Goal: Task Accomplishment & Management: Use online tool/utility

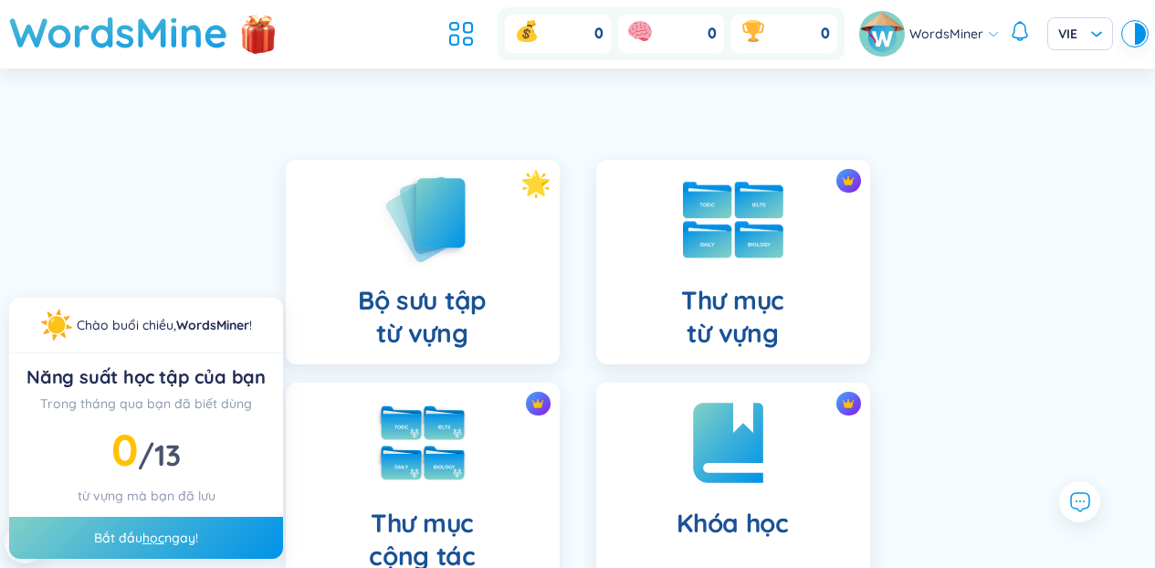
click at [674, 272] on div "Thư mục từ vựng" at bounding box center [733, 262] width 274 height 204
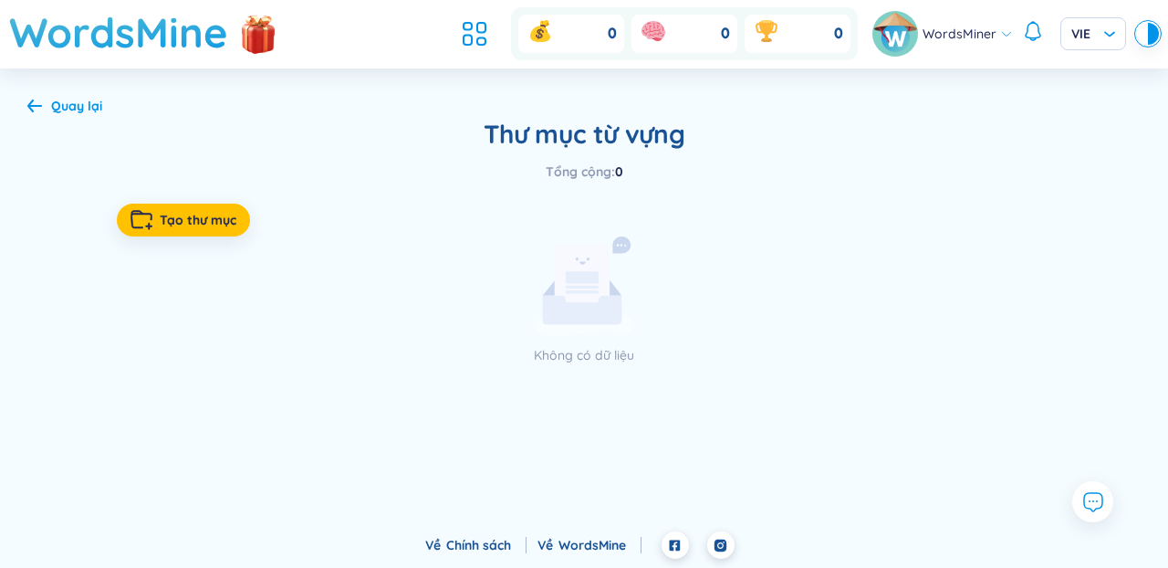
click at [51, 96] on div "Quay lại" at bounding box center [76, 106] width 51 height 20
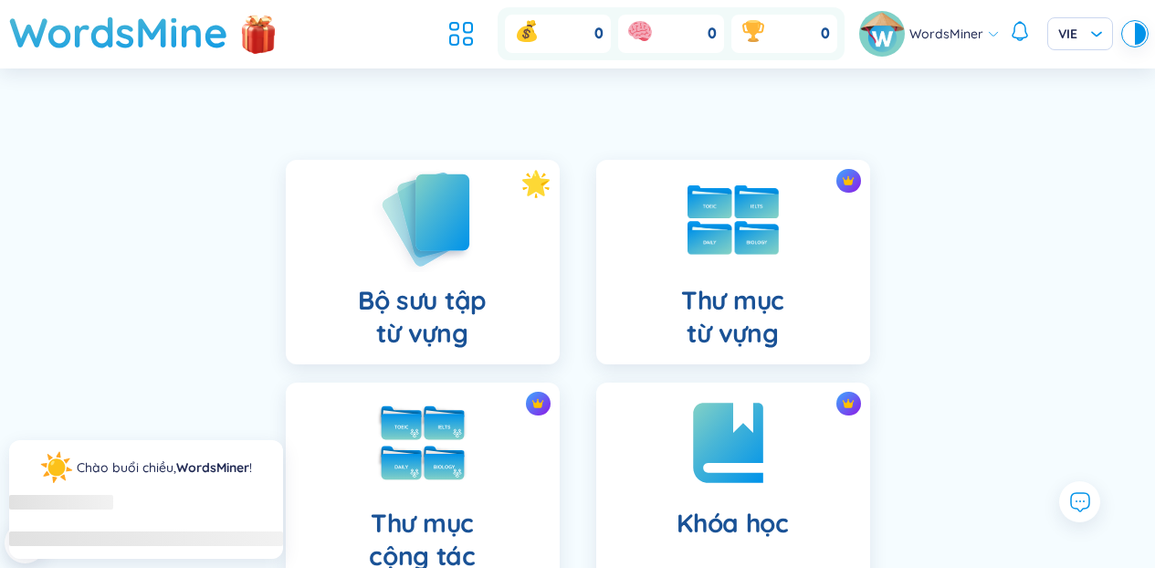
scroll to position [23, 0]
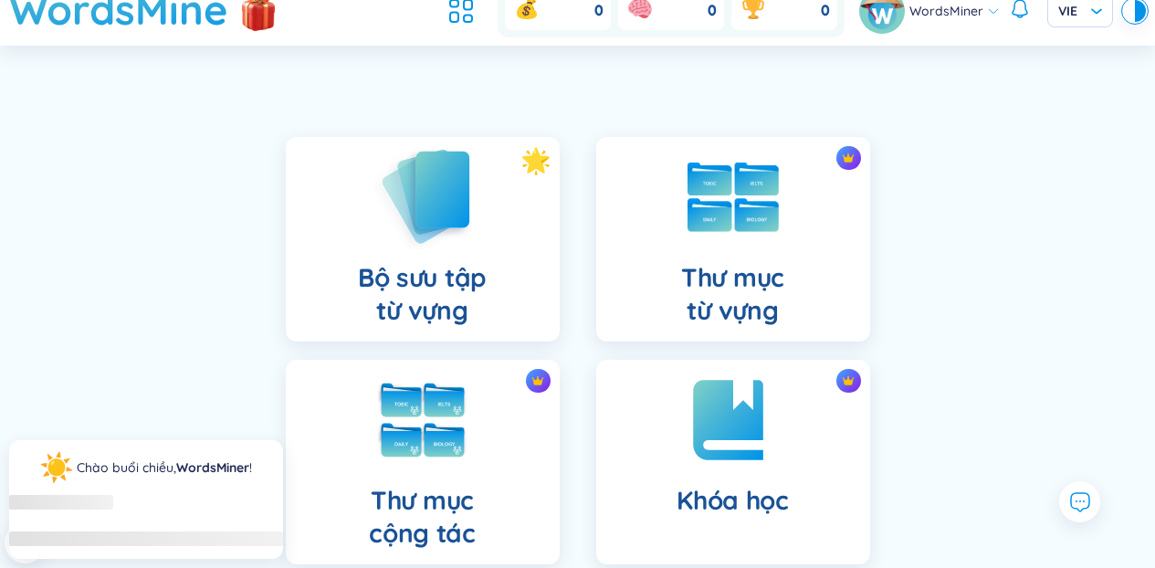
click at [377, 249] on div "Bộ sưu tập từ vựng" at bounding box center [423, 239] width 274 height 204
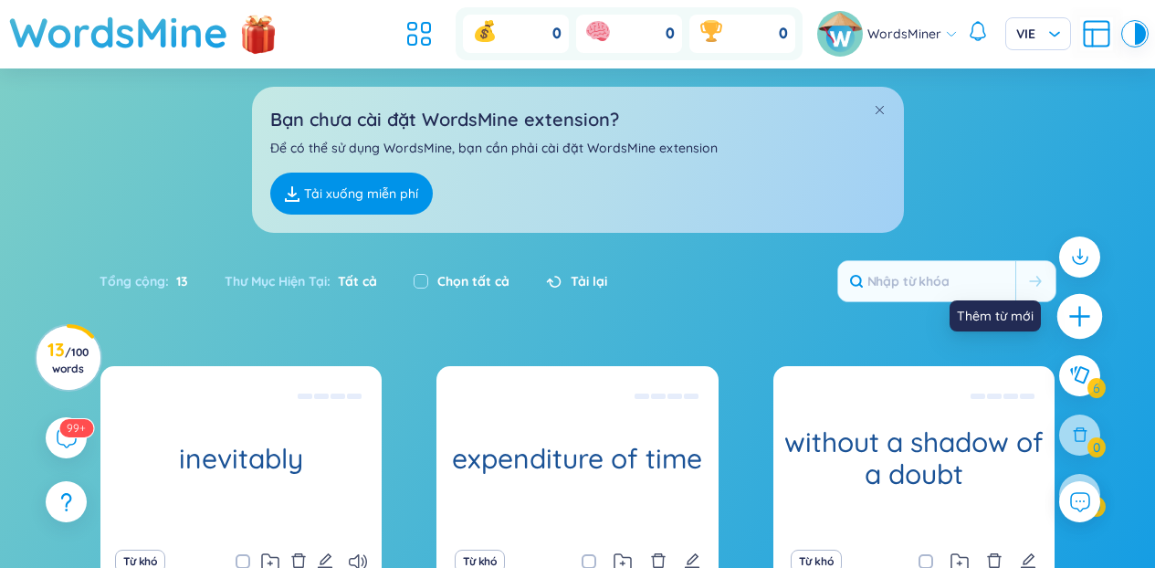
click at [1090, 314] on icon "plus" at bounding box center [1080, 317] width 26 height 26
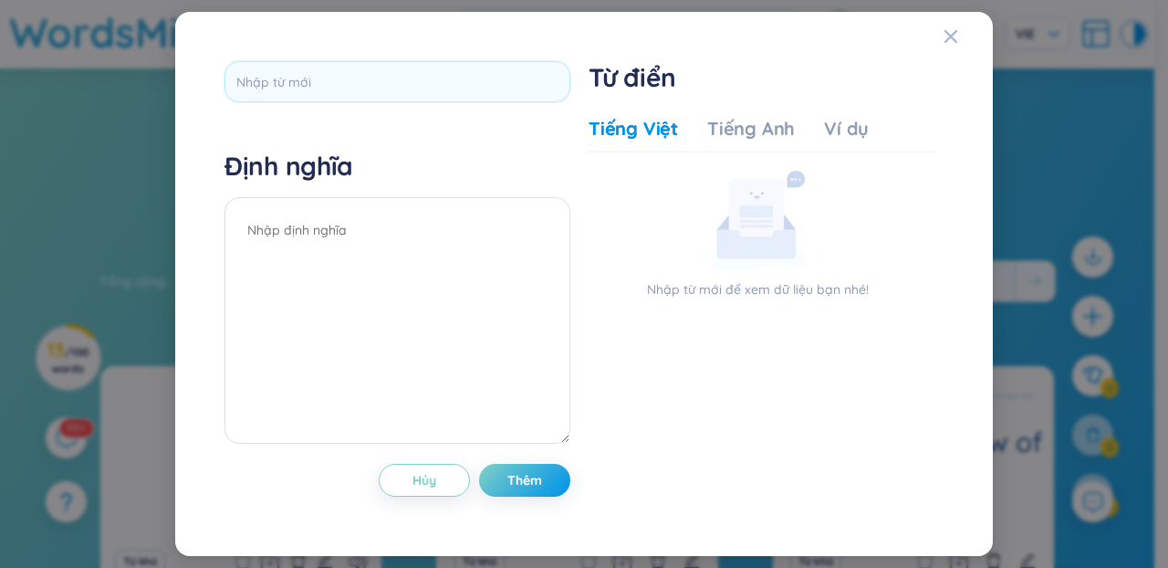
type input "diagonal"
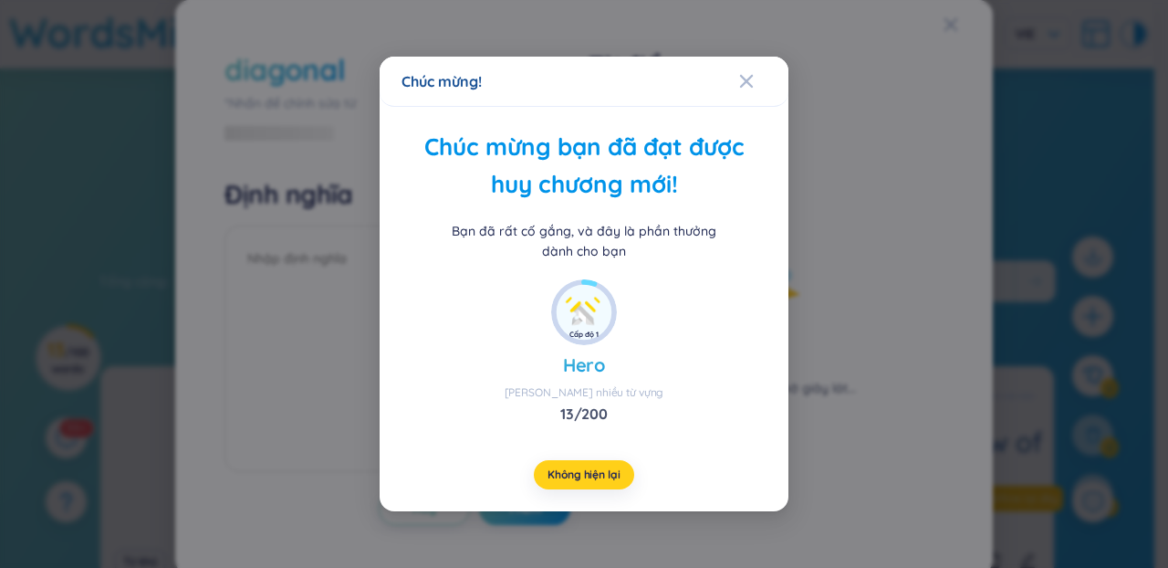
click at [610, 473] on span "Không hiện lại" at bounding box center [584, 474] width 72 height 15
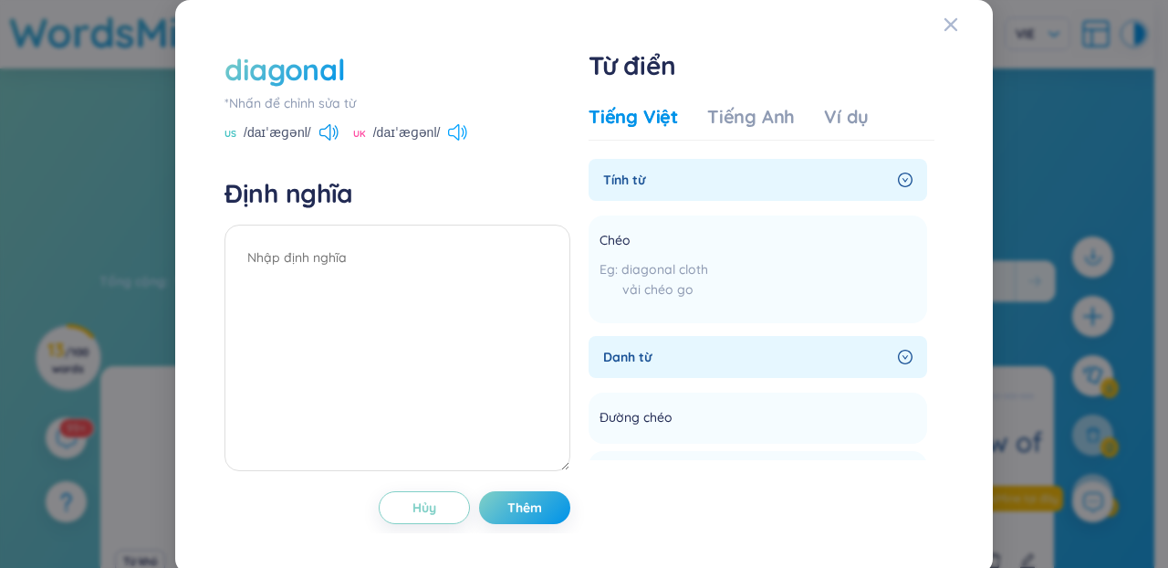
click at [448, 133] on icon at bounding box center [453, 132] width 11 height 16
click at [523, 522] on button "Thêm" at bounding box center [524, 507] width 91 height 33
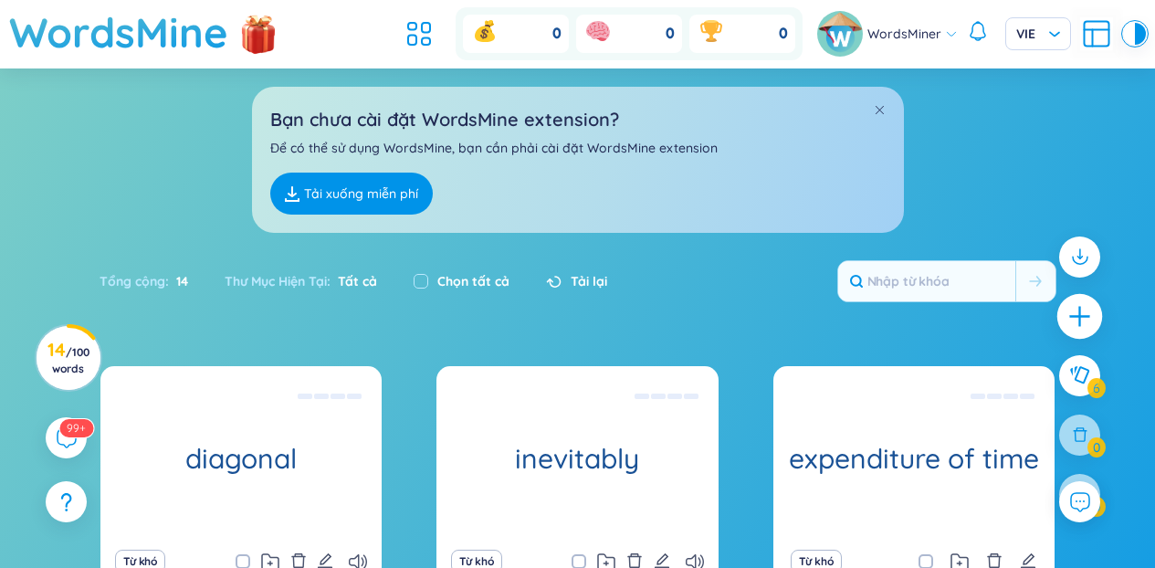
click at [1095, 308] on div at bounding box center [1080, 317] width 46 height 46
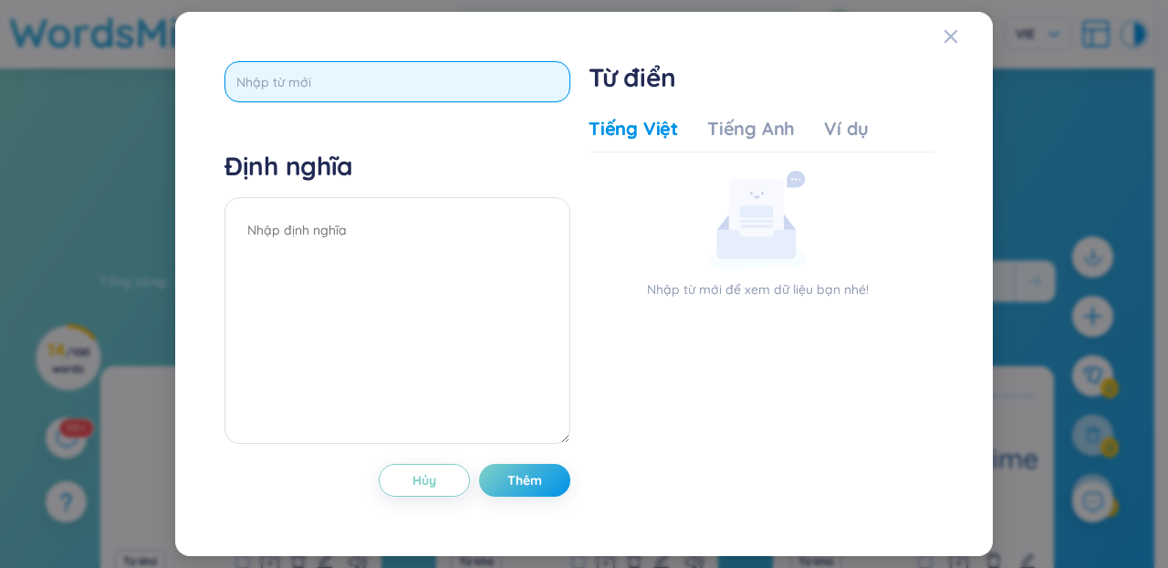
click at [420, 97] on input "text" at bounding box center [398, 81] width 346 height 41
paste input "adjacent to"
type input "adjacent to"
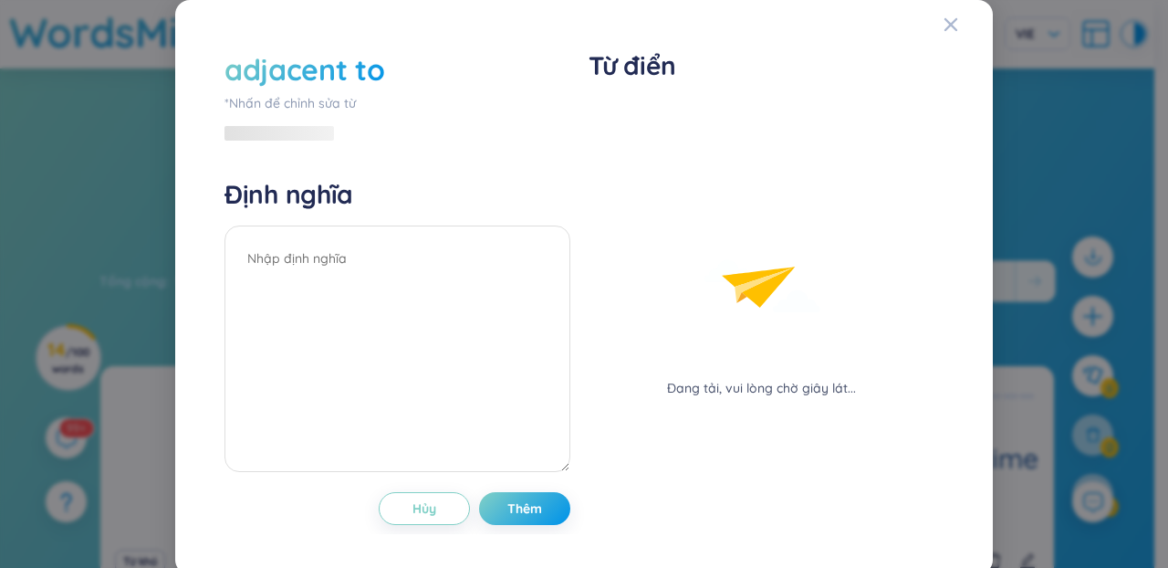
click at [419, 148] on div "adjacent to *Nhấn để chỉnh sửa từ Định nghĩa Hủy Thêm" at bounding box center [398, 287] width 346 height 476
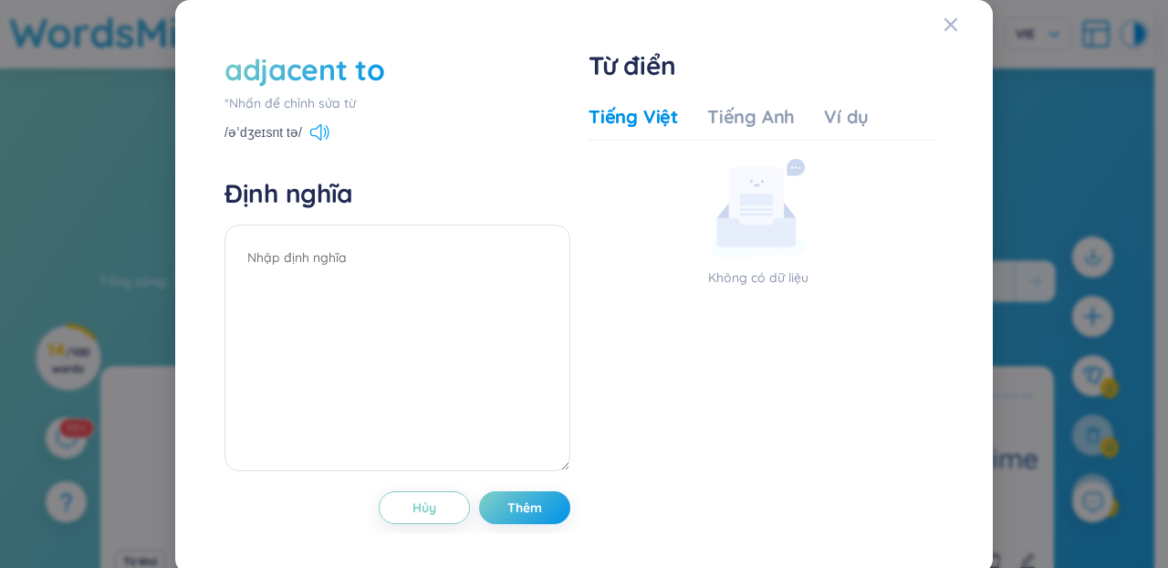
click at [320, 132] on icon at bounding box center [319, 132] width 19 height 16
click at [356, 298] on textarea at bounding box center [398, 348] width 346 height 246
type textarea "gần kề, kế bên, tiếp giáp"
click at [516, 509] on span "Thêm" at bounding box center [525, 507] width 35 height 18
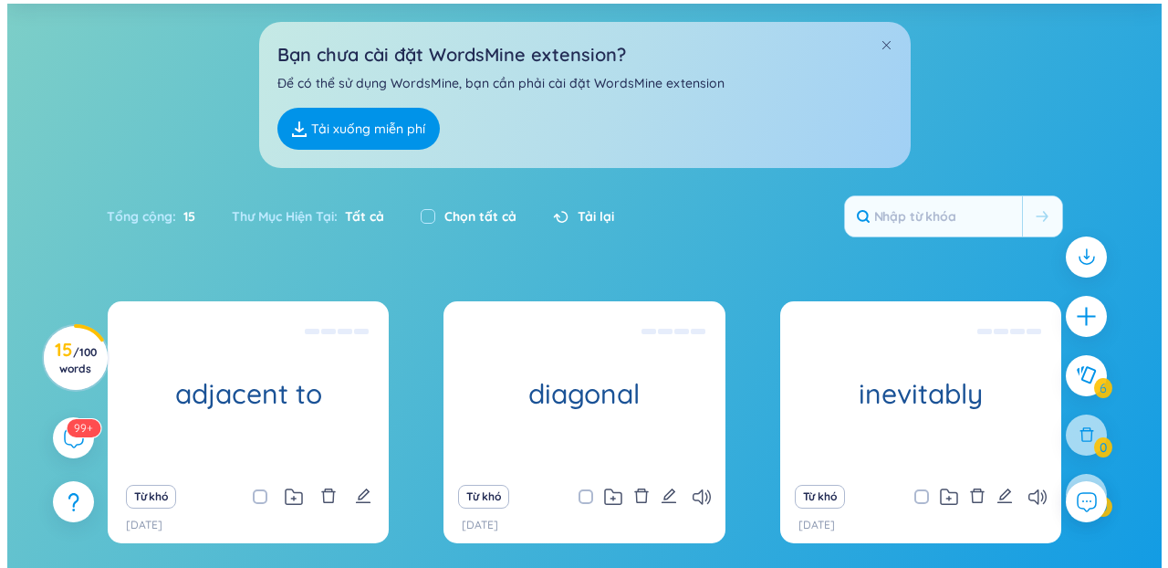
scroll to position [135, 0]
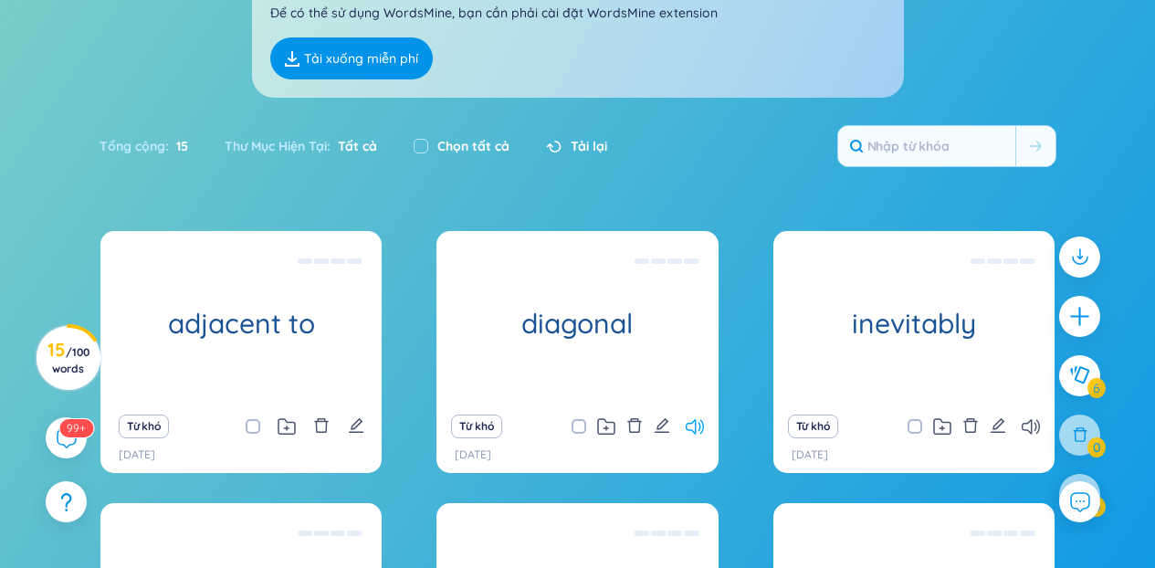
click at [695, 422] on icon at bounding box center [695, 427] width 18 height 16
click at [1079, 308] on icon "plus" at bounding box center [1079, 316] width 2 height 20
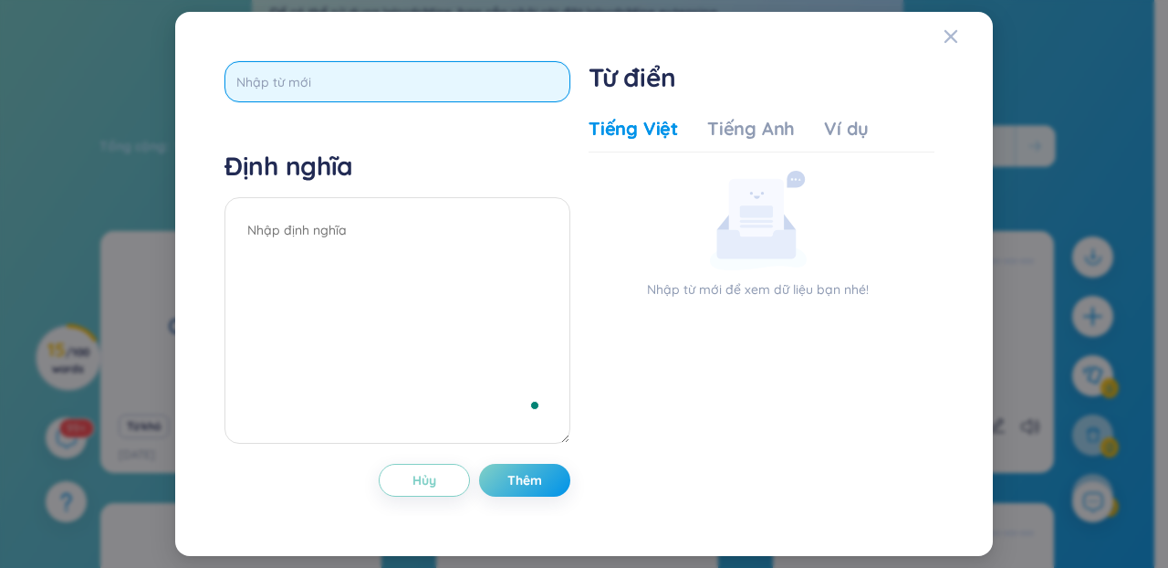
click at [424, 86] on input "text" at bounding box center [398, 81] width 346 height 41
click at [414, 89] on input "text" at bounding box center [398, 81] width 346 height 41
paste input "courtyard"
type input "courtyard"
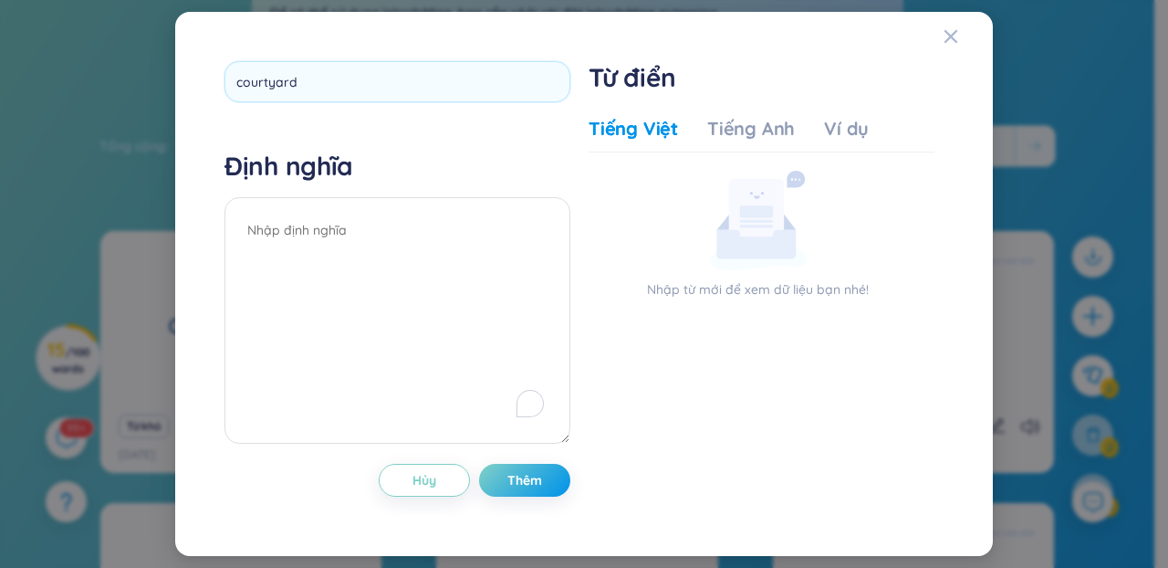
click at [484, 133] on div "courtyard Định nghĩa Hủy Thêm" at bounding box center [398, 283] width 346 height 445
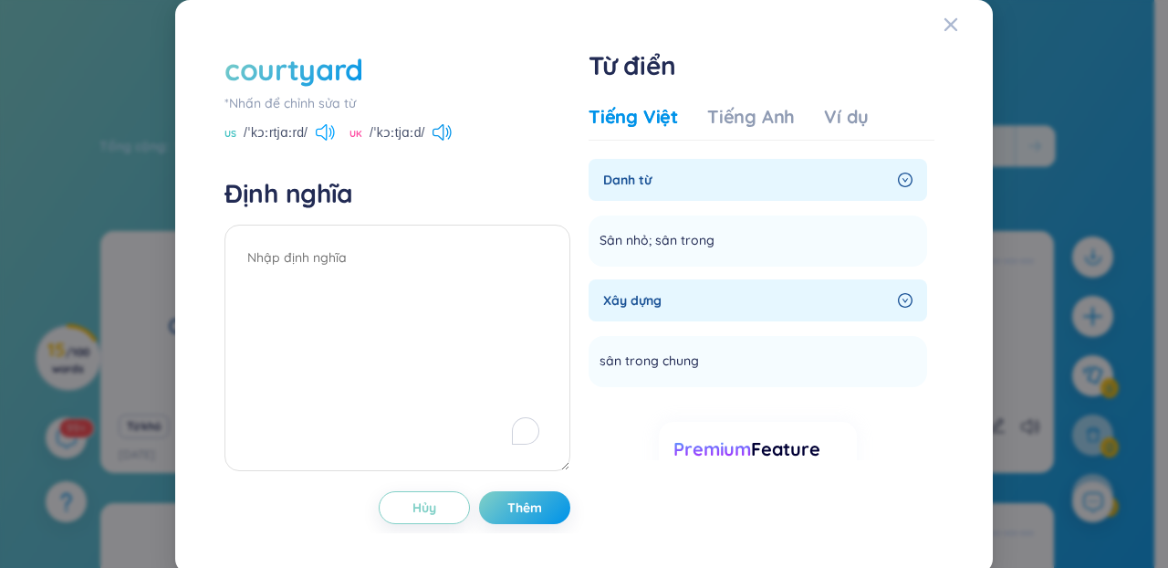
click at [318, 137] on icon at bounding box center [325, 132] width 19 height 16
click at [329, 132] on icon at bounding box center [330, 131] width 3 height 9
click at [527, 516] on span "Thêm" at bounding box center [525, 507] width 35 height 18
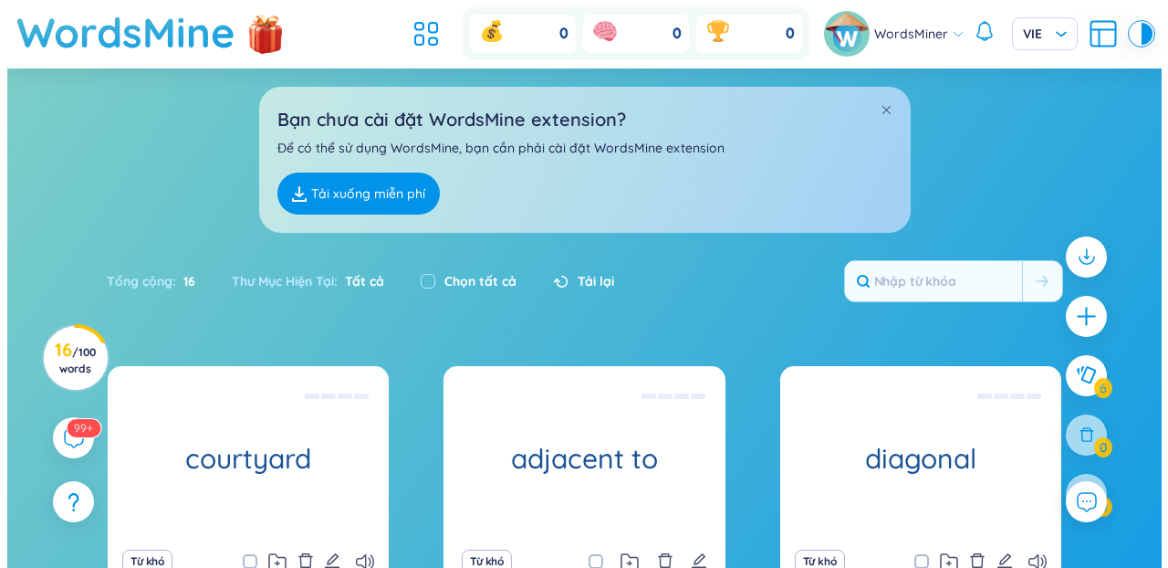
scroll to position [12, 0]
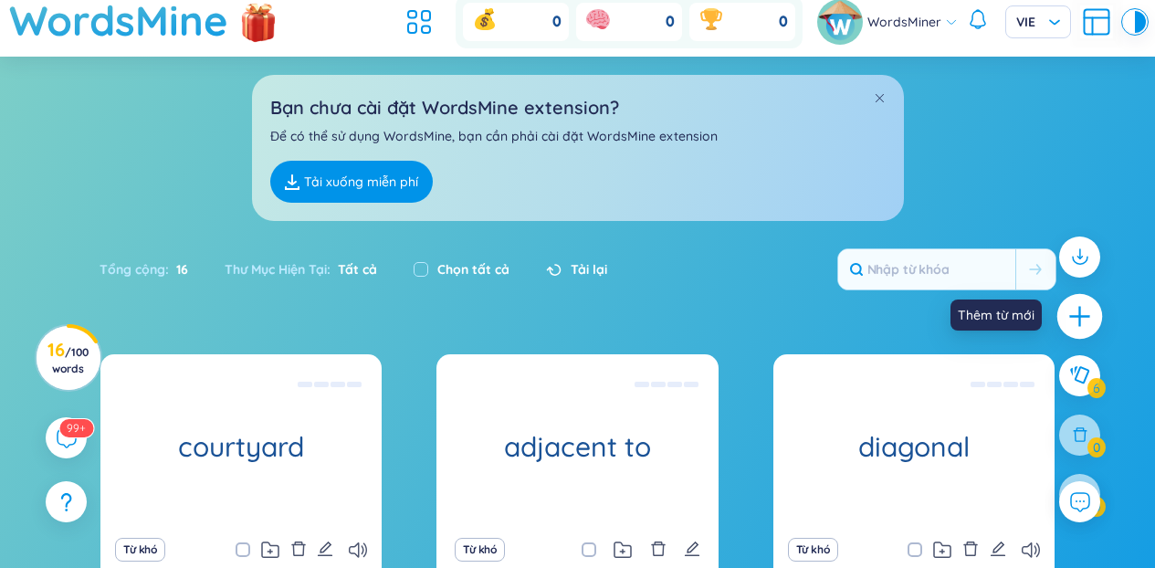
click at [1075, 307] on icon "plus" at bounding box center [1080, 317] width 26 height 26
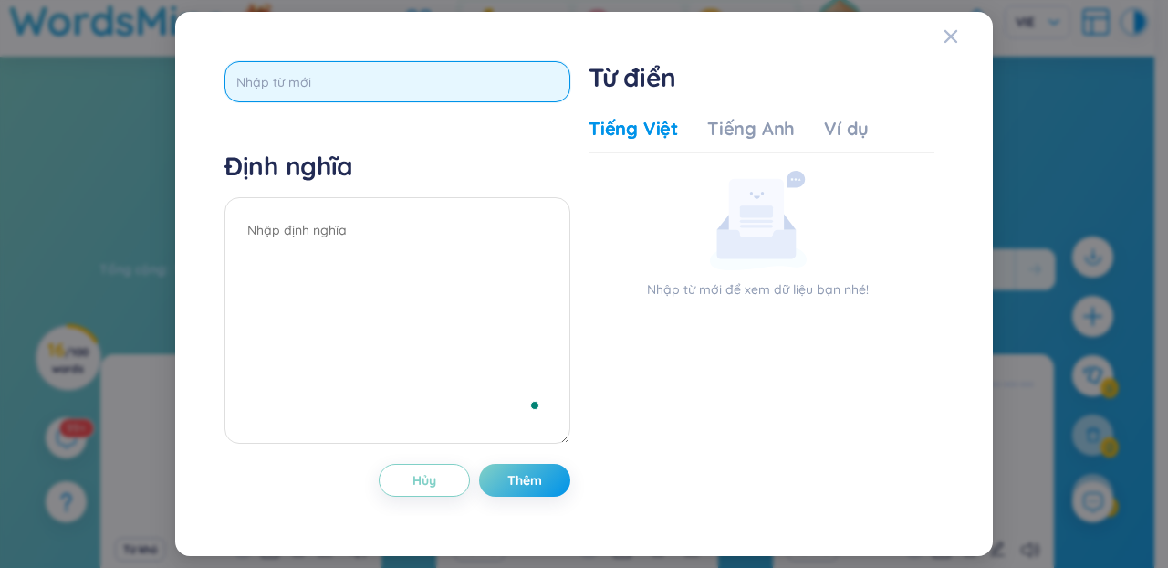
click at [339, 68] on input "text" at bounding box center [398, 81] width 346 height 41
paste input "running track"
type input "running track"
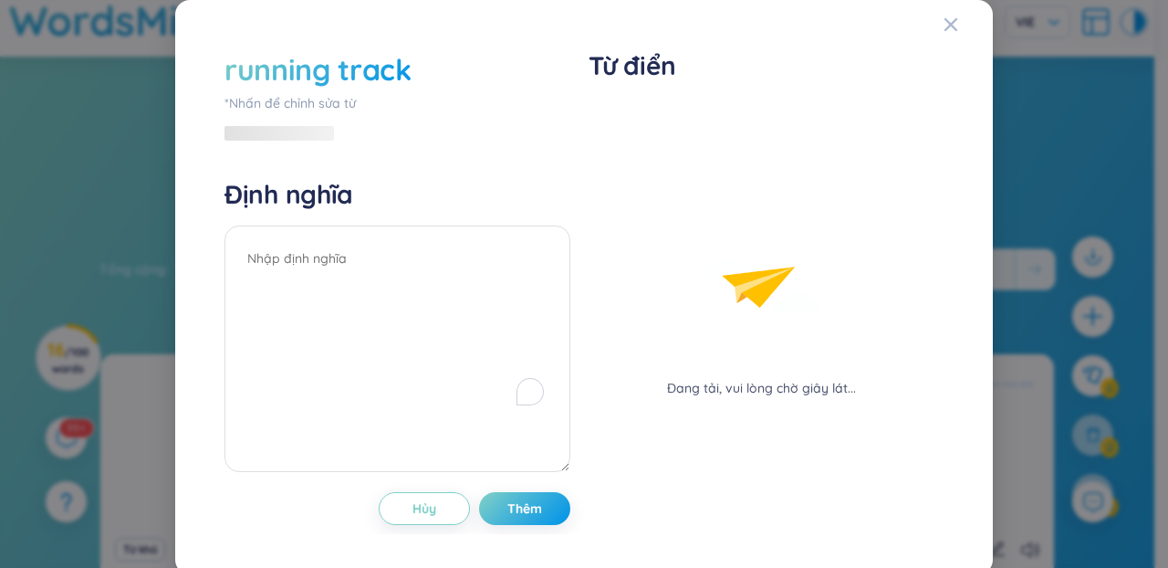
click at [384, 142] on div "running track *Nhấn để chỉnh sửa từ Định nghĩa Hủy Thêm" at bounding box center [398, 287] width 346 height 476
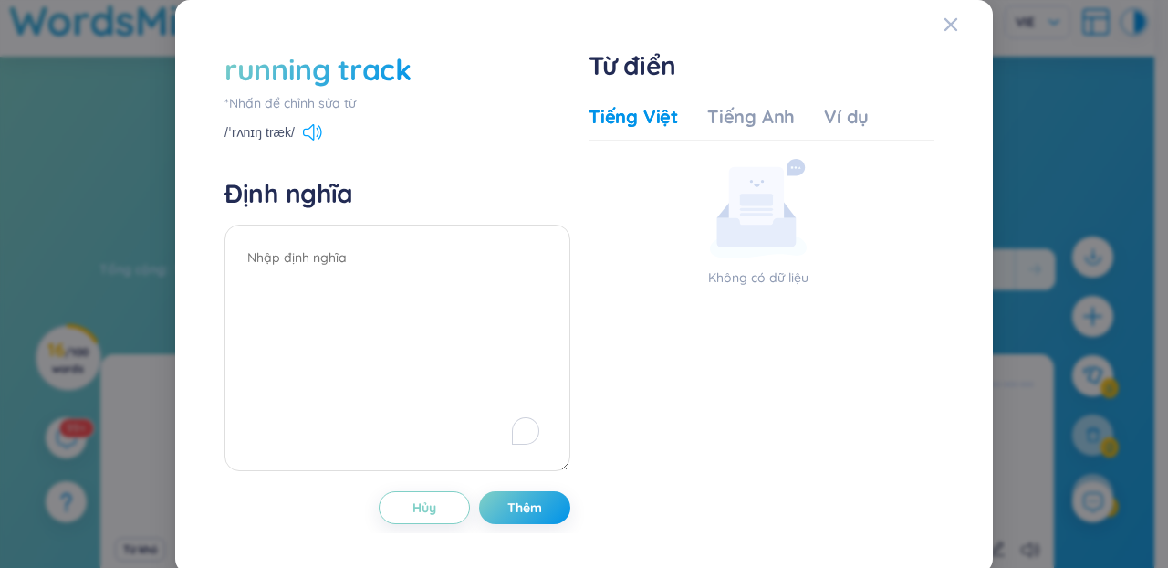
click at [303, 131] on div "/ˈrʌnɪŋ træk/" at bounding box center [274, 134] width 98 height 16
click at [309, 128] on icon at bounding box center [312, 132] width 19 height 16
click at [300, 315] on textarea "To enrich screen reader interactions, please activate Accessibility in Grammarl…" at bounding box center [398, 348] width 346 height 246
type textarea "Đường chạy thể thao"
click at [487, 488] on div "running track *Nhấn để chỉnh sửa từ /ˈrʌnɪŋ træk/ Định nghĩa Đường chạy thể tha…" at bounding box center [398, 286] width 346 height 475
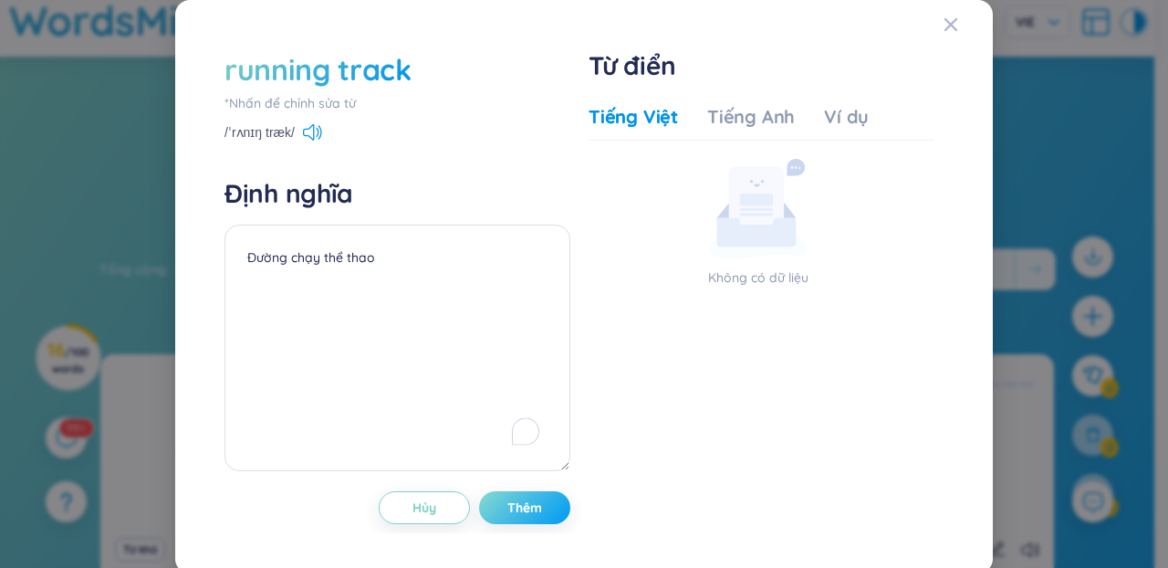
click at [491, 501] on button "Thêm" at bounding box center [524, 507] width 91 height 33
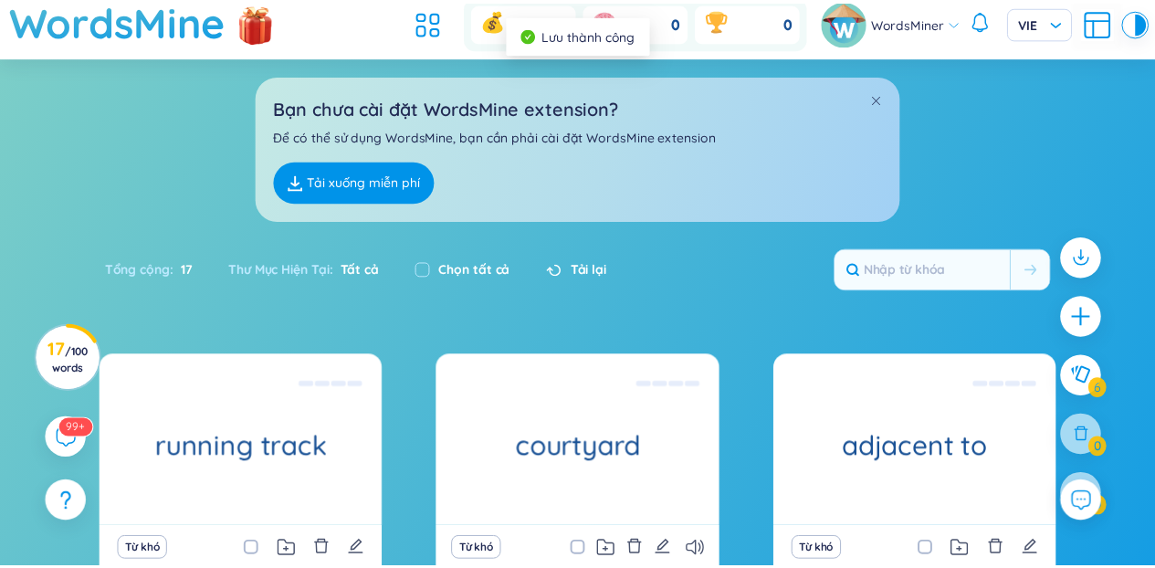
scroll to position [0, 0]
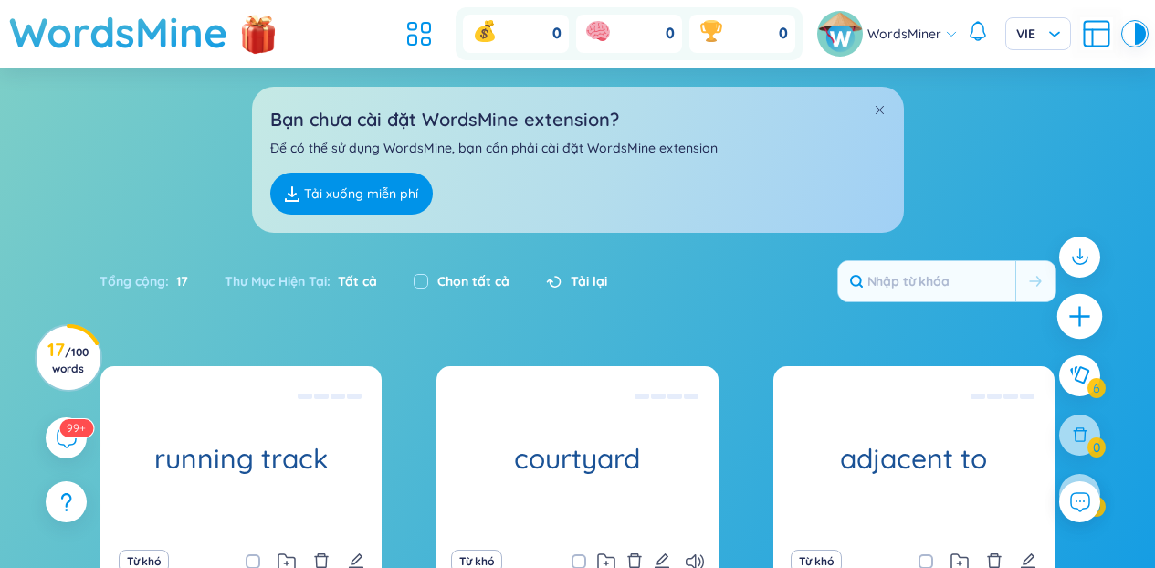
click at [1076, 305] on icon "plus" at bounding box center [1080, 317] width 26 height 26
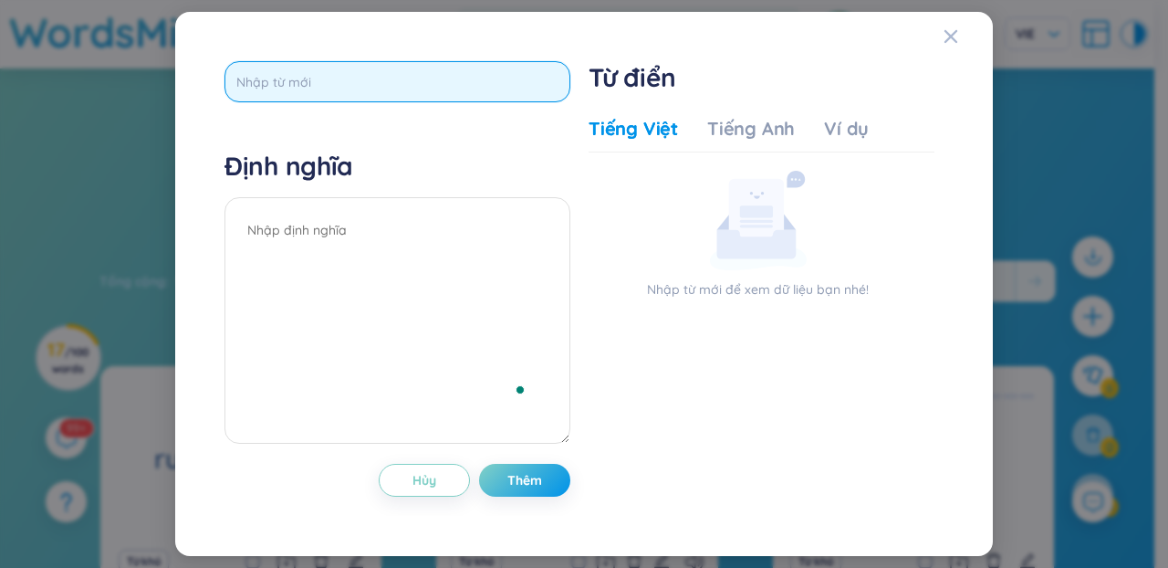
click at [423, 80] on input "text" at bounding box center [398, 81] width 346 height 41
paste input "castle"
type input "castle"
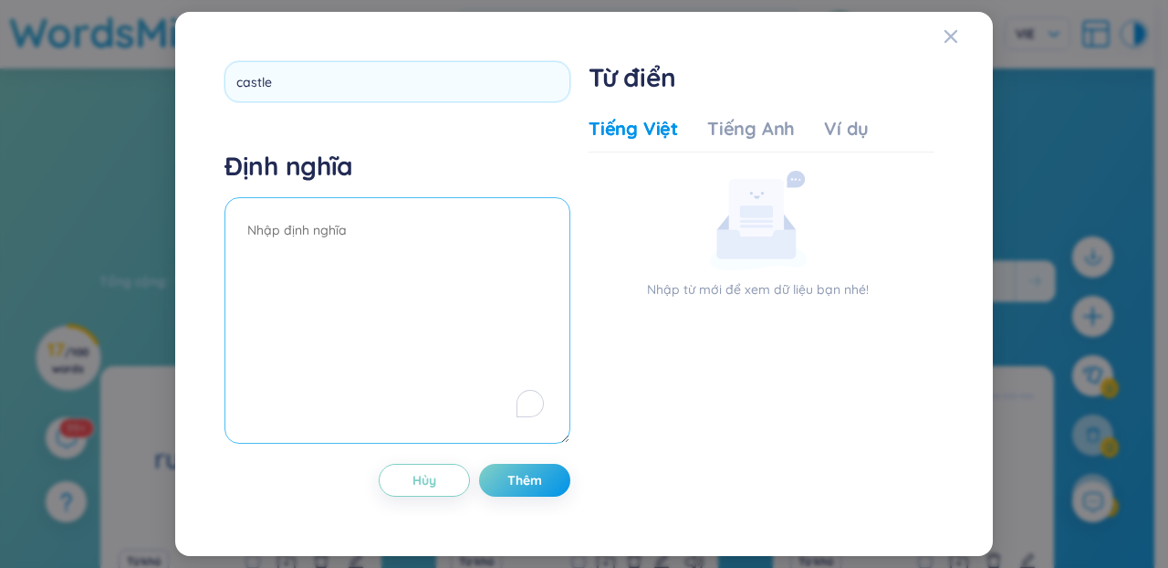
click at [457, 339] on textarea "To enrich screen reader interactions, please activate Accessibility in Grammarl…" at bounding box center [398, 320] width 346 height 246
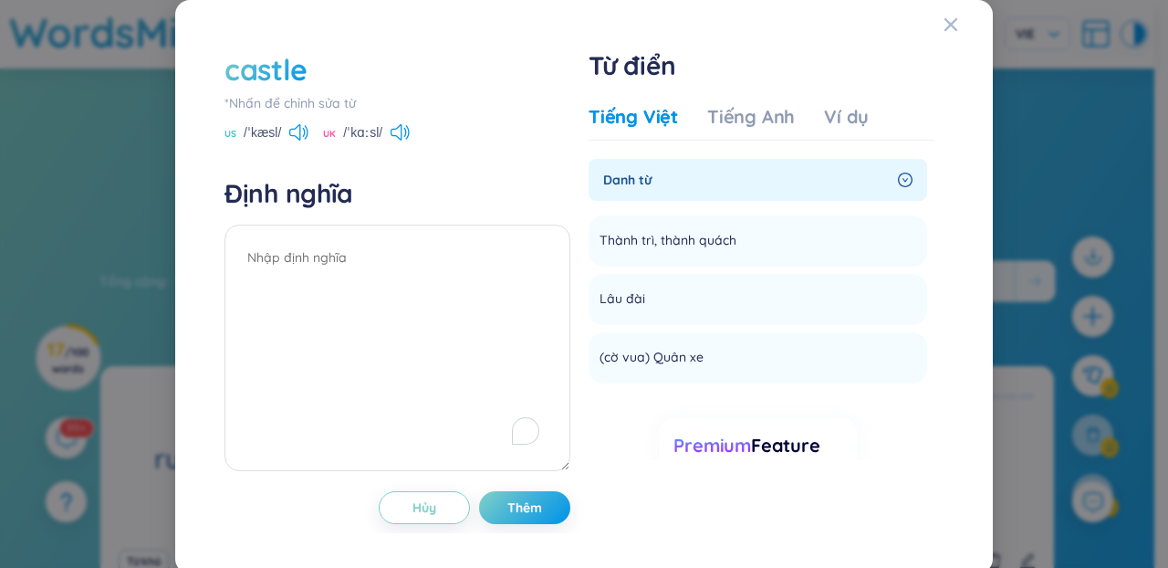
click at [281, 131] on div "US /ˈkæsl/" at bounding box center [267, 134] width 84 height 16
click at [292, 131] on icon at bounding box center [298, 132] width 19 height 16
click at [510, 513] on span "Thêm" at bounding box center [525, 507] width 35 height 18
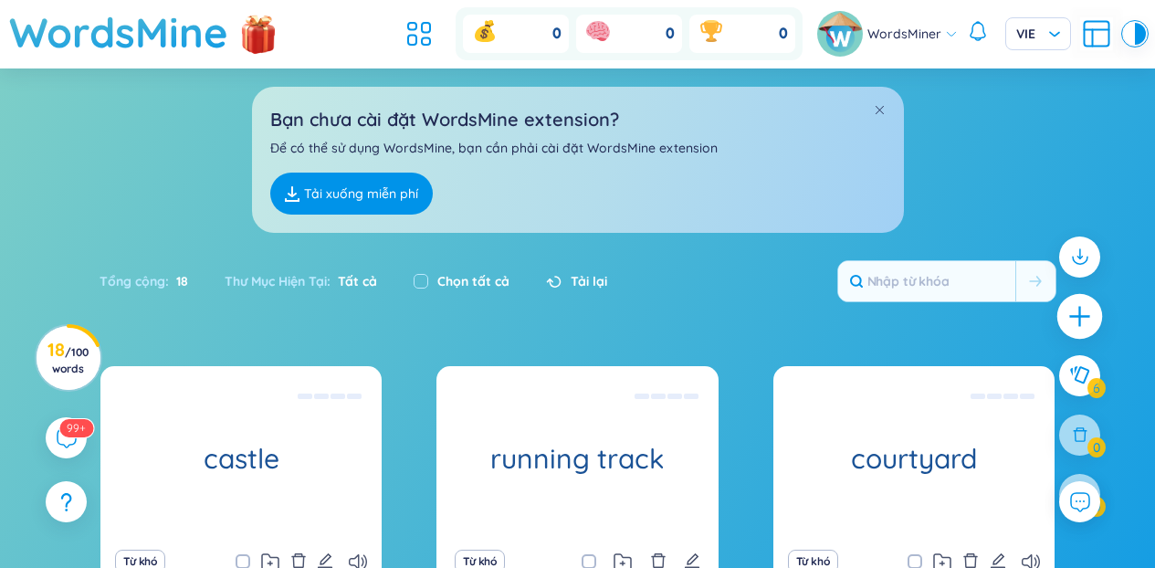
click at [1075, 317] on icon "plus" at bounding box center [1079, 316] width 20 height 2
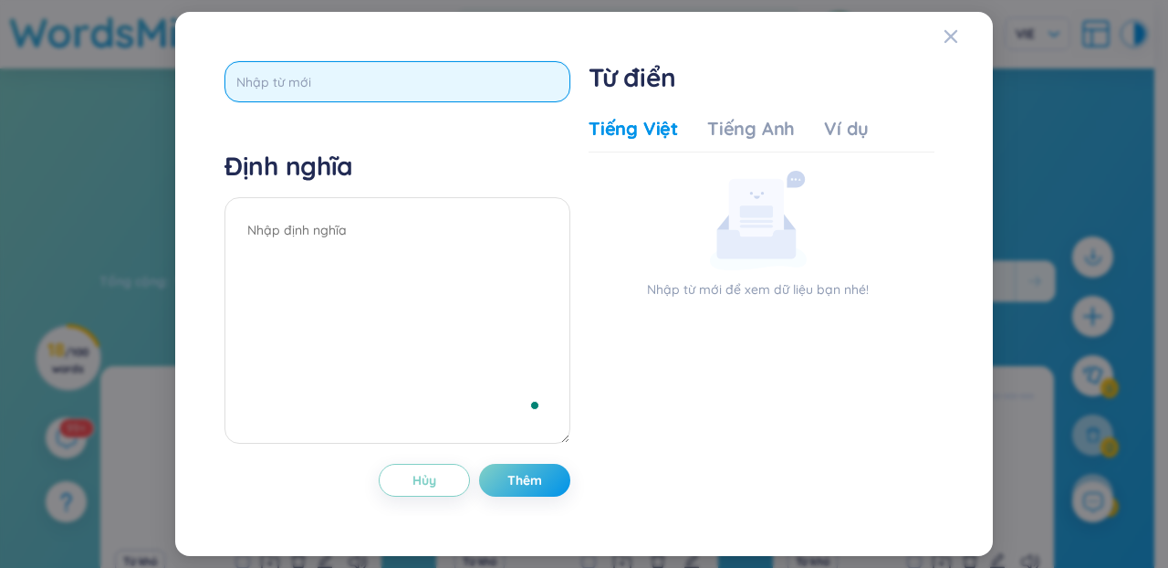
click at [362, 87] on input "text" at bounding box center [398, 81] width 346 height 41
paste input "proofreading"
type input "proofreading"
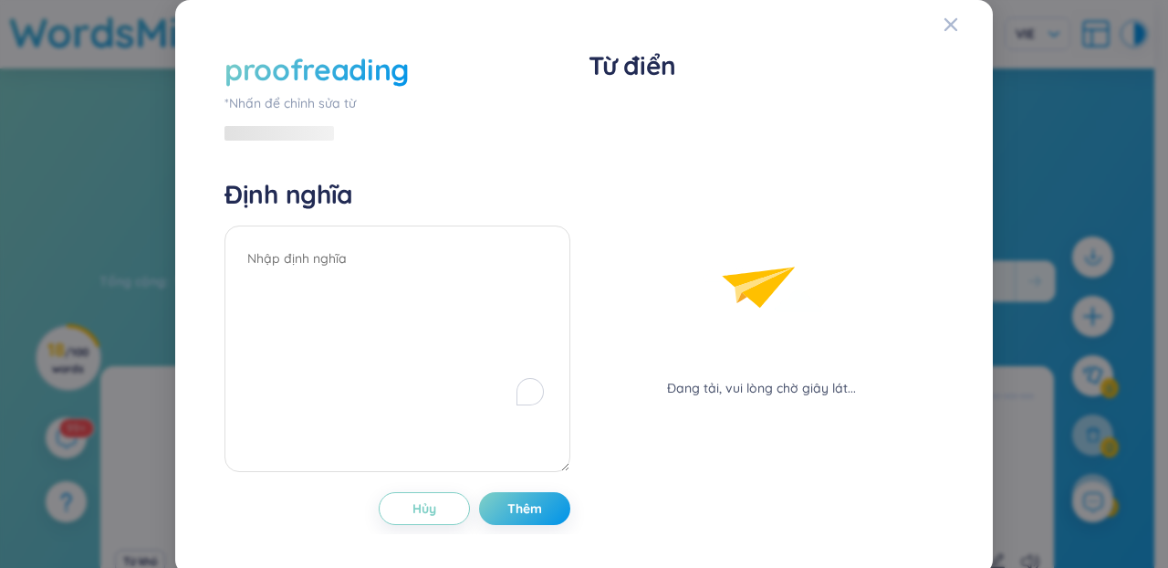
click at [424, 131] on div "proofreading *Nhấn để chỉnh sửa từ Định nghĩa Hủy Thêm" at bounding box center [398, 287] width 346 height 476
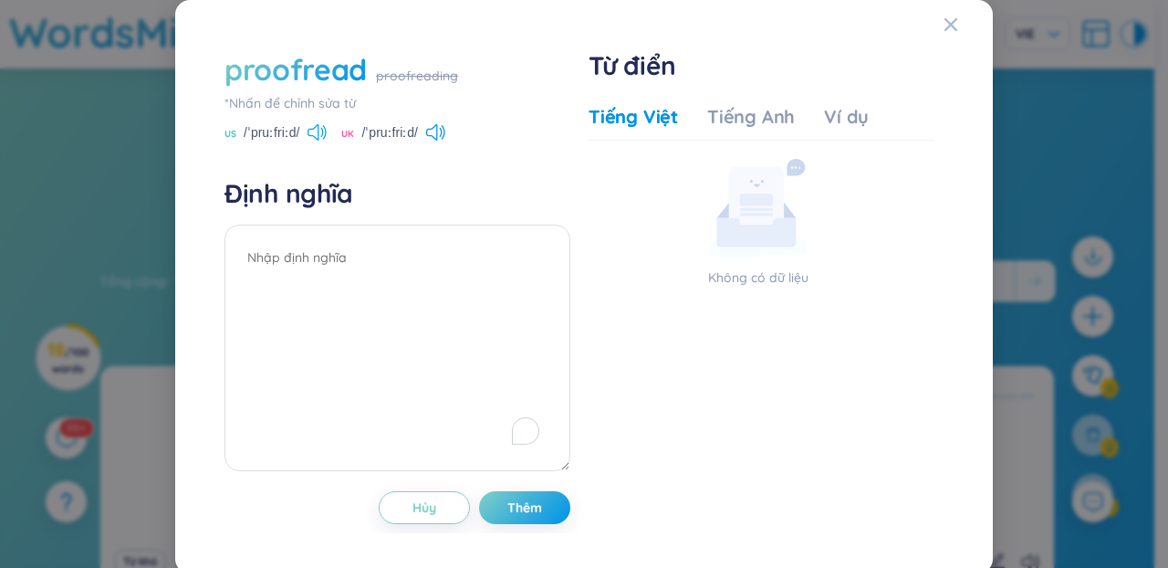
click at [309, 130] on icon at bounding box center [317, 132] width 19 height 16
click at [312, 142] on div "proofread proofreading *Nhấn để chỉnh sửa từ US /ˈpruːfriːd/ UK /ˈpruːfriːd/ Đị…" at bounding box center [398, 286] width 346 height 475
click at [487, 513] on button "Thêm" at bounding box center [524, 507] width 91 height 33
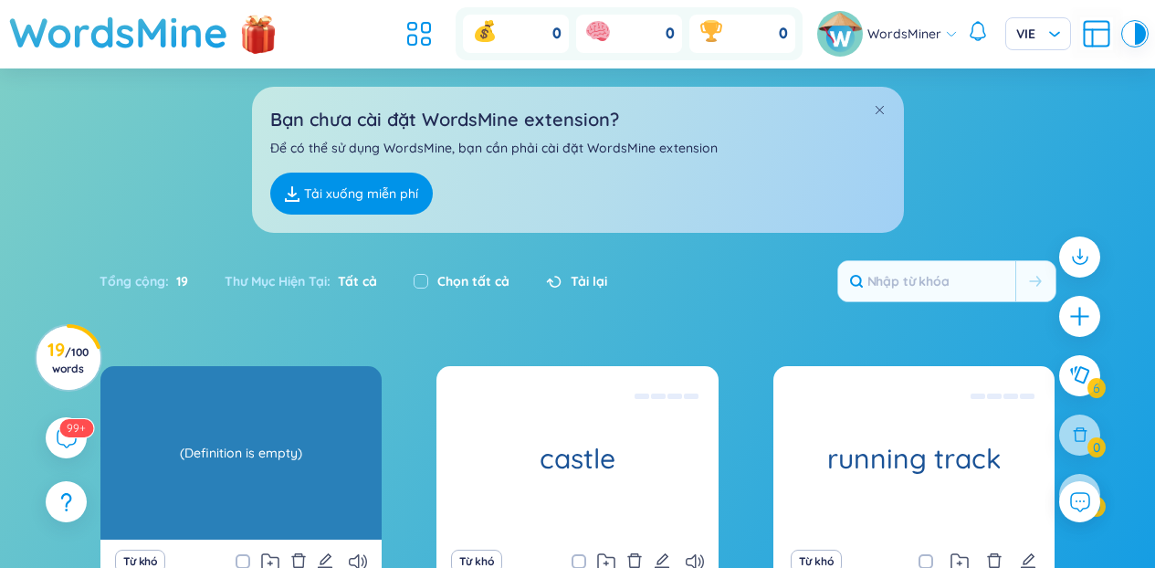
click at [240, 478] on div "proofread (Definition is empty)" at bounding box center [240, 452] width 281 height 173
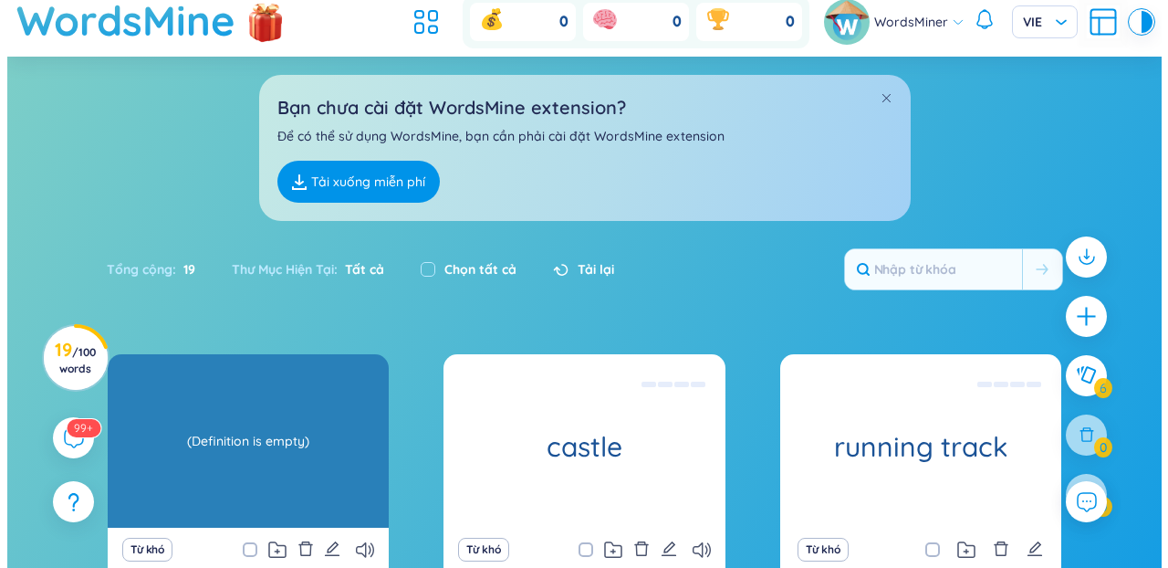
scroll to position [48, 0]
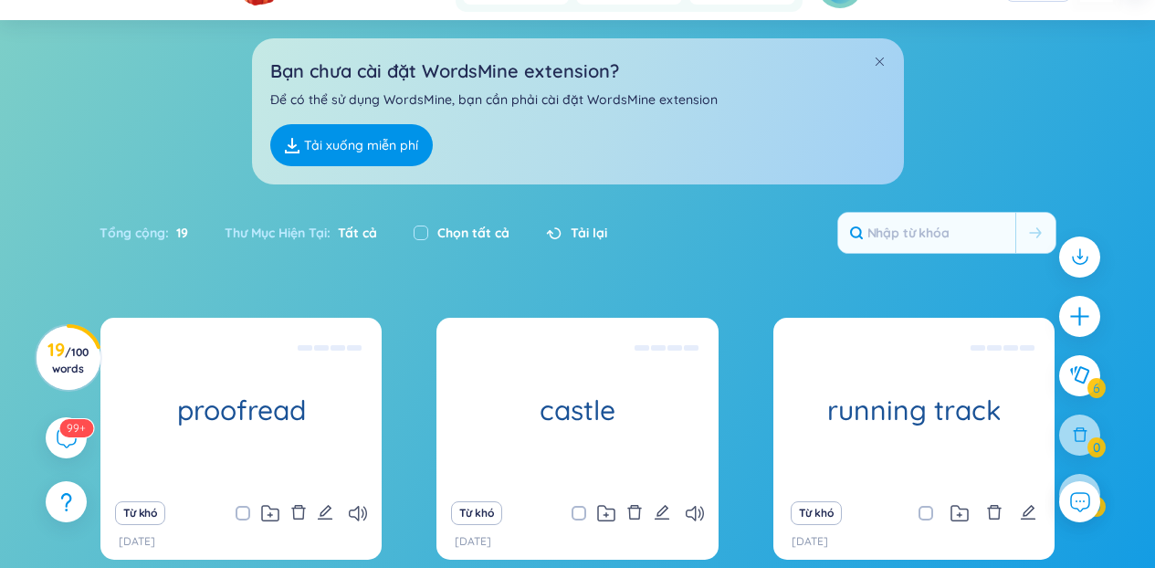
click at [313, 509] on div "Từ khó" at bounding box center [241, 513] width 263 height 26
click at [324, 513] on icon "edit" at bounding box center [325, 512] width 16 height 16
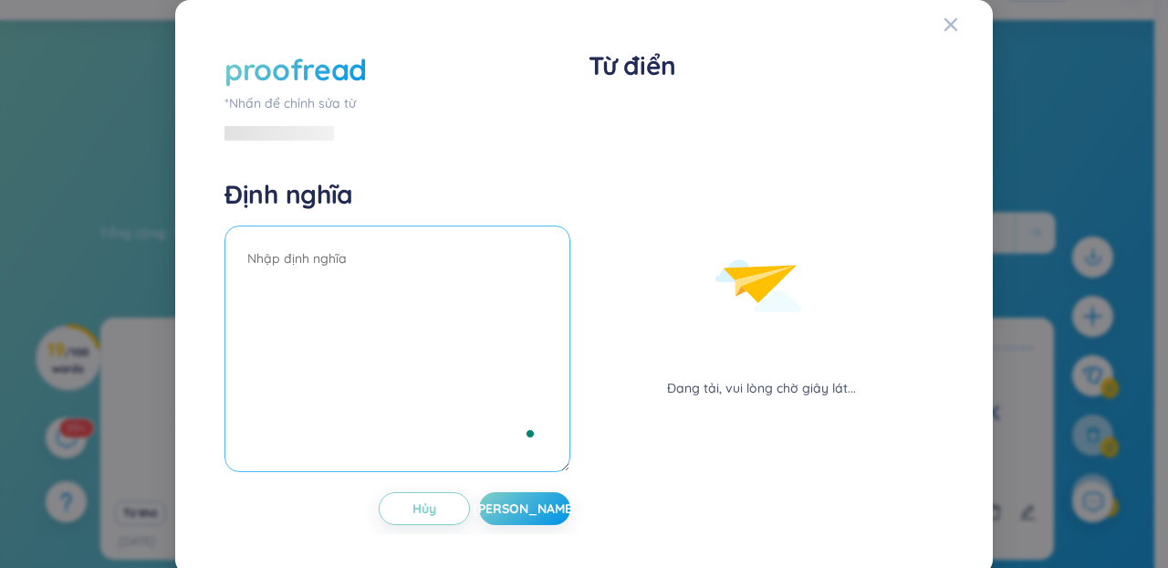
click at [457, 288] on textarea "To enrich screen reader interactions, please activate Accessibility in Grammarl…" at bounding box center [398, 348] width 346 height 246
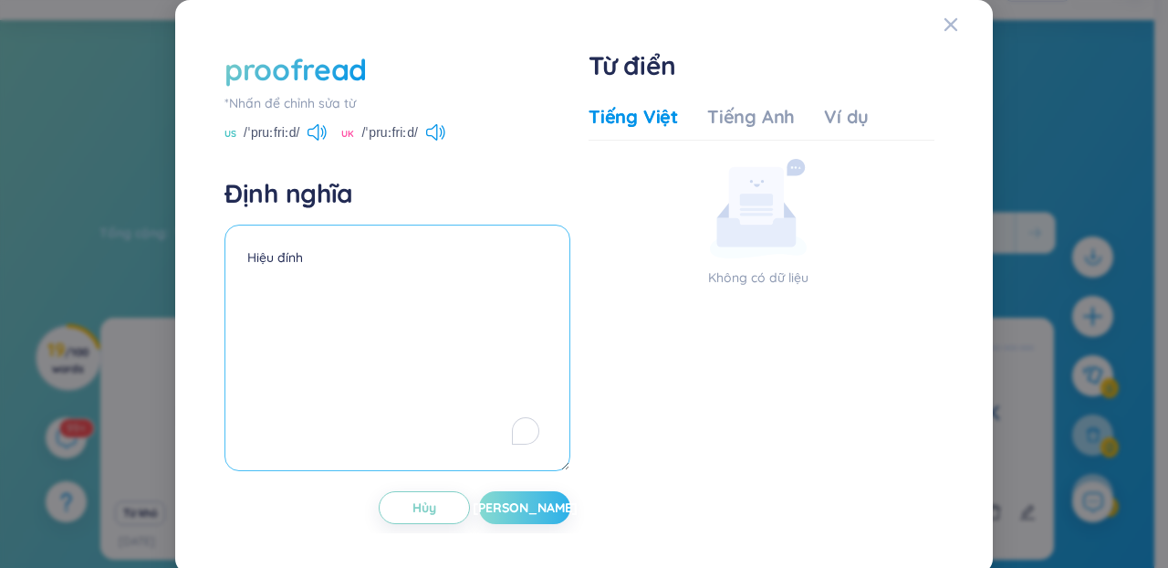
type textarea "Hiệu đính"
click at [542, 496] on button "[PERSON_NAME]" at bounding box center [524, 507] width 91 height 33
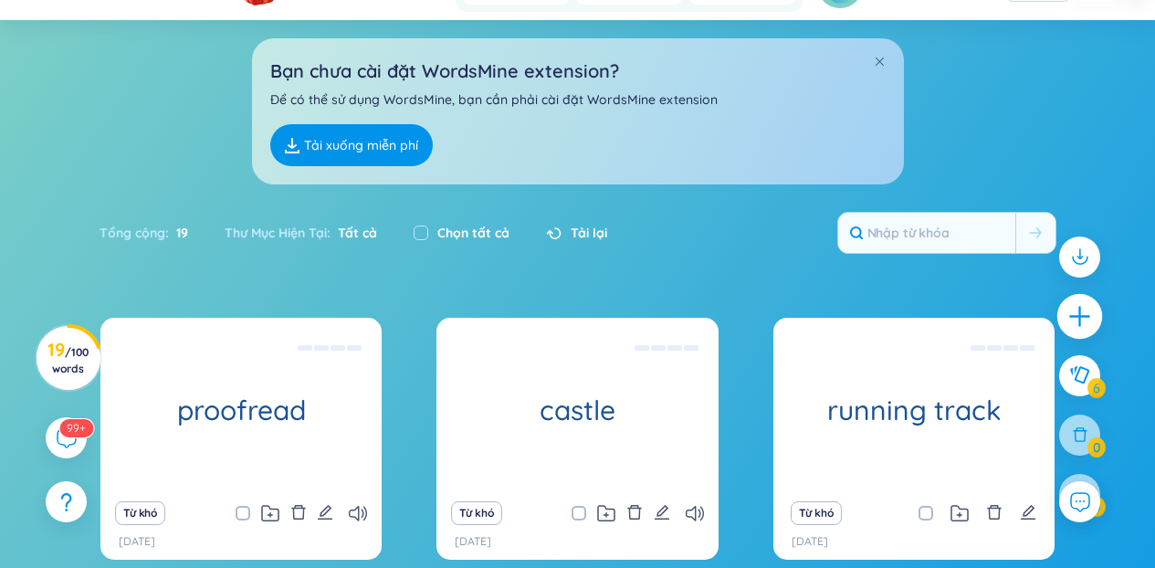
click at [1085, 313] on icon "plus" at bounding box center [1080, 317] width 26 height 26
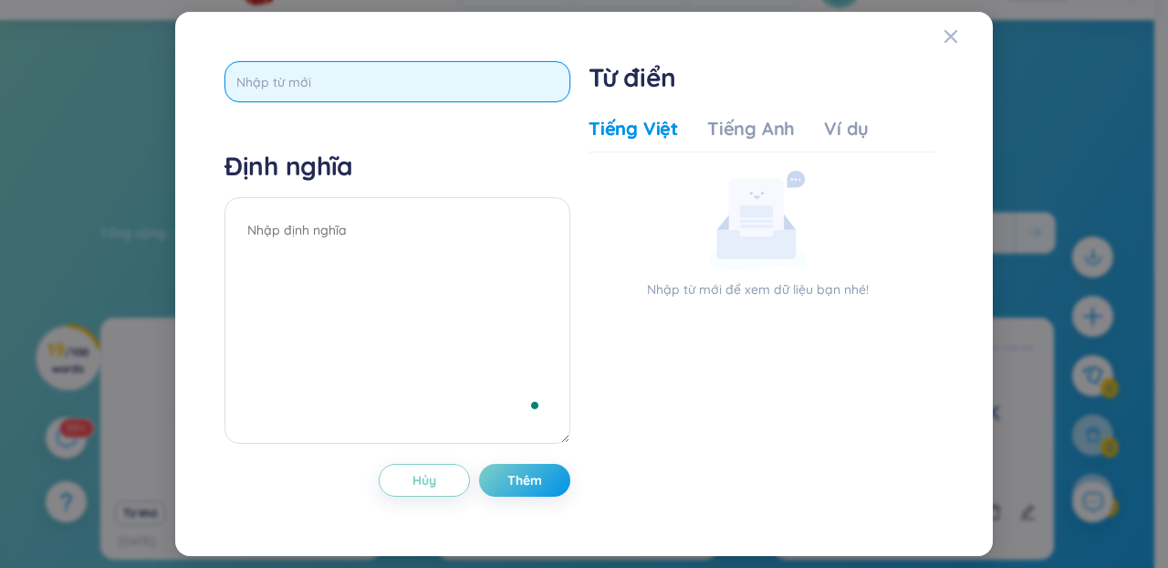
click at [249, 95] on input "text" at bounding box center [398, 81] width 346 height 41
paste input "bachelor’"
type input "bachelor"
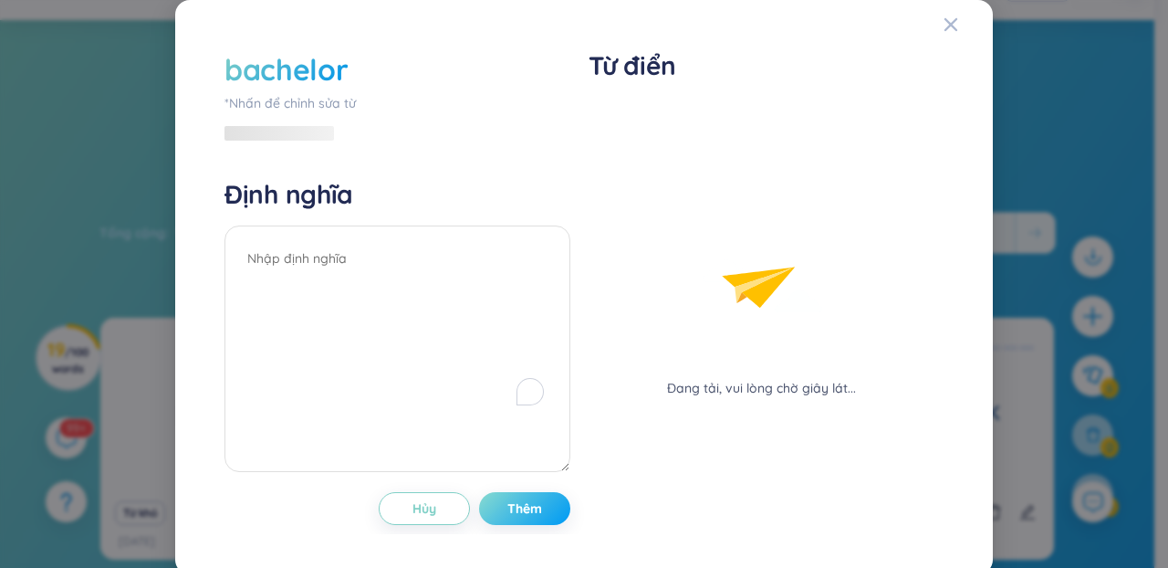
click at [533, 478] on div "bachelor *Nhấn để chỉnh sửa từ Định nghĩa Hủy Thêm" at bounding box center [398, 287] width 346 height 476
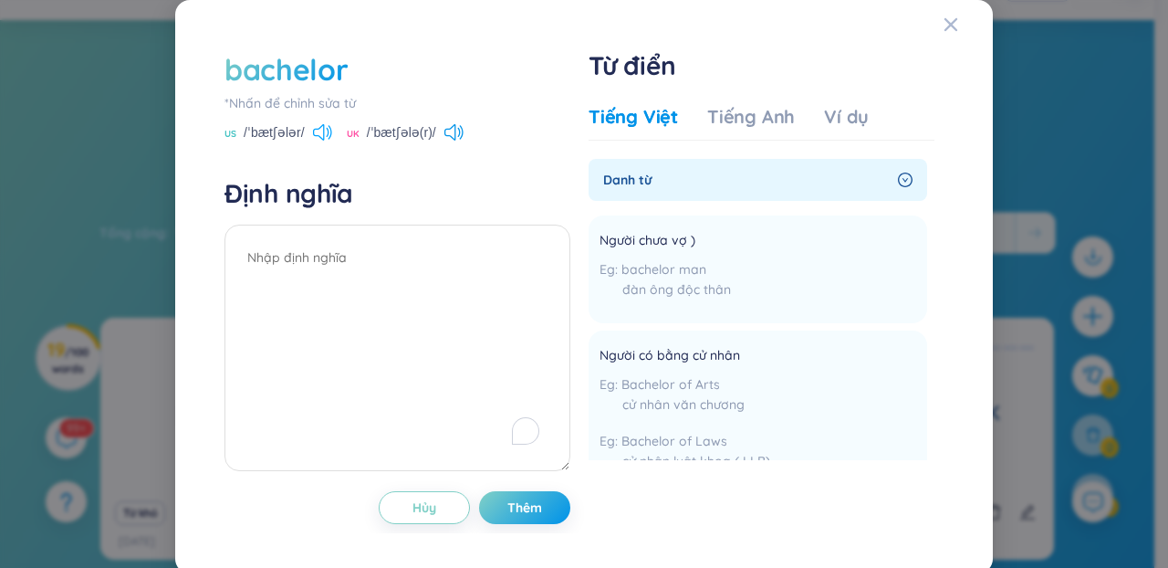
click at [329, 128] on div "US /ˈbætʃələr/ UK /ˈbætʃələ(r)/" at bounding box center [398, 134] width 346 height 16
click at [326, 129] on icon at bounding box center [327, 131] width 3 height 9
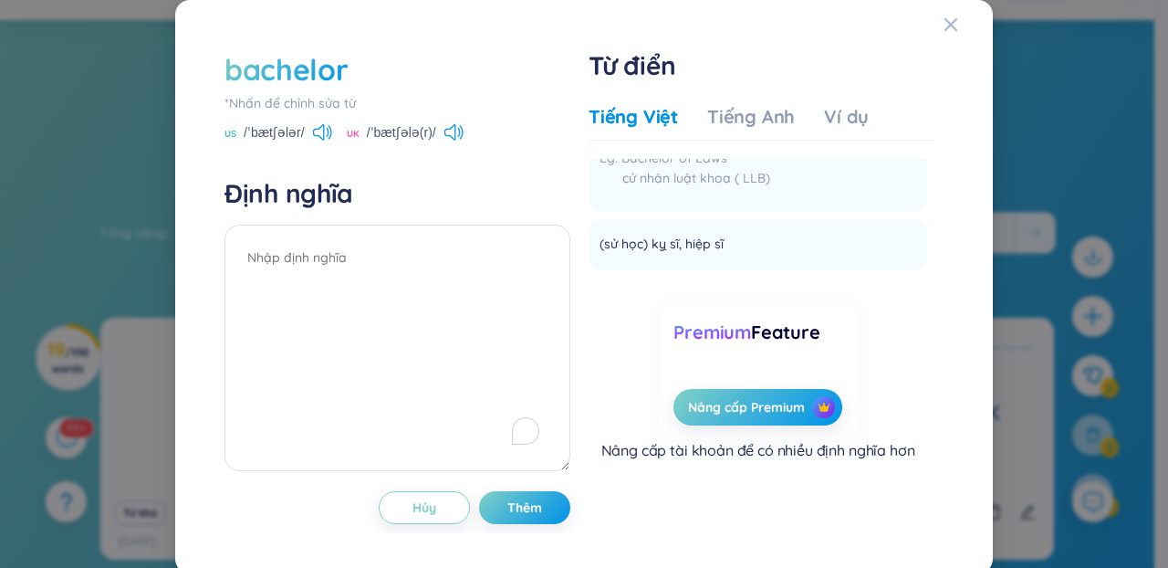
scroll to position [0, 0]
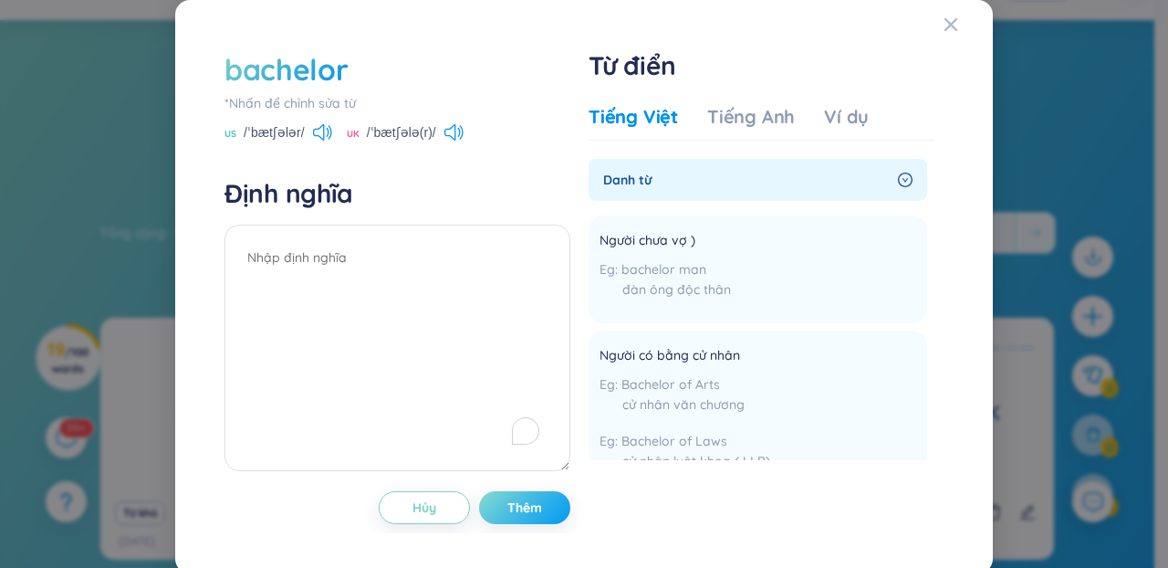
click at [498, 492] on button "Thêm" at bounding box center [524, 507] width 91 height 33
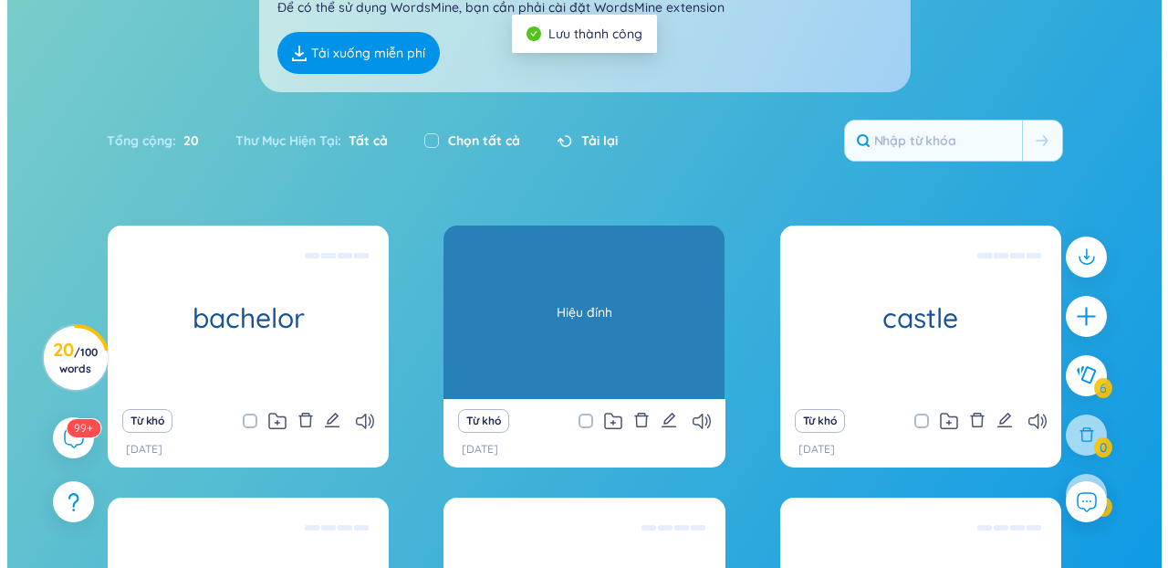
scroll to position [289, 0]
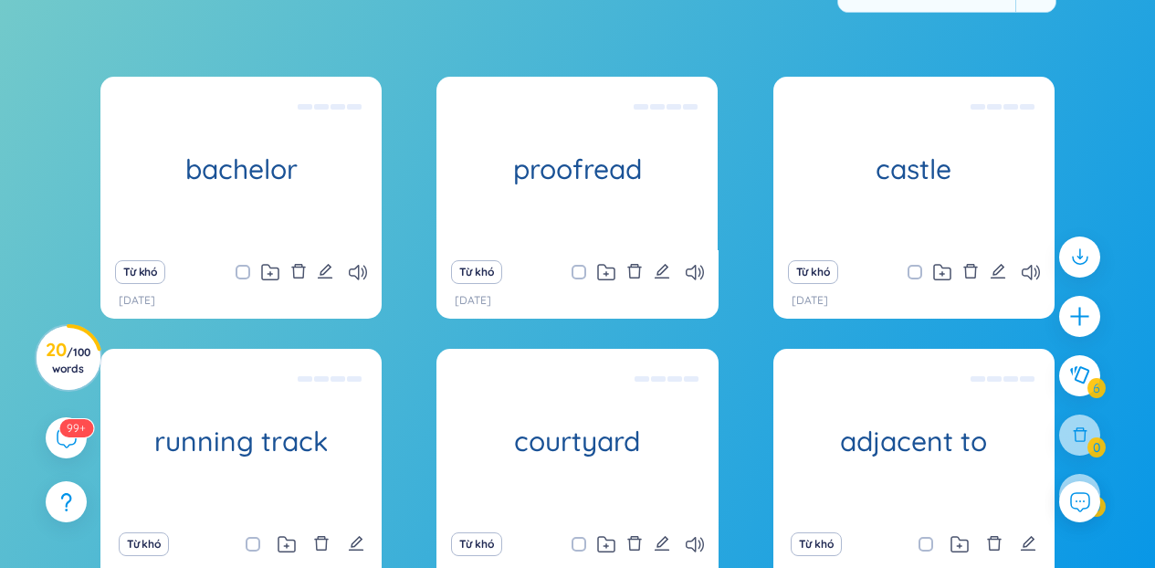
click at [1074, 338] on div at bounding box center [1079, 384] width 59 height 315
click at [1081, 313] on icon "plus" at bounding box center [1080, 317] width 26 height 26
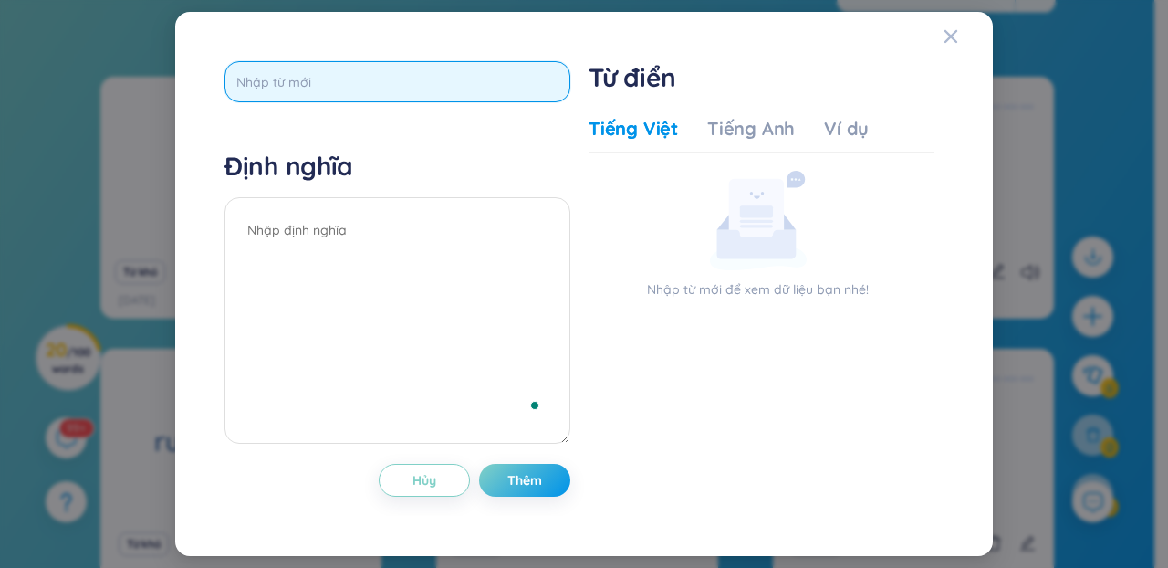
click at [405, 82] on input "text" at bounding box center [398, 81] width 346 height 41
paste input "questionnaire"
type input "questionnaire"
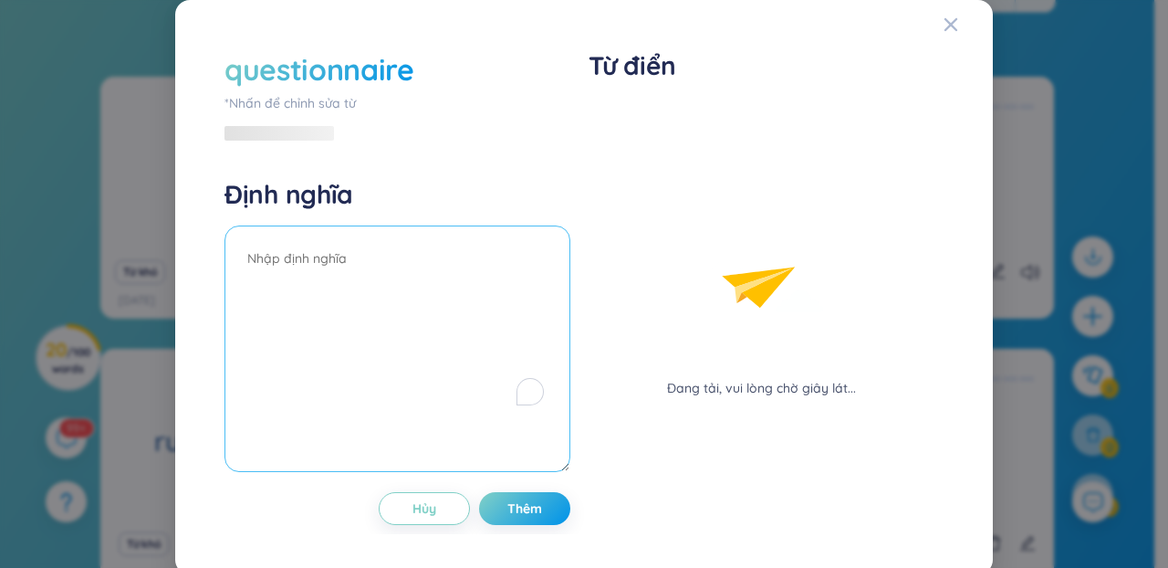
click at [490, 283] on textarea "To enrich screen reader interactions, please activate Accessibility in Grammarl…" at bounding box center [398, 348] width 346 height 246
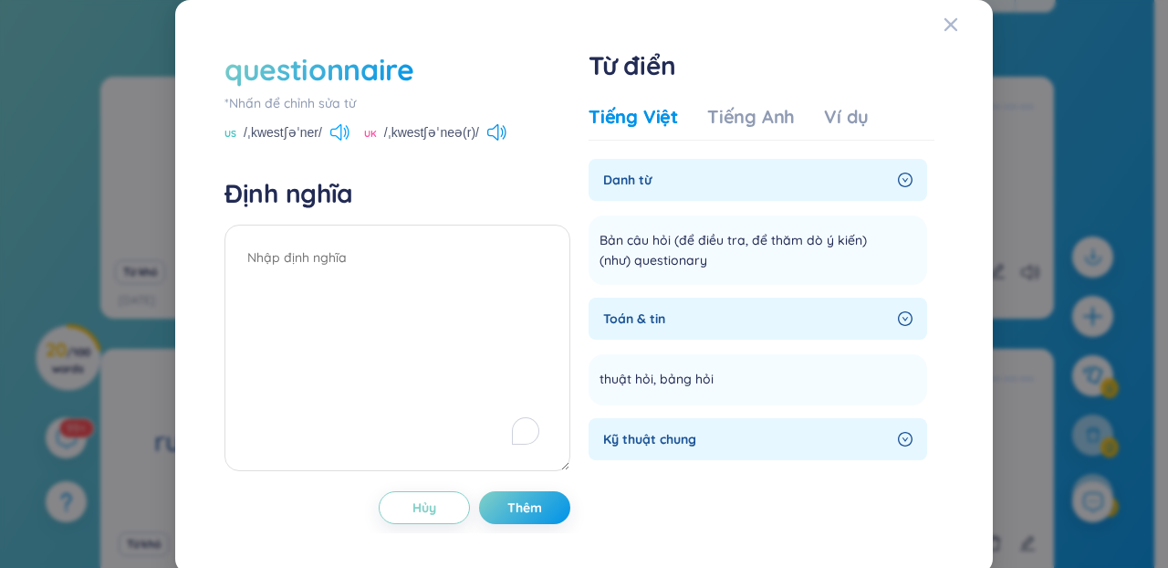
click at [339, 130] on icon at bounding box center [339, 132] width 19 height 16
click at [533, 509] on span "Thêm" at bounding box center [525, 507] width 35 height 18
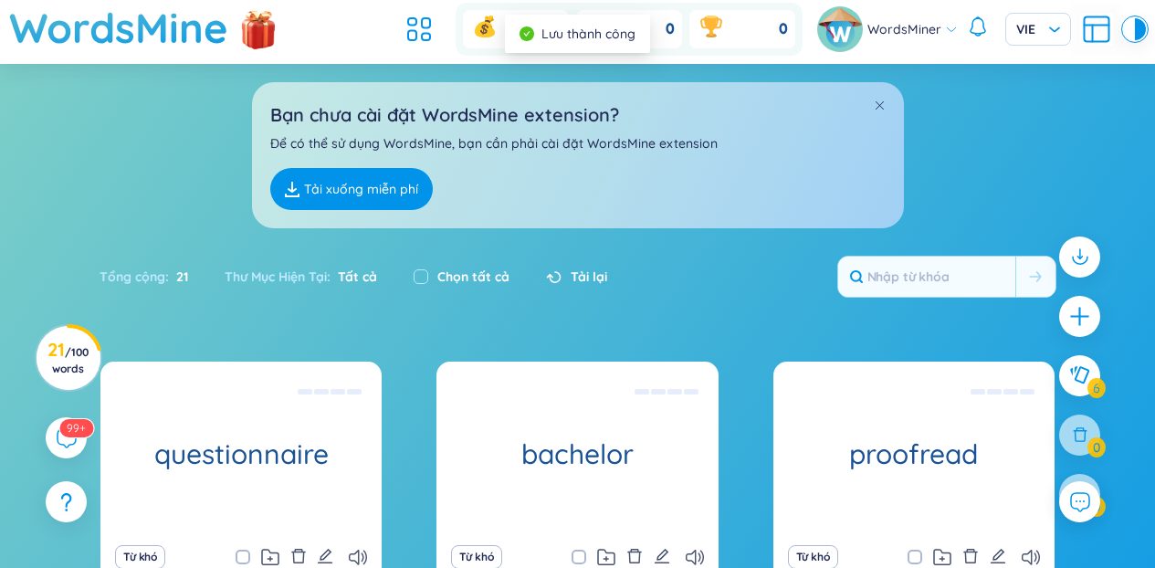
scroll to position [0, 0]
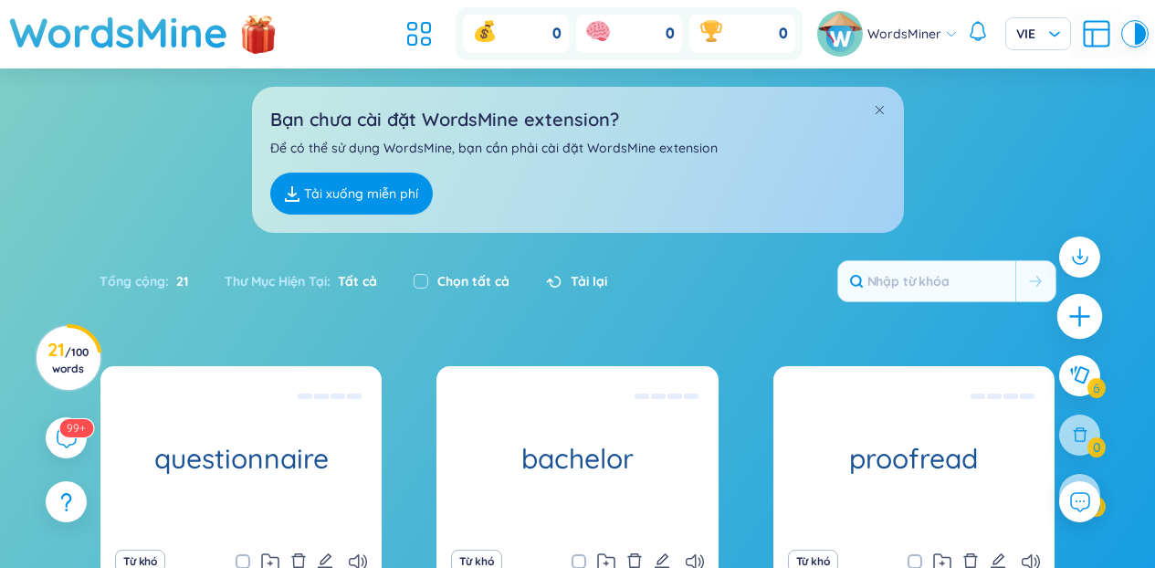
click at [1081, 317] on icon "plus" at bounding box center [1079, 316] width 20 height 2
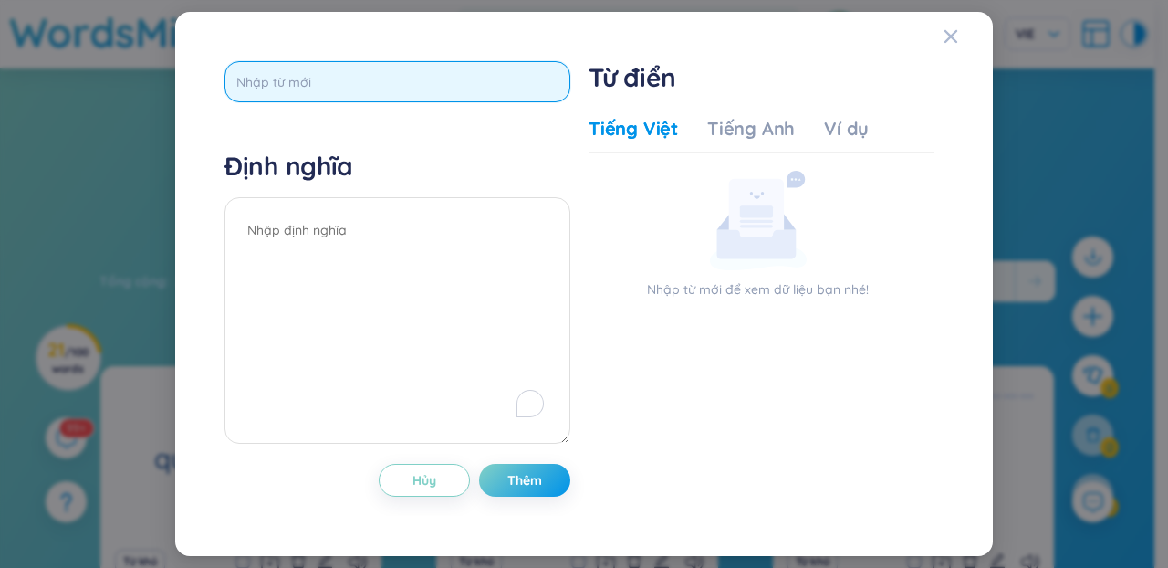
click at [325, 94] on input "text" at bounding box center [398, 81] width 346 height 41
paste input "laboratory’"
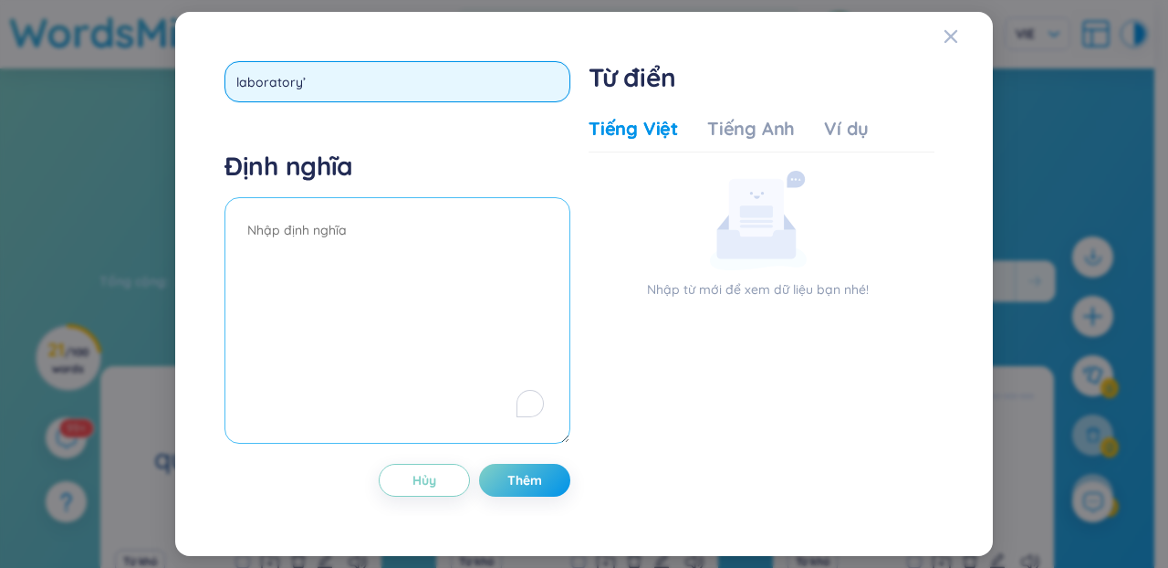
type input "laboratory"
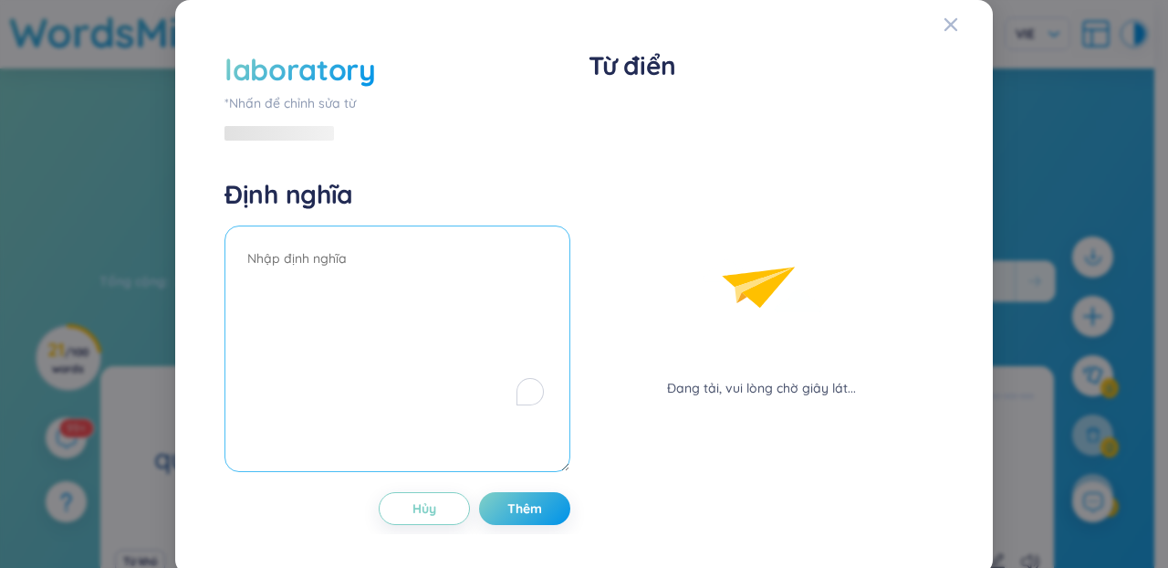
click at [290, 372] on textarea "To enrich screen reader interactions, please activate Accessibility in Grammarl…" at bounding box center [398, 348] width 346 height 246
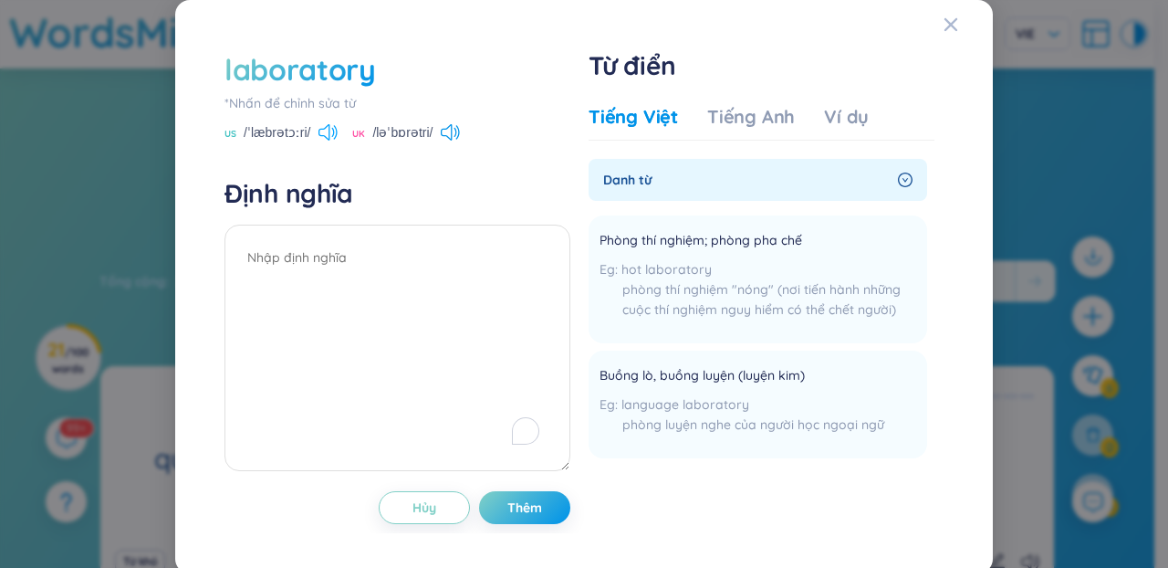
click at [327, 125] on icon at bounding box center [328, 132] width 19 height 16
click at [321, 133] on icon at bounding box center [328, 132] width 19 height 16
click at [331, 122] on div "laboratory *Nhấn để chỉnh sửa từ US /ˈlæbrətɔːri/ UK /ləˈbɒrətri/" at bounding box center [398, 95] width 346 height 93
click at [324, 121] on div "laboratory *Nhấn để chỉnh sửa từ US /ˈlæbrətɔːri/ UK /ləˈbɒrətri/" at bounding box center [398, 95] width 346 height 93
click at [324, 124] on icon at bounding box center [328, 132] width 19 height 16
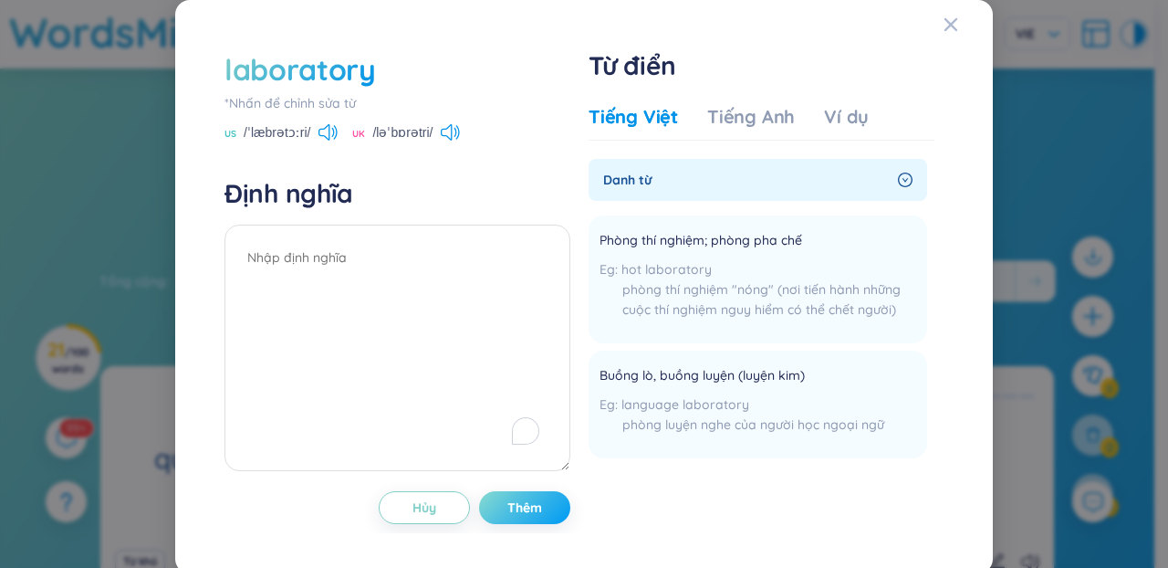
click at [521, 518] on button "Thêm" at bounding box center [524, 507] width 91 height 33
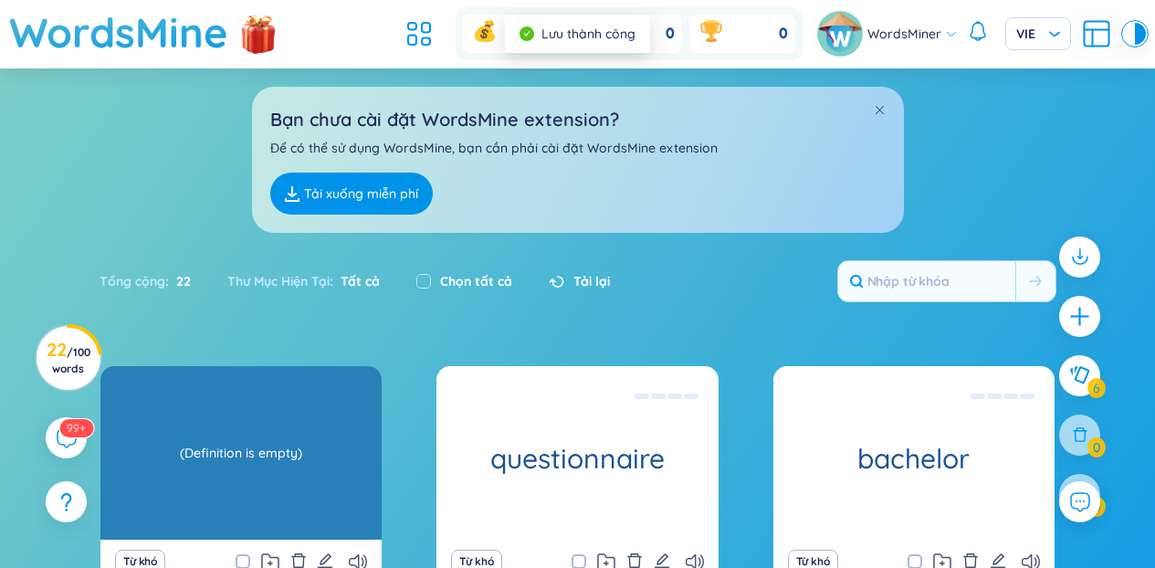
click at [197, 456] on div "(Definition is empty)" at bounding box center [241, 453] width 263 height 164
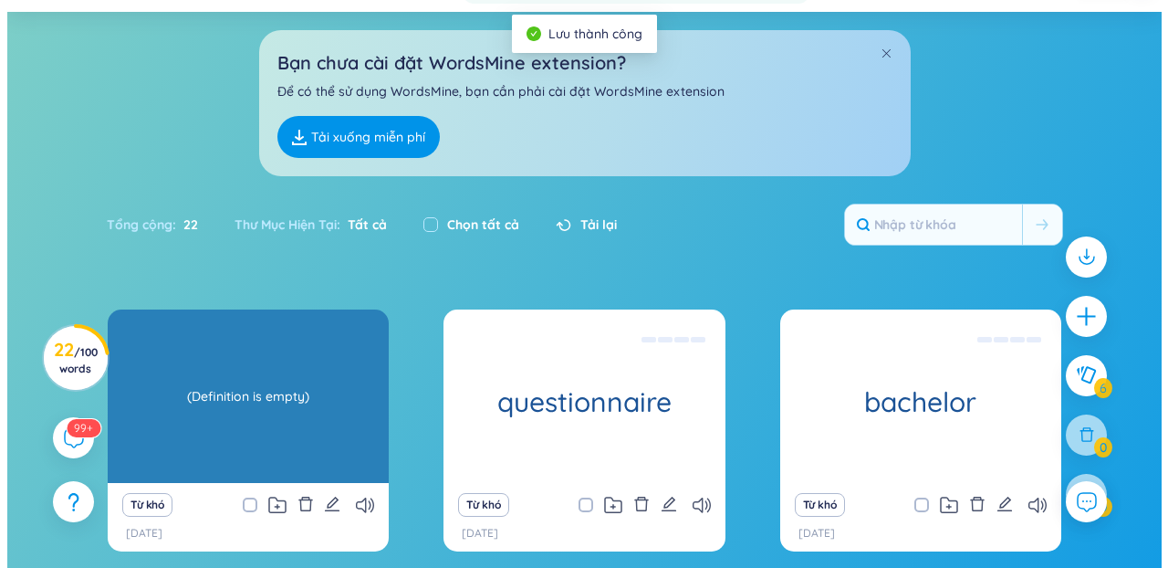
scroll to position [80, 0]
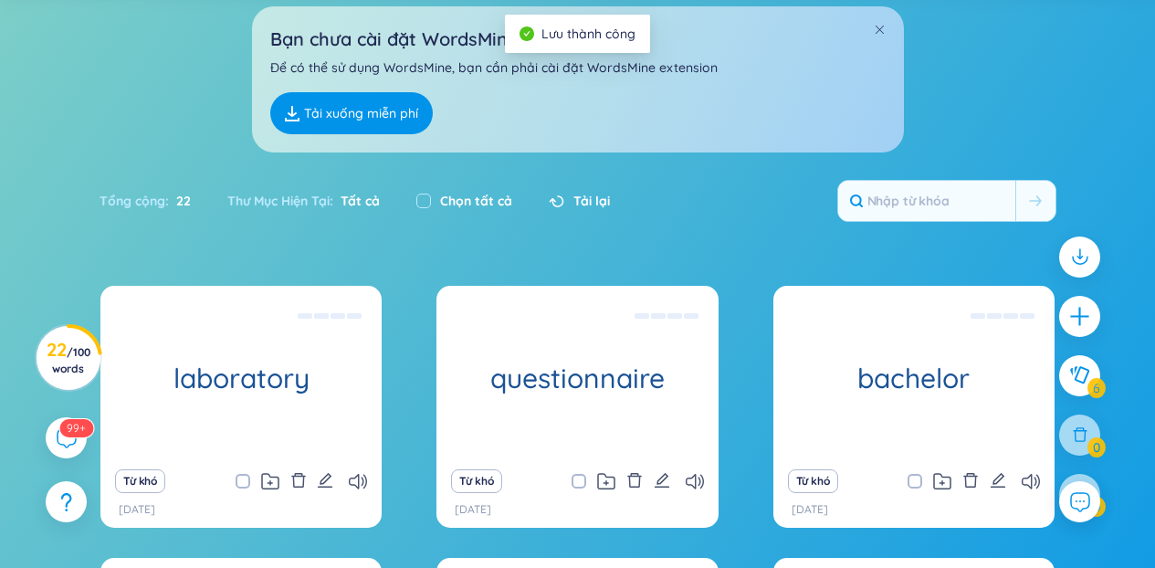
click at [322, 496] on div "Từ khó [DATE]" at bounding box center [240, 493] width 281 height 68
click at [326, 484] on icon "edit" at bounding box center [325, 480] width 16 height 16
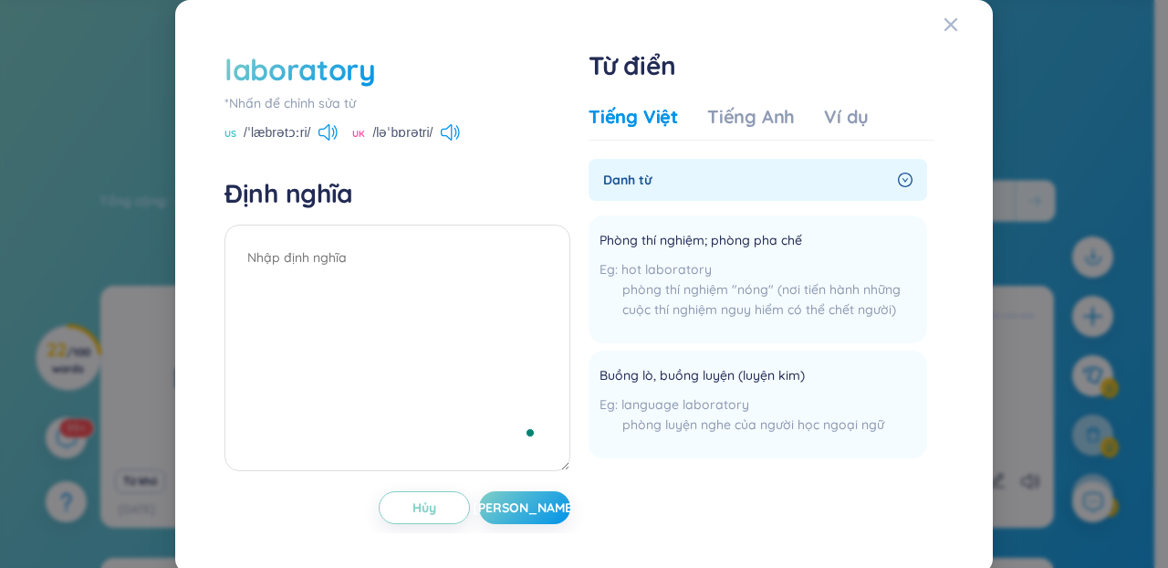
click at [709, 213] on ul "Phòng thí nghiệm; phòng pha chế hot laboratory phòng thí nghiệm "nóng" (nơi tiế…" at bounding box center [758, 333] width 339 height 250
click at [718, 253] on div "Phòng thí nghiệm; phòng pha chế hot laboratory phòng thí nghiệm "nóng" (nơi tiế…" at bounding box center [758, 279] width 317 height 106
click at [801, 247] on div "Phòng thí nghiệm; phòng pha chế" at bounding box center [758, 241] width 317 height 22
click at [727, 238] on span "Phòng thí nghiệm; phòng pha chế" at bounding box center [701, 241] width 203 height 22
click at [655, 309] on div "phòng thí nghiệm "nóng" (nơi tiến hành những cuộc thí nghiệm nguy hiểm có thể c…" at bounding box center [758, 299] width 317 height 40
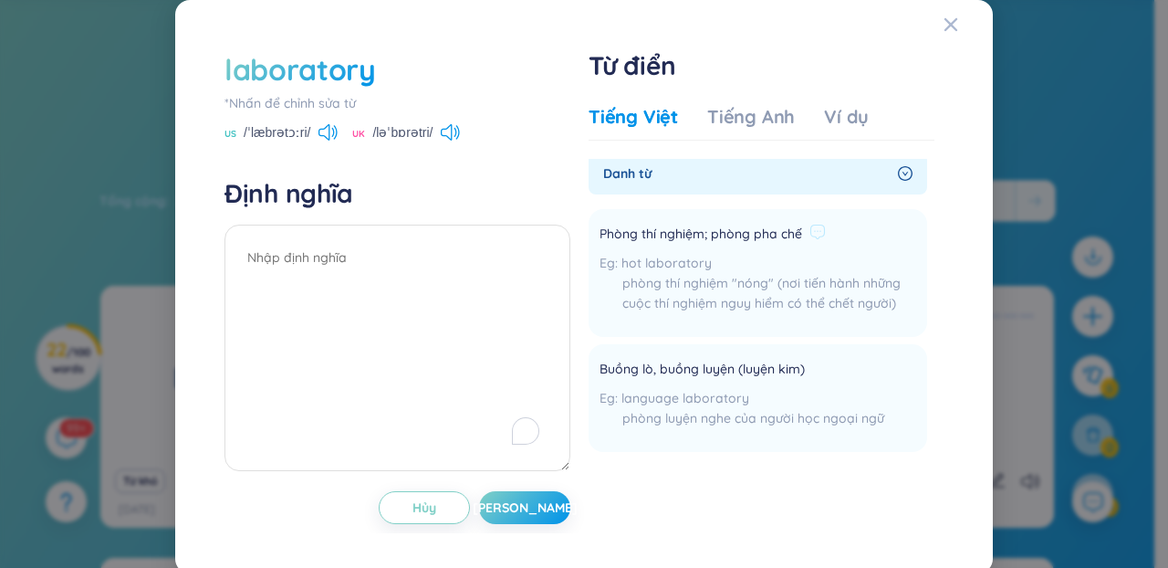
scroll to position [0, 0]
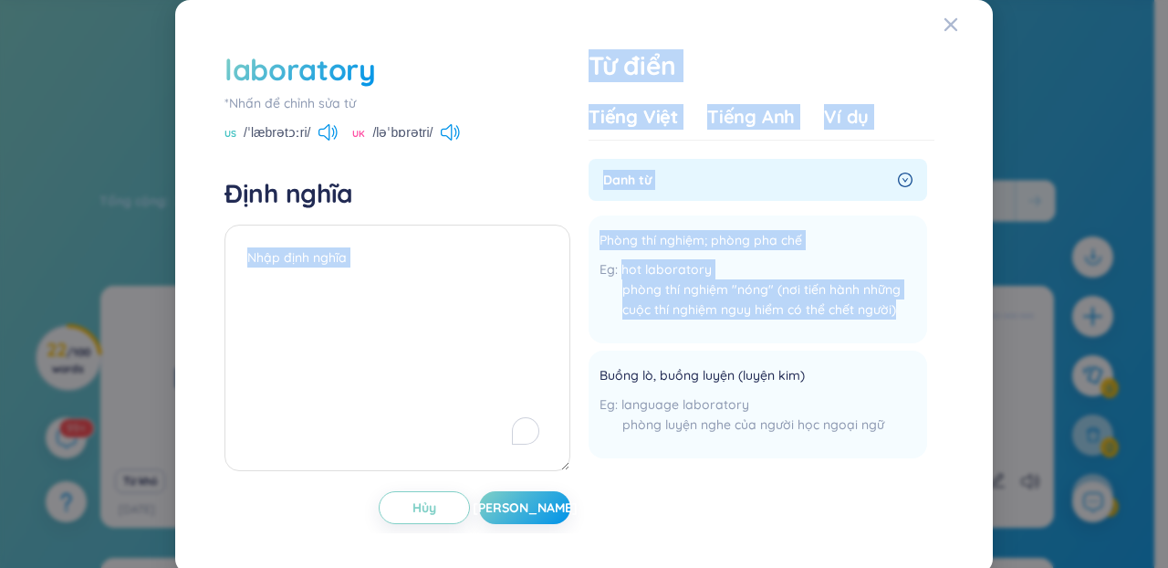
drag, startPoint x: 888, startPoint y: 309, endPoint x: 564, endPoint y: 225, distance: 334.8
click at [564, 225] on div "laboratory *Nhấn để chỉnh sửa từ US /ˈlæbrətɔːri/ UK /ləˈbɒrətri/ Định nghĩa Hủ…" at bounding box center [584, 286] width 738 height 493
click at [716, 291] on div "phòng thí nghiệm "nóng" (nơi tiến hành những cuộc thí nghiệm nguy hiểm có thể c…" at bounding box center [758, 299] width 317 height 40
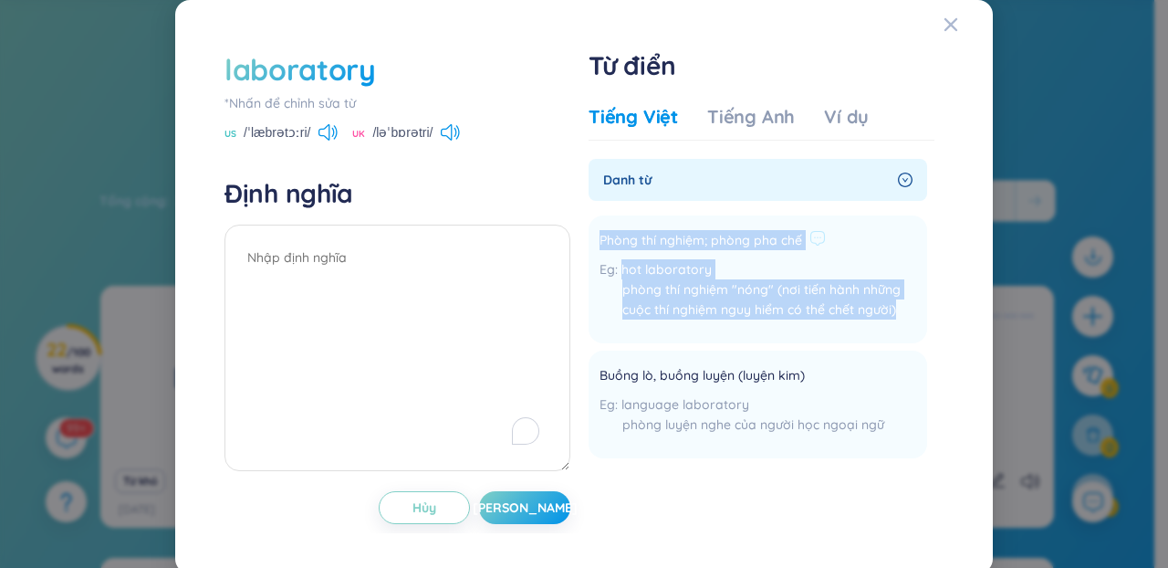
drag, startPoint x: 594, startPoint y: 238, endPoint x: 892, endPoint y: 318, distance: 308.0
click at [892, 318] on div "Phòng thí nghiệm; phòng pha chế hot laboratory phòng thí nghiệm "nóng" (nơi tiế…" at bounding box center [758, 279] width 317 height 106
copy div "Phòng thí nghiệm; phòng pha chế hot laboratory phòng thí nghiệm "nóng" (nơi tiế…"
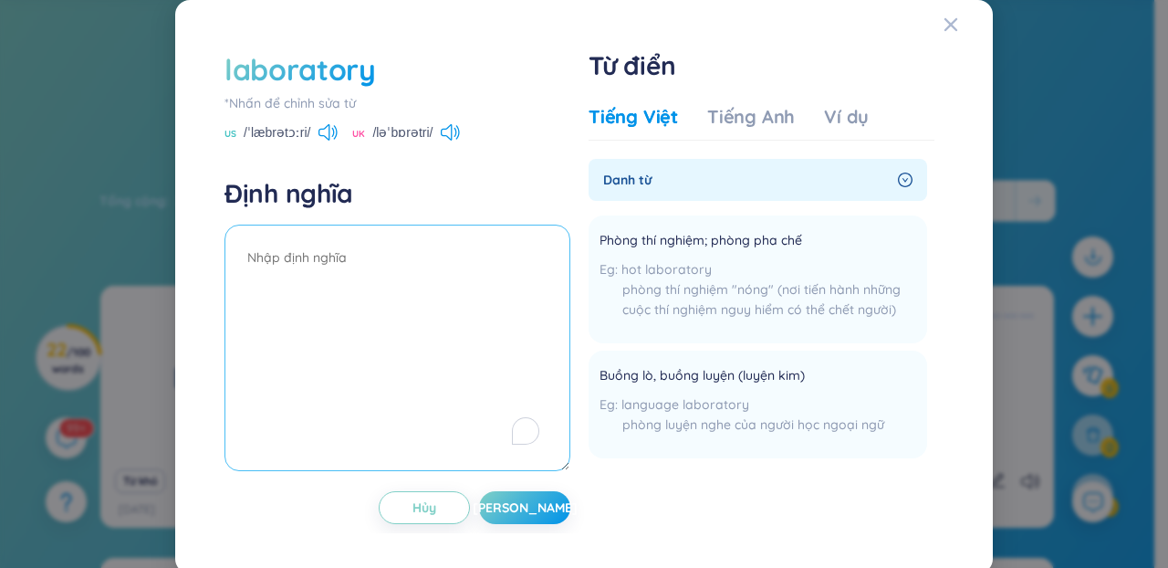
click at [337, 395] on textarea "To enrich screen reader interactions, please activate Accessibility in Grammarl…" at bounding box center [398, 348] width 346 height 246
paste textarea "Phòng thí nghiệm; phòng pha chế hot laboratory phòng thí nghiệm "nóng" (nơi tiế…"
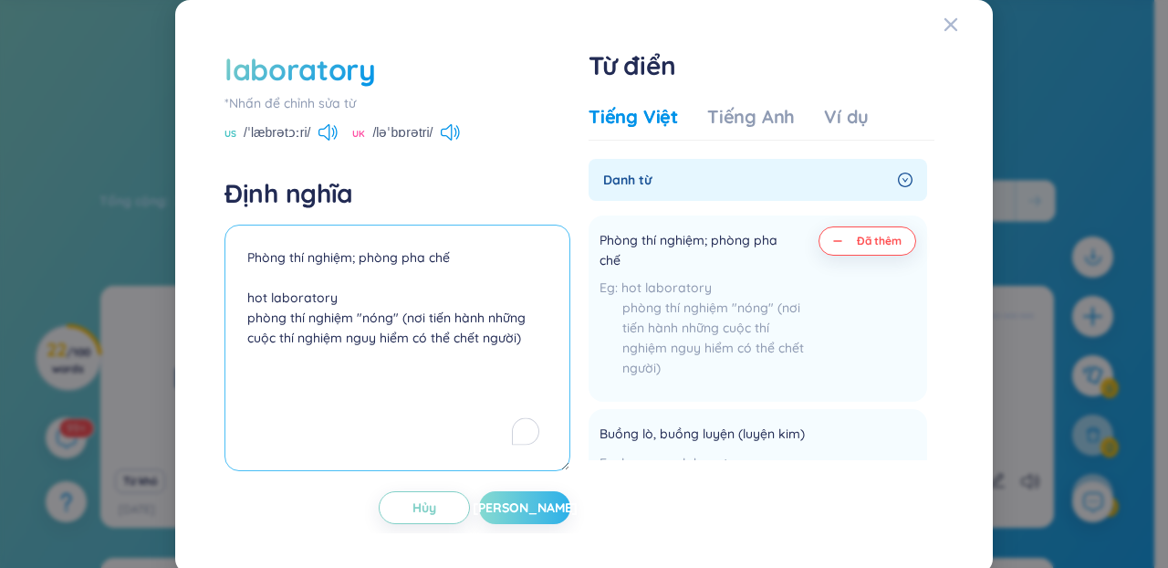
type textarea "Phòng thí nghiệm; phòng pha chế hot laboratory phòng thí nghiệm "nóng" (nơi tiế…"
click at [529, 508] on button "[PERSON_NAME]" at bounding box center [524, 507] width 91 height 33
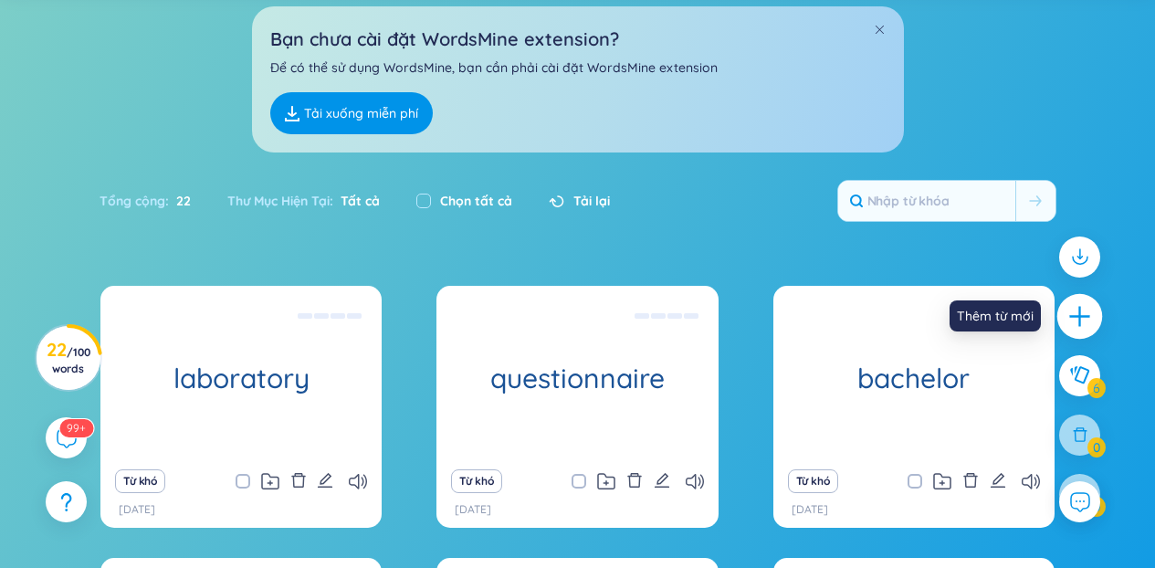
click at [1072, 302] on div at bounding box center [1080, 317] width 46 height 46
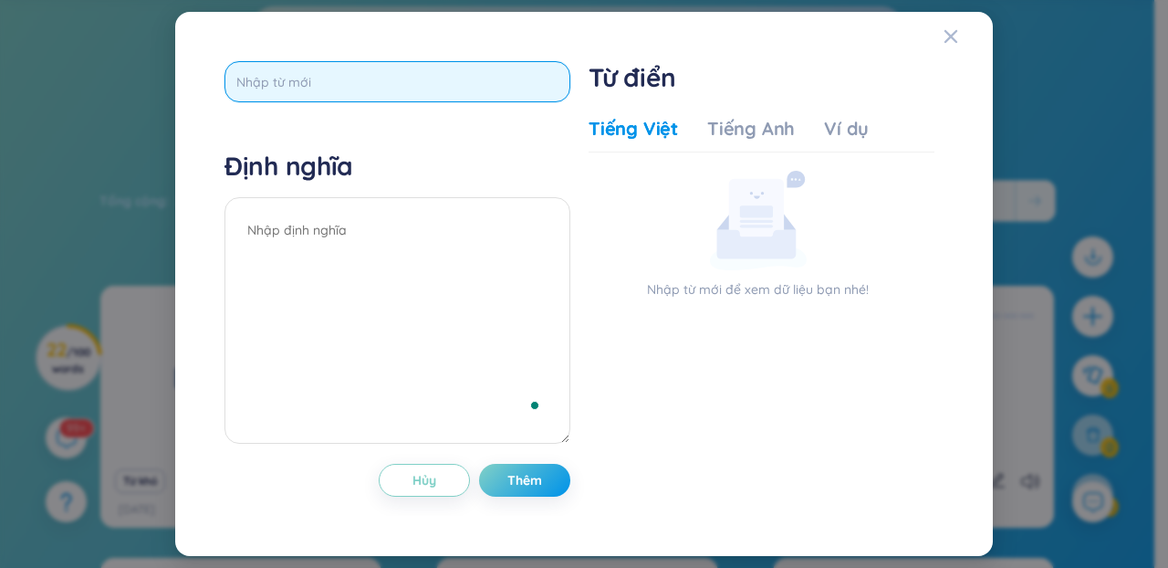
click at [267, 85] on input "text" at bounding box center [398, 81] width 346 height 41
paste input "leisure"
type input "leisure"
click at [475, 88] on input "leisure" at bounding box center [398, 81] width 346 height 41
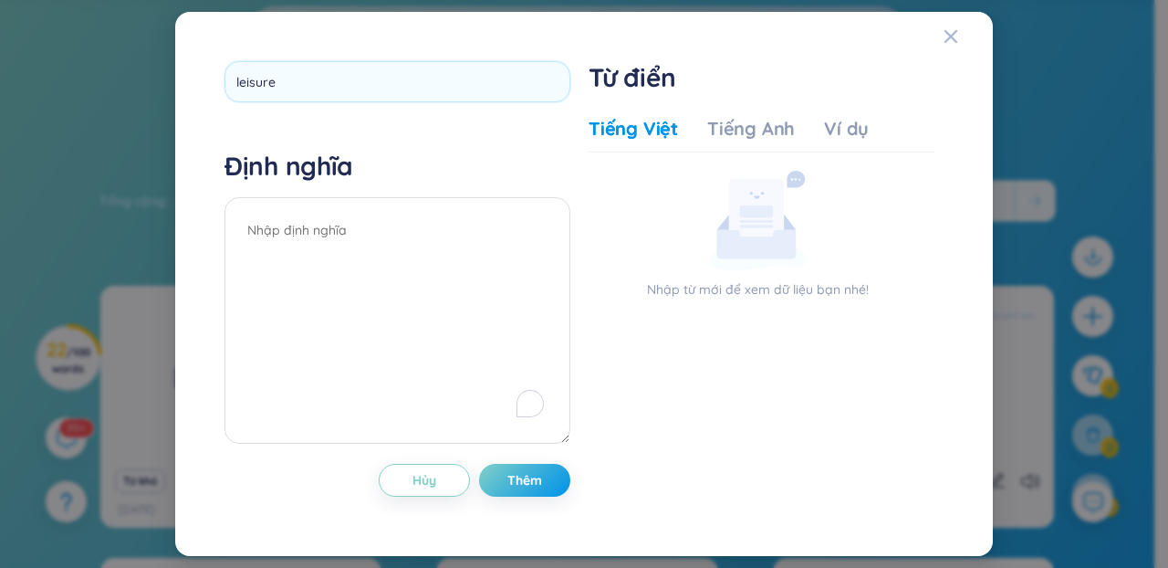
click at [480, 163] on div "leisure Định nghĩa Hủy Thêm" at bounding box center [398, 283] width 346 height 445
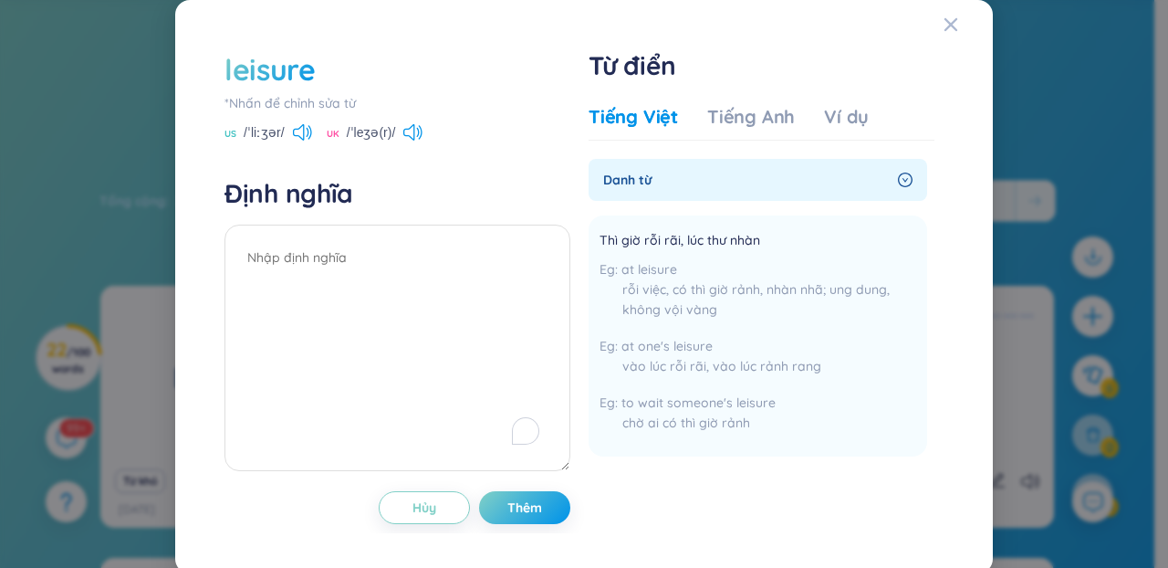
click at [400, 121] on div "leisure *Nhấn để chỉnh sửa từ US /ˈliːʒər/ UK /ˈleʒə(r)/" at bounding box center [398, 95] width 346 height 93
click at [405, 137] on icon at bounding box center [408, 132] width 11 height 16
click at [770, 236] on icon at bounding box center [776, 238] width 16 height 16
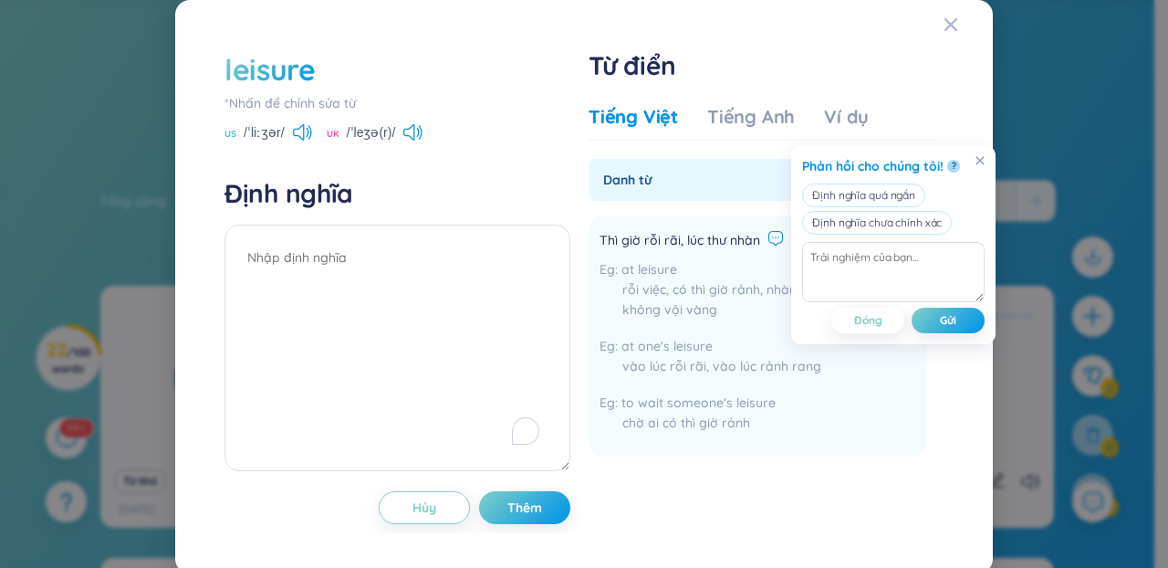
click at [857, 162] on div "Phản hồi cho chúng tôi!" at bounding box center [872, 166] width 141 height 20
click at [690, 266] on div "at leisure rỗi việc, có thì giờ rảnh, nhàn nhã; ung dung, không vội vàng" at bounding box center [758, 293] width 317 height 69
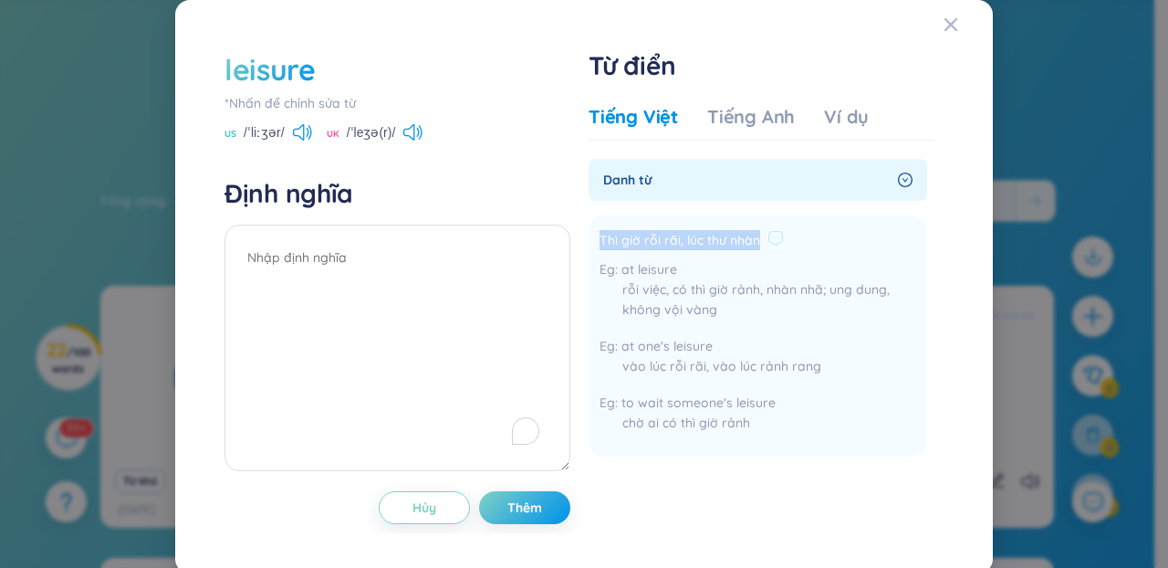
drag, startPoint x: 754, startPoint y: 242, endPoint x: 593, endPoint y: 231, distance: 161.0
click at [600, 231] on div "Thì giờ rỗi rãi, lúc thư nhàn" at bounding box center [758, 241] width 317 height 22
copy span "Thì giờ rỗi rãi, lúc thư nhàn"
click at [414, 312] on textarea "To enrich screen reader interactions, please activate Accessibility in Grammarl…" at bounding box center [398, 348] width 346 height 246
paste textarea "Thì giờ rỗi rãi, lúc thư nhàn"
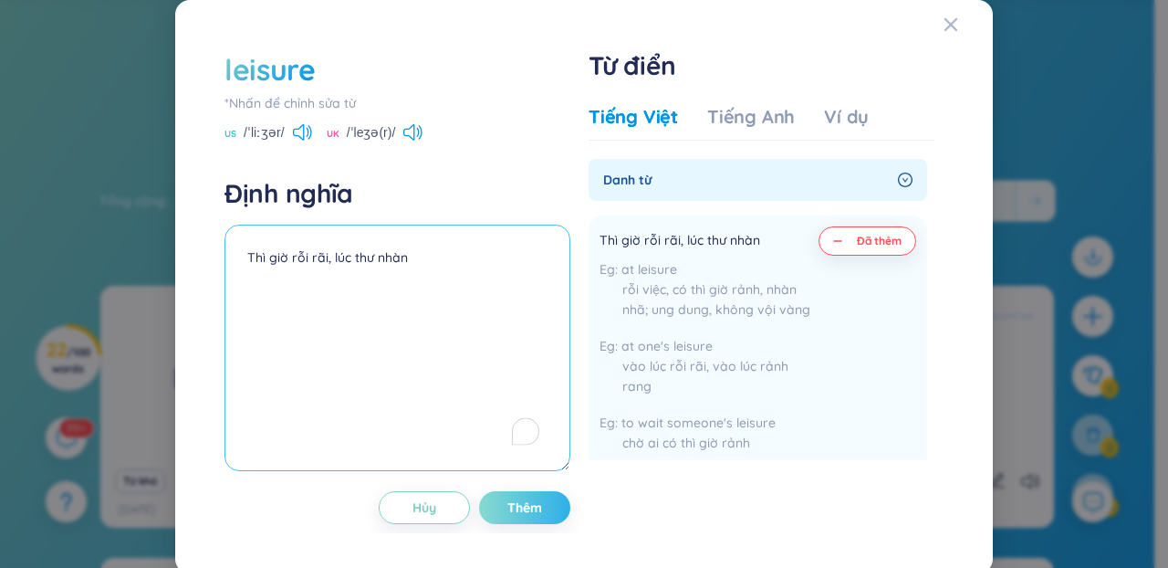
type textarea "Thì giờ rỗi rãi, lúc thư nhàn"
click at [532, 511] on span "Thêm" at bounding box center [525, 507] width 35 height 18
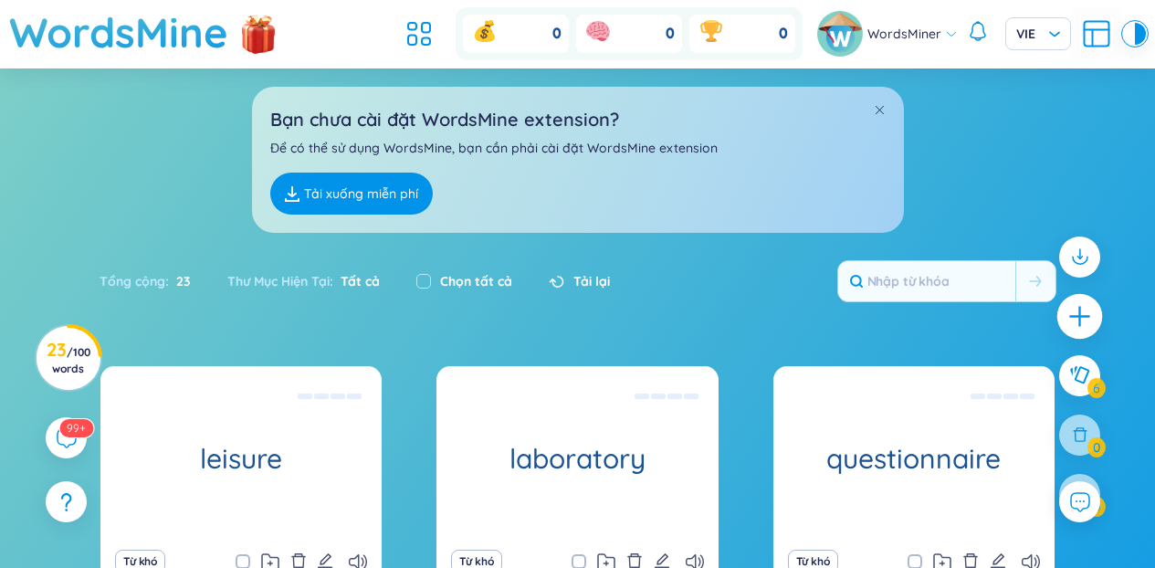
click at [1074, 299] on div at bounding box center [1080, 317] width 46 height 46
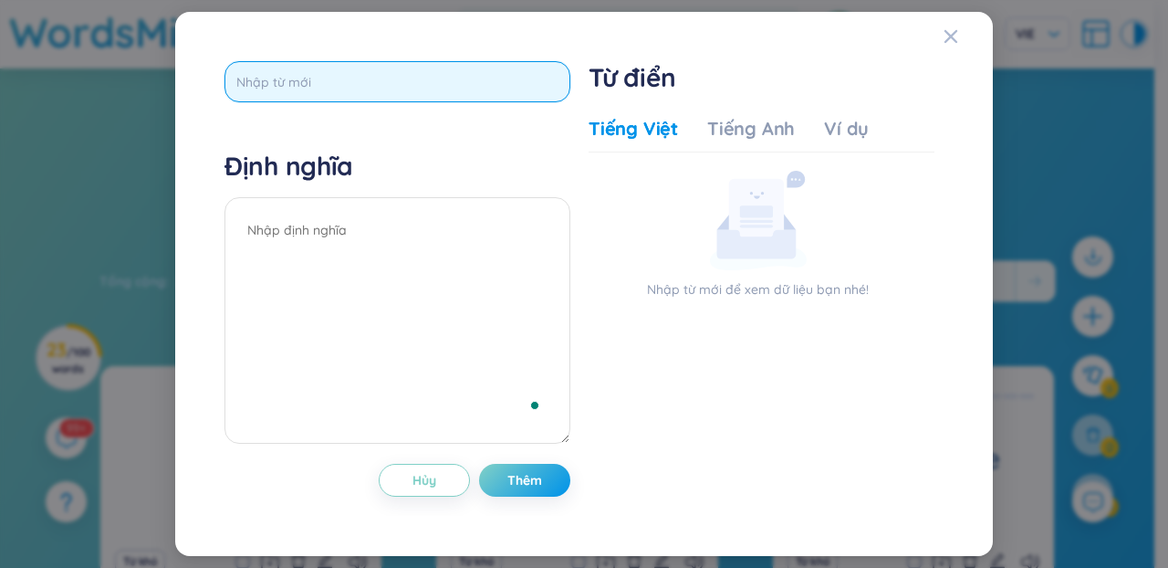
click at [391, 89] on input "text" at bounding box center [398, 81] width 346 height 41
paste input "disease"
type input "disease"
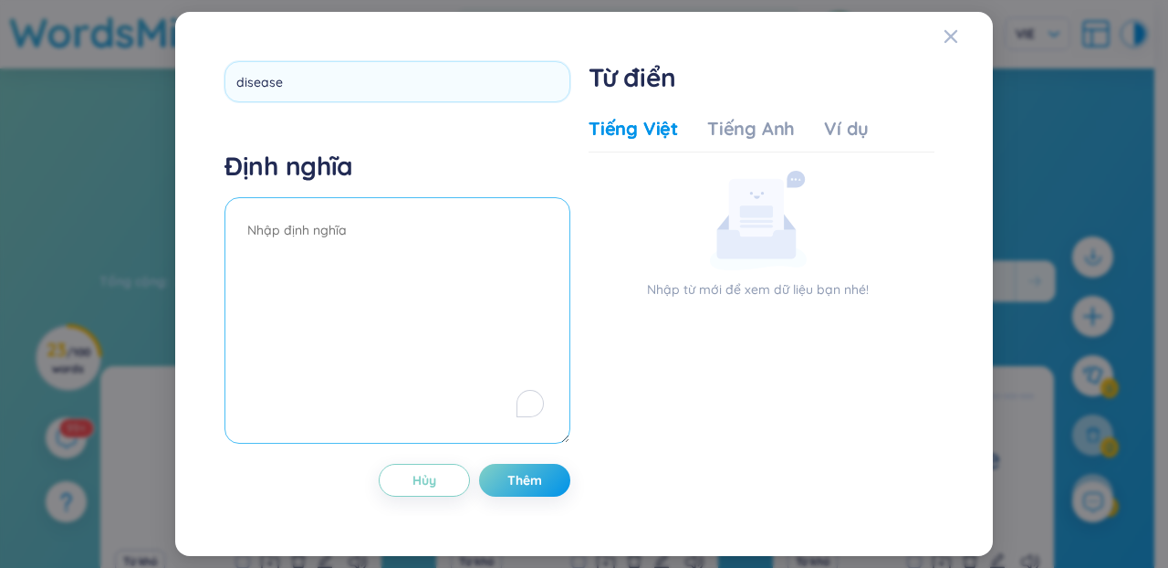
click at [351, 443] on textarea "To enrich screen reader interactions, please activate Accessibility in Grammarl…" at bounding box center [398, 320] width 346 height 246
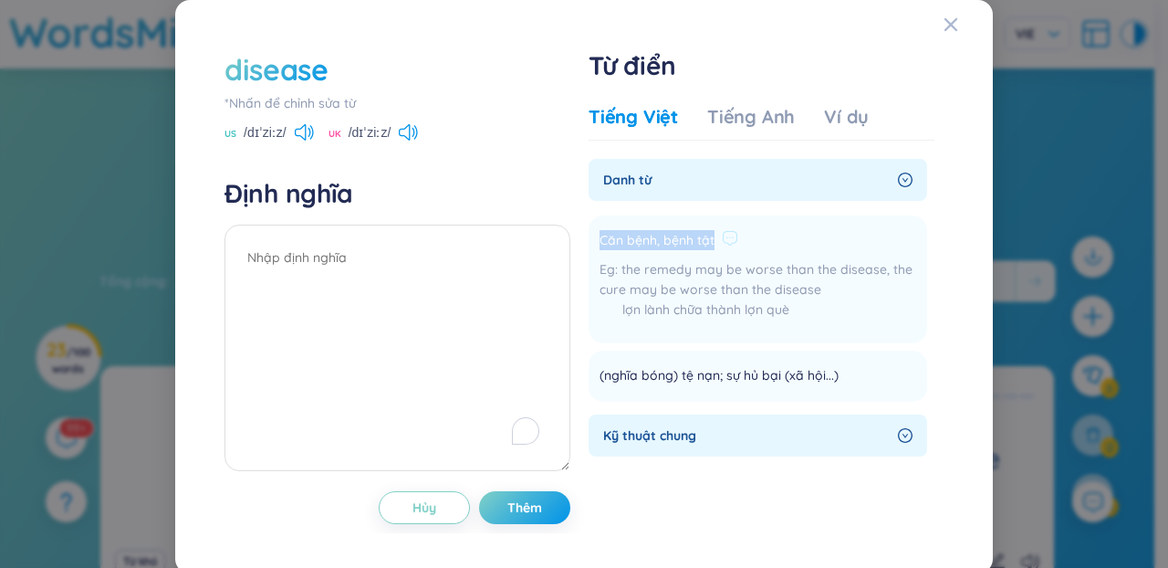
drag, startPoint x: 707, startPoint y: 232, endPoint x: 600, endPoint y: 221, distance: 107.4
click at [600, 221] on li "Căn bệnh, bệnh tật the remedy may be worse than the disease, the cure may be wo…" at bounding box center [758, 279] width 339 height 128
copy span "Căn bệnh, bệnh tật"
click at [314, 309] on textarea "To enrich screen reader interactions, please activate Accessibility in Grammarl…" at bounding box center [398, 348] width 346 height 246
paste textarea "Căn bệnh, bệnh tật"
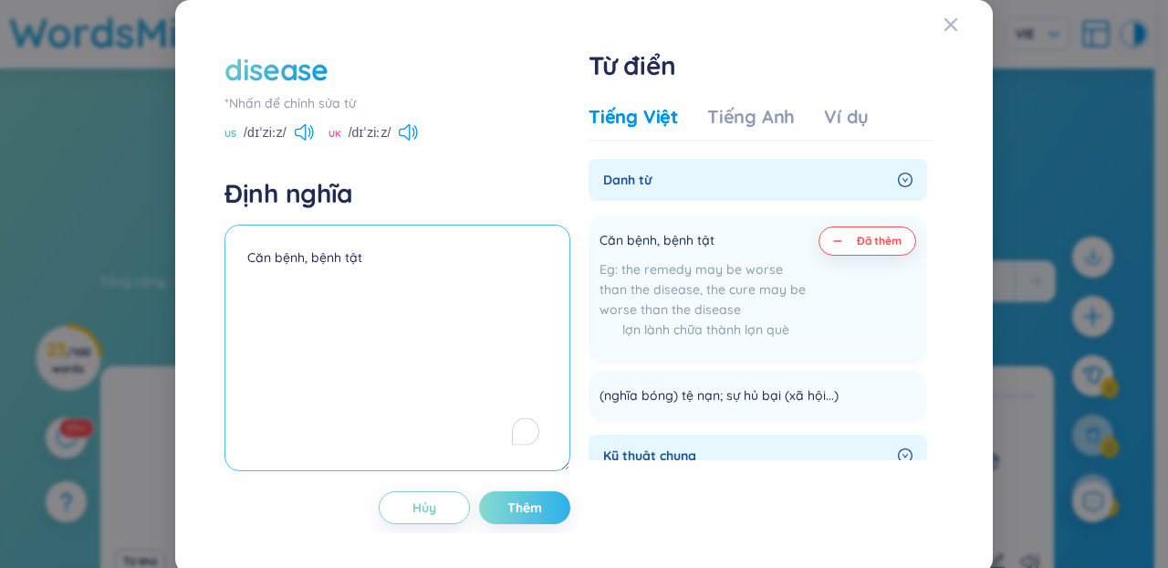
type textarea "Căn bệnh, bệnh tật"
click at [514, 508] on span "Thêm" at bounding box center [525, 507] width 35 height 18
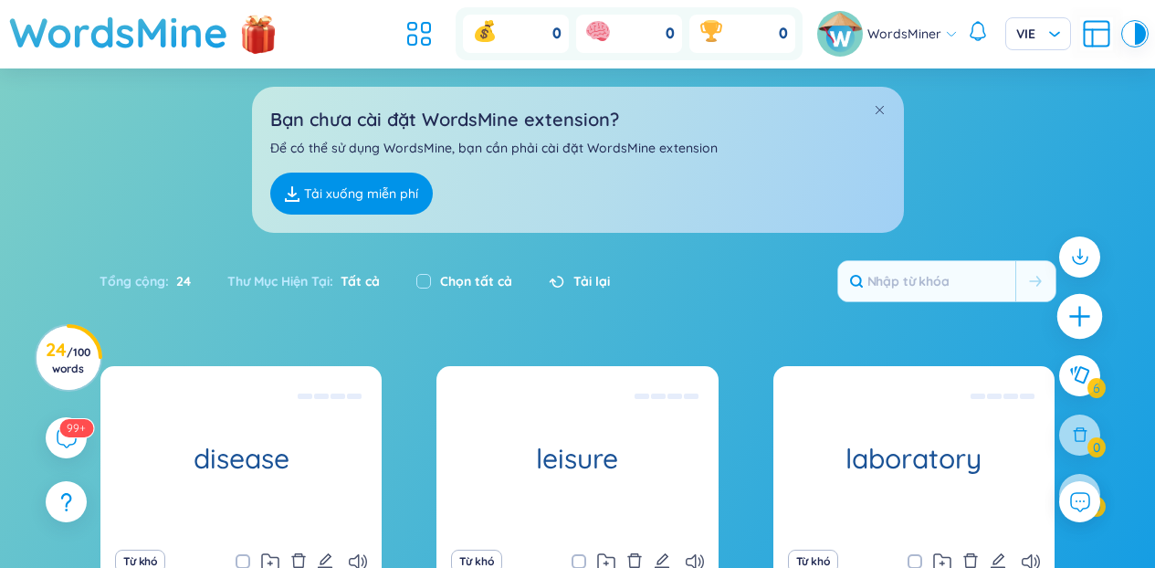
click at [1064, 321] on div at bounding box center [1080, 317] width 46 height 46
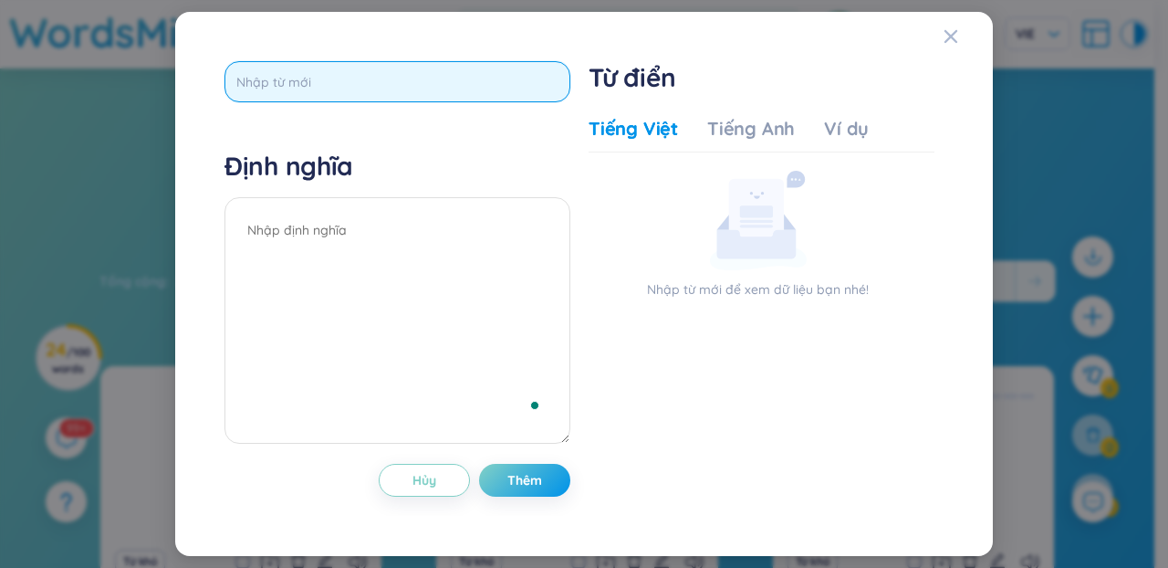
click at [486, 89] on input "text" at bounding box center [398, 81] width 346 height 41
paste input "carbohydrates"
type input "carbohydrates"
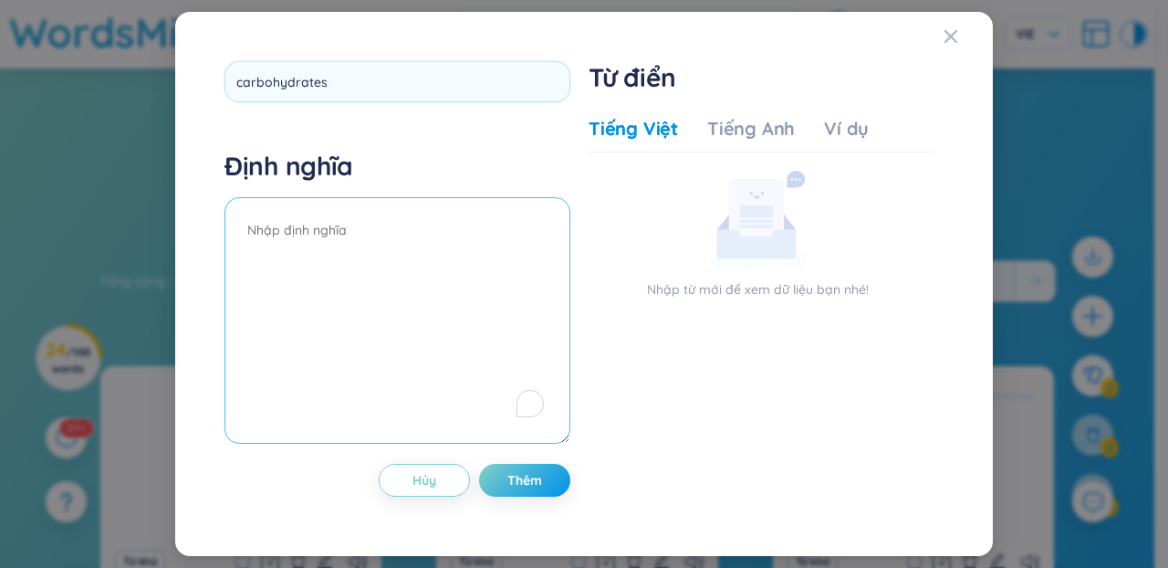
click at [477, 282] on textarea "To enrich screen reader interactions, please activate Accessibility in Grammarl…" at bounding box center [398, 320] width 346 height 246
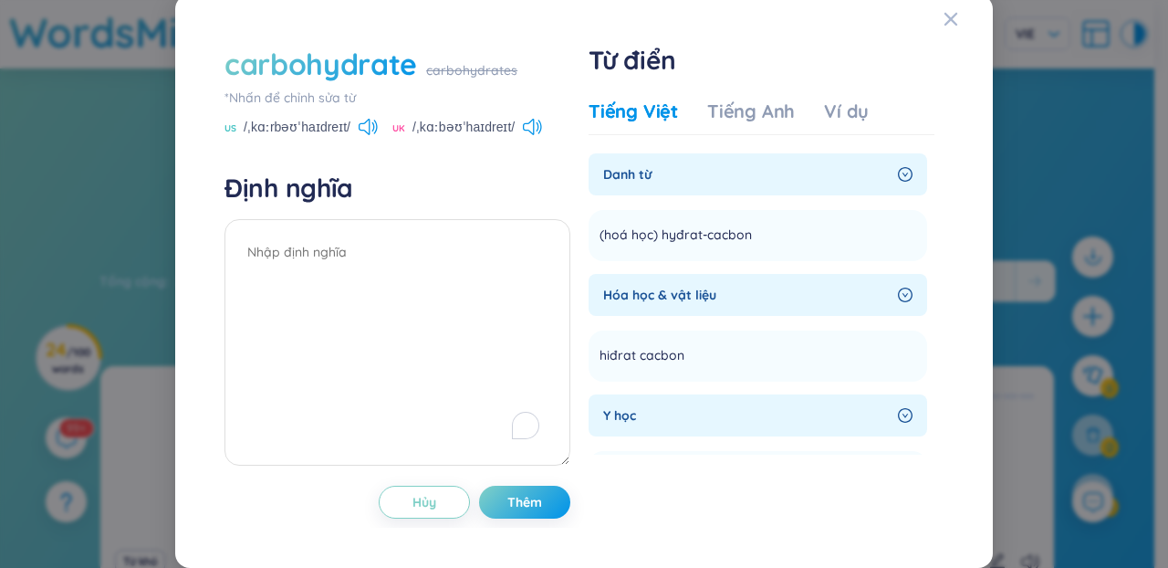
click at [363, 122] on div "carbohydrate carbohydrates *Nhấn để chỉnh sửa từ US /ˌkɑːrbəʊˈhaɪdreɪt/ UK /ˌkɑ…" at bounding box center [398, 90] width 346 height 93
click at [364, 131] on icon at bounding box center [364, 127] width 11 height 16
click at [760, 236] on icon at bounding box center [768, 233] width 16 height 16
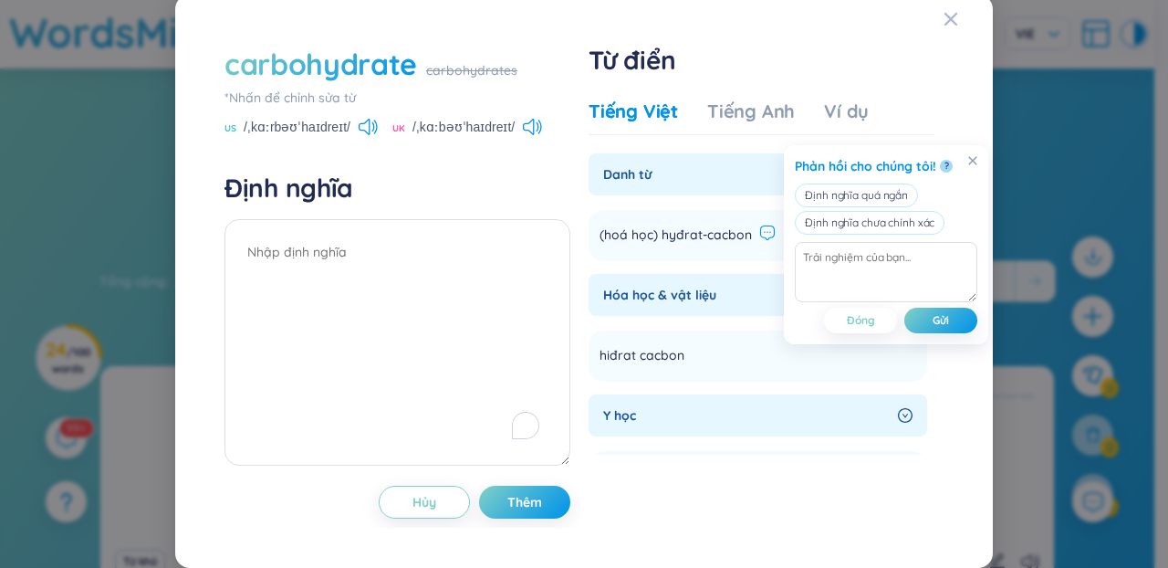
click at [760, 236] on icon at bounding box center [768, 233] width 16 height 16
click at [605, 246] on span "(hoá học) hyđrat-cacbon" at bounding box center [676, 236] width 152 height 22
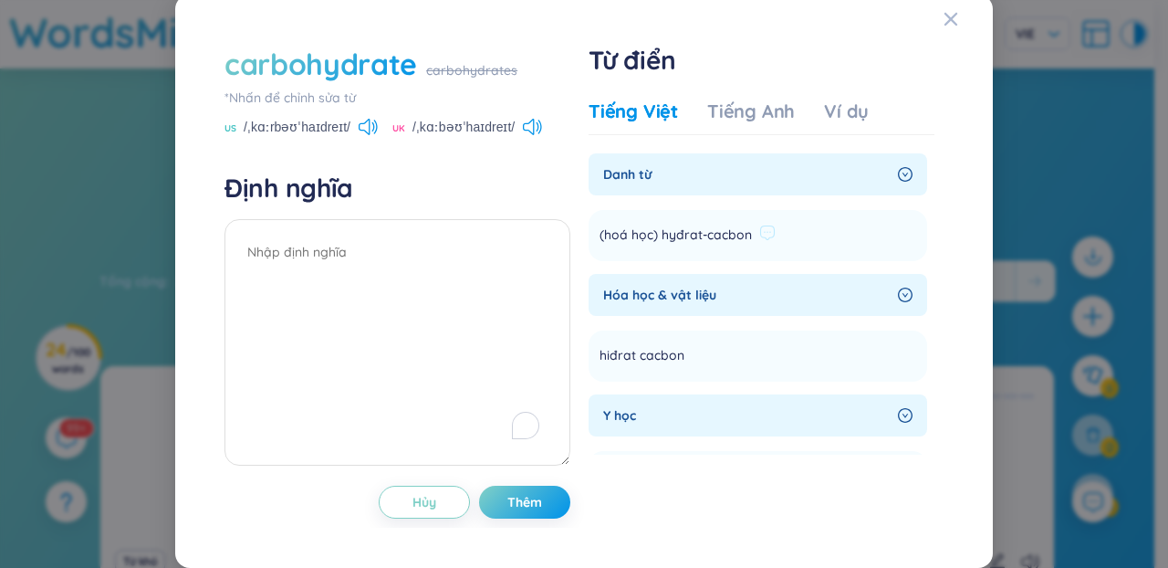
click at [600, 242] on span "(hoá học) hyđrat-cacbon" at bounding box center [676, 236] width 152 height 22
drag, startPoint x: 654, startPoint y: 242, endPoint x: 767, endPoint y: 236, distance: 113.4
click at [767, 236] on li "(hoá học) hyđrat-cacbon Thêm" at bounding box center [758, 235] width 339 height 51
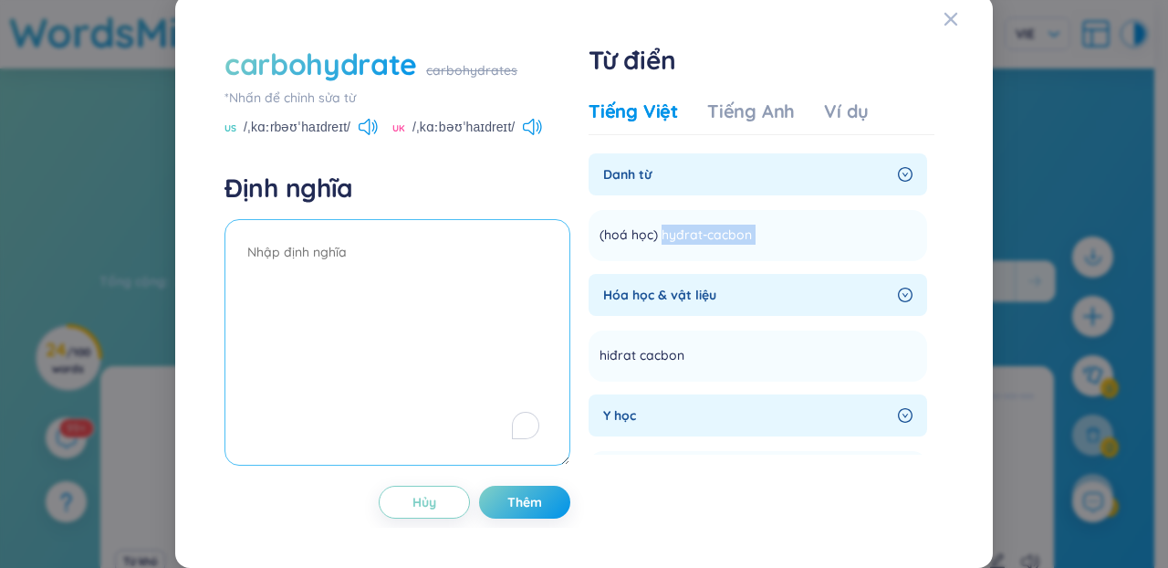
copy section "hyđrat-cacbon Thêm"
click at [495, 277] on textarea "To enrich screen reader interactions, please activate Accessibility in Grammarl…" at bounding box center [398, 342] width 346 height 246
paste textarea "hyđrat-cacbon"
type textarea "hyđrat-cacbon"
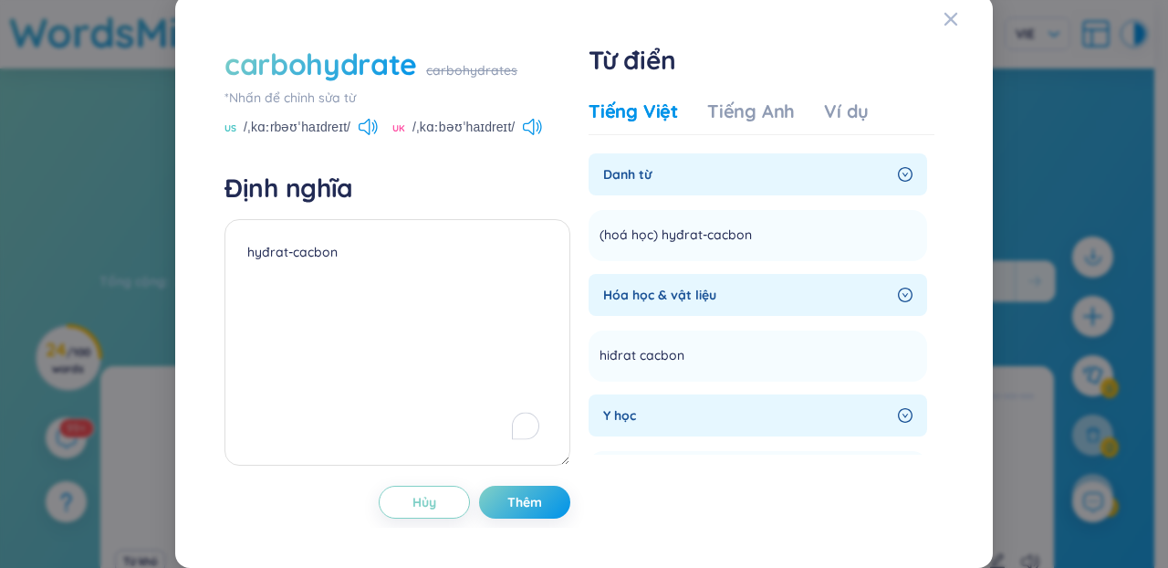
click at [518, 534] on div "carbohydrate carbohydrates *Nhấn để chỉnh sửa từ US /ˌkɑːrbəʊˈhaɪdreɪt/ UK /ˌkɑ…" at bounding box center [584, 280] width 774 height 529
click at [514, 516] on button "Thêm" at bounding box center [524, 502] width 91 height 33
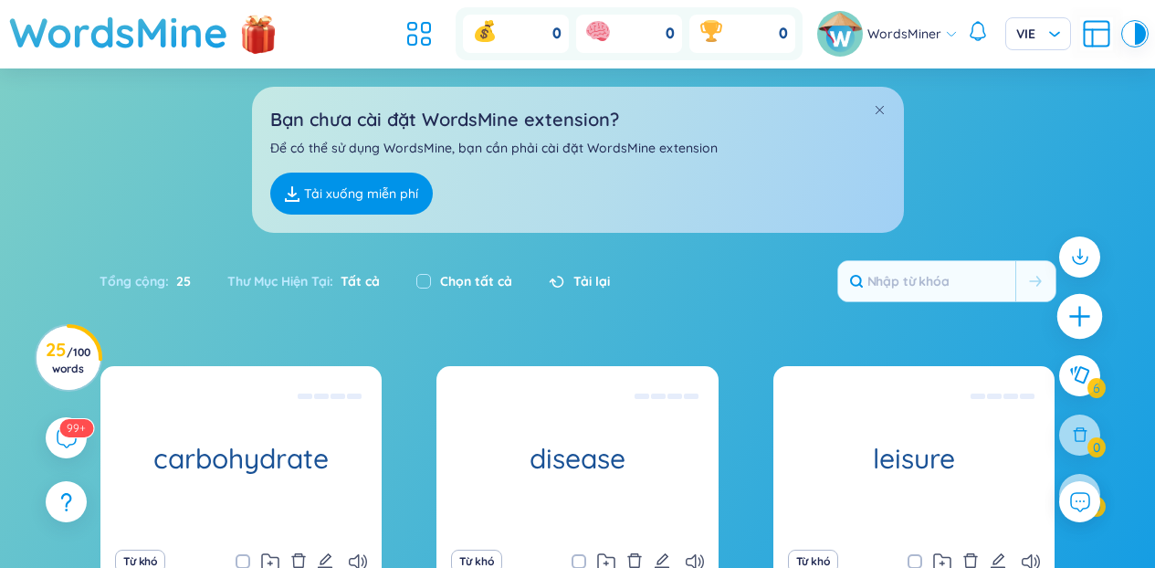
click at [1074, 322] on icon "plus" at bounding box center [1080, 317] width 26 height 26
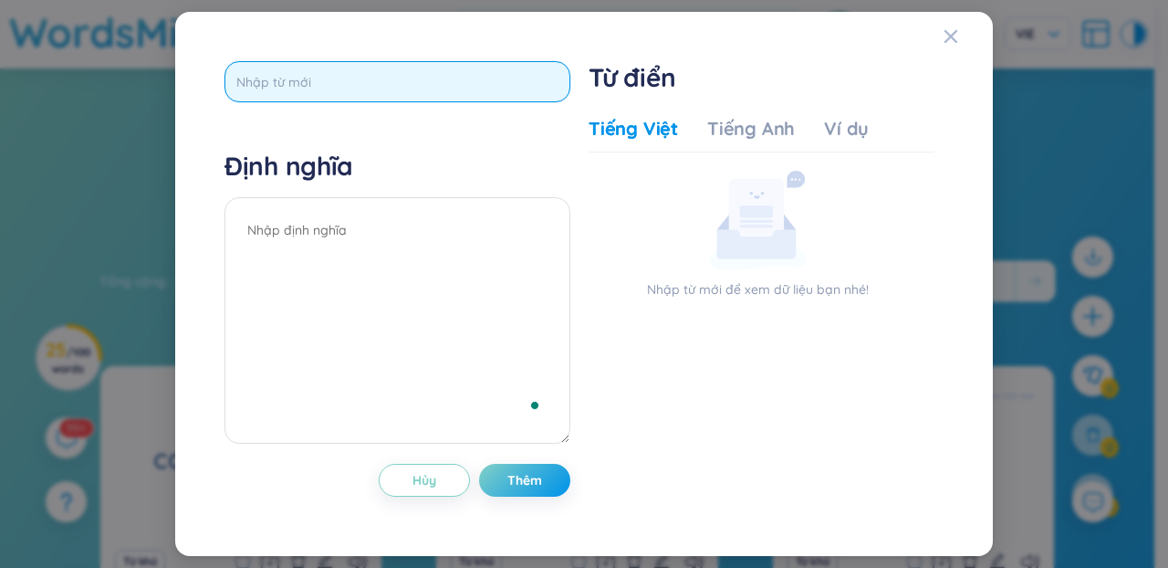
click at [342, 90] on input "text" at bounding box center [398, 81] width 346 height 41
paste input "obese"
type input "obese"
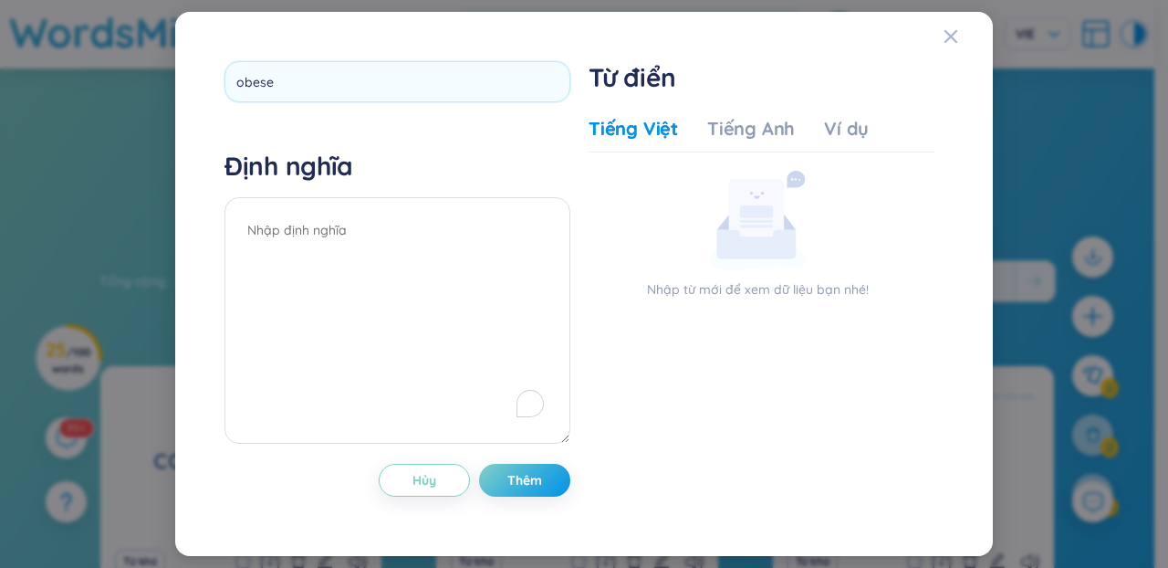
click at [509, 178] on h4 "Định nghĩa" at bounding box center [398, 166] width 346 height 33
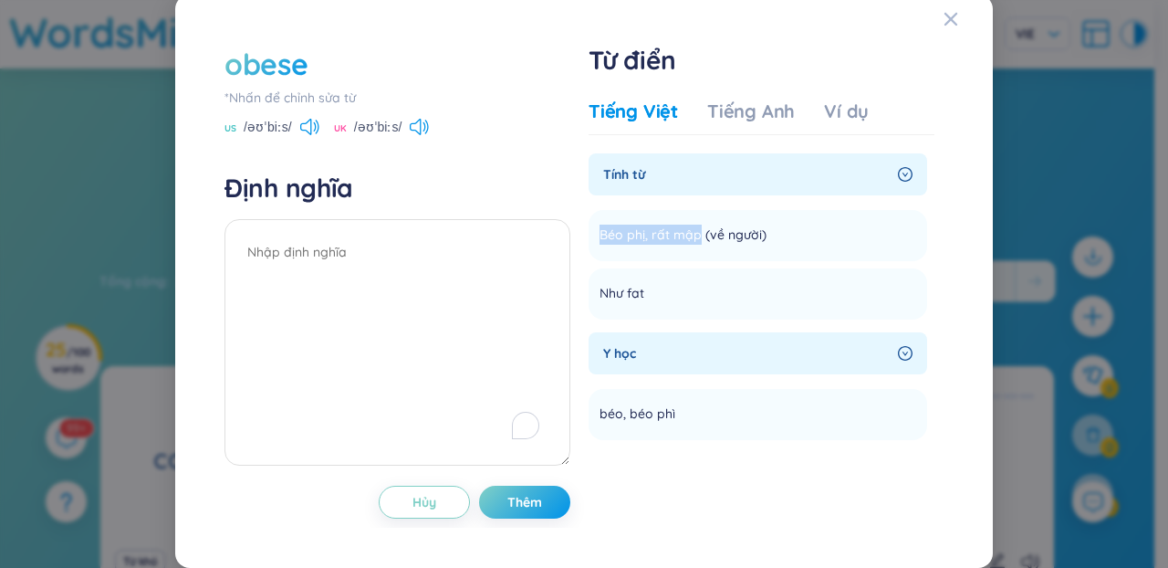
drag, startPoint x: 685, startPoint y: 241, endPoint x: 573, endPoint y: 245, distance: 111.4
click at [573, 245] on div "obese *Nhấn để chỉnh sửa từ US /əʊˈbiːs/ UK /əʊˈbiːs/ Định nghĩa Hủy Thêm Từ đi…" at bounding box center [584, 281] width 738 height 493
copy span "Béo phị, rất mập"
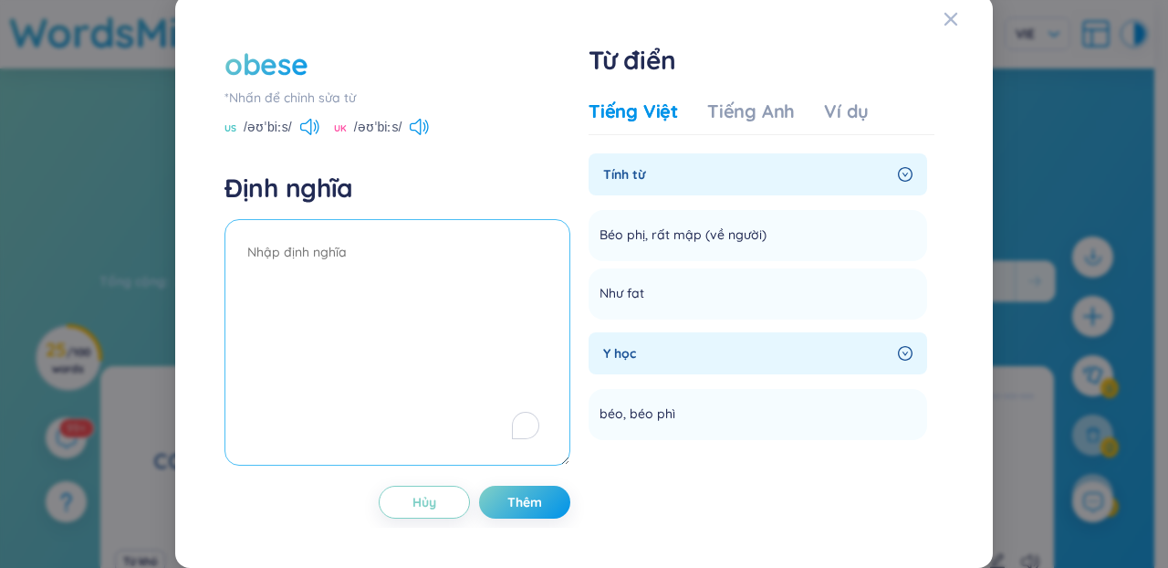
click at [277, 320] on textarea "To enrich screen reader interactions, please activate Accessibility in Grammarl…" at bounding box center [398, 342] width 346 height 246
paste textarea "Béo phị, rất mập"
type textarea "Béo phị, rất mập"
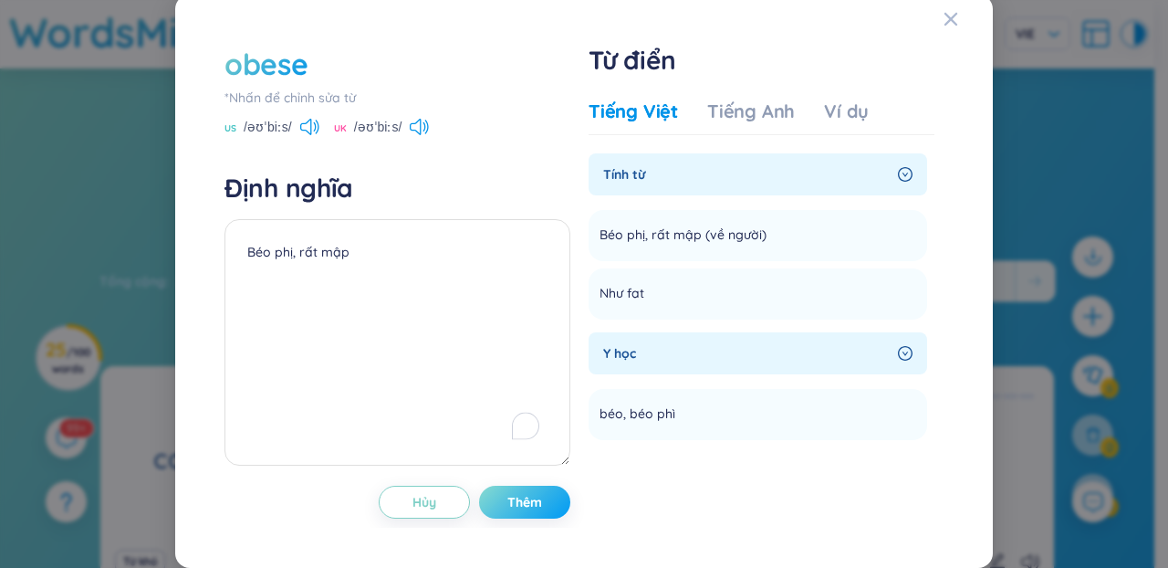
click at [518, 509] on span "Thêm" at bounding box center [525, 502] width 35 height 18
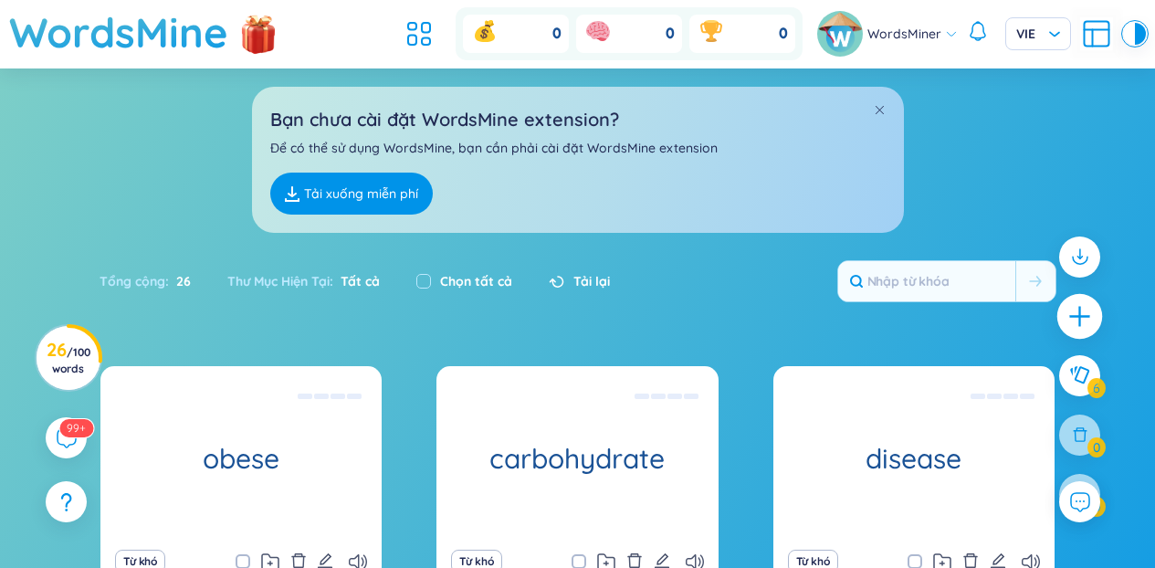
click at [1076, 319] on icon "plus" at bounding box center [1080, 317] width 26 height 26
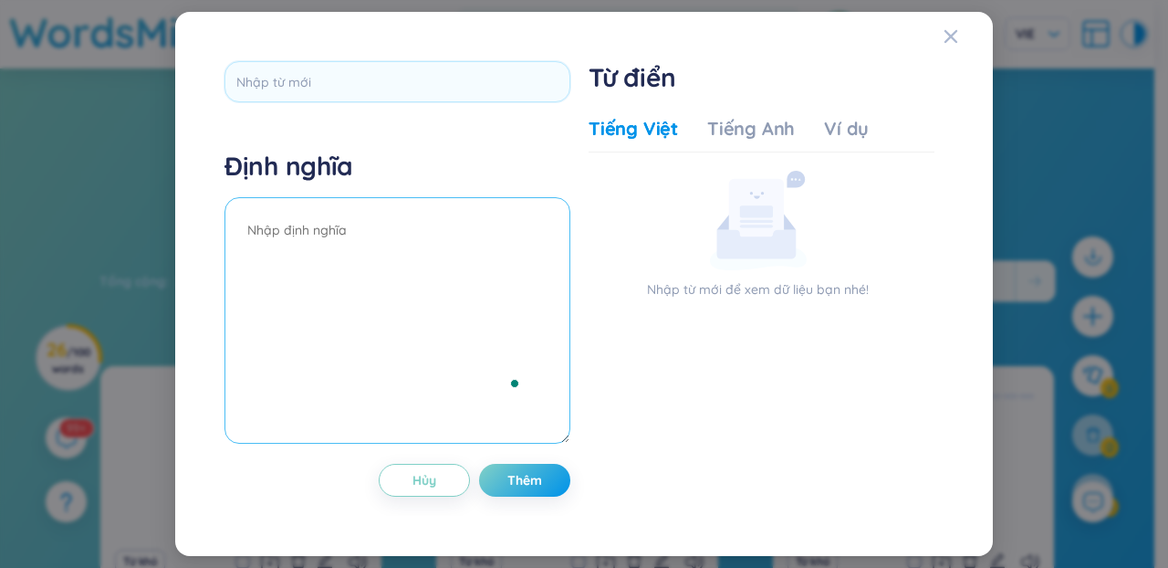
click at [464, 221] on textarea "To enrich screen reader interactions, please activate Accessibility in Grammarl…" at bounding box center [398, 320] width 346 height 246
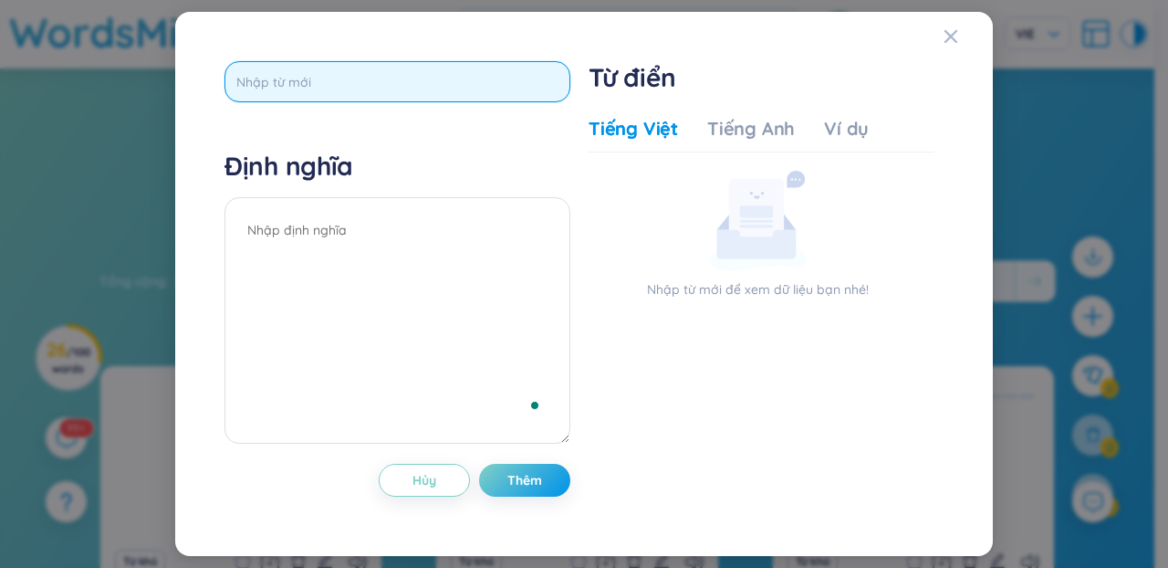
click at [369, 77] on input "text" at bounding box center [398, 81] width 346 height 41
paste input "vaccination"
type input "vaccination"
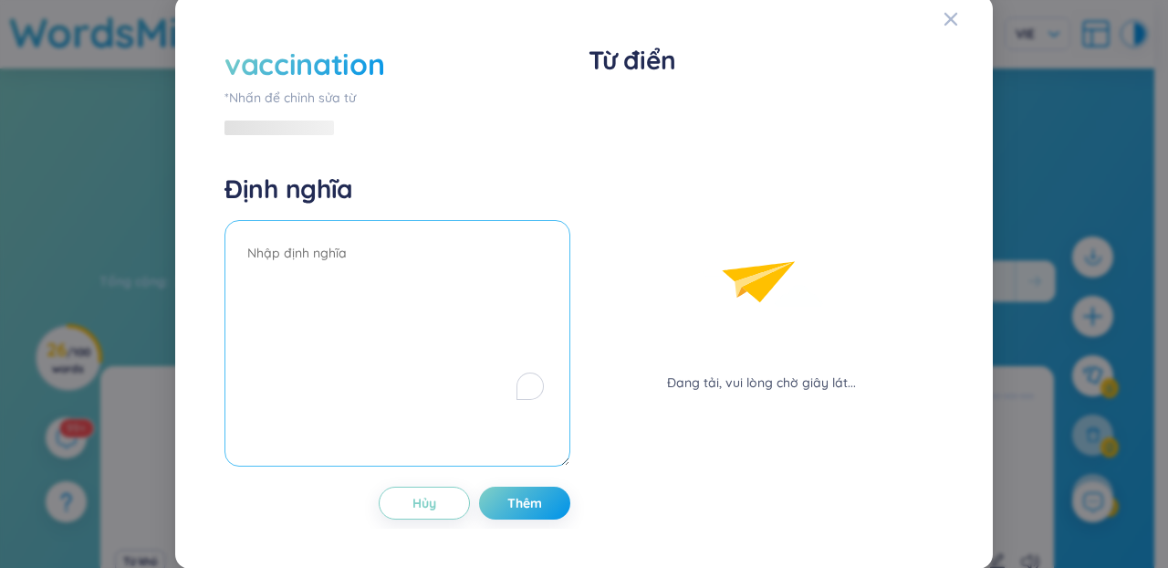
click at [492, 235] on textarea "To enrich screen reader interactions, please activate Accessibility in Grammarl…" at bounding box center [398, 343] width 346 height 246
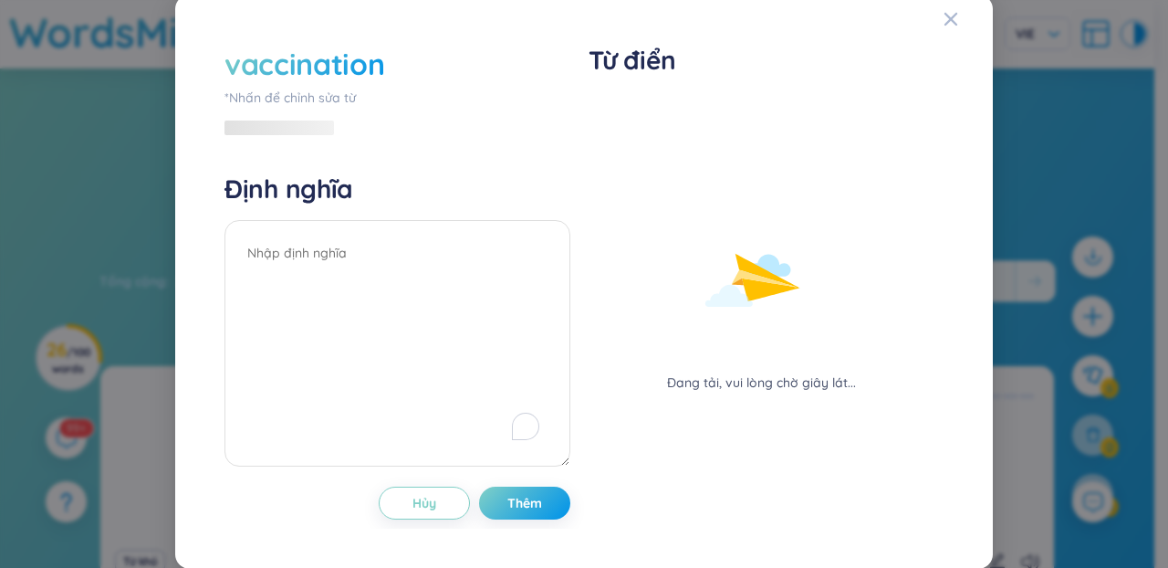
click at [528, 196] on h4 "Định nghĩa" at bounding box center [398, 189] width 346 height 33
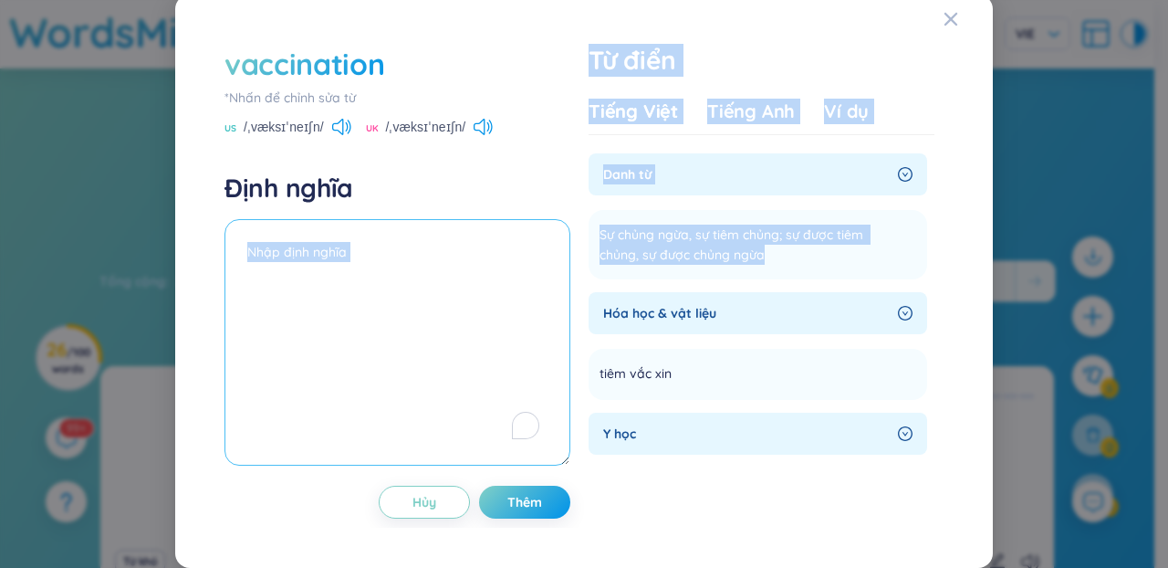
drag, startPoint x: 776, startPoint y: 255, endPoint x: 499, endPoint y: 247, distance: 276.7
click at [499, 247] on div "vaccination *Nhấn để chỉnh sửa từ US /ˌvæksɪˈneɪʃn/ UK /ˌvæksɪˈneɪʃn/ Định nghĩ…" at bounding box center [584, 281] width 738 height 493
click at [499, 247] on textarea "To enrich screen reader interactions, please activate Accessibility in Grammarl…" at bounding box center [398, 342] width 346 height 246
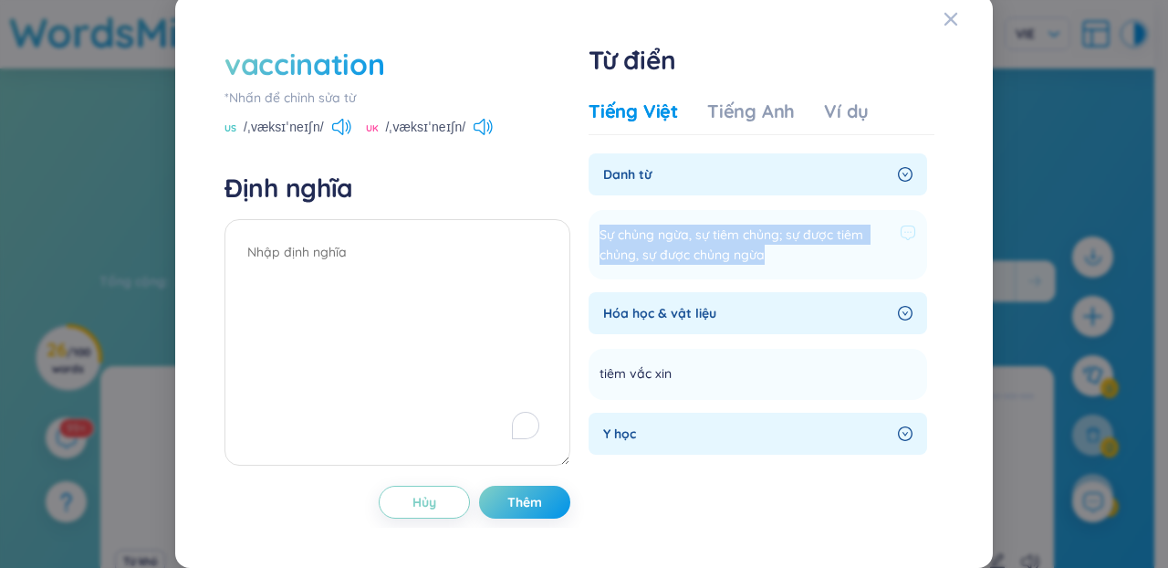
drag, startPoint x: 757, startPoint y: 259, endPoint x: 594, endPoint y: 234, distance: 164.5
click at [589, 242] on li "Sự chủng ngừa, sự tiêm chủng; sự được tiêm chủng, sự được chủng ngừa Thêm" at bounding box center [758, 244] width 339 height 69
copy span "Sự chủng ngừa, sự tiêm chủng; sự được tiêm chủng, sự được chủng ngừa"
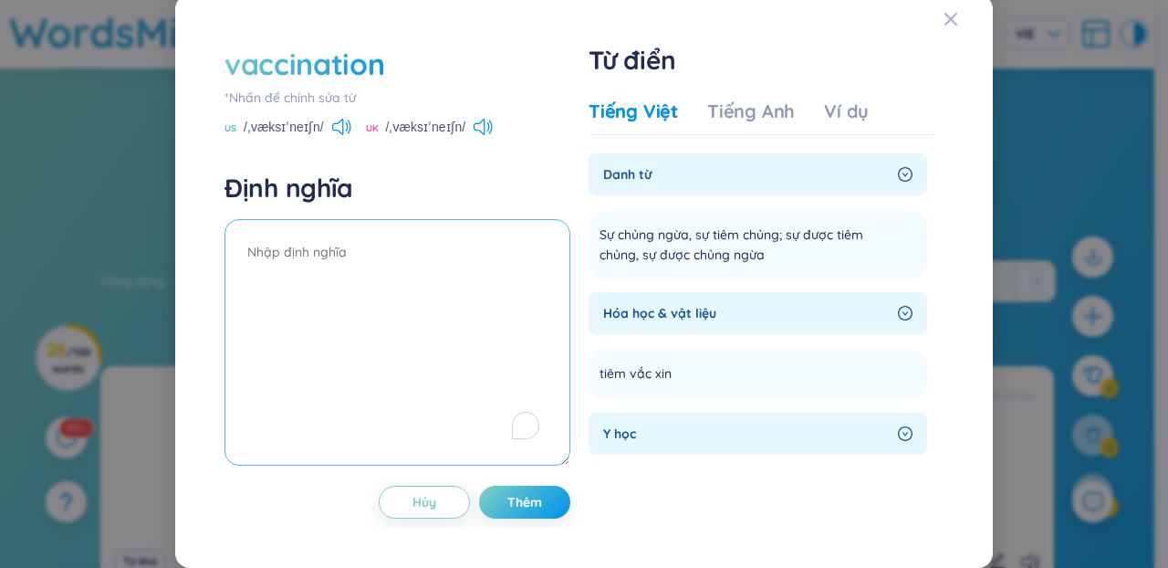
click at [477, 301] on textarea "To enrich screen reader interactions, please activate Accessibility in Grammarl…" at bounding box center [398, 342] width 346 height 246
paste textarea "Sự chủng ngừa, sự tiêm chủng; sự được tiêm chủng, sự được chủng ngừa"
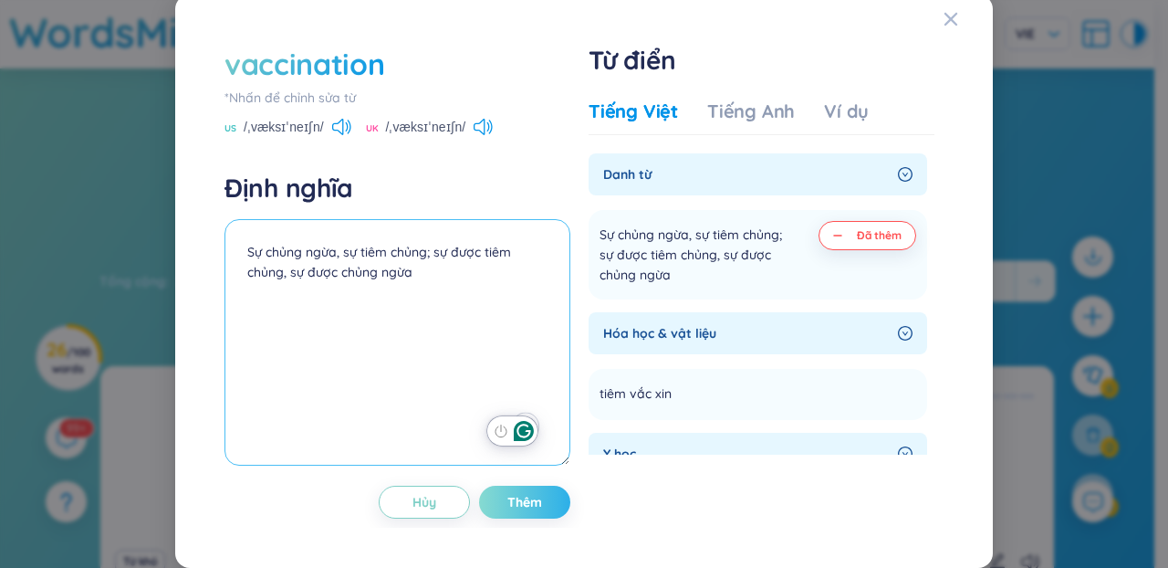
type textarea "Sự chủng ngừa, sự tiêm chủng; sự được tiêm chủng, sự được chủng ngừa"
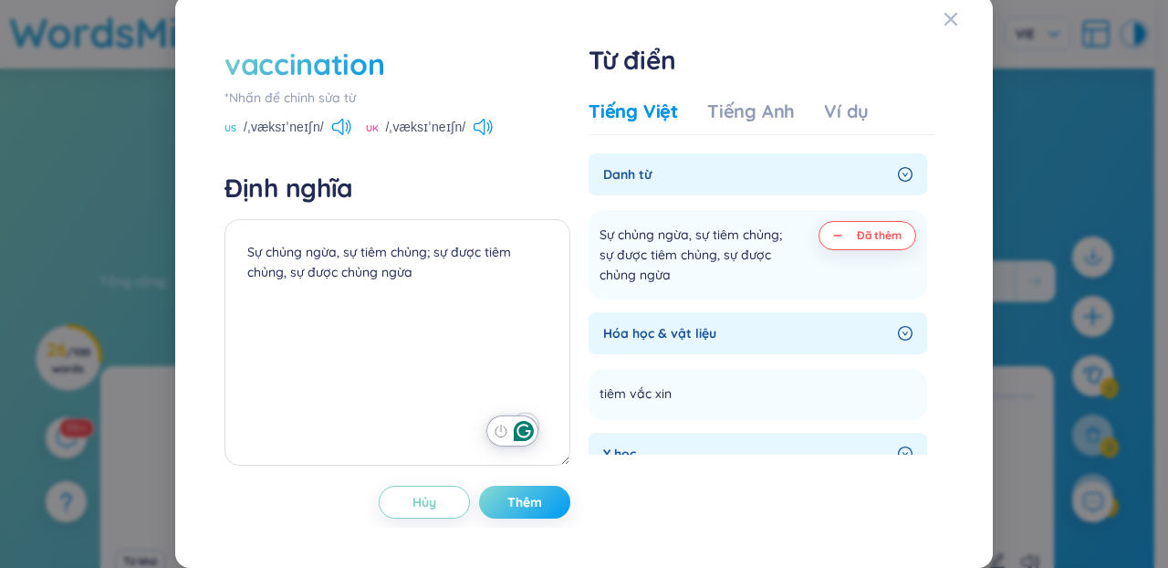
click at [536, 516] on button "Thêm" at bounding box center [524, 502] width 91 height 33
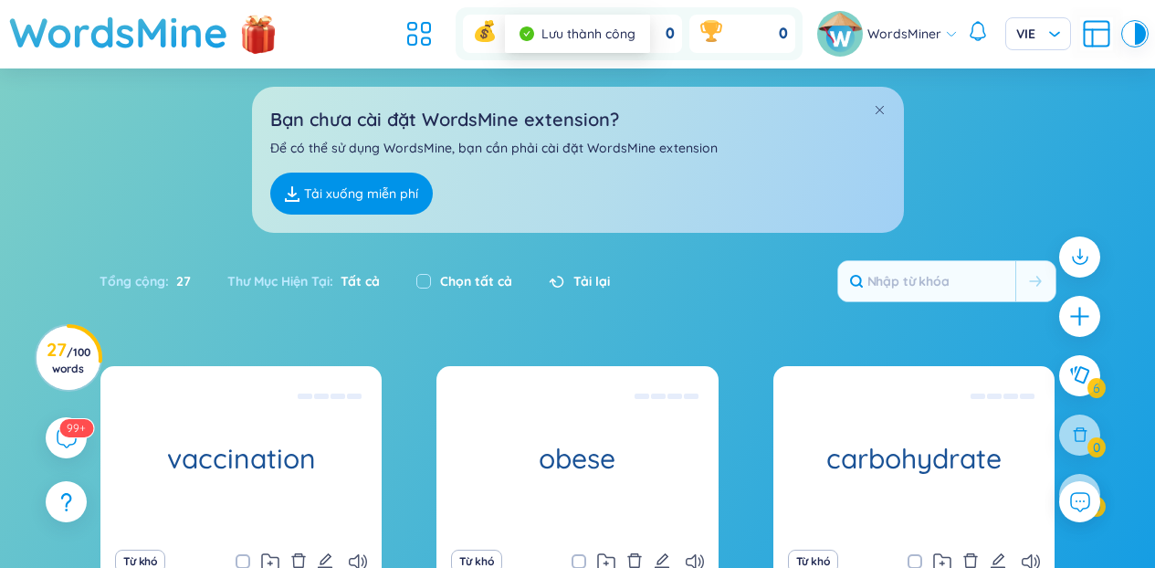
scroll to position [12, 0]
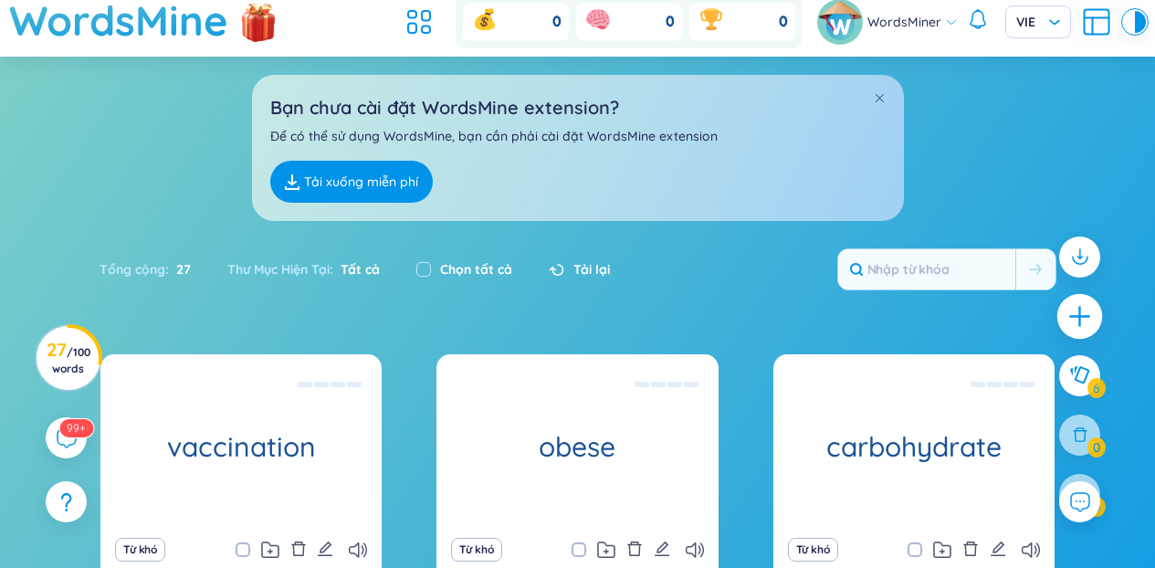
drag, startPoint x: 1085, startPoint y: 243, endPoint x: 1083, endPoint y: 324, distance: 81.3
click at [1083, 324] on div at bounding box center [1079, 384] width 59 height 315
click at [1078, 316] on icon "plus" at bounding box center [1079, 316] width 20 height 2
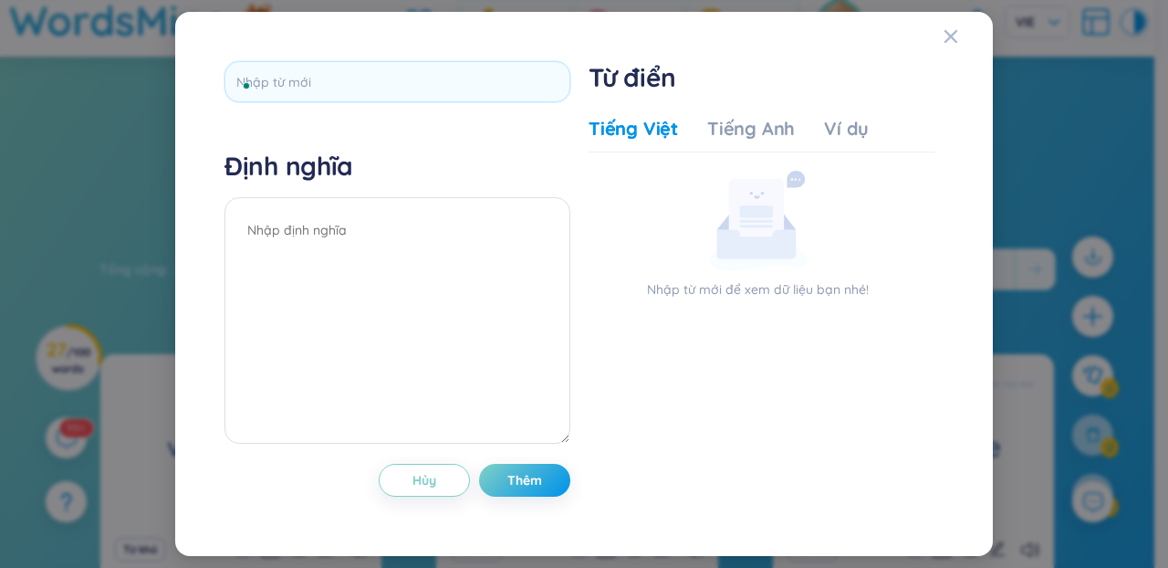
click at [582, 225] on div "Định nghĩa Hủy Thêm Từ điển Tiếng Việt Tiếng Anh Ví dụ Nhập từ mới để xem dữ li…" at bounding box center [584, 283] width 738 height 463
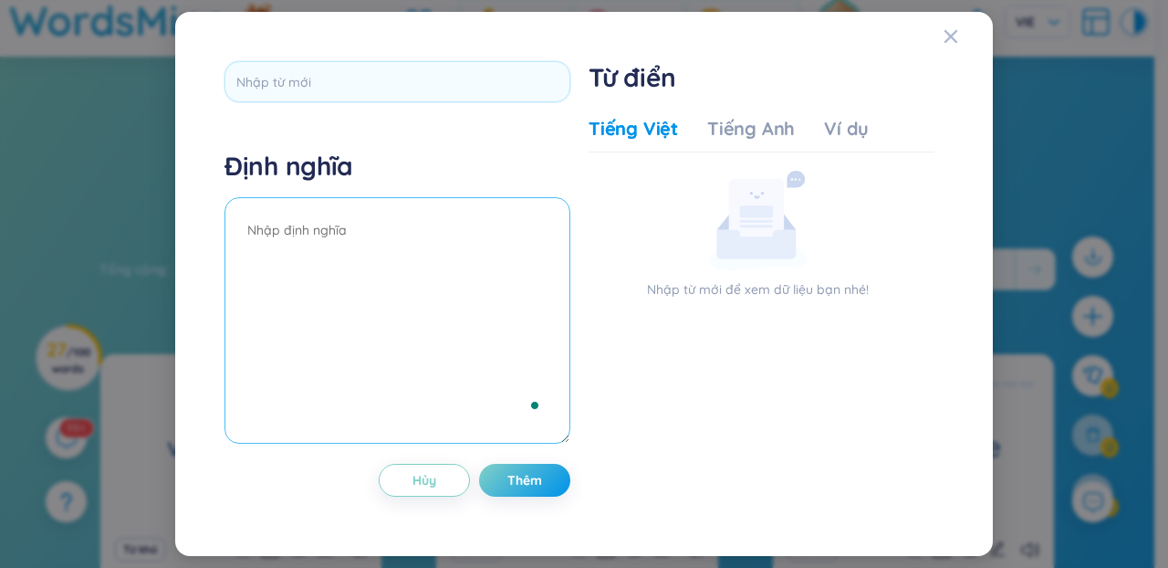
click at [428, 254] on textarea "To enrich screen reader interactions, please activate Accessibility in Grammarl…" at bounding box center [398, 320] width 346 height 246
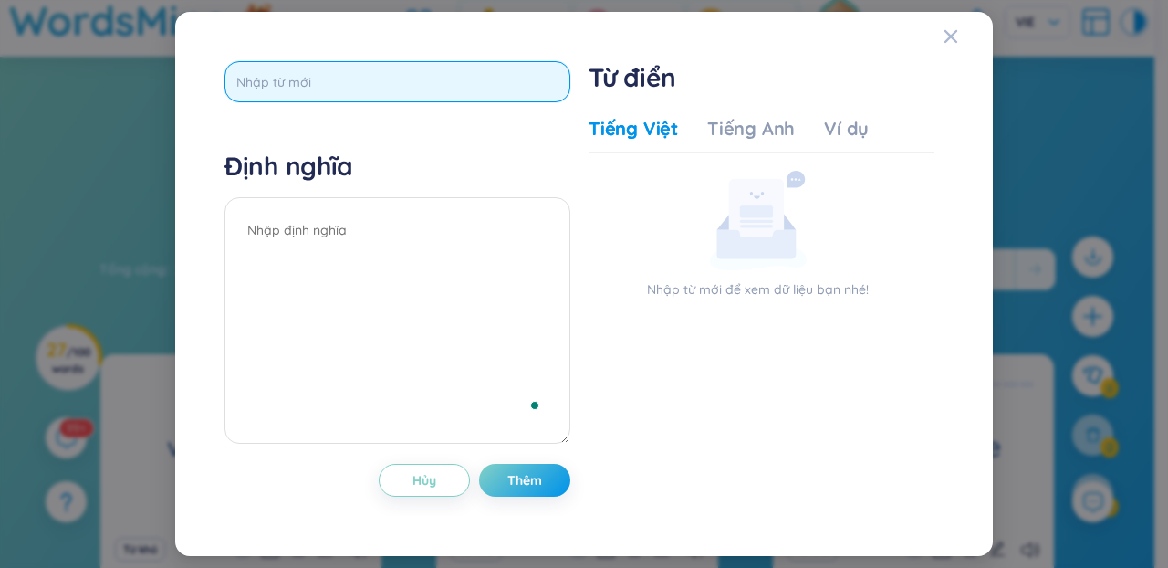
click at [316, 96] on input "text" at bounding box center [398, 81] width 346 height 41
paste input "mammals"
type input "mammals"
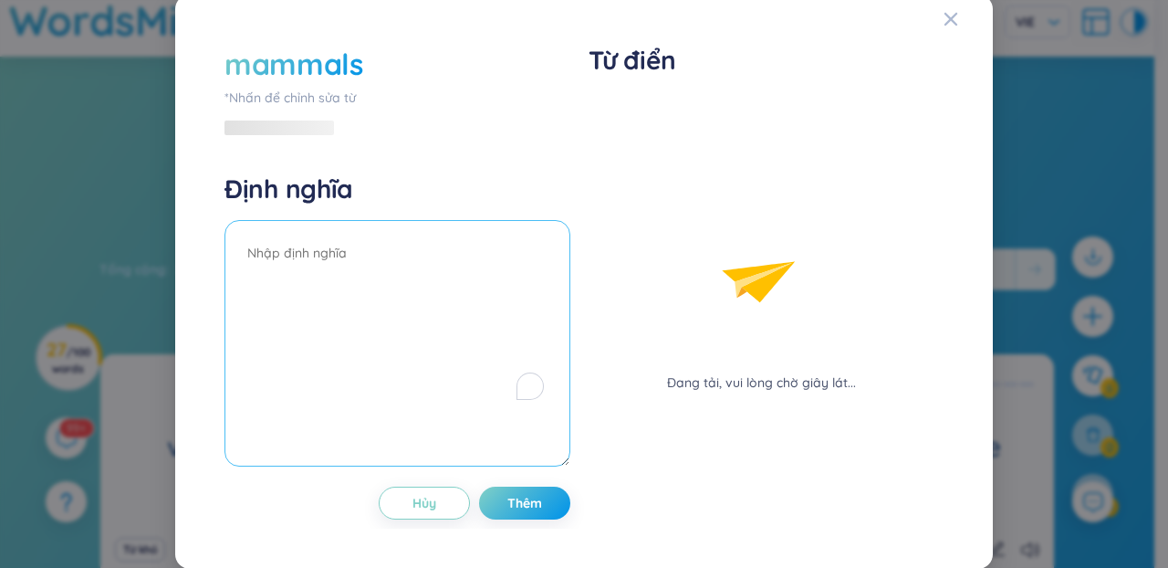
click at [399, 223] on div "Định nghĩa" at bounding box center [398, 322] width 346 height 299
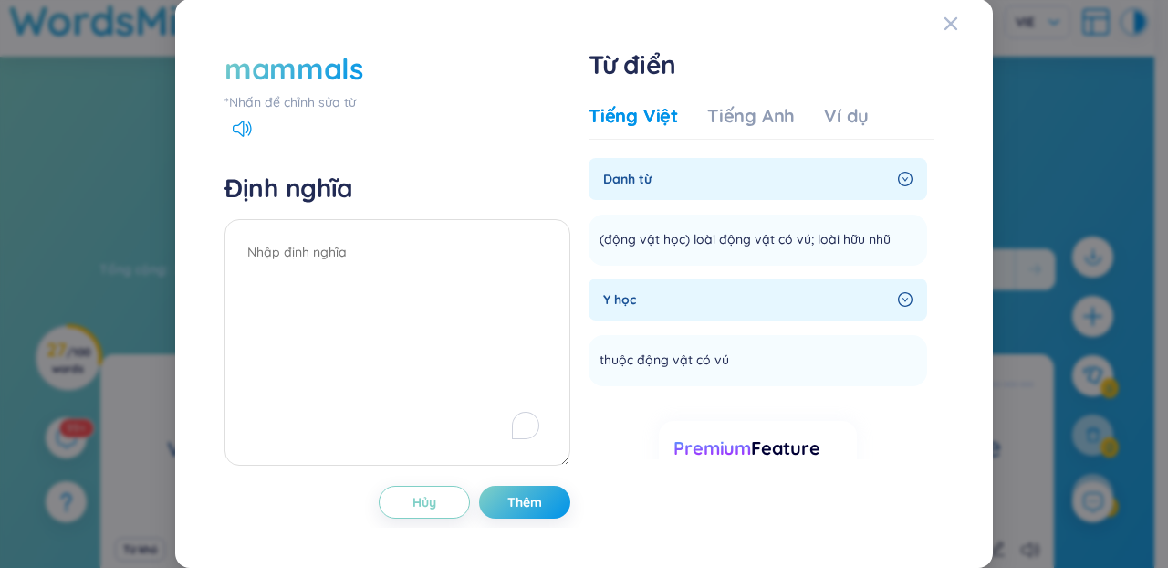
click at [450, 177] on h4 "Định nghĩa" at bounding box center [398, 188] width 346 height 33
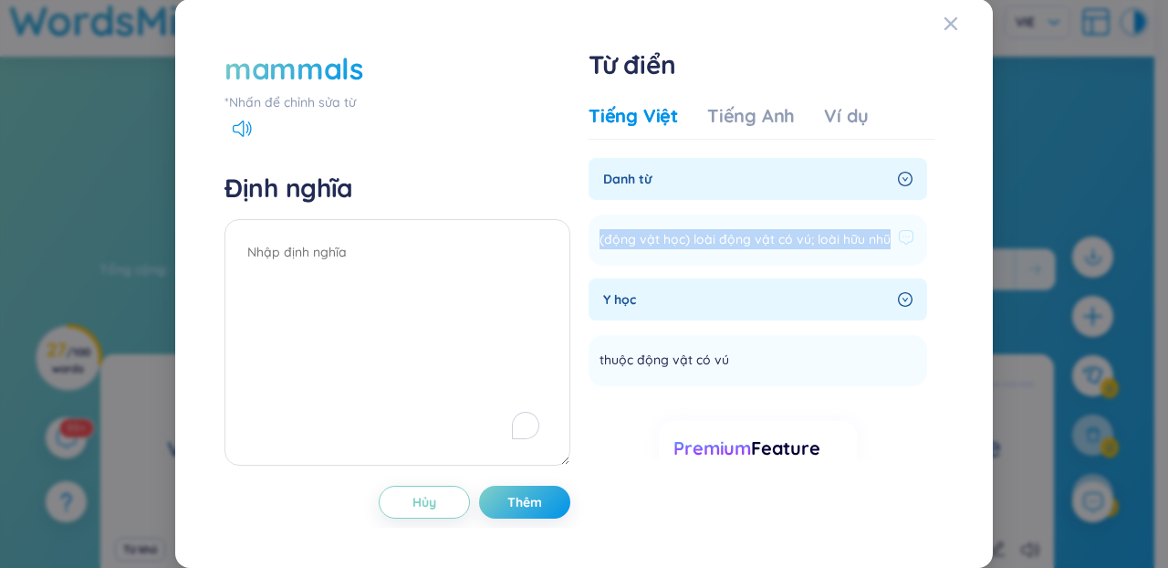
drag, startPoint x: 684, startPoint y: 258, endPoint x: 592, endPoint y: 236, distance: 93.9
click at [600, 236] on span "(động vật học) loài động vật có vú; loài hữu nhũ" at bounding box center [745, 240] width 291 height 22
copy span "(động vật học) loài động vật có vú; loài hữu nhũ"
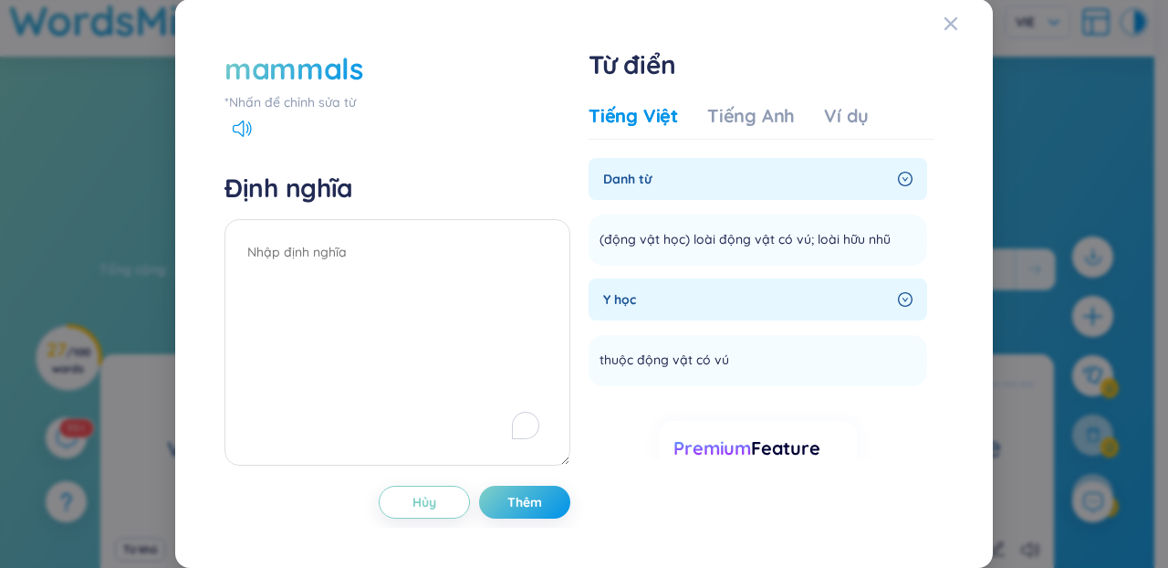
click at [619, 320] on div "Y học" at bounding box center [758, 299] width 339 height 42
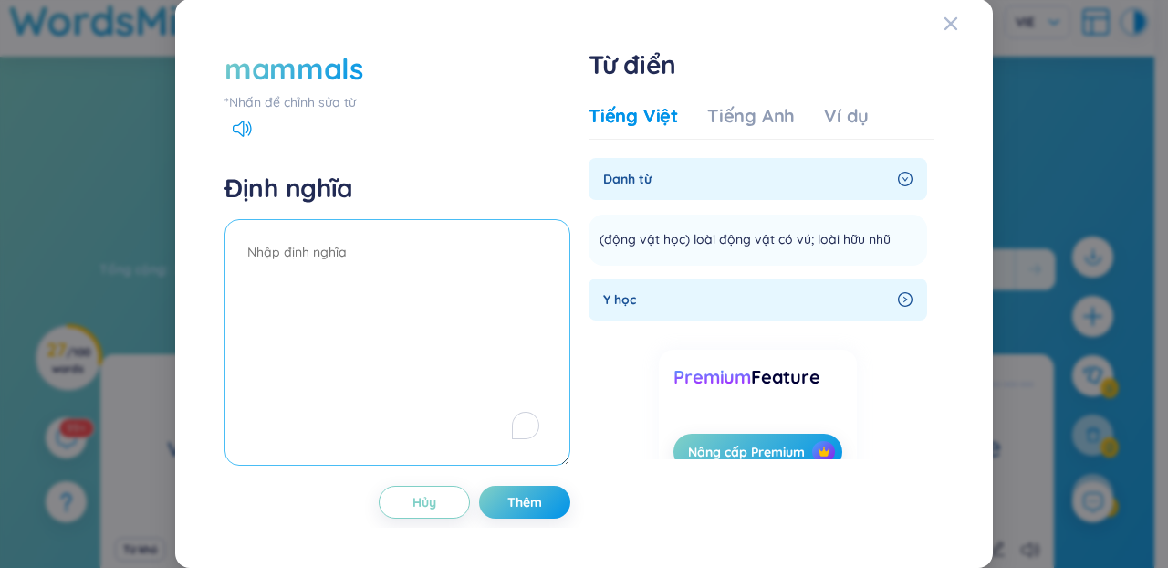
click at [356, 330] on textarea "To enrich screen reader interactions, please activate Accessibility in Grammarl…" at bounding box center [398, 342] width 346 height 246
paste textarea "(động vật học) loài động vật có vú; loài hữu nhũ"
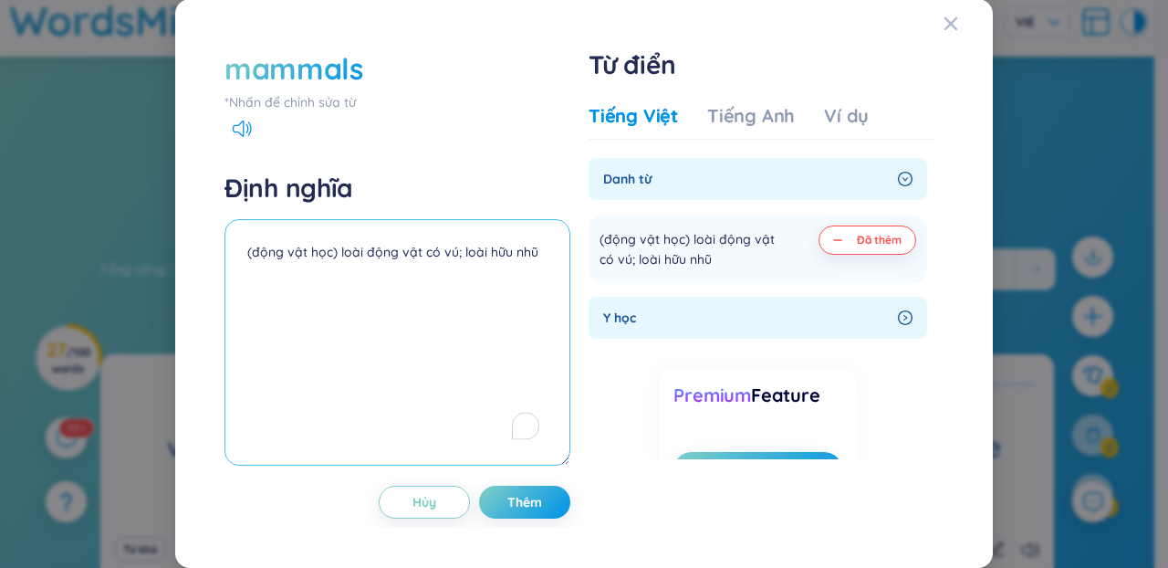
click at [449, 281] on textarea "(động vật học) loài động vật có vú; loài hữu nhũ" at bounding box center [398, 342] width 346 height 246
type textarea "(động vật học) loài động vật có vú; loài hữu nhũ"
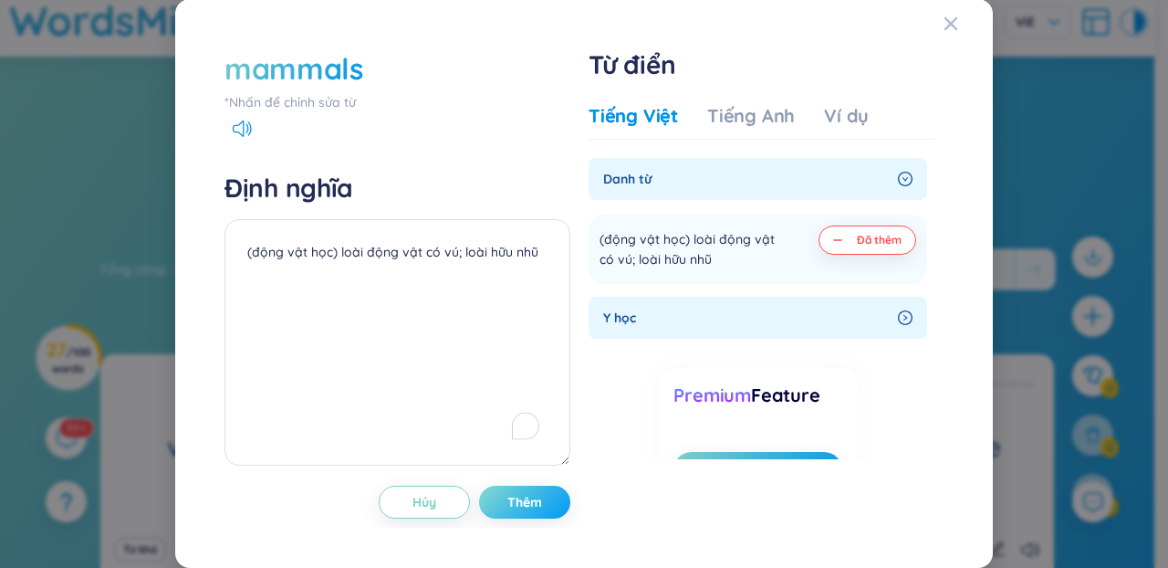
click at [512, 491] on button "Thêm" at bounding box center [524, 502] width 91 height 33
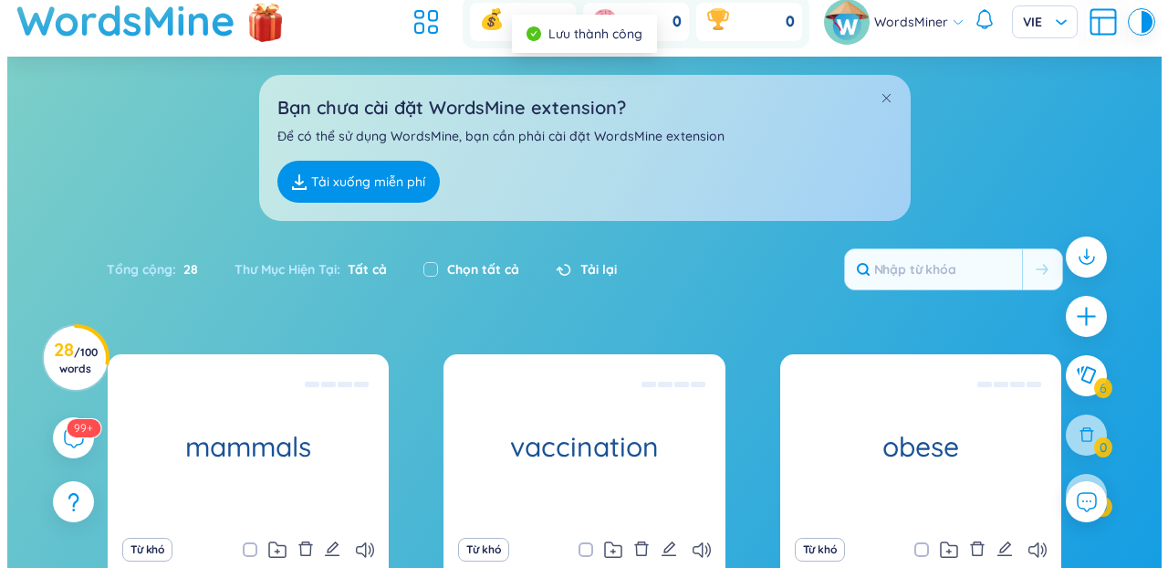
scroll to position [0, 0]
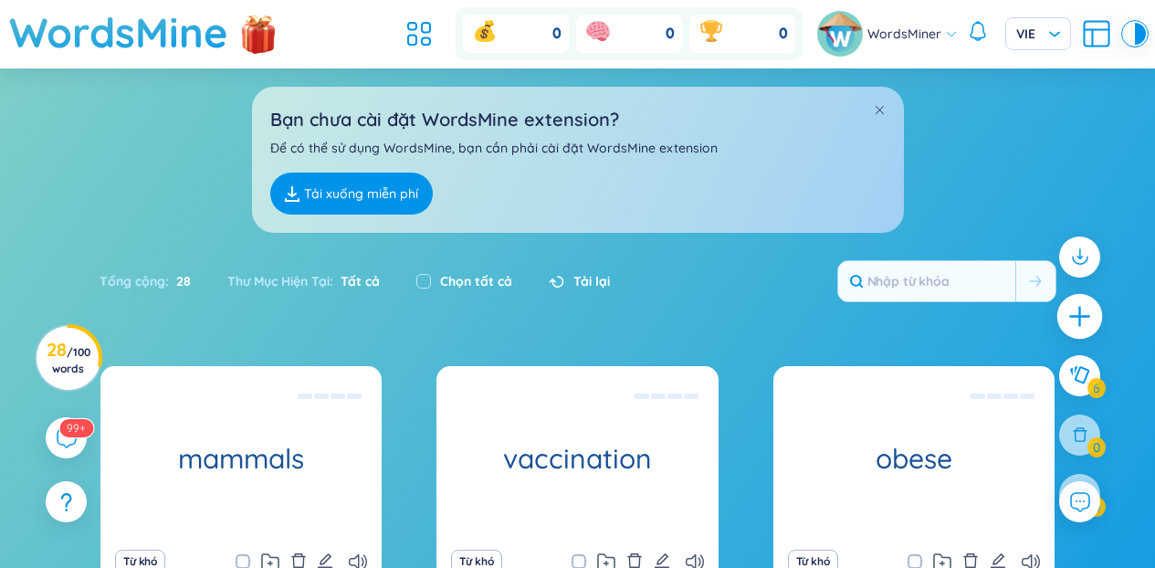
click at [1072, 321] on icon "plus" at bounding box center [1080, 317] width 26 height 26
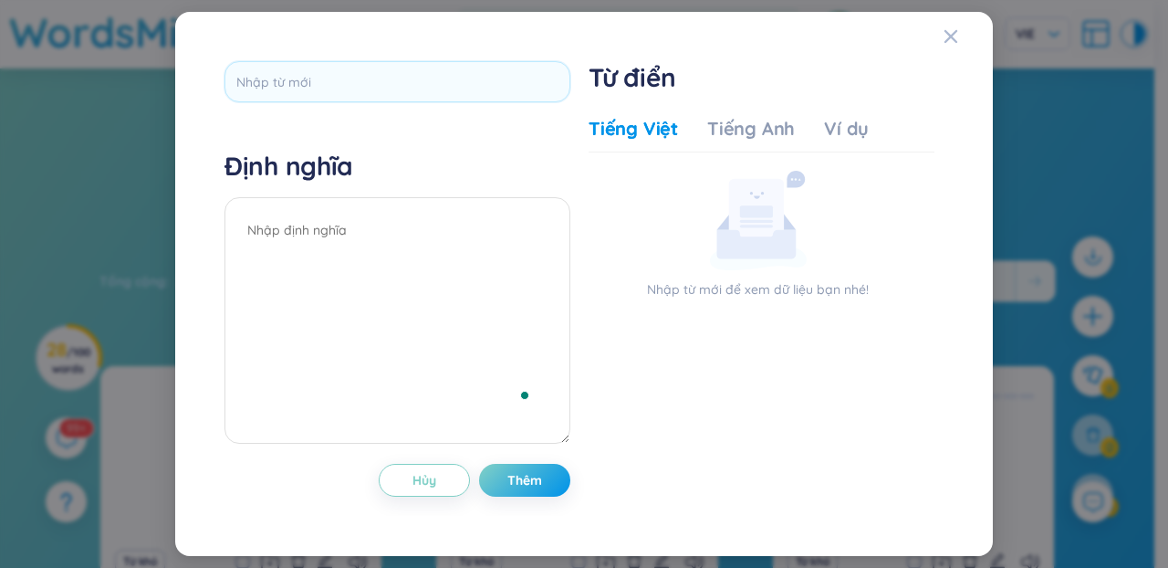
click at [425, 105] on div at bounding box center [398, 88] width 346 height 54
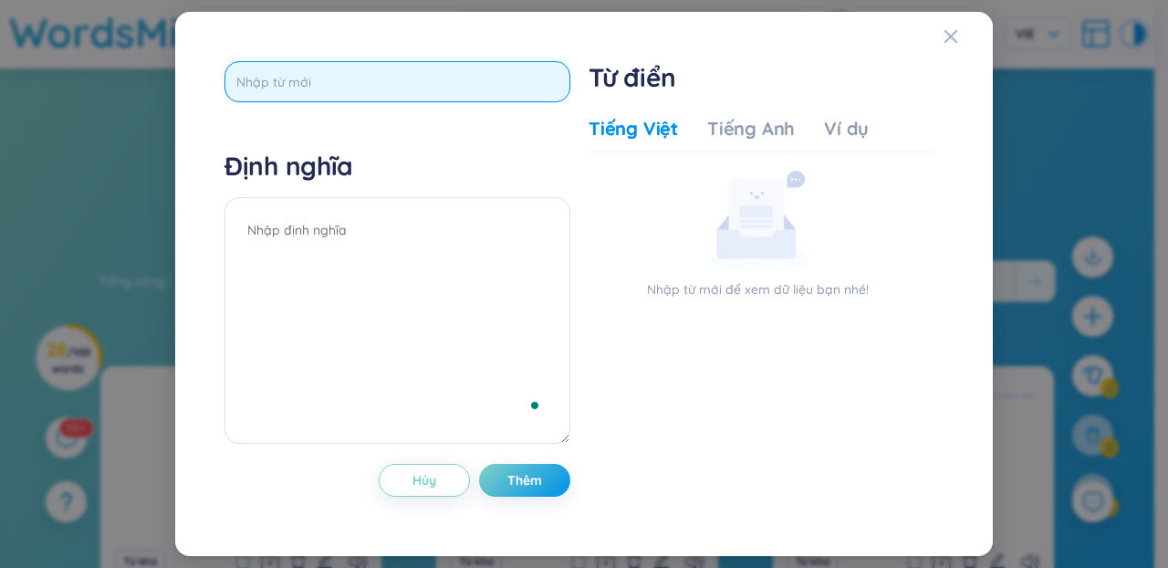
click at [424, 97] on input "text" at bounding box center [398, 81] width 346 height 41
paste input "reptile"
type input "reptile"
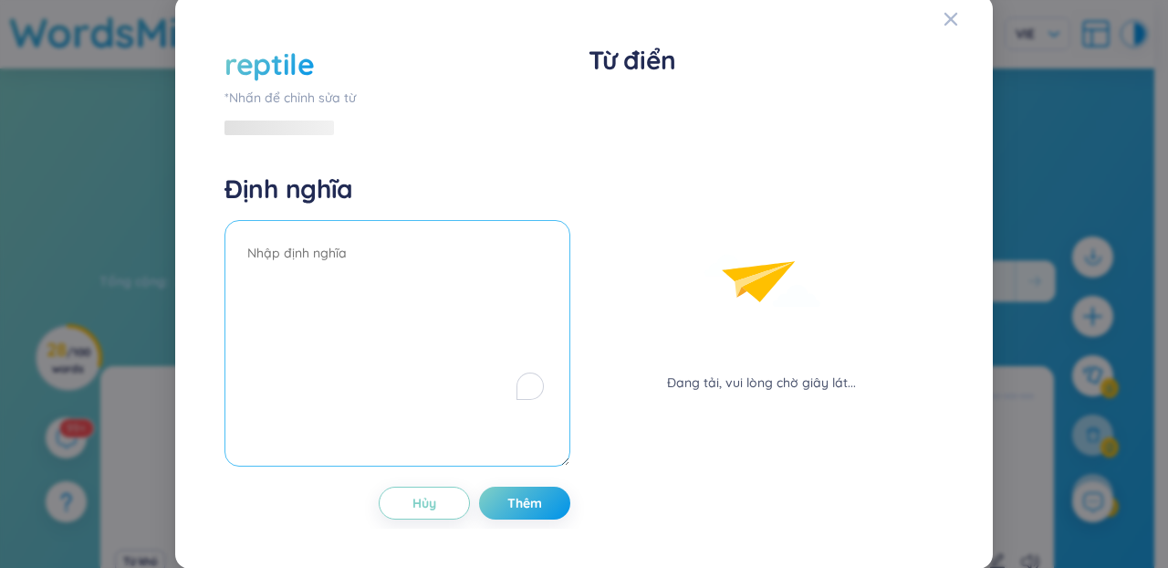
click at [424, 294] on textarea "To enrich screen reader interactions, please activate Accessibility in Grammarl…" at bounding box center [398, 343] width 346 height 246
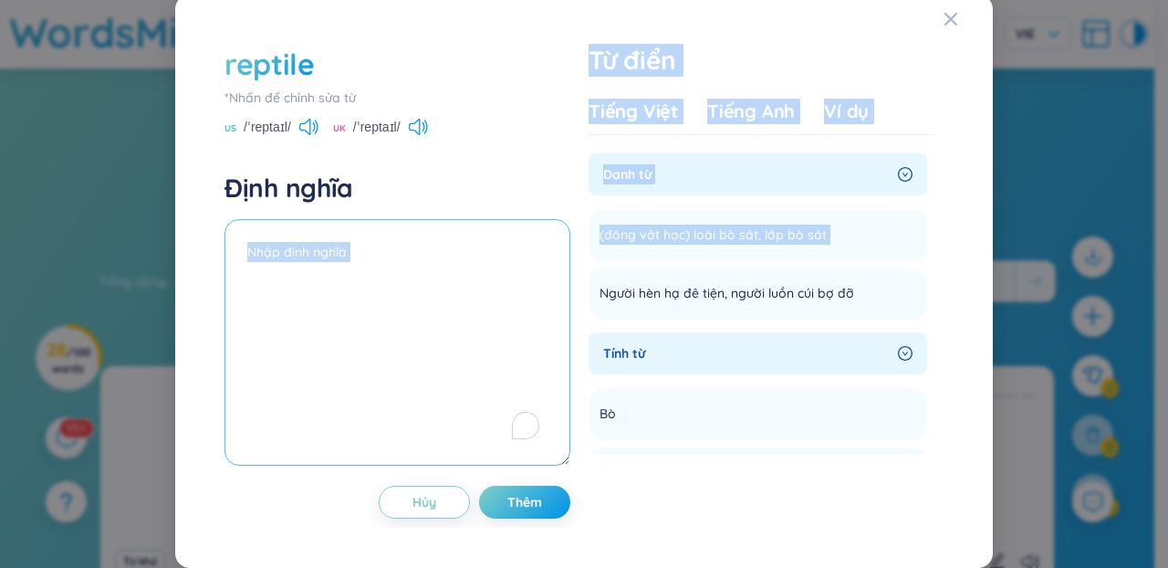
drag, startPoint x: 818, startPoint y: 241, endPoint x: 544, endPoint y: 236, distance: 273.9
click at [544, 236] on div "reptile *Nhấn để chỉnh sửa từ US /ˈreptaɪl/ UK /ˈreptaɪl/ Định nghĩa Hủy Thêm T…" at bounding box center [584, 281] width 738 height 493
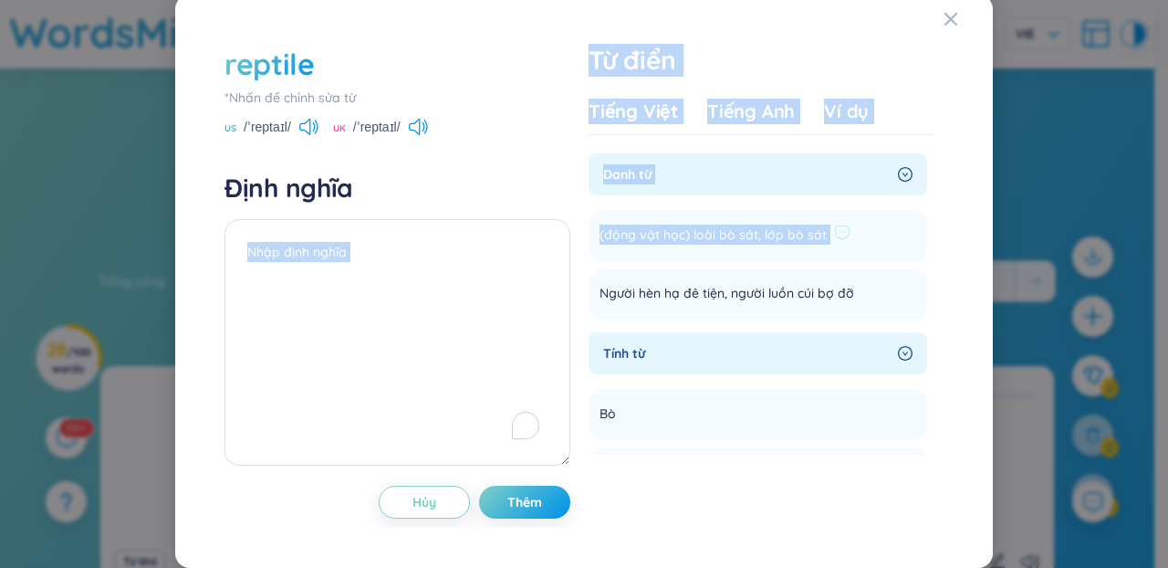
click at [712, 246] on span "(động vật học) loài bò sát, lớp bò sát" at bounding box center [713, 236] width 227 height 22
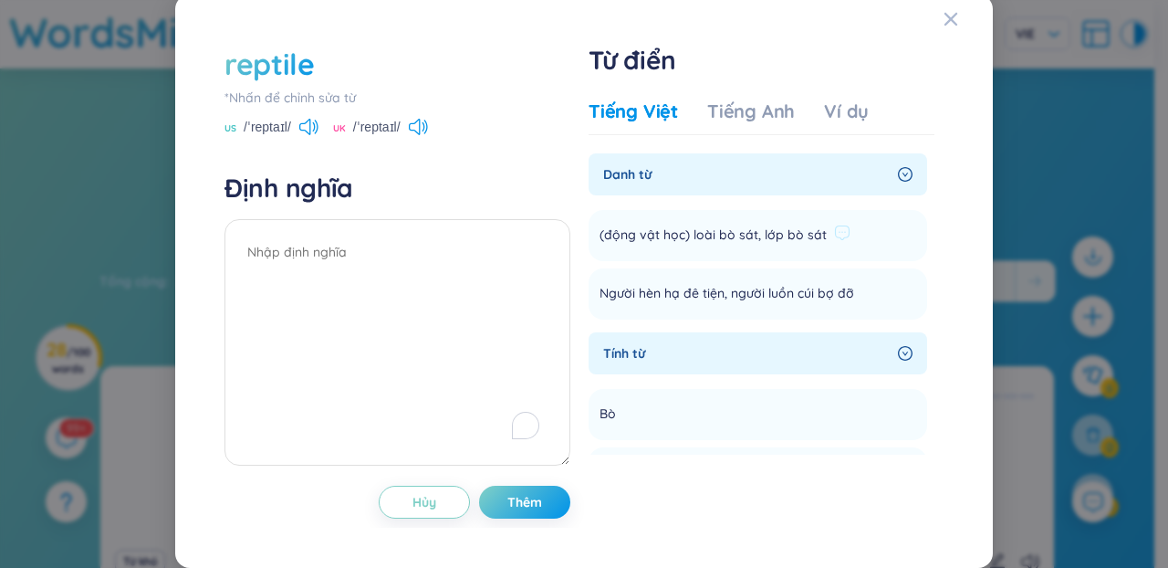
click at [684, 250] on div "(động vật học) loài bò sát, lớp bò sát" at bounding box center [725, 235] width 251 height 29
drag, startPoint x: 683, startPoint y: 239, endPoint x: 742, endPoint y: 239, distance: 59.3
click at [742, 239] on span "(động vật học) loài bò sát, lớp bò sát" at bounding box center [713, 236] width 227 height 22
drag, startPoint x: 697, startPoint y: 245, endPoint x: 707, endPoint y: 245, distance: 10.0
click at [707, 245] on span "(động vật học) loài bò sát, lớp bò sát" at bounding box center [713, 236] width 227 height 22
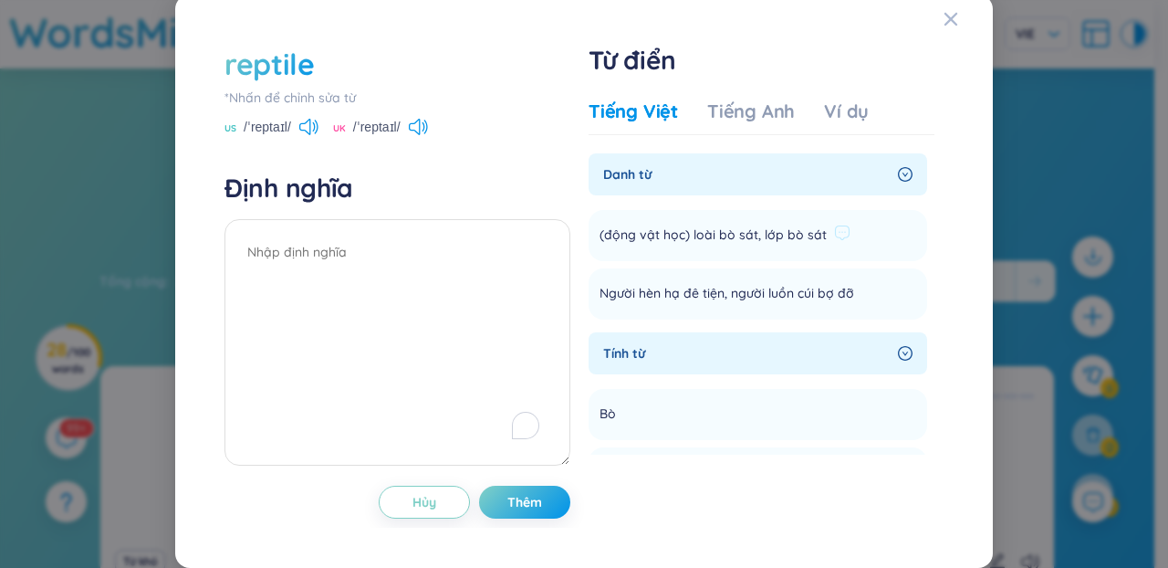
click at [675, 241] on span "(động vật học) loài bò sát, lớp bò sát" at bounding box center [713, 236] width 227 height 22
drag, startPoint x: 685, startPoint y: 244, endPoint x: 802, endPoint y: 245, distance: 117.8
click at [812, 245] on span "(động vật học) loài bò sát, lớp bò sát" at bounding box center [713, 236] width 227 height 22
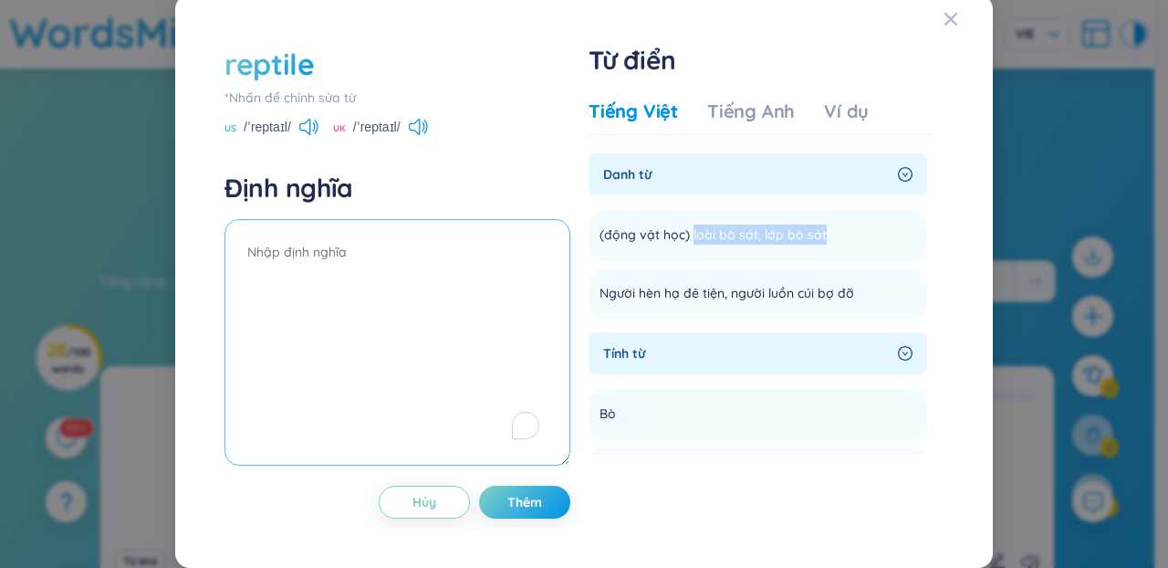
copy span "loài bò sát, lớp bò sát"
click at [480, 279] on textarea "To enrich screen reader interactions, please activate Accessibility in Grammarl…" at bounding box center [398, 342] width 346 height 246
paste textarea "loài bò sát, lớp bò sát"
type textarea "loài bò sát, lớp bò sát"
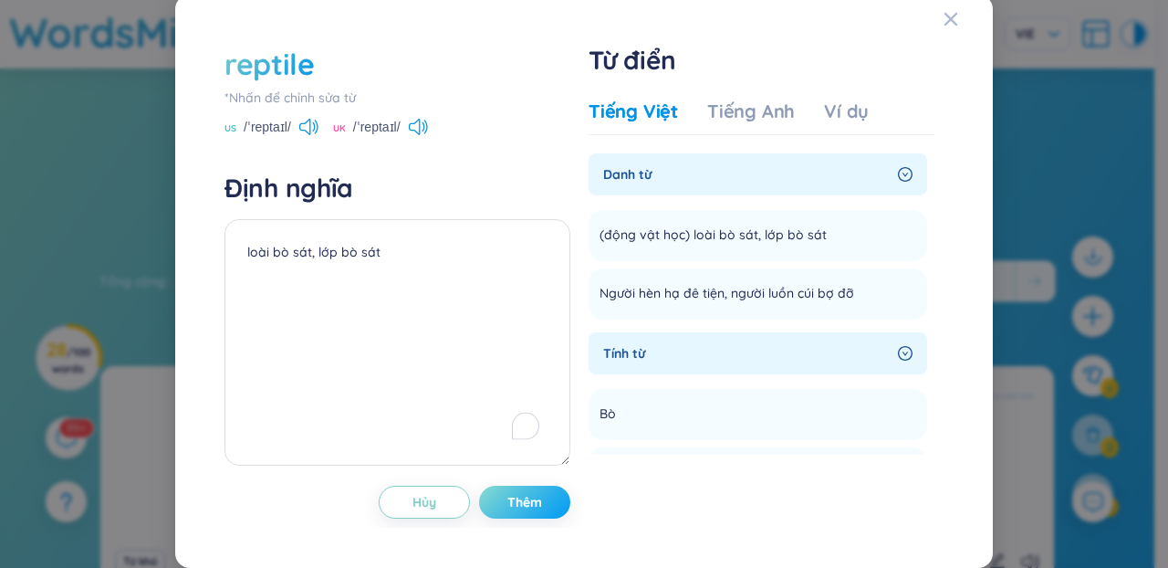
click at [544, 505] on button "Thêm" at bounding box center [524, 502] width 91 height 33
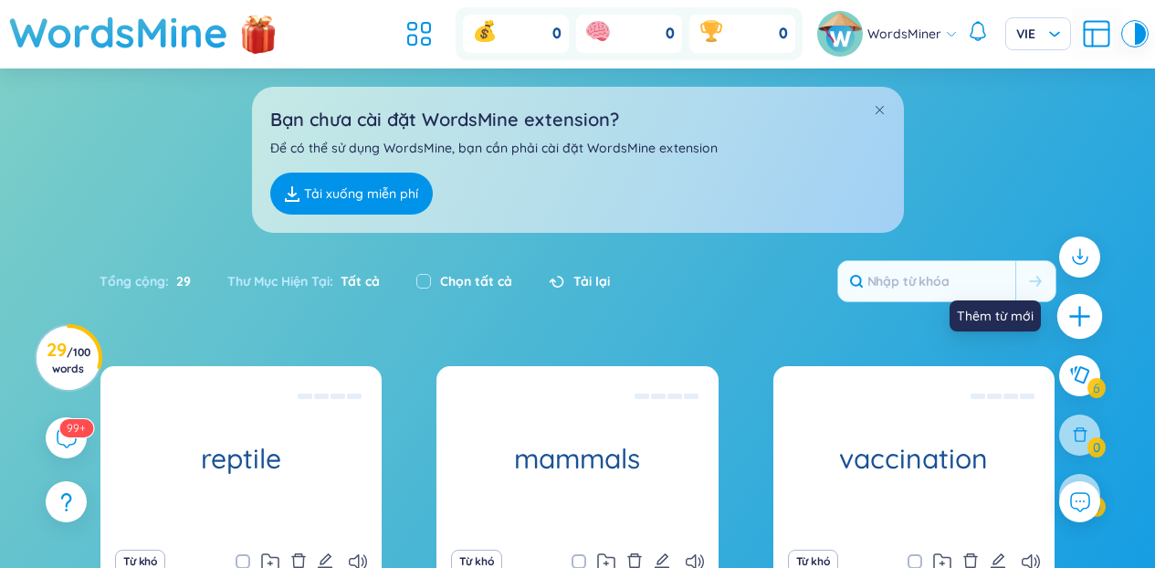
click at [1079, 325] on icon "plus" at bounding box center [1079, 316] width 2 height 20
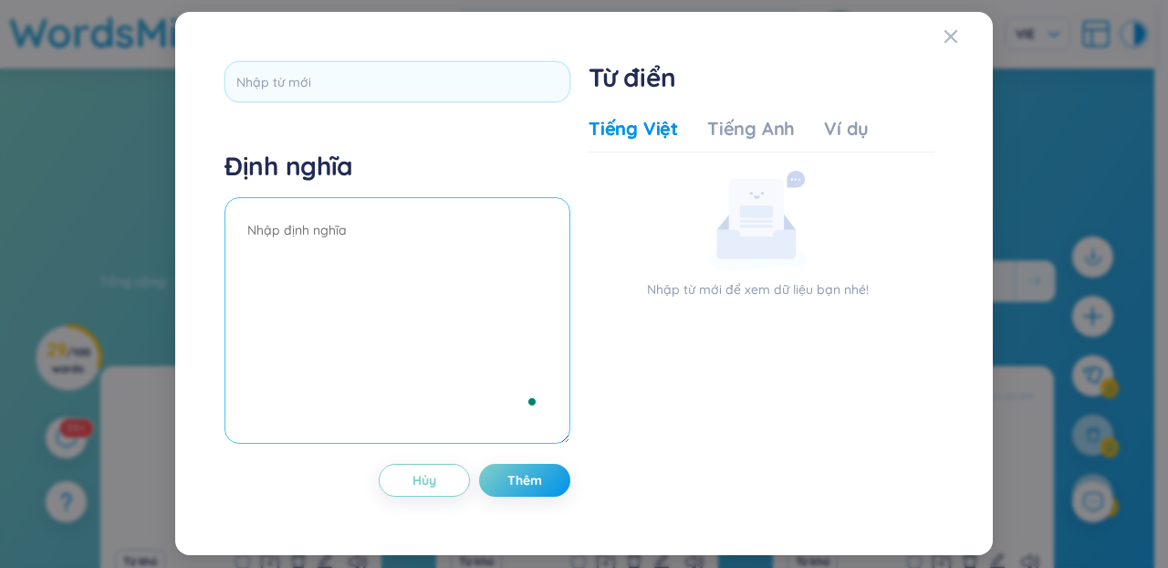
click at [438, 232] on textarea "To enrich screen reader interactions, please activate Accessibility in Grammarl…" at bounding box center [398, 320] width 346 height 246
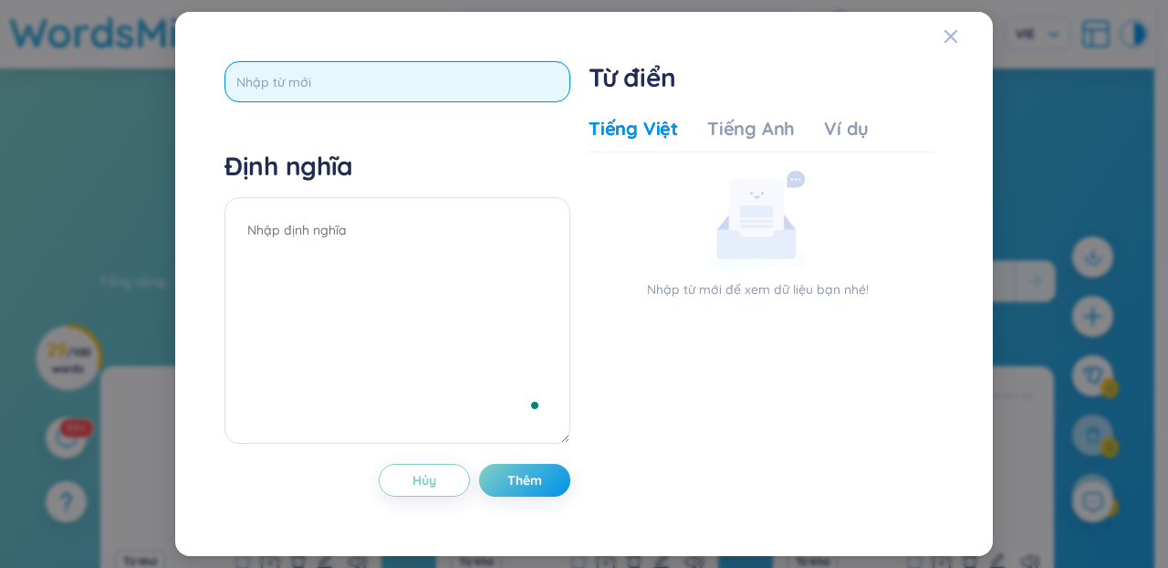
click at [389, 82] on input "text" at bounding box center [398, 81] width 346 height 41
paste input "primates"
type input "primates"
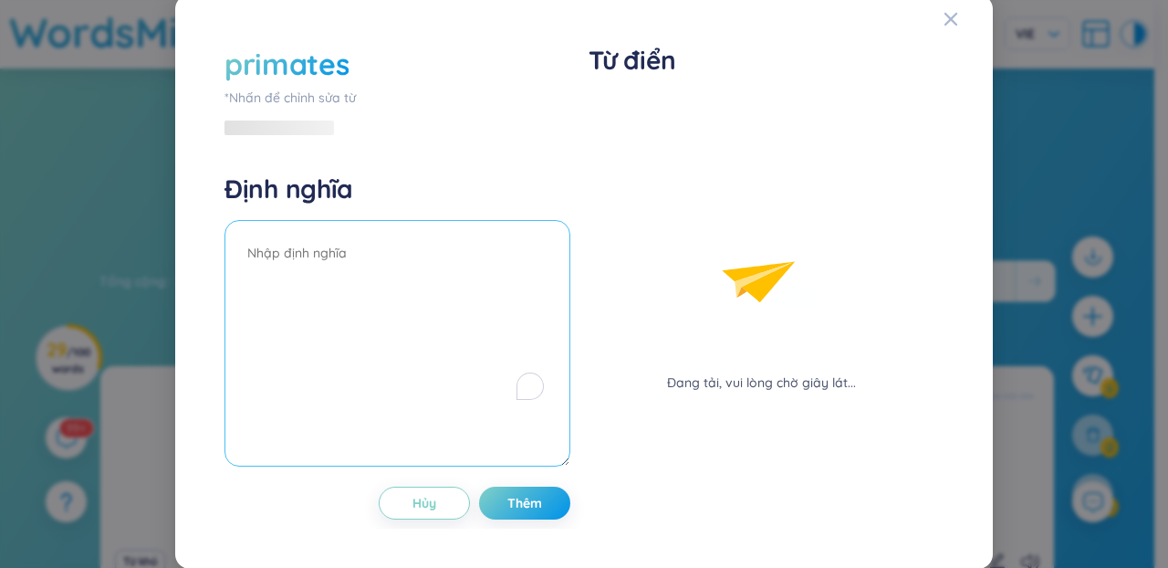
click at [455, 242] on textarea "To enrich screen reader interactions, please activate Accessibility in Grammarl…" at bounding box center [398, 343] width 346 height 246
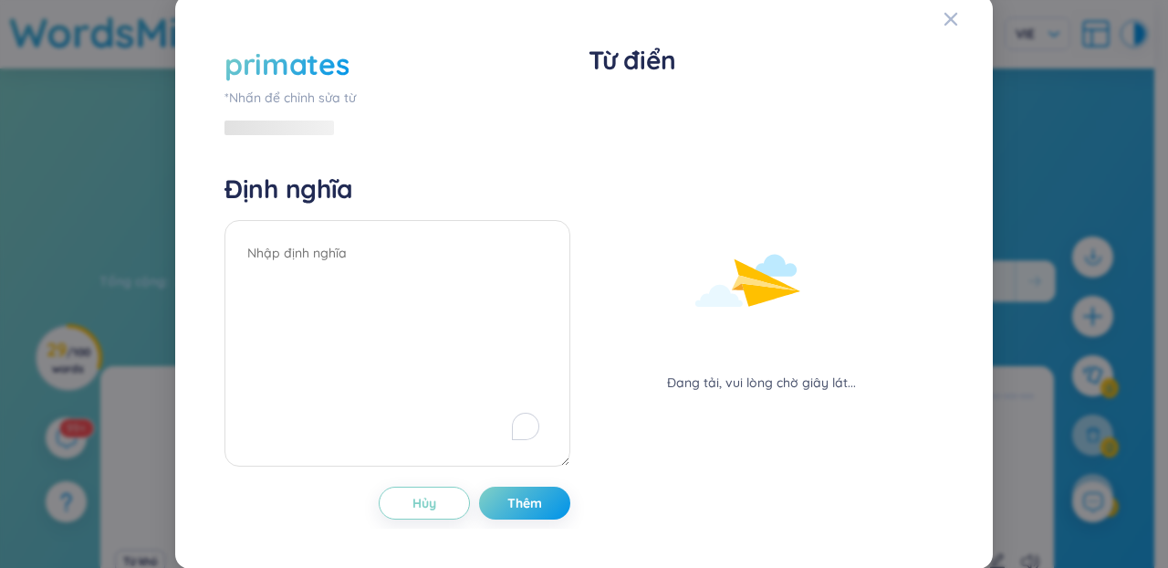
click at [443, 187] on h4 "Định nghĩa" at bounding box center [398, 189] width 346 height 33
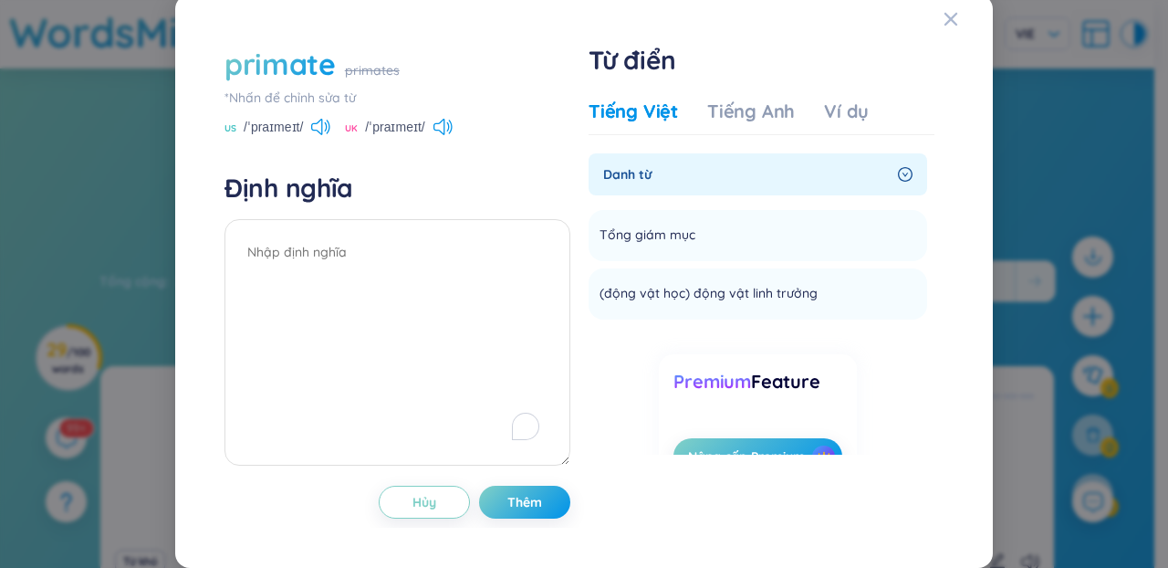
click at [418, 193] on h4 "Định nghĩa" at bounding box center [398, 188] width 346 height 33
drag, startPoint x: 806, startPoint y: 299, endPoint x: 687, endPoint y: 296, distance: 118.7
click at [687, 296] on span "(động vật học) động vật linh trưởng" at bounding box center [709, 294] width 218 height 22
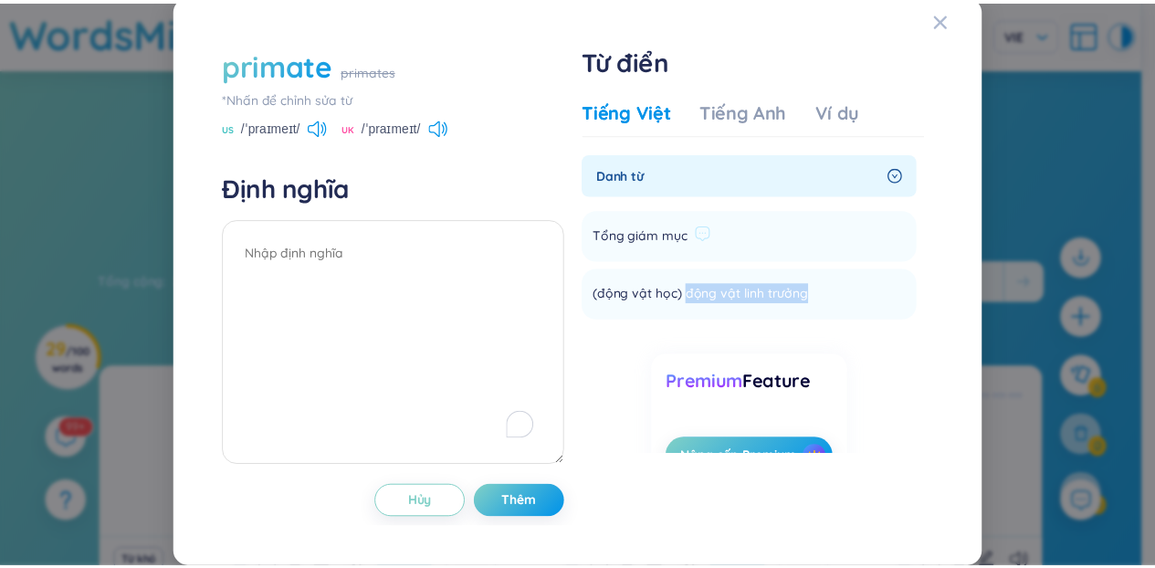
scroll to position [55, 0]
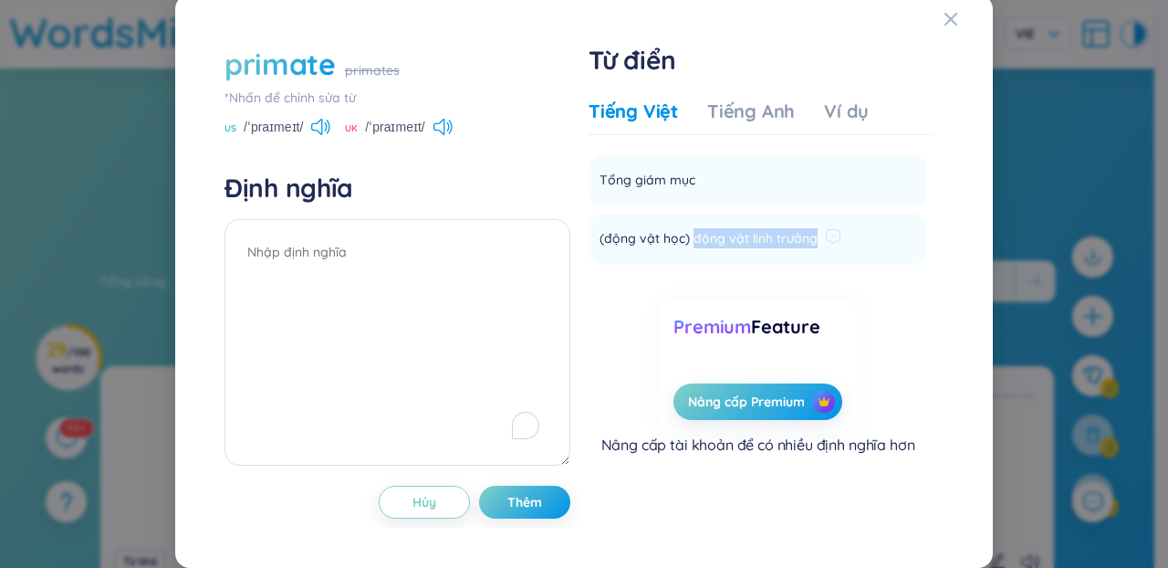
copy span "động vật linh trưởng"
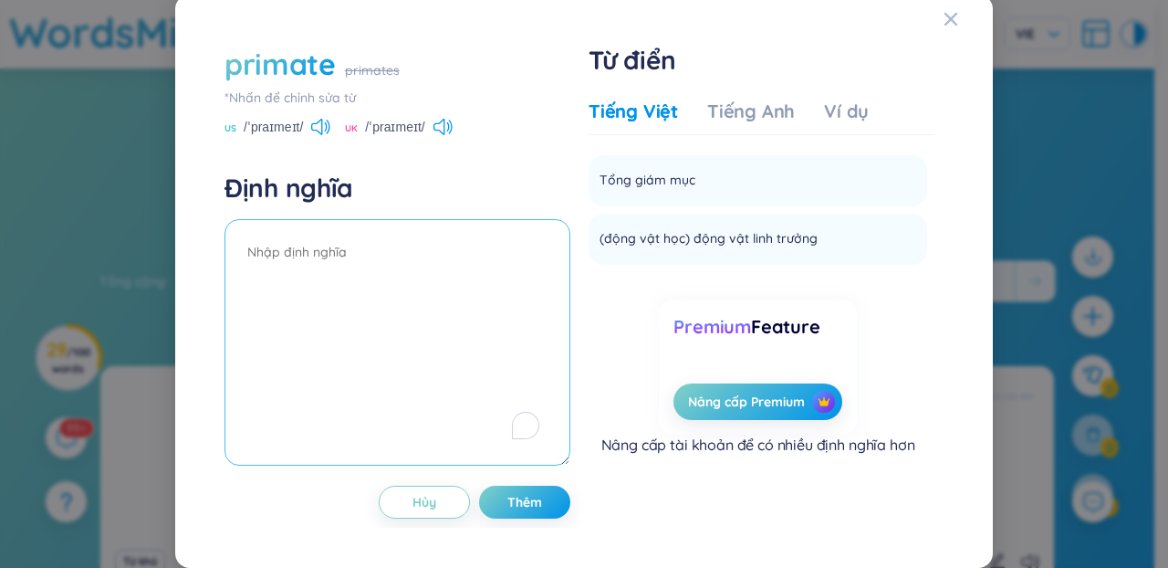
click at [454, 312] on textarea "To enrich screen reader interactions, please activate Accessibility in Grammarl…" at bounding box center [398, 342] width 346 height 246
paste textarea "động vật linh trưởng"
type textarea "động vật linh trưởng"
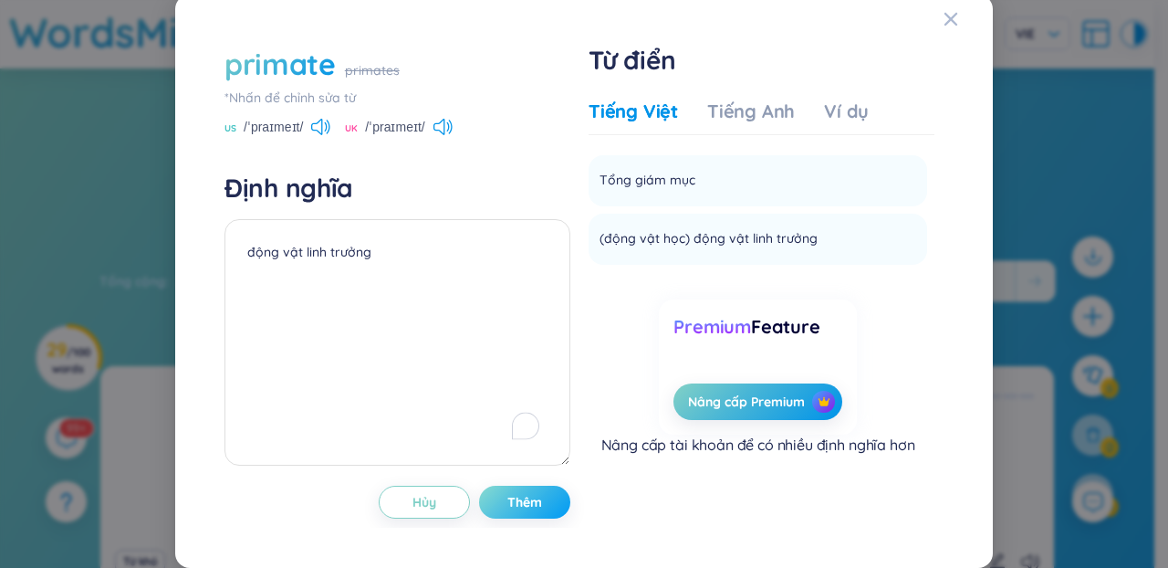
click at [508, 502] on span "Thêm" at bounding box center [525, 502] width 35 height 18
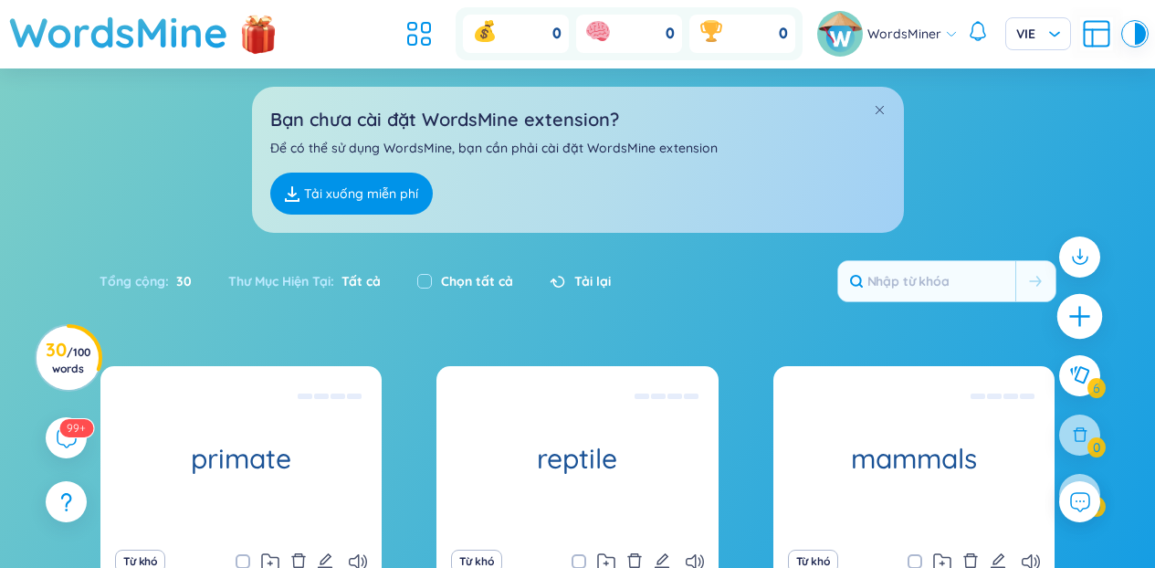
click at [1071, 311] on icon "plus" at bounding box center [1080, 317] width 26 height 26
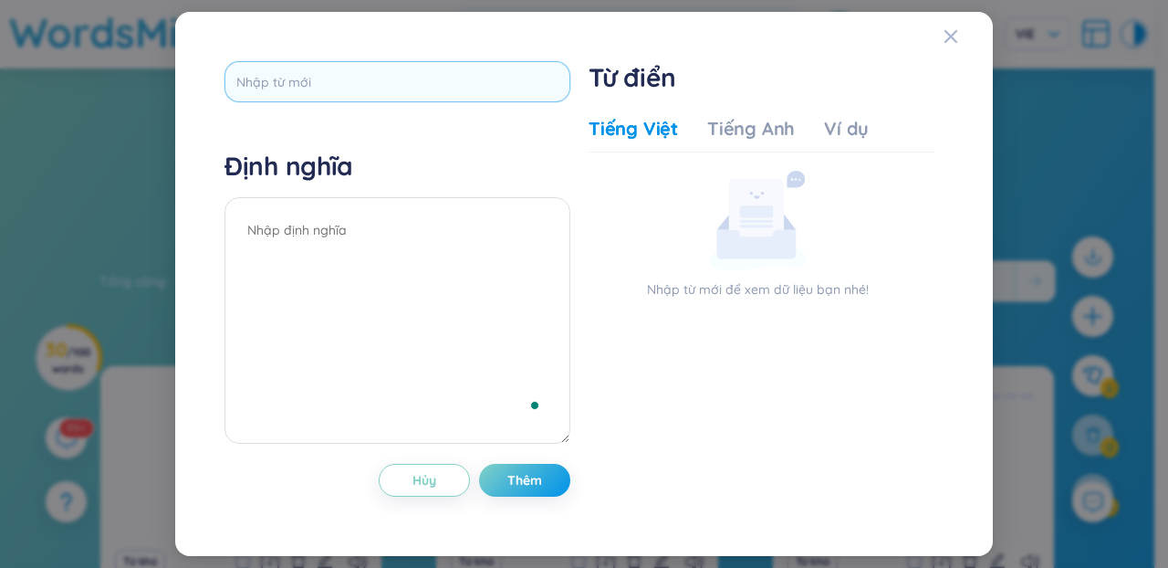
click at [433, 100] on div at bounding box center [398, 88] width 346 height 54
click at [433, 99] on input "text" at bounding box center [398, 81] width 346 height 41
click at [466, 58] on div "Định nghĩa Hủy Thêm Từ điển Tiếng Việt Tiếng Anh Ví dụ Nhập từ mới để xem dữ li…" at bounding box center [584, 283] width 738 height 463
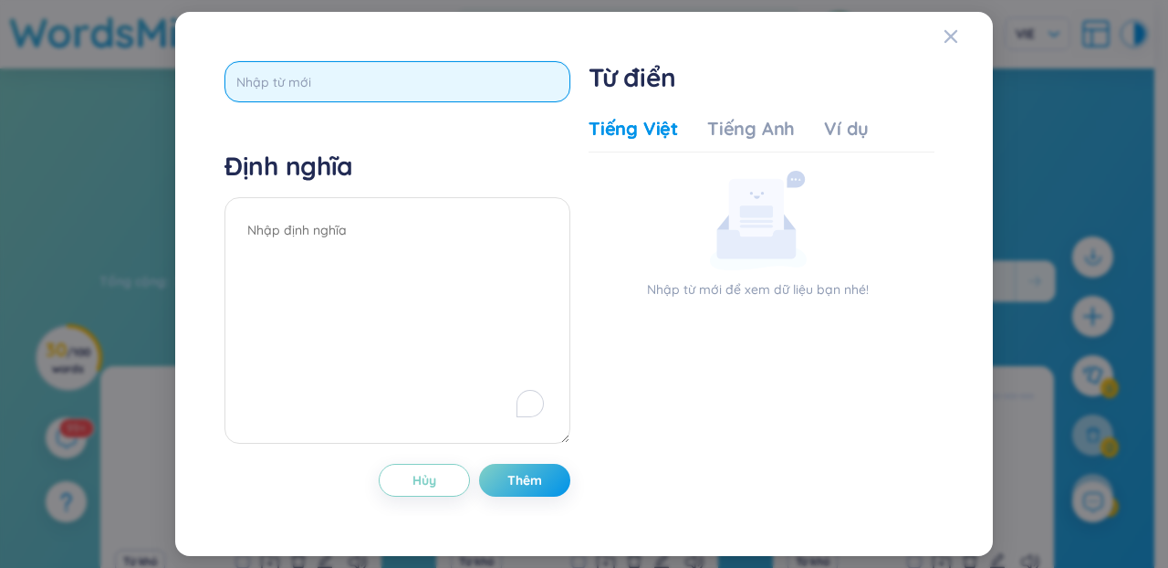
click at [448, 89] on input "text" at bounding box center [398, 81] width 346 height 41
paste input "predators"
type input "predators"
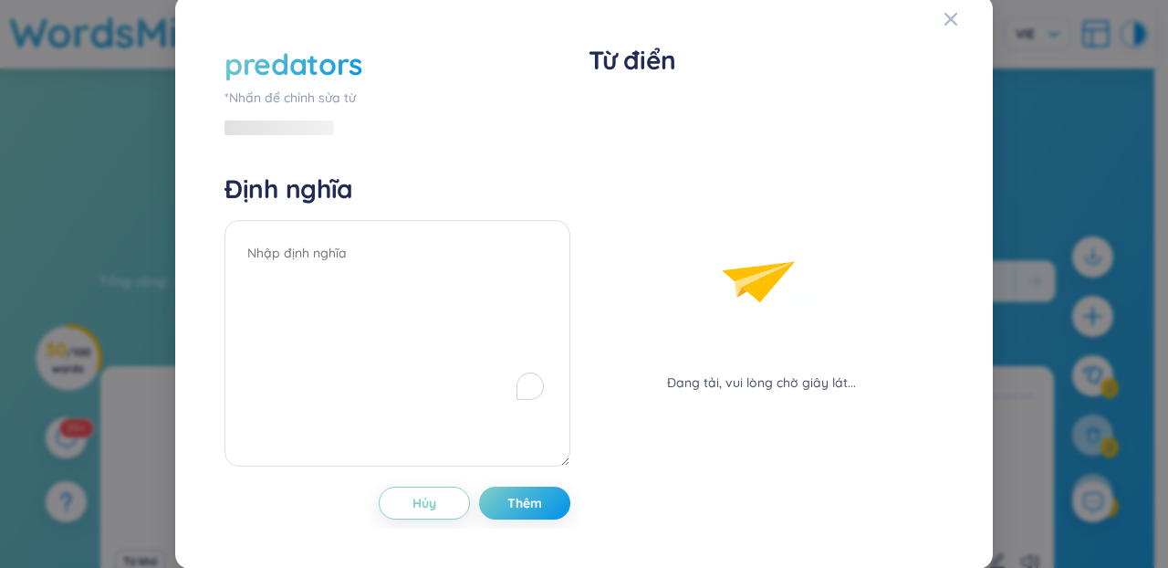
click at [400, 133] on div "predators *Nhấn để chỉnh sửa từ Định nghĩa Hủy Thêm" at bounding box center [398, 282] width 346 height 476
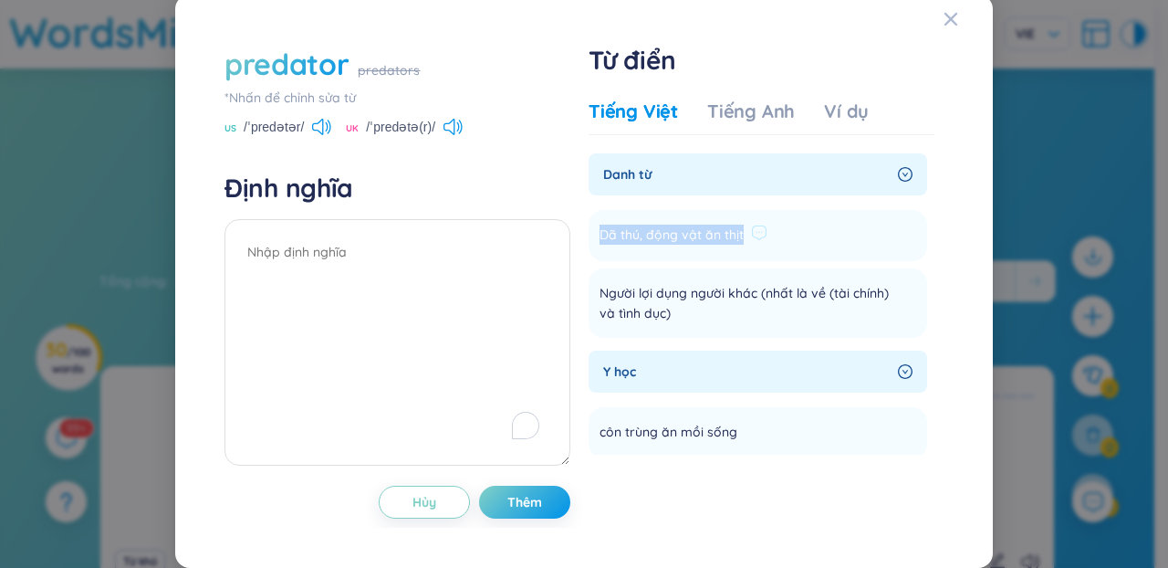
drag, startPoint x: 735, startPoint y: 241, endPoint x: 588, endPoint y: 233, distance: 147.2
click at [589, 233] on li "Dã thú, động vật ăn thịt Thêm" at bounding box center [758, 235] width 339 height 51
copy span "Dã thú, động vật ăn thịt"
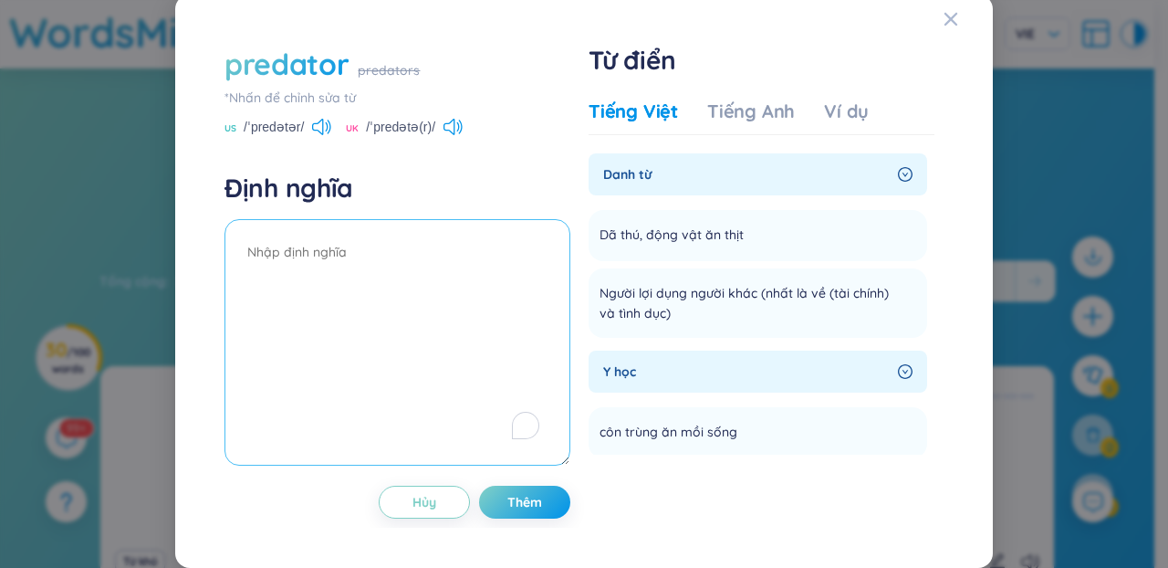
click at [547, 334] on textarea "To enrich screen reader interactions, please activate Accessibility in Grammarl…" at bounding box center [398, 342] width 346 height 246
paste textarea "Dã thú, động vật ăn thịt"
click at [527, 329] on textarea "Dã thú, động vật ăn thịt" at bounding box center [398, 342] width 346 height 246
type textarea "Dã thú, động vật ăn thịt"
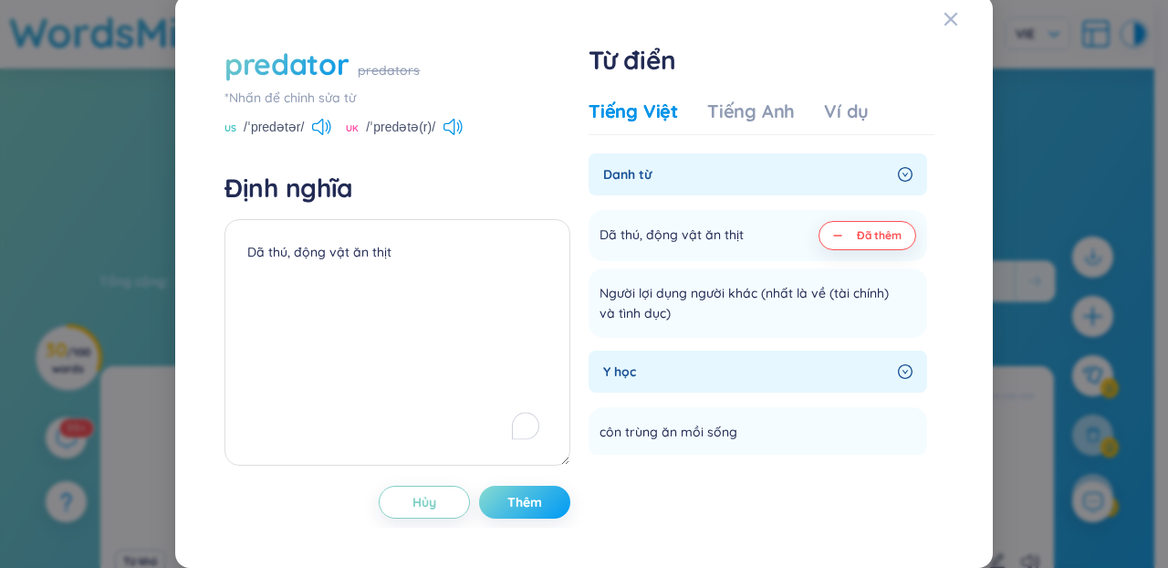
click at [539, 510] on button "Thêm" at bounding box center [524, 502] width 91 height 33
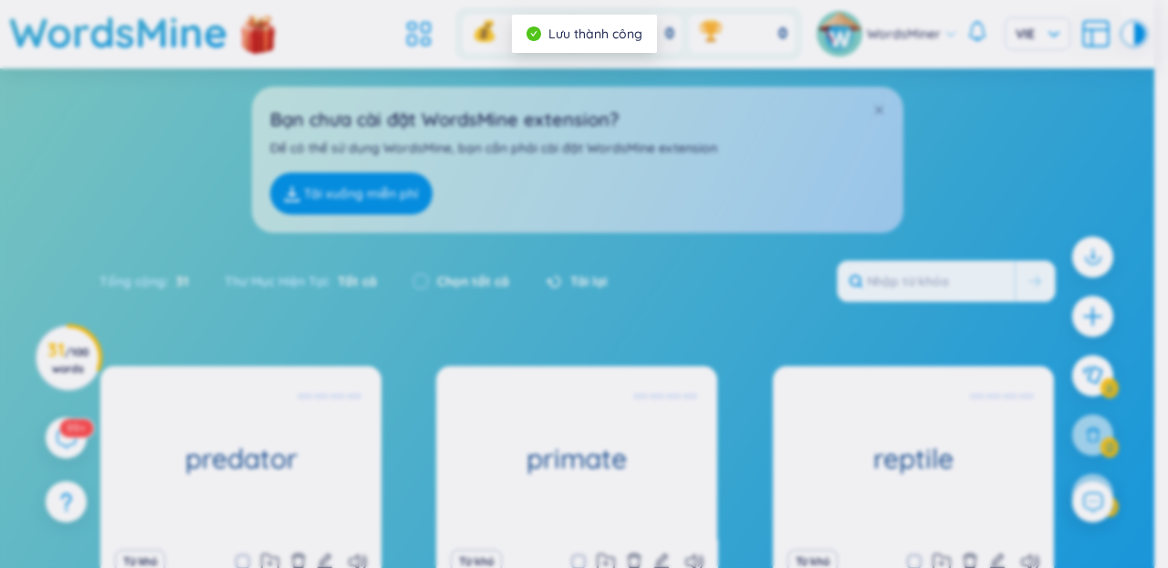
click at [449, 138] on body "Wordsmine Copilot đã có mặt! Hãy trải nghiệm ngay đây Wordsmine Copilot đã có m…" at bounding box center [577, 284] width 1155 height 568
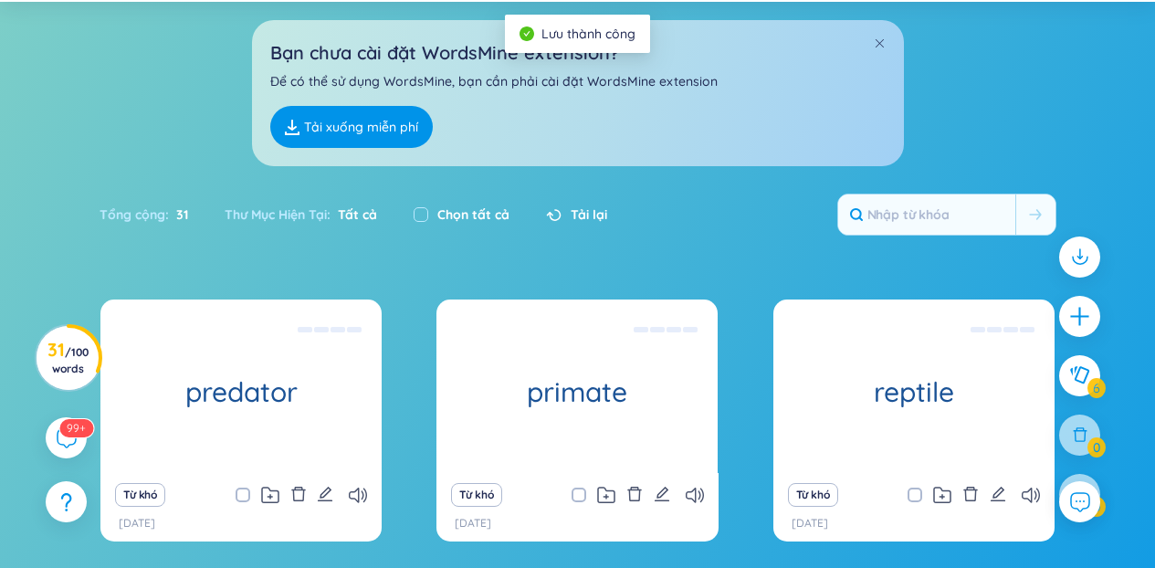
scroll to position [261, 0]
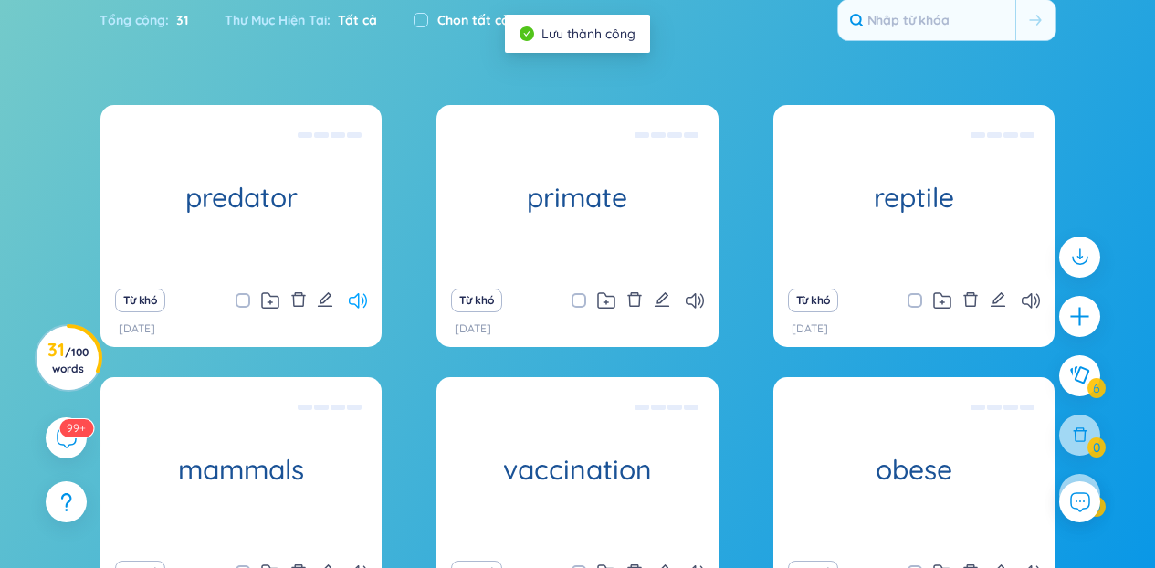
click at [351, 295] on icon at bounding box center [358, 301] width 18 height 16
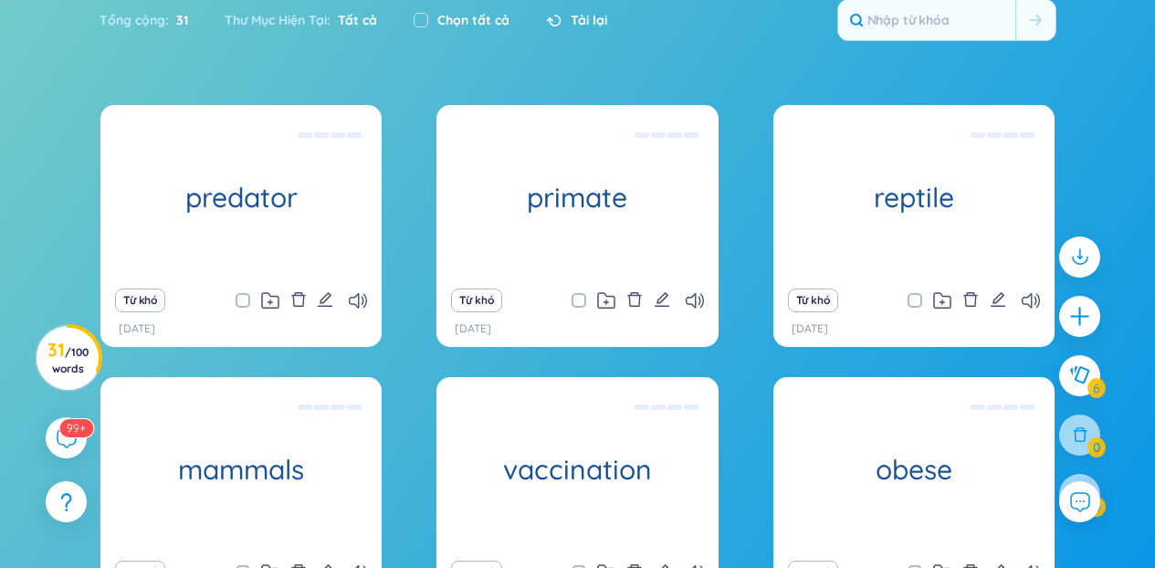
click at [695, 292] on div "Từ khó" at bounding box center [576, 301] width 263 height 26
click at [691, 301] on icon at bounding box center [695, 301] width 18 height 16
click at [362, 299] on icon at bounding box center [358, 301] width 18 height 16
drag, startPoint x: 1048, startPoint y: 299, endPoint x: 1037, endPoint y: 300, distance: 11.0
click at [1047, 299] on div "Từ khó [DATE]" at bounding box center [913, 312] width 281 height 68
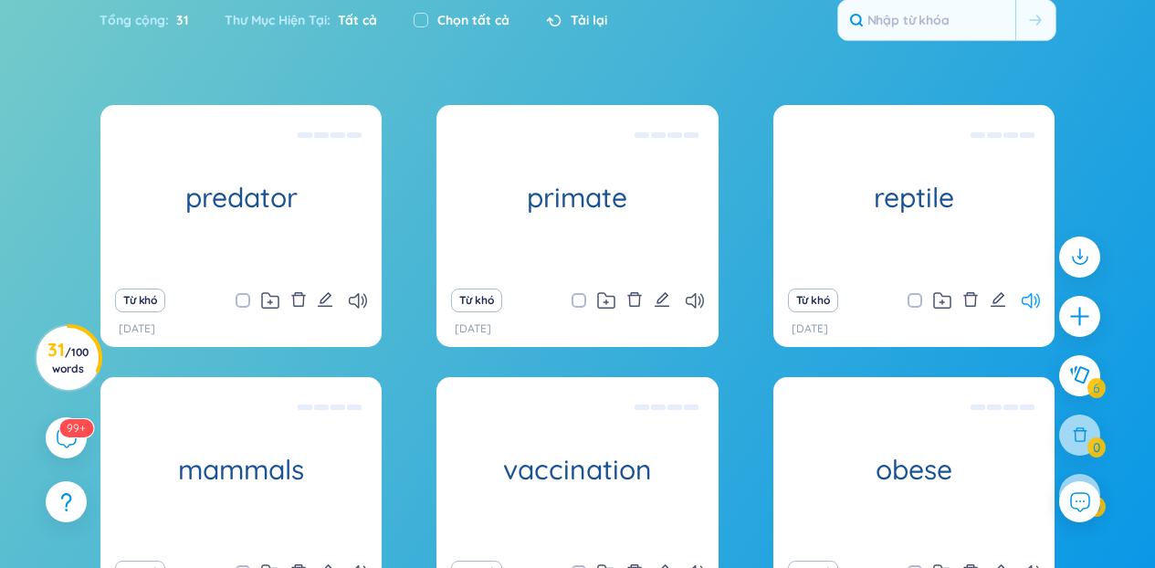
click at [1032, 302] on icon at bounding box center [1031, 301] width 18 height 16
click at [937, 11] on input "text" at bounding box center [926, 20] width 177 height 40
paste input "prey"
type input "prey"
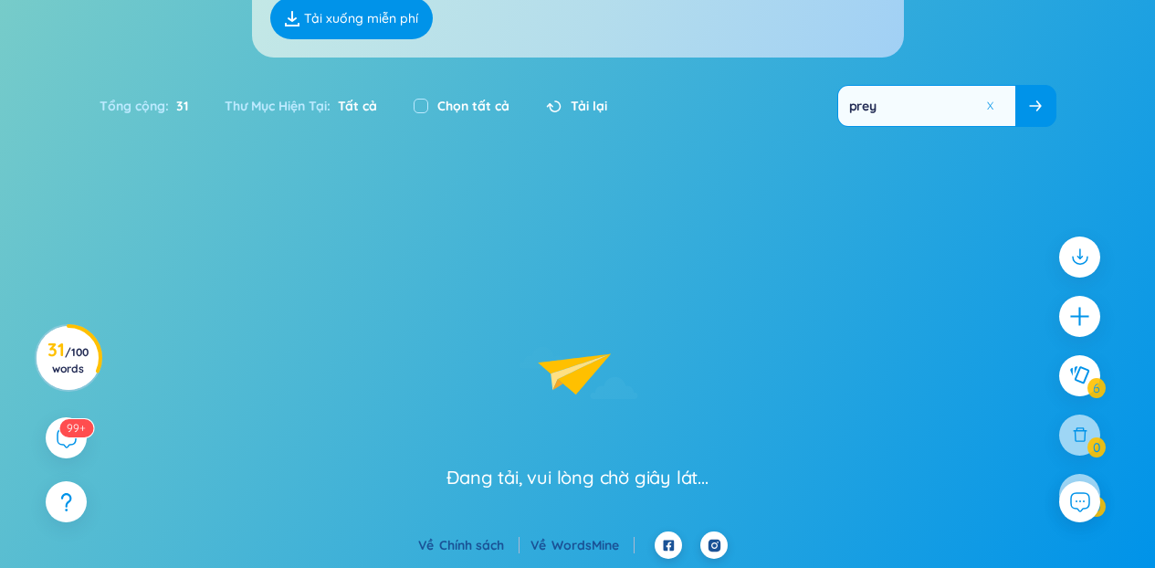
scroll to position [175, 0]
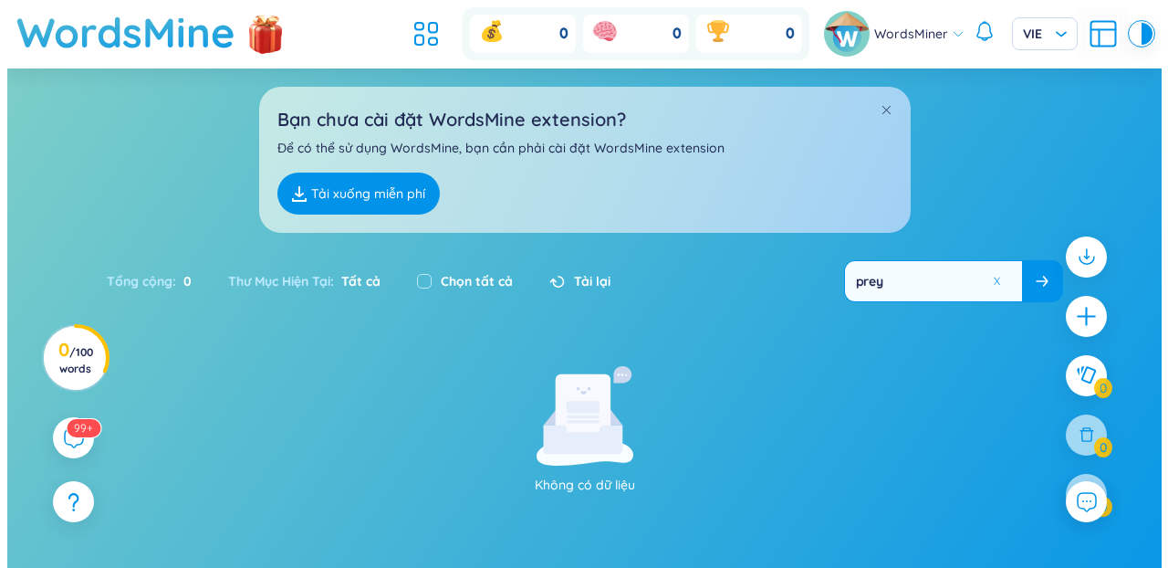
scroll to position [175, 0]
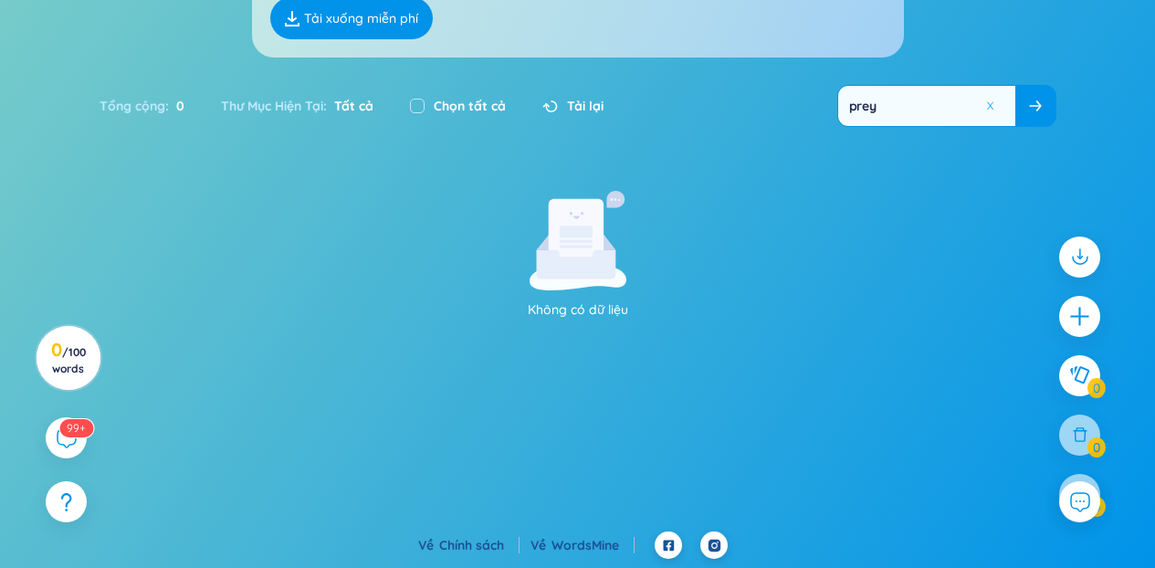
drag, startPoint x: 945, startPoint y: 103, endPoint x: 794, endPoint y: 101, distance: 150.6
click at [794, 101] on div "Tổng cộng : 0 Thư Mục Hiện Tại : Tất cả Chọn tất cả Tải lại prey" at bounding box center [577, 115] width 1139 height 79
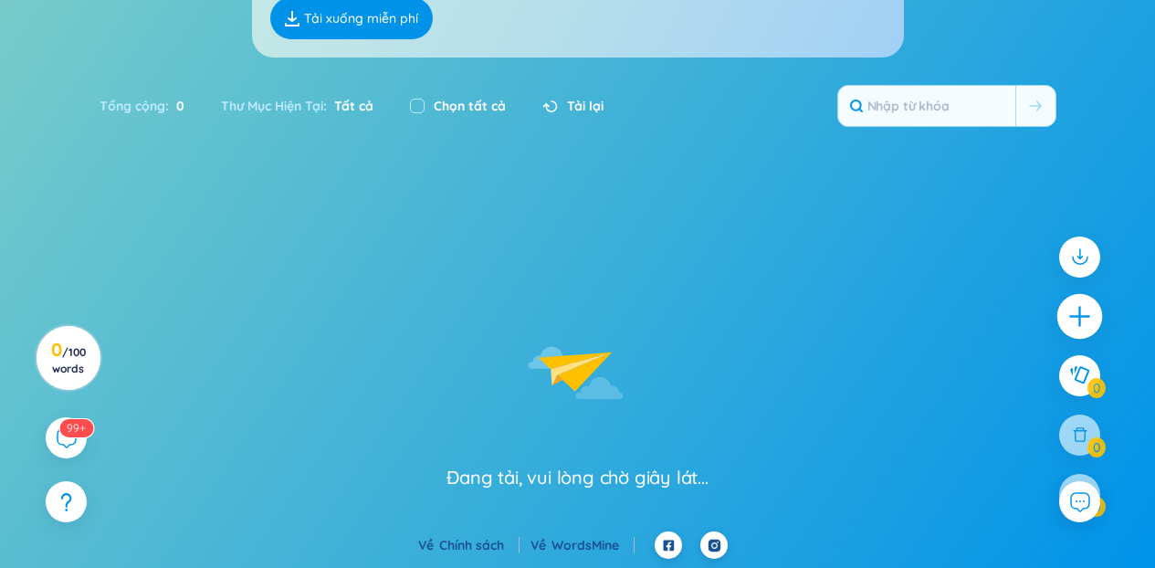
click at [1084, 326] on icon "plus" at bounding box center [1080, 317] width 26 height 26
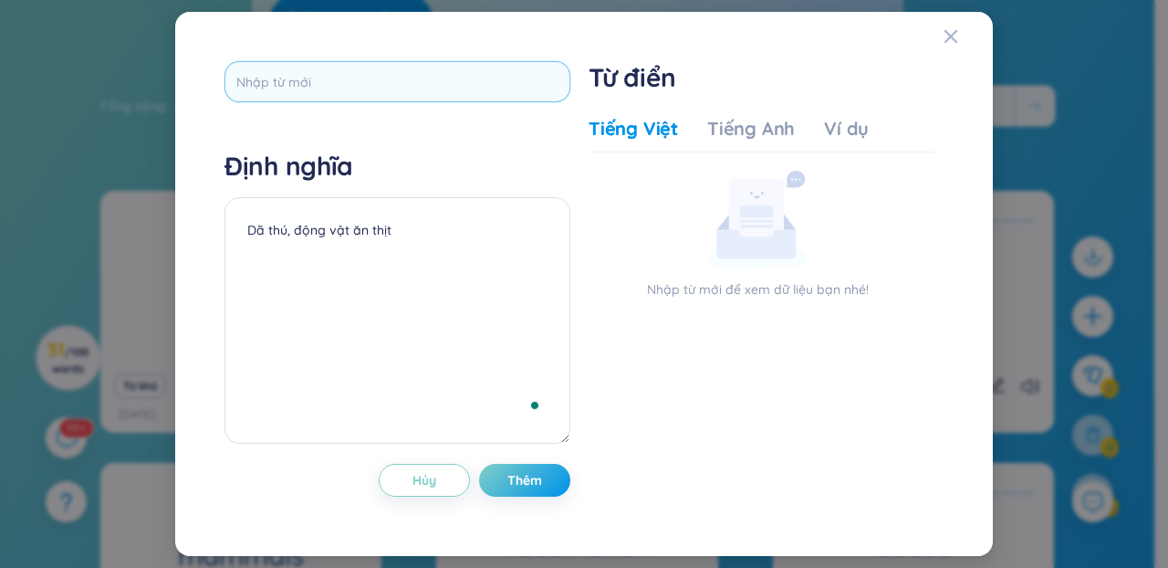
drag, startPoint x: 345, startPoint y: 34, endPoint x: 351, endPoint y: 68, distance: 34.2
click at [346, 34] on div "Định nghĩa Dã thú, động vật ăn thịt Hủy Thêm Từ điển Tiếng Việt Tiếng Anh Ví dụ…" at bounding box center [584, 283] width 774 height 499
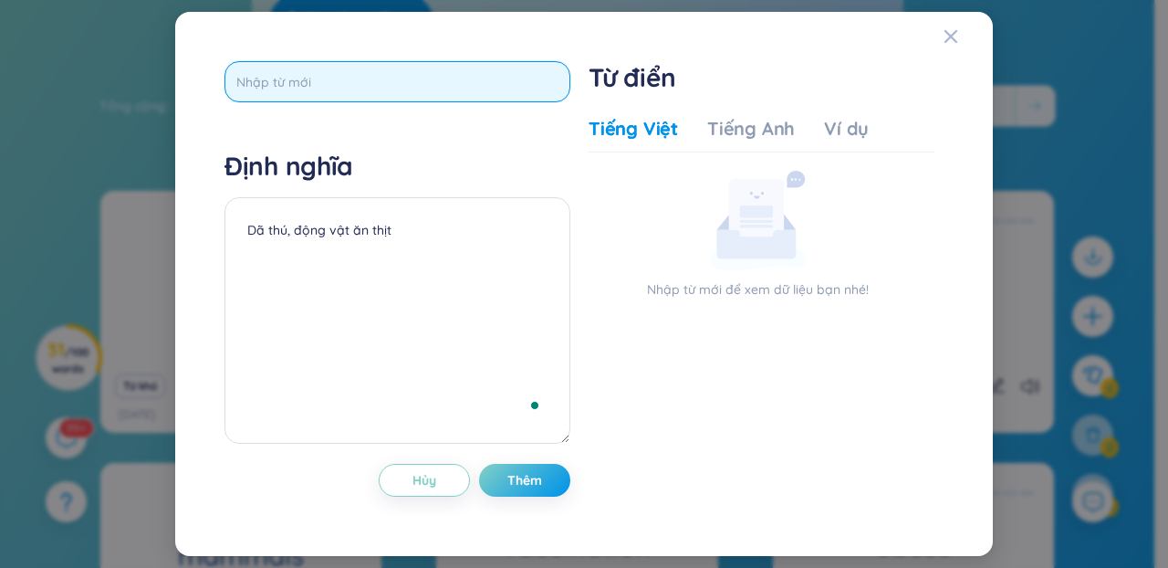
click at [351, 76] on input "text" at bounding box center [398, 81] width 346 height 41
paste input "prey"
type input "prey"
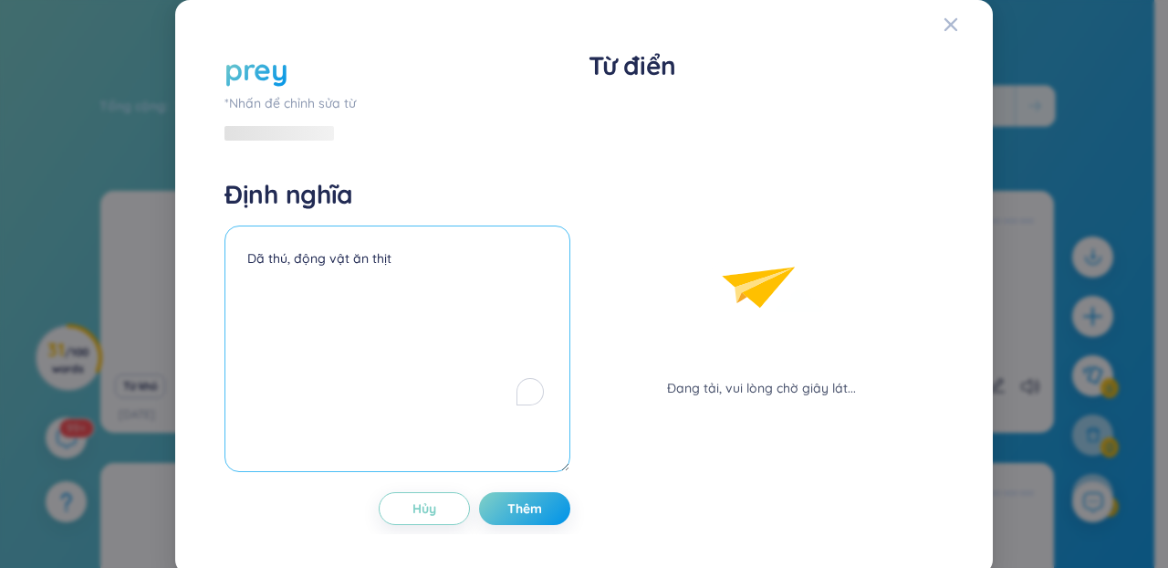
click at [352, 314] on textarea "Dã thú, động vật ăn thịt" at bounding box center [398, 348] width 346 height 246
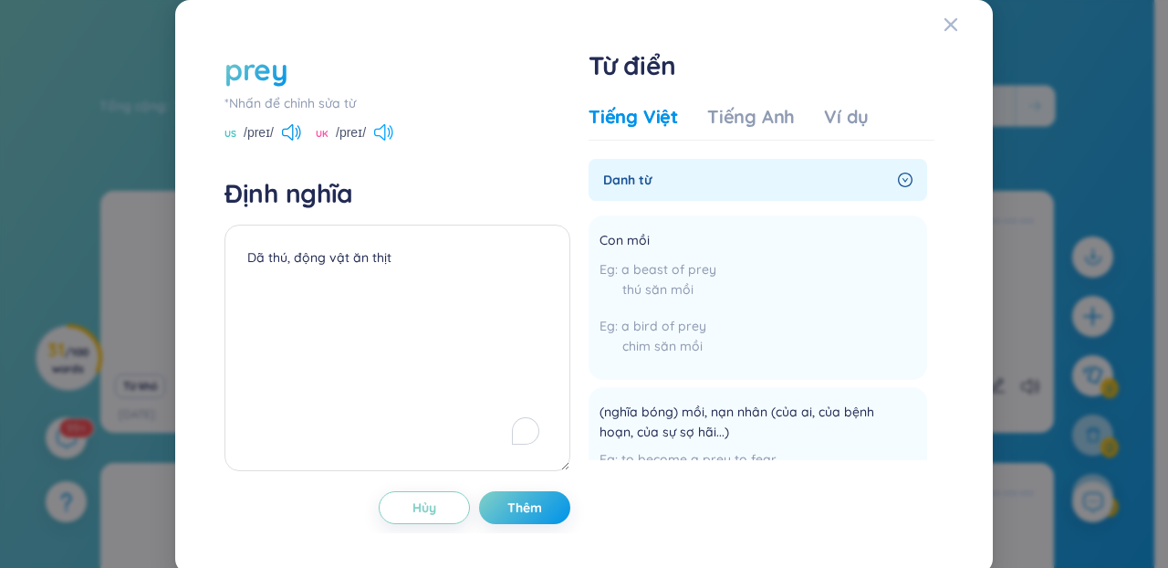
click at [393, 130] on div "US /preɪ/ [GEOGRAPHIC_DATA] /preɪ/" at bounding box center [398, 134] width 346 height 16
click at [382, 126] on icon at bounding box center [379, 132] width 11 height 16
drag, startPoint x: 645, startPoint y: 243, endPoint x: 588, endPoint y: 238, distance: 57.7
click at [589, 238] on li "Con mồi a beast of prey thú săn mồi a bird of prey chim săn mồi Thêm" at bounding box center [758, 297] width 339 height 164
copy span "Con mồi"
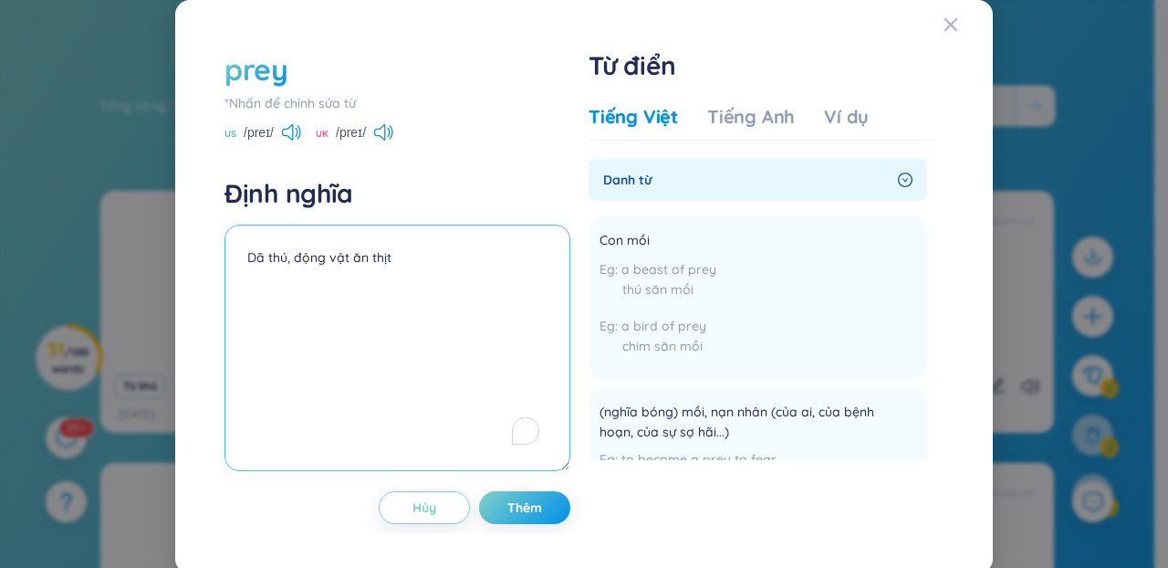
click at [419, 328] on textarea "Dã thú, động vật ăn thịt" at bounding box center [398, 348] width 346 height 246
paste textarea "Con mồi"
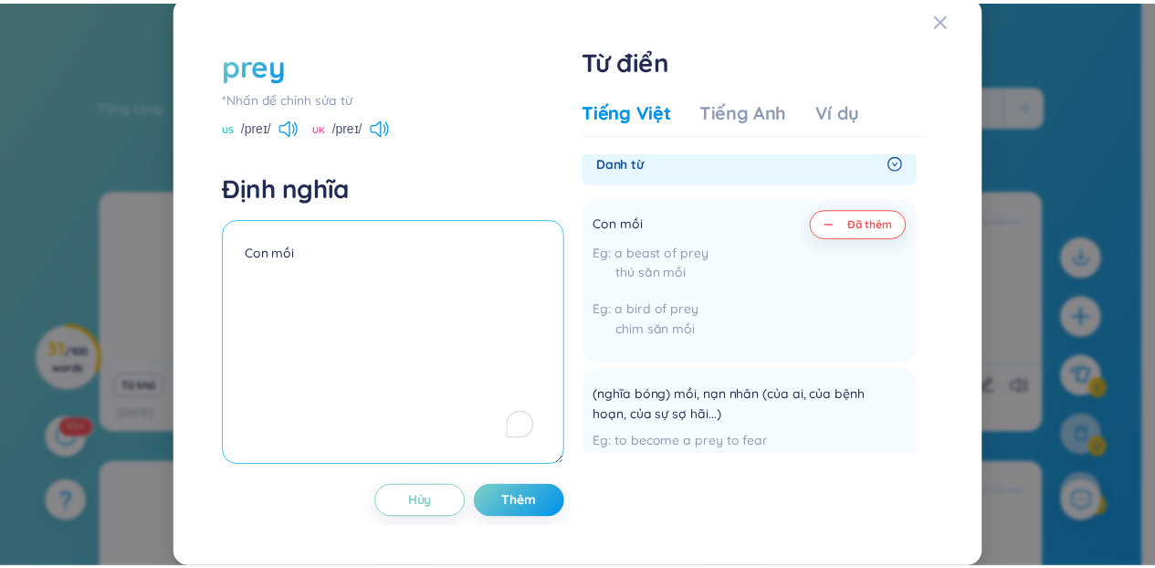
scroll to position [24, 0]
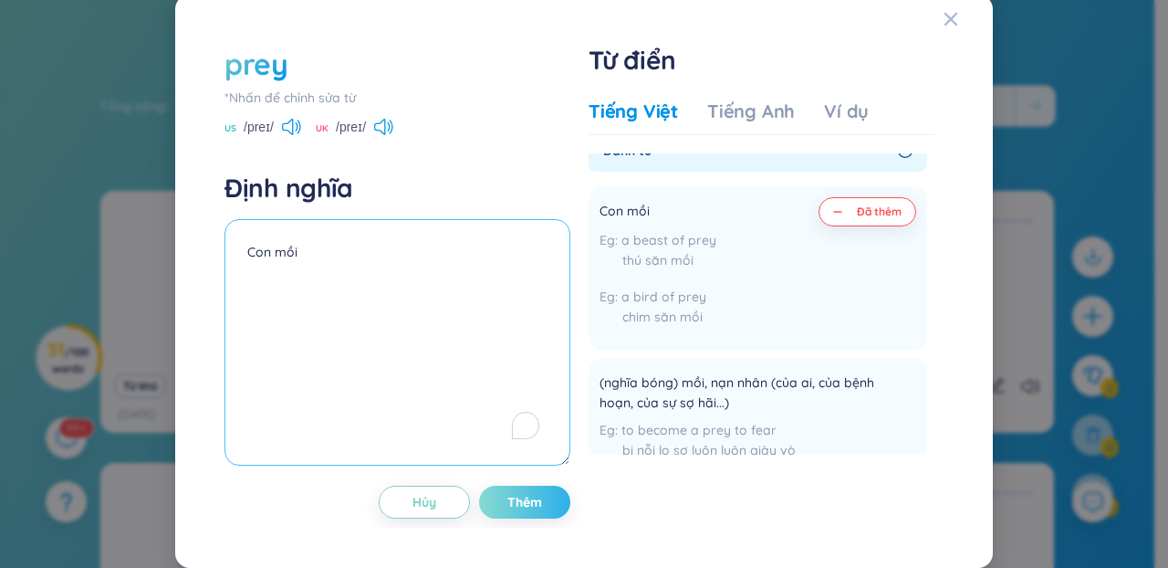
type textarea "Con mồi"
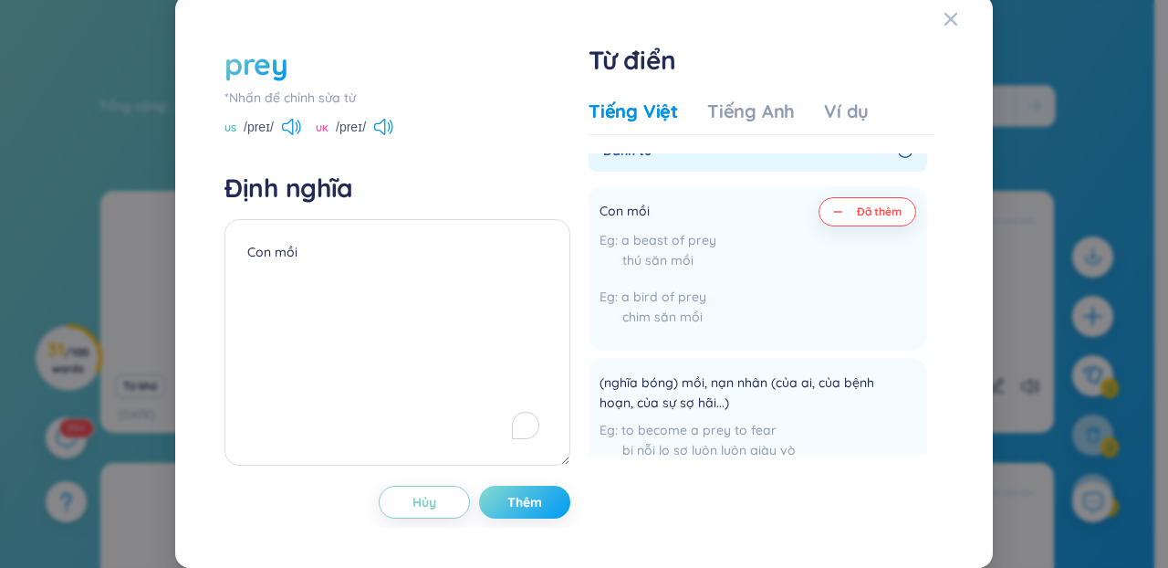
click at [540, 505] on button "Thêm" at bounding box center [524, 502] width 91 height 33
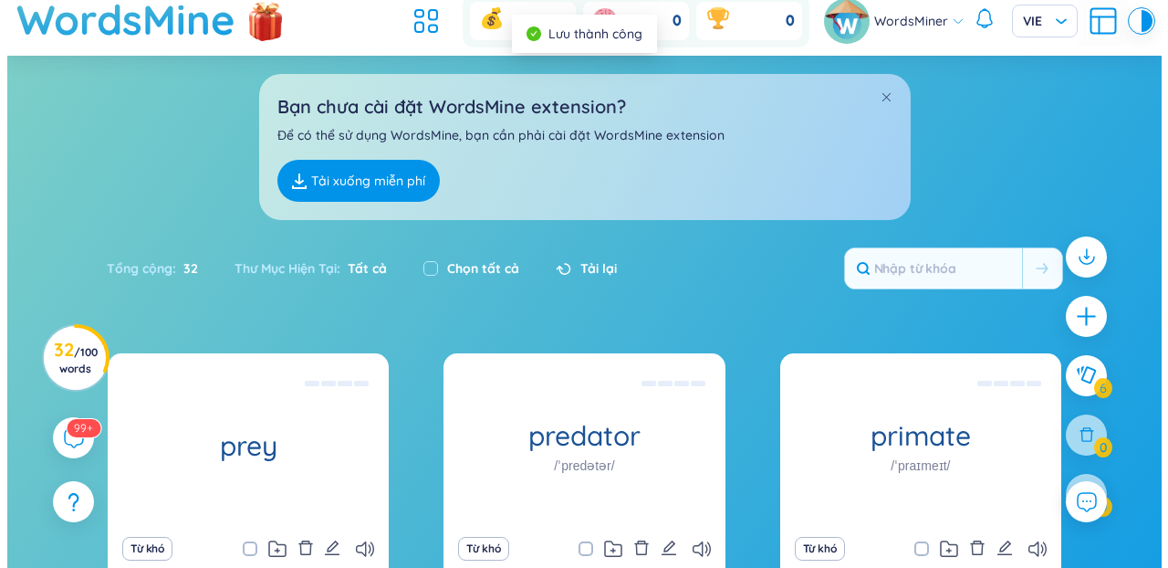
scroll to position [0, 0]
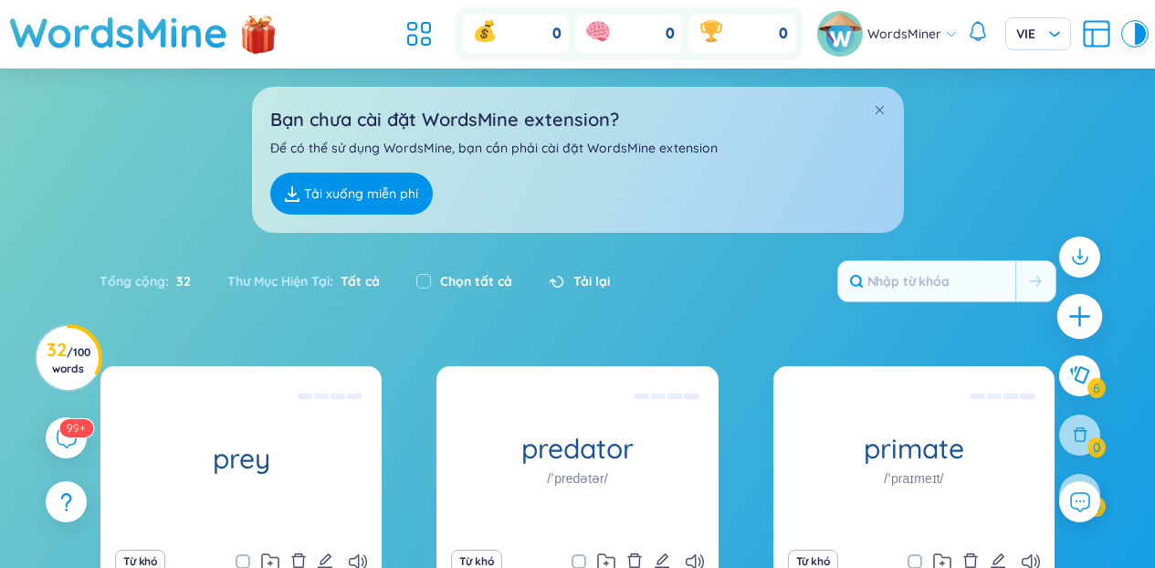
click at [1061, 314] on div at bounding box center [1080, 317] width 46 height 46
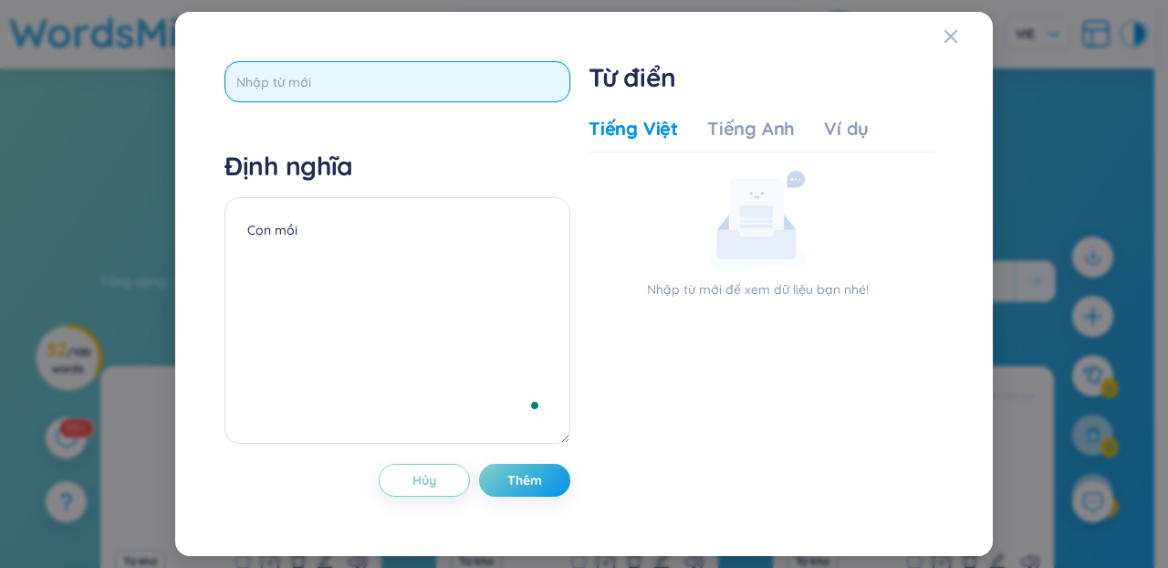
click at [382, 65] on input "text" at bounding box center [398, 81] width 346 height 41
paste input "stream"
type input "stream"
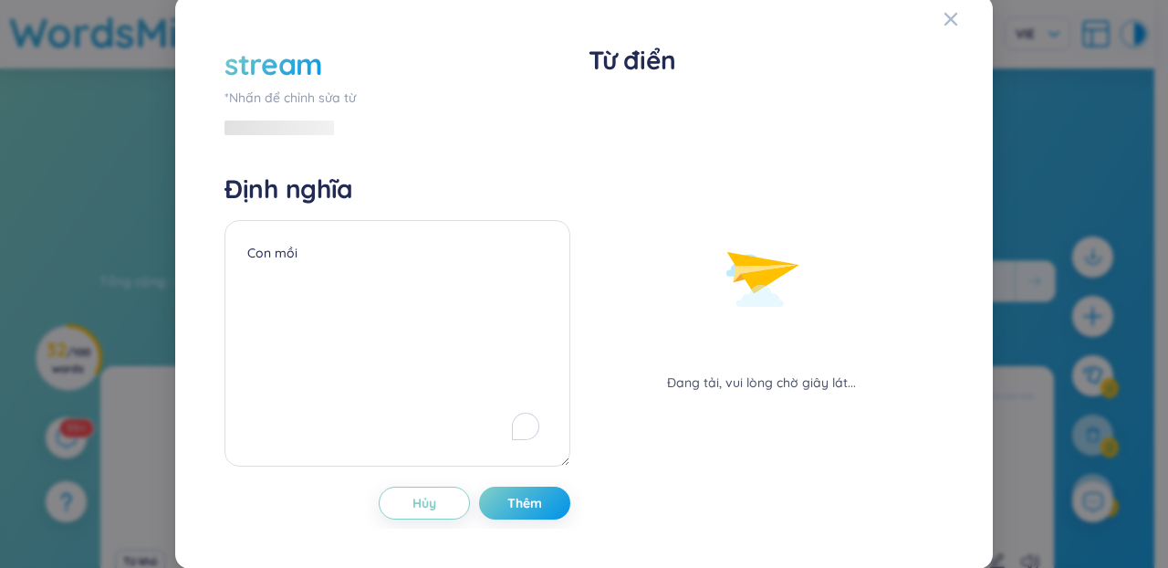
click at [452, 100] on div "*Nhấn để chỉnh sửa từ" at bounding box center [398, 98] width 346 height 20
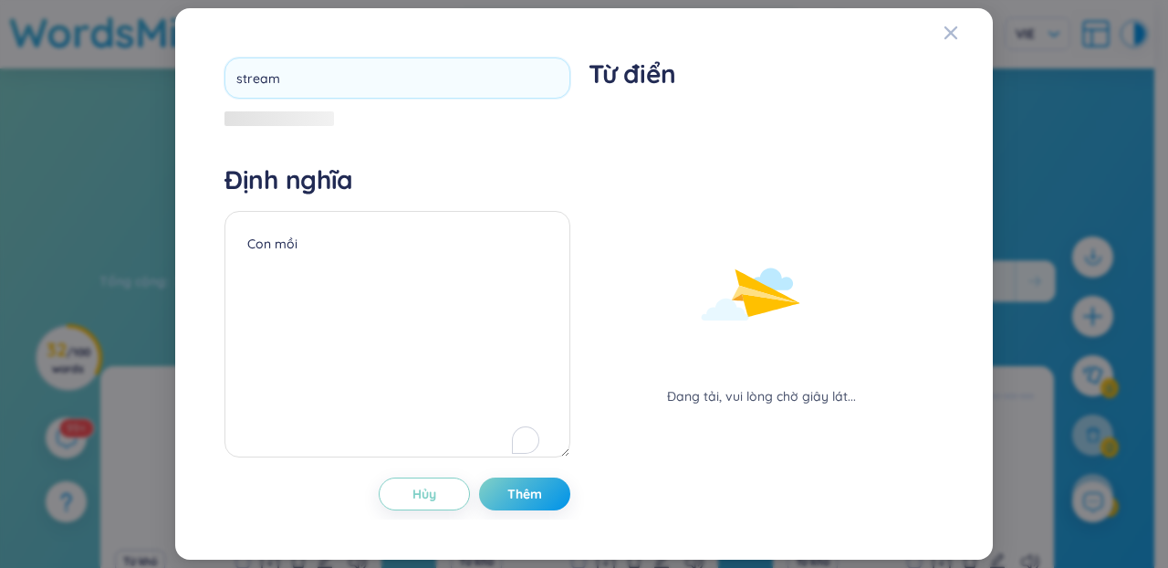
click at [465, 157] on div "stream Định nghĩa Con mồi Hủy Thêm" at bounding box center [398, 284] width 346 height 453
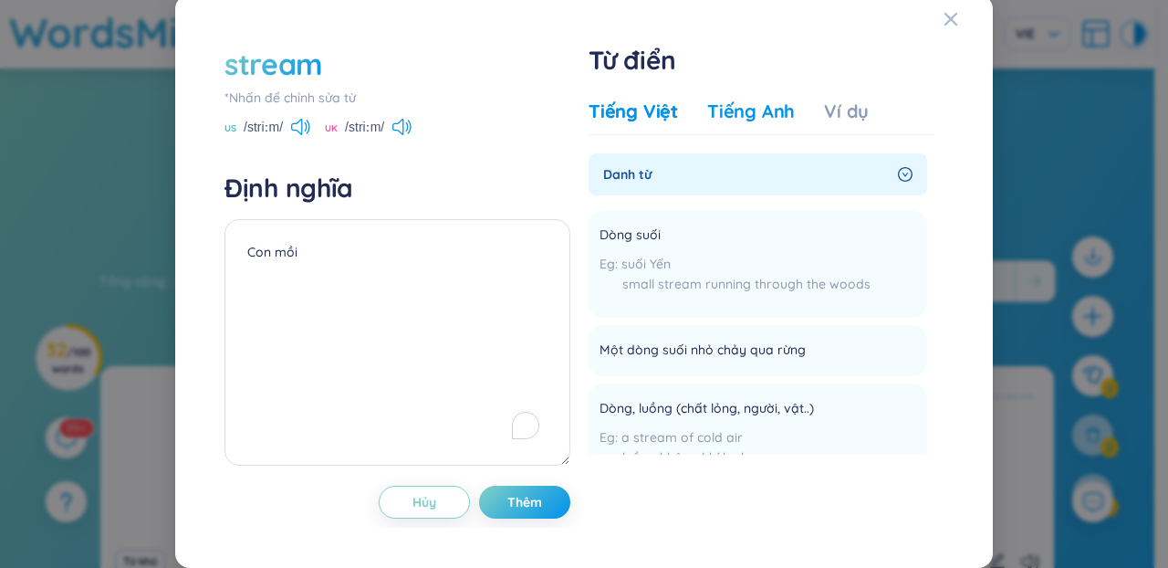
click at [722, 124] on div "Tiếng Anh" at bounding box center [751, 112] width 88 height 26
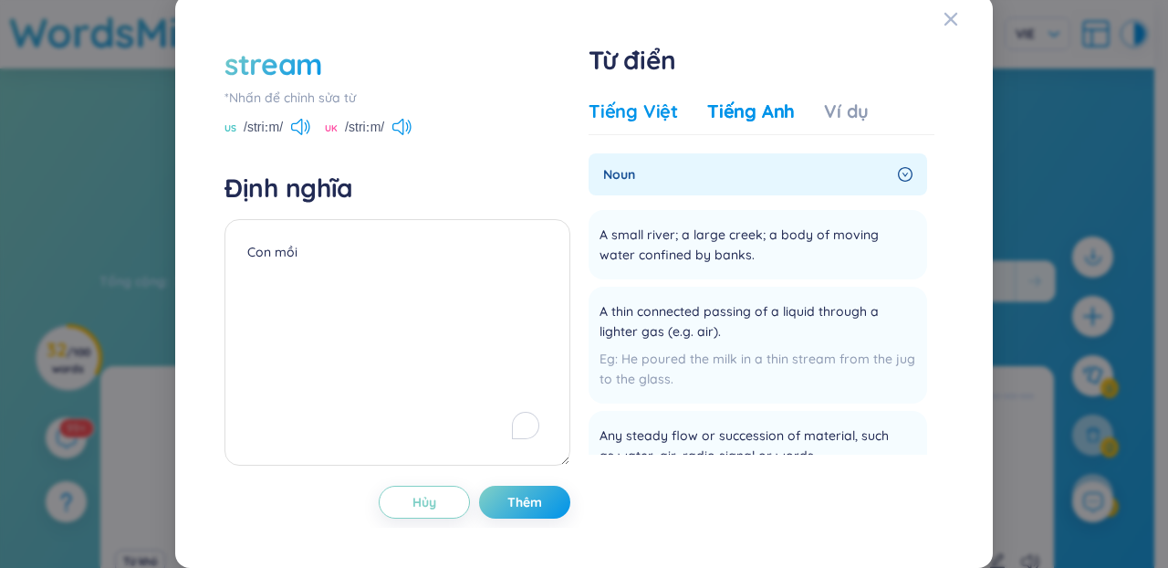
click at [645, 121] on div "Tiếng Việt" at bounding box center [633, 112] width 89 height 26
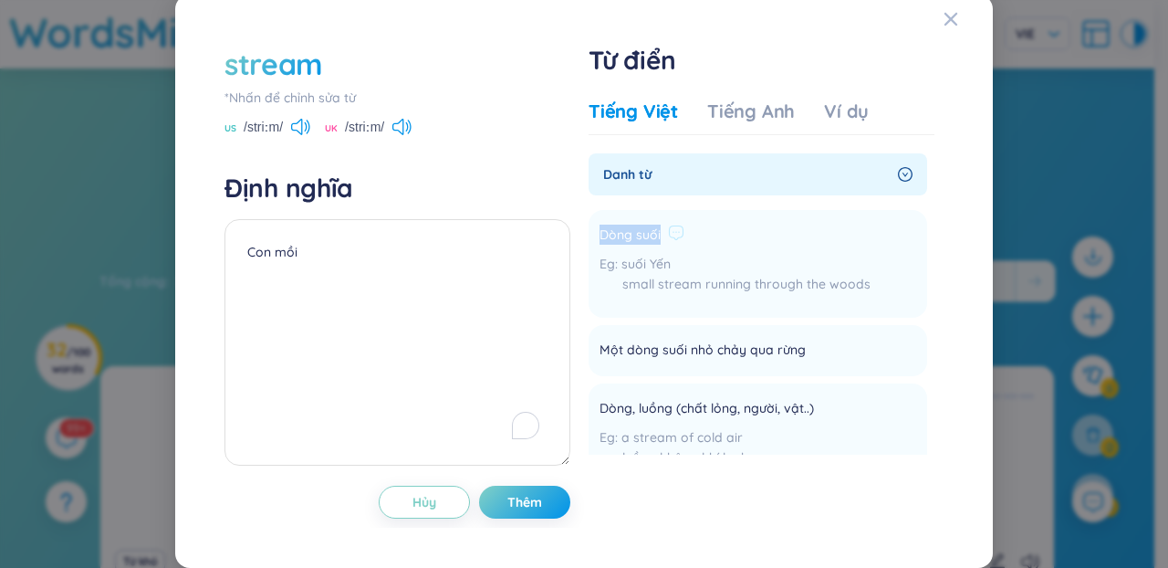
drag, startPoint x: 657, startPoint y: 240, endPoint x: 589, endPoint y: 239, distance: 68.5
click at [589, 239] on li "Dòng suối suối Yến small stream running through the woods Thêm" at bounding box center [758, 264] width 339 height 108
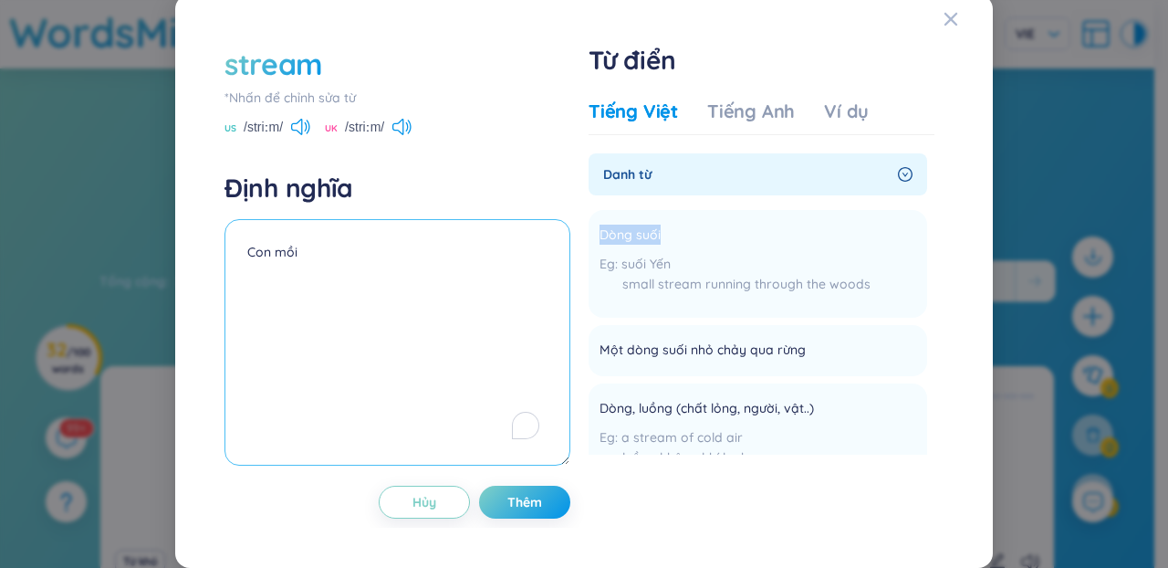
copy div "Dòng suối"
click at [468, 279] on textarea "Con mồi" at bounding box center [398, 342] width 346 height 246
paste textarea "Dòng suối"
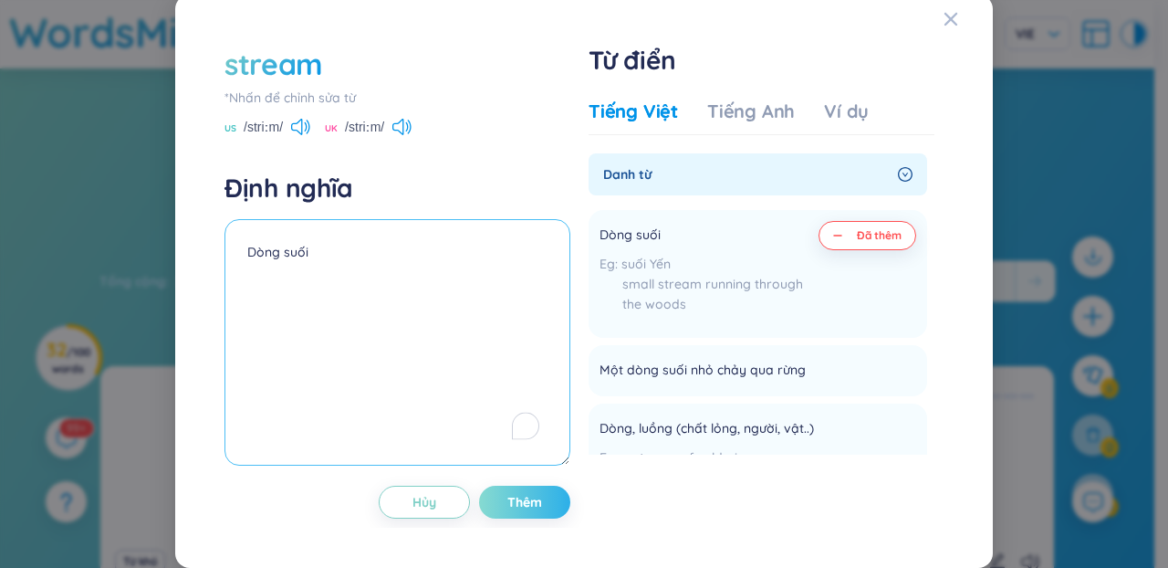
type textarea "Dòng suối"
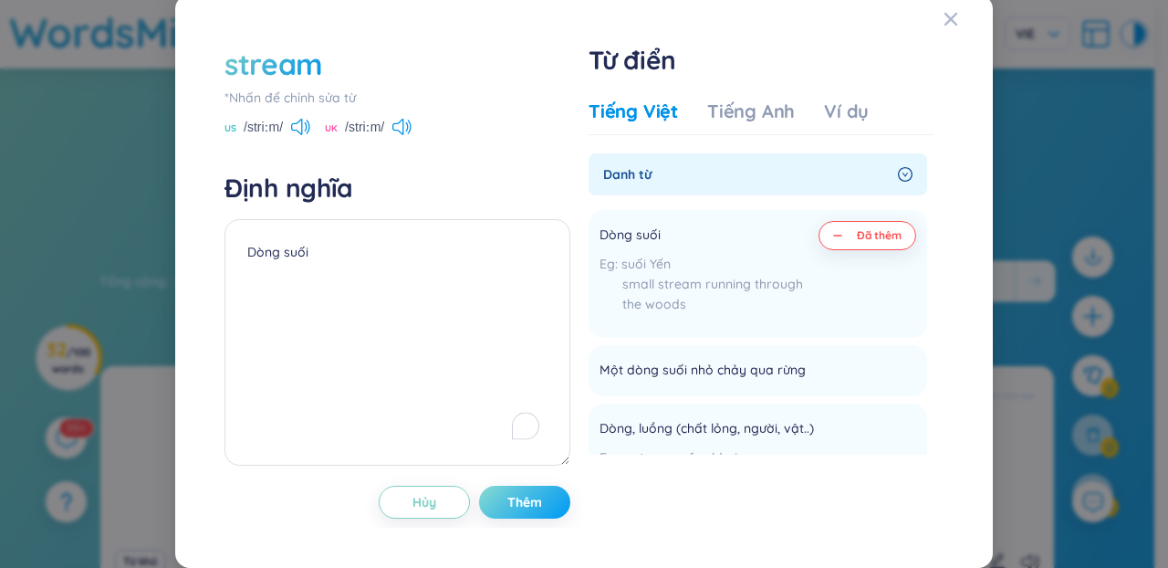
click at [515, 507] on span "Thêm" at bounding box center [525, 502] width 35 height 18
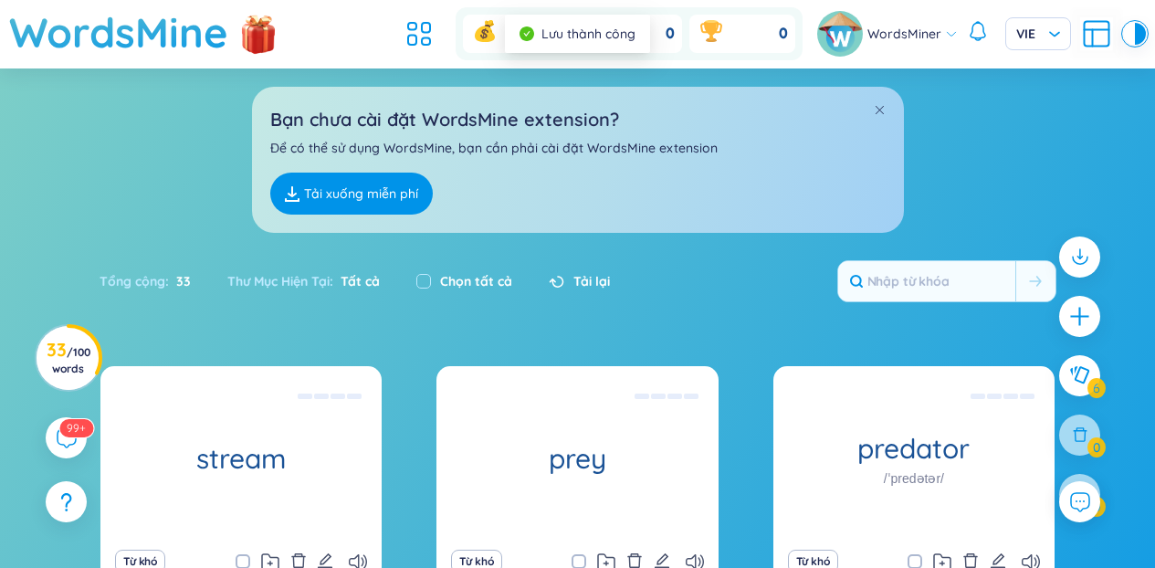
click at [1054, 138] on div "Bạn chưa cài đặt WordsMine extension? Để có thể sử dụng WordsMine, bạn cần phải…" at bounding box center [577, 150] width 1155 height 164
click at [1082, 307] on icon "plus" at bounding box center [1080, 317] width 26 height 26
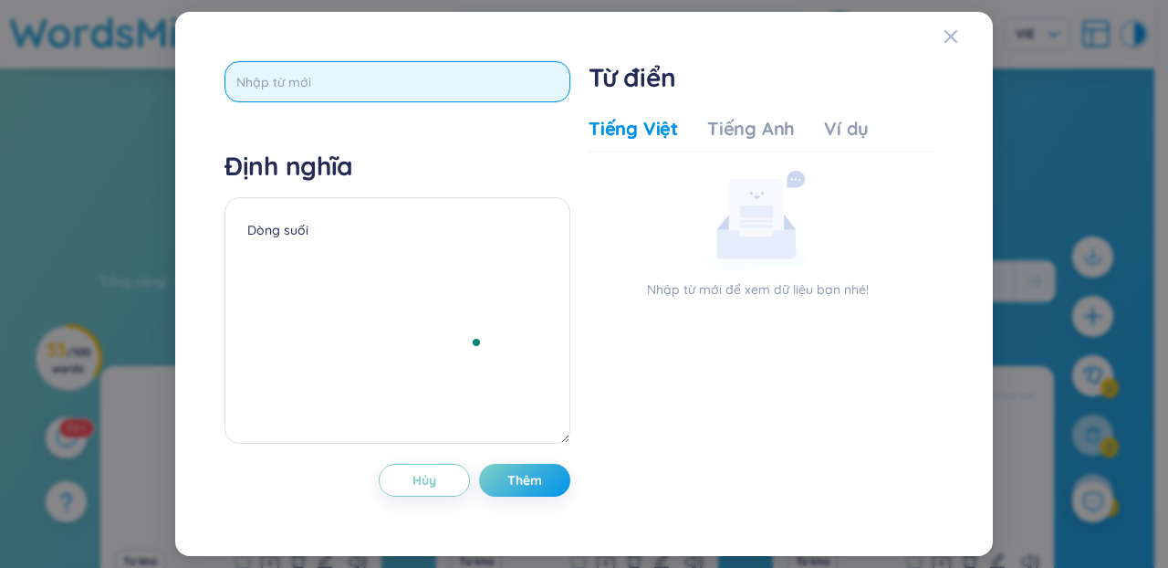
click at [297, 79] on input "text" at bounding box center [398, 81] width 346 height 41
paste input "endangered"
type input "endangered"
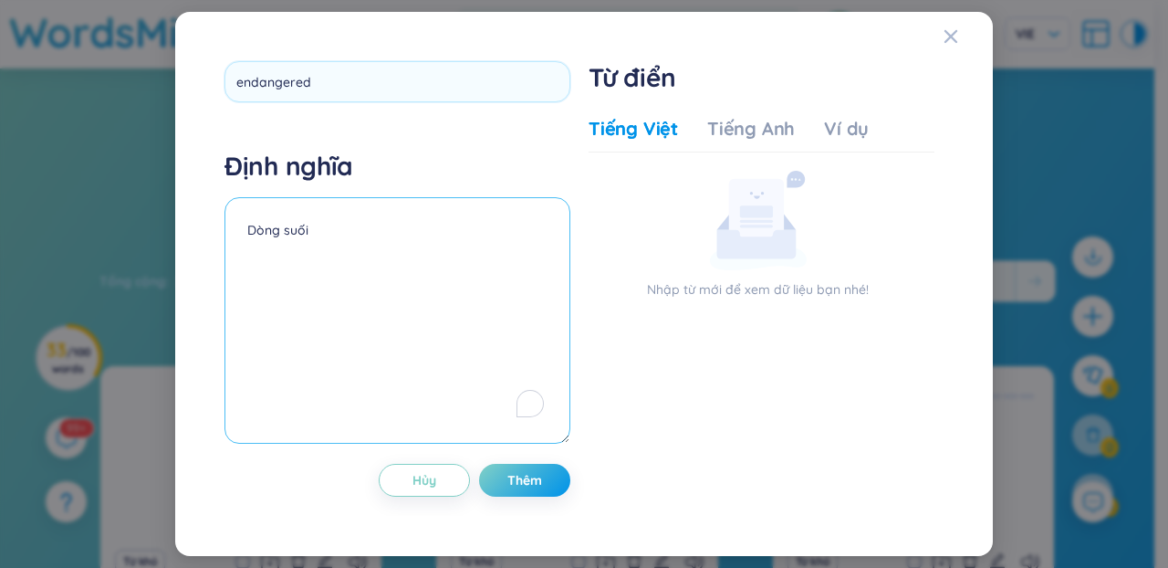
click at [497, 260] on textarea "Dòng suối" at bounding box center [398, 320] width 346 height 246
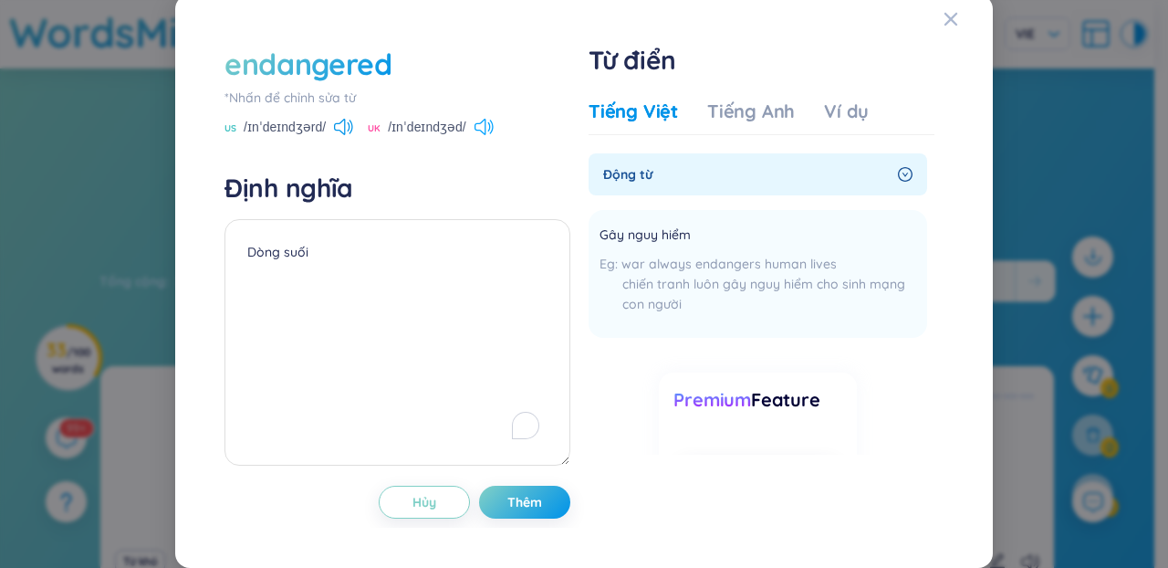
click at [483, 135] on icon at bounding box center [480, 127] width 11 height 16
click at [339, 132] on icon at bounding box center [343, 127] width 19 height 16
drag, startPoint x: 644, startPoint y: 232, endPoint x: 588, endPoint y: 233, distance: 56.6
click at [589, 233] on li "Gây nguy hiểm war always endangers human lives chiến tranh luôn gây nguy hiểm c…" at bounding box center [758, 274] width 339 height 128
copy span "Gây nguy hiểm"
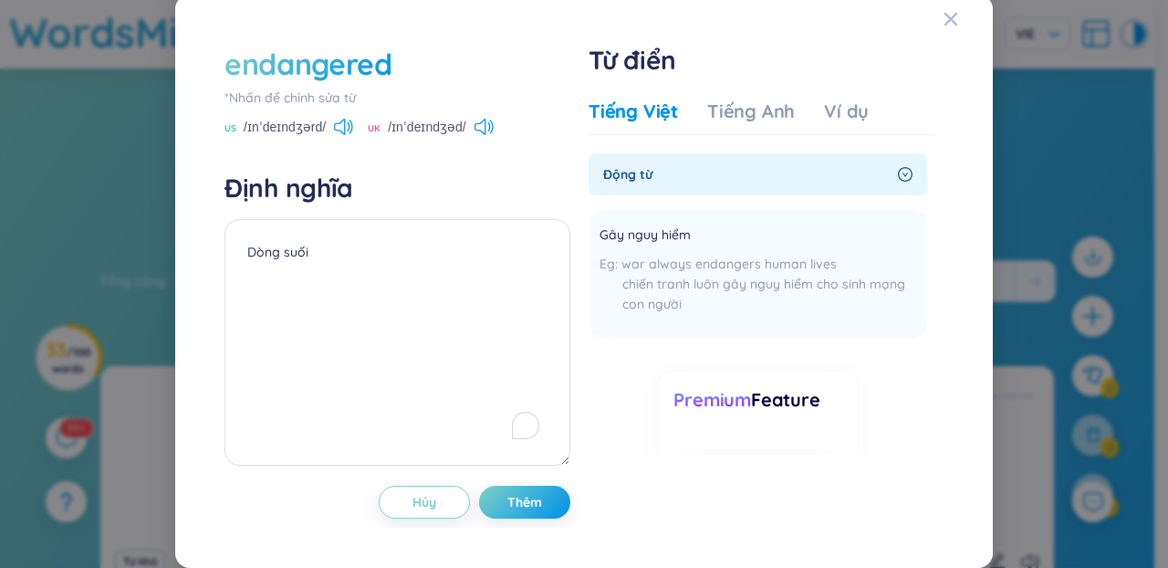
click at [197, 359] on div "endangered *Nhấn để chỉnh sửa từ US /ɪnˈdeɪndʒərd/ UK /ɪnˈdeɪndʒəd/ Định nghĩa …" at bounding box center [584, 280] width 774 height 529
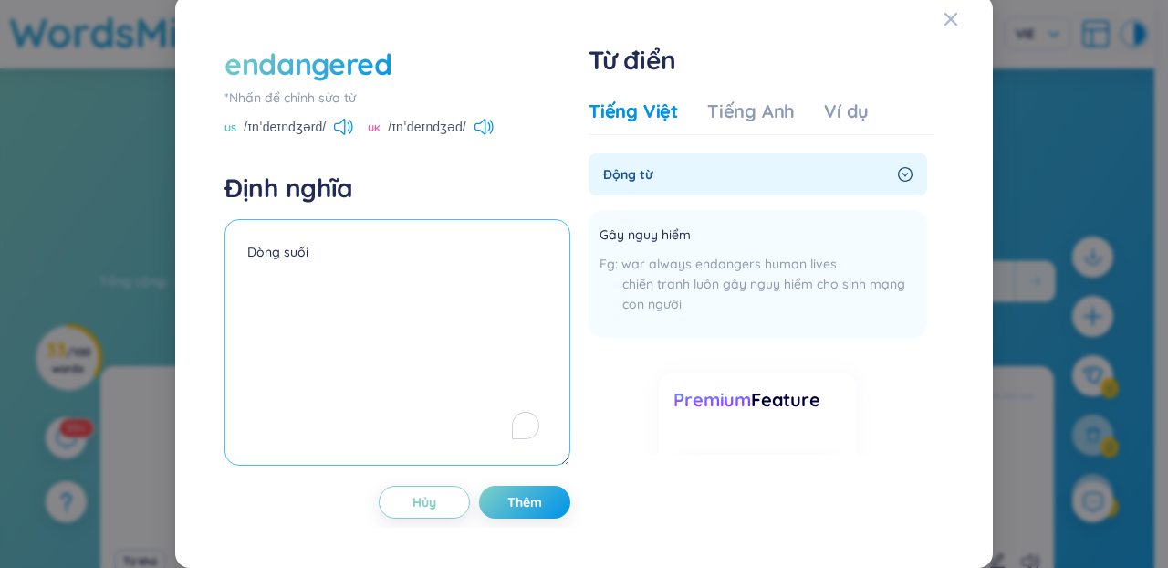
click at [253, 338] on textarea "Dòng suối" at bounding box center [398, 342] width 346 height 246
paste textarea "Gây nguy hiểm"
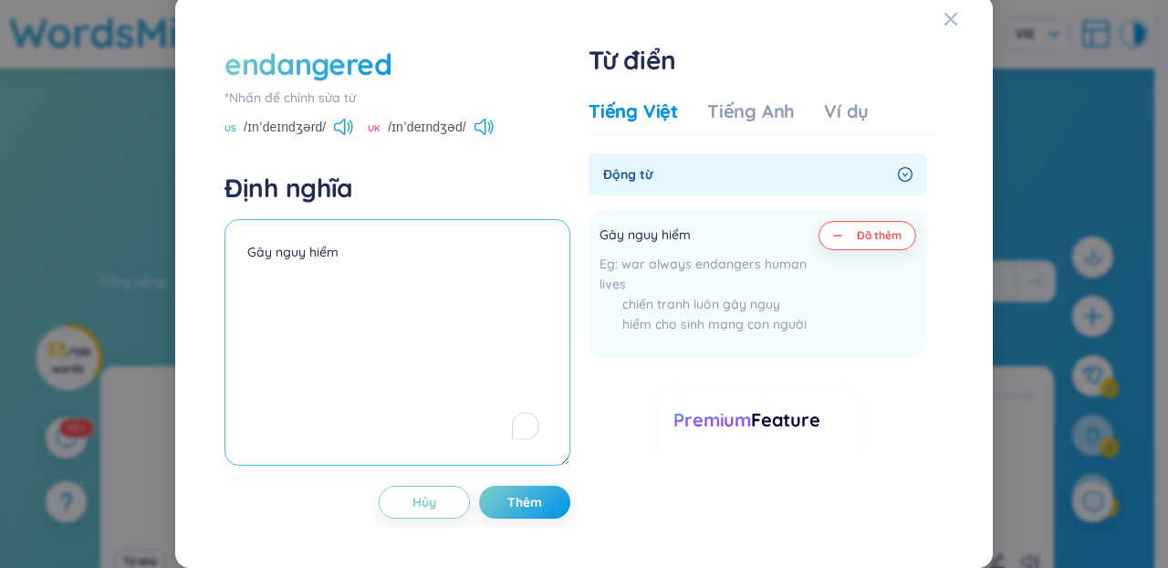
type textarea "Gây nguy hiểm"
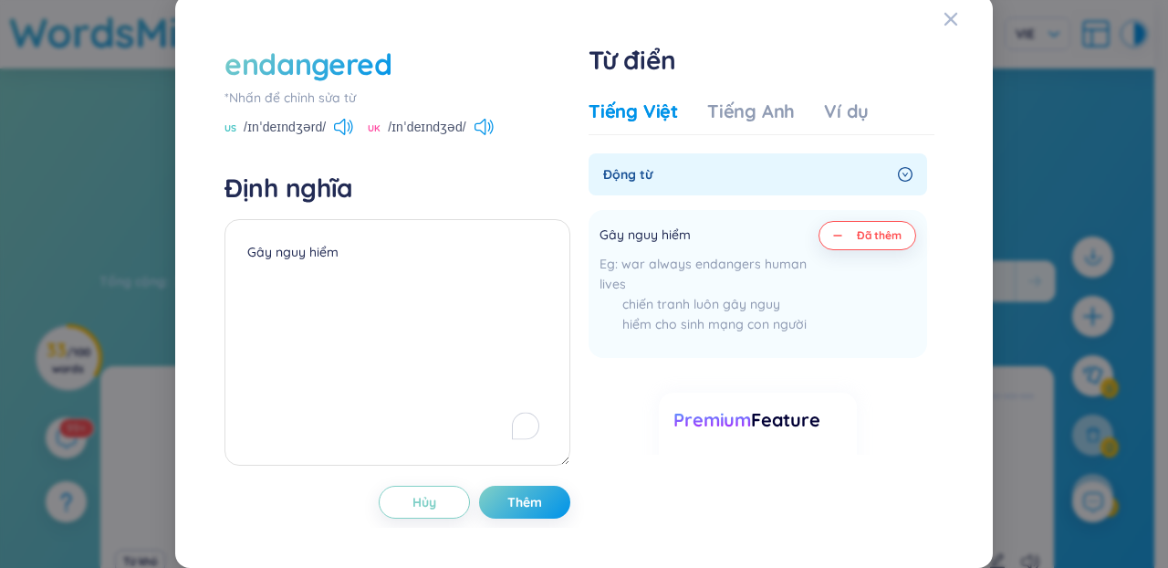
click at [697, 113] on div "Tiếng Việt Tiếng Anh Ví dụ" at bounding box center [729, 117] width 280 height 37
click at [743, 116] on div "Tiếng Anh" at bounding box center [751, 112] width 88 height 26
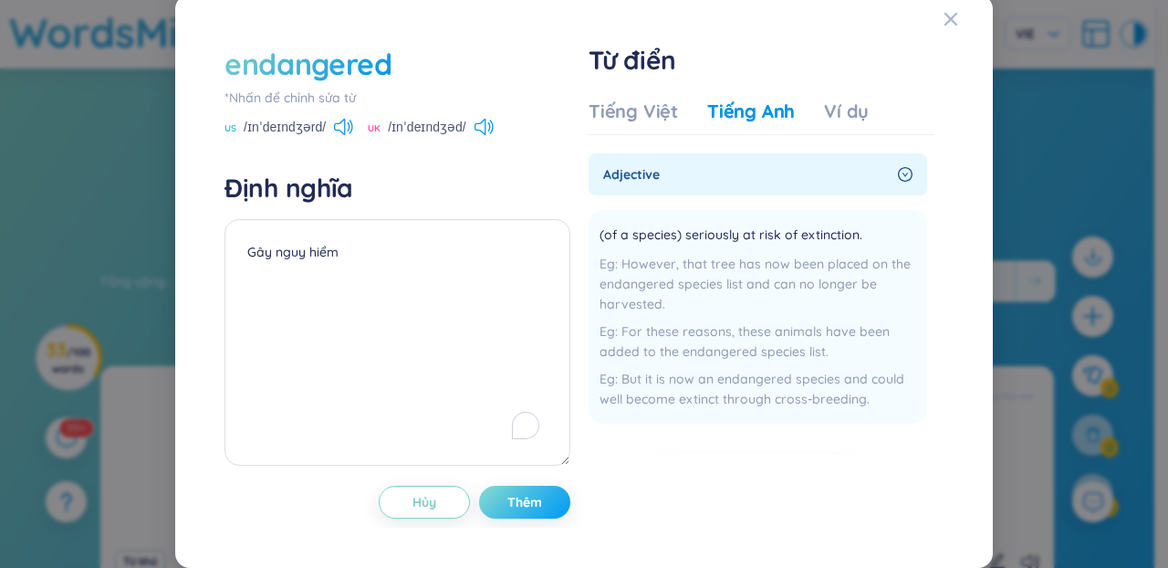
click at [542, 491] on button "Thêm" at bounding box center [524, 502] width 91 height 33
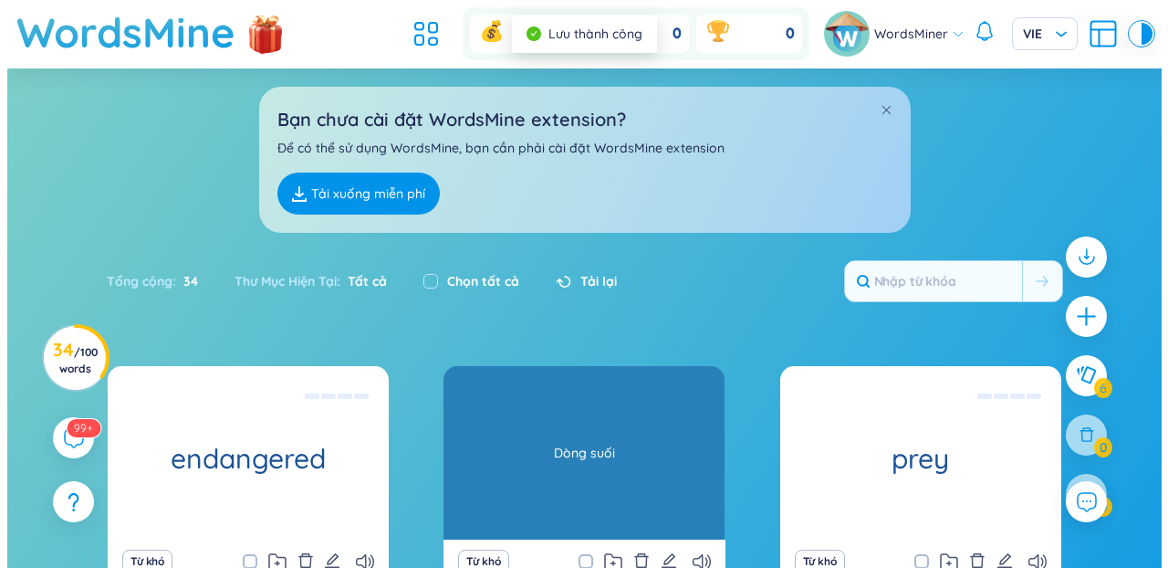
scroll to position [153, 0]
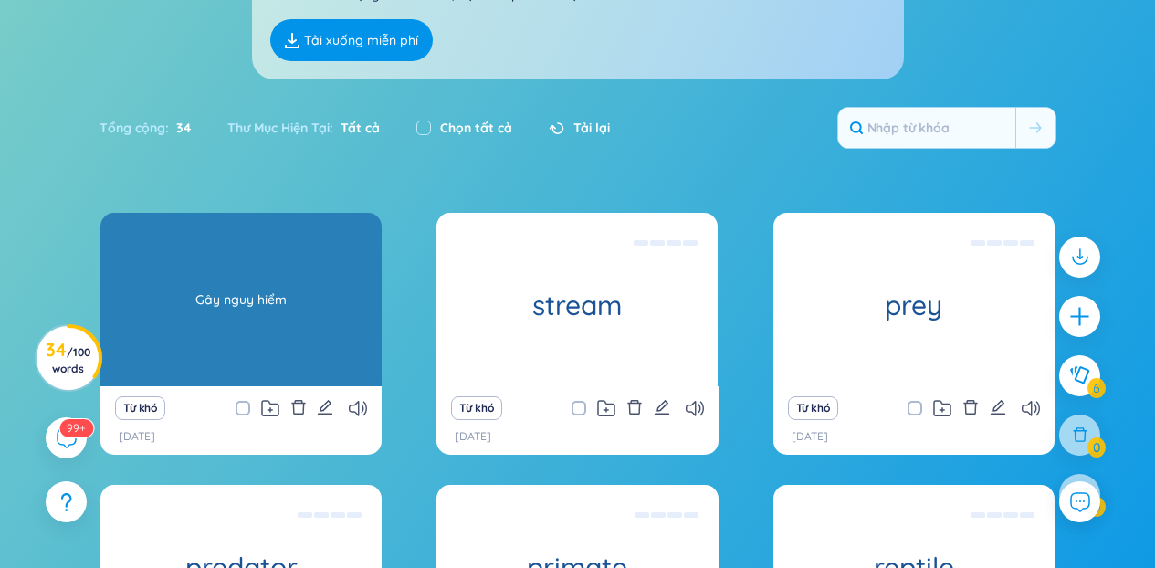
click at [237, 256] on div "endangered" at bounding box center [240, 299] width 281 height 173
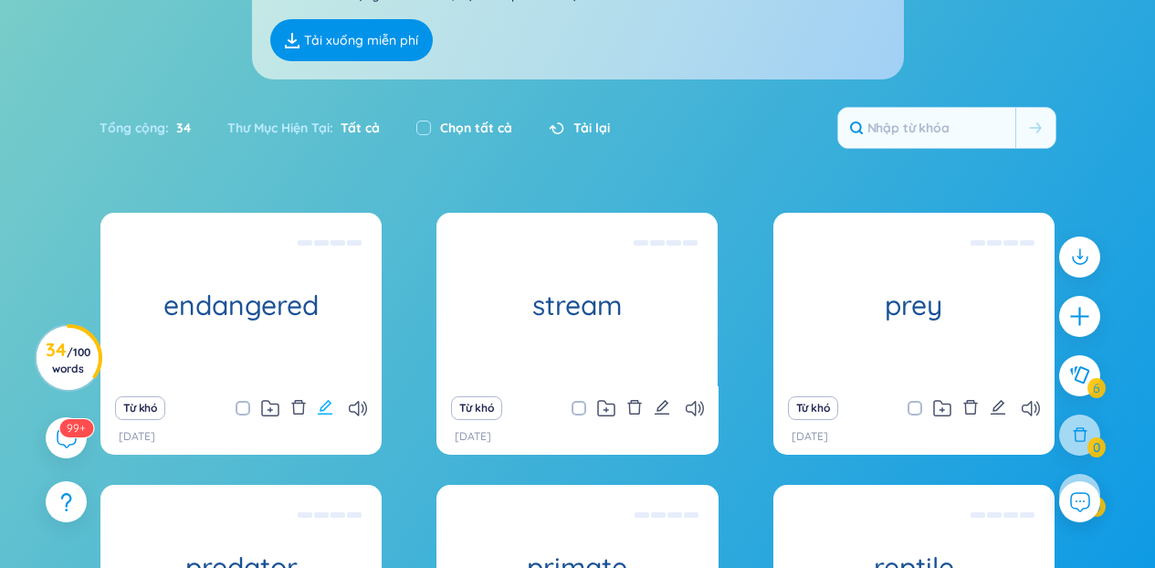
click at [320, 403] on icon "edit" at bounding box center [325, 407] width 16 height 16
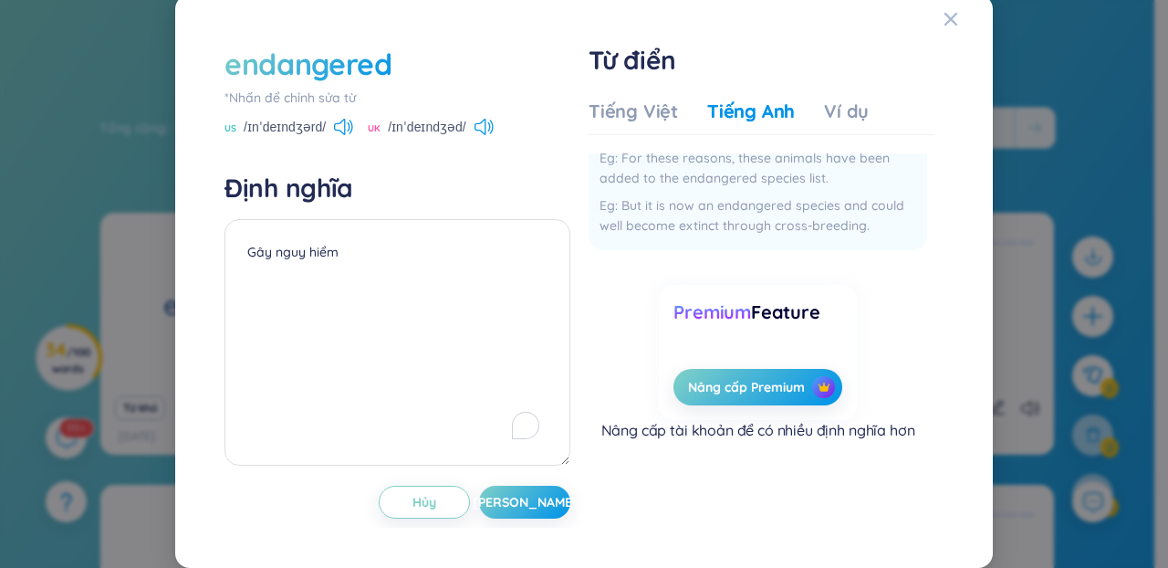
scroll to position [0, 0]
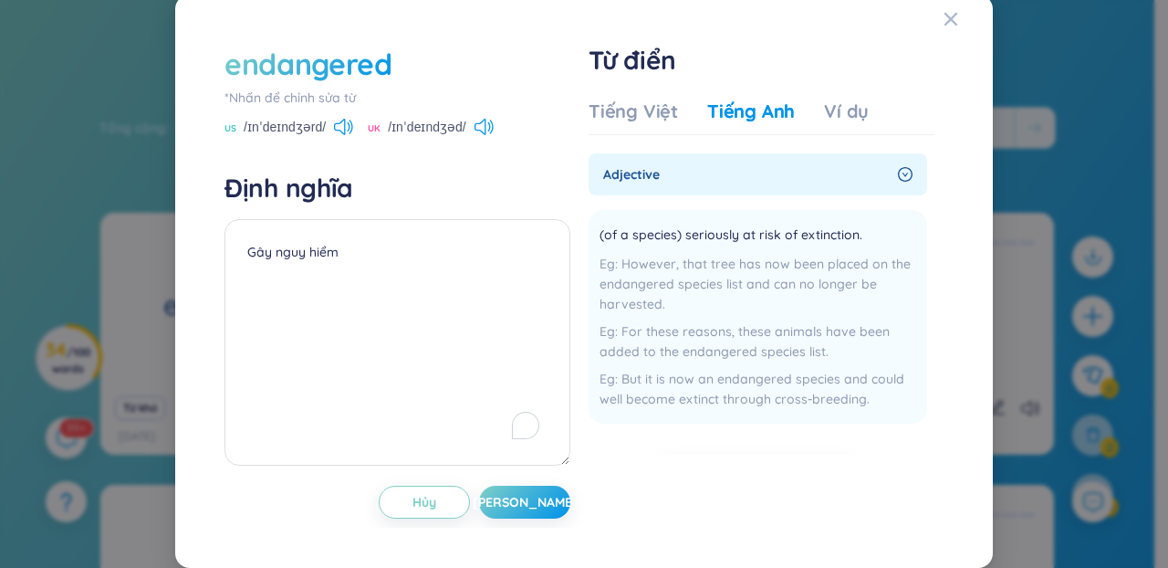
click at [929, 39] on div "endangered *Nhấn để chỉnh sửa từ US /ɪnˈdeɪndʒərd/ UK /ɪnˈdeɪndʒəd/ Định nghĩa …" at bounding box center [584, 280] width 774 height 529
click at [945, 26] on icon "Close" at bounding box center [951, 19] width 13 height 13
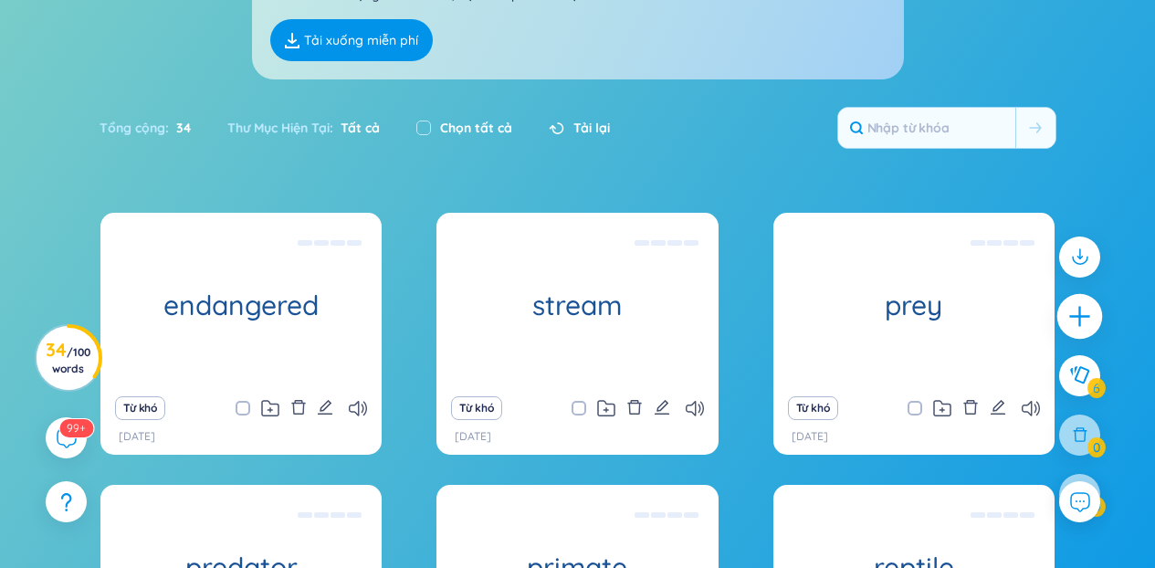
click at [1084, 300] on div at bounding box center [1080, 317] width 46 height 46
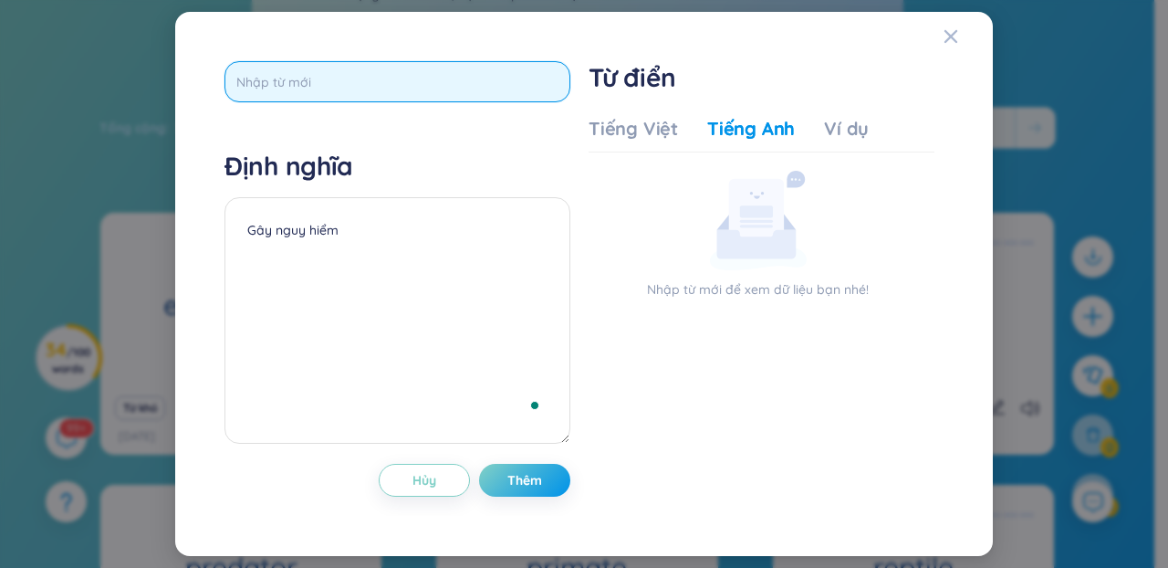
click at [362, 87] on input "text" at bounding box center [398, 81] width 346 height 41
paste input "species"
type input "species"
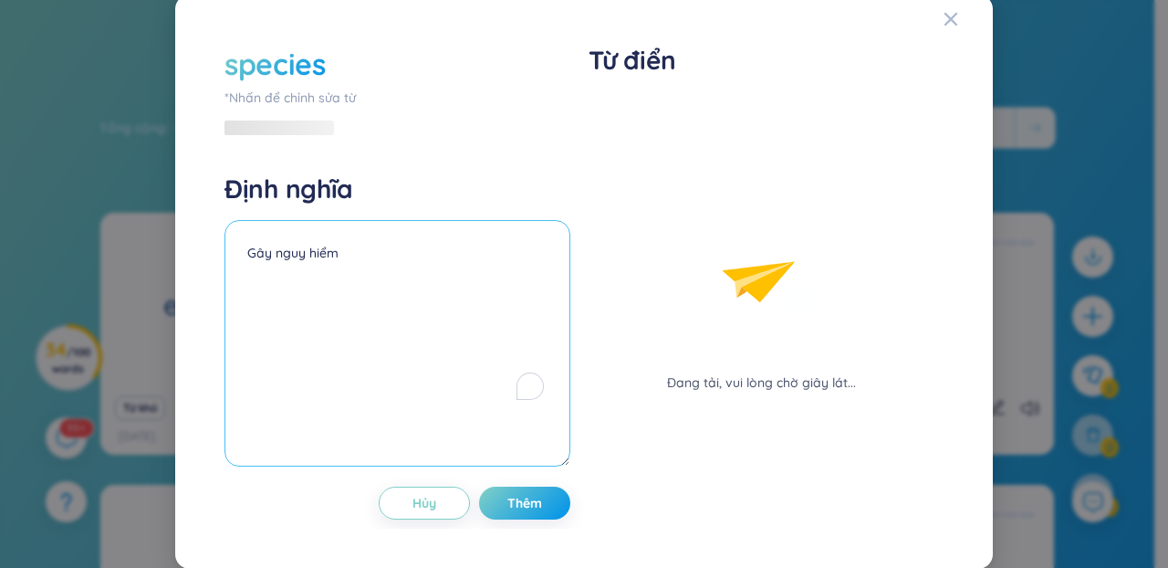
click at [414, 247] on textarea "Gây nguy hiểm" at bounding box center [398, 343] width 346 height 246
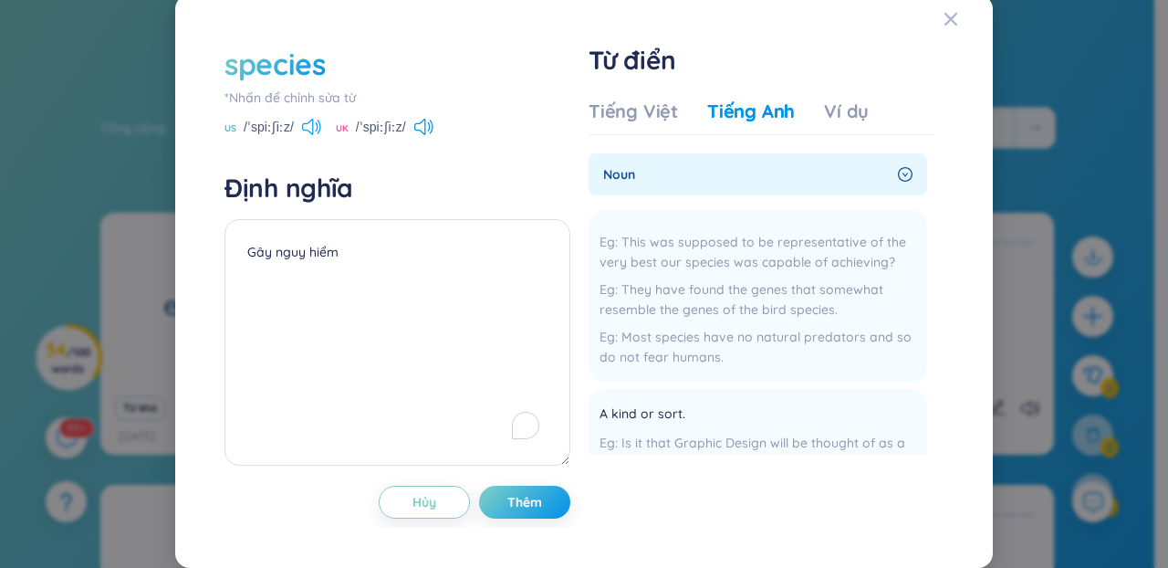
click at [302, 129] on icon at bounding box center [307, 127] width 11 height 16
click at [621, 110] on div "Tiếng Việt" at bounding box center [633, 112] width 89 height 26
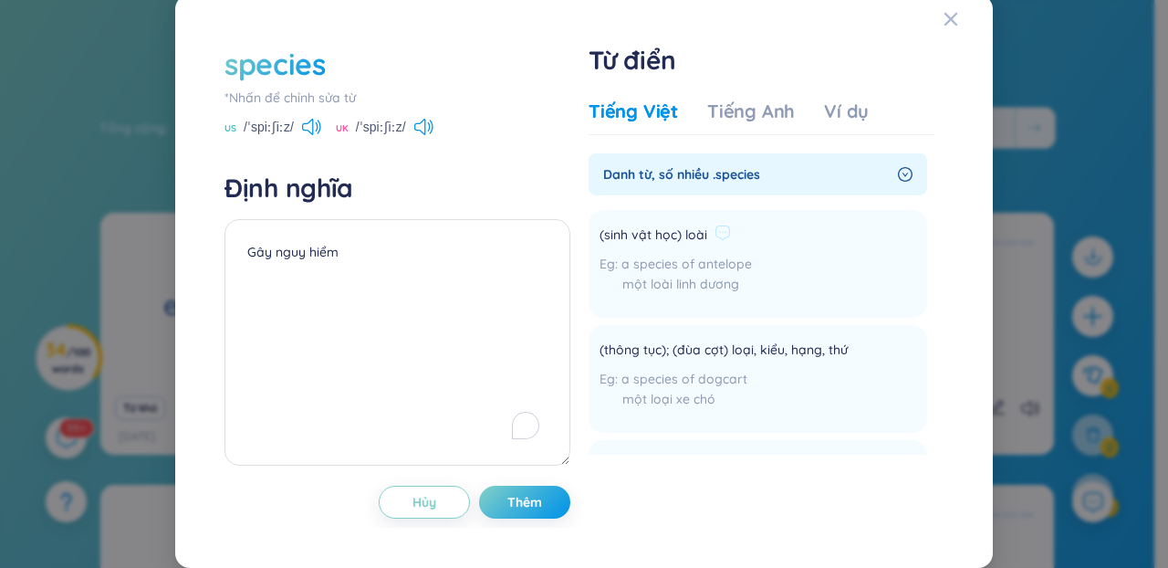
drag, startPoint x: 707, startPoint y: 236, endPoint x: 637, endPoint y: 234, distance: 70.3
click at [660, 233] on div "(sinh vật học) loài" at bounding box center [676, 236] width 152 height 22
drag, startPoint x: 595, startPoint y: 243, endPoint x: 661, endPoint y: 249, distance: 66.0
click at [661, 246] on span "(sinh vật học) loài" at bounding box center [654, 236] width 108 height 22
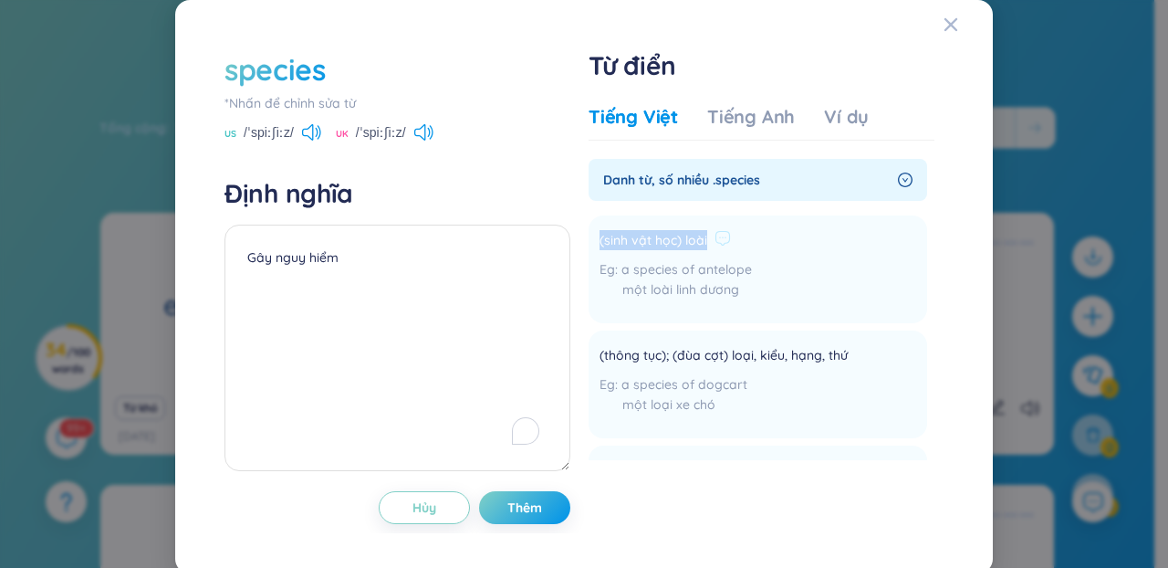
drag, startPoint x: 691, startPoint y: 242, endPoint x: 593, endPoint y: 247, distance: 97.8
click at [600, 247] on div "(sinh vật học) loài" at bounding box center [676, 241] width 152 height 22
copy div "(sinh vật học) loài"
click at [435, 319] on textarea "Gây nguy hiểm" at bounding box center [398, 348] width 346 height 246
paste textarea "(sinh vật học) loài"
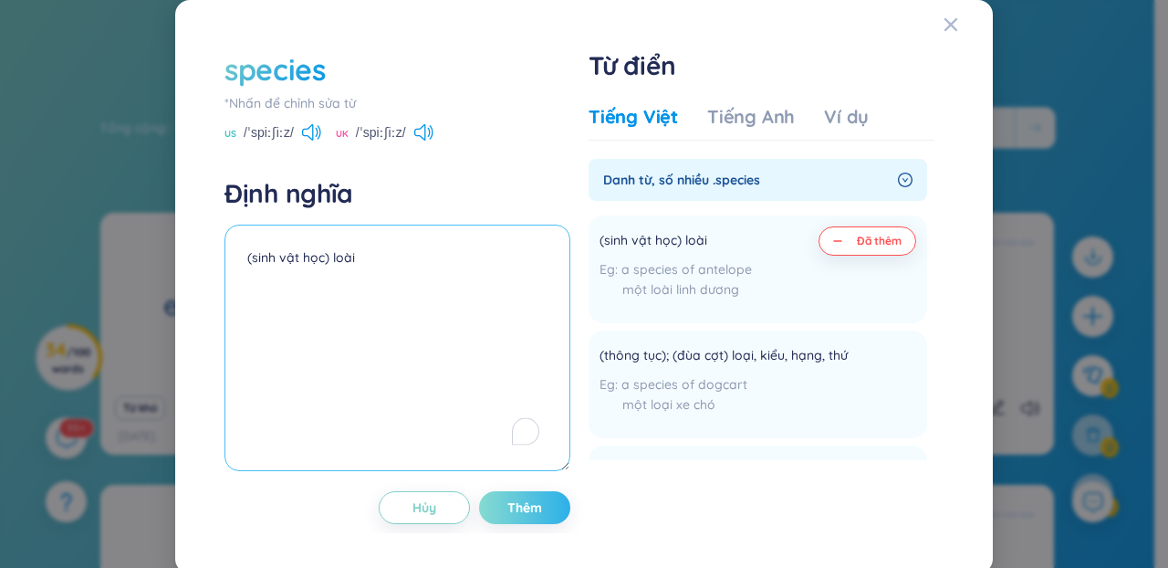
type textarea "(sinh vật học) loài"
click at [519, 497] on button "Thêm" at bounding box center [524, 507] width 91 height 33
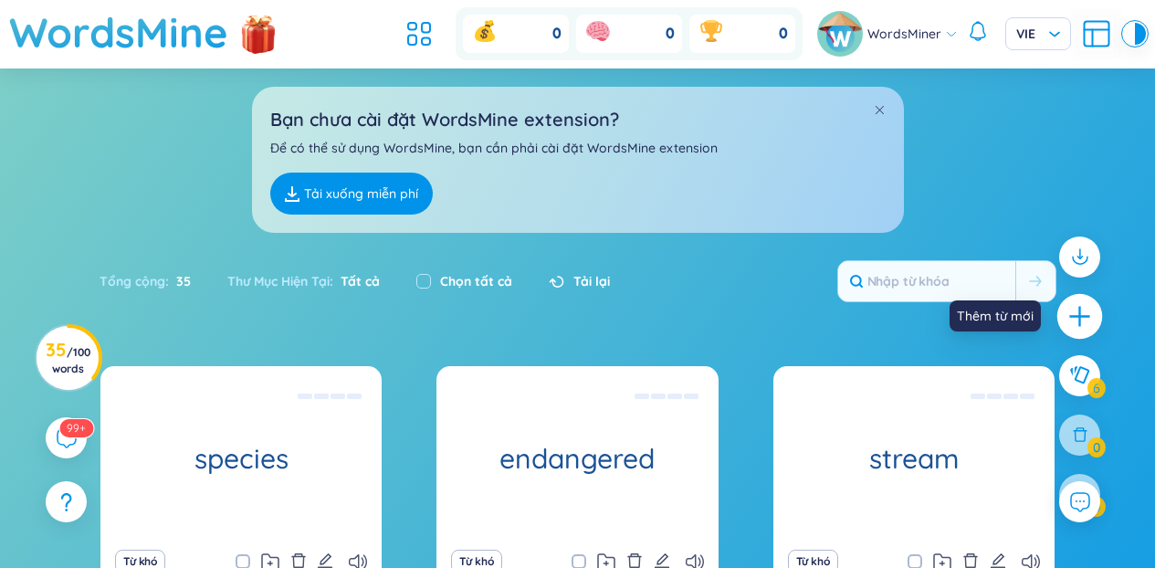
click at [1076, 325] on icon "plus" at bounding box center [1080, 317] width 26 height 26
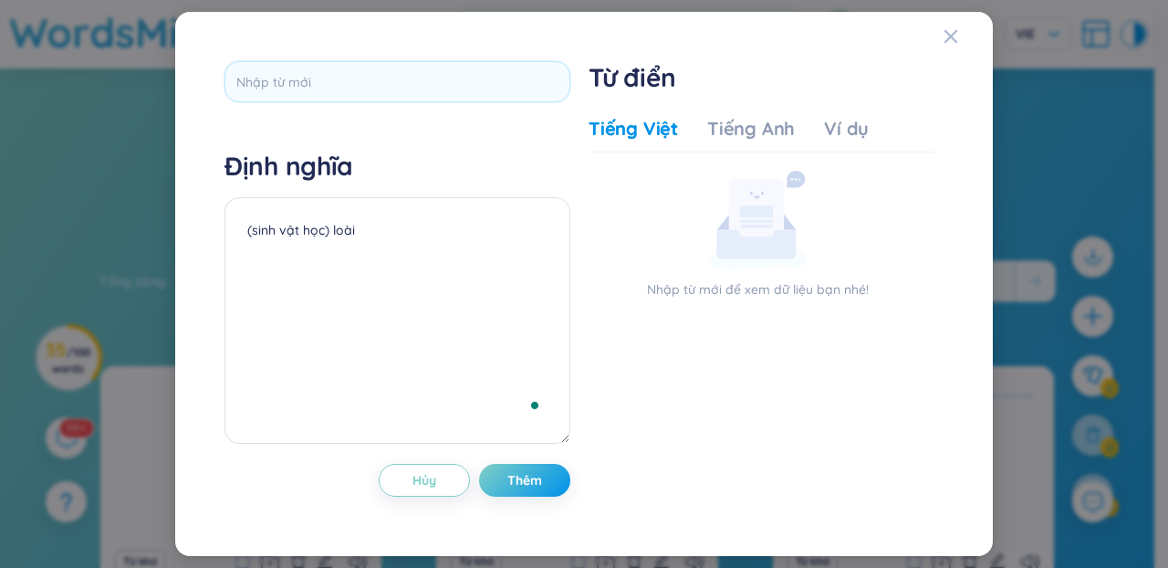
click at [459, 56] on div "Định nghĩa (sinh vật học) loài Hủy Thêm Từ điển Tiếng Việt Tiếng Anh Ví dụ Nhập…" at bounding box center [584, 283] width 738 height 463
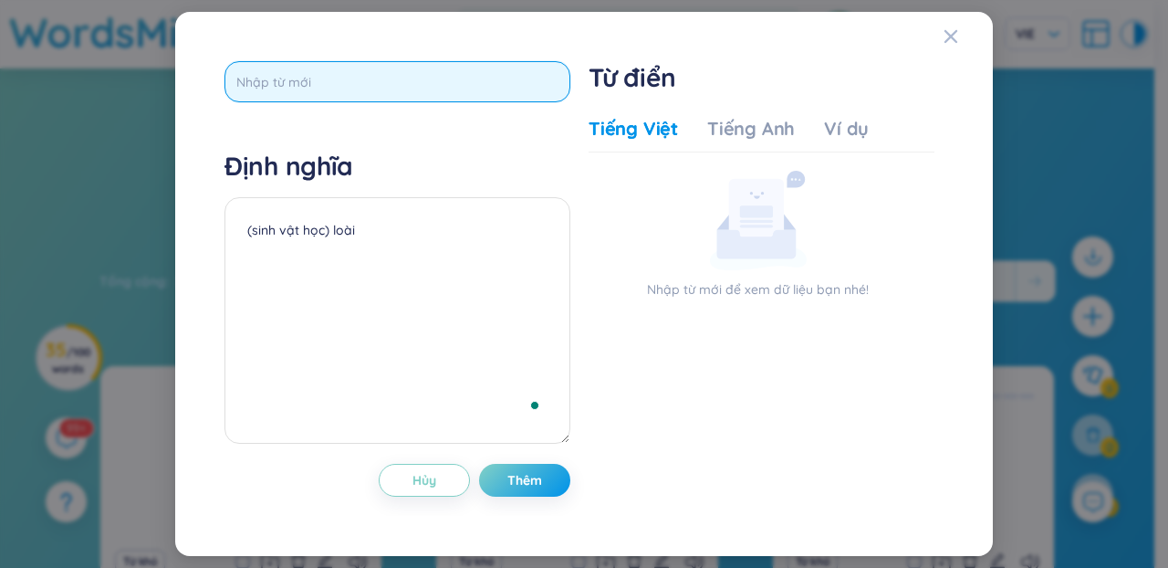
click at [456, 82] on input "text" at bounding box center [398, 81] width 346 height 41
paste input "[GEOGRAPHIC_DATA]"
type input "[GEOGRAPHIC_DATA]"
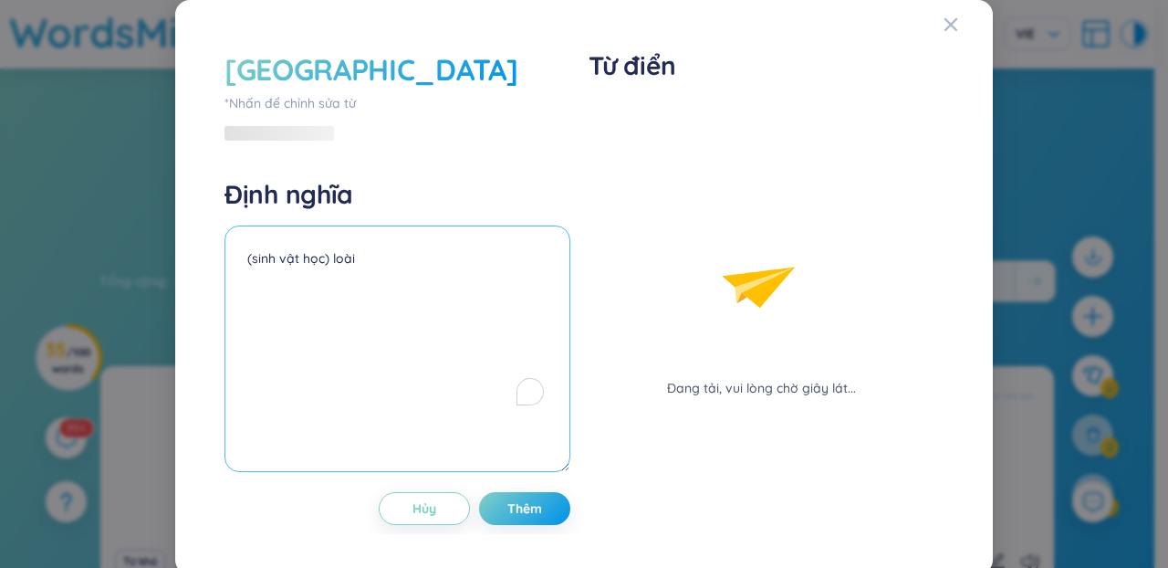
click at [416, 273] on textarea "(sinh vật học) loài" at bounding box center [398, 348] width 346 height 246
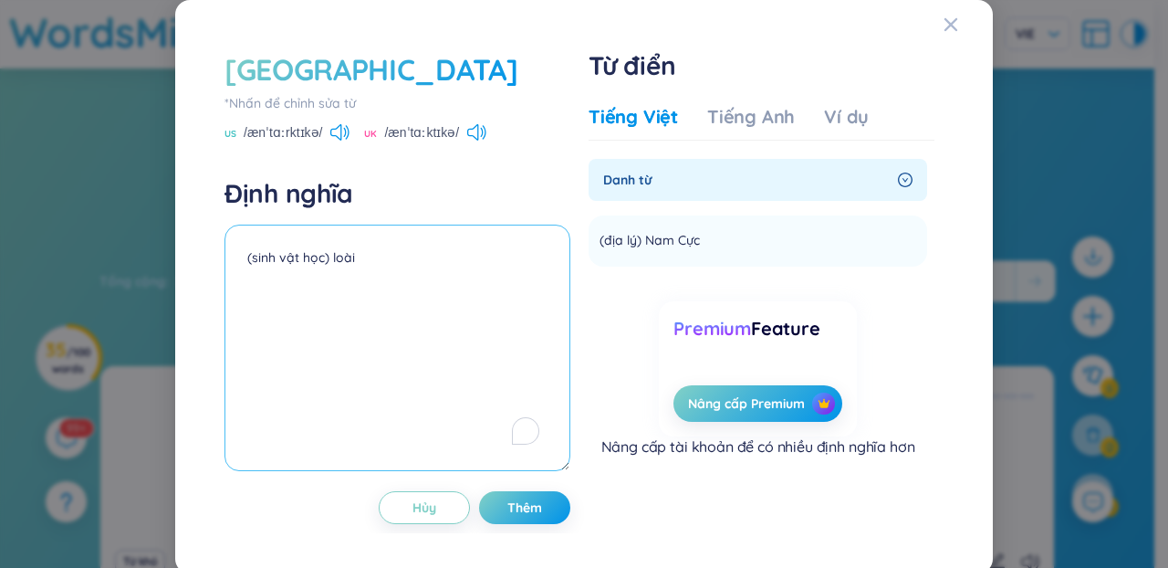
drag, startPoint x: 701, startPoint y: 236, endPoint x: 539, endPoint y: 238, distance: 162.5
click at [539, 238] on div "antarctica *Nhấn để chỉnh sửa từ [GEOGRAPHIC_DATA] /ænˈtɑːrktɪkə/ UK /ænˈtɑːktɪ…" at bounding box center [584, 286] width 738 height 493
click at [339, 132] on icon at bounding box center [335, 132] width 11 height 16
click at [346, 137] on icon at bounding box center [348, 132] width 4 height 14
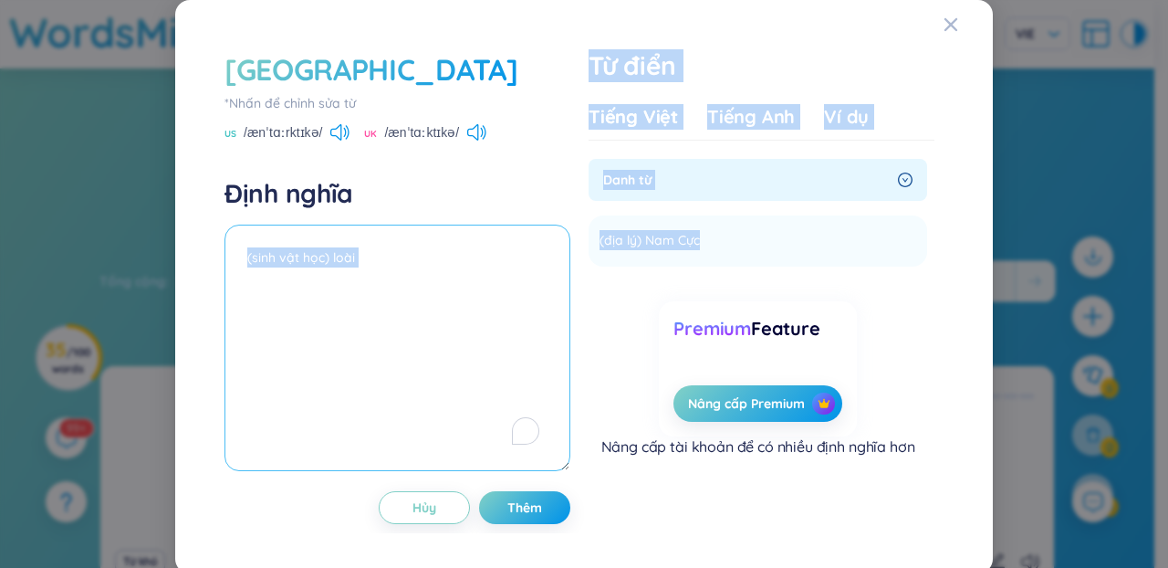
drag, startPoint x: 692, startPoint y: 236, endPoint x: 560, endPoint y: 239, distance: 132.4
click at [560, 239] on div "antarctica *Nhấn để chỉnh sửa từ [GEOGRAPHIC_DATA] /ænˈtɑːrktɪkə/ UK /ænˈtɑːktɪ…" at bounding box center [584, 286] width 738 height 493
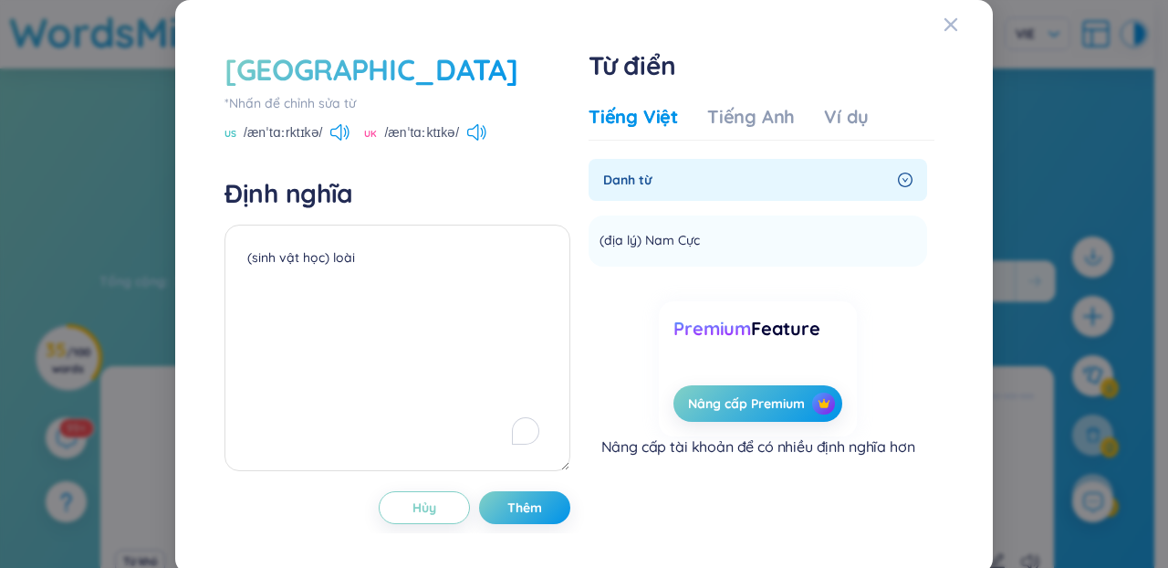
click at [589, 292] on div "Premium Feature Nâng cấp Premium Nâng cấp tài khoản để có nhiều định nghĩa hơn" at bounding box center [758, 367] width 339 height 177
drag, startPoint x: 594, startPoint y: 237, endPoint x: 692, endPoint y: 241, distance: 97.7
click at [692, 241] on div "(địa lý) Nam Cực" at bounding box center [662, 241] width 124 height 22
copy span "(địa lý) Nam Cực"
click at [341, 354] on textarea "(sinh vật học) loài" at bounding box center [398, 348] width 346 height 246
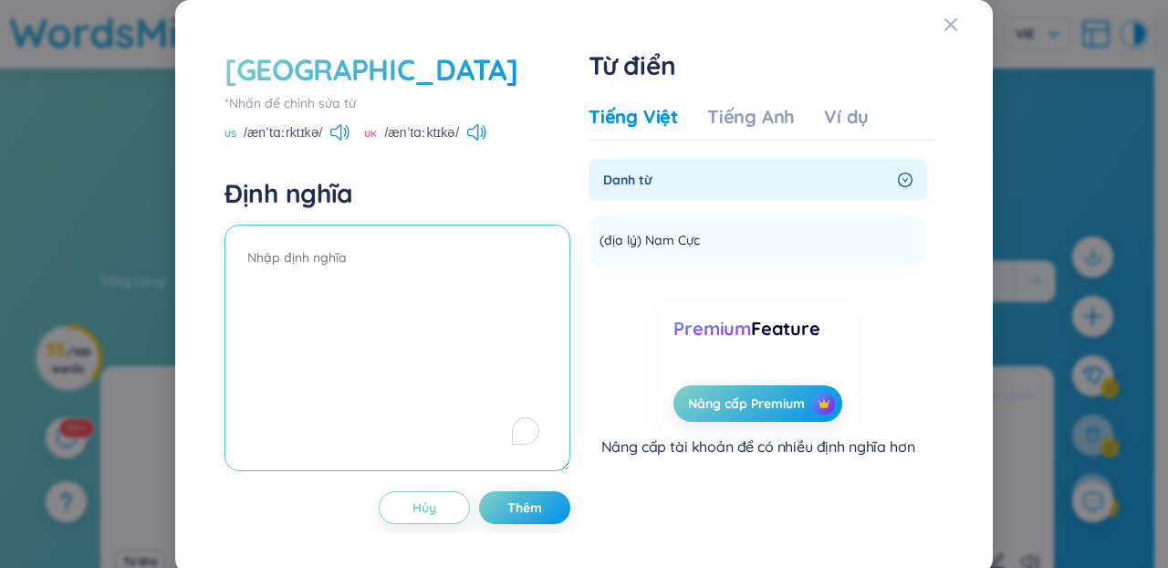
paste textarea "(địa lý) Nam Cực"
type textarea "(địa lý) Nam Cực"
click at [516, 525] on div "antarctica *Nhấn để chỉnh sửa từ [GEOGRAPHIC_DATA] /ænˈtɑːrktɪkə/ UK /ænˈtɑːktɪ…" at bounding box center [584, 286] width 738 height 493
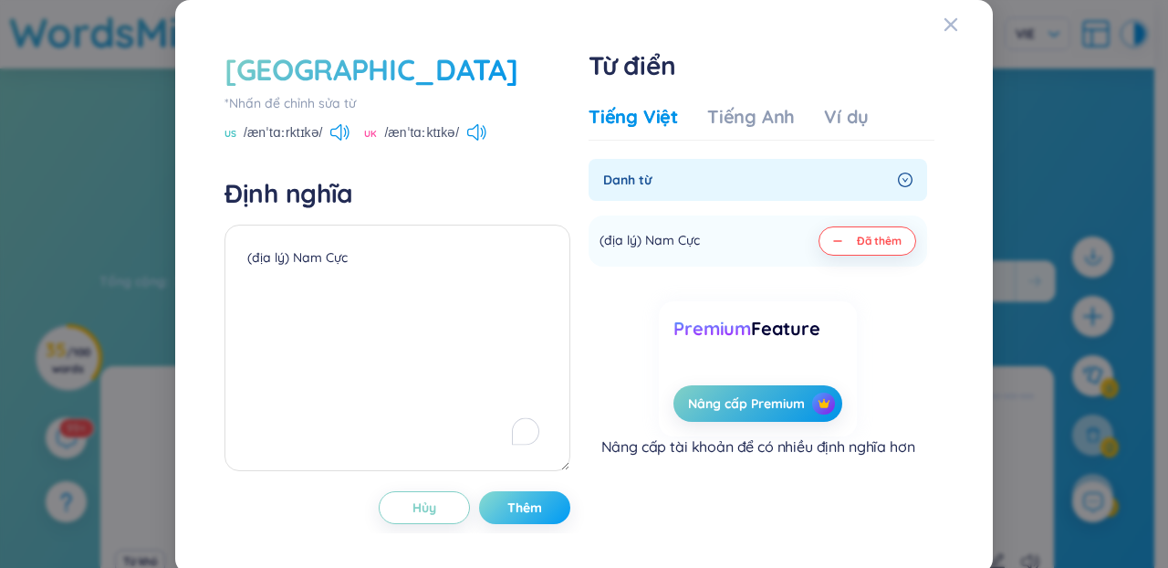
click at [509, 505] on span "Thêm" at bounding box center [525, 507] width 35 height 18
click at [72, 207] on div "antarctica *Nhấn để chỉnh sửa từ [GEOGRAPHIC_DATA] /ænˈtɑːrktɪkə/ UK /ænˈtɑːktɪ…" at bounding box center [584, 284] width 1168 height 568
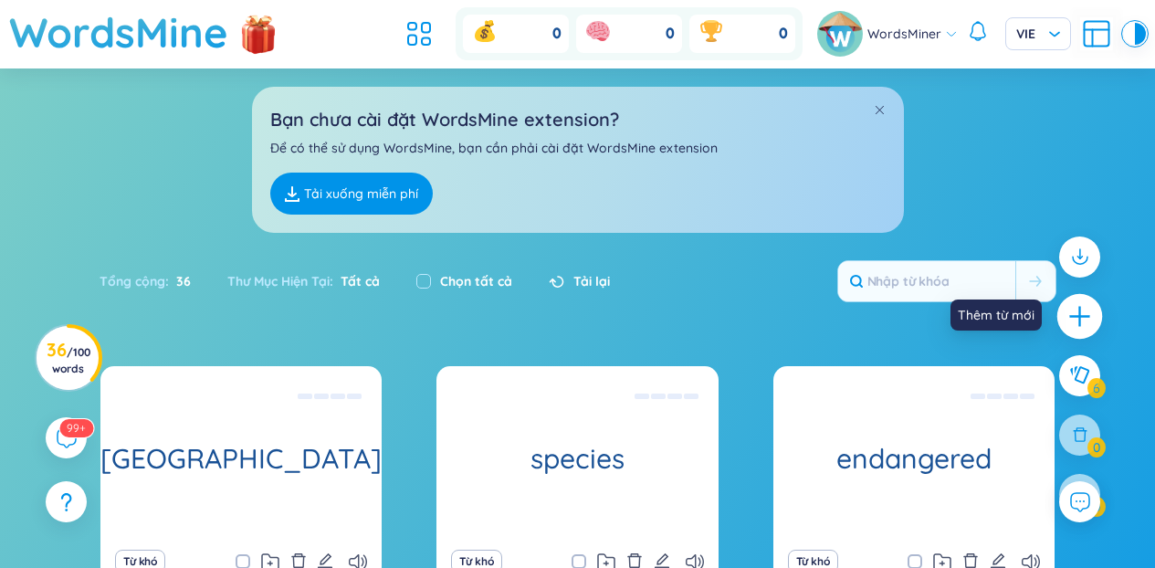
click at [1073, 324] on icon "plus" at bounding box center [1080, 317] width 26 height 26
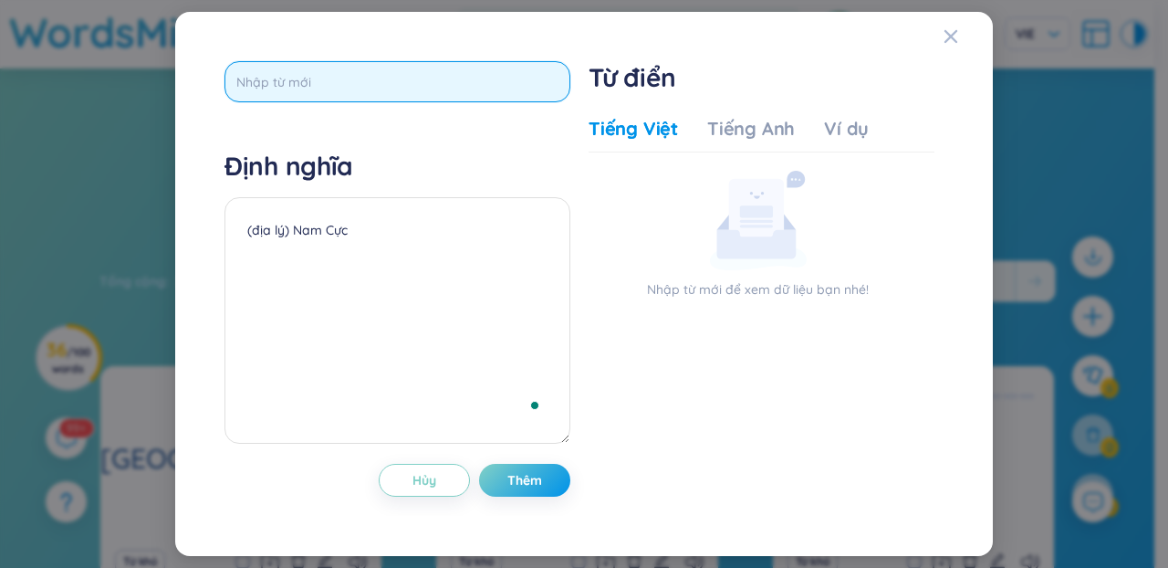
click at [267, 81] on input "text" at bounding box center [398, 81] width 346 height 41
paste input "Oceania"
type input "Oceania"
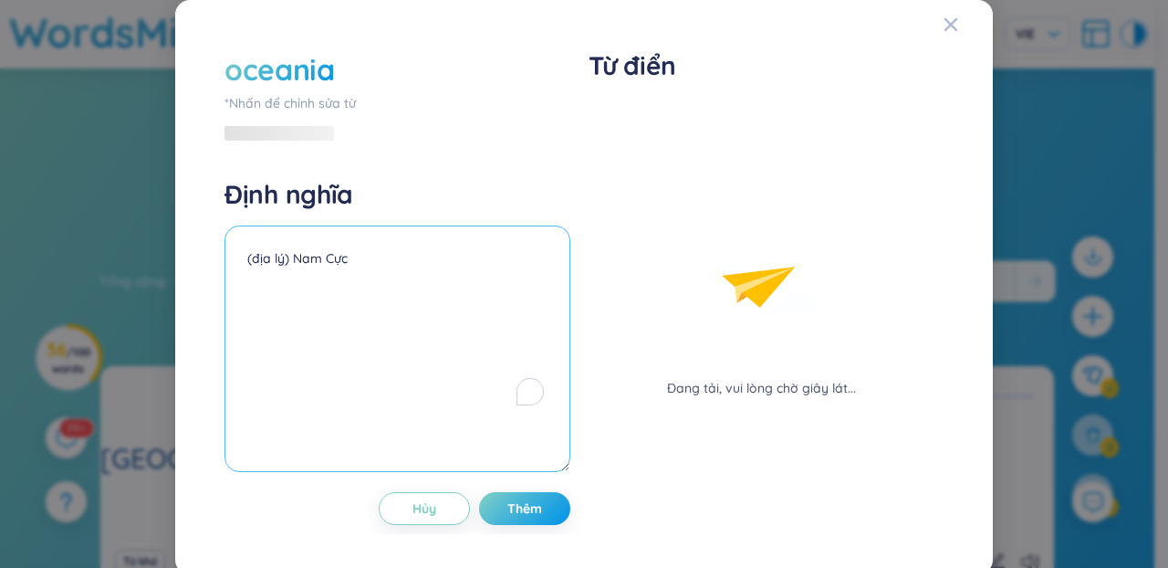
click at [360, 306] on textarea "(địa lý) Nam Cực" at bounding box center [398, 348] width 346 height 246
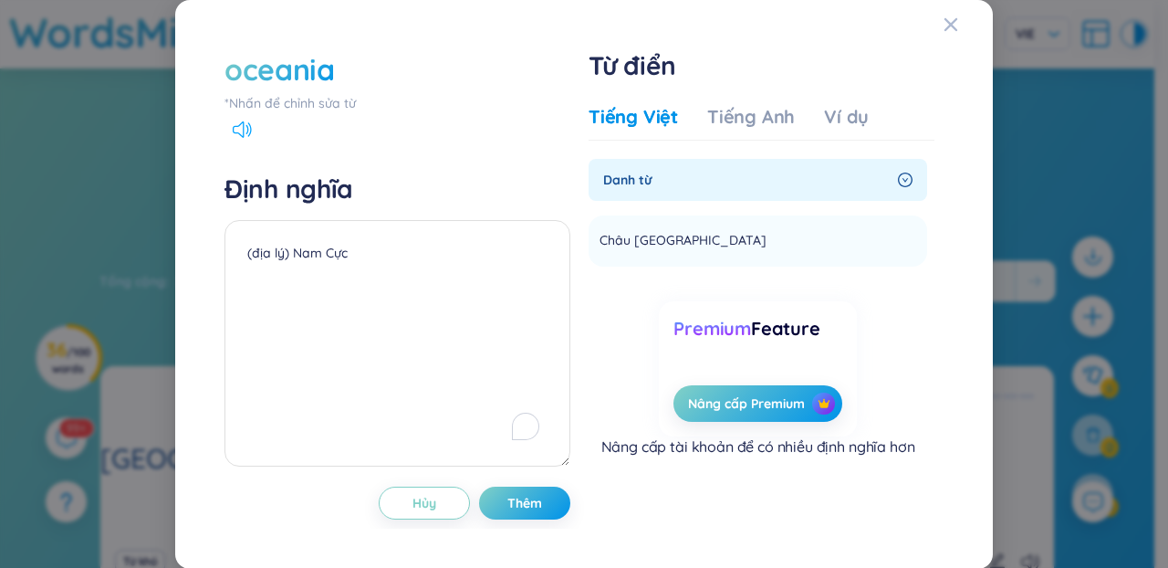
click at [244, 129] on icon at bounding box center [242, 129] width 19 height 16
click at [774, 125] on div "Tiếng Anh" at bounding box center [751, 117] width 88 height 26
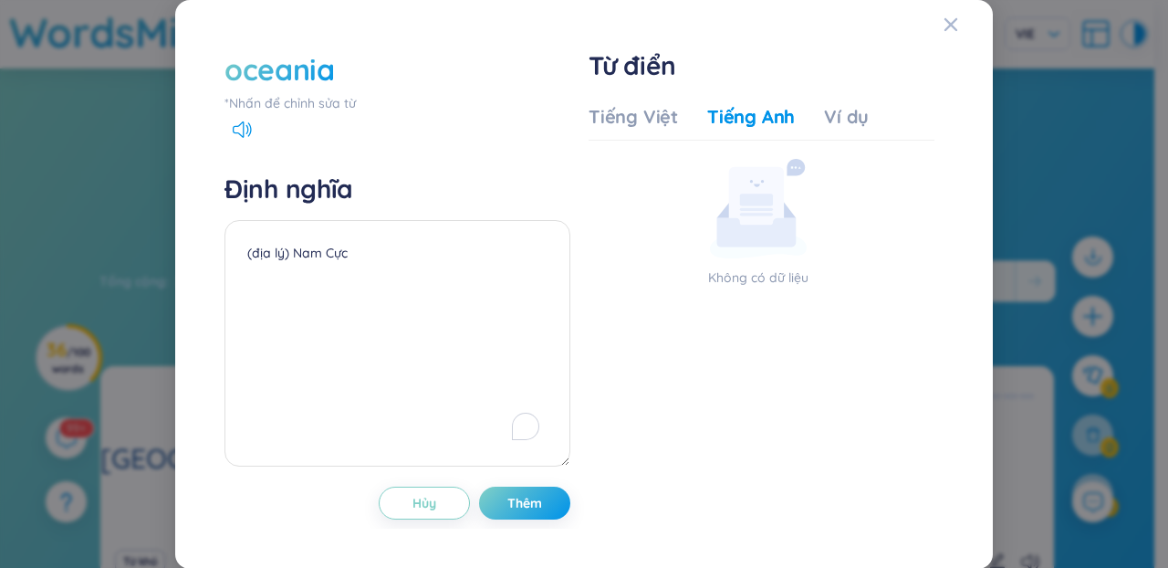
click at [573, 115] on div "oceania *Nhấn để chỉnh sửa từ Định nghĩa (địa lý) Nam Cực Hủy Thêm Từ điển Tiến…" at bounding box center [584, 284] width 738 height 488
click at [597, 117] on div "Tiếng Việt" at bounding box center [633, 117] width 89 height 26
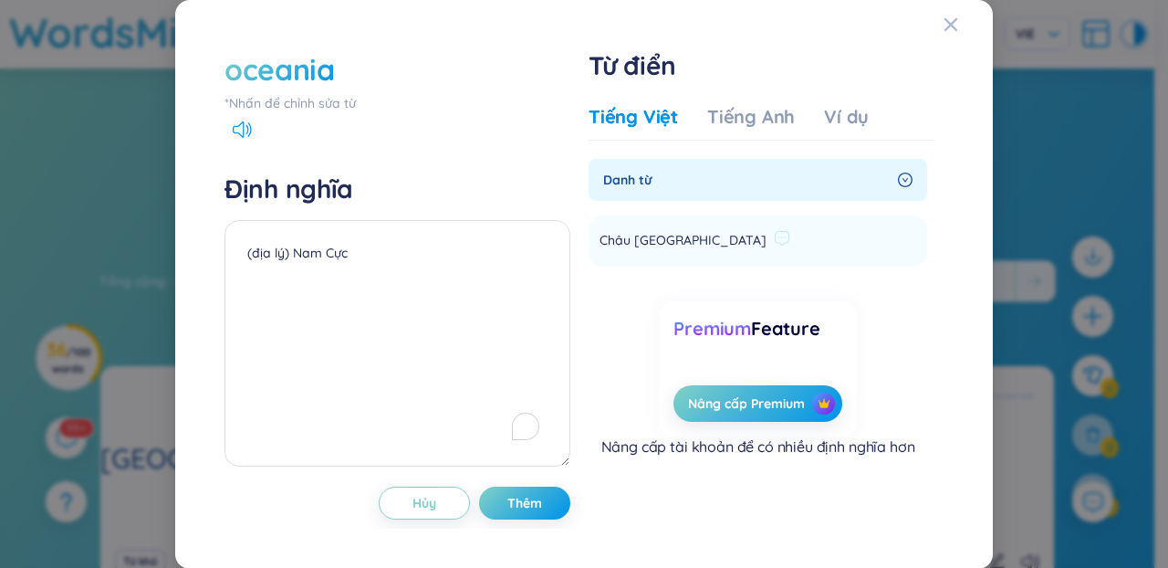
drag, startPoint x: 710, startPoint y: 230, endPoint x: 604, endPoint y: 233, distance: 105.9
click at [604, 233] on div "Châu [GEOGRAPHIC_DATA]" at bounding box center [695, 241] width 191 height 22
drag, startPoint x: 592, startPoint y: 236, endPoint x: 691, endPoint y: 238, distance: 98.6
click at [691, 238] on div "Châu [GEOGRAPHIC_DATA]" at bounding box center [695, 241] width 191 height 22
copy span "Châu [GEOGRAPHIC_DATA]"
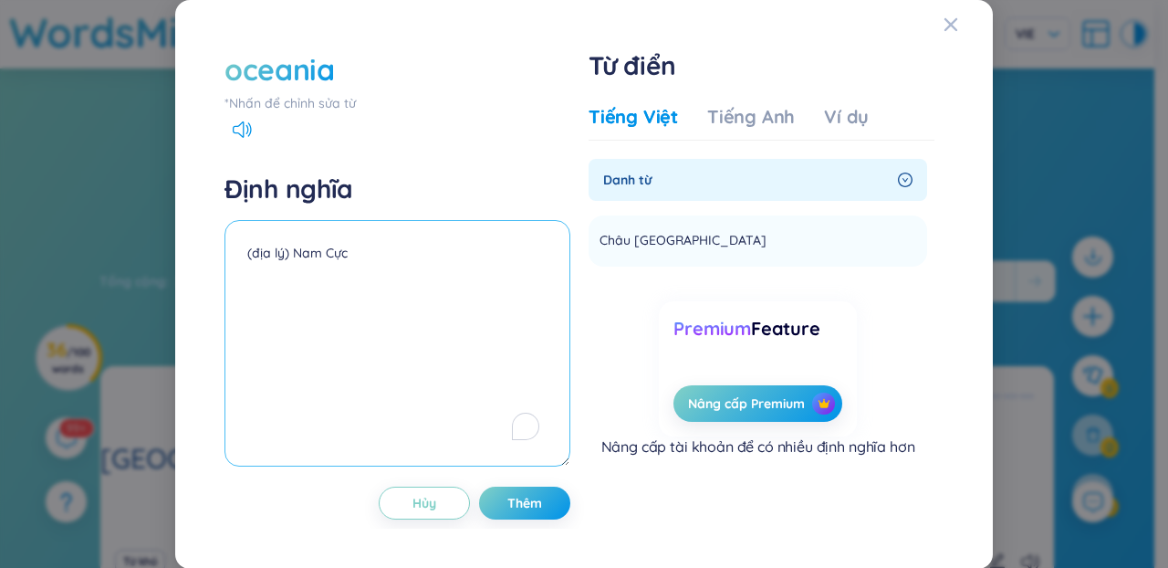
click at [413, 301] on textarea "(địa lý) Nam Cực" at bounding box center [398, 343] width 346 height 246
paste textarea "Châu [GEOGRAPHIC_DATA]"
type textarea "Châu [GEOGRAPHIC_DATA]"
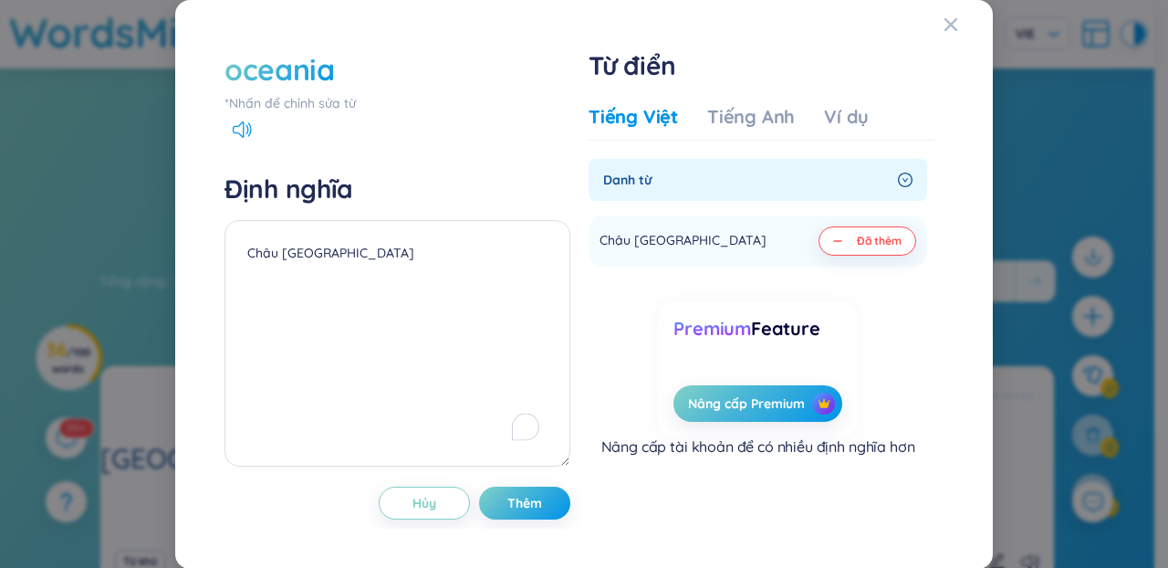
click at [561, 542] on div "oceania *Nhấn để chỉnh sửa từ Định nghĩa Châu Đại Dương Hủy Thêm Từ điển Tiếng …" at bounding box center [584, 284] width 774 height 525
click at [536, 507] on button "Thêm" at bounding box center [524, 503] width 91 height 33
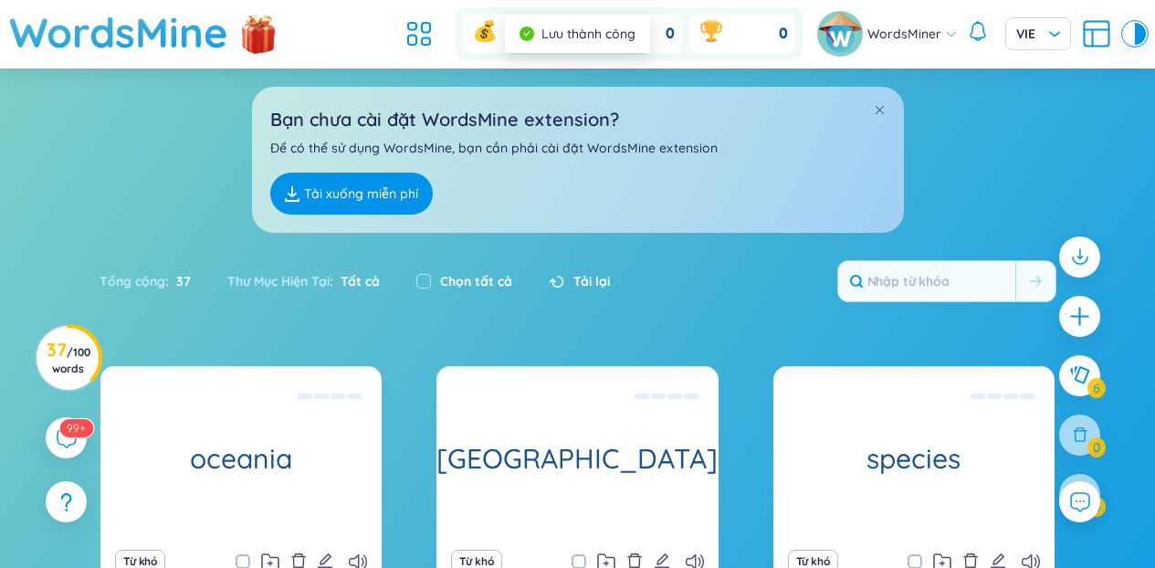
click at [1044, 141] on div "Bạn chưa cài đặt WordsMine extension? Để có thể sử dụng WordsMine, bạn cần phải…" at bounding box center [577, 150] width 1155 height 164
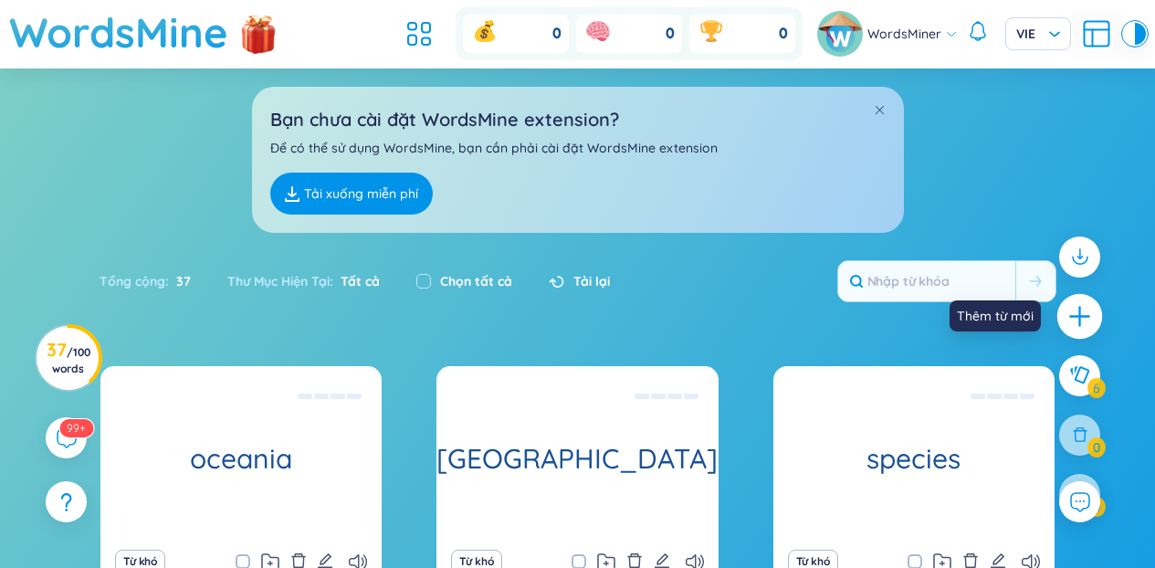
click at [1076, 320] on icon "plus" at bounding box center [1080, 317] width 26 height 26
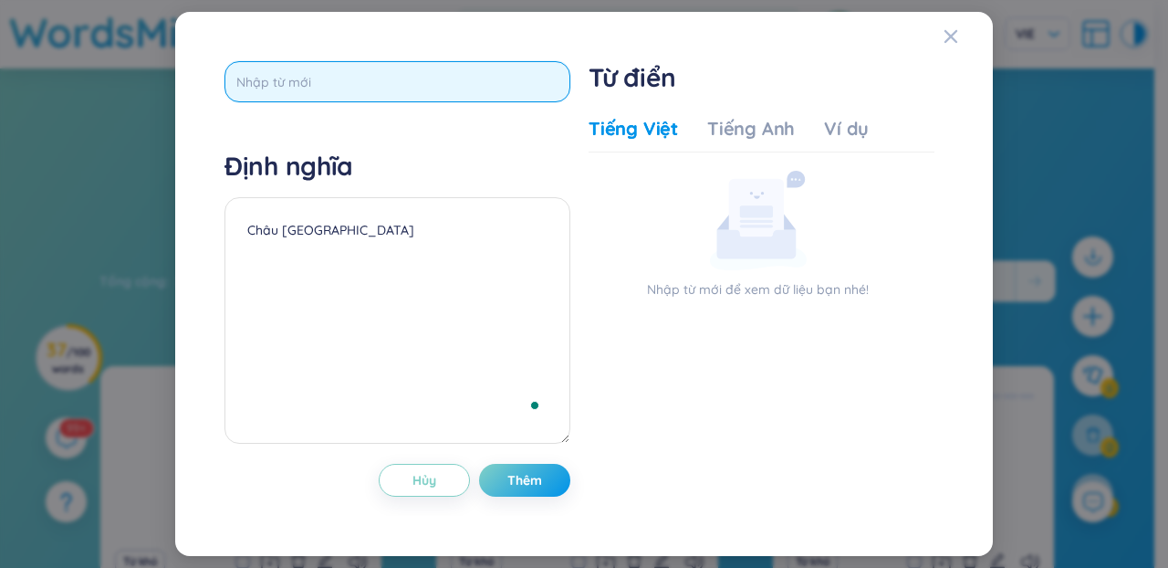
click at [490, 76] on input "text" at bounding box center [398, 81] width 346 height 41
paste input "[GEOGRAPHIC_DATA]"
type input "[GEOGRAPHIC_DATA]"
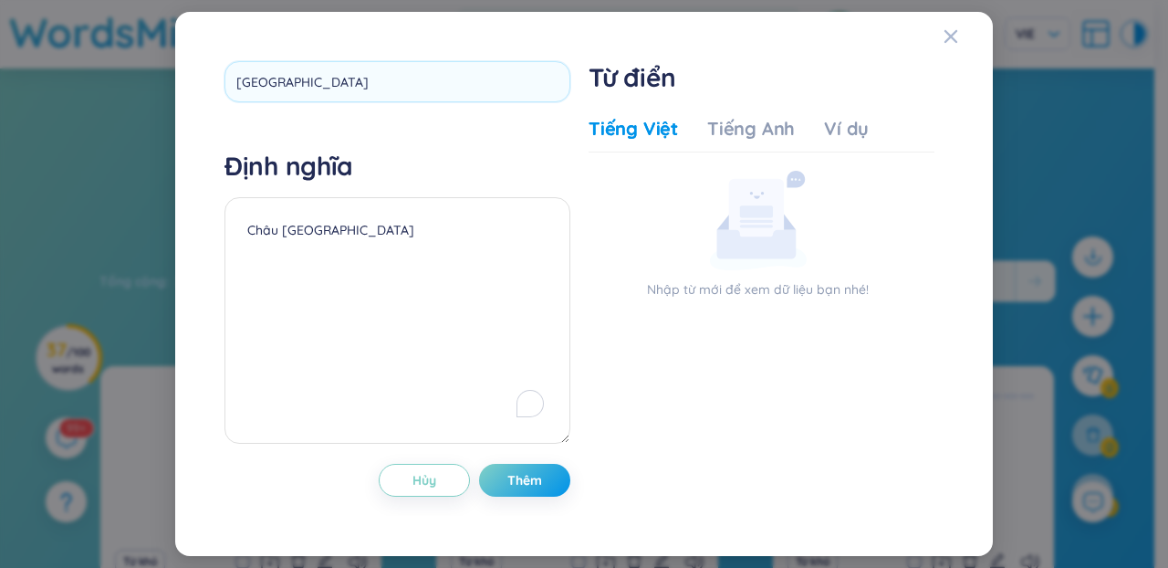
click at [507, 121] on div "[GEOGRAPHIC_DATA] Định nghĩa Châu Đại Dương Hủy Thêm" at bounding box center [398, 283] width 346 height 445
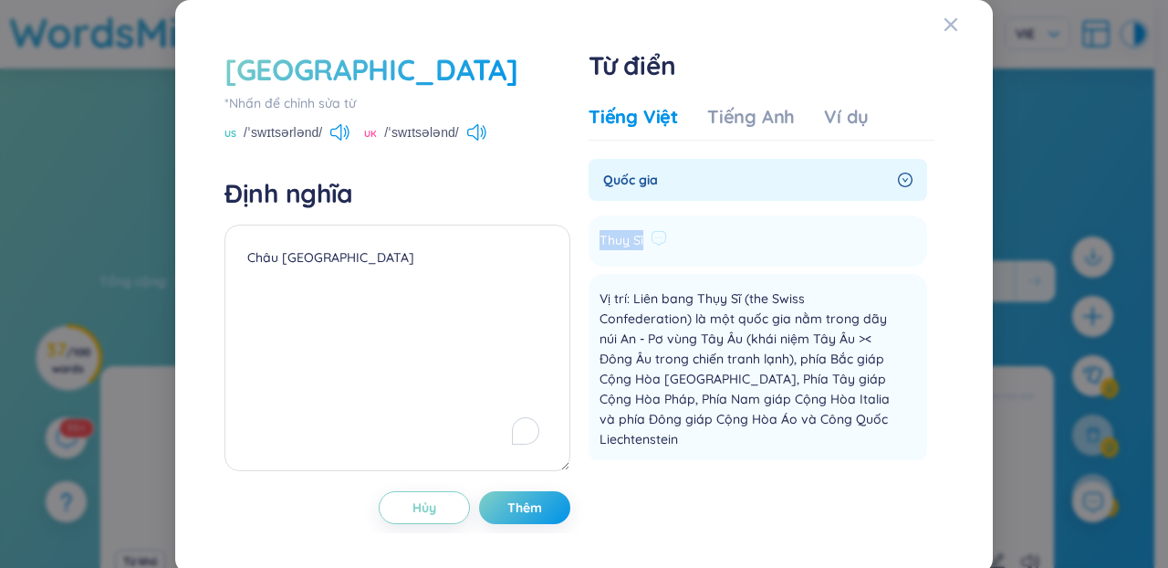
drag, startPoint x: 635, startPoint y: 240, endPoint x: 589, endPoint y: 241, distance: 46.6
click at [589, 241] on li "Thuỵ Sĩ Thêm" at bounding box center [758, 240] width 339 height 51
copy span "Thuỵ Sĩ"
click at [338, 293] on textarea "Châu [GEOGRAPHIC_DATA]" at bounding box center [398, 348] width 346 height 246
paste textarea "Thuỵ Sĩ"
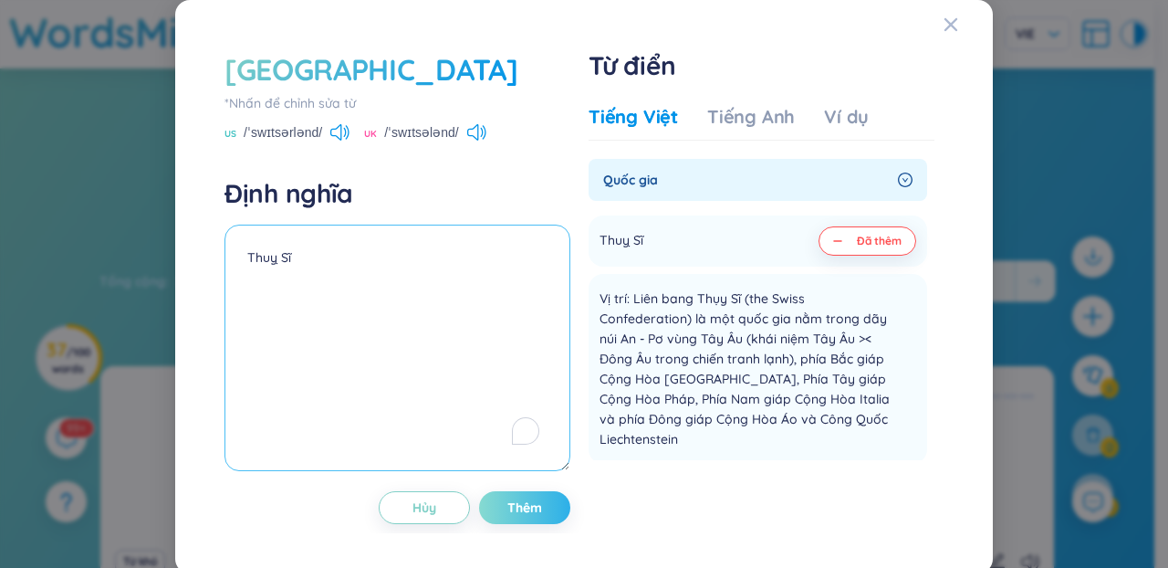
type textarea "Thuỵ Sĩ"
click at [490, 517] on button "Thêm" at bounding box center [524, 507] width 91 height 33
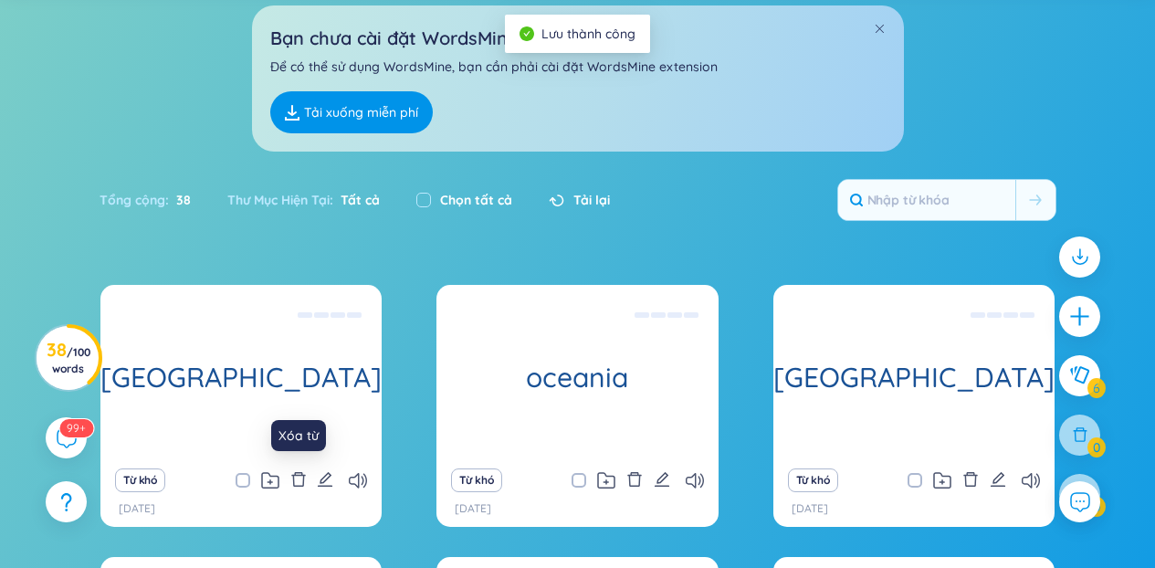
scroll to position [126, 0]
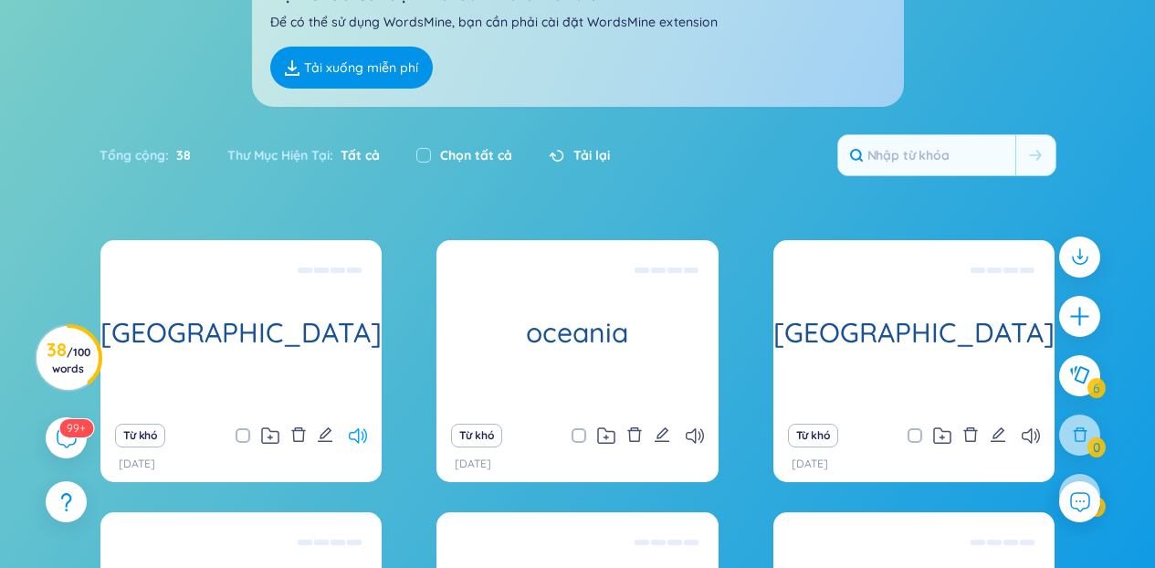
click at [358, 436] on icon at bounding box center [358, 436] width 18 height 16
click at [1064, 435] on div at bounding box center [1079, 384] width 59 height 315
click at [1043, 433] on div "Từ khó [DATE]" at bounding box center [913, 448] width 281 height 68
click at [1039, 432] on icon at bounding box center [1031, 436] width 18 height 16
click at [1089, 300] on div at bounding box center [1080, 317] width 46 height 46
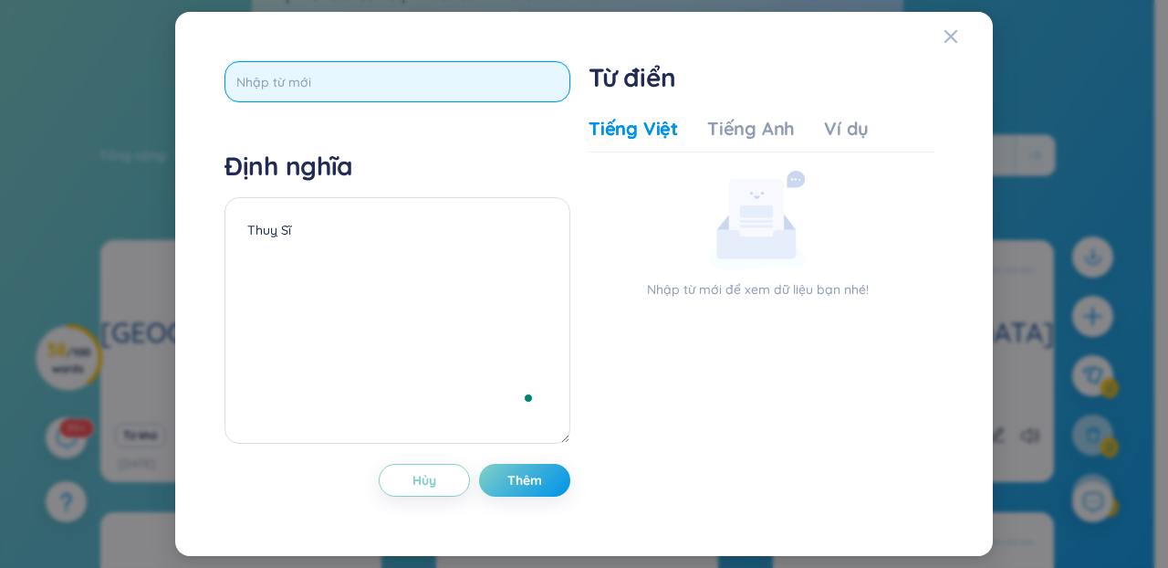
click at [419, 91] on input "text" at bounding box center [398, 81] width 346 height 41
paste input "tornado"
type input "tornado"
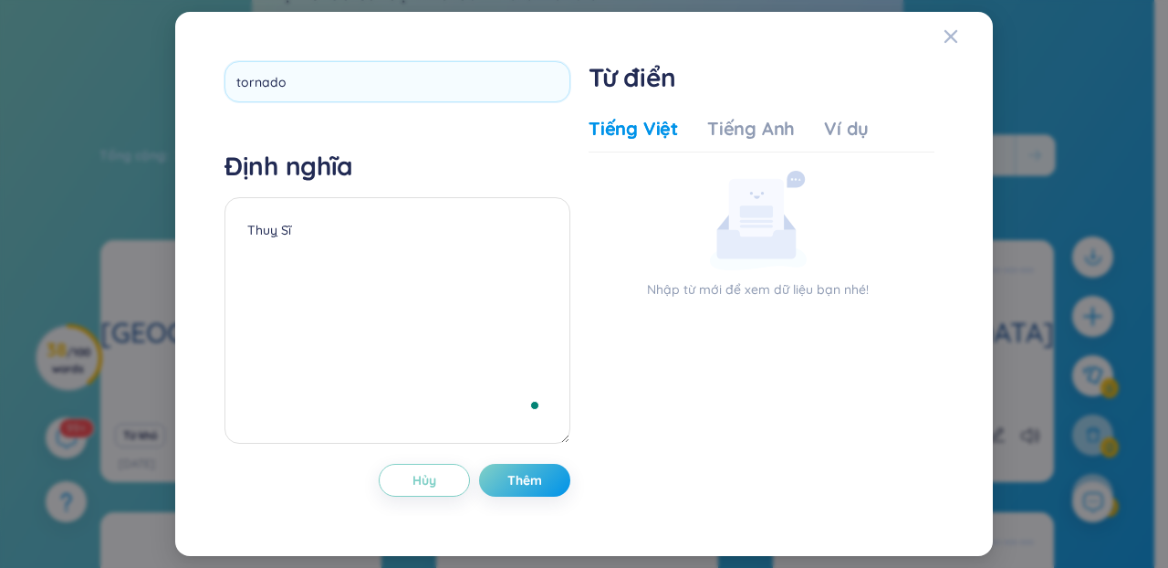
click at [446, 144] on div "tornado Định nghĩa Thuỵ Sĩ Hủy Thêm" at bounding box center [398, 283] width 346 height 445
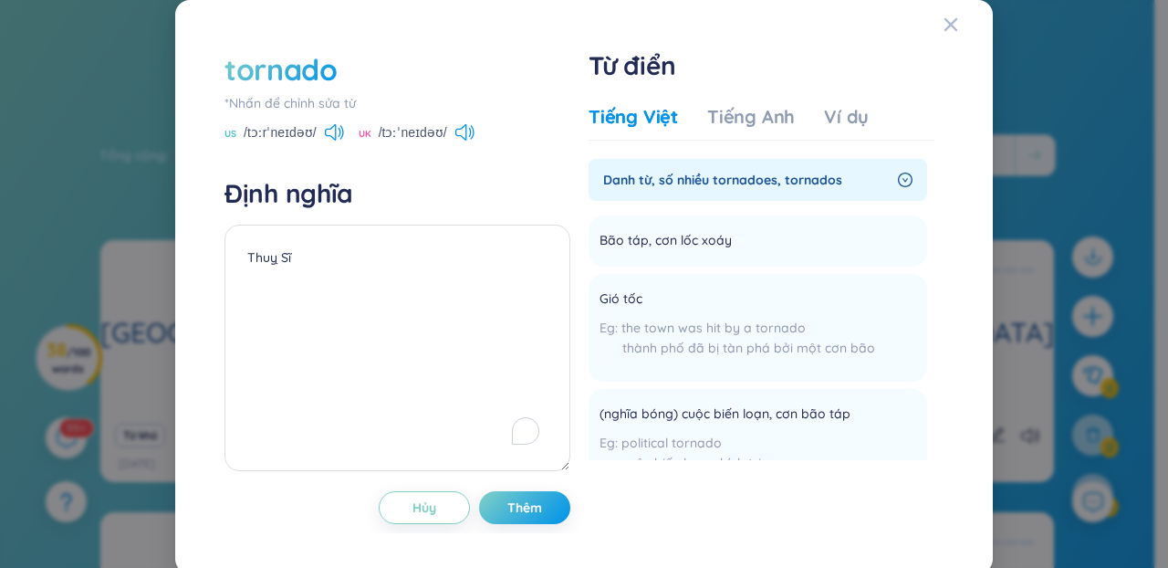
click at [328, 121] on div "tornado *Nhấn để chỉnh sửa từ [GEOGRAPHIC_DATA] /tɔːrˈneɪdəʊ/ UK /tɔːˈneɪdəʊ/" at bounding box center [398, 95] width 346 height 93
click at [333, 131] on icon at bounding box center [334, 132] width 19 height 16
drag, startPoint x: 728, startPoint y: 236, endPoint x: 599, endPoint y: 225, distance: 130.1
click at [599, 225] on li "Bão táp, cơn lốc xoáy Thêm" at bounding box center [758, 240] width 339 height 51
copy li "Bão táp, cơn lốc xoáy Thêm"
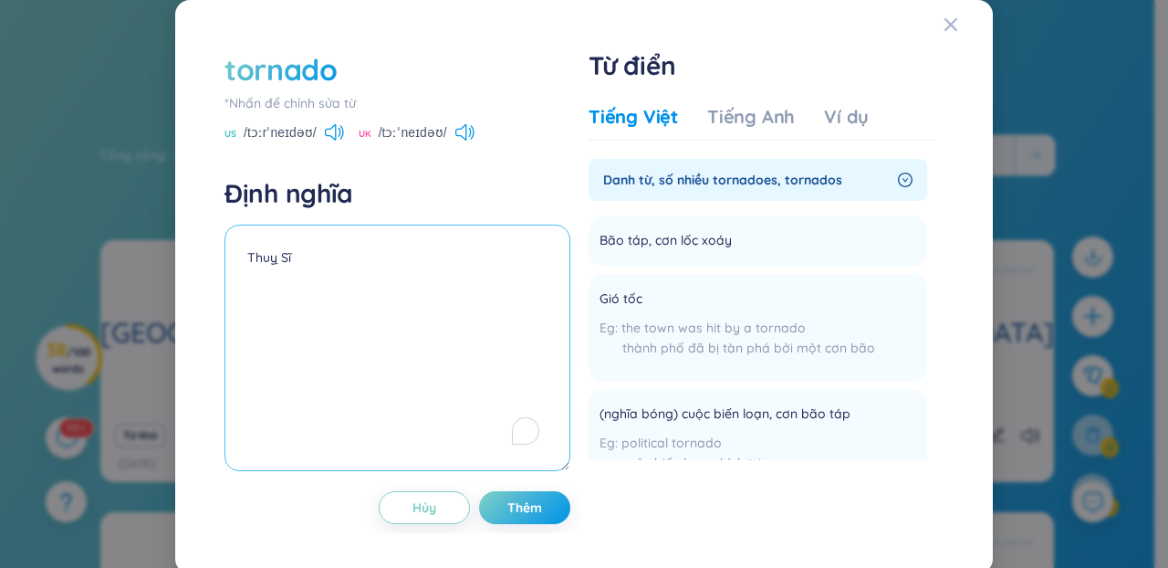
click at [518, 253] on textarea "Thuỵ Sĩ" at bounding box center [398, 348] width 346 height 246
paste textarea "Bão táp, cơn lốc xoáy"
type textarea "Bão táp, cơn lốc xoáy"
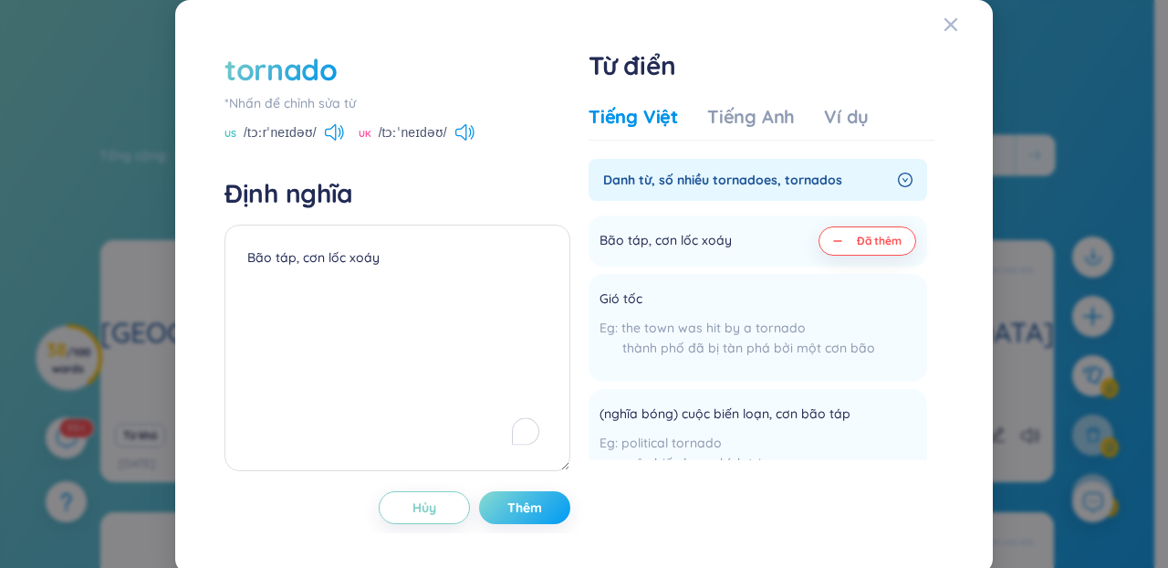
click at [544, 497] on button "Thêm" at bounding box center [524, 507] width 91 height 33
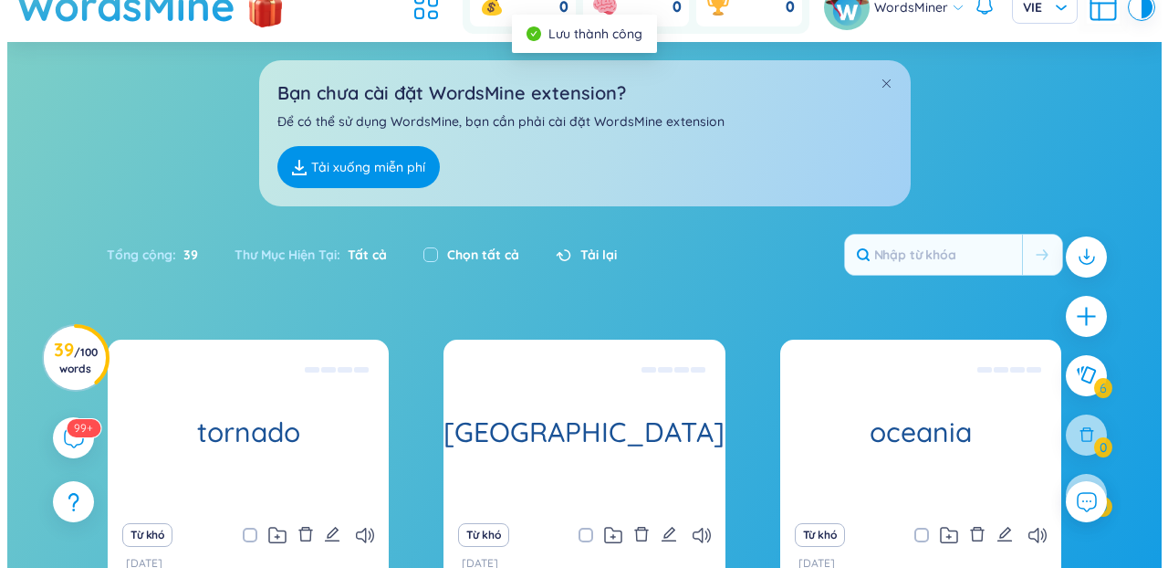
scroll to position [0, 0]
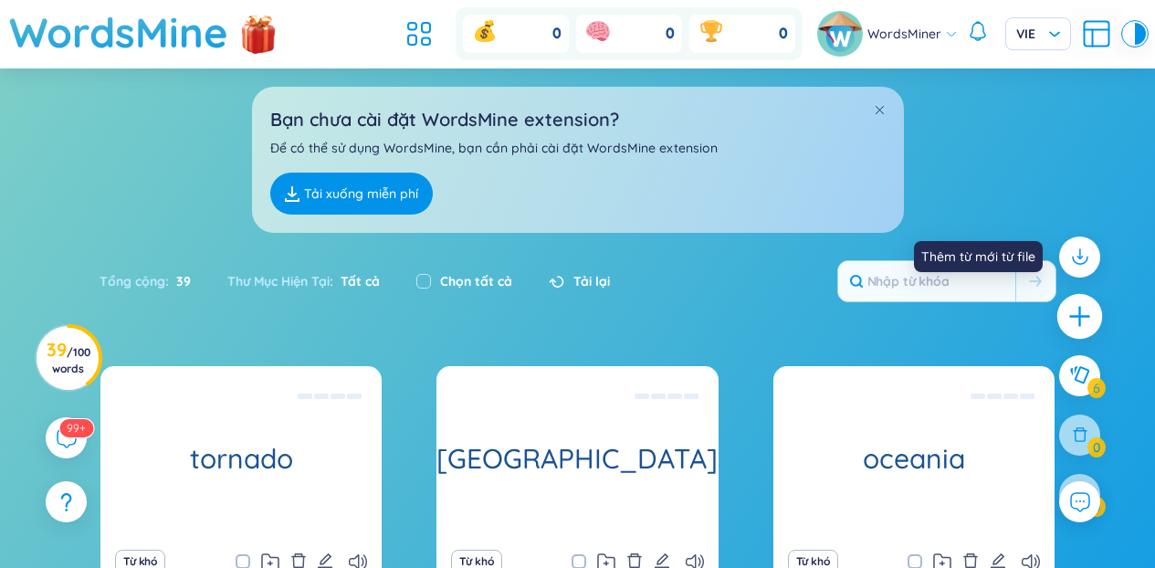
click at [1082, 304] on icon "plus" at bounding box center [1080, 317] width 26 height 26
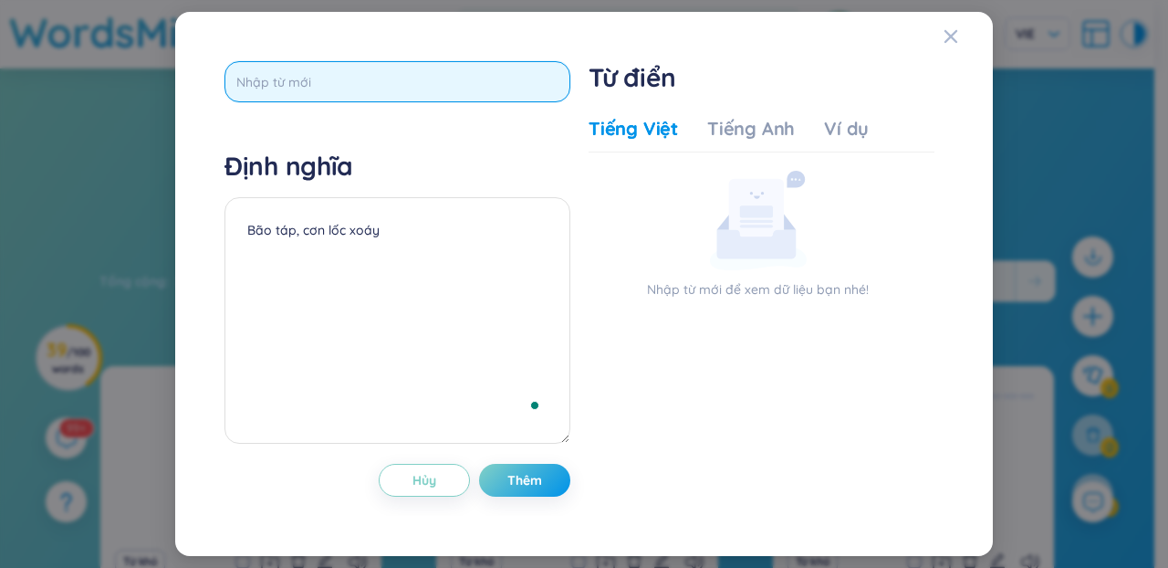
click at [444, 97] on input "text" at bounding box center [398, 81] width 346 height 41
paste input "blizzard"
type input "blizzard"
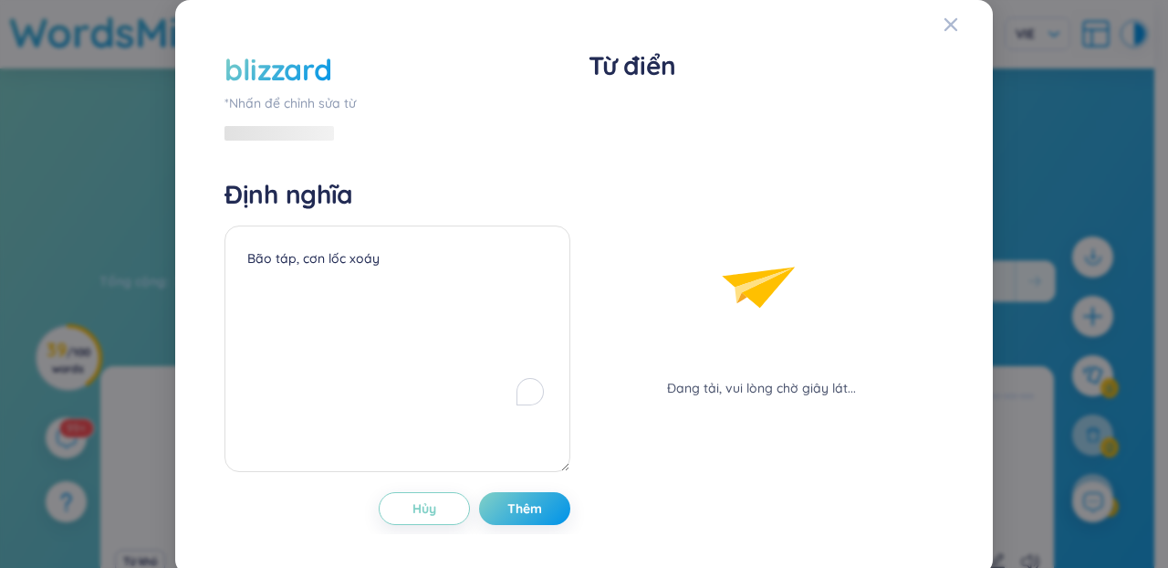
click at [482, 135] on div "blizzard *Nhấn để chỉnh sửa từ Định nghĩa Bão táp, cơn lốc xoáy Hủy Thêm" at bounding box center [398, 287] width 346 height 476
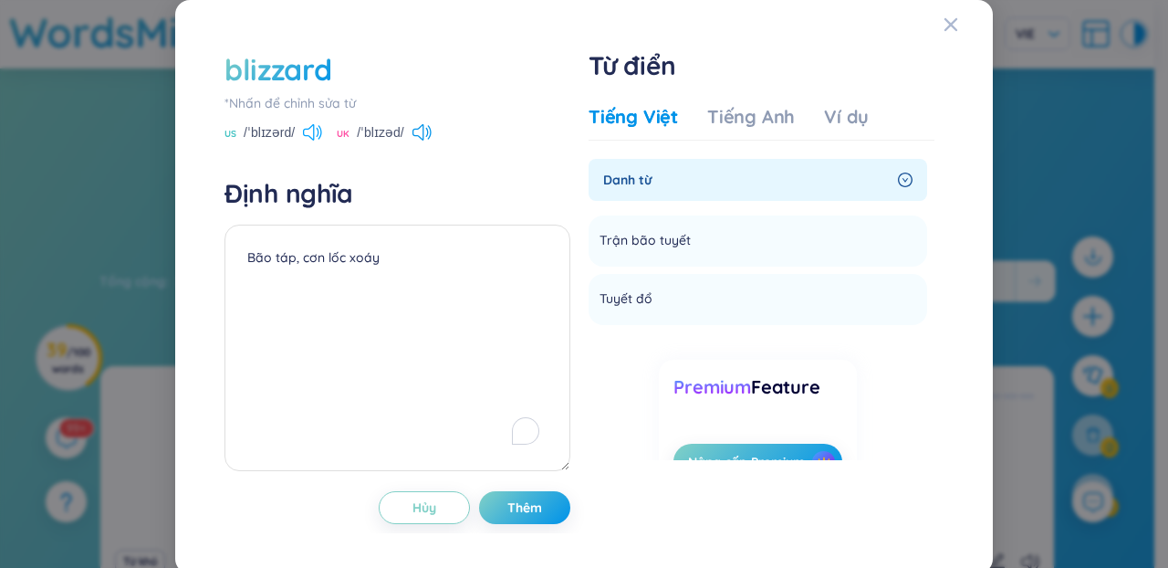
click at [305, 131] on icon at bounding box center [312, 132] width 19 height 16
drag, startPoint x: 687, startPoint y: 241, endPoint x: 592, endPoint y: 237, distance: 95.9
click at [592, 237] on li "Trận bão tuyết Thêm" at bounding box center [758, 240] width 339 height 51
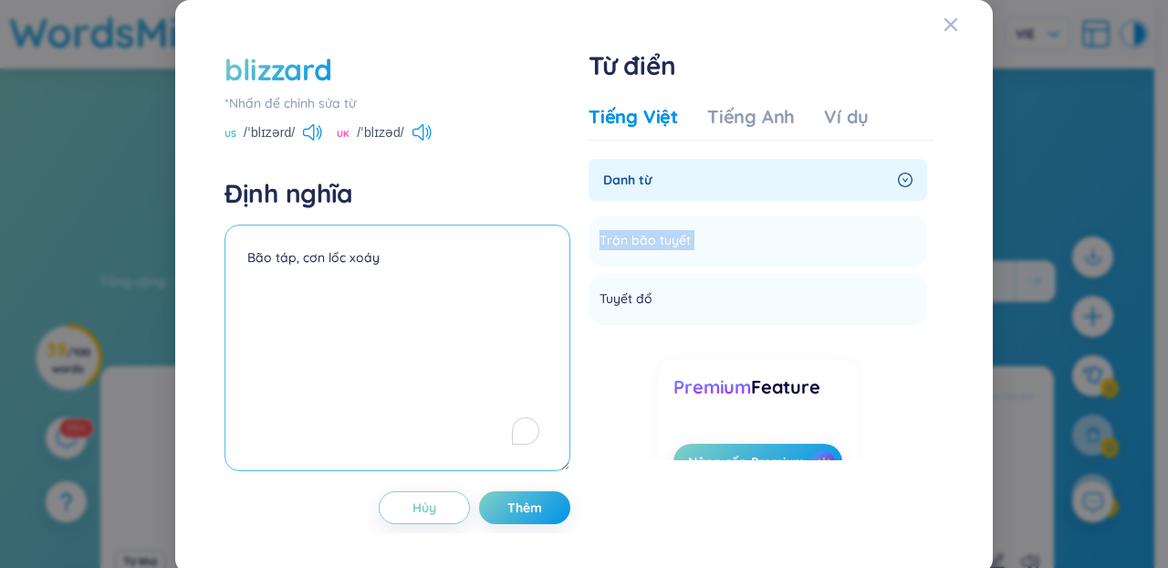
copy li "Trận bão tuyết Thêm"
click at [499, 259] on textarea "Bão táp, cơn lốc xoáy" at bounding box center [398, 348] width 346 height 246
paste textarea "Trận bão tuyết"
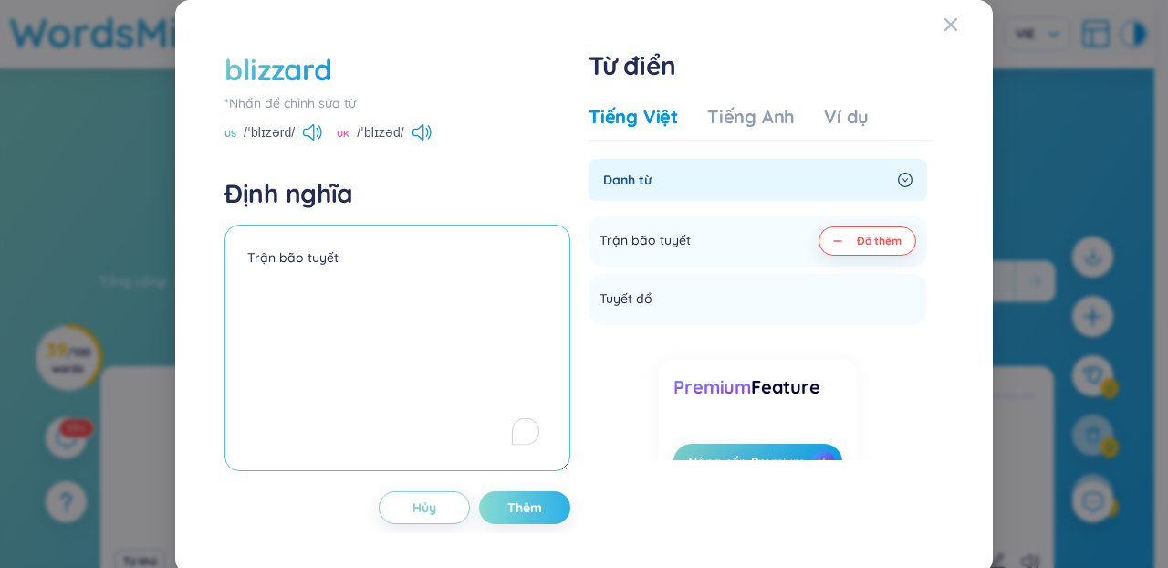
type textarea "Trận bão tuyết"
click at [543, 498] on button "Thêm" at bounding box center [524, 507] width 91 height 33
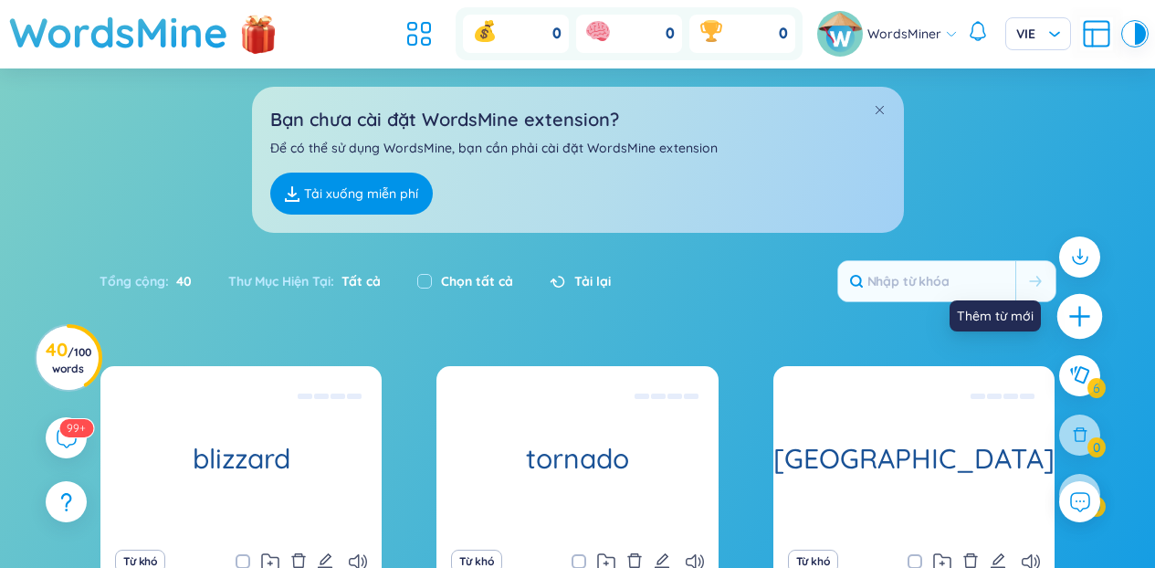
click at [1085, 307] on icon "plus" at bounding box center [1080, 317] width 26 height 26
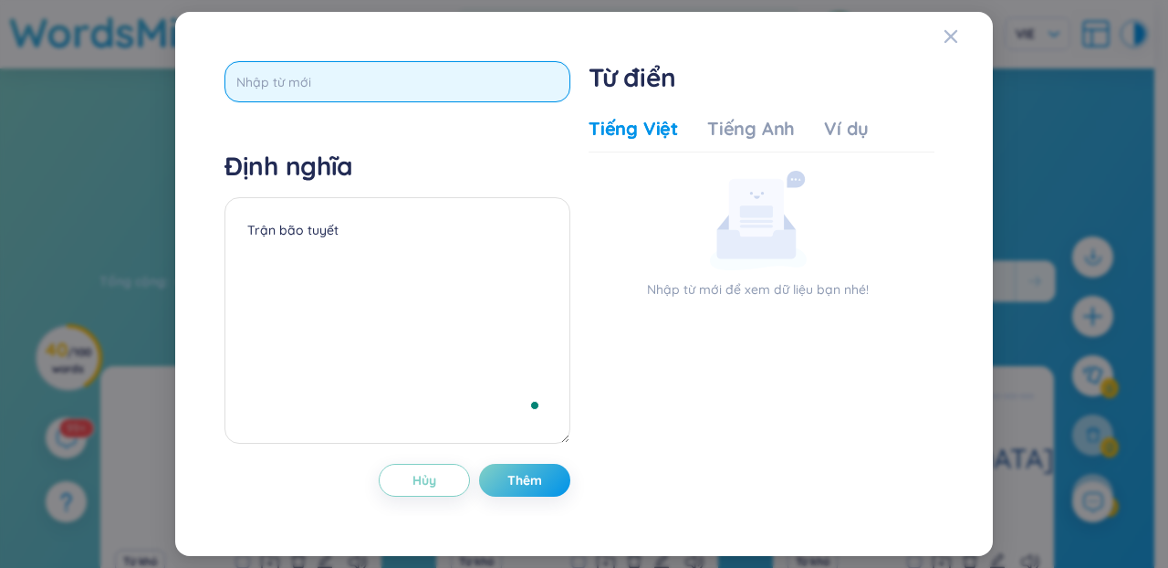
click at [472, 100] on input "text" at bounding box center [398, 81] width 346 height 41
paste input "hurricane"
type input "hurricane"
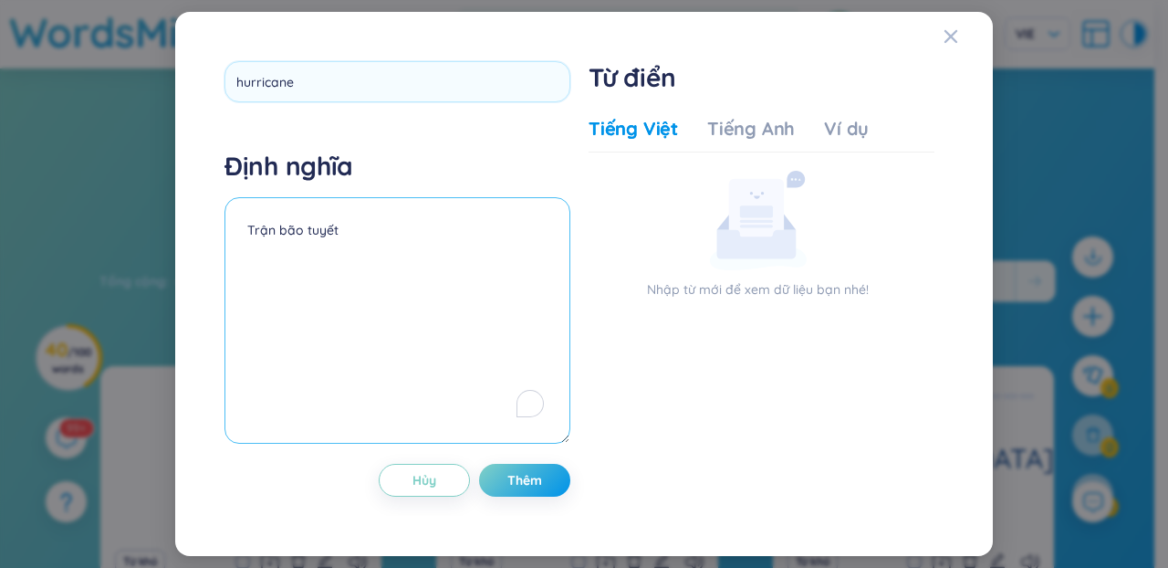
click at [459, 247] on textarea "Trận bão tuyết" at bounding box center [398, 320] width 346 height 246
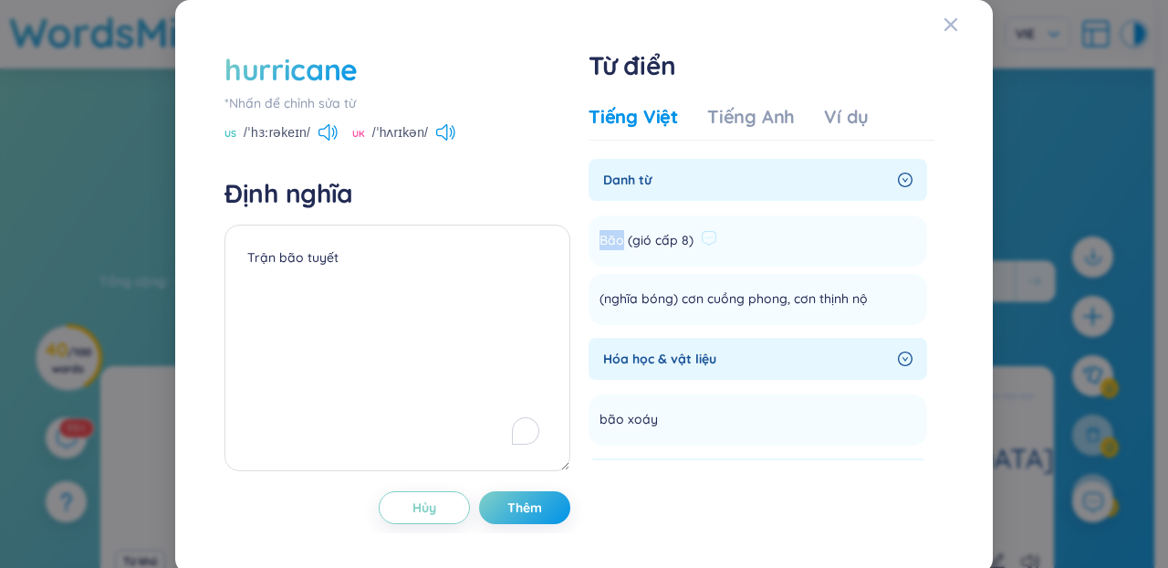
drag, startPoint x: 608, startPoint y: 243, endPoint x: 592, endPoint y: 243, distance: 15.5
click at [600, 243] on span "Bão (gió cấp 8)" at bounding box center [647, 241] width 94 height 22
click at [626, 245] on span "Bão (gió cấp 8)" at bounding box center [647, 241] width 94 height 22
drag, startPoint x: 687, startPoint y: 240, endPoint x: 592, endPoint y: 242, distance: 95.9
click at [592, 242] on li "Bão (gió cấp 8) Thêm" at bounding box center [758, 240] width 339 height 51
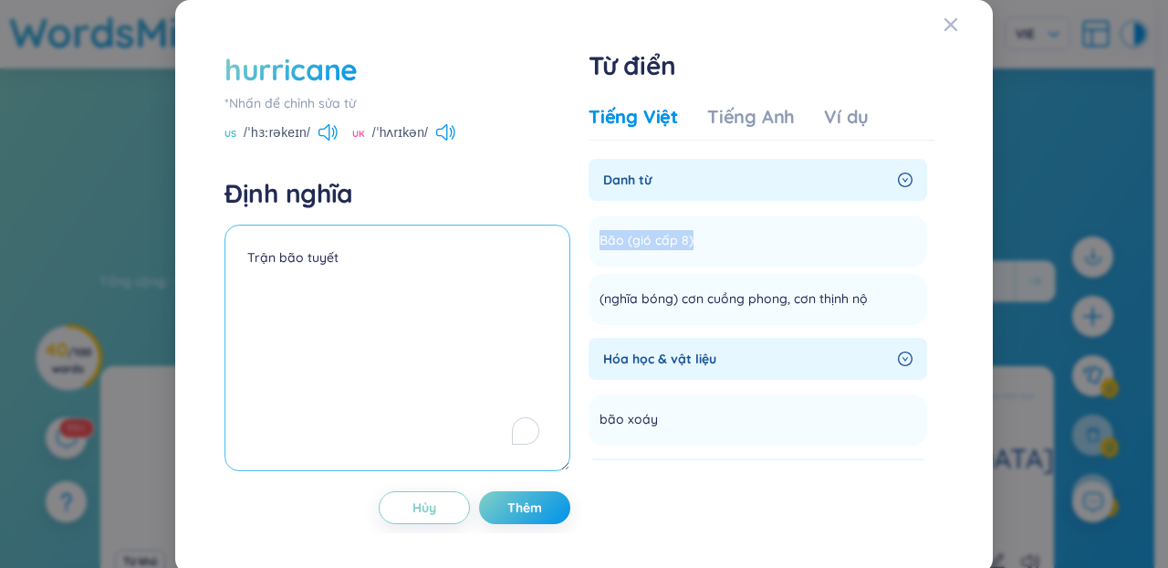
copy span "Bão (gió cấp 8)"
click at [347, 315] on textarea "Trận bão tuyết" at bounding box center [398, 348] width 346 height 246
paste textarea "Bão (gió cấp 8)"
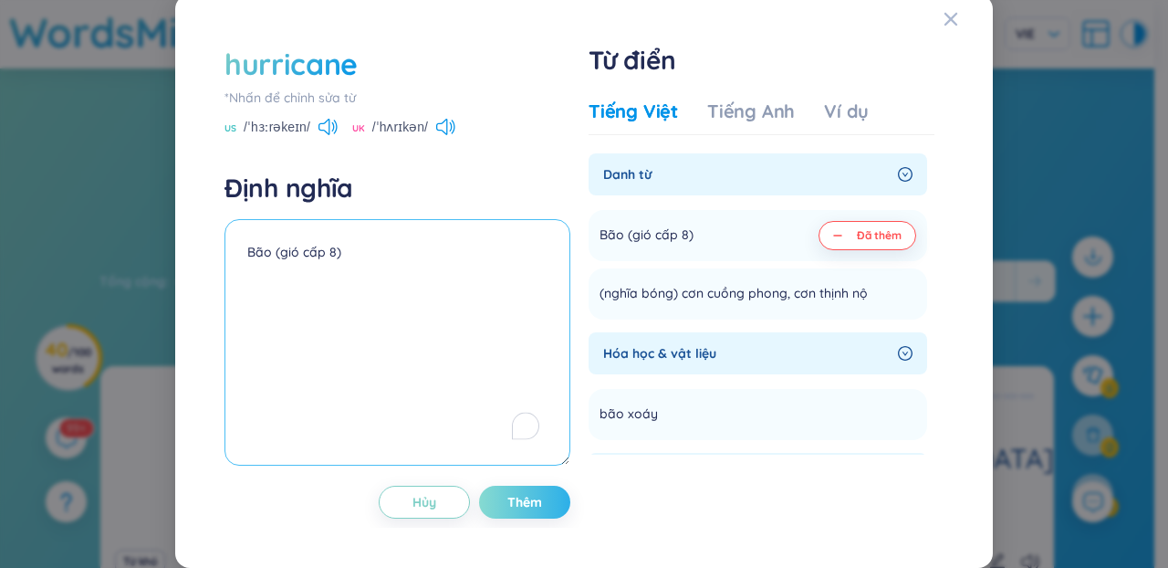
type textarea "Bão (gió cấp 8)"
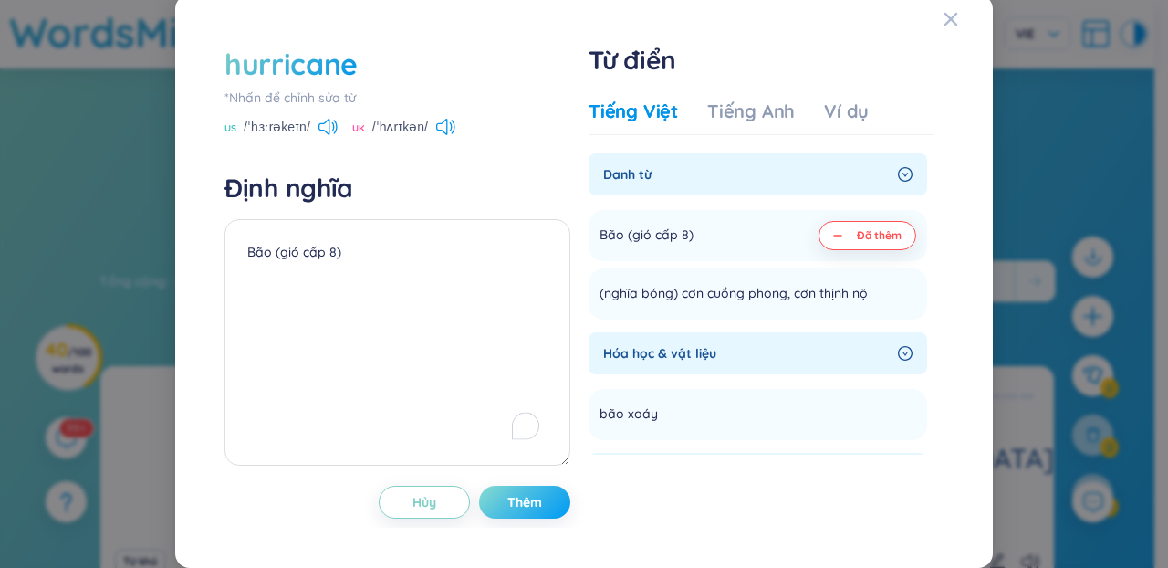
click at [541, 490] on button "Thêm" at bounding box center [524, 502] width 91 height 33
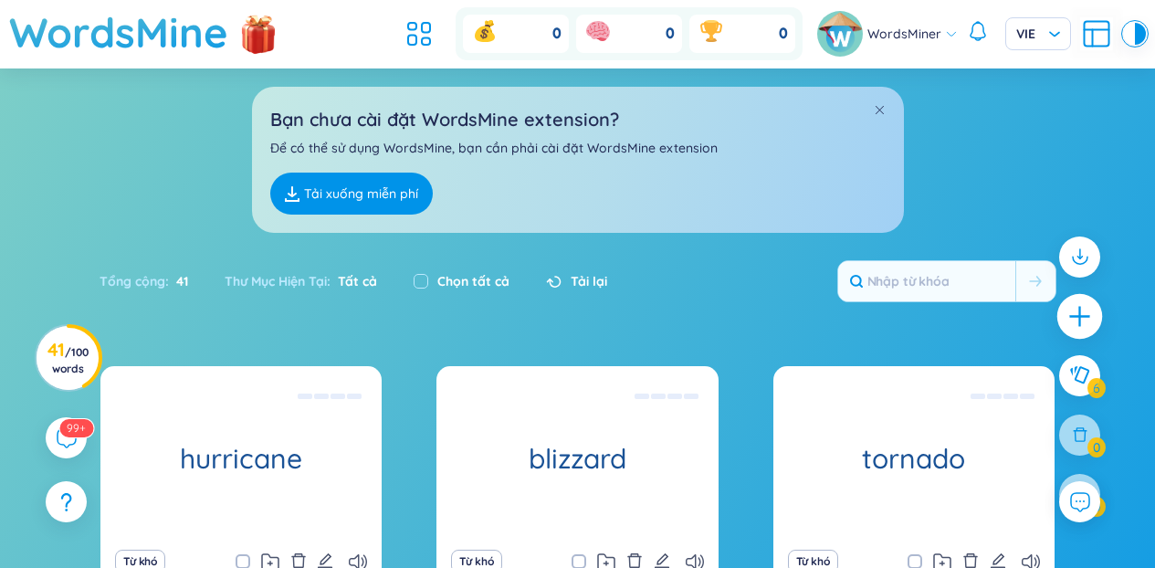
click at [1067, 320] on icon "plus" at bounding box center [1080, 317] width 26 height 26
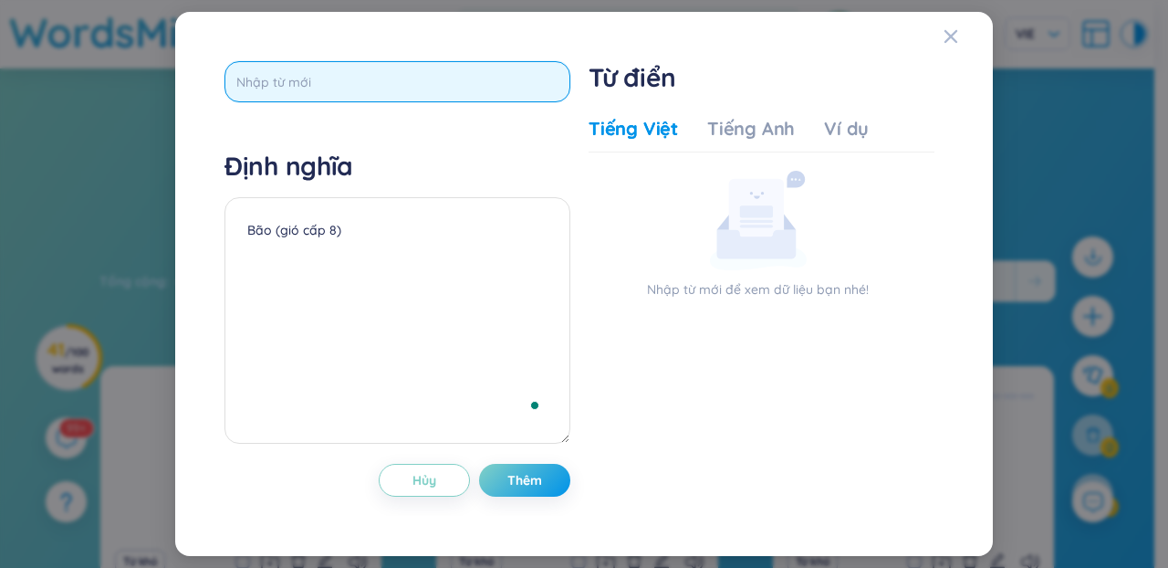
click at [426, 89] on input "text" at bounding box center [398, 81] width 346 height 41
paste input "drought"
type input "drought"
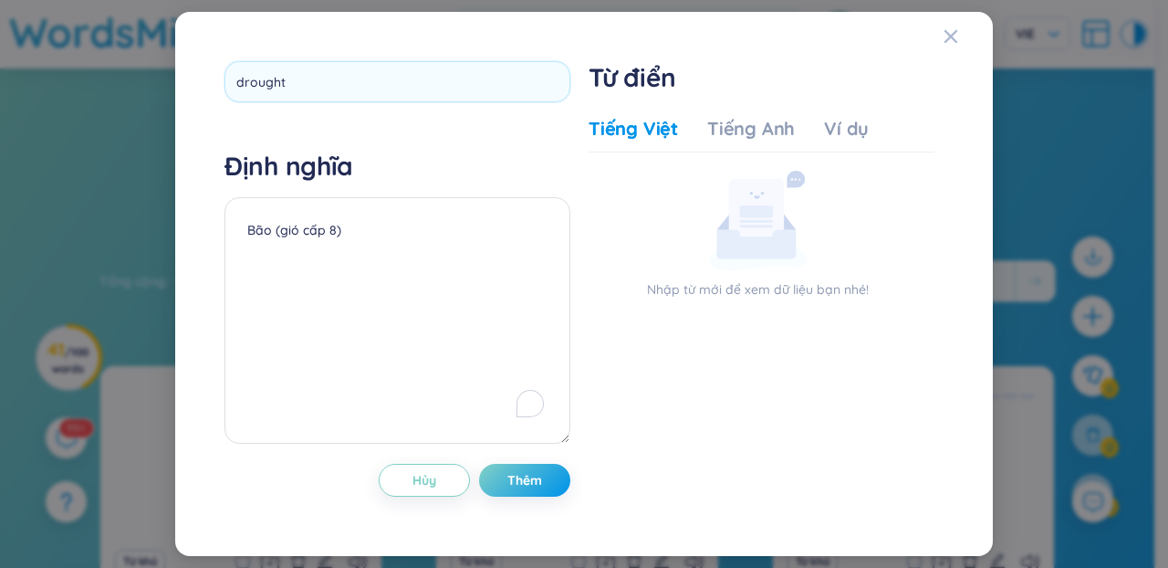
click at [465, 138] on div "drought Định nghĩa Bão (gió cấp 8) Hủy Thêm" at bounding box center [398, 283] width 346 height 445
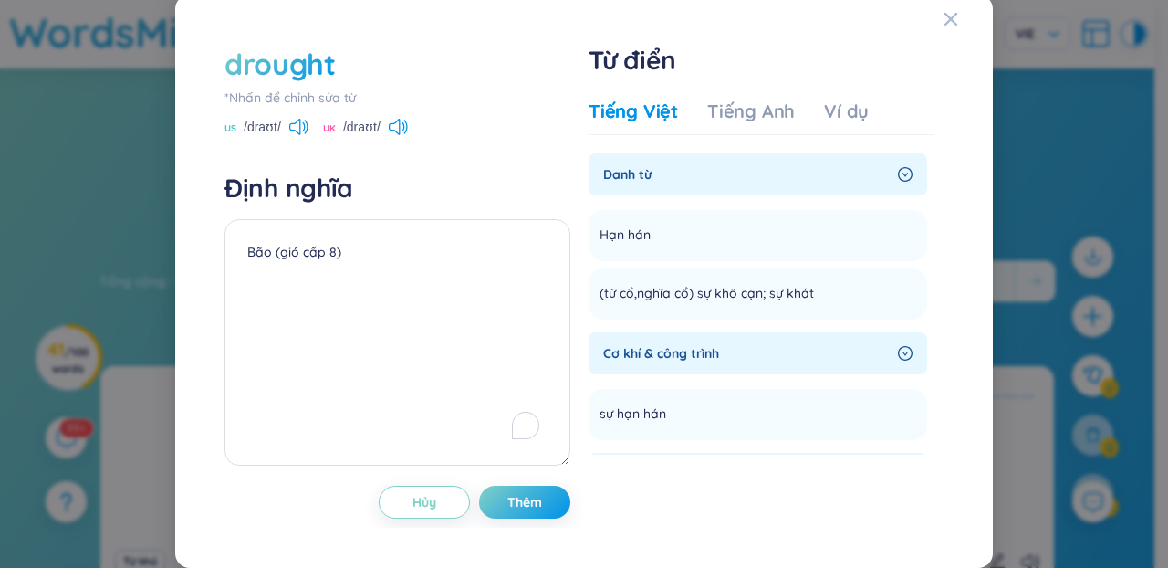
click at [309, 134] on div "US /draʊt/ [GEOGRAPHIC_DATA] /draʊt/" at bounding box center [398, 129] width 346 height 16
click at [300, 130] on icon at bounding box center [298, 127] width 19 height 16
drag, startPoint x: 596, startPoint y: 241, endPoint x: 641, endPoint y: 241, distance: 44.7
click at [641, 241] on span "Hạn hán" at bounding box center [625, 236] width 51 height 22
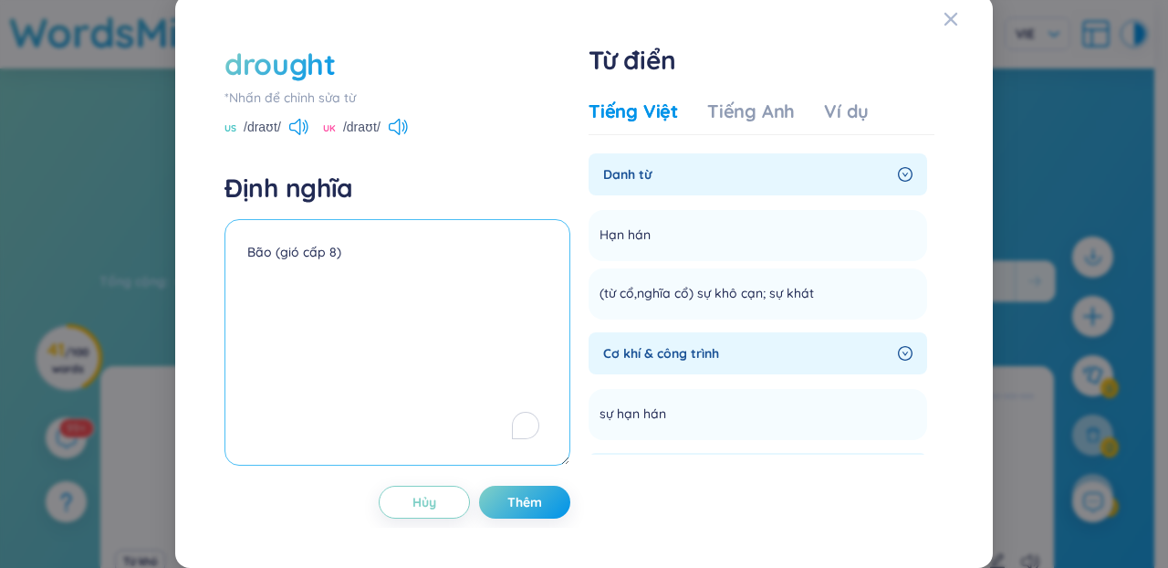
click at [508, 295] on textarea "Bão (gió cấp 8)" at bounding box center [398, 342] width 346 height 246
paste textarea "Hạn hán"
type textarea "Hạn hán"
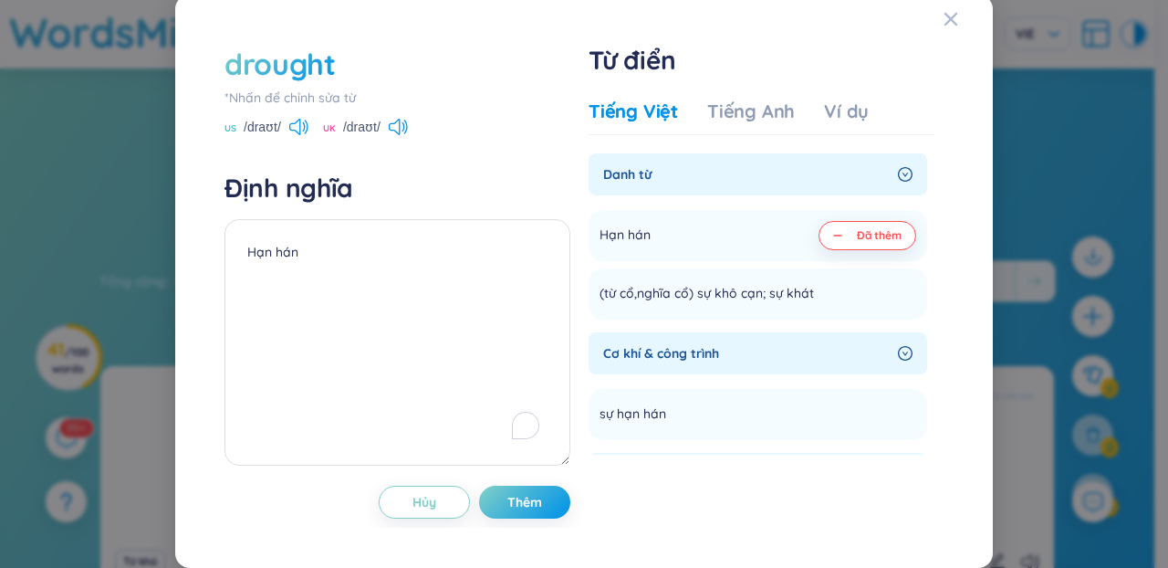
click at [579, 484] on div "drought *Nhấn để chỉnh sửa từ [GEOGRAPHIC_DATA] /draʊt/ [GEOGRAPHIC_DATA] /draʊ…" at bounding box center [584, 281] width 738 height 493
click at [555, 502] on button "Thêm" at bounding box center [524, 502] width 91 height 33
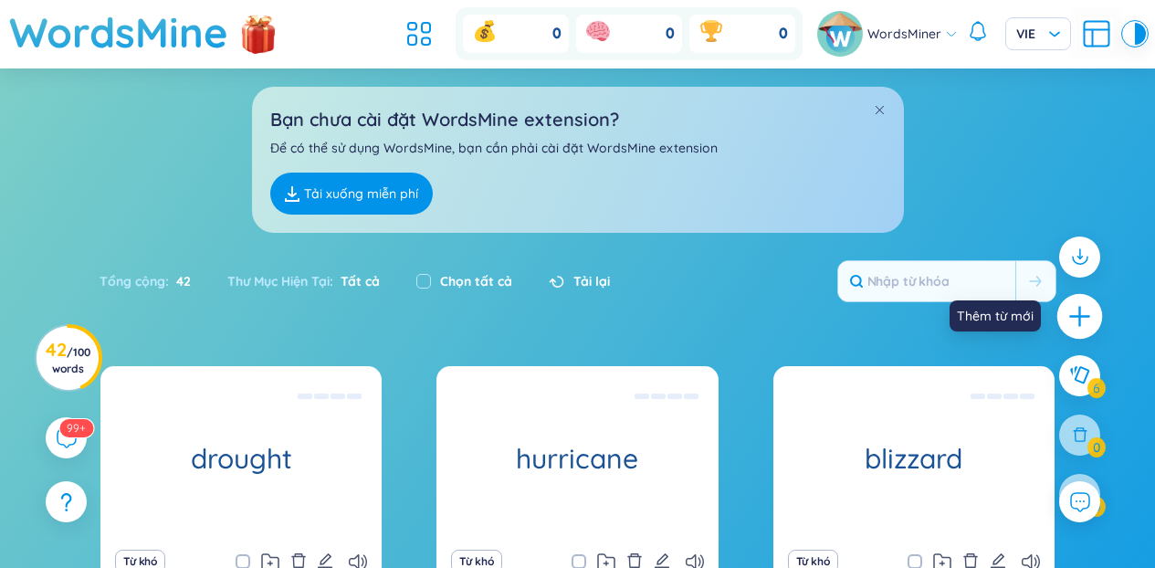
click at [1077, 321] on icon "plus" at bounding box center [1080, 317] width 26 height 26
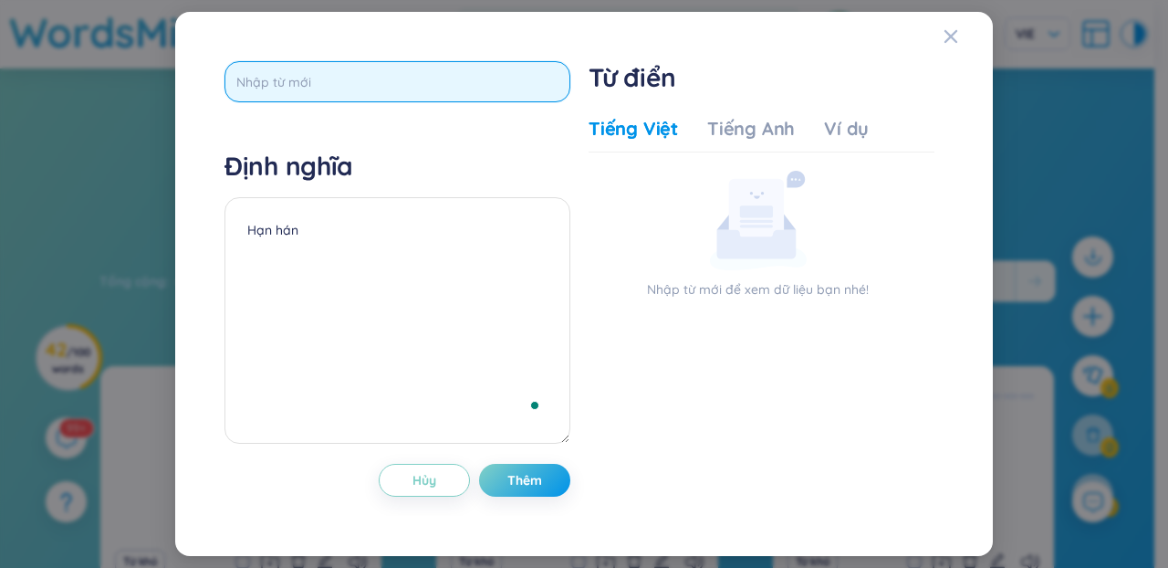
click at [507, 87] on input "text" at bounding box center [398, 81] width 346 height 41
paste input "cyclone"
type input "cyclone"
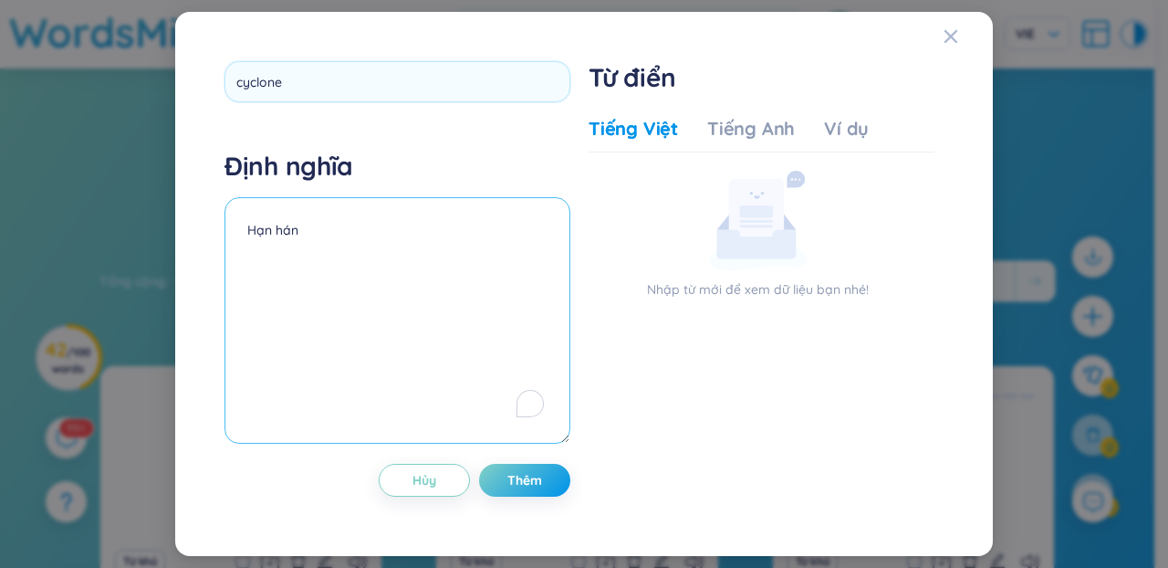
click at [413, 261] on textarea "Hạn hán" at bounding box center [398, 320] width 346 height 246
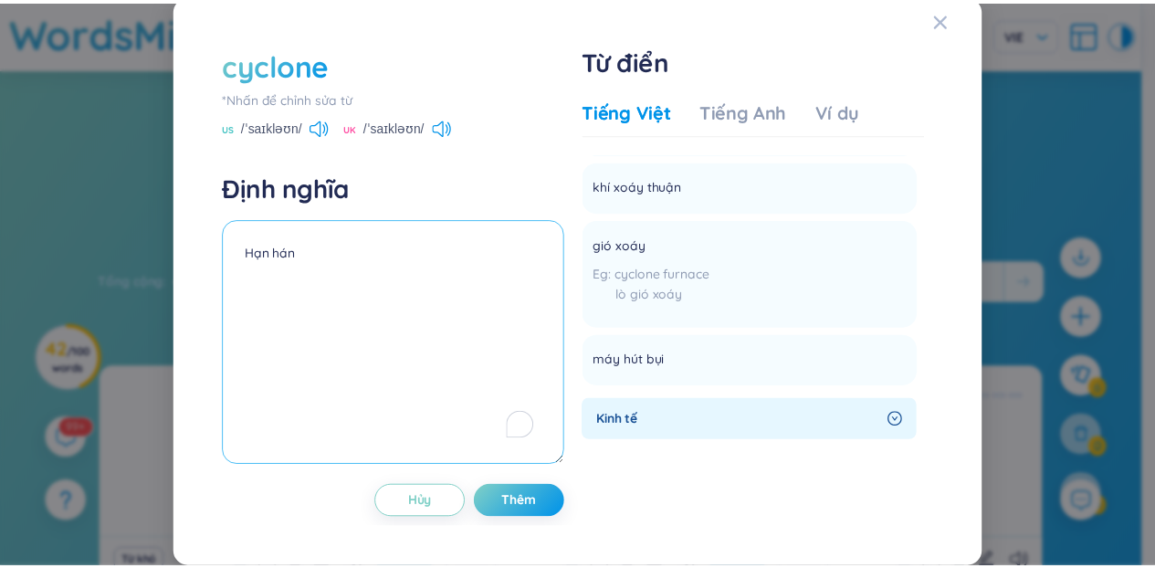
scroll to position [0, 0]
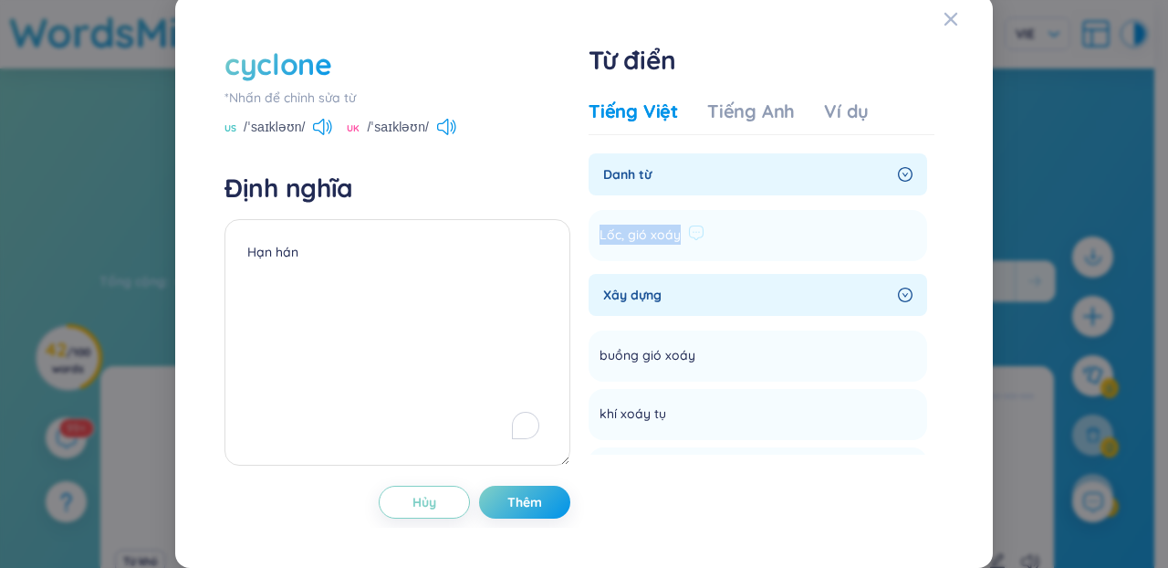
drag, startPoint x: 593, startPoint y: 236, endPoint x: 672, endPoint y: 243, distance: 78.8
click at [672, 243] on div "Lốc, gió xoáy" at bounding box center [652, 236] width 105 height 22
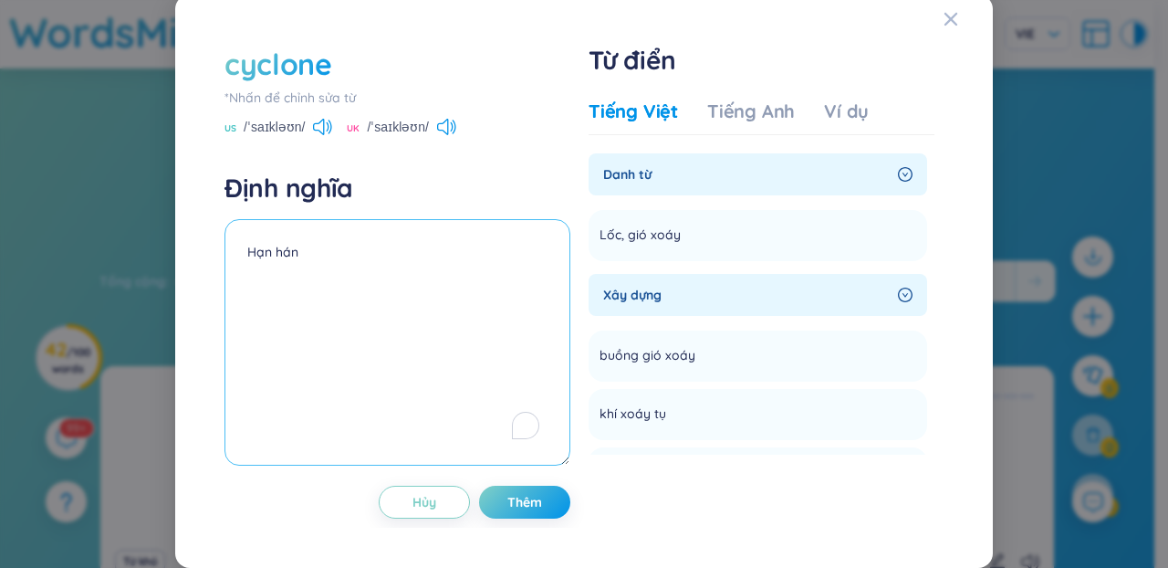
click at [441, 270] on textarea "Hạn hán" at bounding box center [398, 342] width 346 height 246
paste textarea "Lốc, gió xoáy"
type textarea "Lốc, gió xoáy"
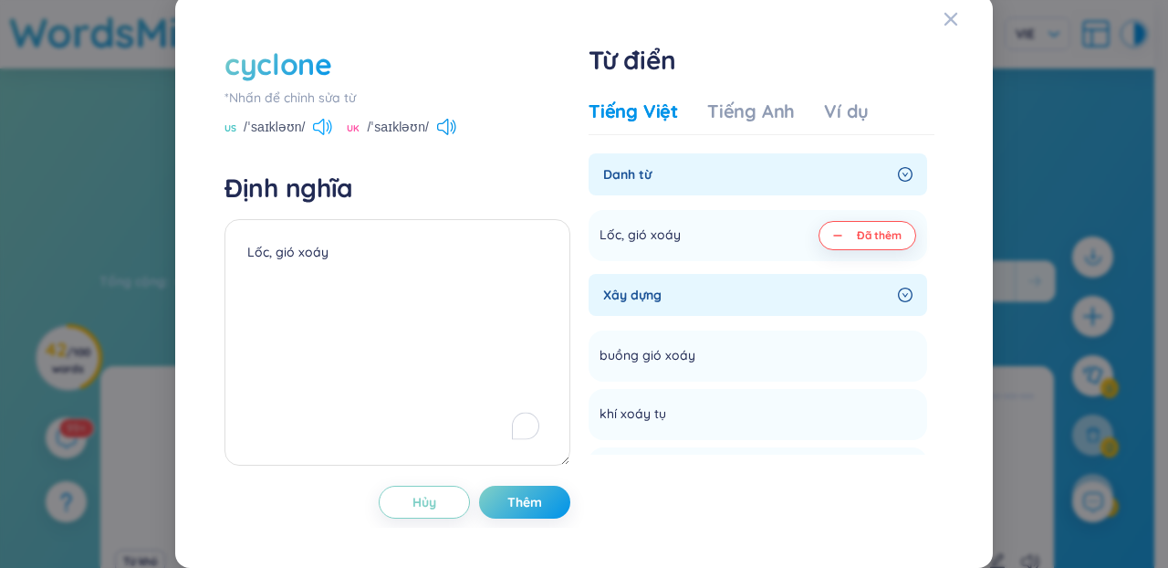
click at [324, 135] on icon at bounding box center [322, 127] width 19 height 16
click at [539, 507] on button "Thêm" at bounding box center [524, 502] width 91 height 33
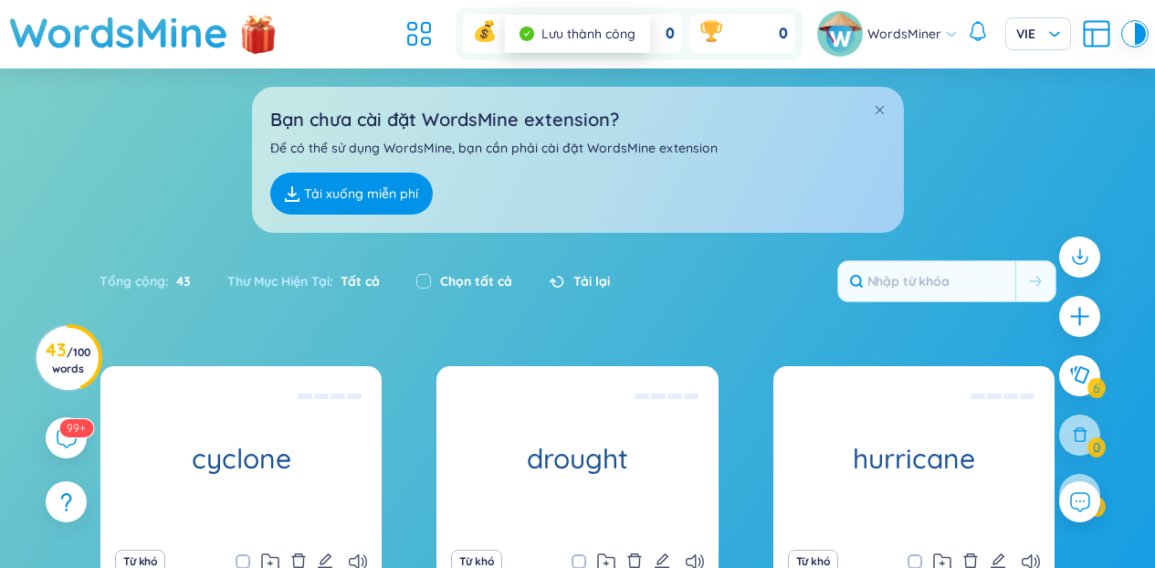
click at [143, 200] on div "Bạn chưa cài đặt WordsMine extension? Để có thể sử dụng WordsMine, bạn cần phải…" at bounding box center [577, 150] width 1155 height 164
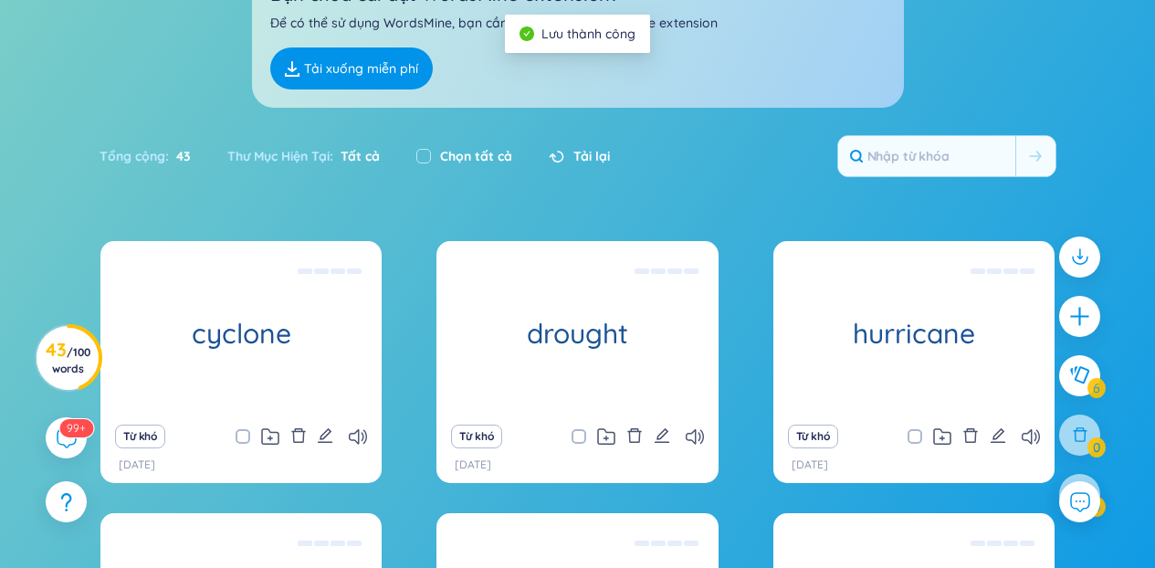
scroll to position [349, 0]
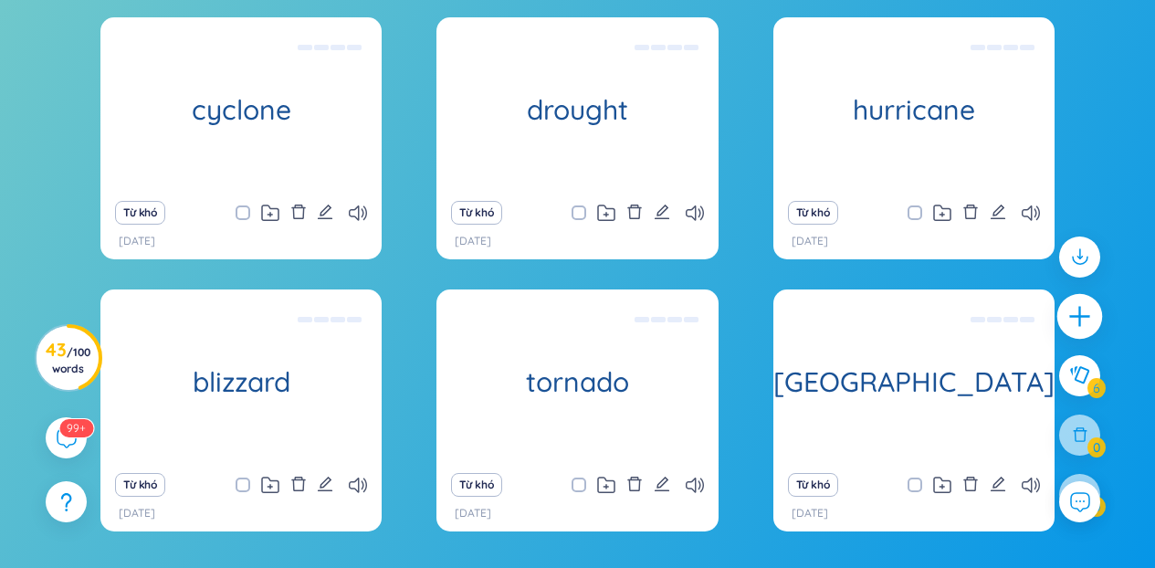
click at [1095, 319] on div at bounding box center [1080, 317] width 46 height 46
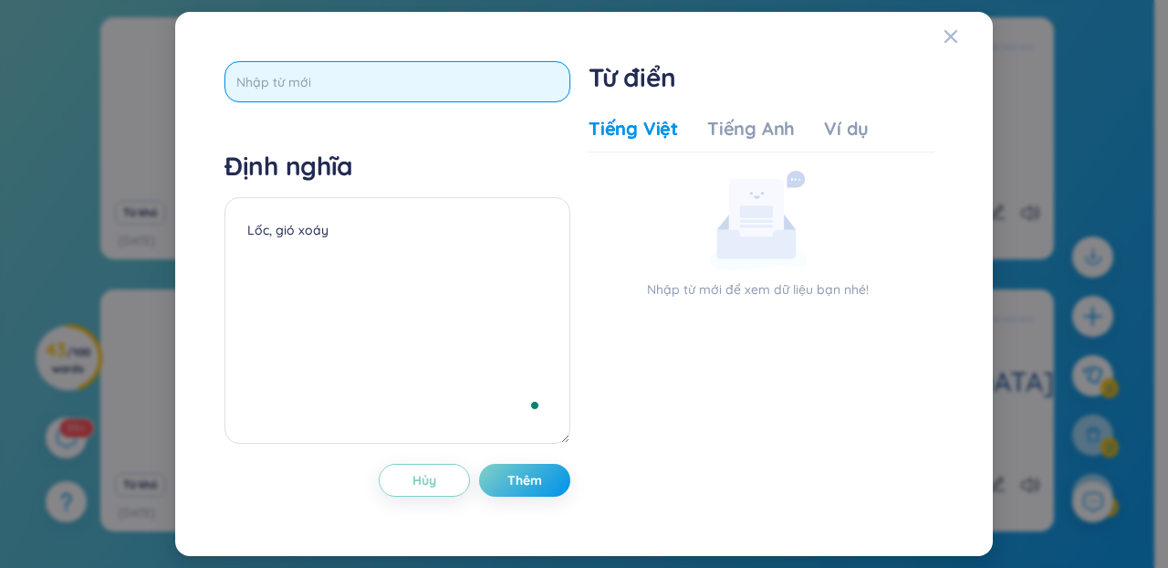
click at [382, 75] on input "text" at bounding box center [398, 81] width 346 height 41
paste input "volcanic eruption"
type input "volcanic eruption"
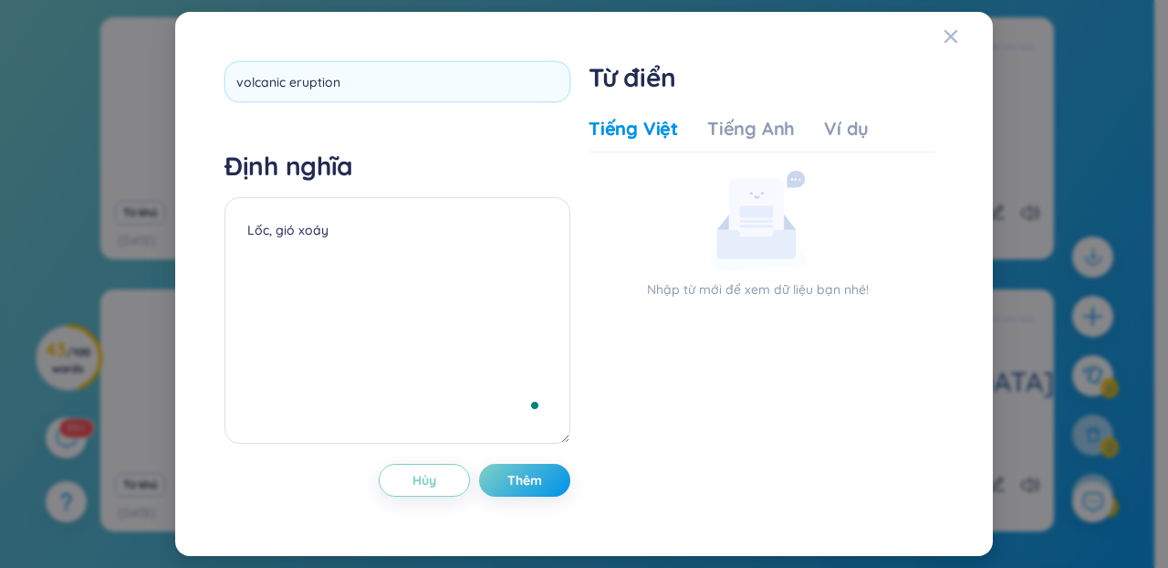
click at [438, 167] on div "volcanic eruption Định nghĩa Lốc, gió xoáy Hủy Thêm" at bounding box center [398, 283] width 346 height 445
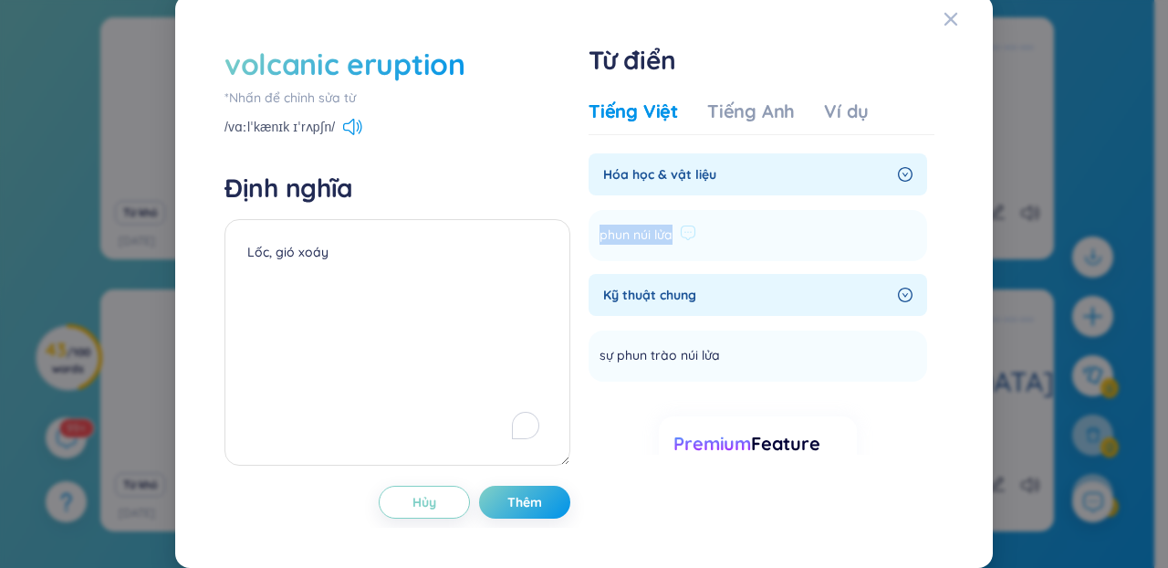
drag, startPoint x: 588, startPoint y: 247, endPoint x: 667, endPoint y: 243, distance: 79.6
click at [668, 243] on li "phun núi lửa Thêm" at bounding box center [758, 235] width 339 height 51
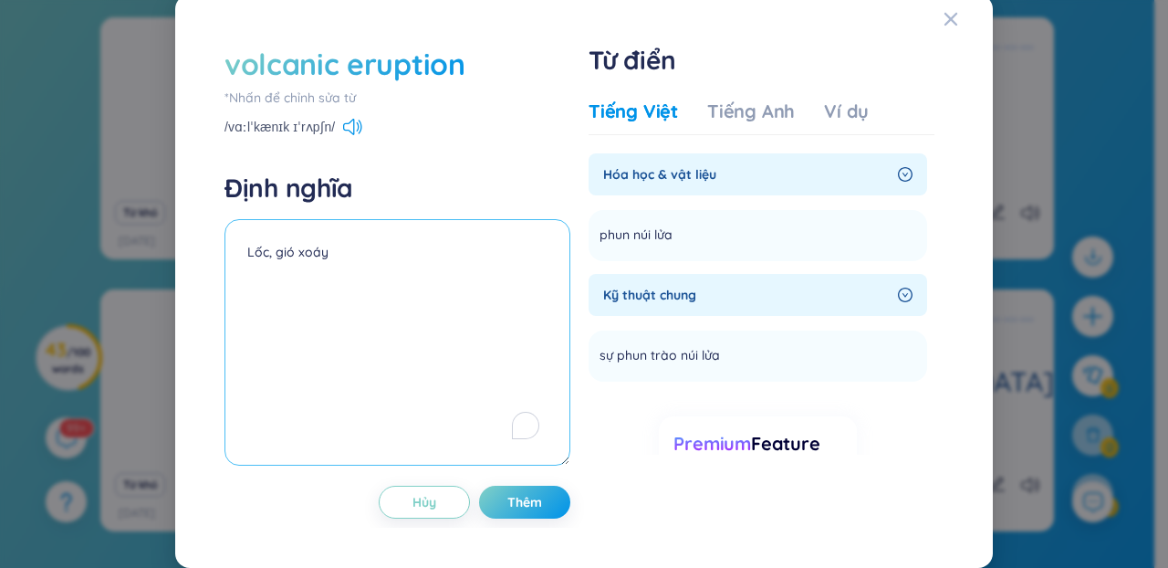
click at [453, 297] on textarea "Lốc, gió xoáy" at bounding box center [398, 342] width 346 height 246
paste textarea "phun núi lửa"
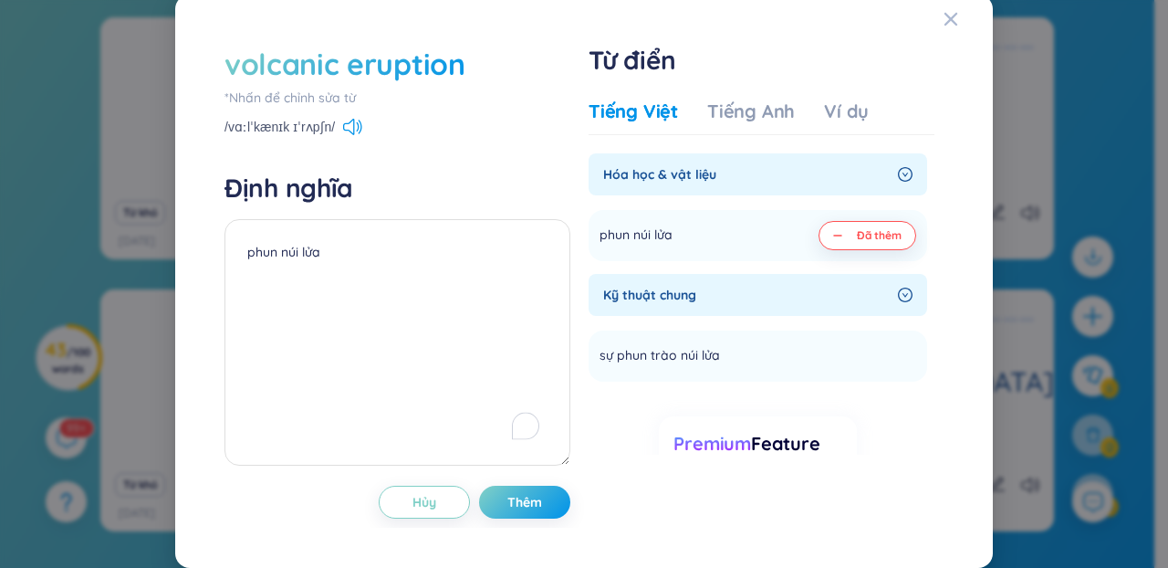
click at [327, 125] on span "/vɑːlˈkænɪk ɪˈrʌpʃn/" at bounding box center [280, 127] width 110 height 20
click at [357, 131] on icon at bounding box center [358, 125] width 3 height 9
click at [520, 501] on span "Thêm" at bounding box center [525, 502] width 35 height 18
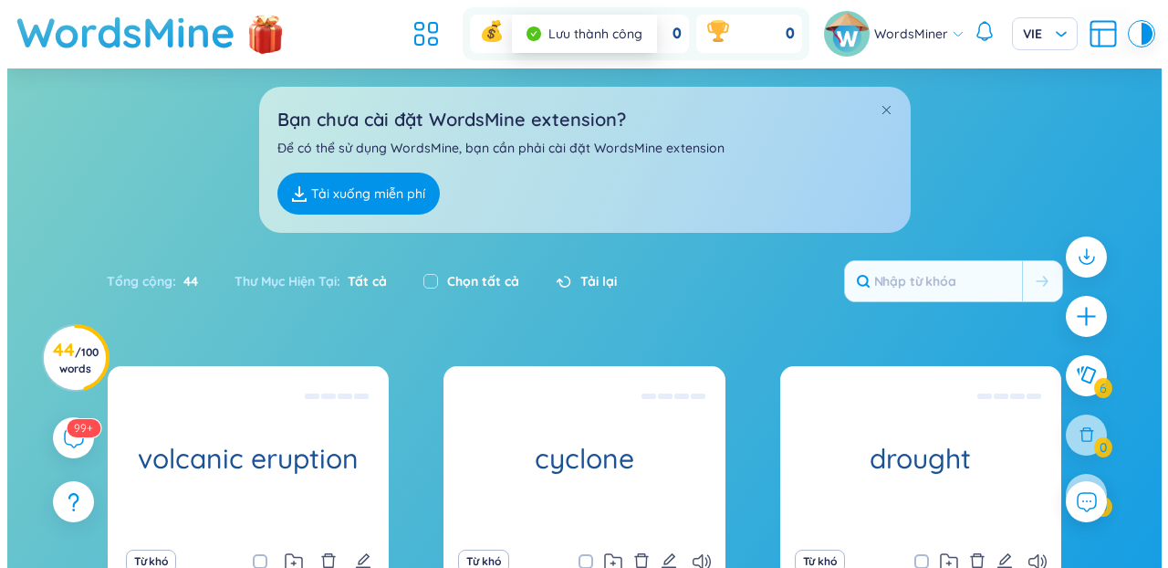
scroll to position [358, 0]
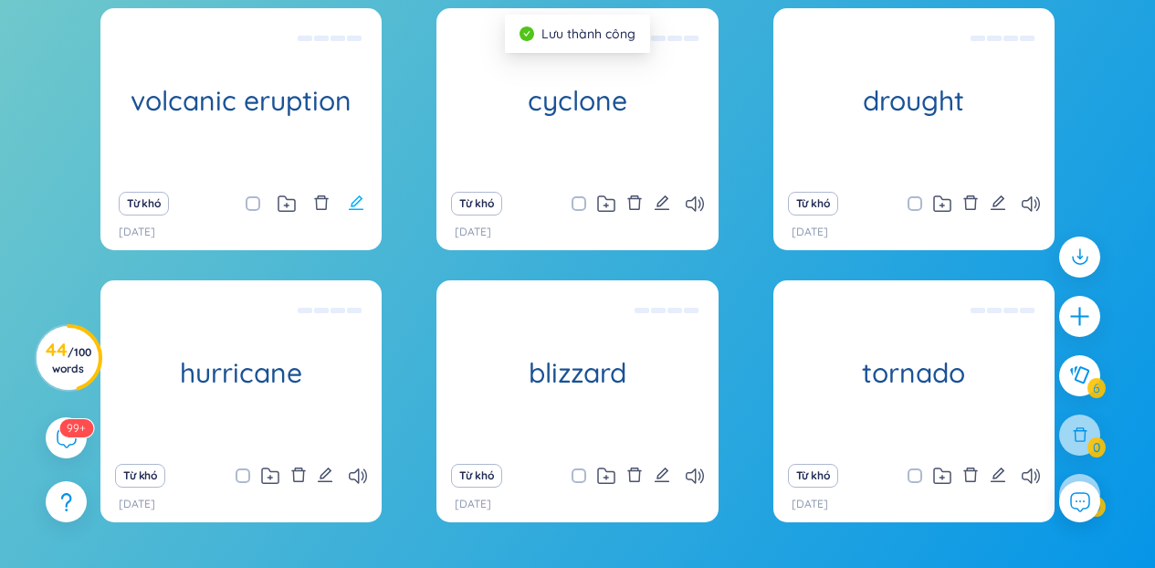
click at [361, 201] on icon "edit" at bounding box center [356, 202] width 16 height 16
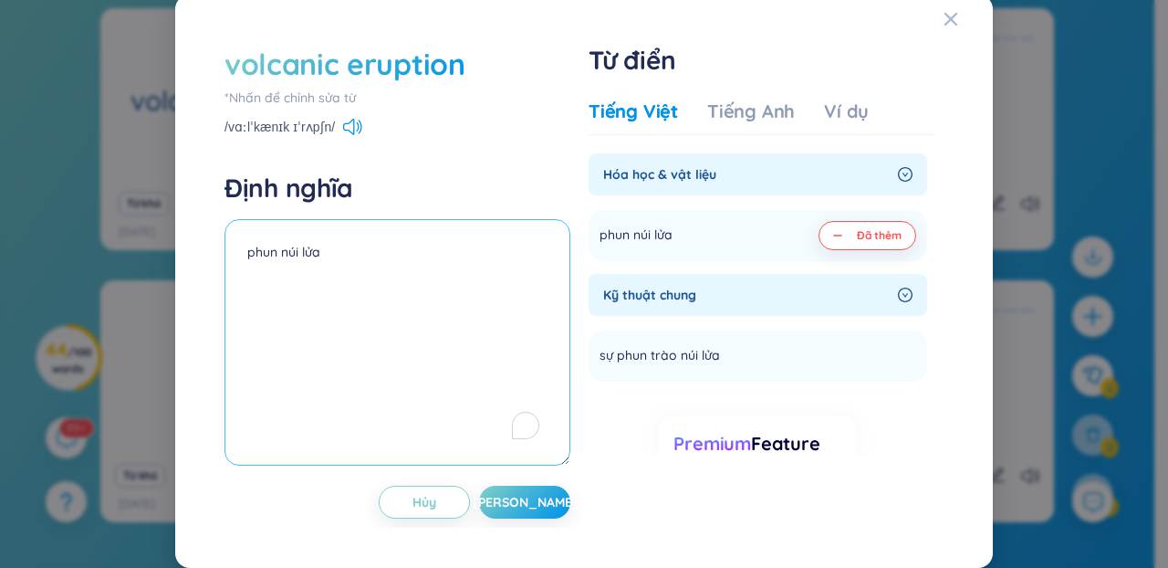
drag, startPoint x: 280, startPoint y: 259, endPoint x: 218, endPoint y: 235, distance: 66.8
click at [218, 235] on div "volcanic eruption *Nhấn để chỉnh sửa từ /vɑːlˈkænɪk ɪˈrʌpʃn/ Định nghĩa phun nú…" at bounding box center [584, 281] width 738 height 493
click at [277, 249] on textarea "núi lửa" at bounding box center [398, 342] width 346 height 246
click at [351, 258] on textarea "núi lửa" at bounding box center [398, 342] width 346 height 246
type textarea "núi lửa phun trào"
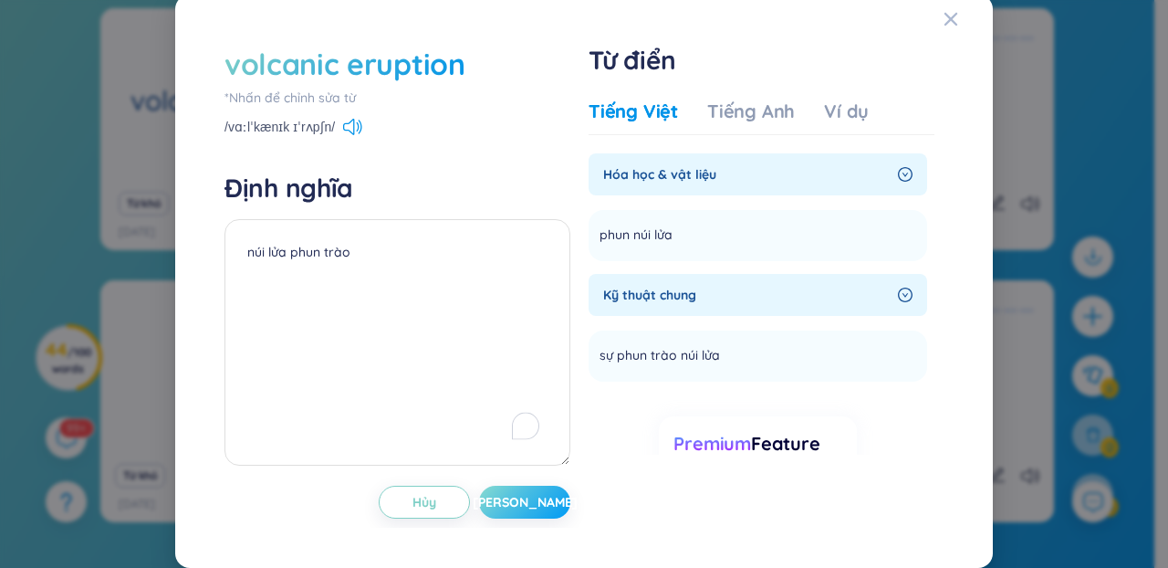
click at [514, 498] on span "[PERSON_NAME]" at bounding box center [525, 502] width 105 height 18
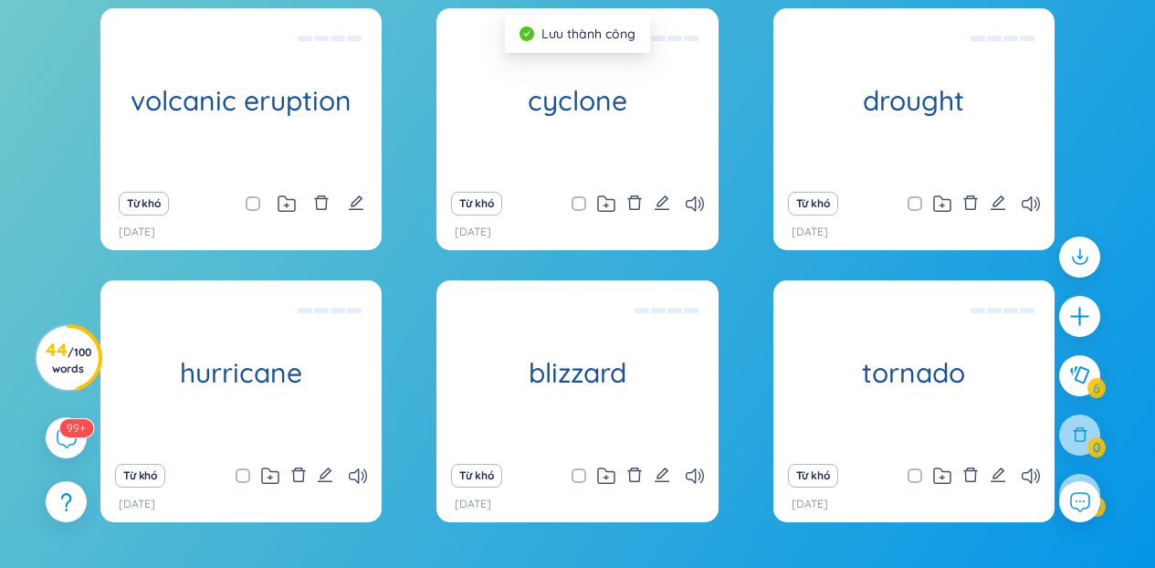
click at [59, 66] on div "volcanic eruption núi lửa phun trào Từ khó [DATE] cyclone Lốc, gió xoáy Từ khó …" at bounding box center [577, 304] width 1137 height 593
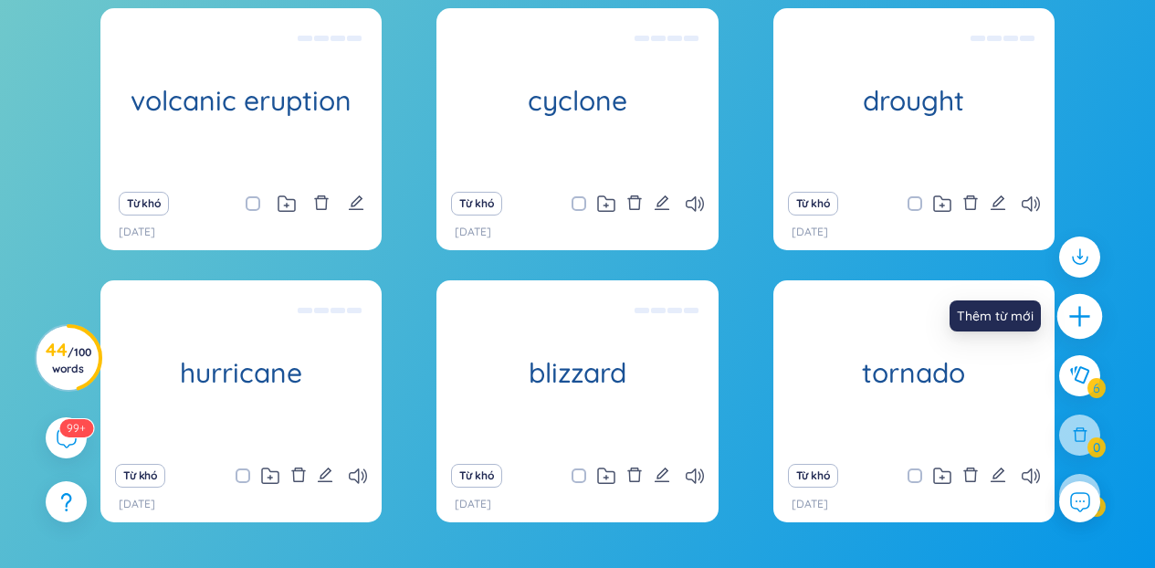
click at [1074, 315] on icon "plus" at bounding box center [1080, 317] width 26 height 26
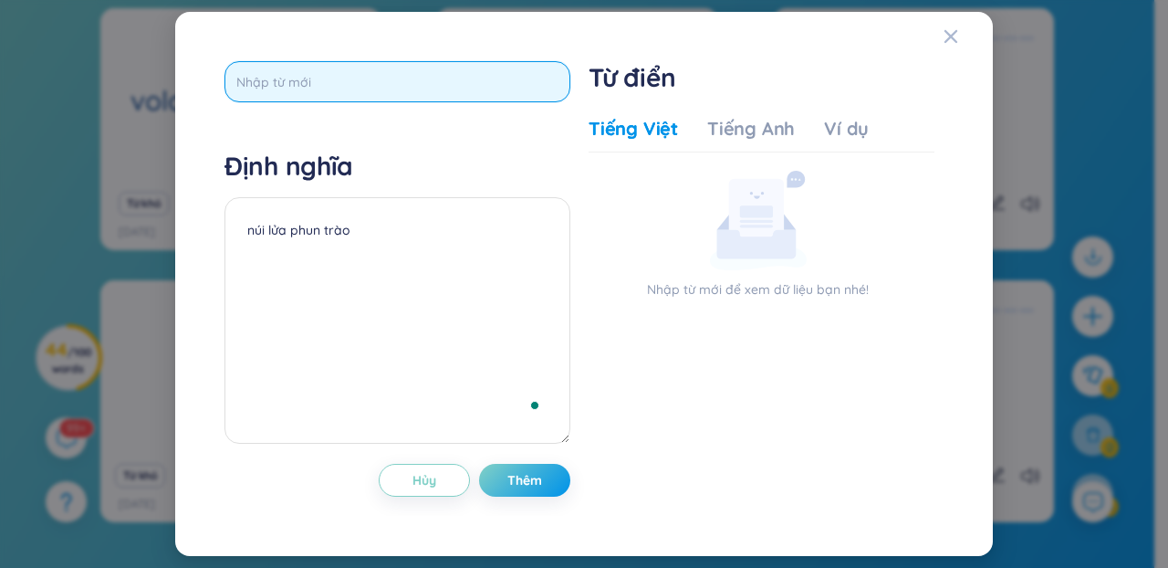
click at [458, 97] on input "text" at bounding box center [398, 81] width 346 height 41
paste input "deforestation"
type input "deforestation"
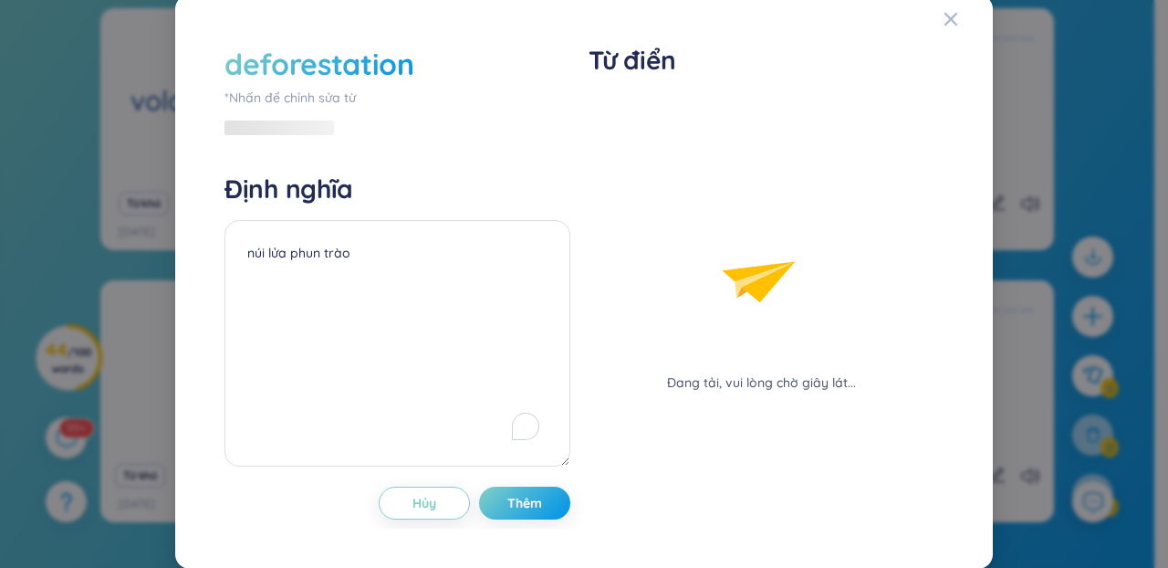
click at [460, 106] on div "deforestation *Nhấn để chỉnh sửa từ" at bounding box center [398, 91] width 346 height 94
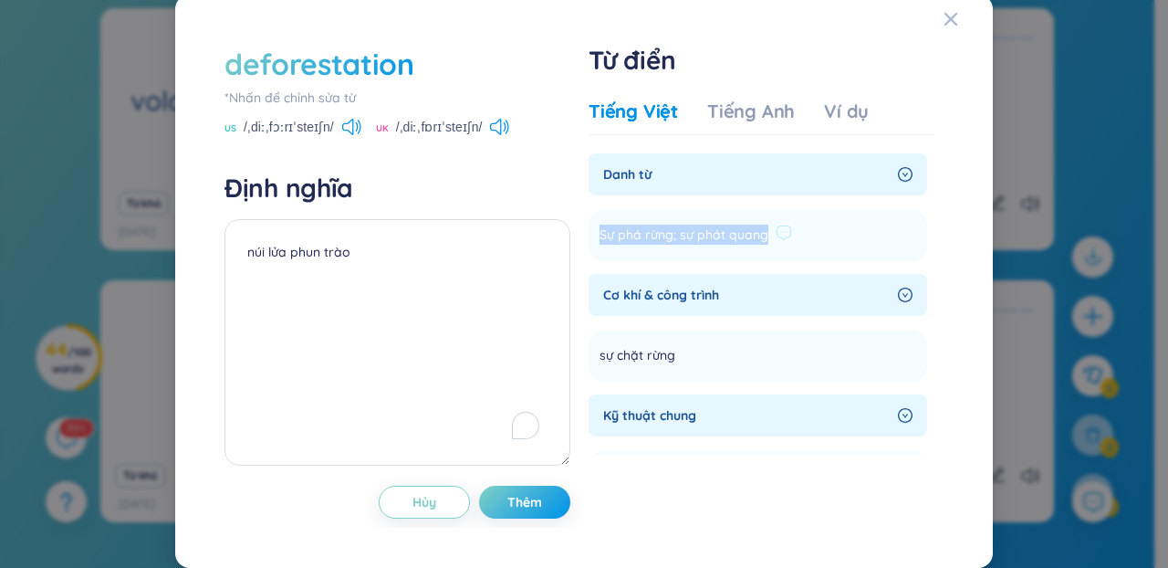
drag, startPoint x: 758, startPoint y: 246, endPoint x: 590, endPoint y: 234, distance: 168.4
click at [590, 234] on li "Sự phá rừng; sự phát quang Thêm" at bounding box center [758, 235] width 339 height 51
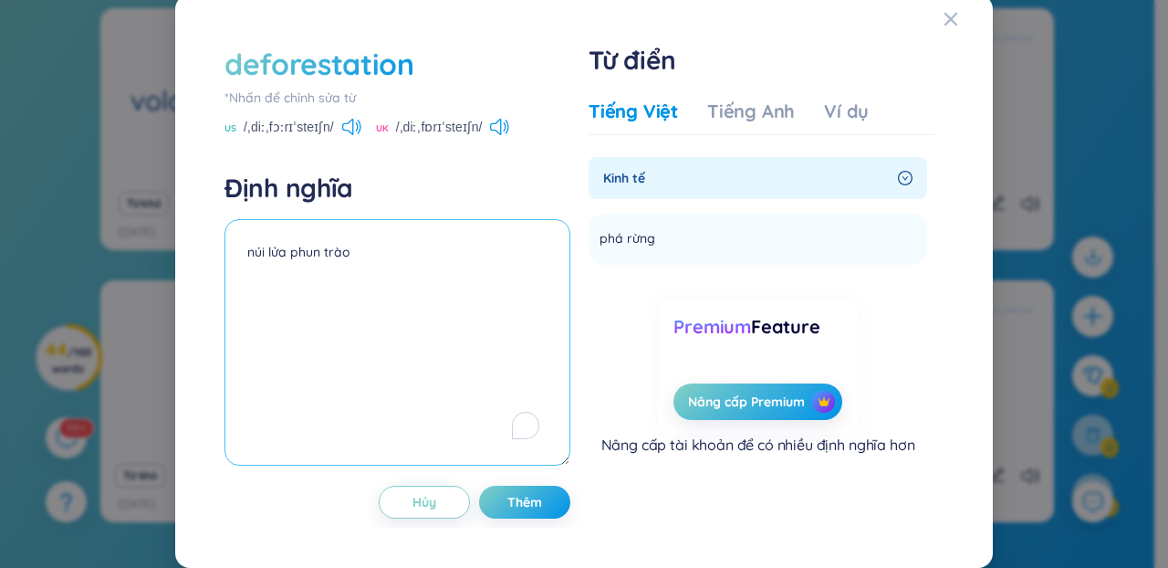
scroll to position [5, 0]
click at [377, 310] on textarea "núi lửa phun trào" at bounding box center [398, 342] width 346 height 246
paste textarea "Sự phá rừng; sự phát quang"
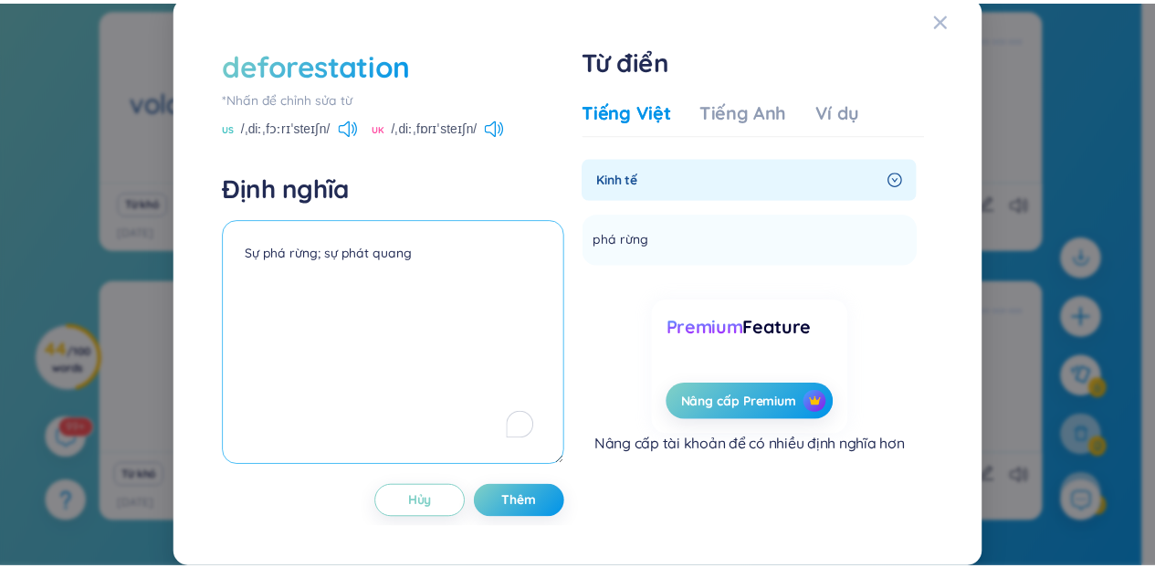
scroll to position [0, 0]
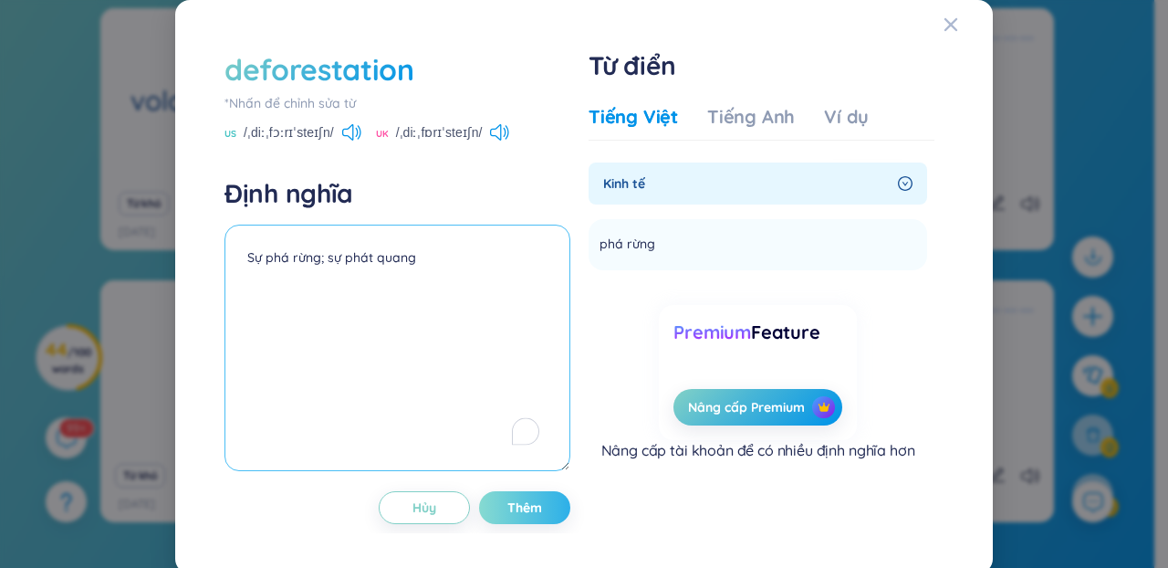
type textarea "Sự phá rừng; sự phát quang"
drag, startPoint x: 503, startPoint y: 501, endPoint x: 399, endPoint y: 236, distance: 285.3
click at [401, 239] on div "deforestation *Nhấn để chỉnh sửa từ US /ˌdiːˌfɔːrɪˈsteɪʃn/ UK /ˌdiːˌfɒrɪˈsteɪʃn…" at bounding box center [398, 286] width 346 height 475
click at [342, 132] on icon at bounding box center [351, 132] width 19 height 16
click at [536, 513] on button "Thêm" at bounding box center [524, 507] width 91 height 33
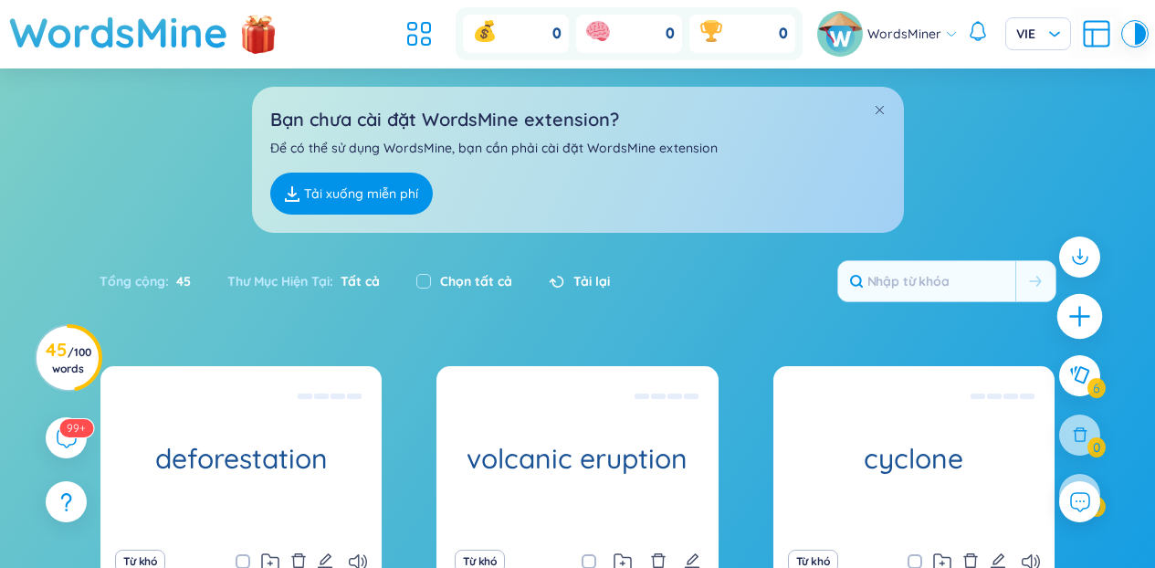
click at [1070, 323] on icon "plus" at bounding box center [1080, 317] width 26 height 26
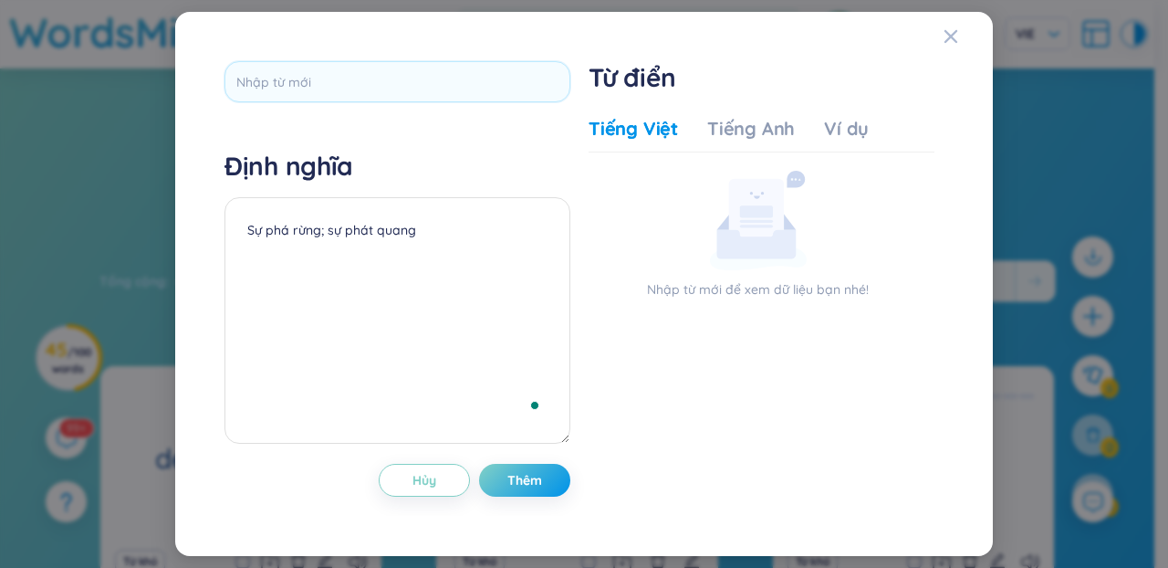
click at [433, 124] on div "Định nghĩa Sự phá rừng; sự phát quang Hủy Thêm" at bounding box center [398, 283] width 346 height 445
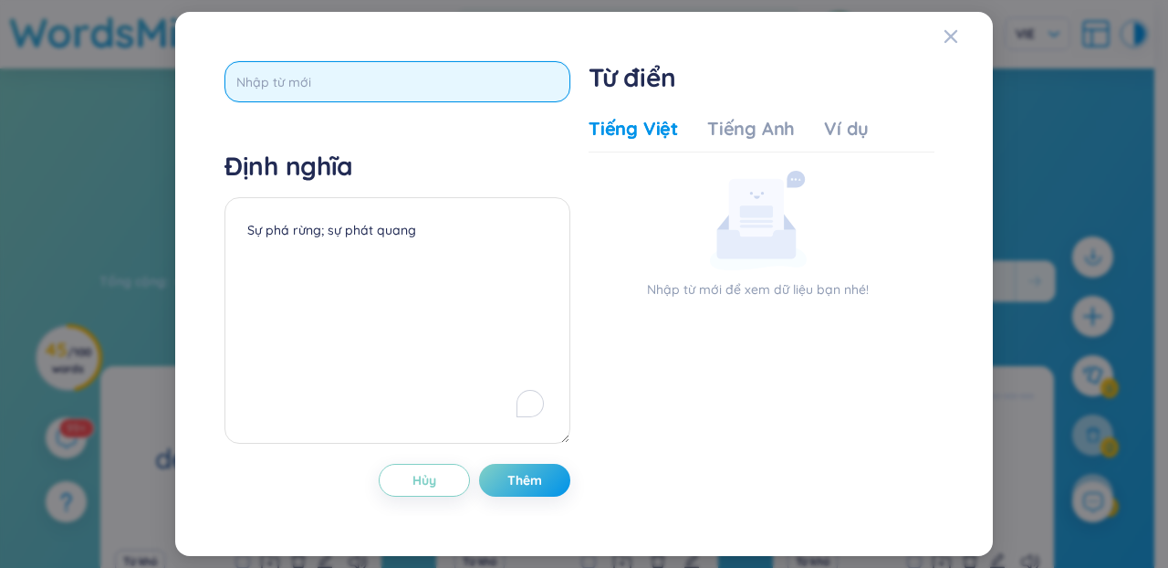
click at [427, 90] on input "text" at bounding box center [398, 81] width 346 height 41
paste input "desertification"
type input "desertification"
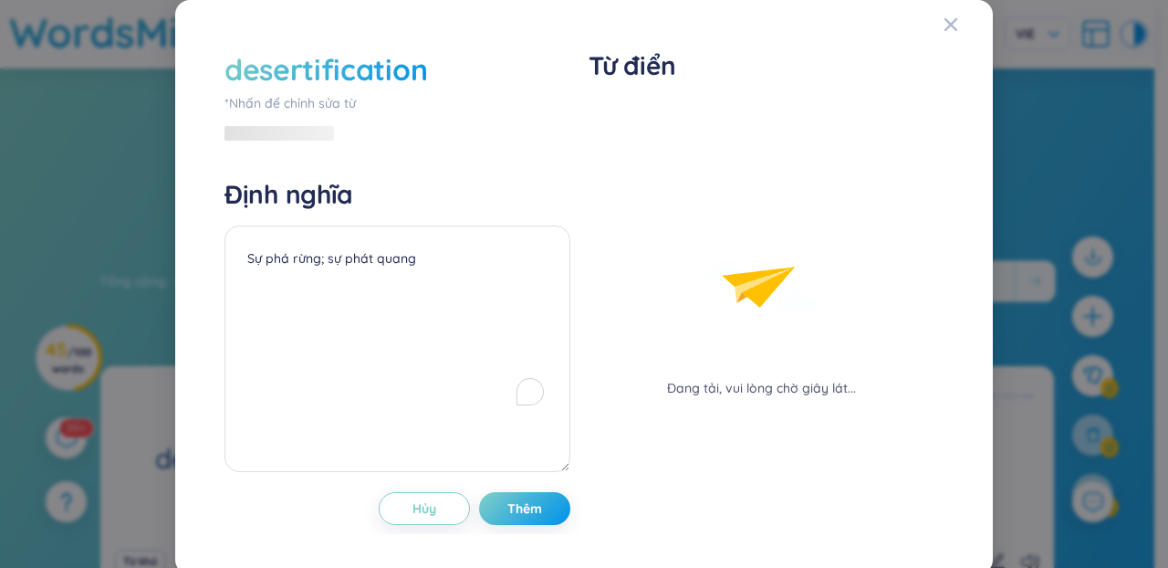
click at [427, 128] on div "desertification *Nhấn để chỉnh sửa từ Định nghĩa Sự phá rừng; sự phát quang Hủy…" at bounding box center [398, 287] width 346 height 476
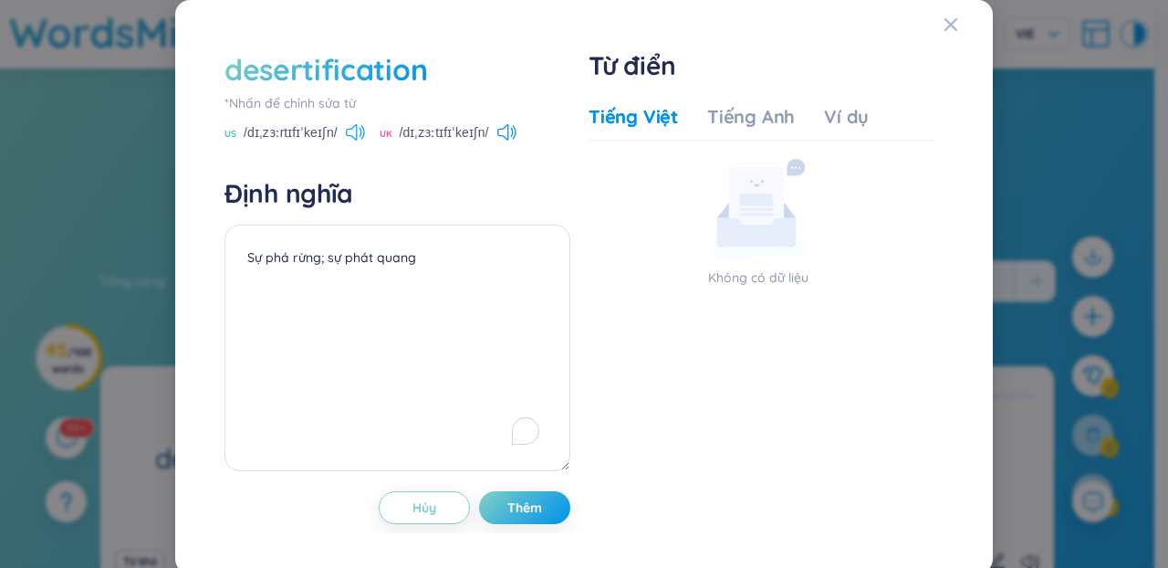
click at [359, 124] on icon at bounding box center [355, 132] width 19 height 16
click at [729, 126] on div "Tiếng Anh" at bounding box center [751, 117] width 88 height 26
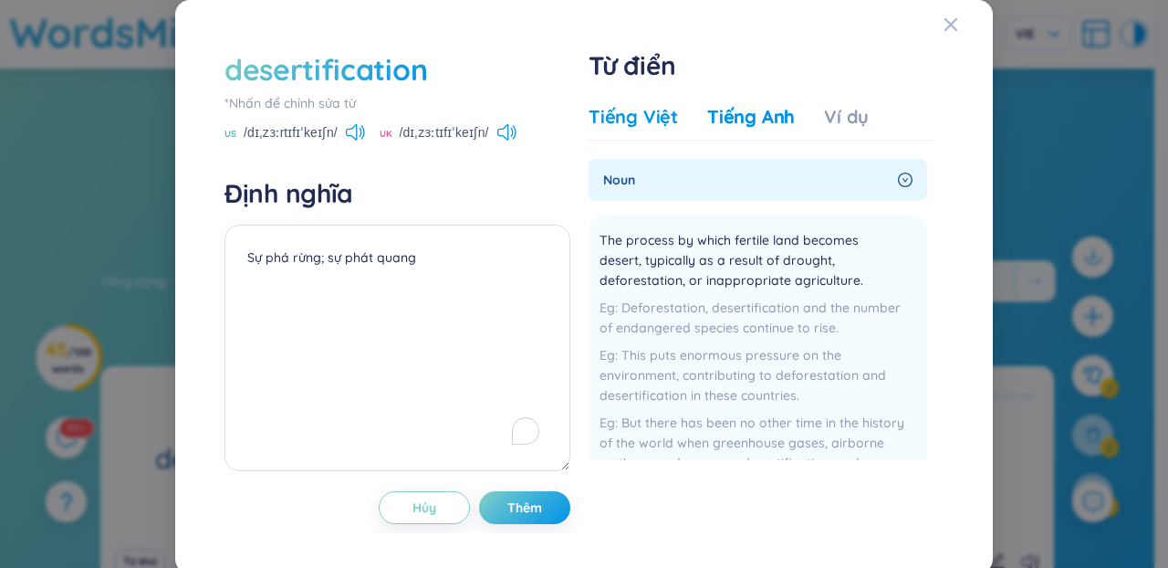
click at [626, 112] on div "Tiếng Việt" at bounding box center [633, 117] width 89 height 26
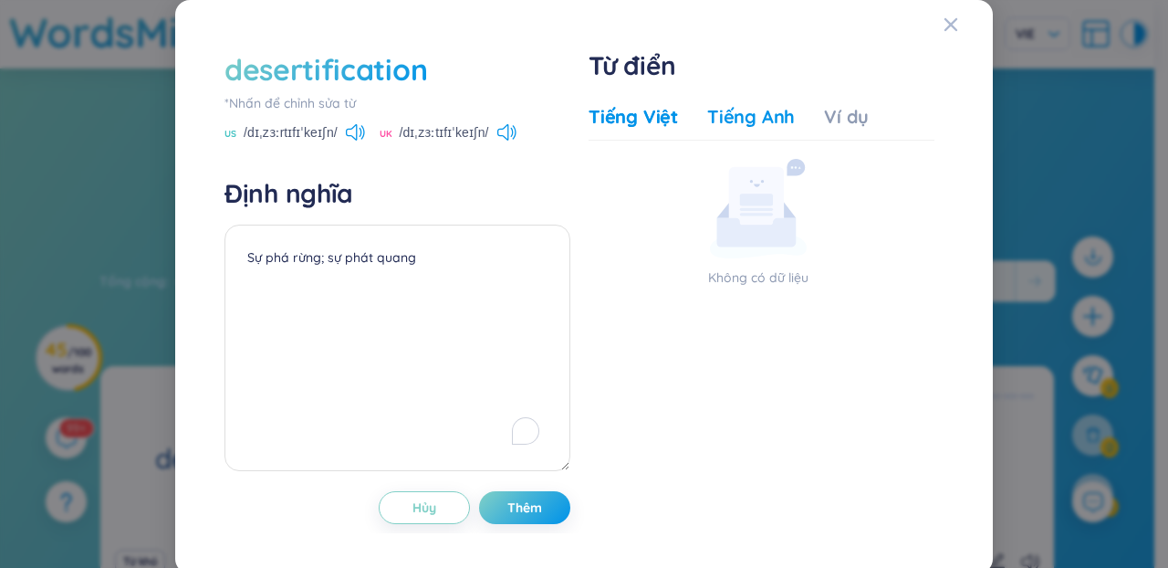
click at [715, 120] on div "Tiếng Anh" at bounding box center [751, 117] width 88 height 26
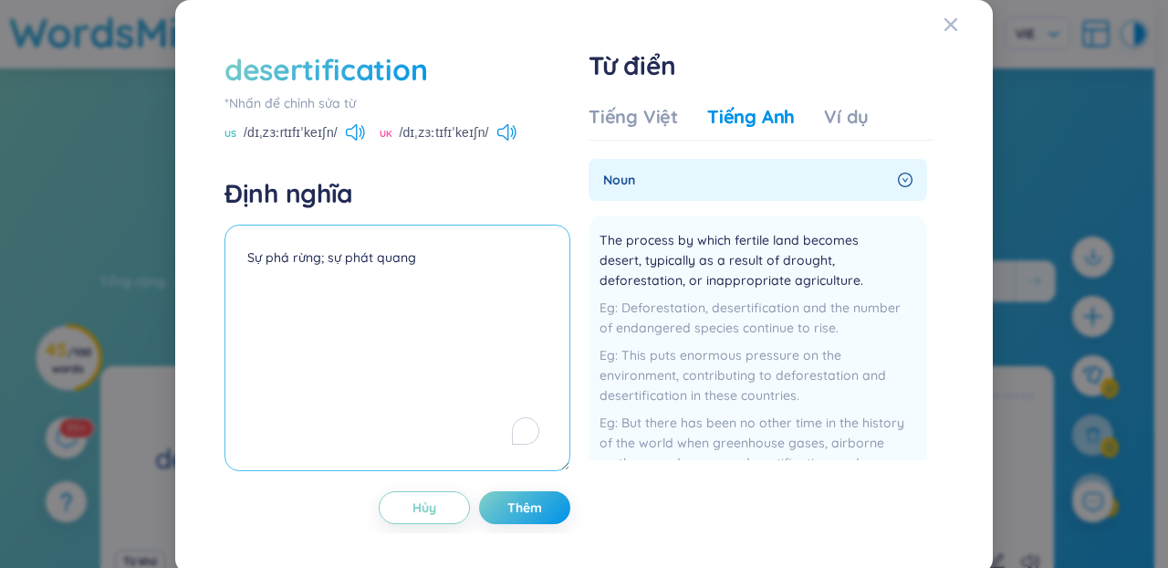
click at [424, 278] on textarea "Sự phá rừng; sự phát quang" at bounding box center [398, 348] width 346 height 246
type textarea "Hoang mạc hoá"
click at [547, 494] on button "Thêm" at bounding box center [524, 507] width 91 height 33
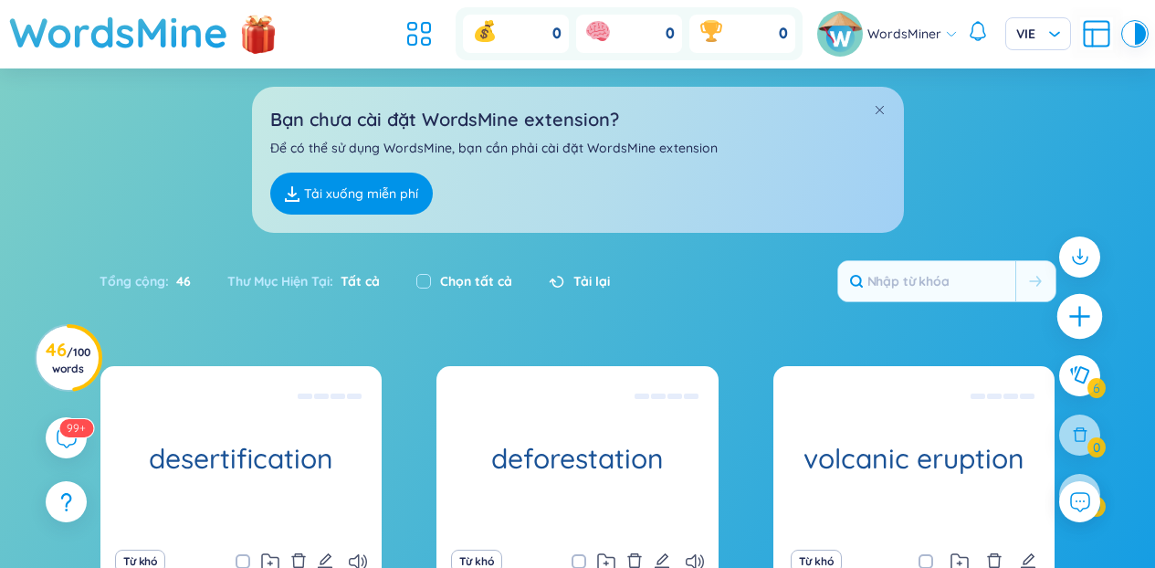
click at [1087, 309] on icon "plus" at bounding box center [1080, 317] width 26 height 26
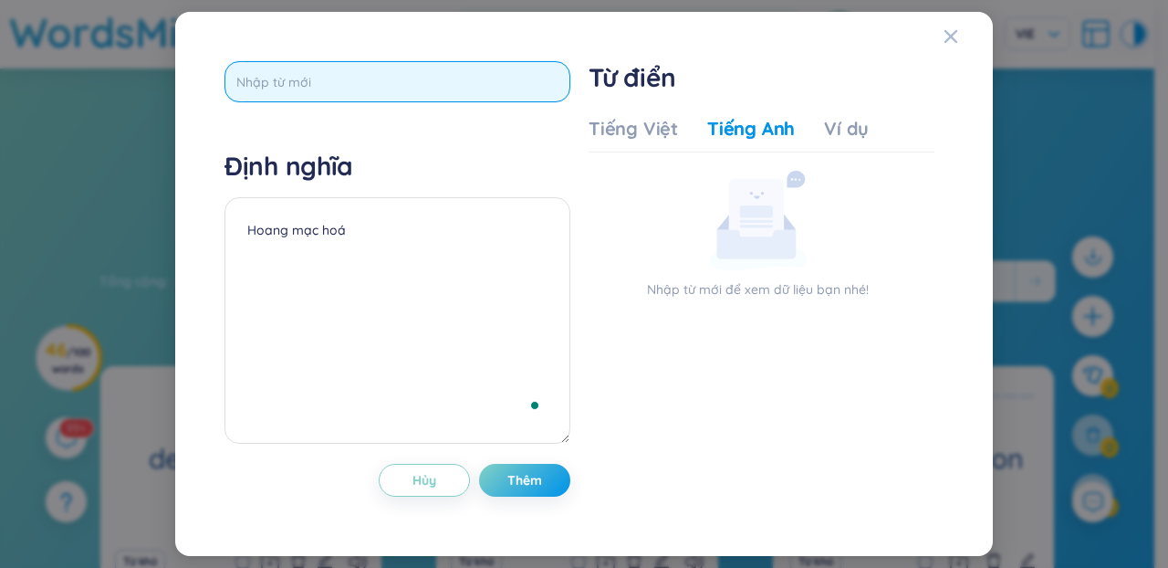
click at [403, 93] on input "text" at bounding box center [398, 81] width 346 height 41
paste input "bush fires"
type input "bush fires"
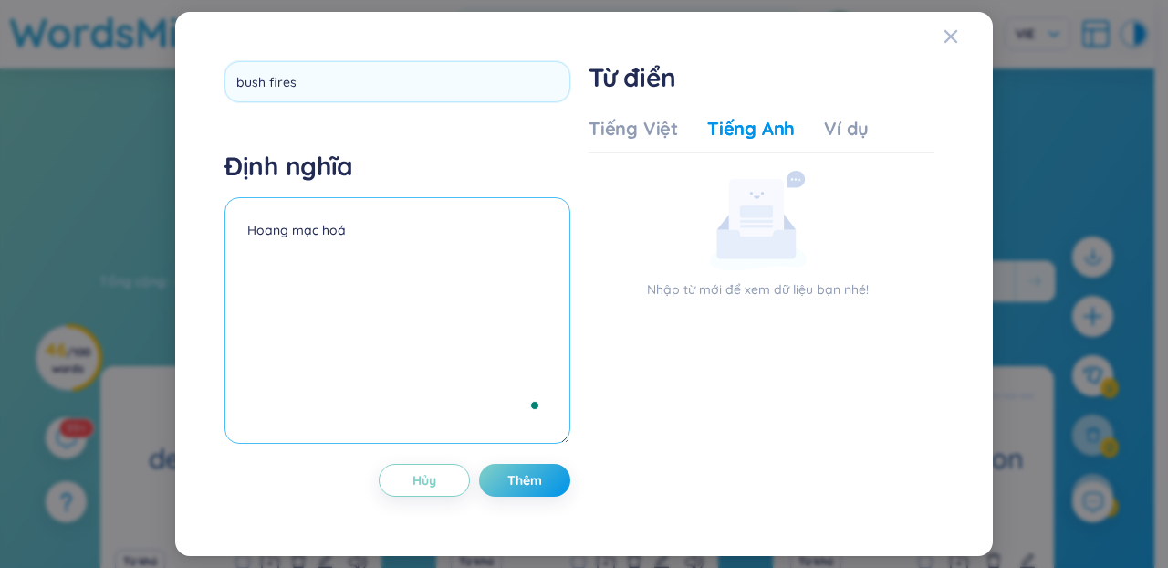
click at [393, 248] on textarea "Hoang mạc hoá" at bounding box center [398, 320] width 346 height 246
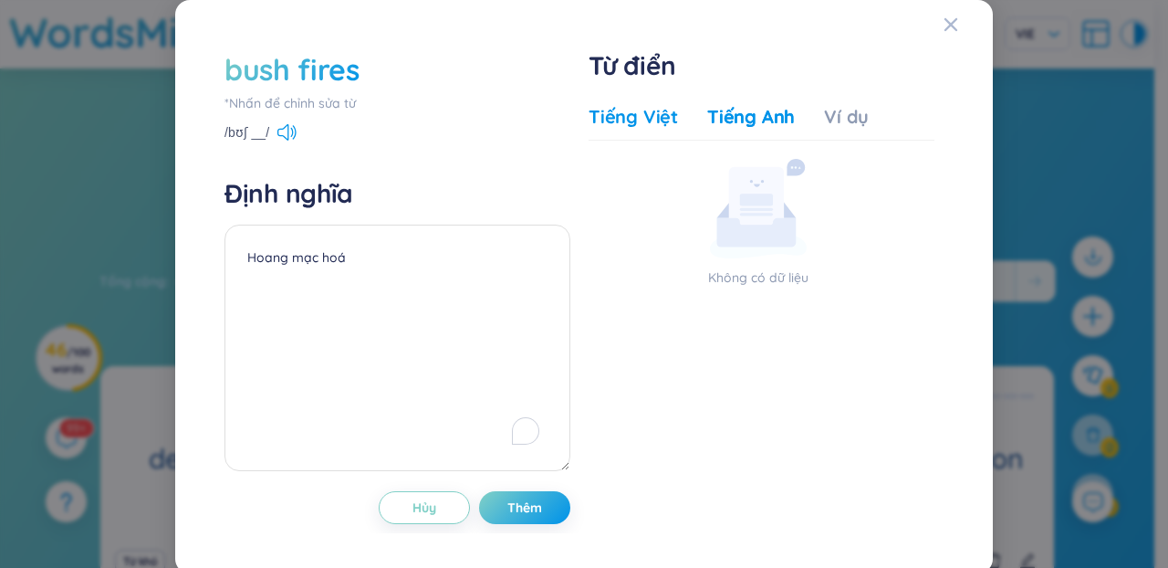
click at [644, 117] on div "Tiếng Việt" at bounding box center [633, 117] width 89 height 26
click at [634, 125] on div "Tiếng Việt" at bounding box center [633, 117] width 89 height 26
click at [261, 330] on textarea "Hoang mạc hoá" at bounding box center [398, 348] width 346 height 246
type textarea "c"
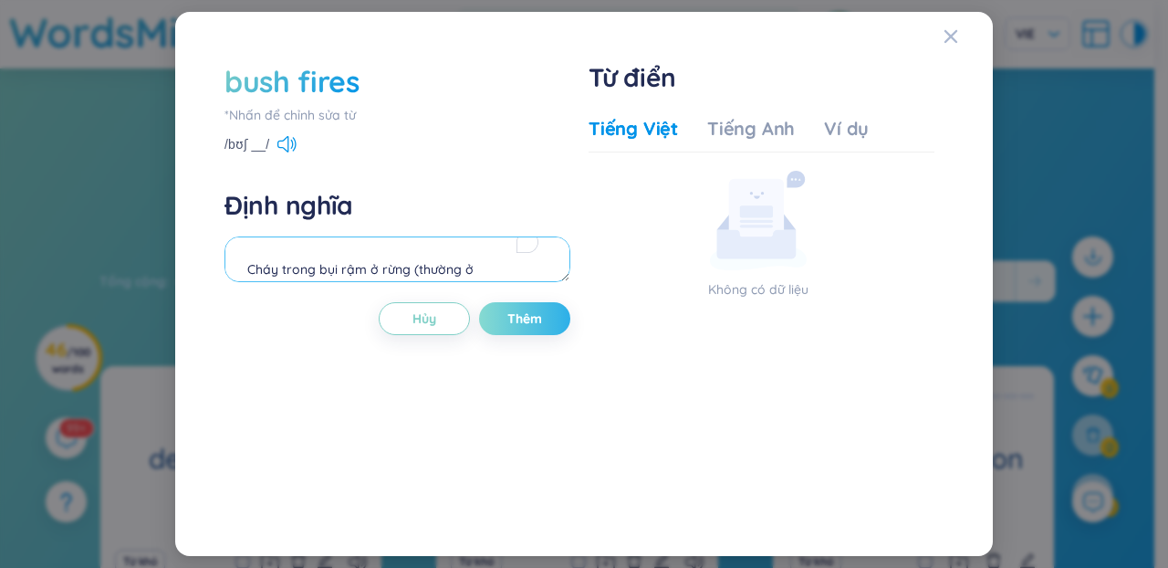
type textarea "Cháy trong bụi rậm ở rừng (thường ở [GEOGRAPHIC_DATA])"
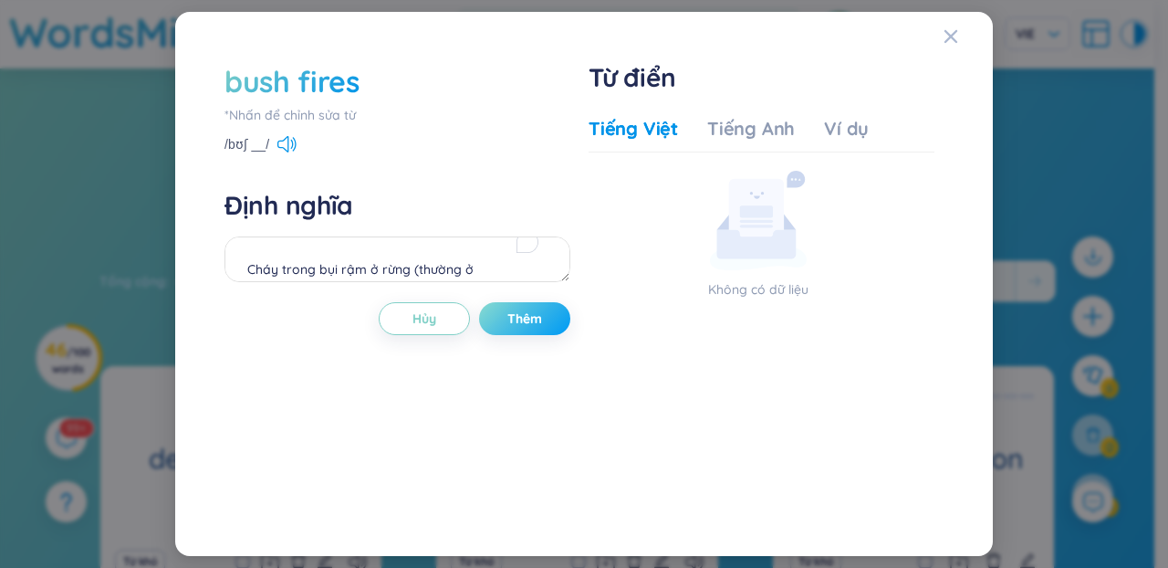
click at [525, 305] on button "Thêm" at bounding box center [524, 318] width 91 height 33
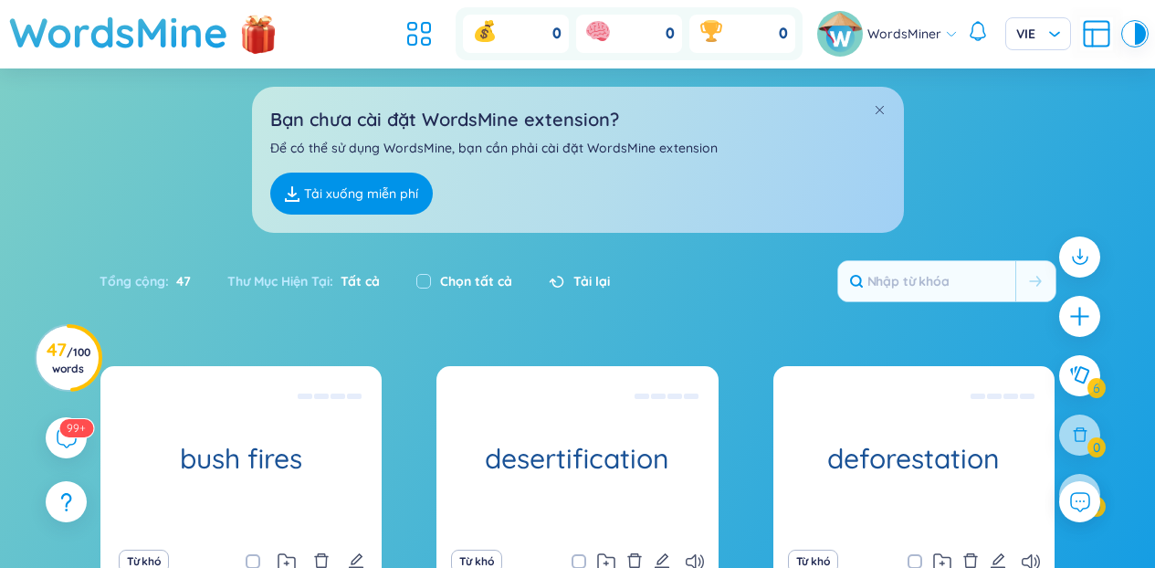
click at [1101, 312] on div at bounding box center [1079, 384] width 59 height 315
click at [1090, 316] on icon "plus" at bounding box center [1080, 317] width 26 height 26
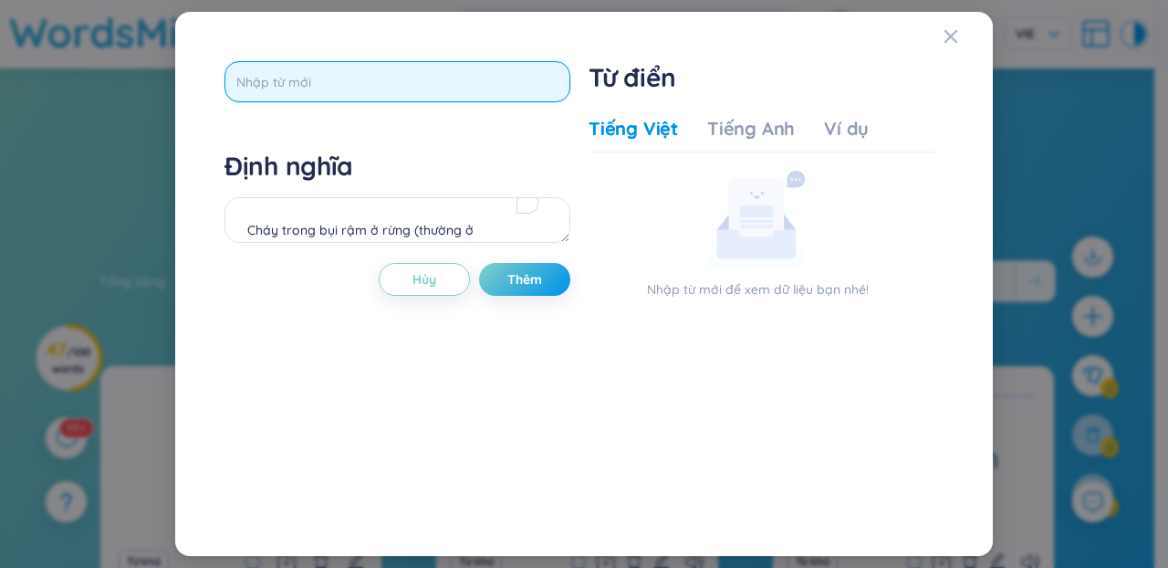
click at [477, 78] on input "text" at bounding box center [398, 81] width 346 height 41
paste input "politics"
type input "politics"
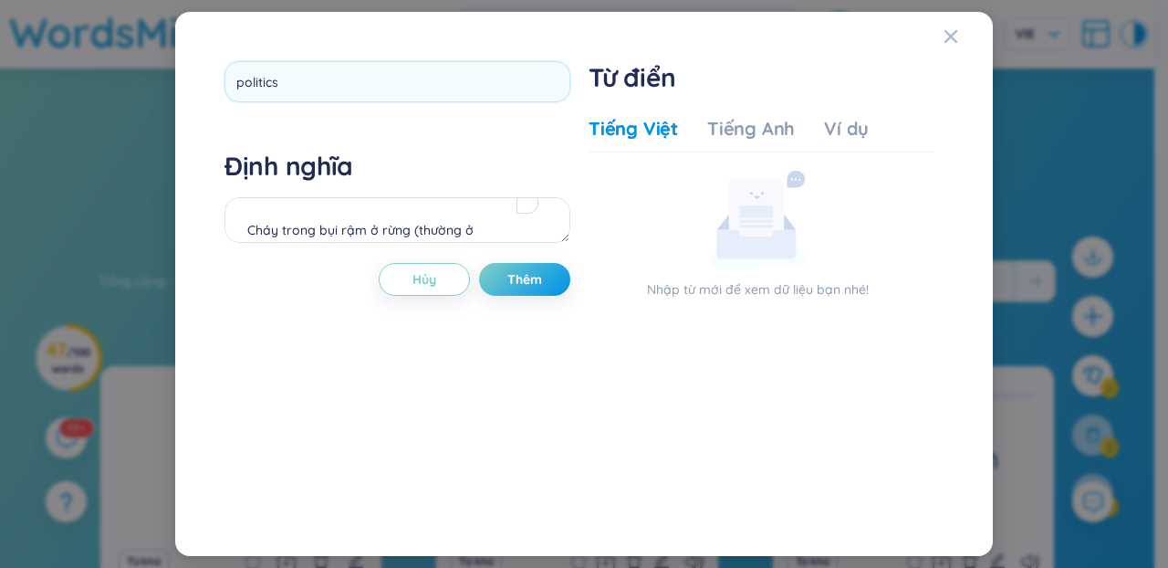
click at [400, 131] on div "politics Định nghĩa Cháy trong bụi rậm ở rừng (thường ở [GEOGRAPHIC_DATA]) Hủy …" at bounding box center [398, 283] width 346 height 445
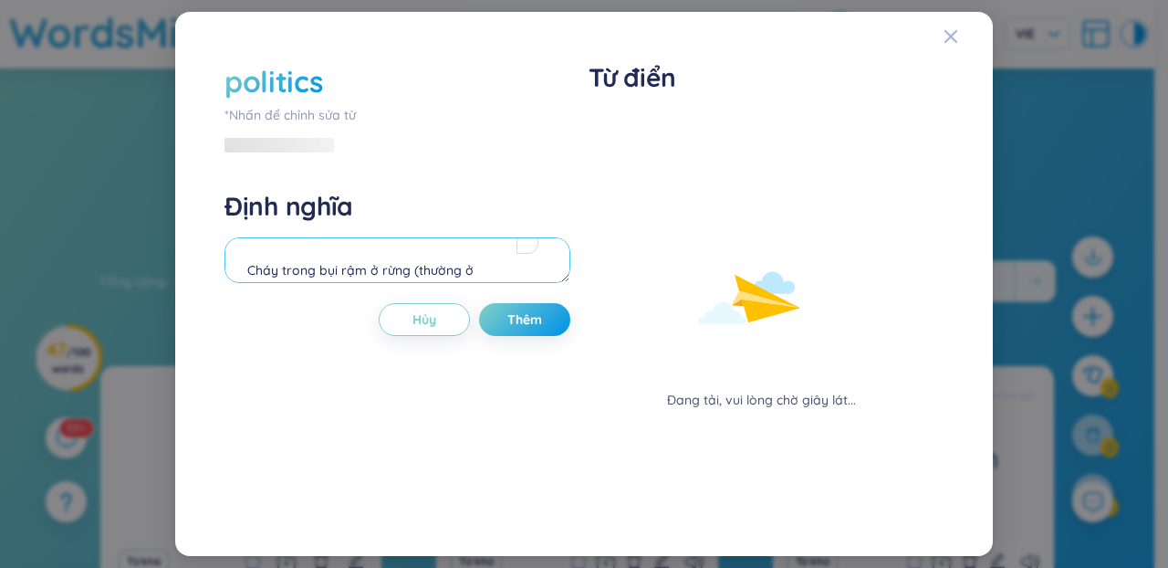
click at [443, 267] on textarea "Cháy trong bụi rậm ở rừng (thường ở [GEOGRAPHIC_DATA])" at bounding box center [398, 260] width 346 height 46
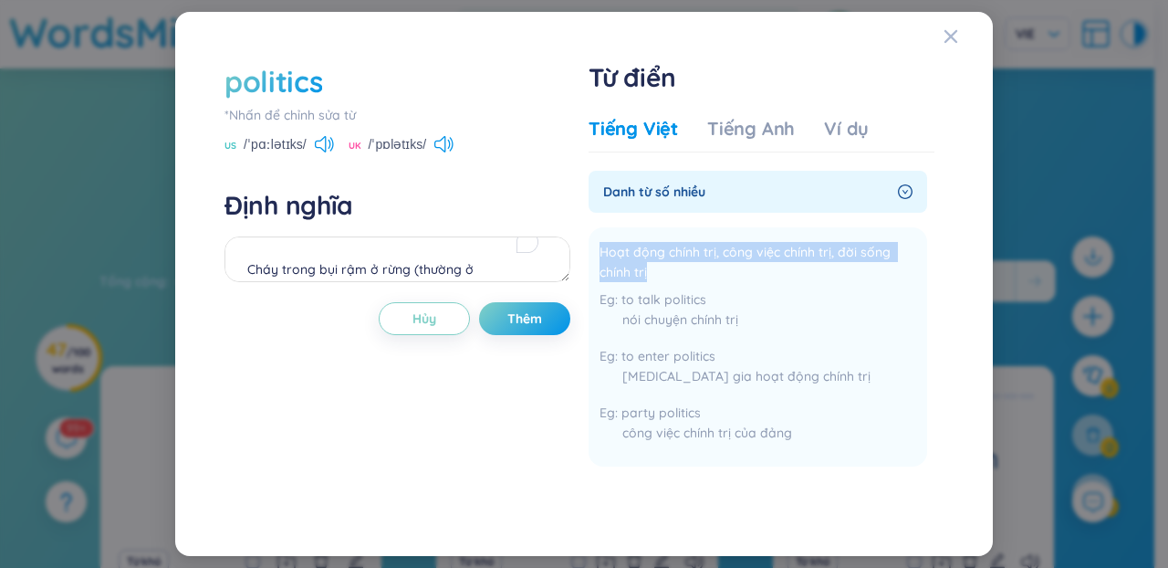
drag, startPoint x: 687, startPoint y: 267, endPoint x: 583, endPoint y: 255, distance: 104.9
click at [583, 255] on div "politics *Nhấn để chỉnh sửa từ [GEOGRAPHIC_DATA] /ˈpɑːlətɪks/ [GEOGRAPHIC_DATA]…" at bounding box center [584, 283] width 738 height 463
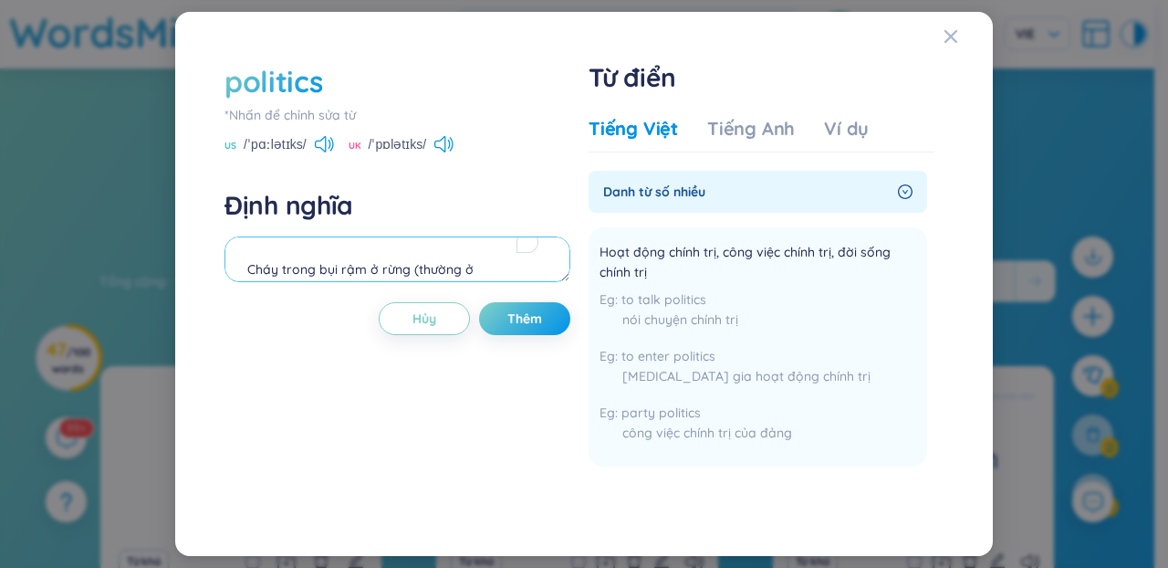
click at [383, 259] on textarea "Cháy trong bụi rậm ở rừng (thường ở [GEOGRAPHIC_DATA])" at bounding box center [398, 259] width 346 height 46
paste textarea "Hoạt động chính trị, công việc chính trị, đời sống chính trị"
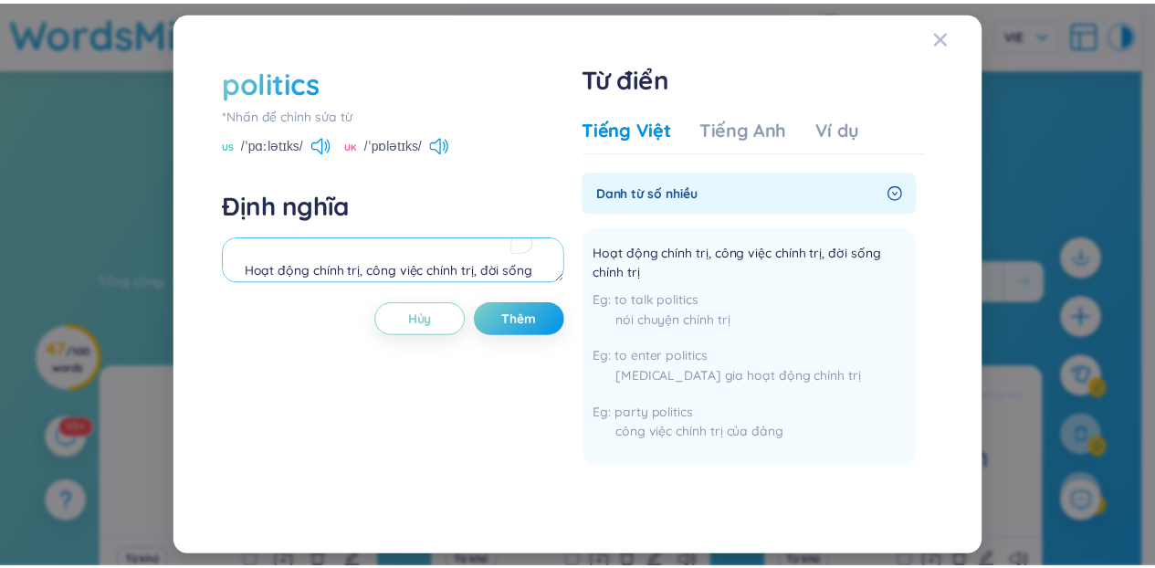
scroll to position [16, 0]
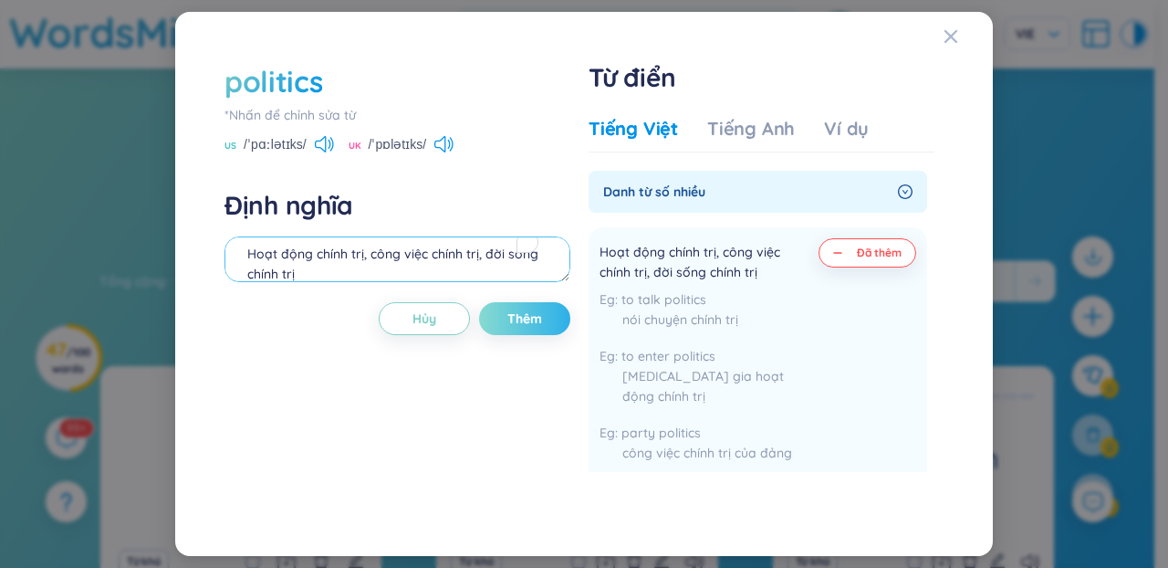
type textarea "Hoạt động chính trị, công việc chính trị, đời sống chính trị"
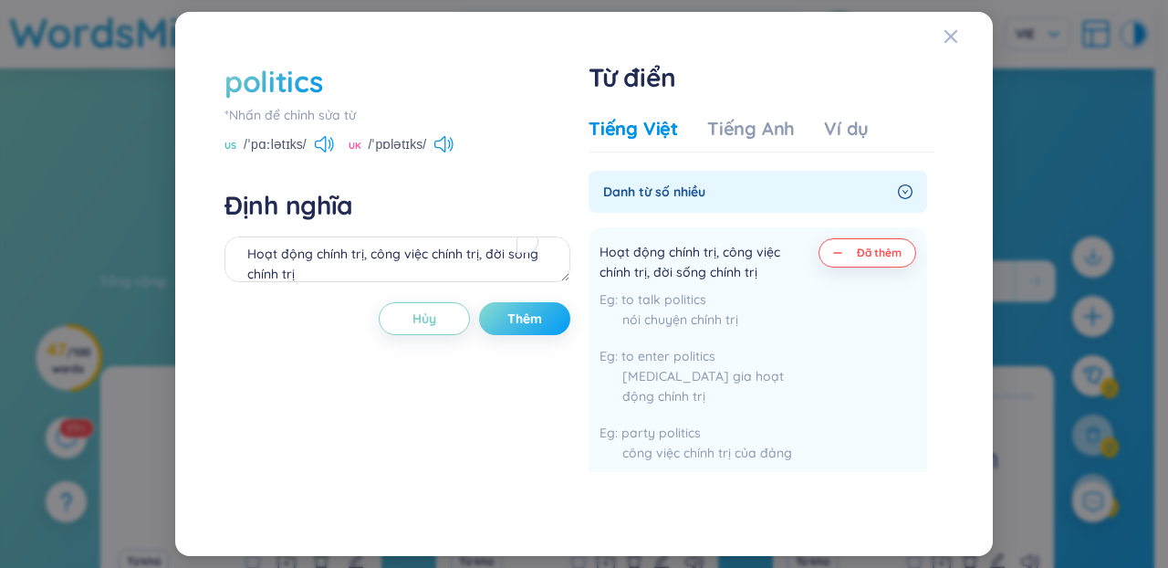
click at [539, 328] on button "Thêm" at bounding box center [524, 318] width 91 height 33
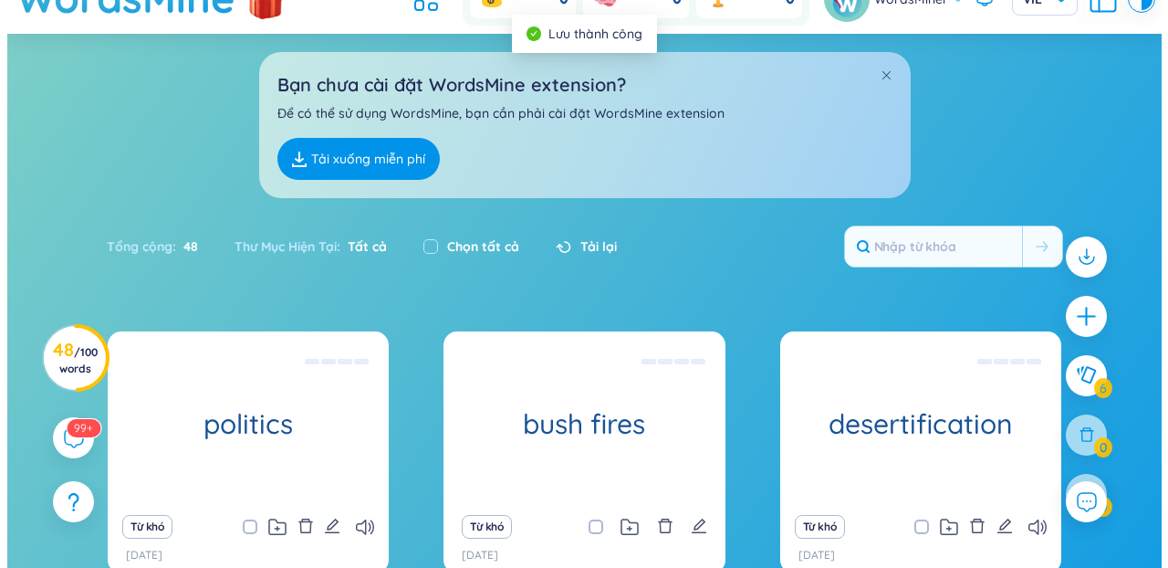
scroll to position [72, 0]
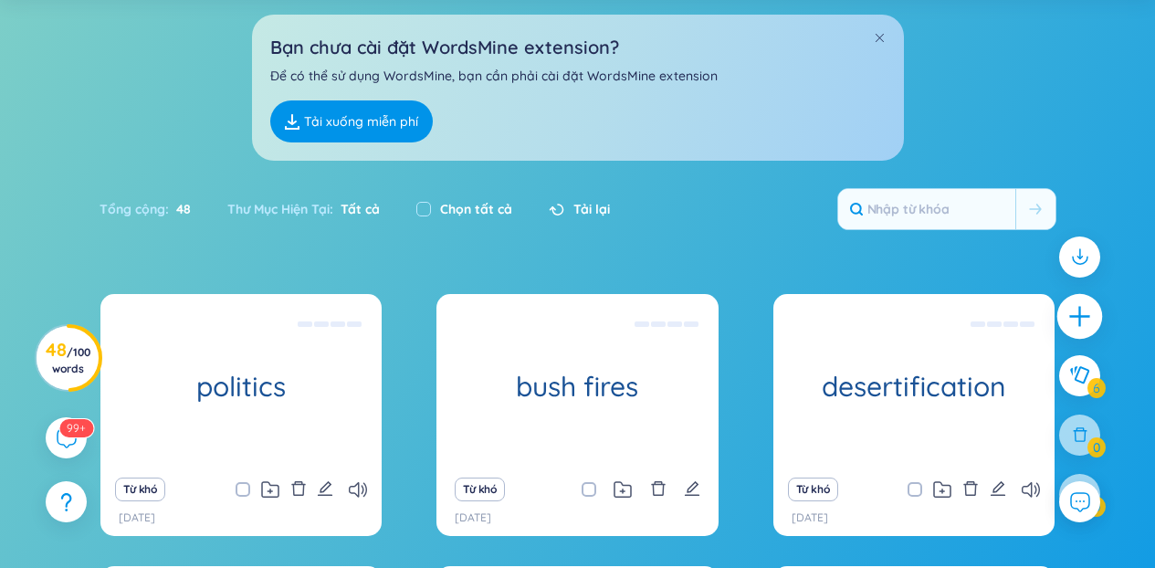
click at [1059, 310] on div at bounding box center [1080, 317] width 46 height 46
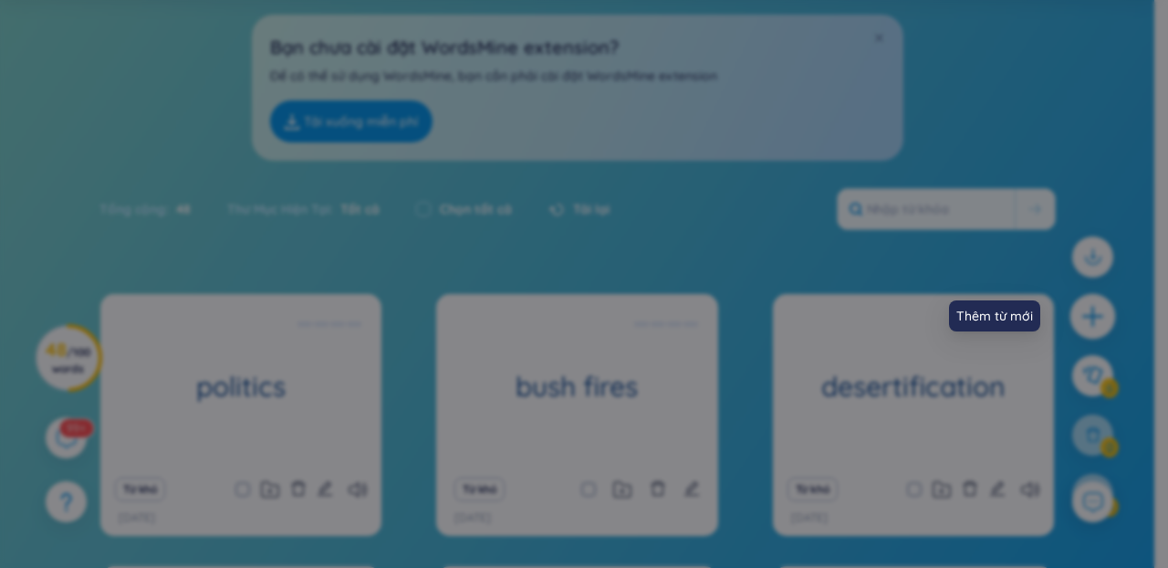
scroll to position [0, 0]
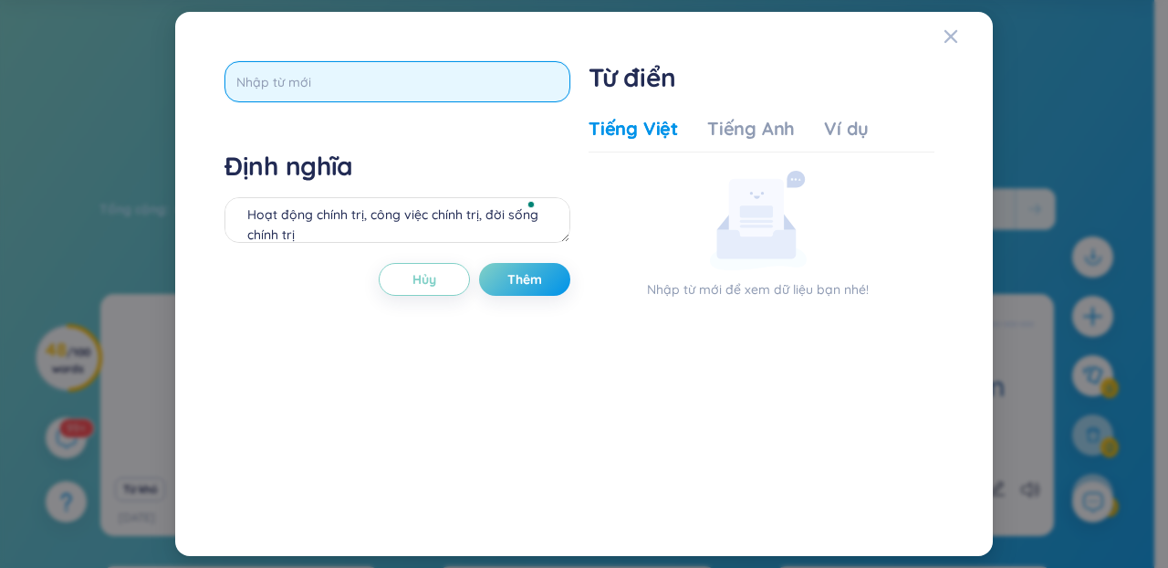
click at [466, 89] on input "text" at bounding box center [398, 81] width 346 height 41
paste input "politician"
type input "politician"
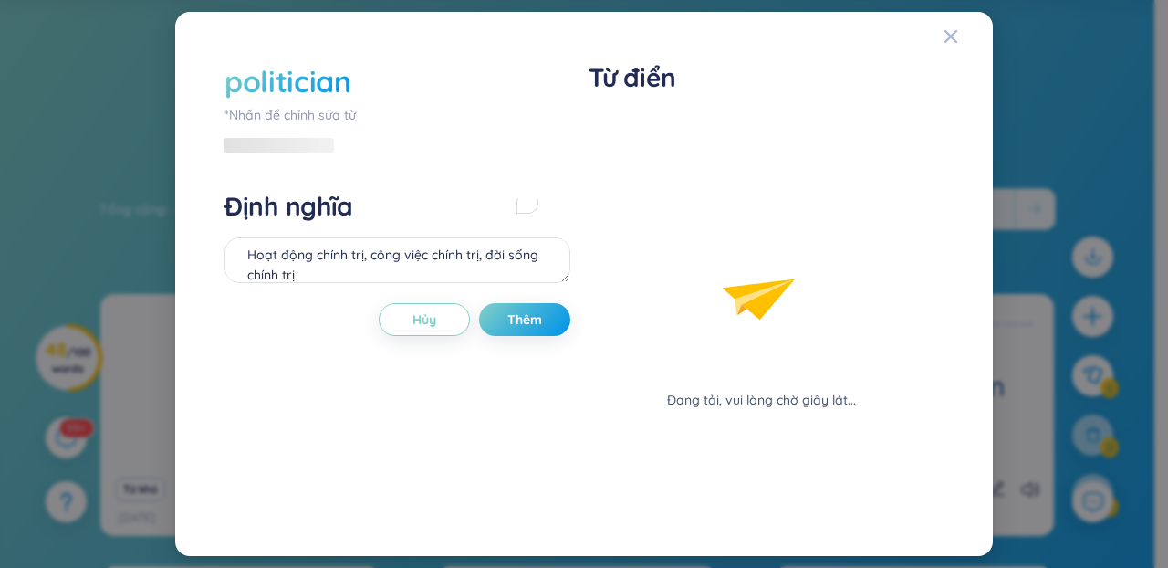
click at [443, 138] on div "politician *Nhấn để chỉnh sửa từ Định nghĩa Hoạt động chính trị, công việc chín…" at bounding box center [398, 283] width 346 height 445
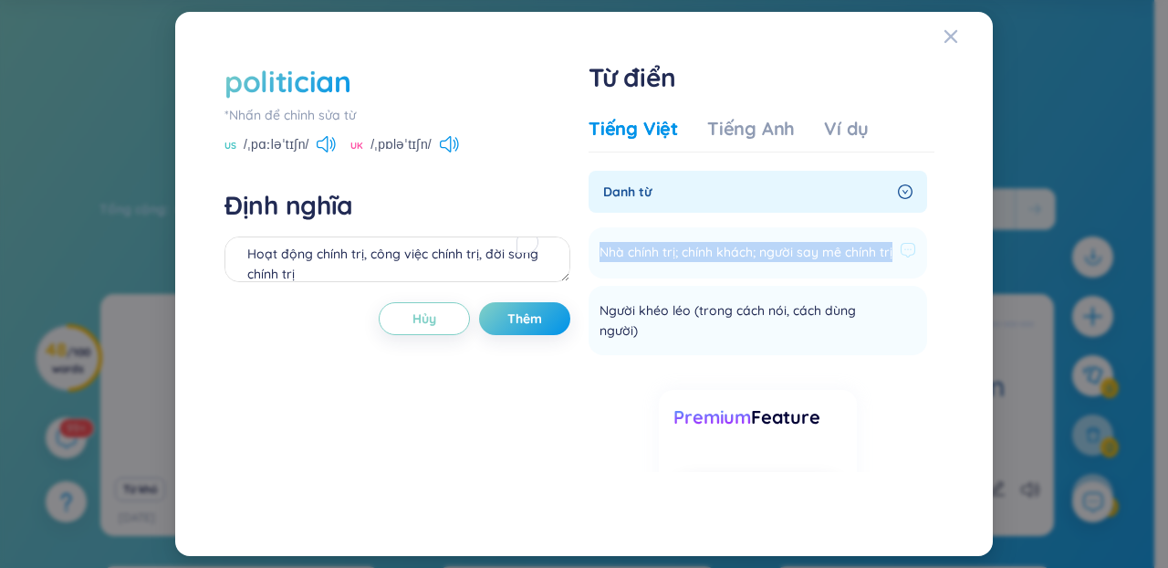
drag, startPoint x: 636, startPoint y: 269, endPoint x: 595, endPoint y: 247, distance: 46.6
click at [595, 247] on li "Nhà chính trị; chính khách; người say mê chính trị Thêm" at bounding box center [758, 252] width 339 height 51
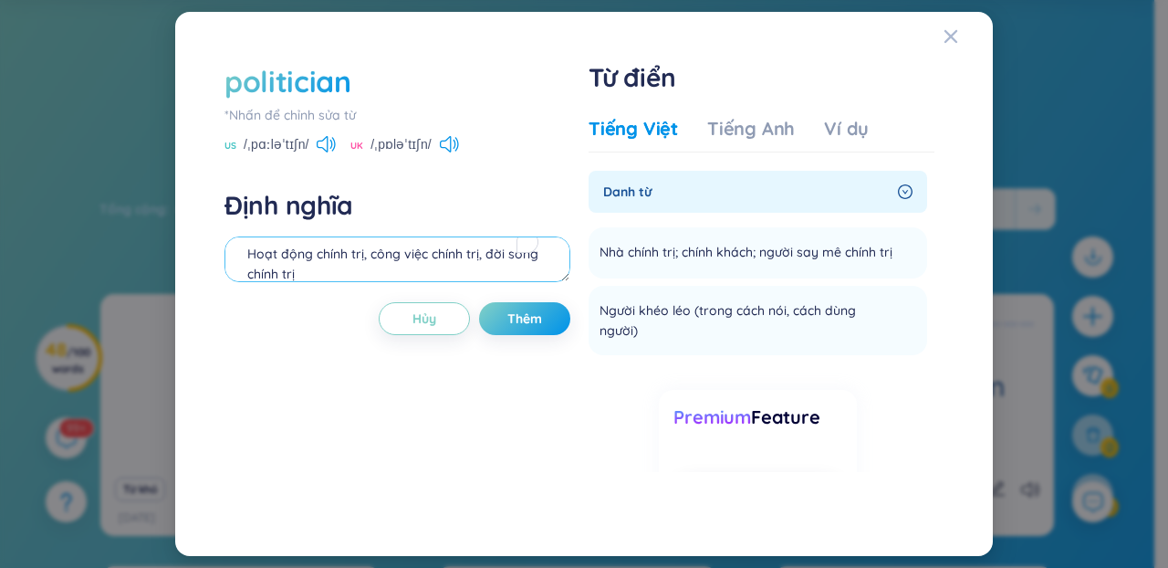
click at [342, 253] on textarea "Hoạt động chính trị, công việc chính trị, đời sống chính trị" at bounding box center [398, 259] width 346 height 46
paste textarea "Nhà chính trị; chính khách; người say mê chính trị"
type textarea "Nhà chính trị; chính khách; người say mê chính trị"
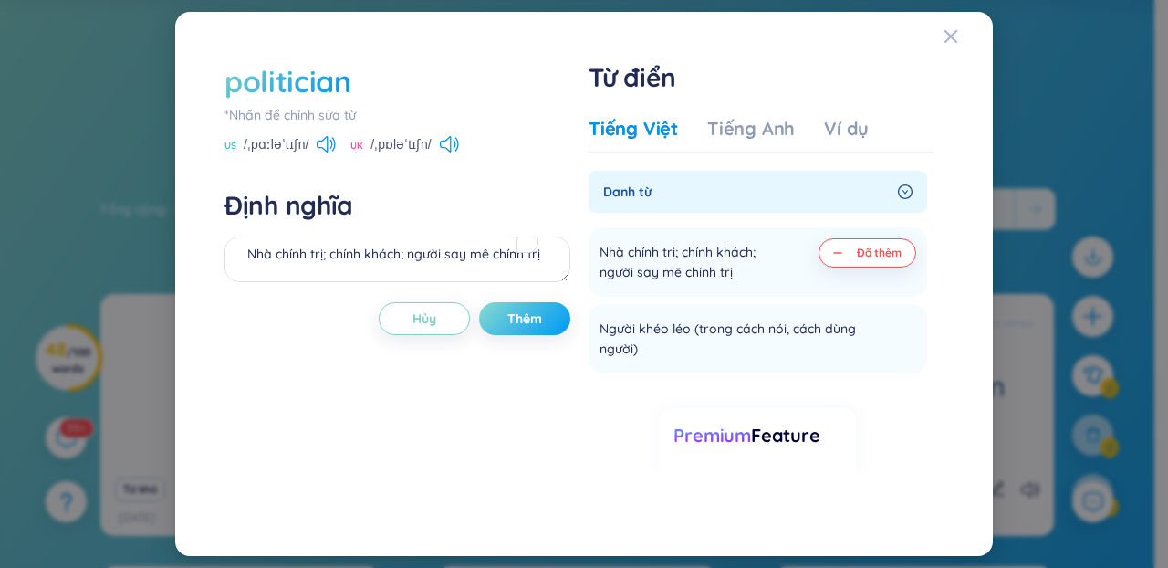
click at [563, 314] on button "Thêm" at bounding box center [524, 318] width 91 height 33
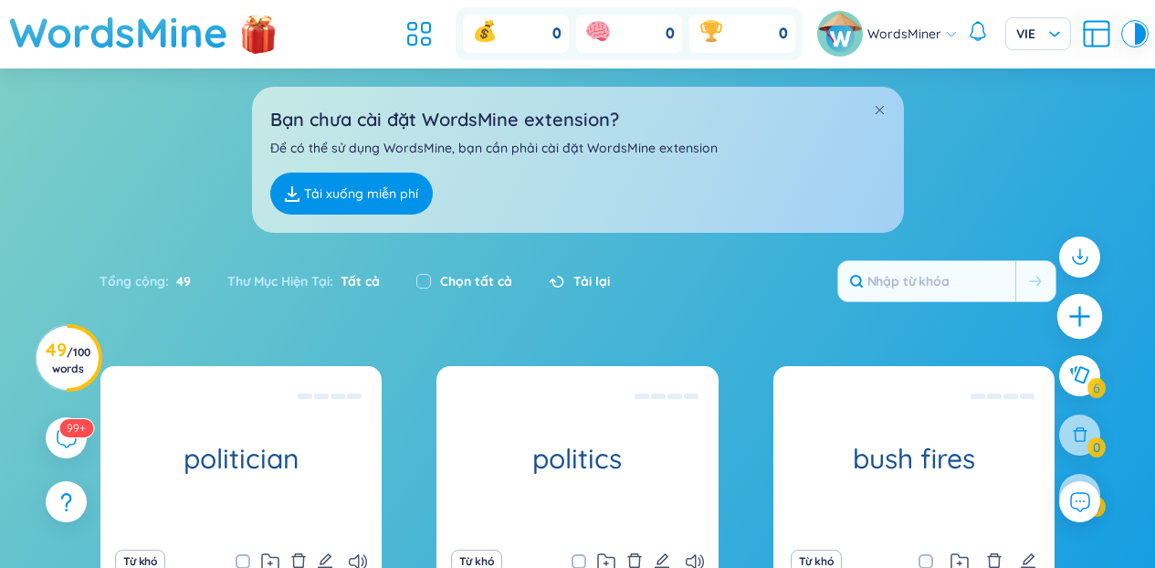
click at [1076, 309] on icon "plus" at bounding box center [1080, 317] width 26 height 26
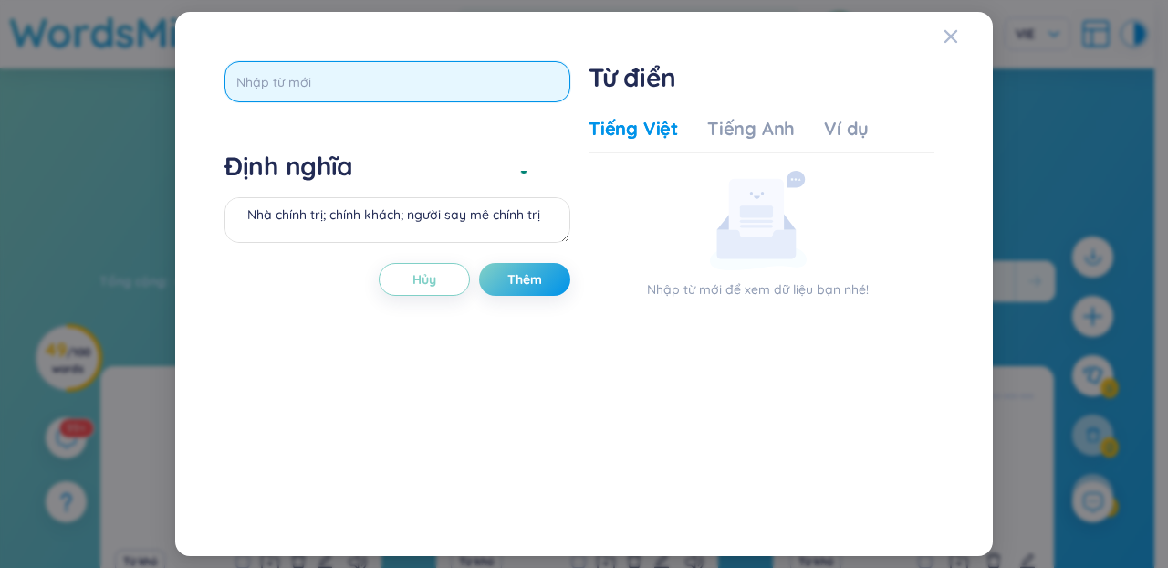
click at [408, 90] on input "text" at bounding box center [398, 81] width 346 height 41
paste input "senator"
type input "senator"
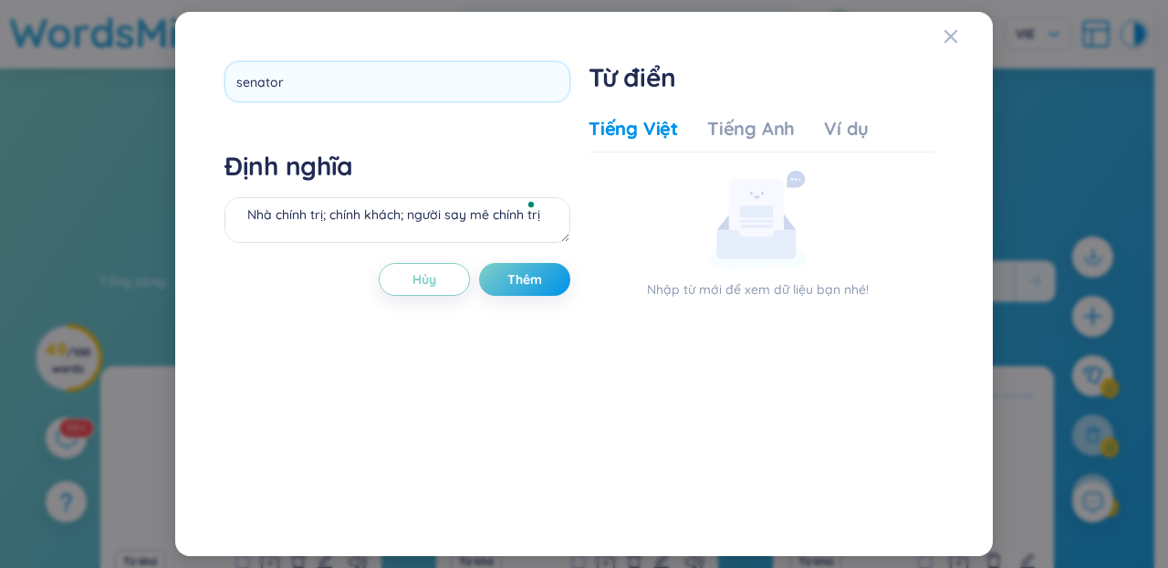
click at [393, 167] on div "senator Định nghĩa Nhà chính trị; chính khách; người say mê chính trị Hủy Thêm" at bounding box center [398, 283] width 346 height 445
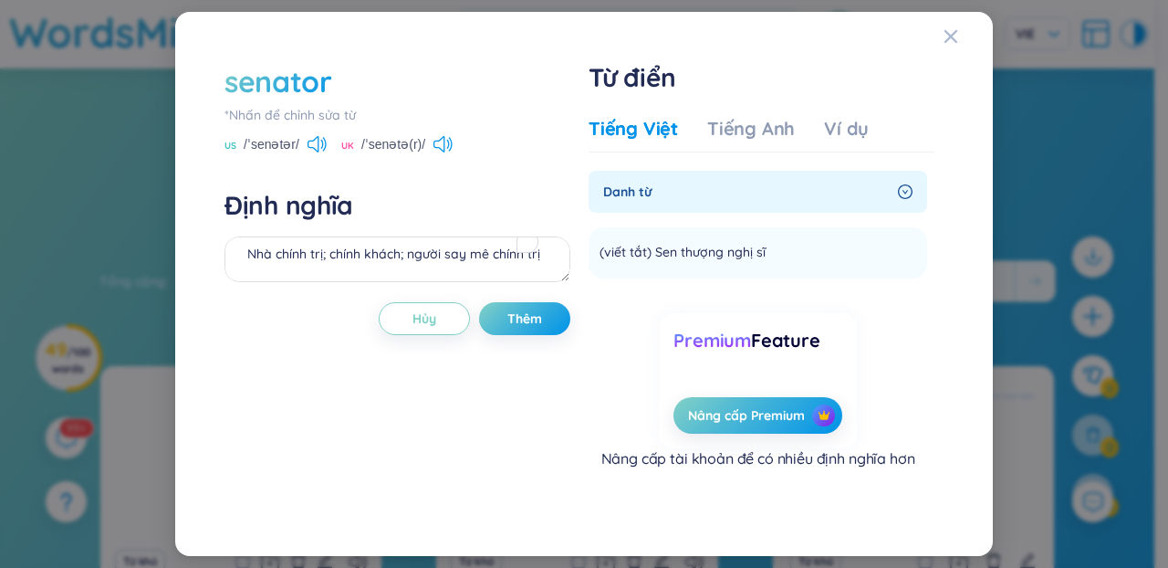
click at [684, 137] on div "Tiếng Việt Tiếng Anh Ví dụ" at bounding box center [729, 134] width 280 height 37
click at [723, 121] on div "Tiếng Anh" at bounding box center [751, 129] width 88 height 26
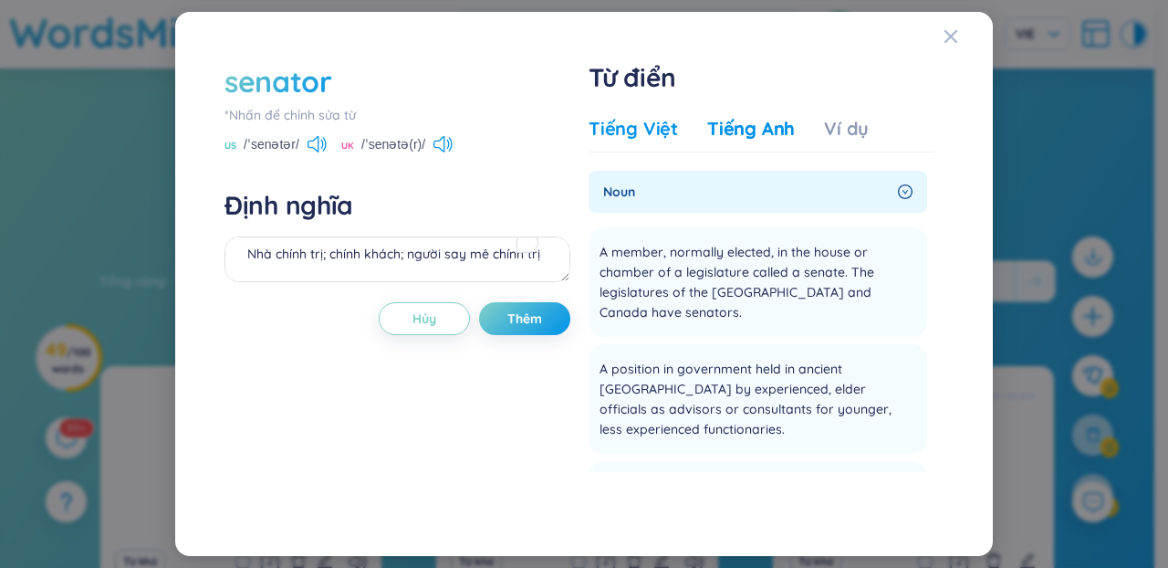
click at [624, 125] on div "Tiếng Việt" at bounding box center [633, 129] width 89 height 26
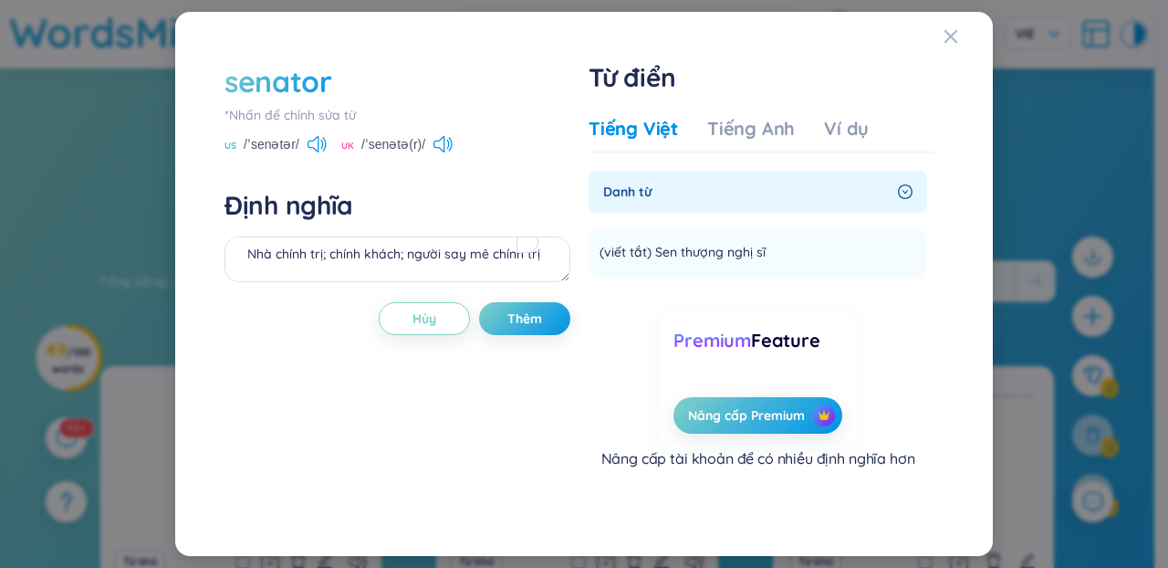
click at [386, 288] on div "senator *Nhấn để chỉnh sửa từ [GEOGRAPHIC_DATA] /ˈsenətər/ [GEOGRAPHIC_DATA] /ˈ…" at bounding box center [398, 283] width 346 height 445
click at [367, 242] on textarea "Nhà chính trị; chính khách; người say mê chính trị" at bounding box center [398, 259] width 346 height 46
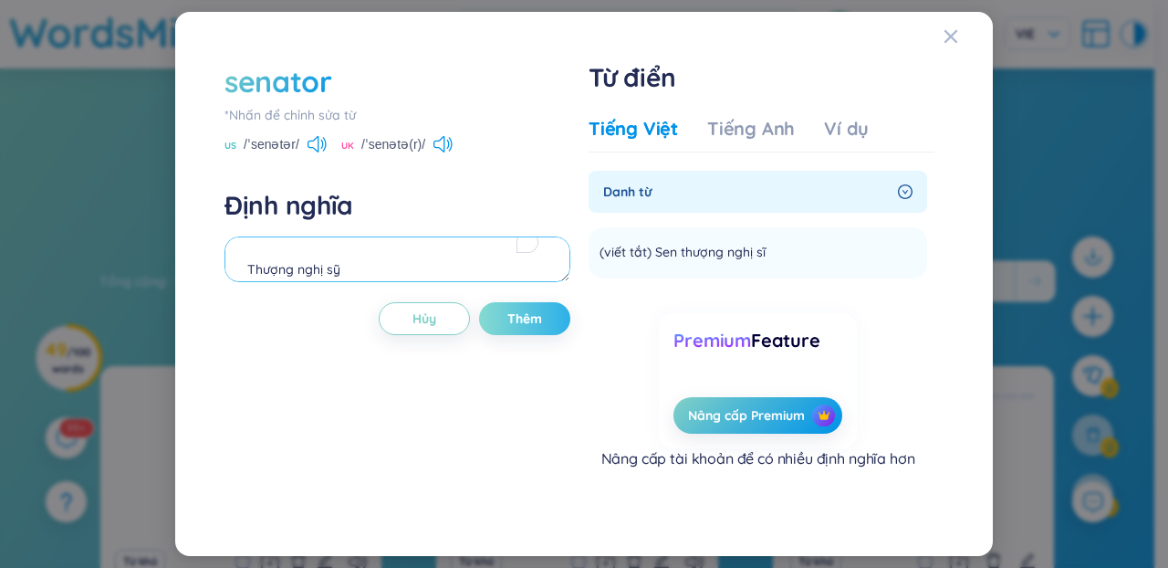
type textarea "Thượng nghị sỹ"
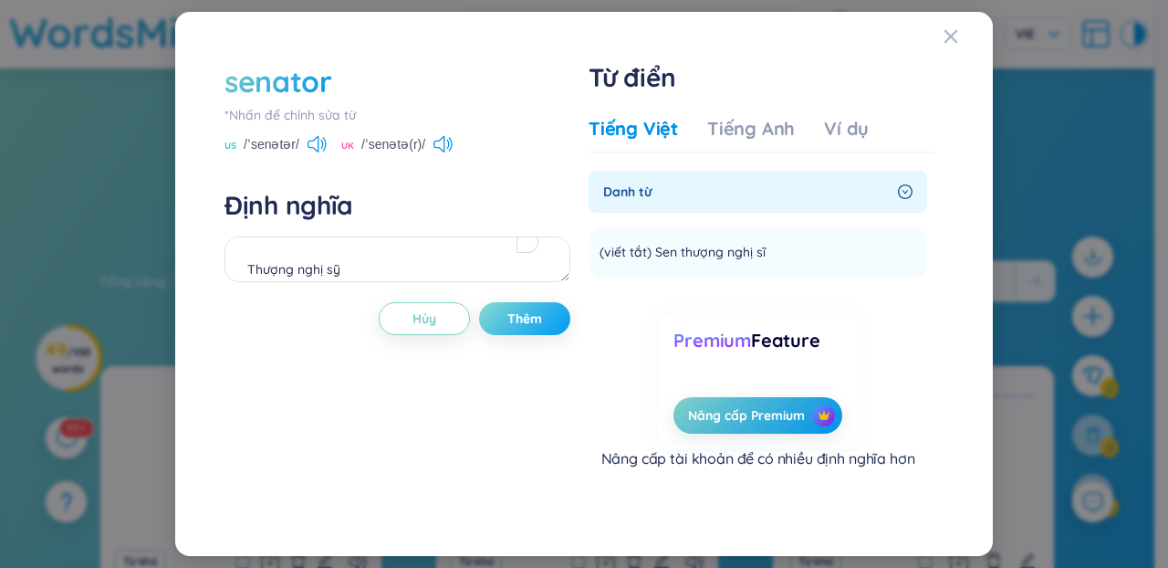
click at [504, 324] on button "Thêm" at bounding box center [524, 318] width 91 height 33
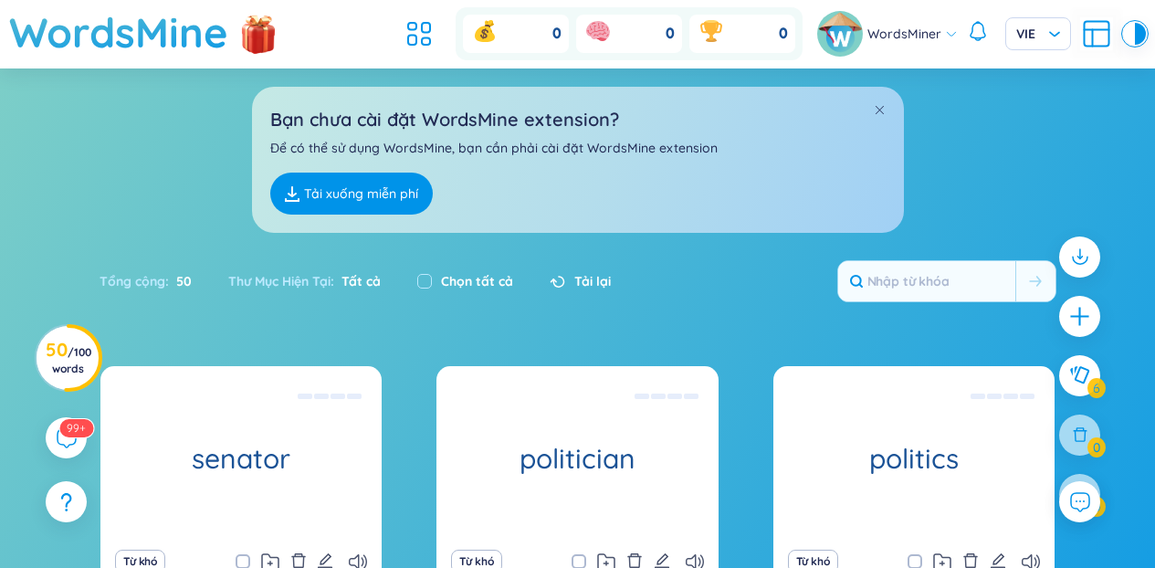
click at [337, 192] on link "Tải xuống miễn phí" at bounding box center [351, 194] width 162 height 42
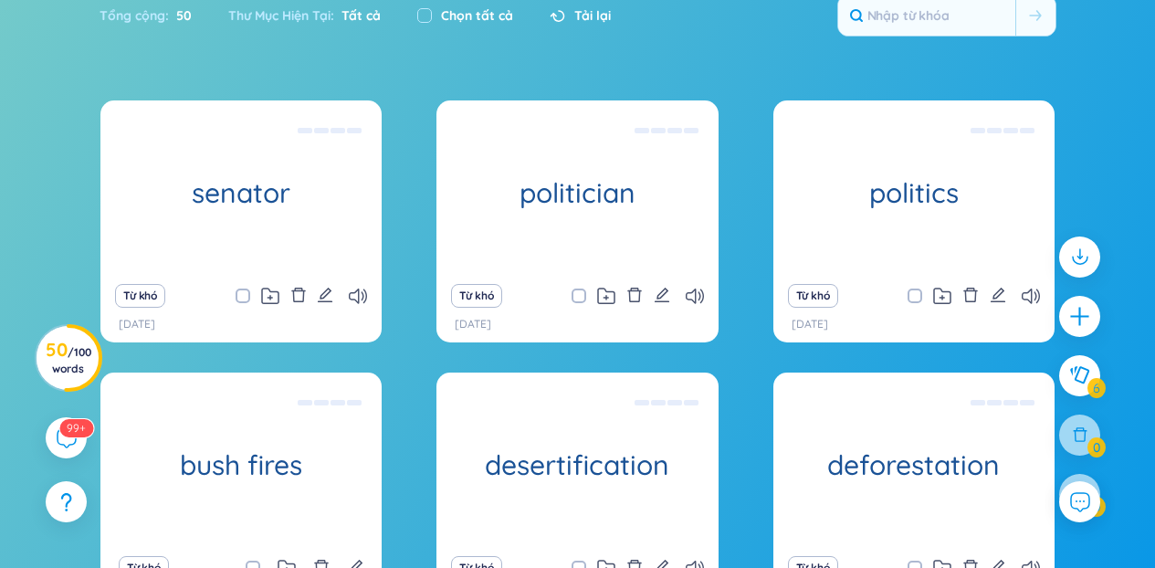
scroll to position [125, 0]
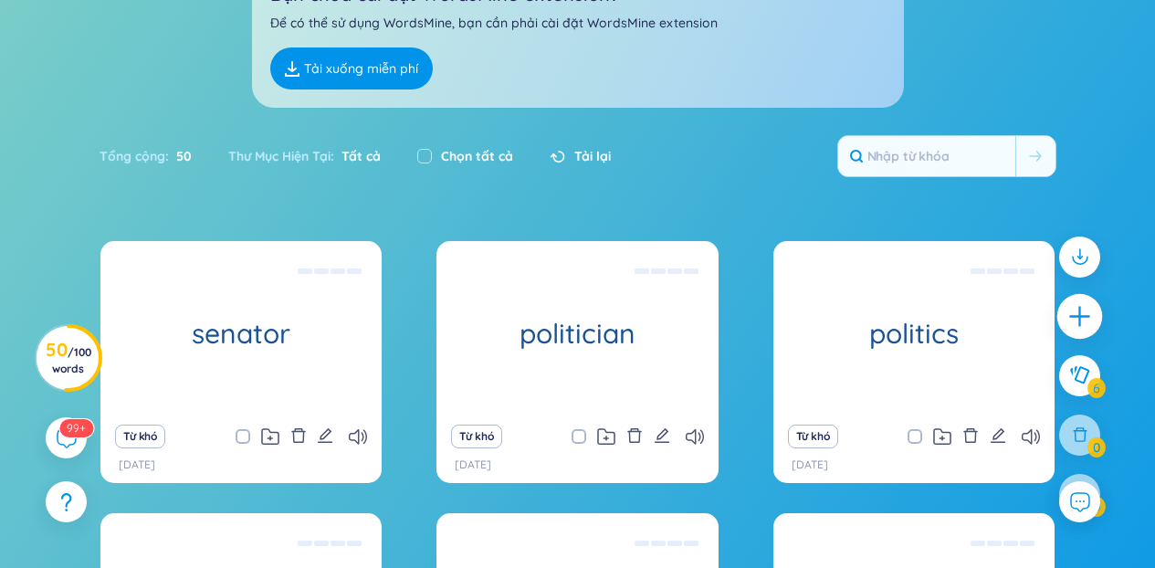
click at [1084, 311] on icon "plus" at bounding box center [1080, 317] width 26 height 26
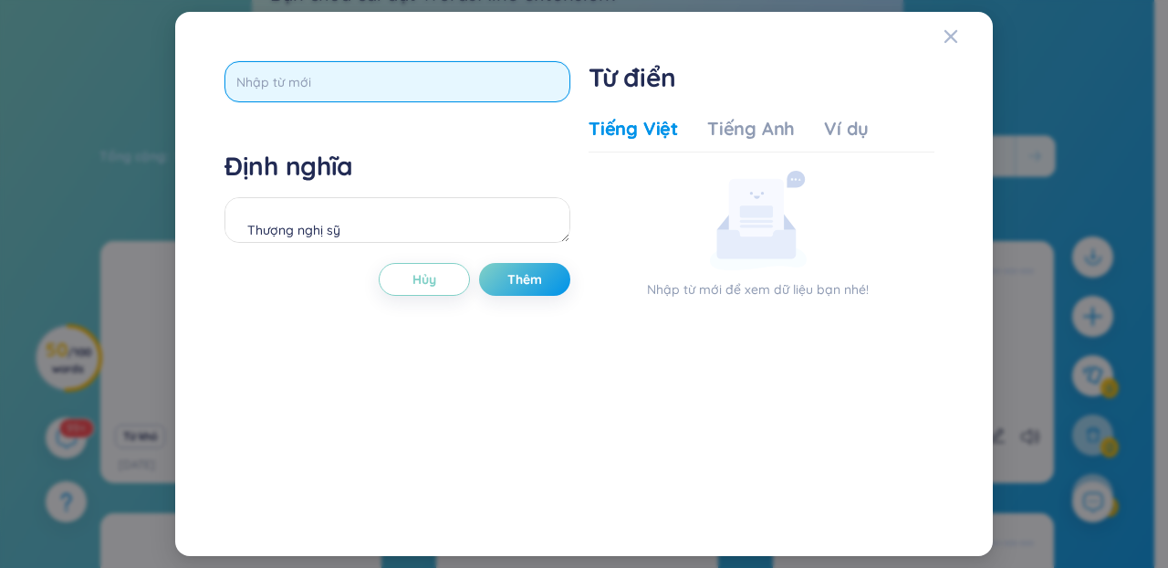
click at [423, 85] on input "text" at bounding box center [398, 81] width 346 height 41
paste input "mayor"
type input "mayor"
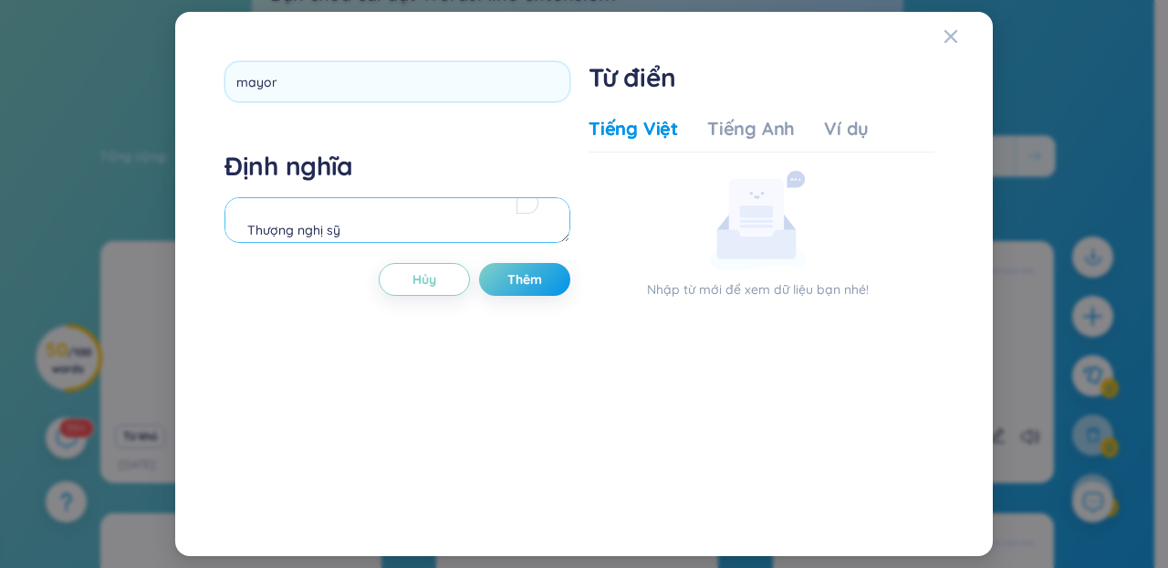
click at [400, 225] on div "Định nghĩa Thượng nghị sỹ" at bounding box center [398, 199] width 346 height 99
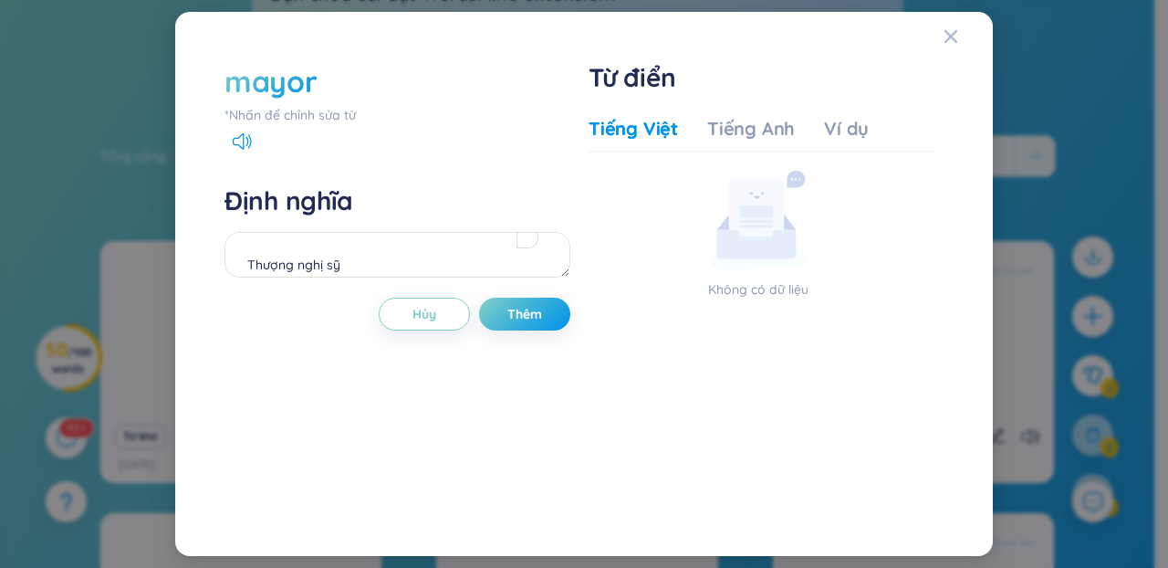
click at [774, 143] on div "Tiếng Việt Tiếng Anh Ví dụ" at bounding box center [729, 134] width 280 height 37
click at [752, 127] on div "Tiếng Anh" at bounding box center [751, 129] width 88 height 26
click at [727, 137] on div "Tiếng Anh" at bounding box center [751, 129] width 88 height 26
click at [658, 115] on div "Tiếng Việt Tiếng Anh Ví dụ Không có dữ liệu Không có dữ liệu" at bounding box center [762, 307] width 346 height 397
click at [301, 250] on textarea "Thượng nghị sỹ" at bounding box center [398, 255] width 346 height 46
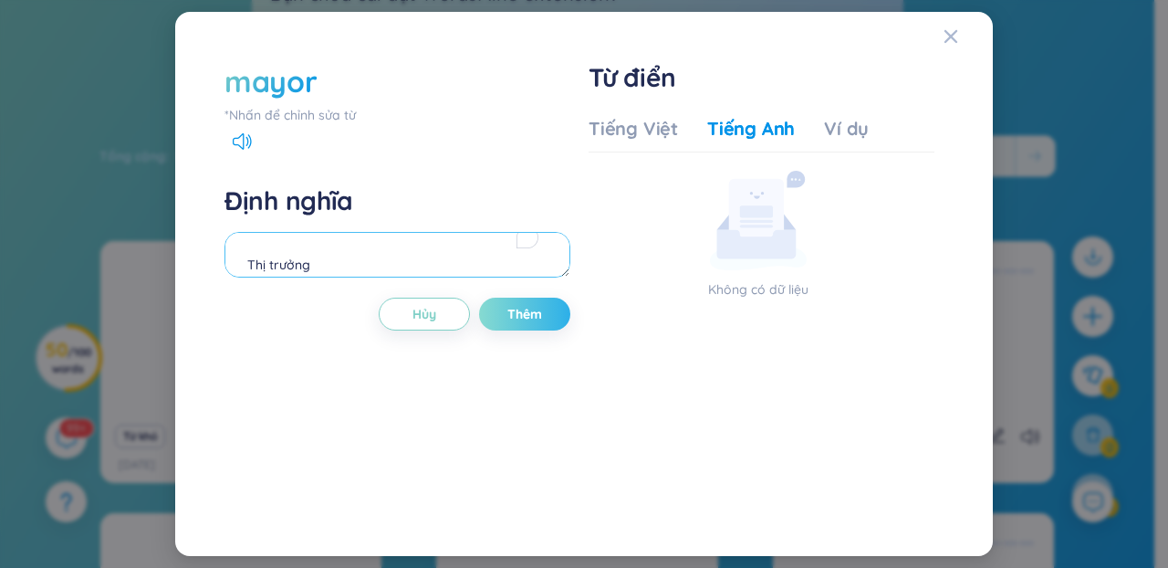
type textarea "Thị trưởng"
click at [494, 309] on button "Thêm" at bounding box center [524, 314] width 91 height 33
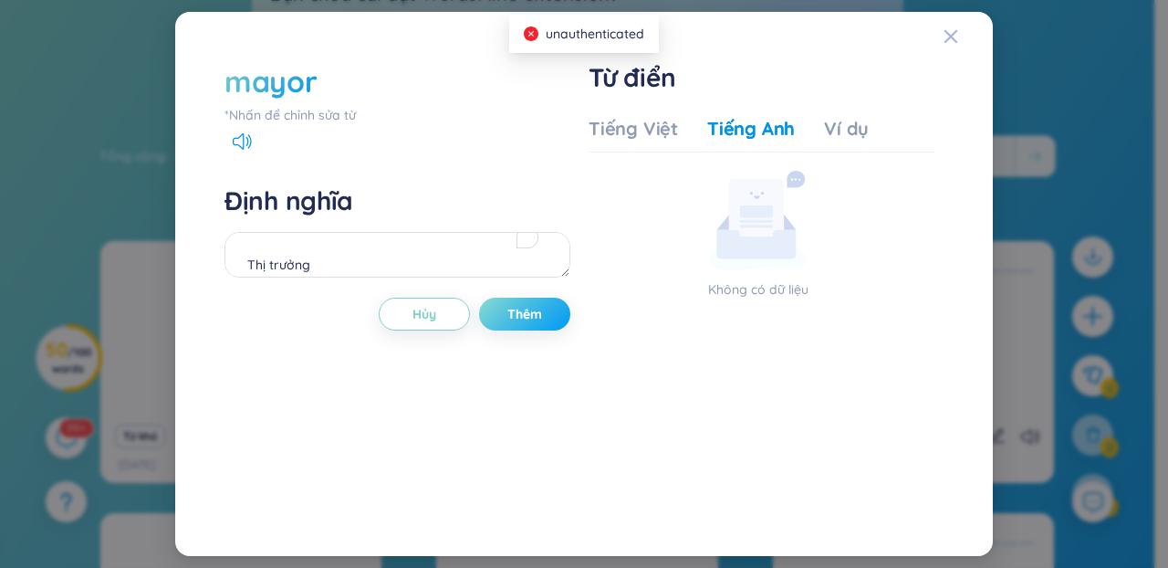
click at [534, 316] on span "Thêm" at bounding box center [525, 314] width 35 height 18
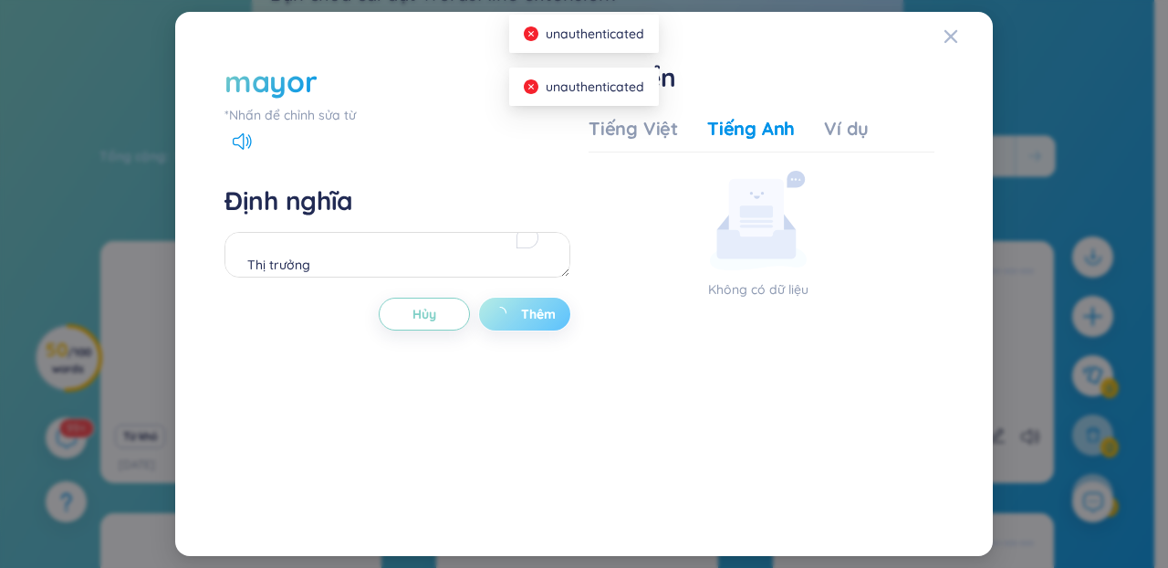
click at [534, 316] on span "Thêm" at bounding box center [538, 314] width 35 height 18
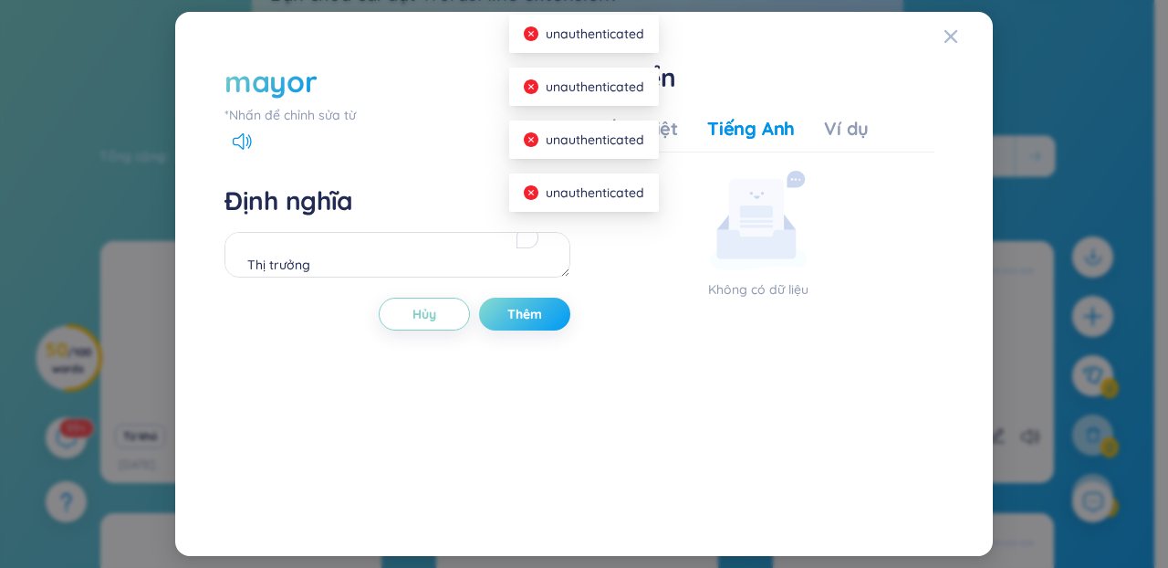
click at [534, 316] on span "Thêm" at bounding box center [525, 314] width 35 height 18
click at [663, 236] on div "Không có dữ liệu" at bounding box center [758, 235] width 339 height 129
click at [955, 34] on icon "Close" at bounding box center [951, 36] width 13 height 13
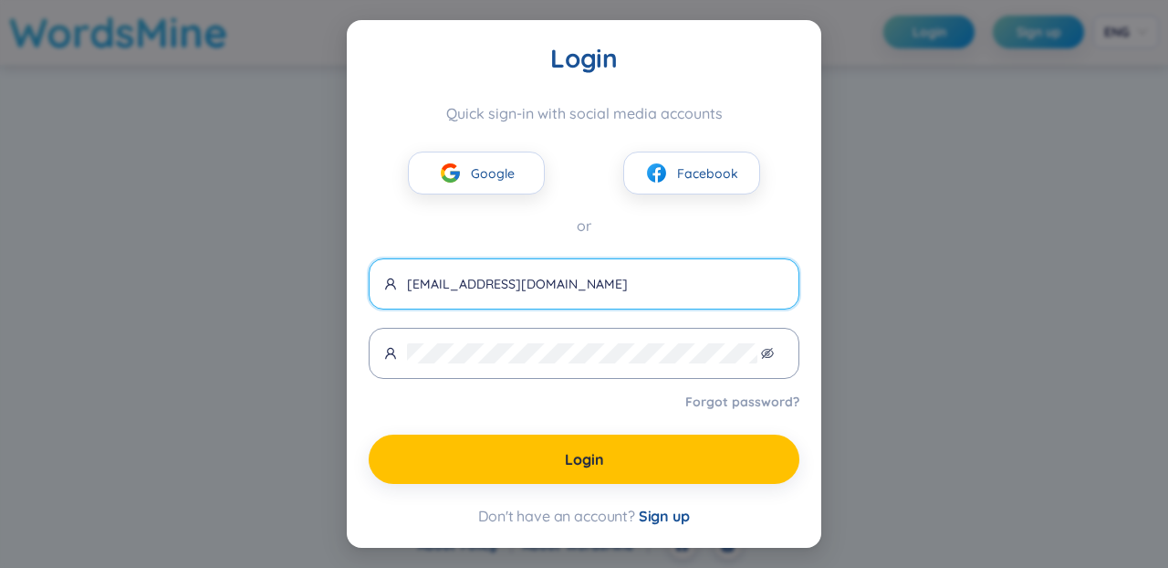
click at [605, 288] on input "tinh.v@tdiapj.com" at bounding box center [595, 284] width 377 height 20
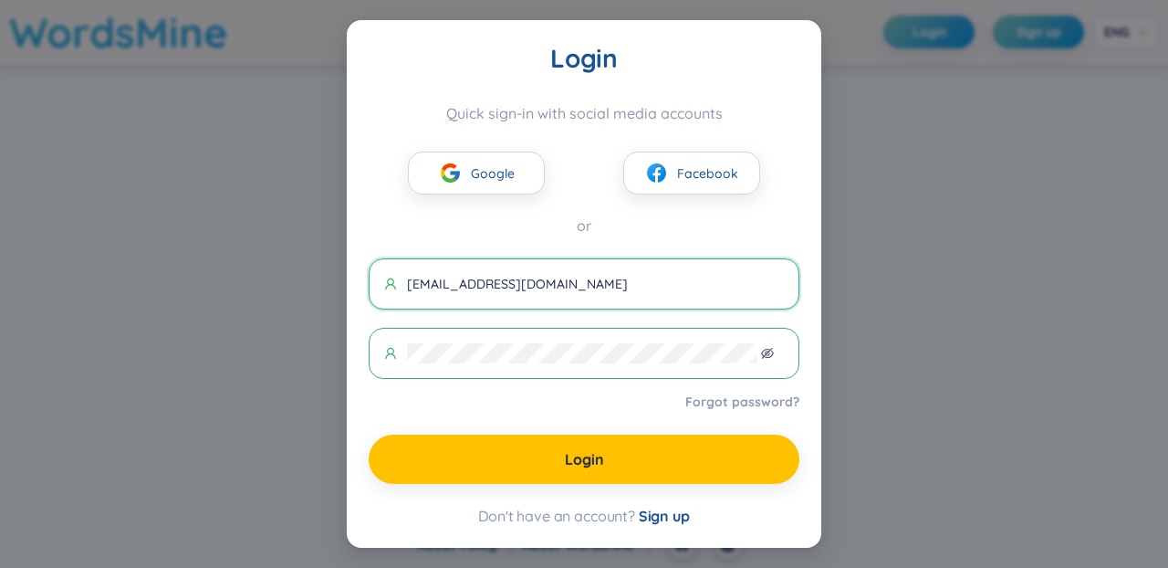
type input "[EMAIL_ADDRESS][DOMAIN_NAME]"
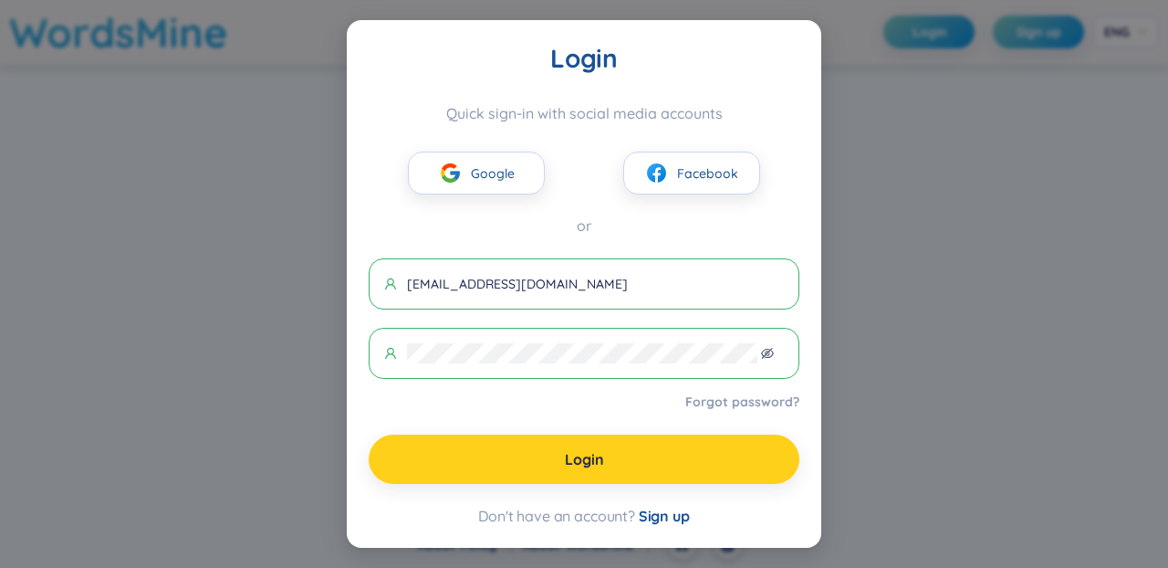
click at [592, 456] on span "Login" at bounding box center [584, 459] width 39 height 20
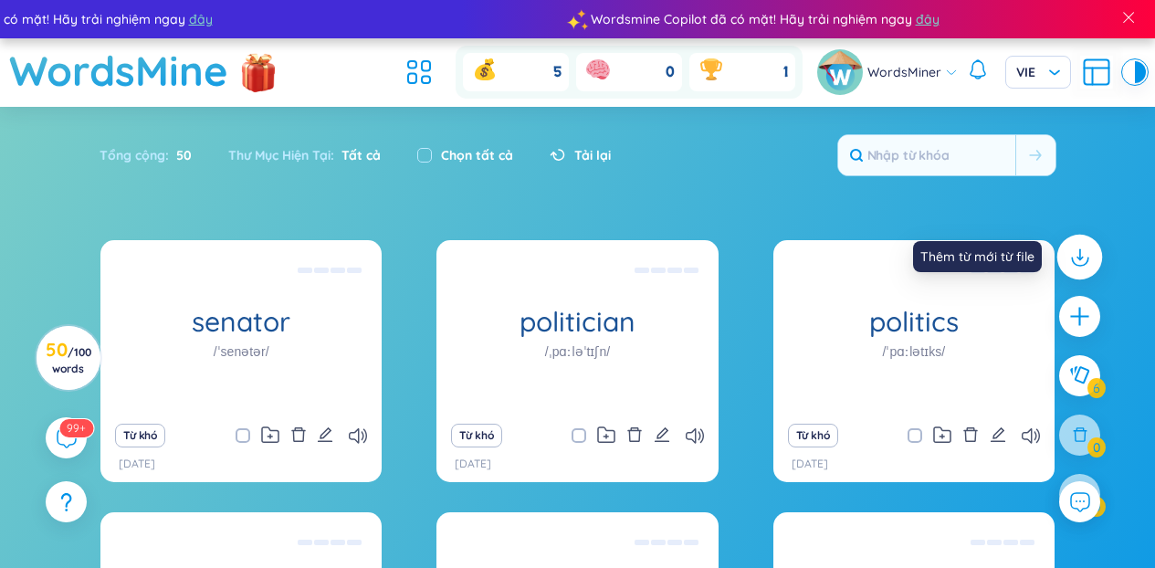
click at [1074, 271] on div at bounding box center [1080, 258] width 46 height 46
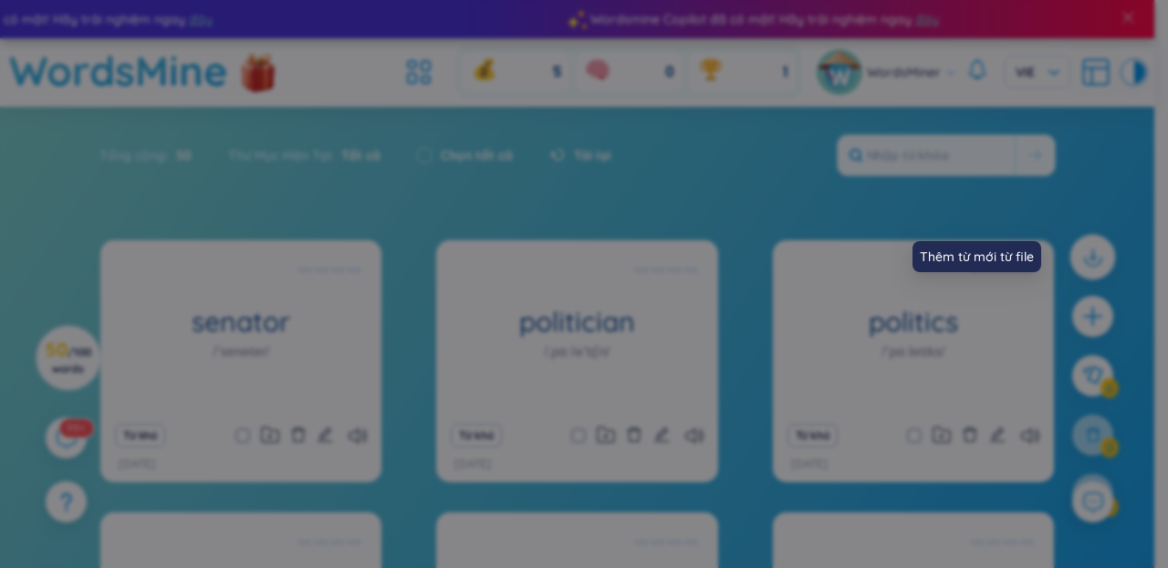
click at [1074, 271] on div "Thêm từ vựng từ file 1 Đăng tải file 2 Chọn thư mục 3 Tùy chỉnh Hãy chọn tệp ex…" at bounding box center [584, 284] width 1168 height 568
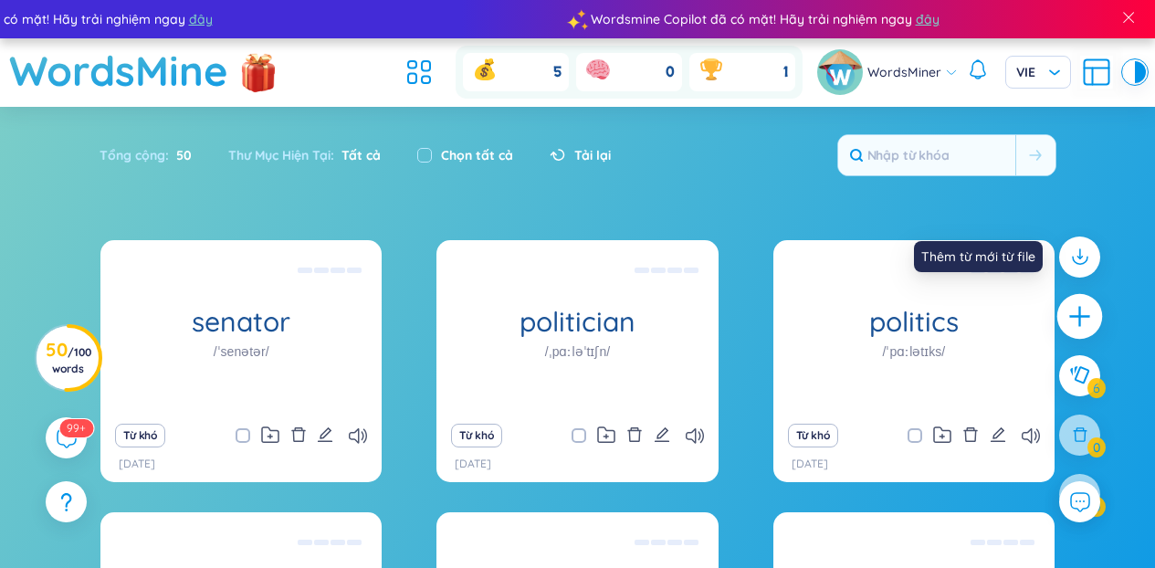
click at [1084, 307] on icon "plus" at bounding box center [1080, 317] width 26 height 26
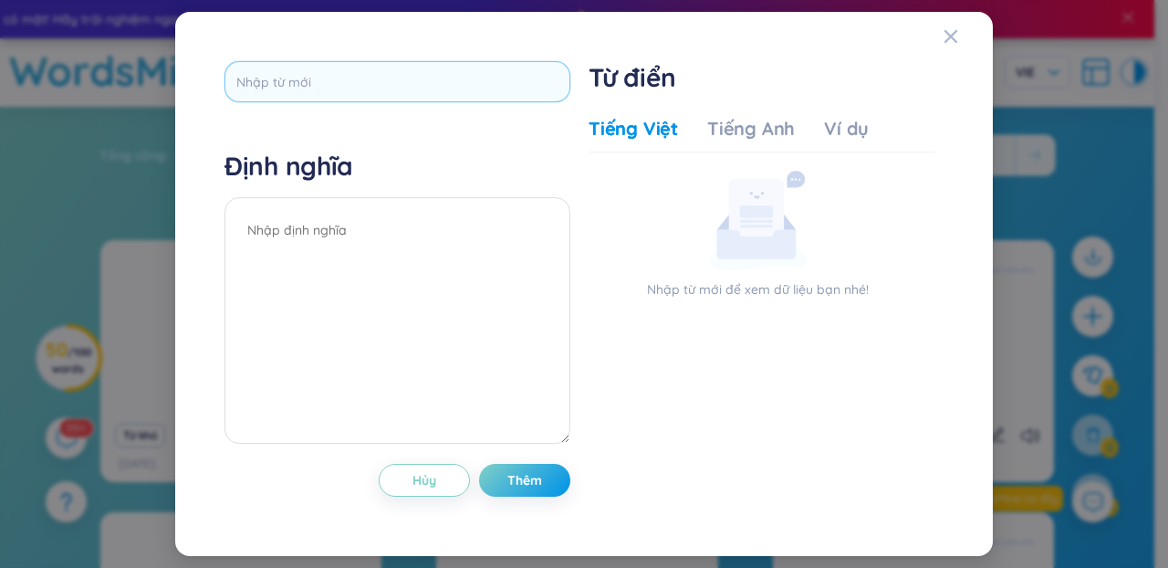
click at [542, 97] on input "text" at bounding box center [398, 81] width 346 height 41
type input "mayor"
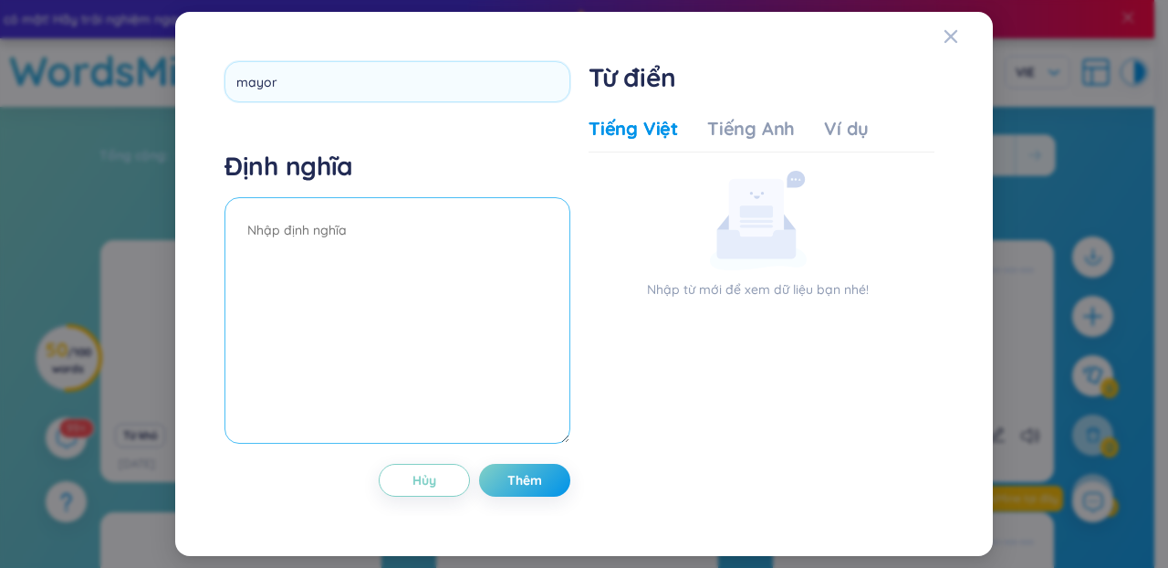
click at [422, 254] on textarea at bounding box center [398, 320] width 346 height 246
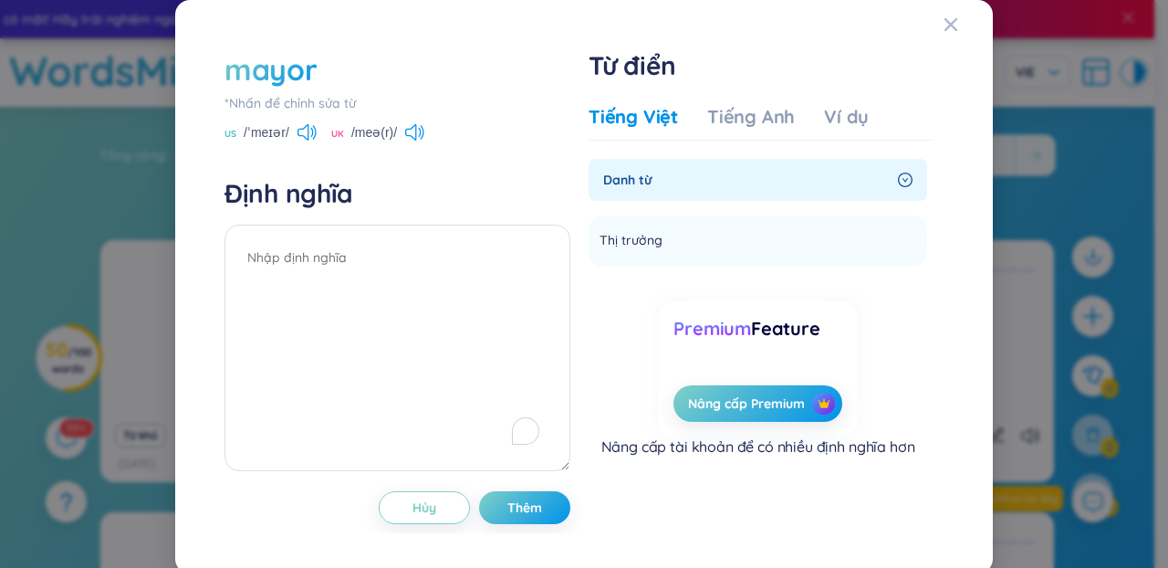
click at [728, 98] on div "Tiếng Việt Tiếng Anh Ví dụ Danh từ Thị trưởng Thêm Premium Feature Nâng cấp Pre…" at bounding box center [762, 295] width 346 height 397
click at [729, 118] on div "Tiếng Anh" at bounding box center [751, 117] width 88 height 26
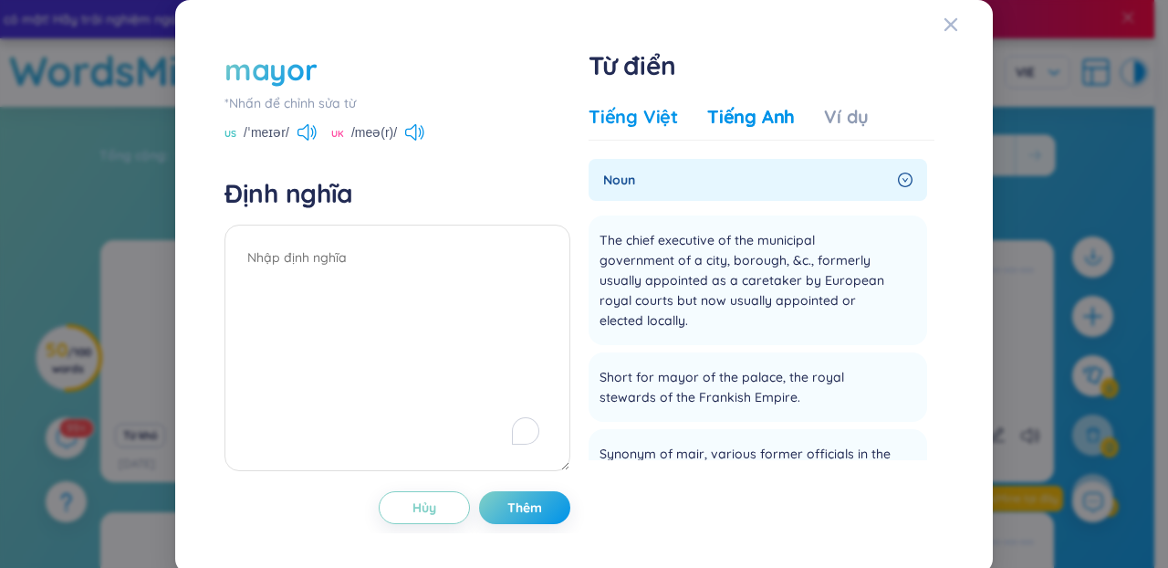
click at [653, 110] on div "Tiếng Việt" at bounding box center [633, 117] width 89 height 26
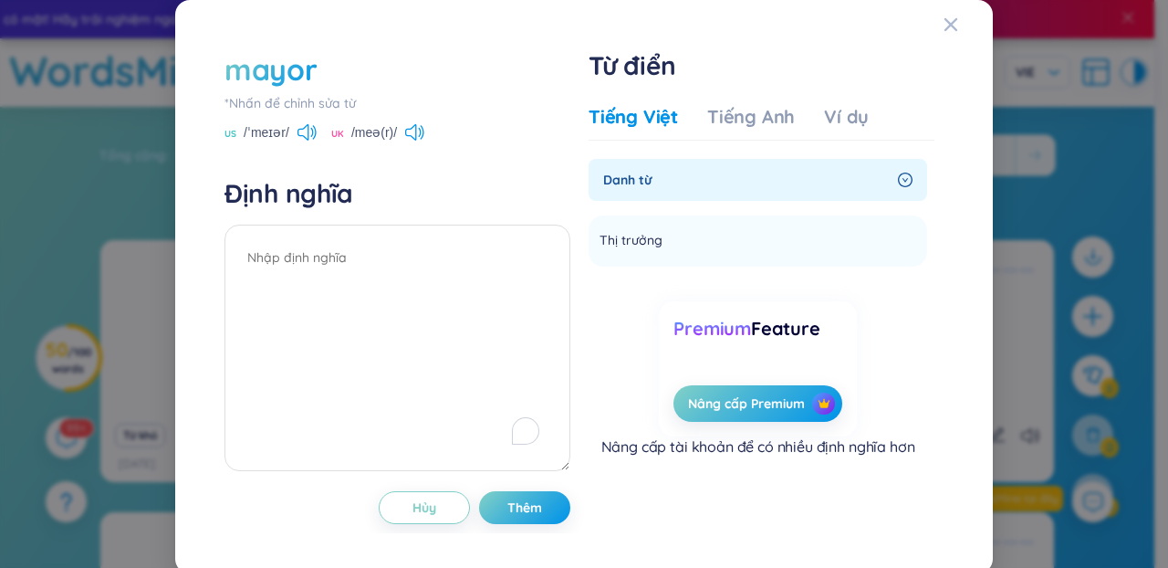
click at [666, 131] on div "Tiếng Việt Tiếng Anh Ví dụ" at bounding box center [729, 122] width 280 height 37
drag, startPoint x: 684, startPoint y: 252, endPoint x: 591, endPoint y: 236, distance: 94.6
click at [591, 236] on li "Thị trưởng Thêm" at bounding box center [758, 240] width 339 height 51
copy li "Thị trưởng Thêm"
click at [434, 291] on textarea "To enrich screen reader interactions, please activate Accessibility in Grammarl…" at bounding box center [398, 348] width 346 height 246
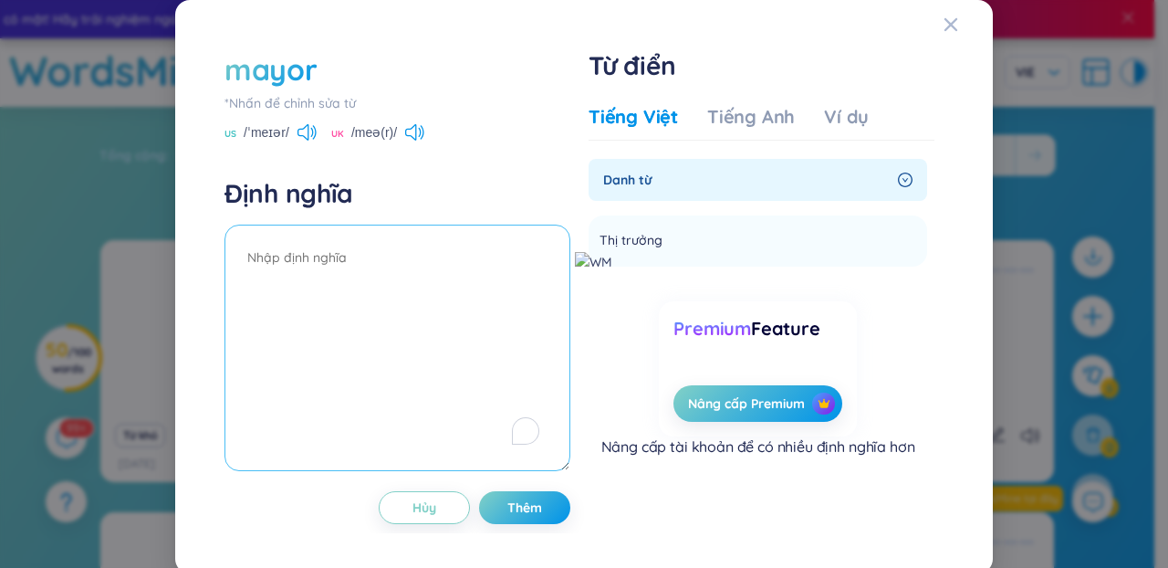
paste textarea "Thị trưởng"
type textarea "Thị trưởng"
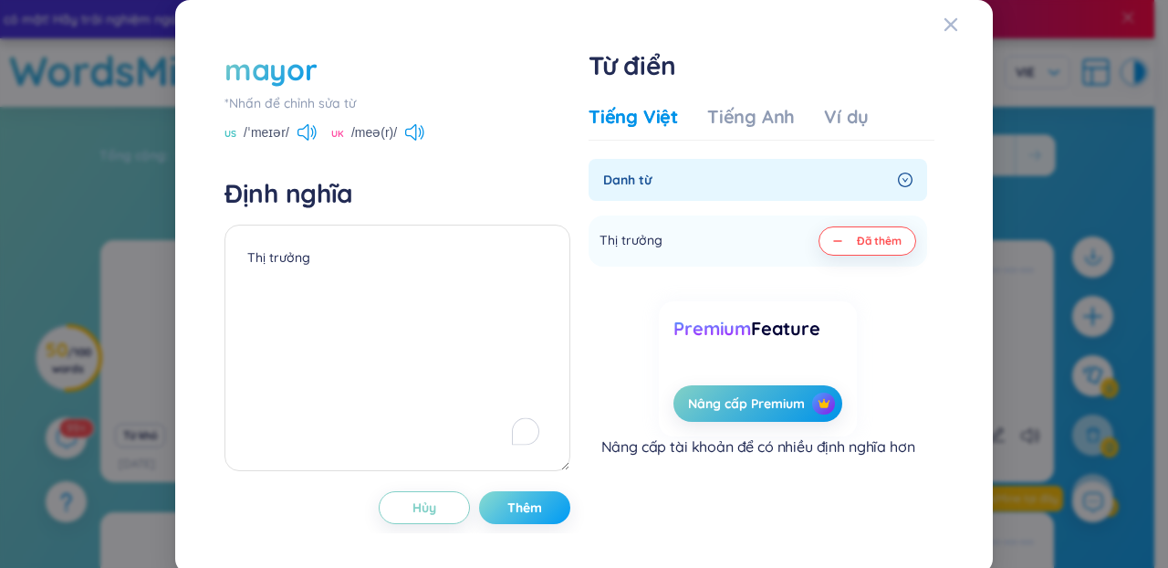
click at [498, 491] on button "Thêm" at bounding box center [524, 507] width 91 height 33
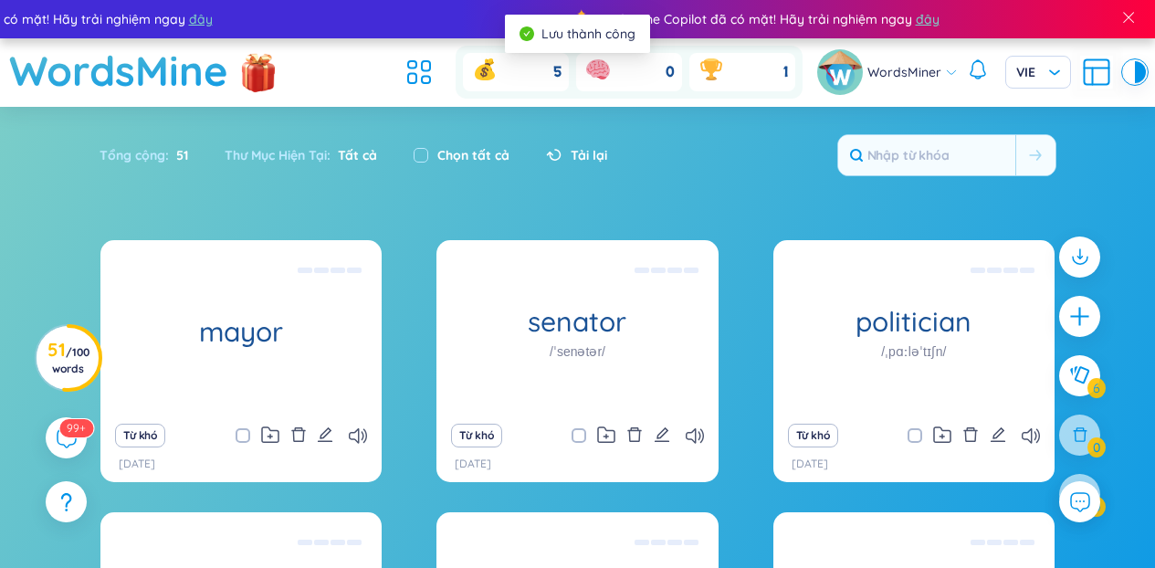
click at [542, 187] on div "Tổng cộng : 51 Thư Mục Hiện Tại : Tất cả Chọn tất cả Tải lại" at bounding box center [577, 164] width 1139 height 79
click at [37, 265] on div "mayor Thị trưởng Từ khó 28/9/2025 senator /ˈsenətər/ Thượng nghị sỹ Từ khó 28/9…" at bounding box center [577, 536] width 1137 height 593
click at [64, 361] on h3 "51 / 100 words" at bounding box center [68, 358] width 42 height 33
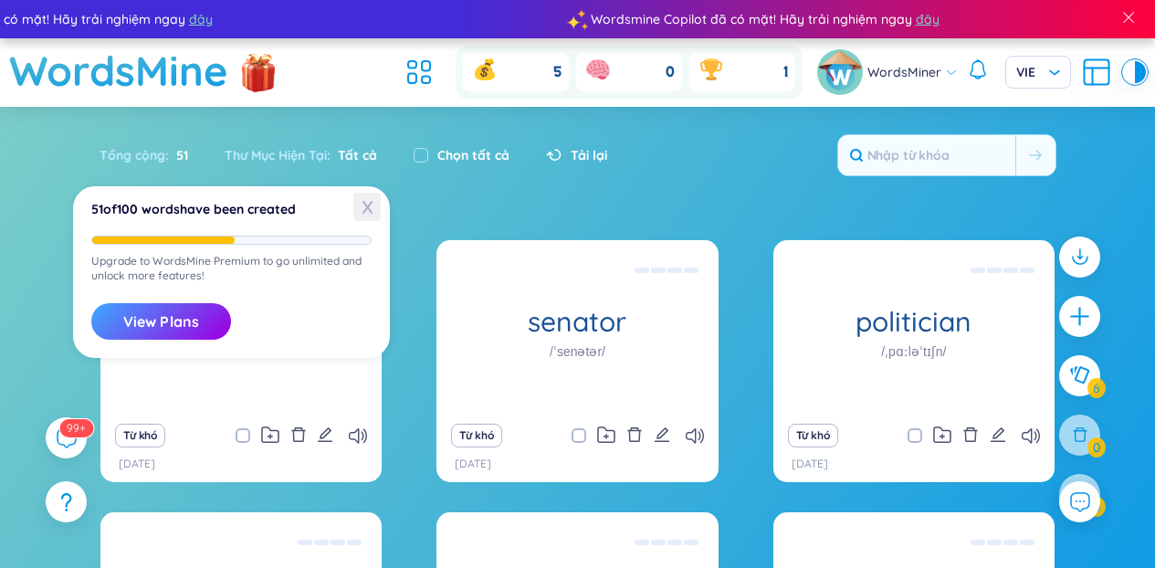
click at [379, 201] on span "X" at bounding box center [366, 207] width 27 height 28
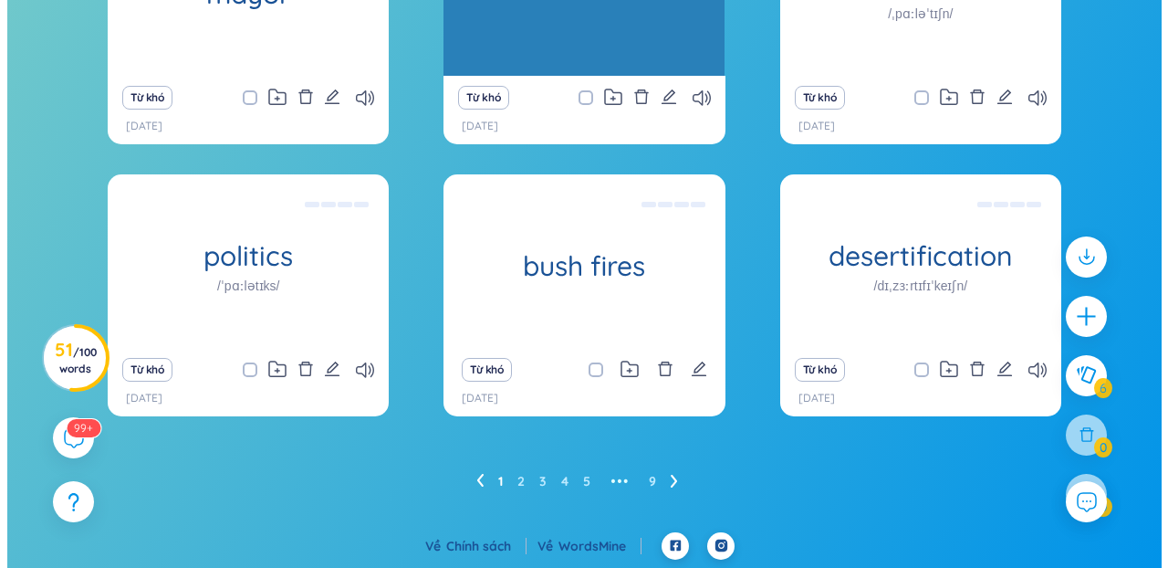
scroll to position [81, 0]
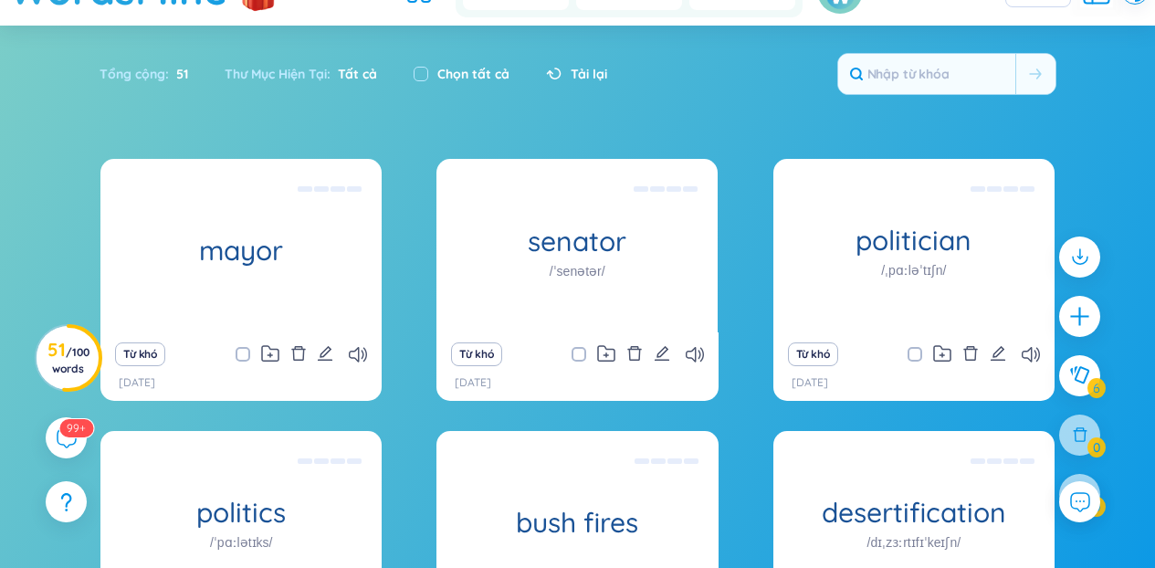
click at [1104, 318] on div at bounding box center [1079, 384] width 59 height 315
click at [1076, 325] on icon "plus" at bounding box center [1080, 317] width 26 height 26
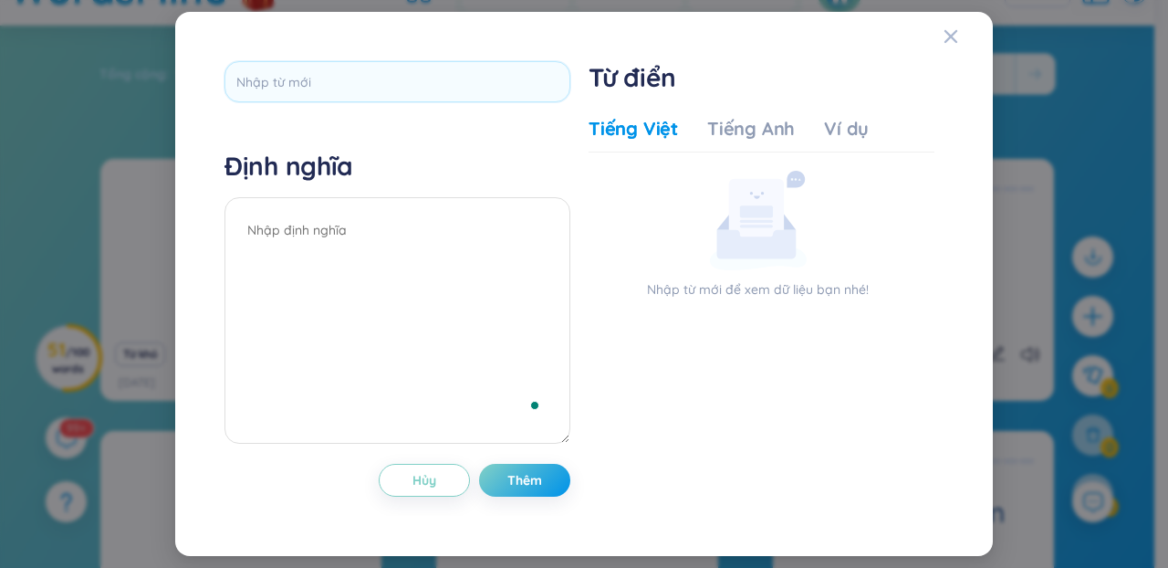
click at [424, 48] on div "Định nghĩa Hủy Thêm Từ điển Tiếng Việt Tiếng Anh Ví dụ Nhập từ mới để xem dữ li…" at bounding box center [584, 283] width 774 height 499
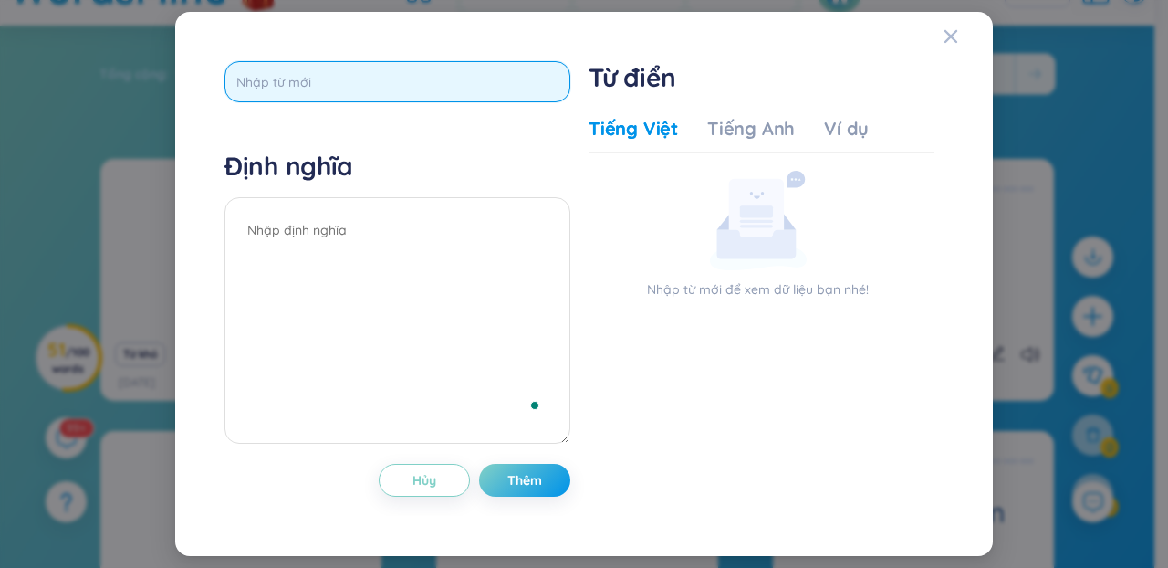
click at [409, 83] on input "text" at bounding box center [398, 81] width 346 height 41
paste input "senate"
type input "senate"
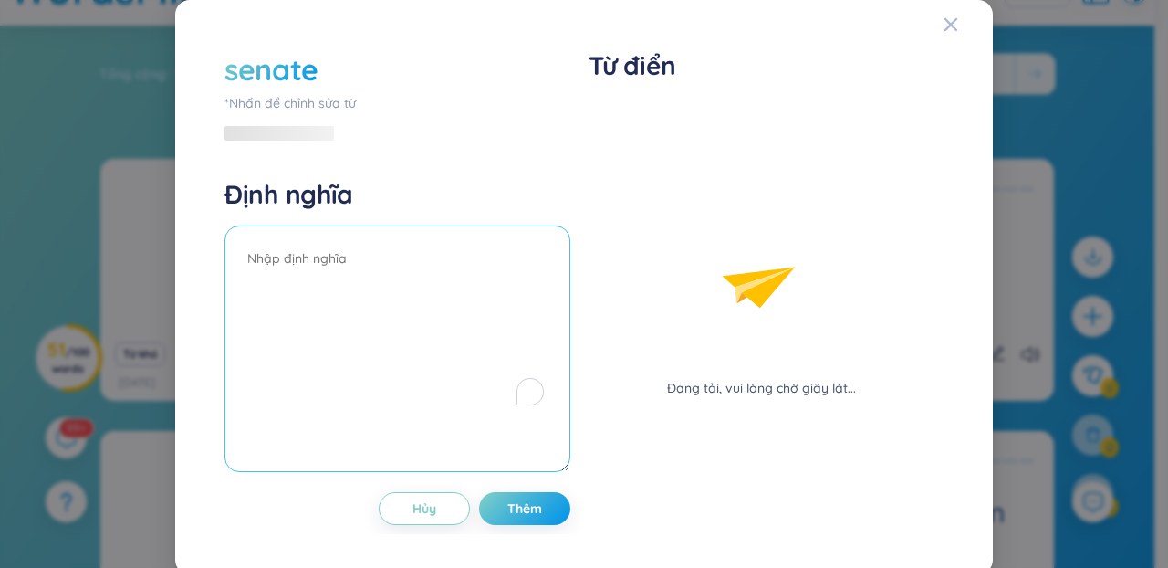
click at [370, 244] on textarea "To enrich screen reader interactions, please activate Accessibility in Grammarl…" at bounding box center [398, 348] width 346 height 246
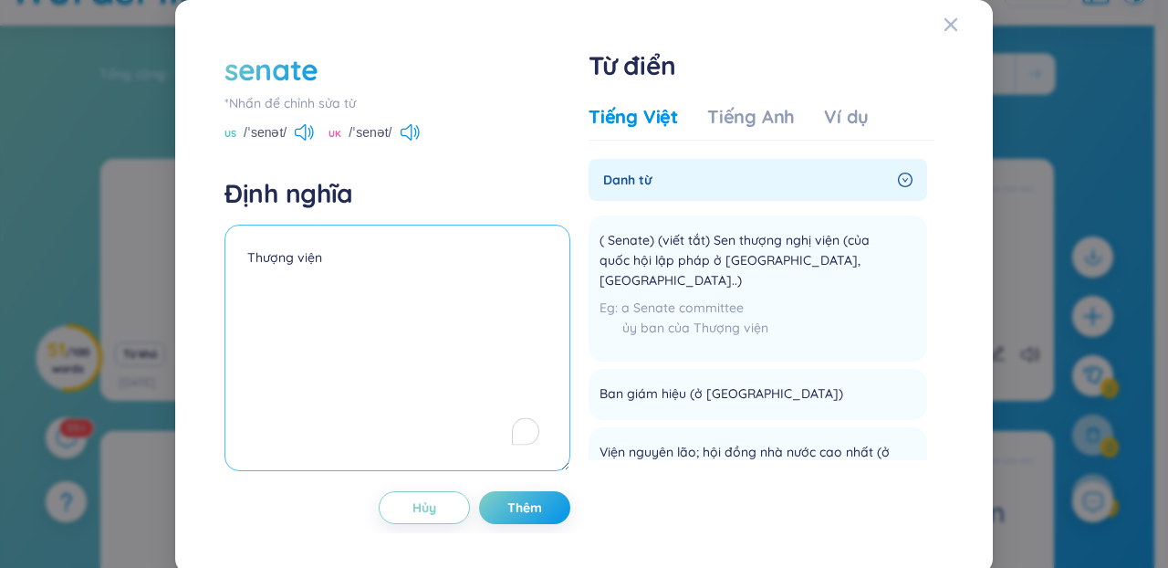
type textarea "Thượng viện"
click at [561, 499] on div "senate *Nhấn để chỉnh sửa từ US /ˈsenət/ UK /ˈsenət/ Định nghĩa Thượng viện Hủy…" at bounding box center [584, 286] width 738 height 493
click at [544, 508] on button "Thêm" at bounding box center [524, 507] width 91 height 33
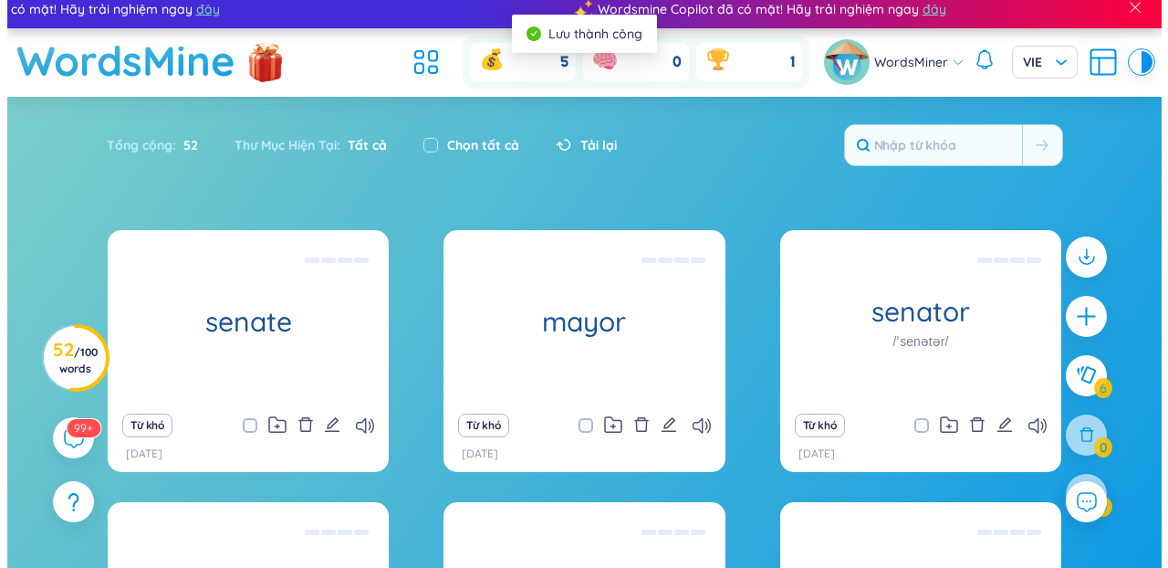
scroll to position [0, 0]
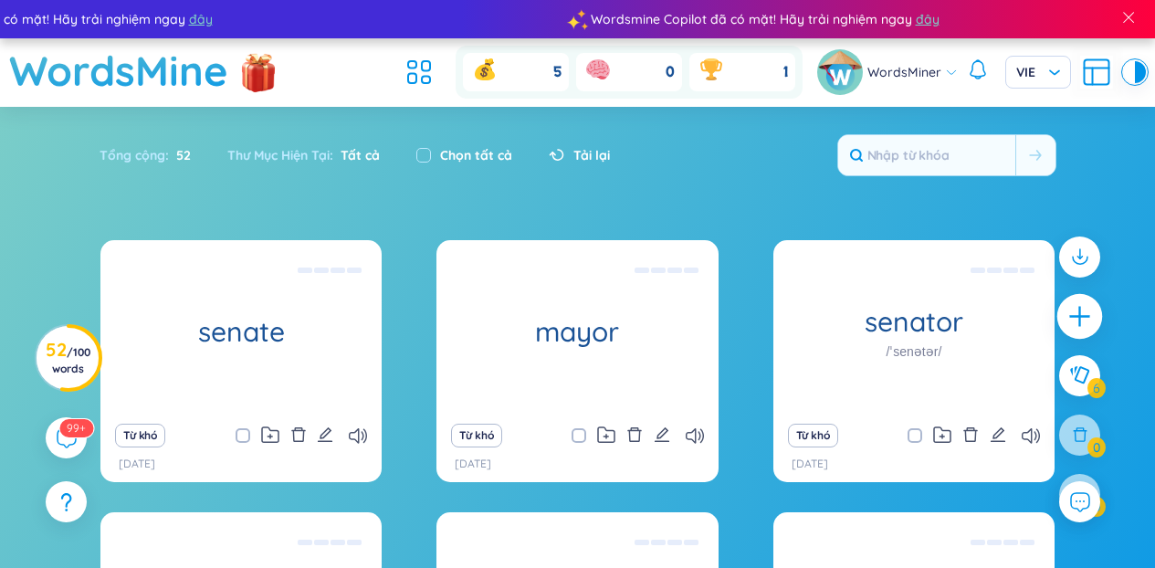
click at [1081, 330] on div at bounding box center [1080, 317] width 46 height 46
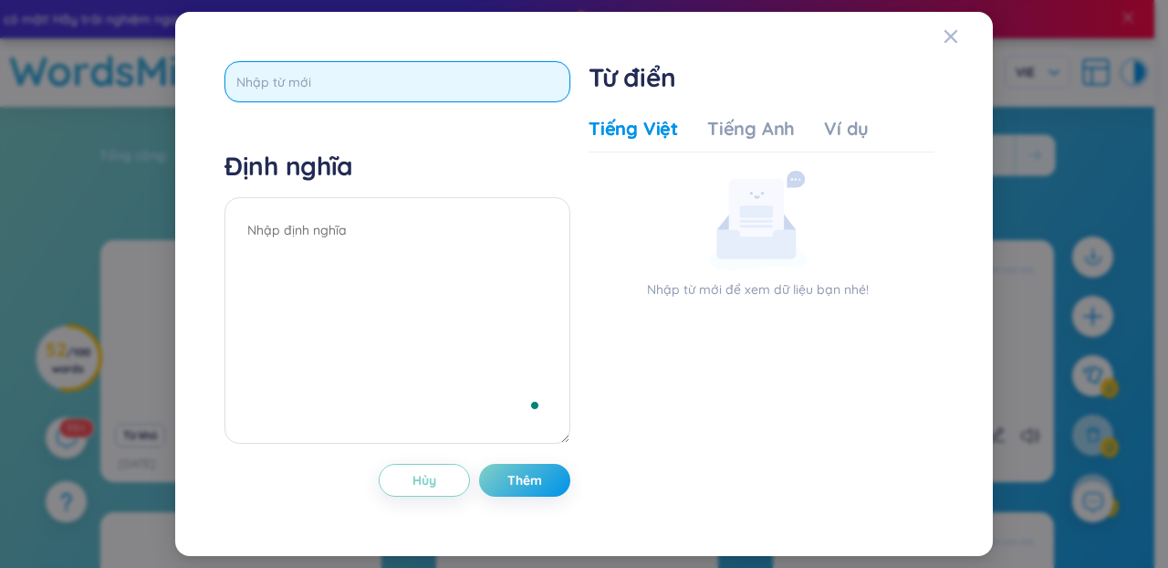
click at [429, 86] on input "text" at bounding box center [398, 81] width 346 height 41
type input "dam"
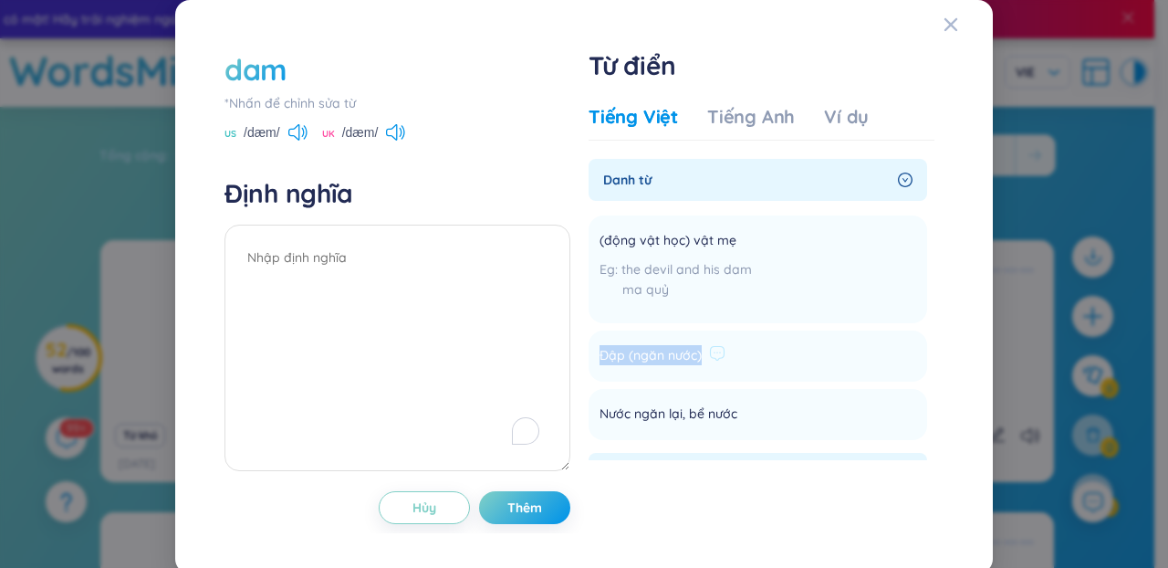
drag, startPoint x: 697, startPoint y: 359, endPoint x: 592, endPoint y: 360, distance: 104.1
click at [600, 360] on div "Đập (ngăn nước)" at bounding box center [663, 356] width 126 height 22
click at [321, 292] on textarea "To enrich screen reader interactions, please activate Accessibility in Grammarl…" at bounding box center [398, 348] width 346 height 246
click at [676, 357] on span "Đập (ngăn nước)" at bounding box center [651, 356] width 102 height 22
drag, startPoint x: 697, startPoint y: 358, endPoint x: 591, endPoint y: 364, distance: 106.1
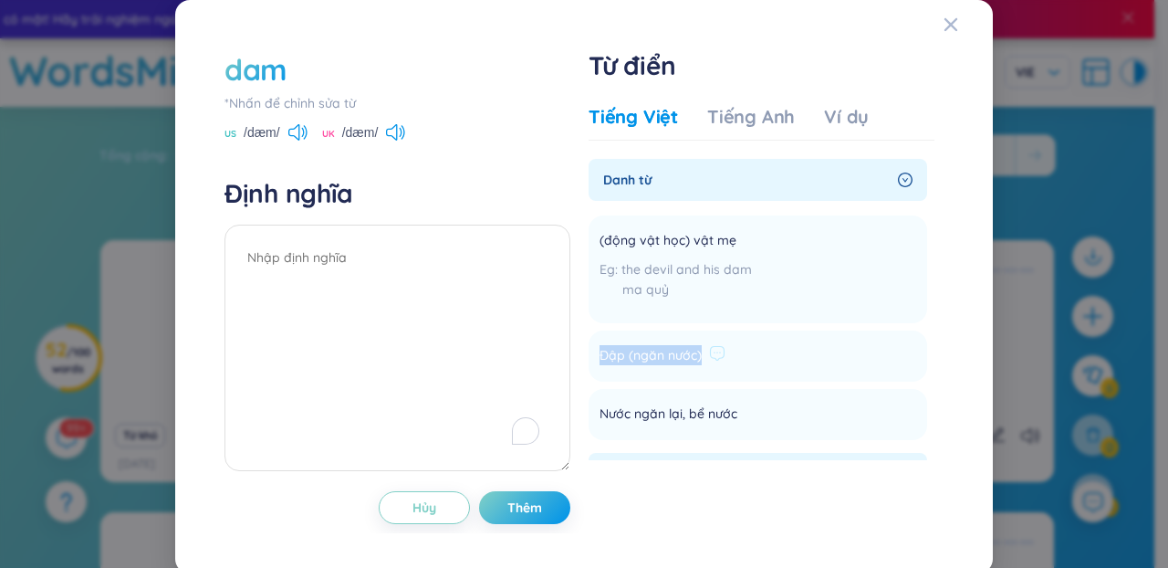
click at [591, 364] on li "Đập (ngăn nước) Thêm" at bounding box center [758, 355] width 339 height 51
copy span "Đập (ngăn nước)"
click at [318, 288] on textarea "To enrich screen reader interactions, please activate Accessibility in Grammarl…" at bounding box center [398, 348] width 346 height 246
paste textarea "Đập (ngăn nước)"
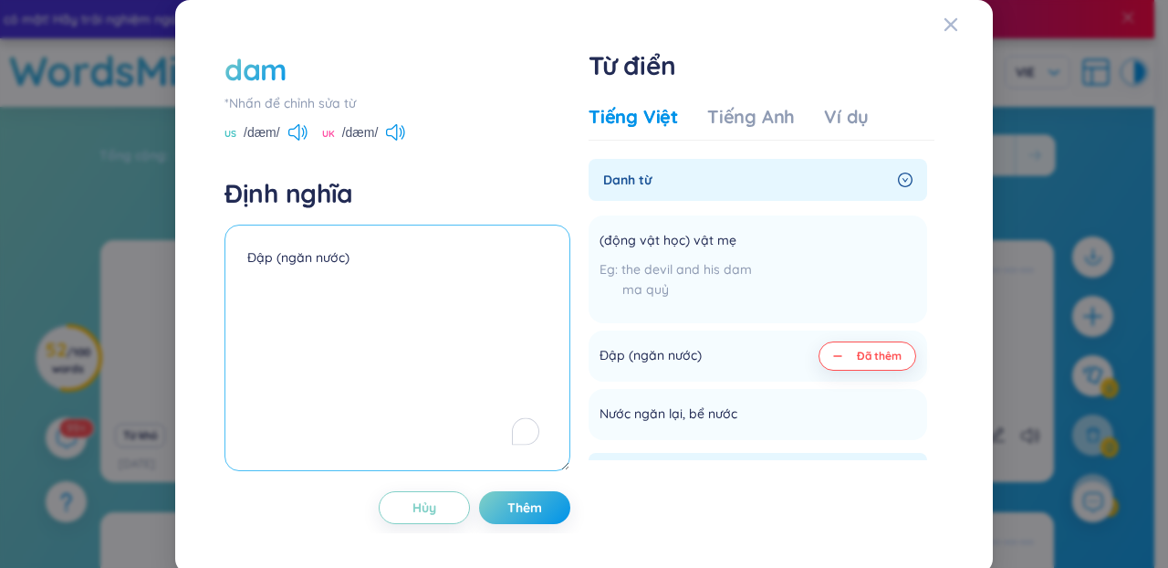
type textarea "Đập (ngăn nước)"
click at [486, 491] on div "Hủy Thêm" at bounding box center [398, 507] width 346 height 33
click at [492, 495] on button "Thêm" at bounding box center [524, 507] width 91 height 33
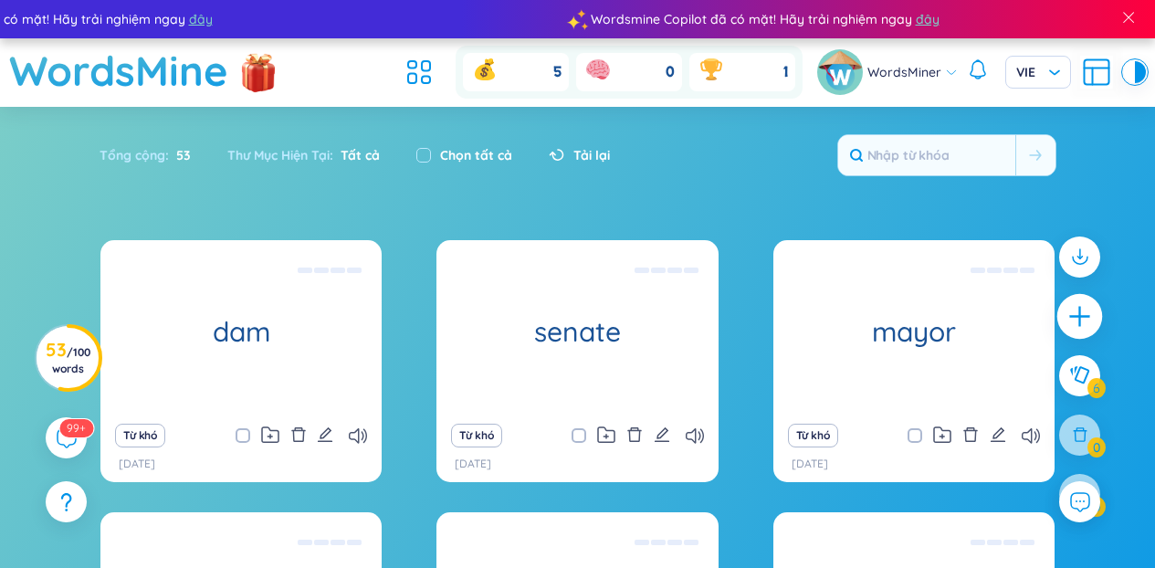
click at [1074, 313] on icon "plus" at bounding box center [1080, 317] width 26 height 26
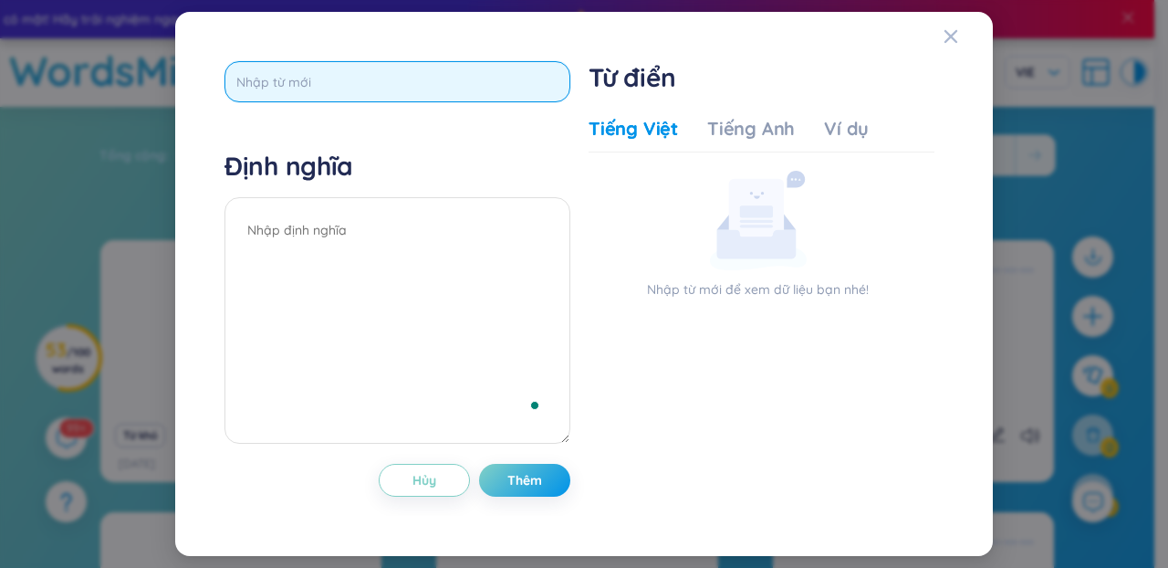
click at [320, 92] on input "text" at bounding box center [398, 81] width 346 height 41
paste input "wind turbine"
type input "wind turbine"
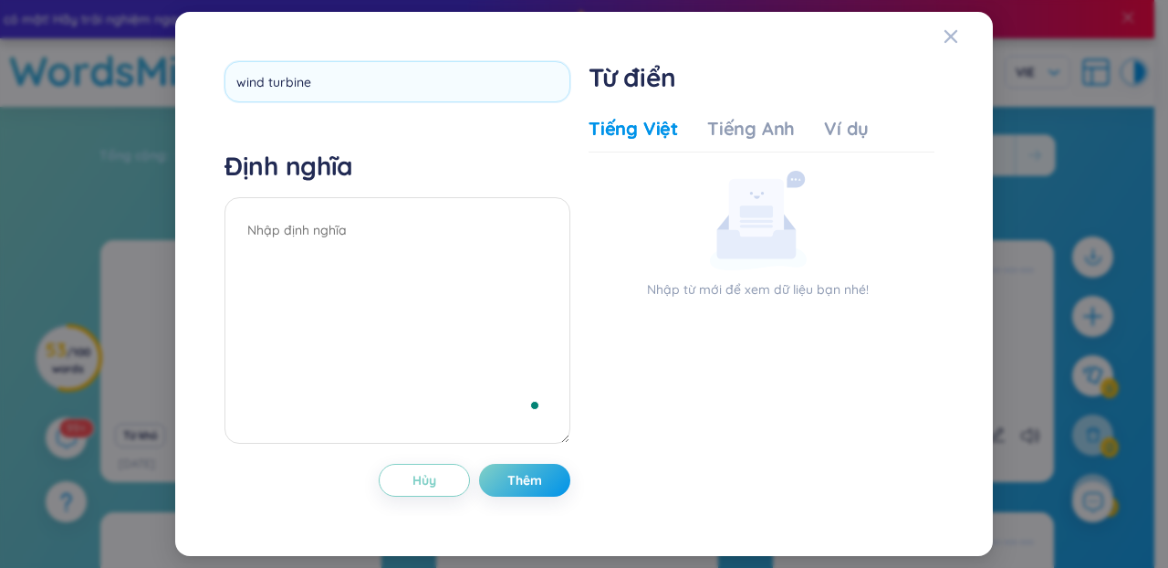
click at [367, 110] on div "wind turbine" at bounding box center [398, 88] width 346 height 54
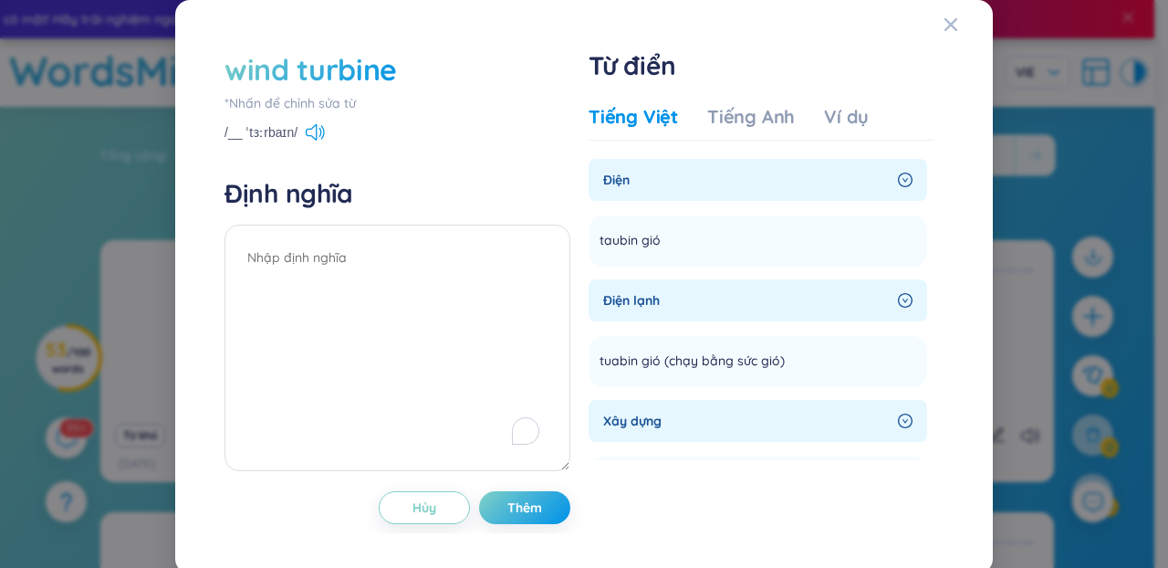
click at [322, 124] on icon at bounding box center [315, 132] width 19 height 16
drag, startPoint x: 651, startPoint y: 240, endPoint x: 587, endPoint y: 240, distance: 63.9
click at [589, 240] on li "taubin gió Thêm" at bounding box center [758, 240] width 339 height 51
copy span "taubin gió"
click at [259, 339] on textarea "To enrich screen reader interactions, please activate Accessibility in Grammarl…" at bounding box center [398, 348] width 346 height 246
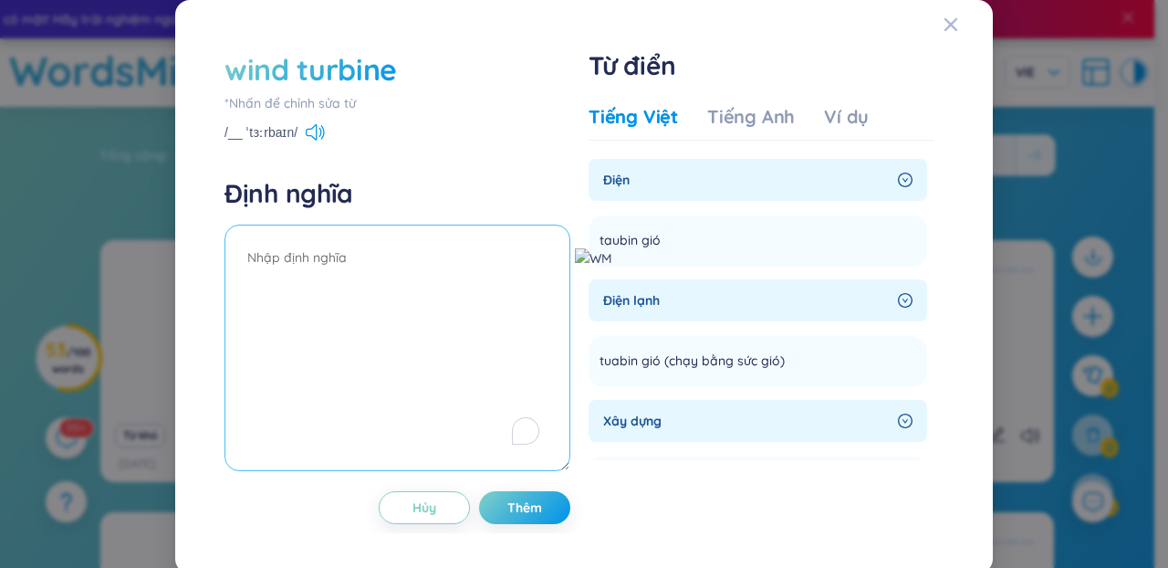
paste textarea "taubin gió"
click at [257, 257] on textarea "taubin gió" at bounding box center [398, 348] width 346 height 246
drag, startPoint x: 252, startPoint y: 258, endPoint x: 225, endPoint y: 258, distance: 27.4
click at [225, 258] on textarea "tua bin gió" at bounding box center [398, 348] width 346 height 246
click at [300, 299] on textarea "Tua bin gió" at bounding box center [398, 348] width 346 height 246
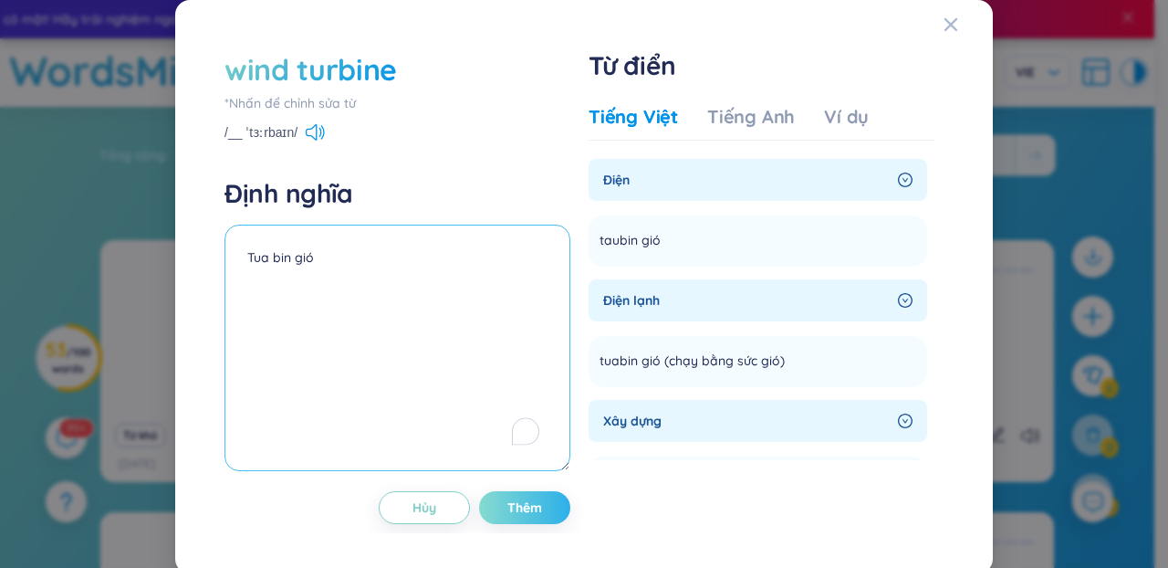
type textarea "Tua bin gió"
click at [525, 512] on span "Thêm" at bounding box center [525, 507] width 35 height 18
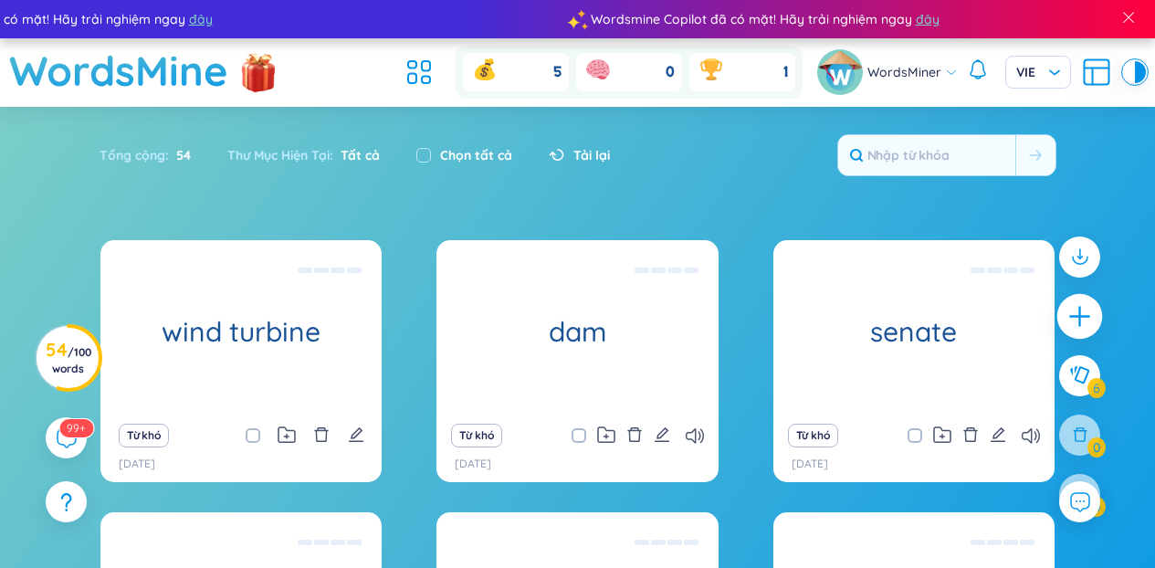
click at [1075, 297] on div at bounding box center [1080, 317] width 46 height 46
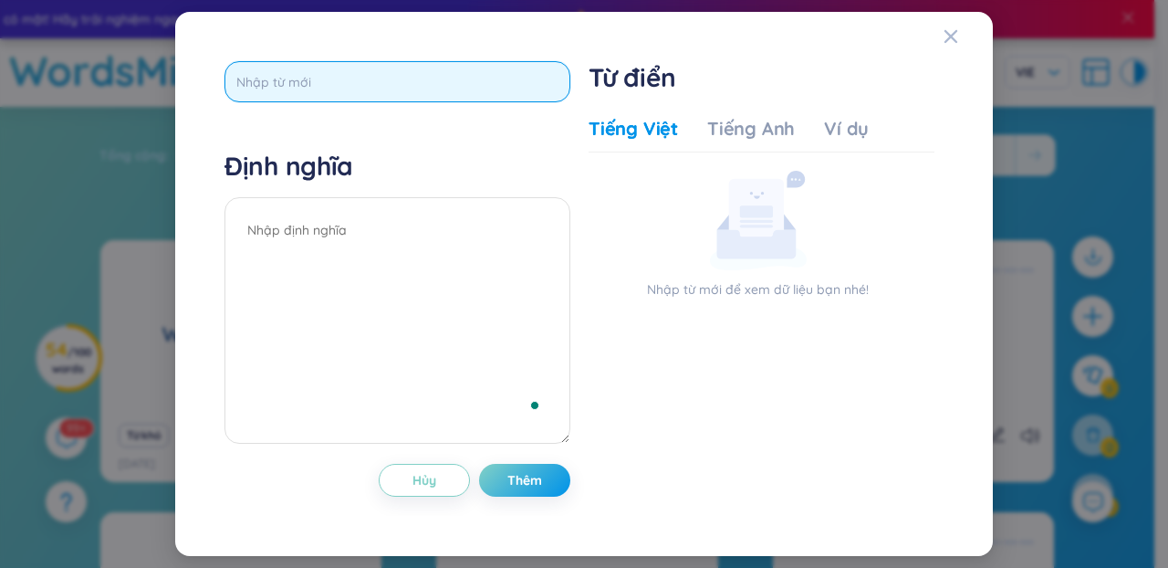
click at [457, 96] on input "text" at bounding box center [398, 81] width 346 height 41
paste input "nuclear"
type input "nuclear"
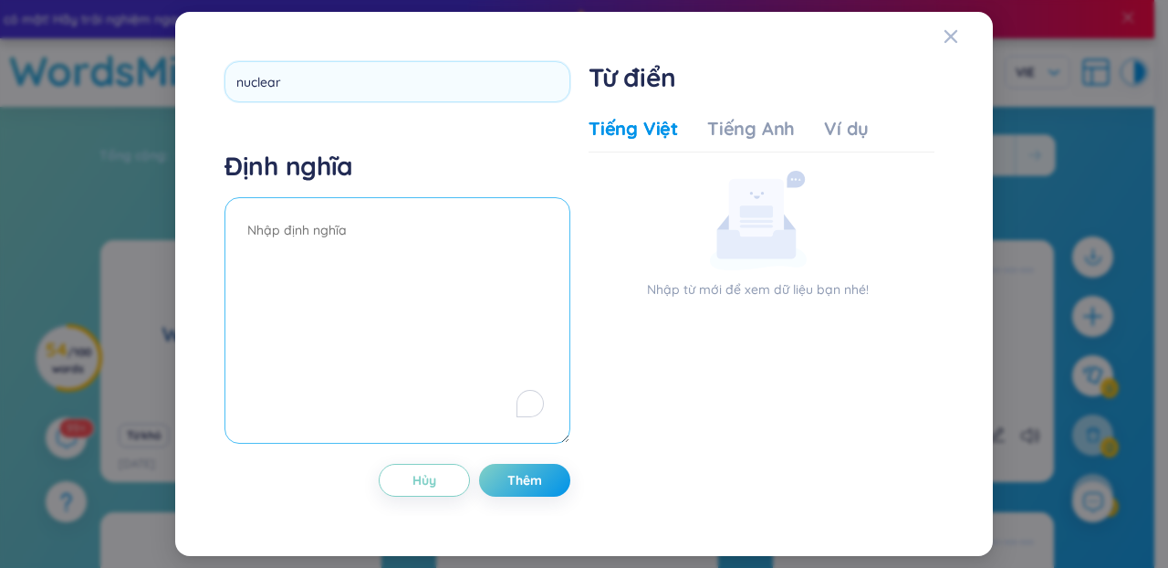
click at [394, 265] on textarea "To enrich screen reader interactions, please activate Accessibility in Grammarl…" at bounding box center [398, 320] width 346 height 246
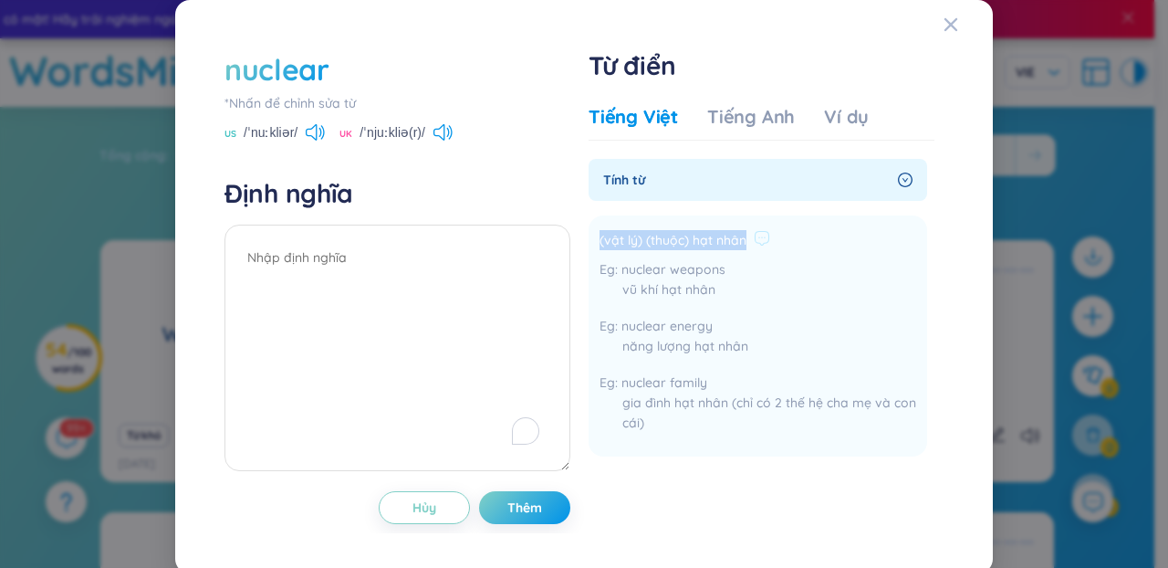
drag, startPoint x: 739, startPoint y: 240, endPoint x: 592, endPoint y: 245, distance: 148.0
click at [592, 245] on li "(vật lý) (thuộc) hạt nhân nuclear weapons vũ khí hạt nhân nuclear energy năng l…" at bounding box center [758, 335] width 339 height 241
copy span "(vật lý) (thuộc) hạt nhân"
click at [178, 297] on div "nuclear *Nhấn để chỉnh sửa từ US /ˈnuːkliər/ UK /ˈnjuːkliə(r)/ Định nghĩa Hủy T…" at bounding box center [584, 286] width 818 height 573
click at [247, 284] on textarea "To enrich screen reader interactions, please activate Accessibility in Grammarl…" at bounding box center [398, 348] width 346 height 246
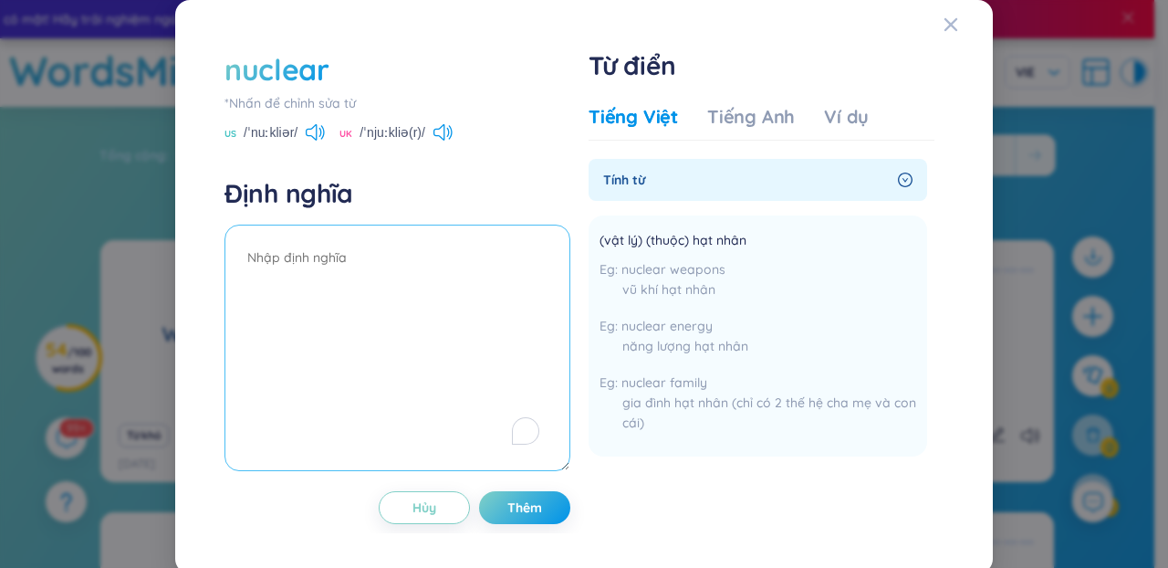
paste textarea "(vật lý) (thuộc) hạt nhân"
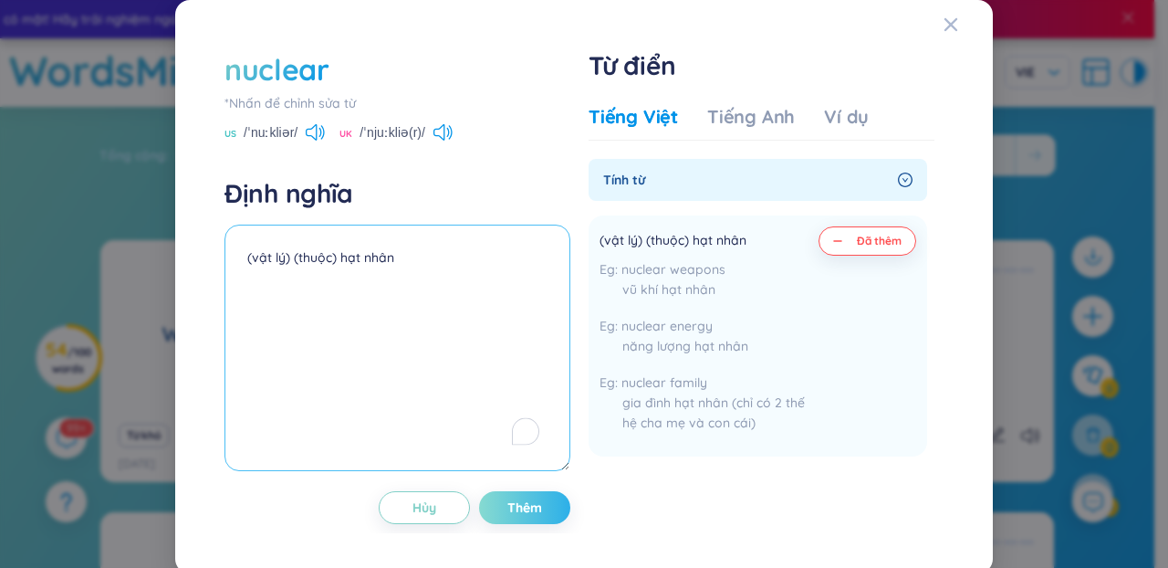
type textarea "(vật lý) (thuộc) hạt nhân"
click at [508, 515] on span "Thêm" at bounding box center [525, 507] width 35 height 18
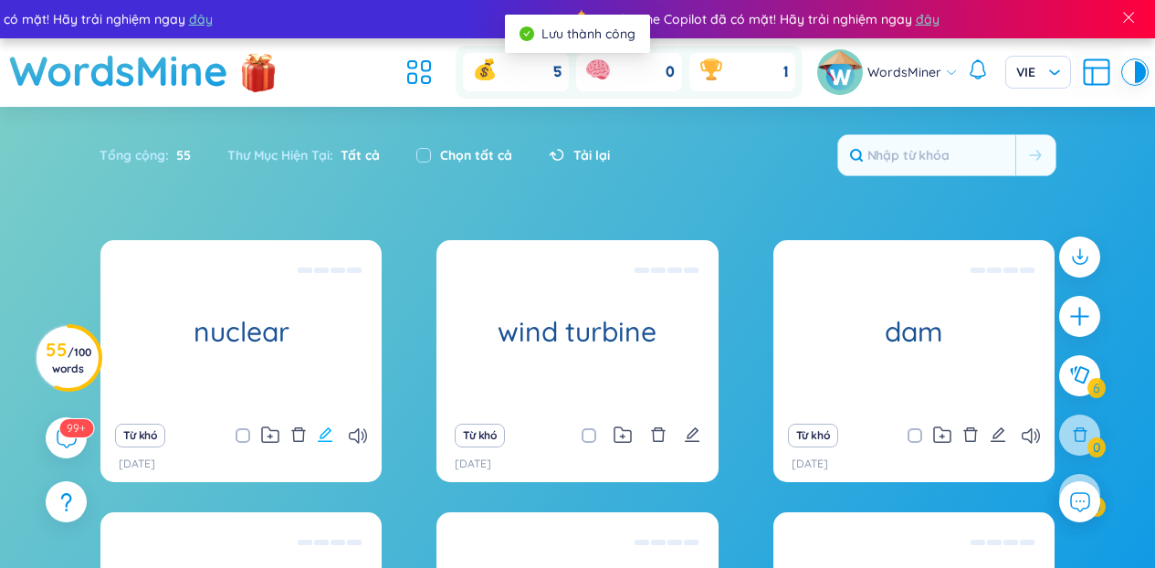
click at [330, 440] on icon "edit" at bounding box center [325, 434] width 16 height 16
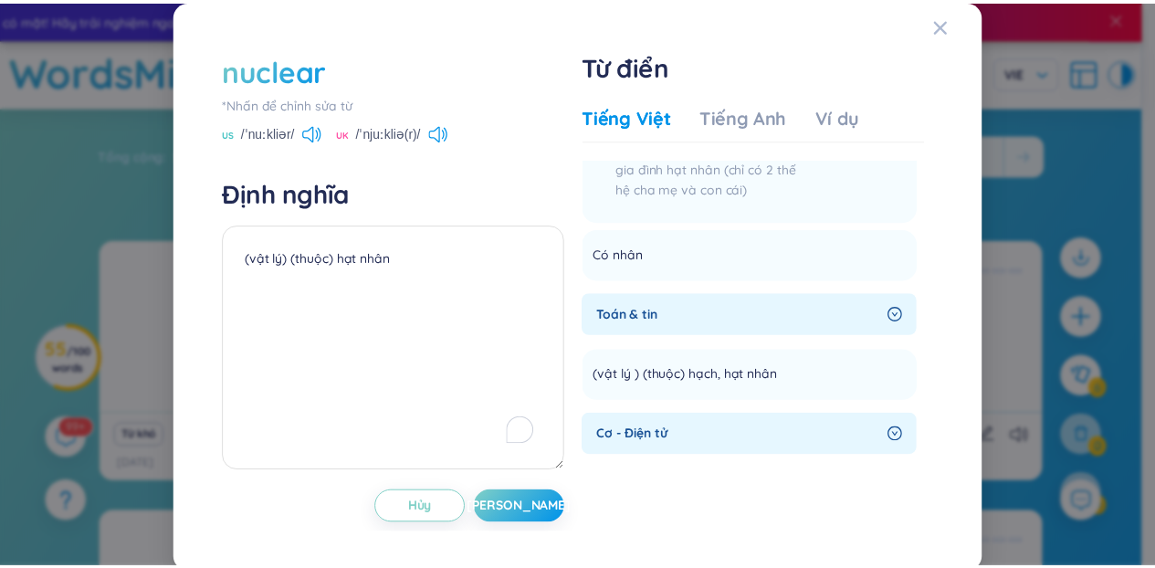
scroll to position [126, 0]
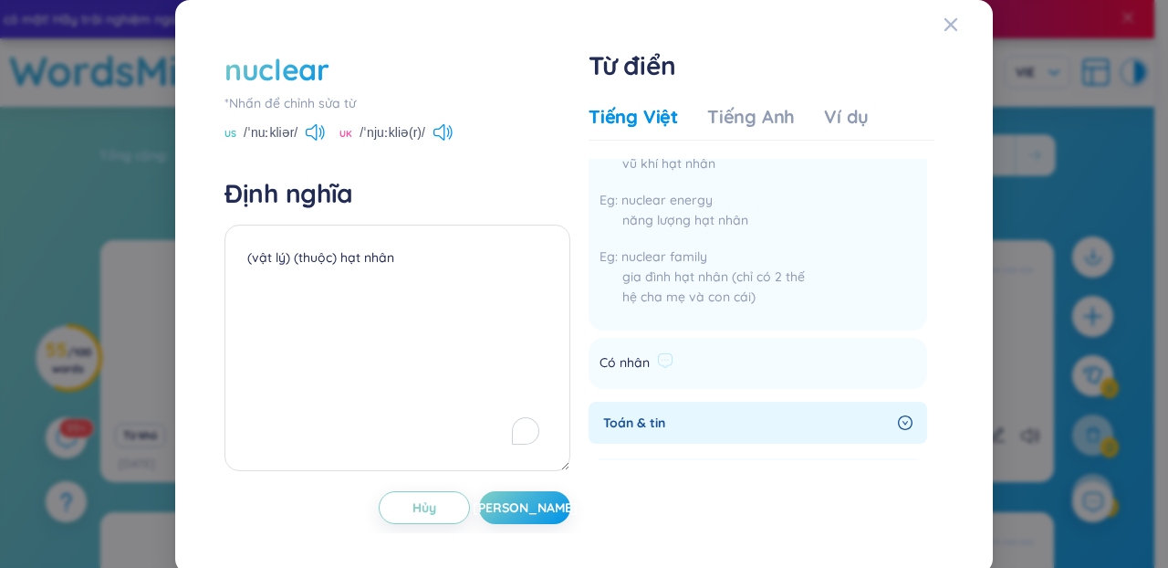
click at [762, 378] on li "Có nhân Thêm" at bounding box center [758, 363] width 339 height 51
click at [760, 362] on li "Có nhân Thêm" at bounding box center [758, 363] width 339 height 51
click at [629, 360] on span "Có nhân" at bounding box center [625, 363] width 50 height 22
click at [944, 19] on icon "Close" at bounding box center [951, 24] width 15 height 15
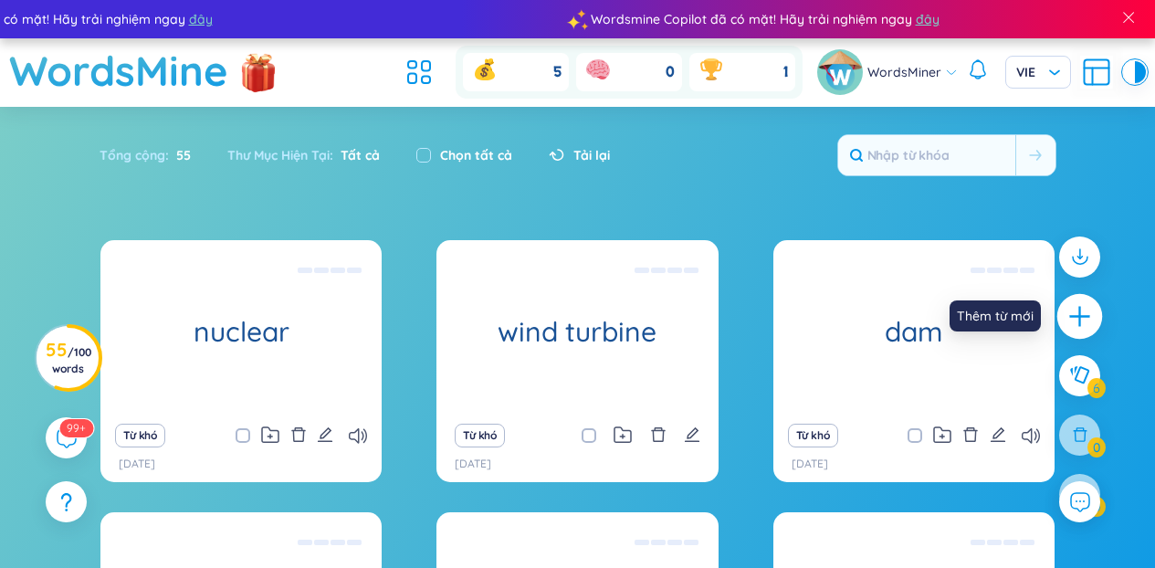
click at [1085, 307] on icon "plus" at bounding box center [1080, 317] width 26 height 26
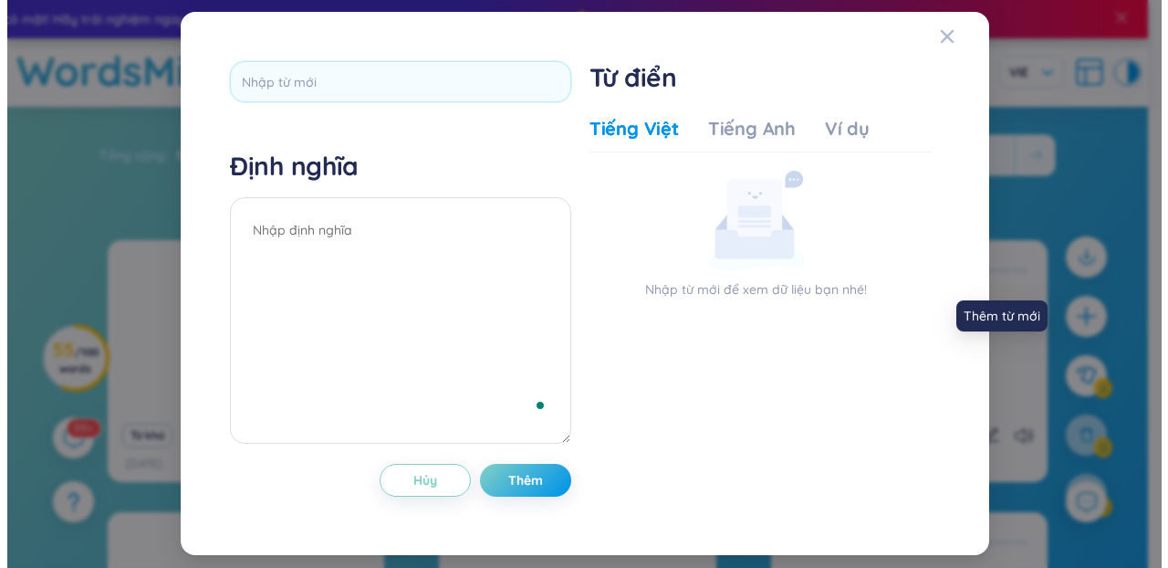
scroll to position [0, 0]
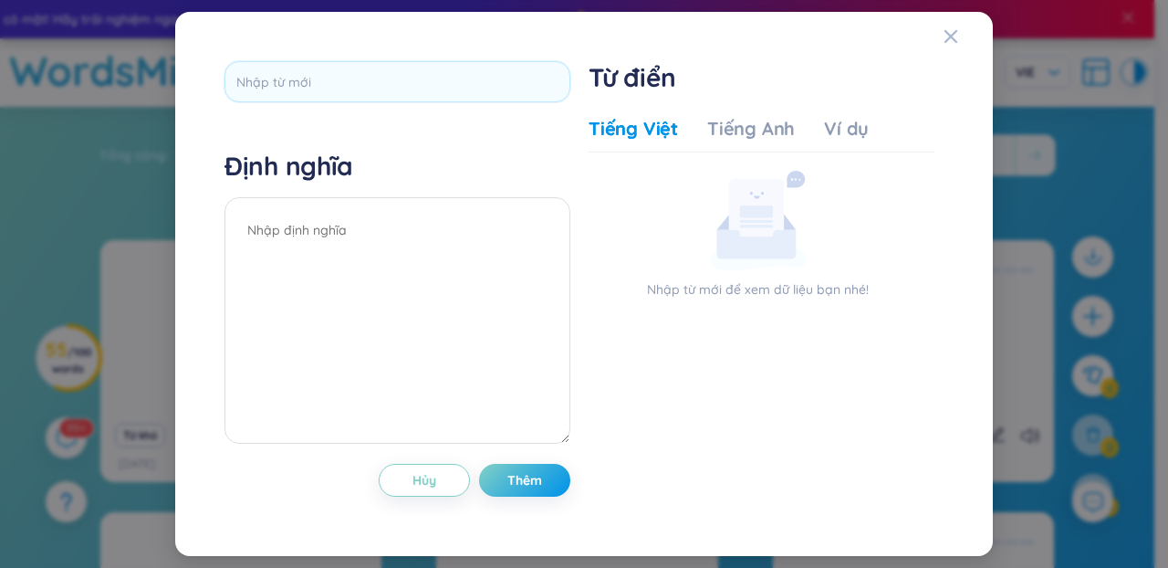
click at [491, 103] on div at bounding box center [398, 88] width 346 height 54
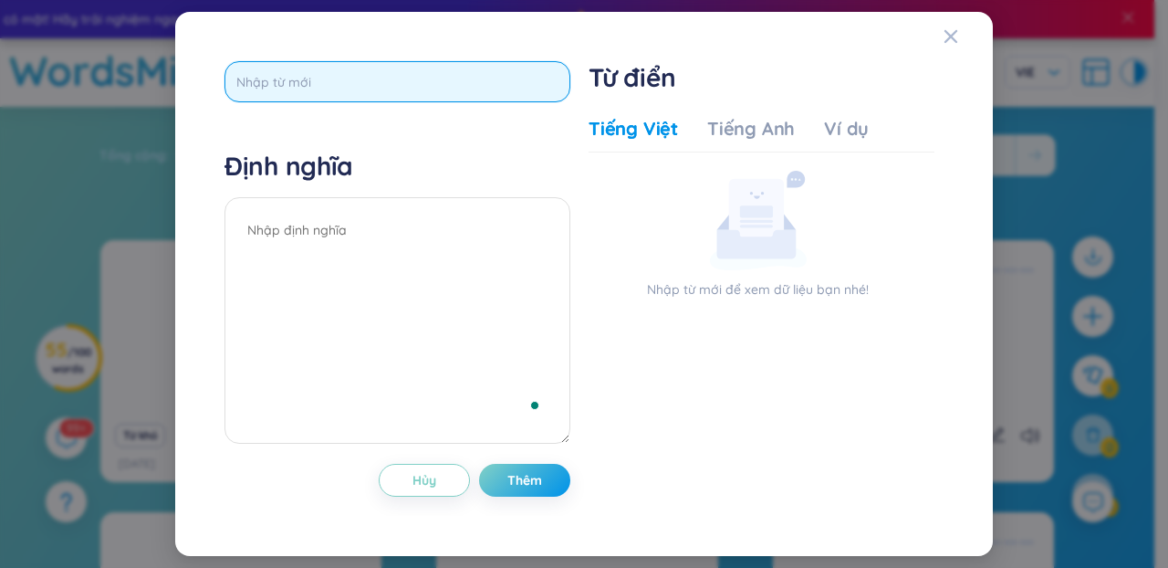
click at [483, 89] on input "text" at bounding box center [398, 81] width 346 height 41
paste input "aluminum"
type input "aluminum"
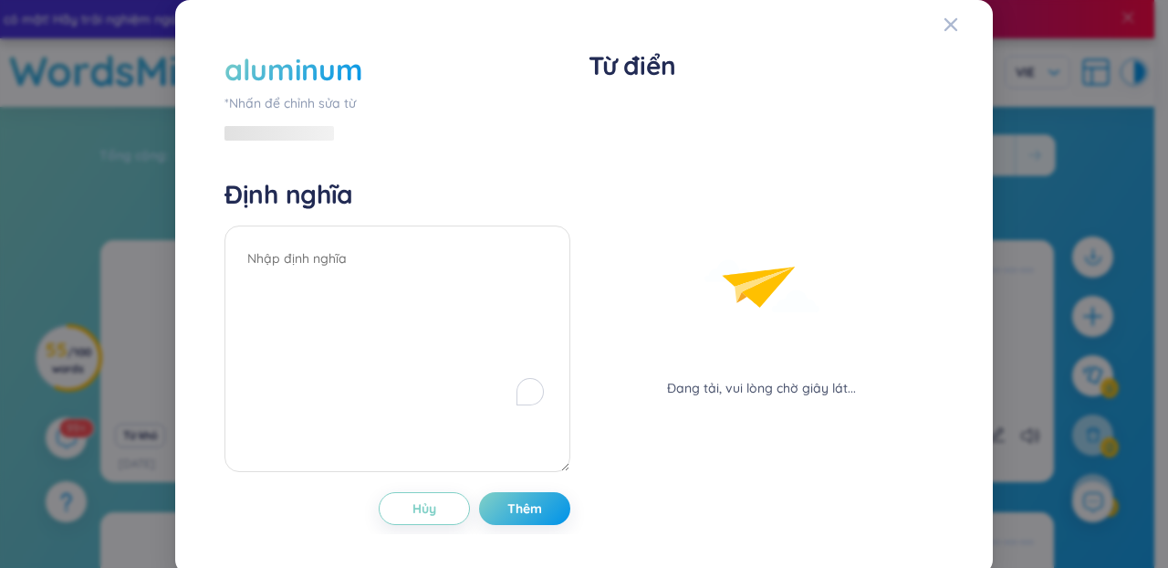
click at [440, 139] on div "aluminum *Nhấn để chỉnh sửa từ Định nghĩa Hủy Thêm" at bounding box center [398, 287] width 346 height 476
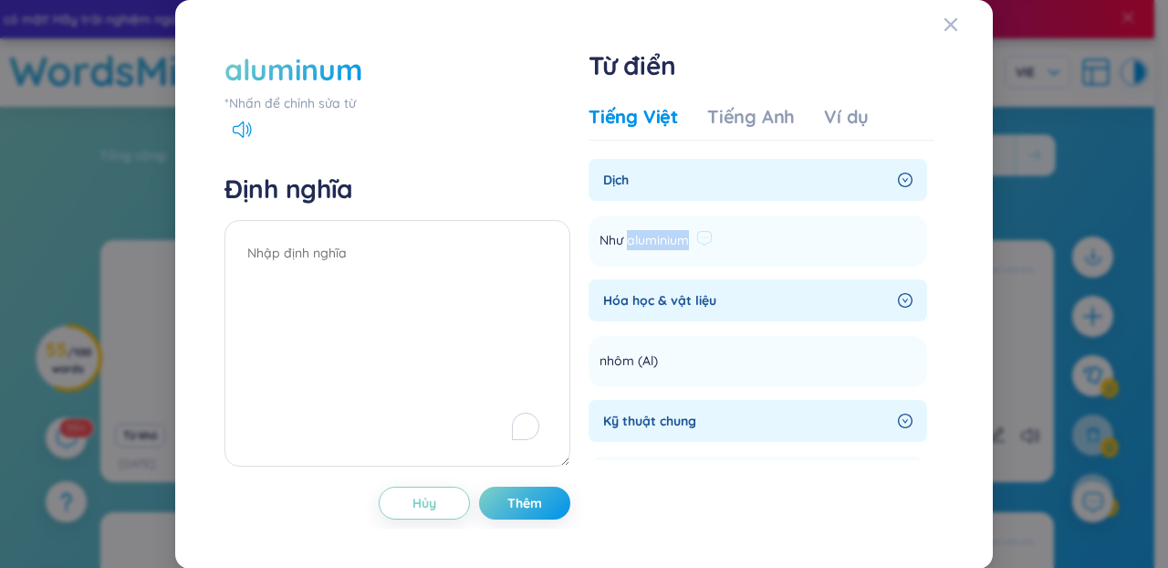
drag, startPoint x: 685, startPoint y: 246, endPoint x: 619, endPoint y: 246, distance: 65.7
click at [619, 246] on div "Như aluminium" at bounding box center [656, 241] width 113 height 22
copy span "aluminium"
click at [304, 293] on textarea "To enrich screen reader interactions, please activate Accessibility in Grammarl…" at bounding box center [398, 343] width 346 height 246
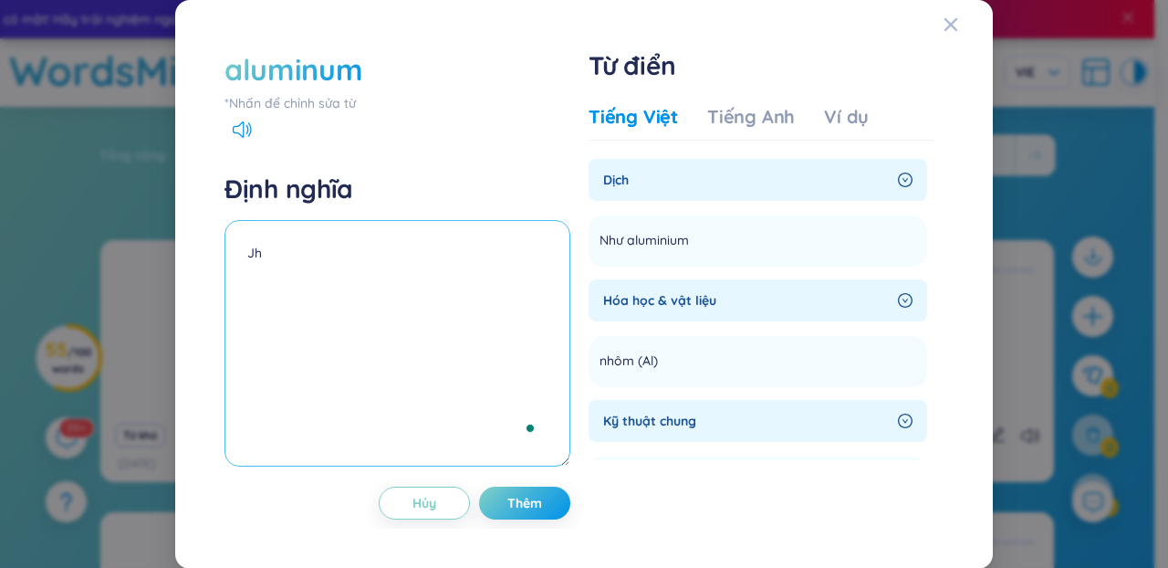
type textarea "J"
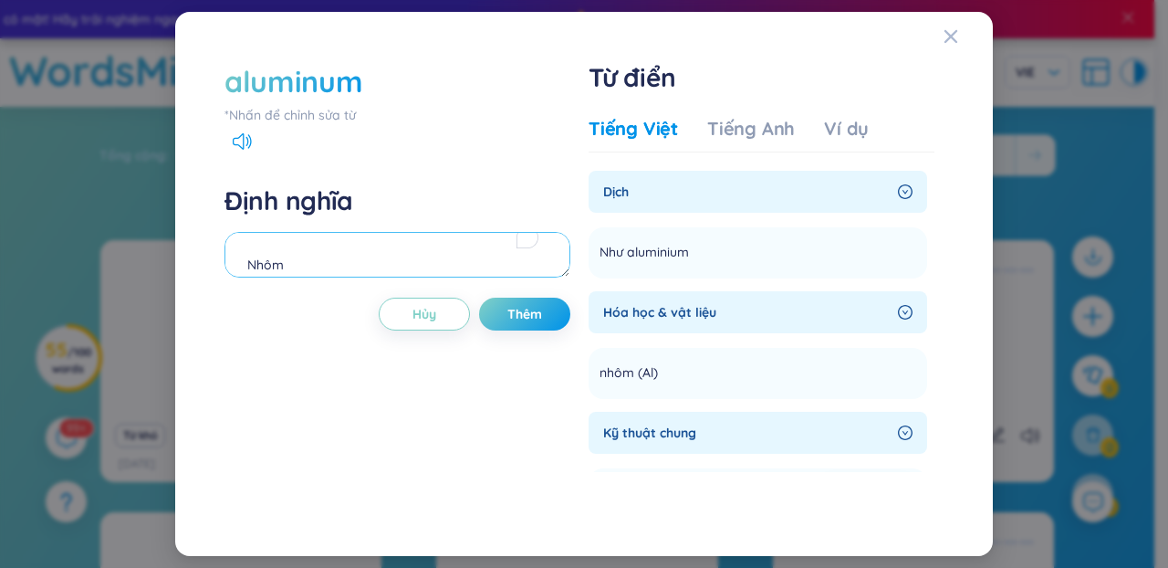
drag, startPoint x: 246, startPoint y: 264, endPoint x: 169, endPoint y: 215, distance: 91.2
click at [169, 215] on div "aluminum *Nhấn để chỉnh sửa từ Định nghĩa Nhôm Hủy Thêm Từ điển Tiếng Việt Tiến…" at bounding box center [584, 284] width 1168 height 568
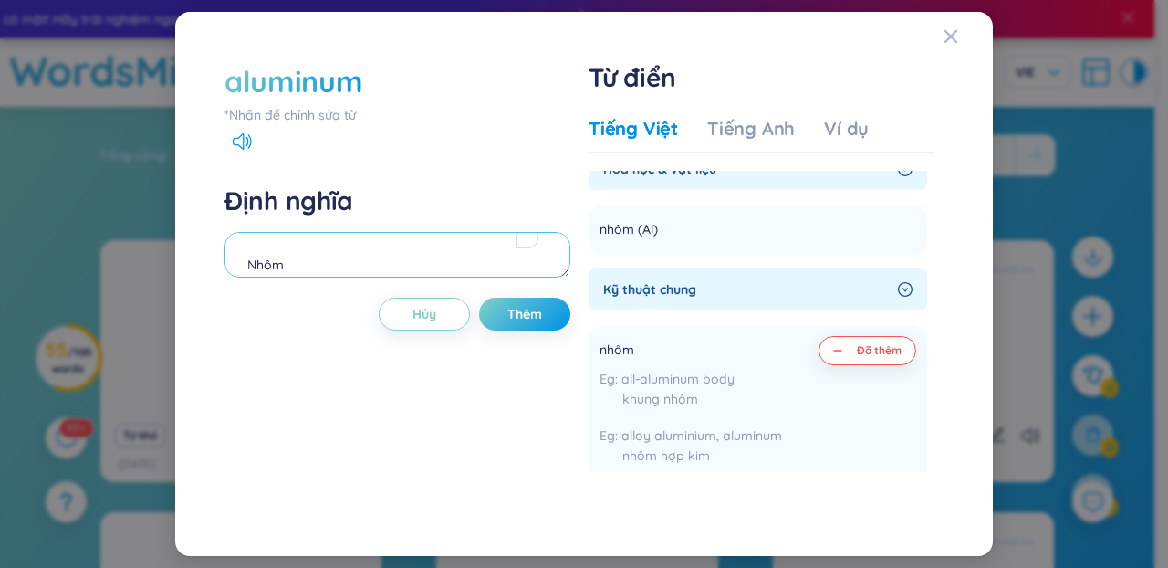
scroll to position [407, 0]
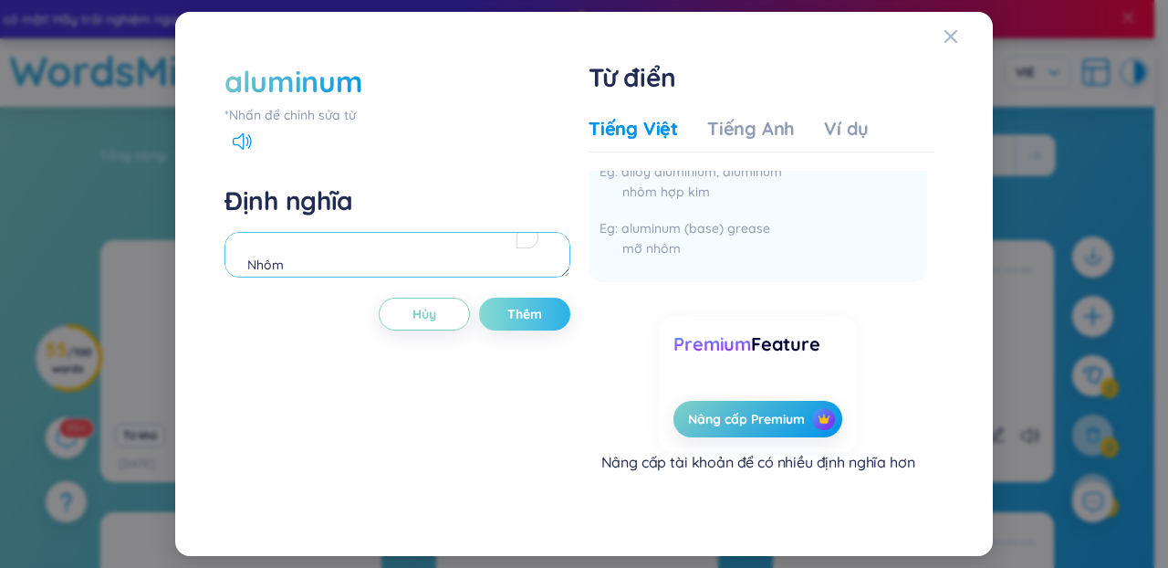
type textarea "Nhôm"
click at [521, 324] on button "Thêm" at bounding box center [524, 314] width 91 height 33
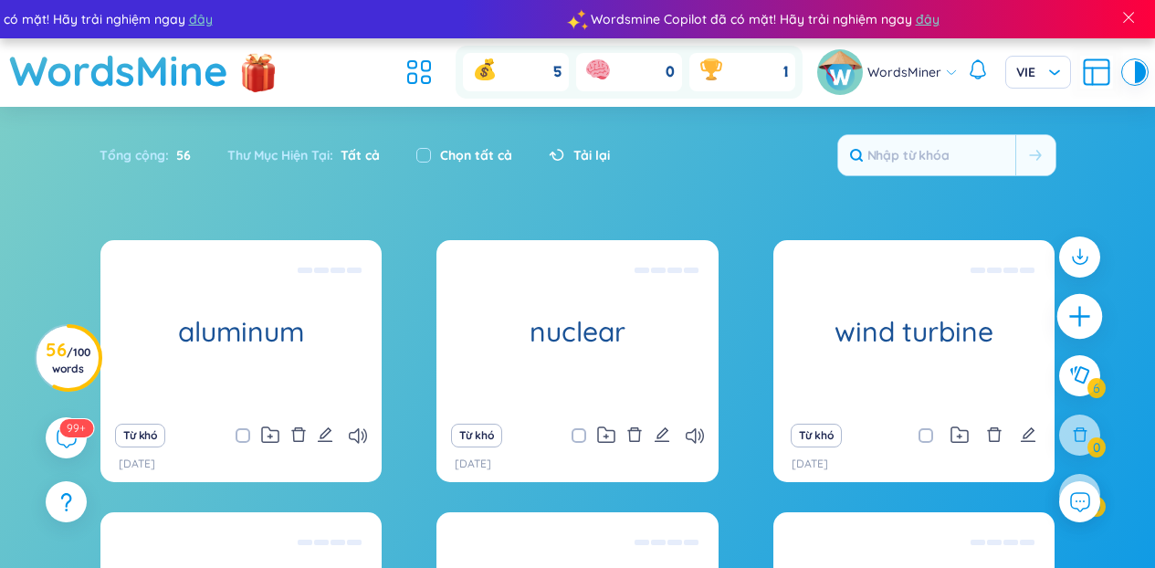
click at [1086, 304] on icon "plus" at bounding box center [1080, 317] width 26 height 26
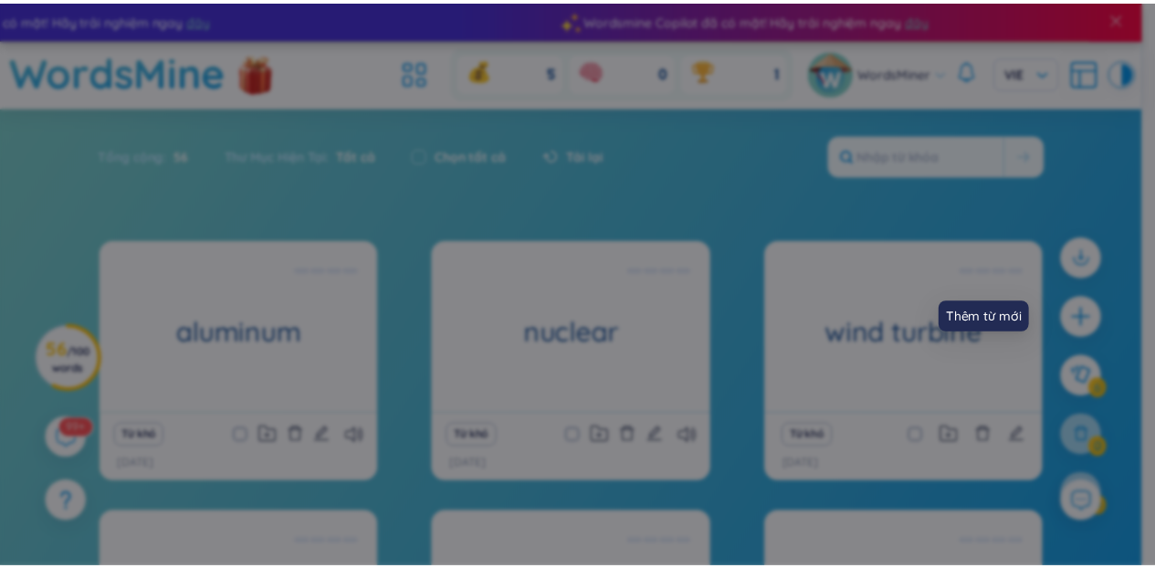
scroll to position [0, 0]
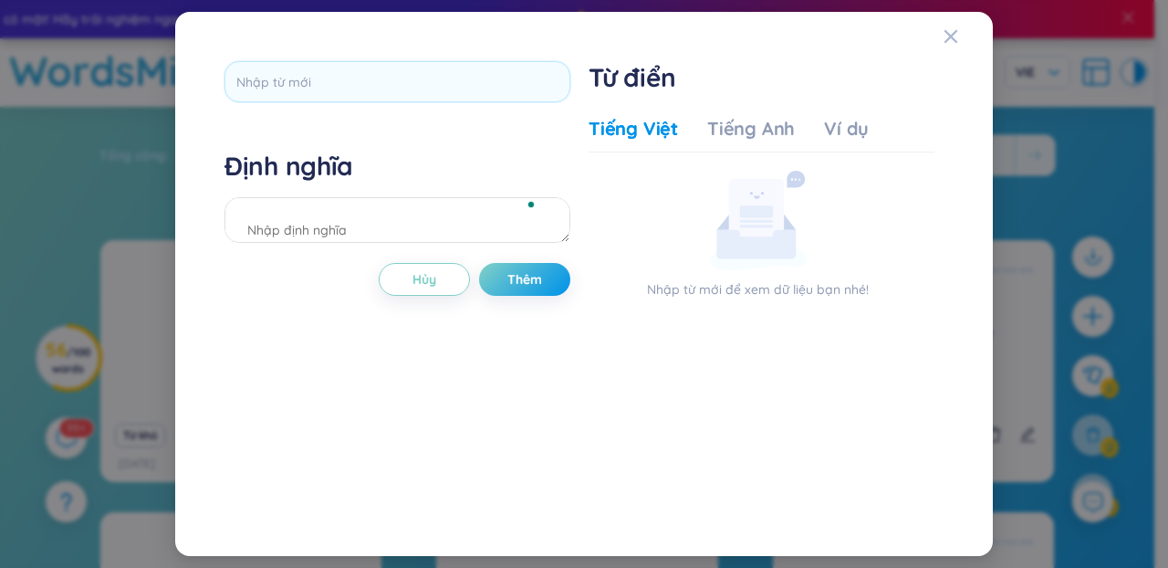
click at [314, 109] on div at bounding box center [398, 88] width 346 height 54
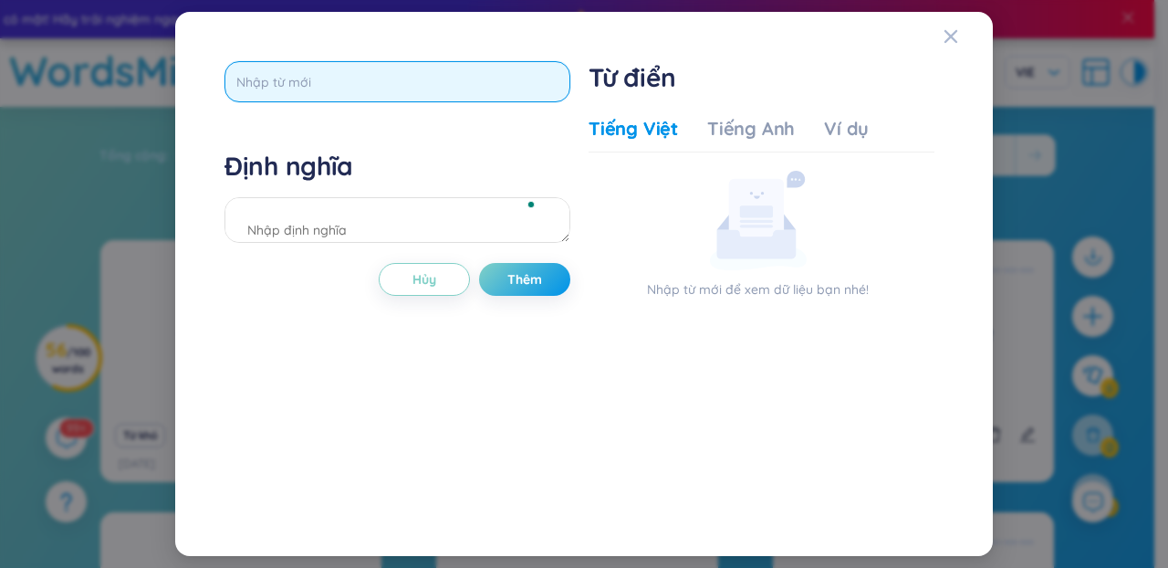
click at [324, 97] on input "text" at bounding box center [398, 81] width 346 height 41
paste input "satellite"
drag, startPoint x: 238, startPoint y: 82, endPoint x: 155, endPoint y: 70, distance: 83.9
click at [155, 70] on div "satellite Định nghĩa Hủy Thêm Từ điển Tiếng Việt Tiếng Anh Ví dụ Nhập từ mới để…" at bounding box center [584, 284] width 1168 height 568
type input "satellite"
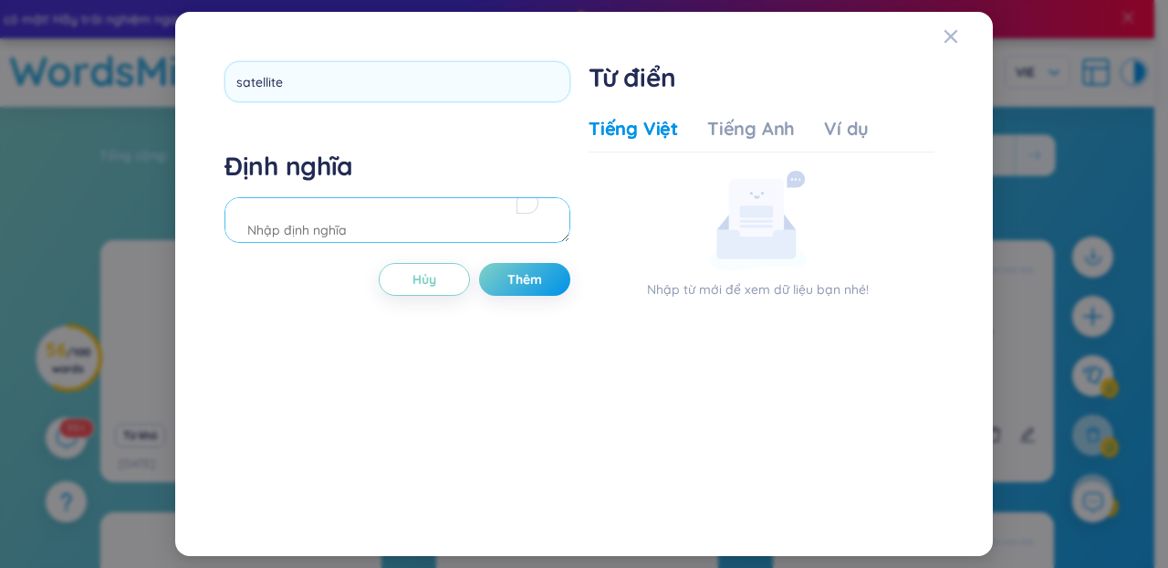
click at [476, 228] on div "Định nghĩa" at bounding box center [398, 199] width 346 height 99
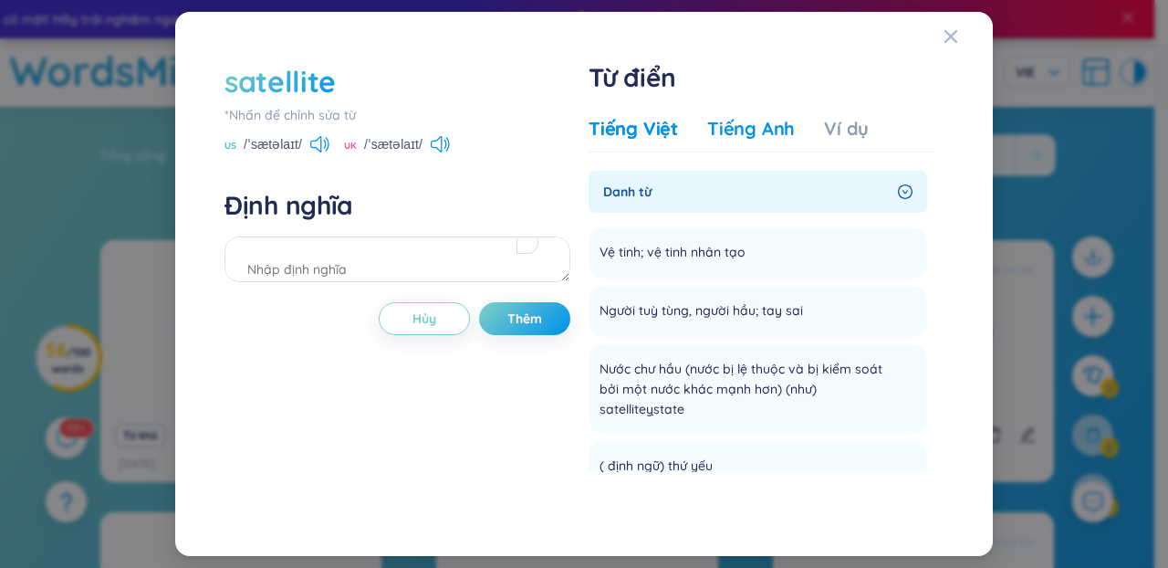
click at [738, 123] on div "Tiếng Anh" at bounding box center [751, 129] width 88 height 26
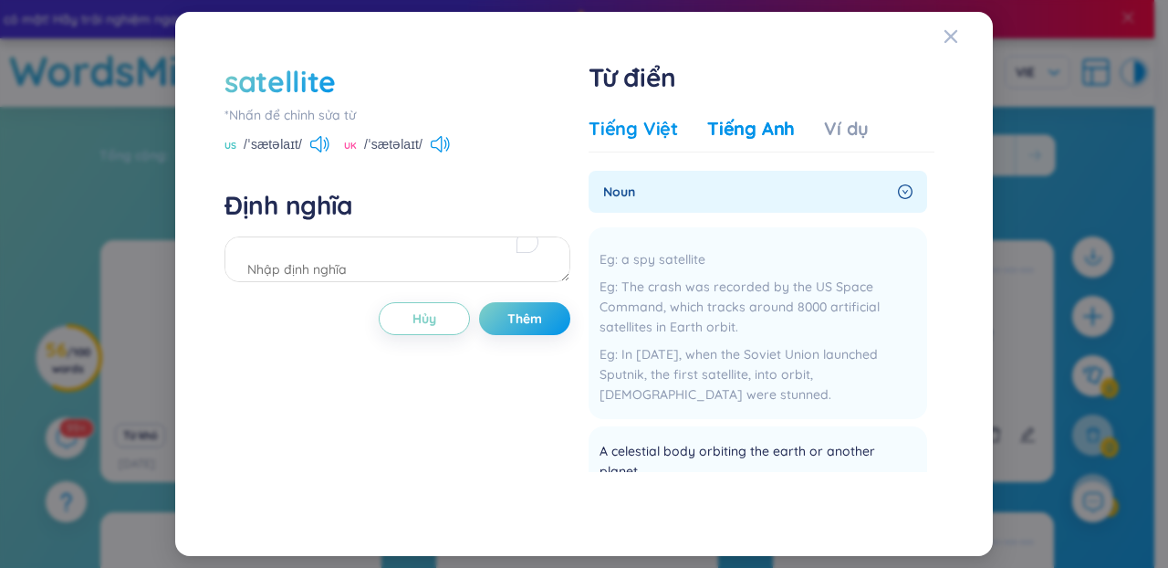
click at [636, 132] on div "Tiếng Việt" at bounding box center [633, 129] width 89 height 26
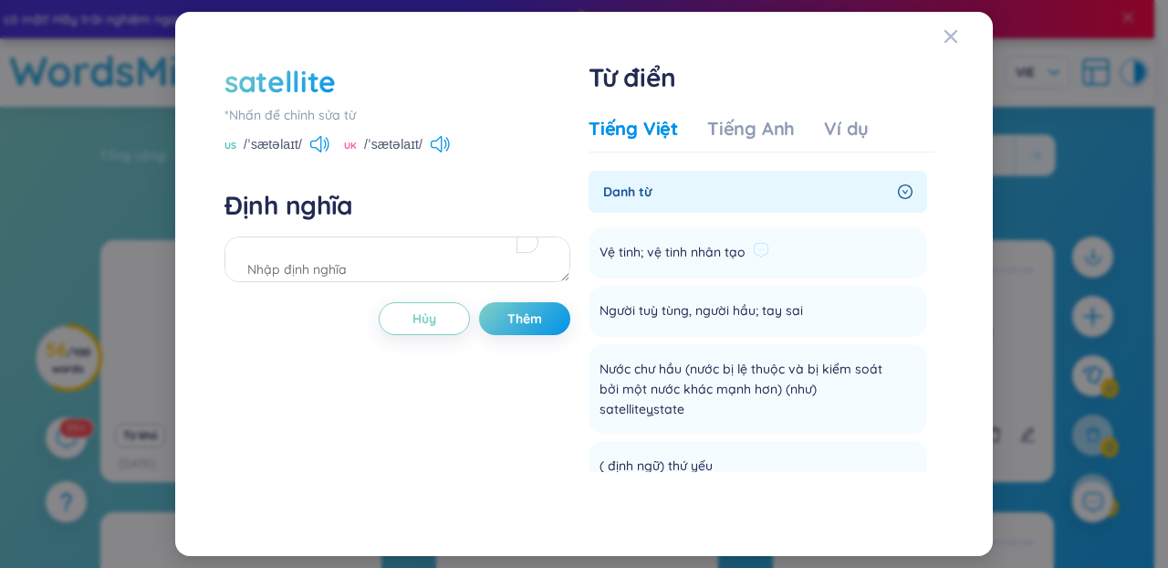
drag, startPoint x: 755, startPoint y: 246, endPoint x: 663, endPoint y: 244, distance: 92.2
click at [679, 242] on div "Vệ tinh; vệ tinh nhân tạo" at bounding box center [685, 253] width 170 height 22
drag, startPoint x: 603, startPoint y: 252, endPoint x: 742, endPoint y: 260, distance: 139.9
click at [742, 260] on span "Vệ tinh; vệ tinh nhân tạo" at bounding box center [673, 253] width 146 height 22
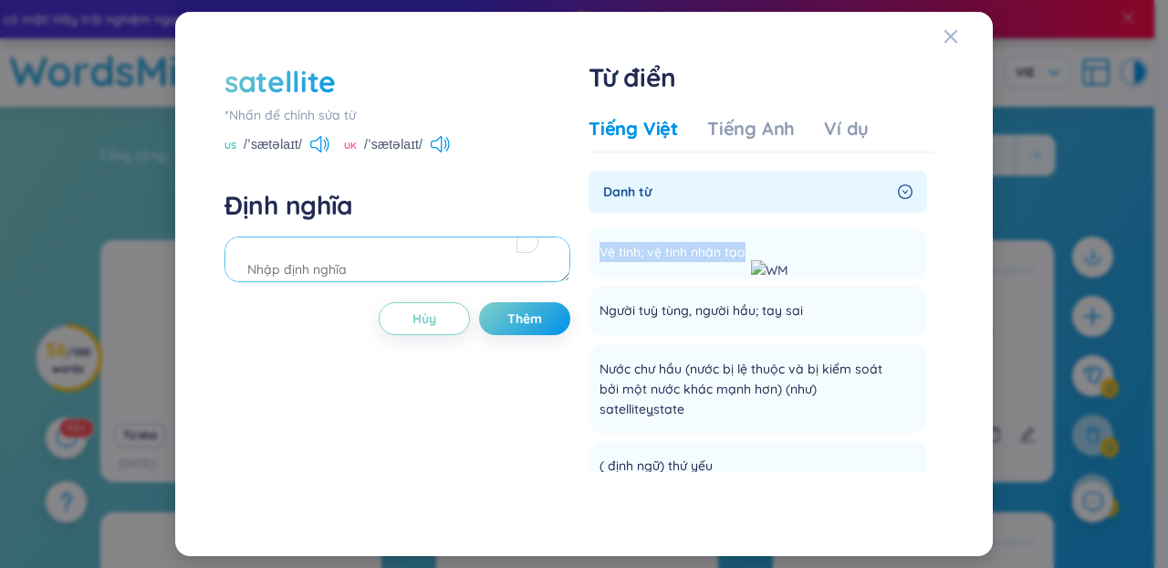
copy span "Vệ tinh; vệ tinh nhân tạo"
click at [456, 257] on textarea "To enrich screen reader interactions, please activate Accessibility in Grammarl…" at bounding box center [398, 259] width 346 height 46
paste textarea "Vệ tinh; vệ tinh nhân tạo"
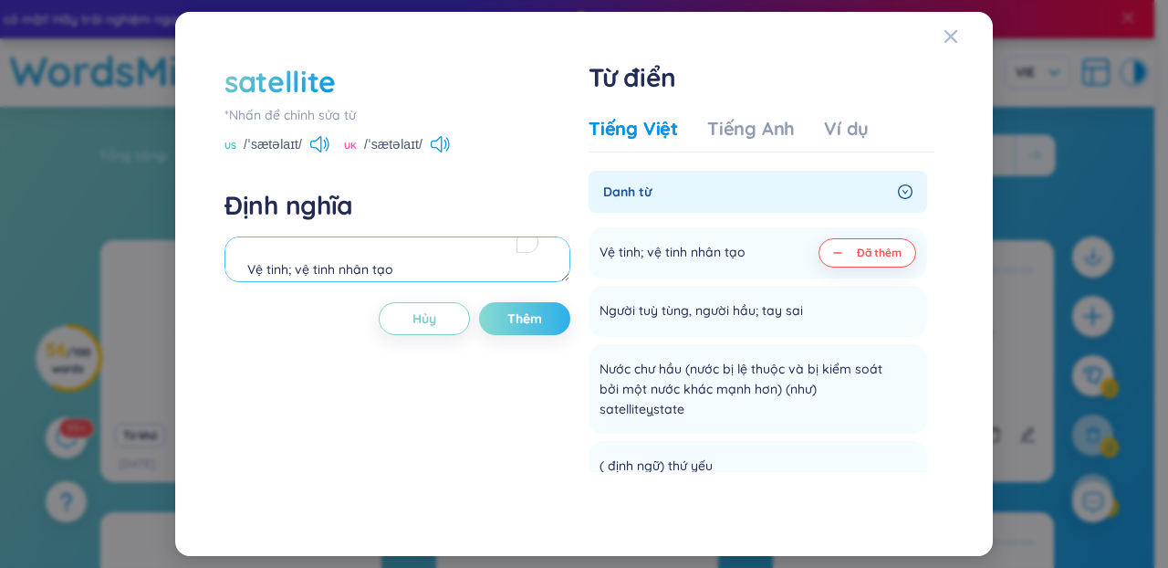
type textarea "Vệ tinh; vệ tinh nhân tạo"
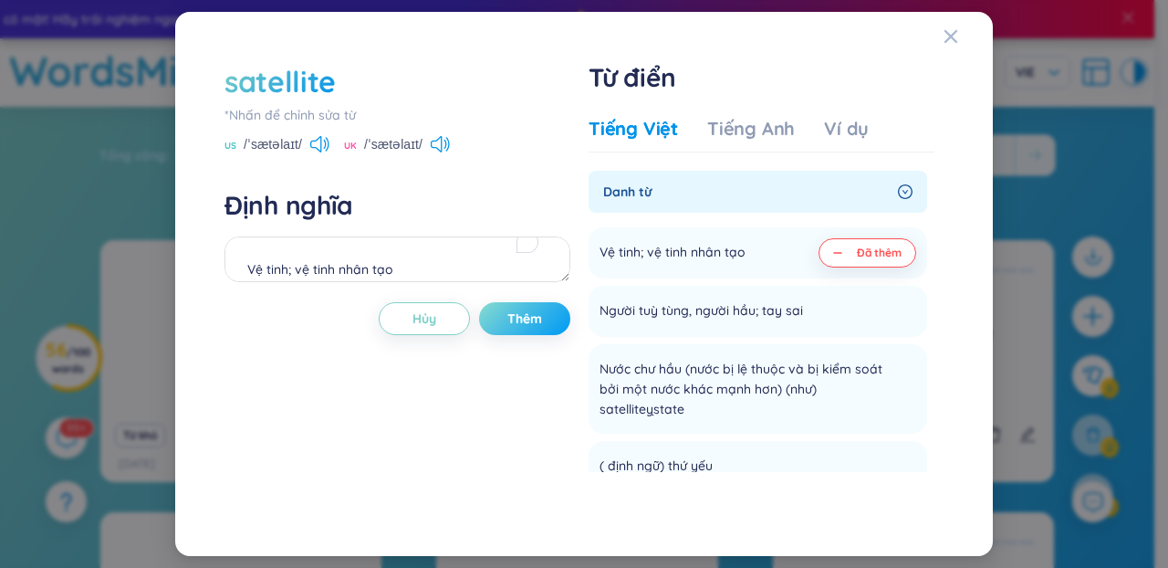
drag, startPoint x: 536, startPoint y: 308, endPoint x: 518, endPoint y: 308, distance: 18.3
click at [518, 308] on button "Thêm" at bounding box center [524, 318] width 91 height 33
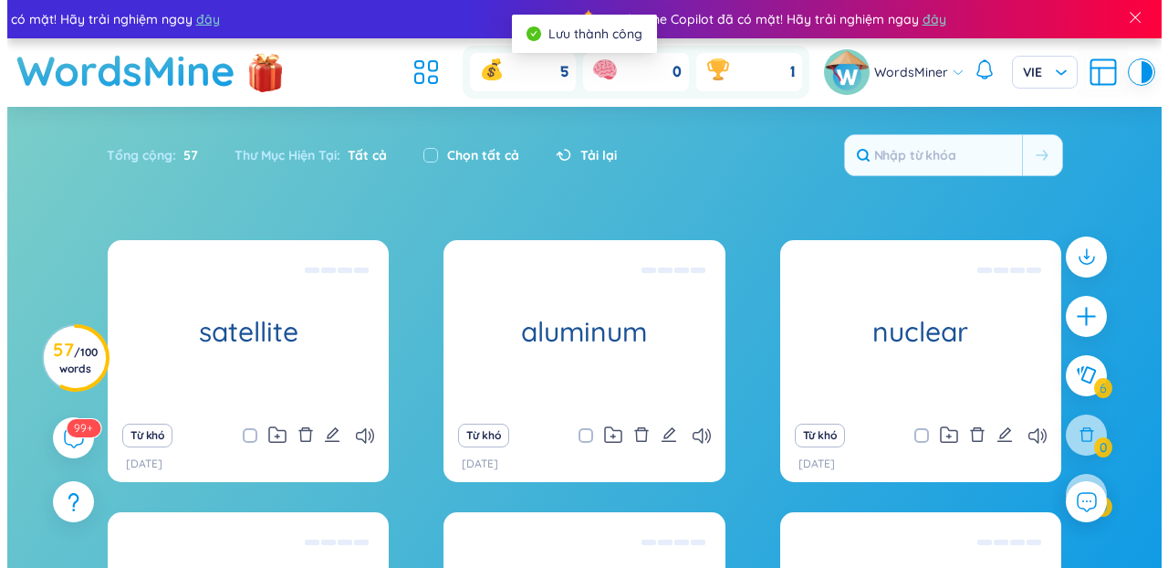
scroll to position [12, 0]
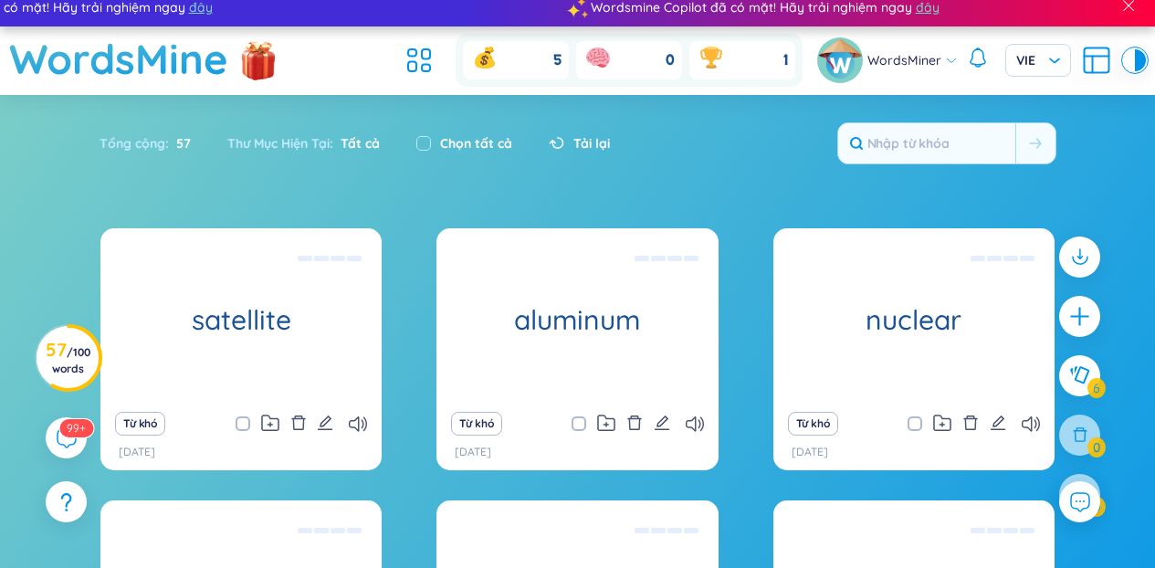
click at [1057, 315] on div at bounding box center [1079, 384] width 59 height 315
click at [1067, 318] on icon "plus" at bounding box center [1080, 317] width 26 height 26
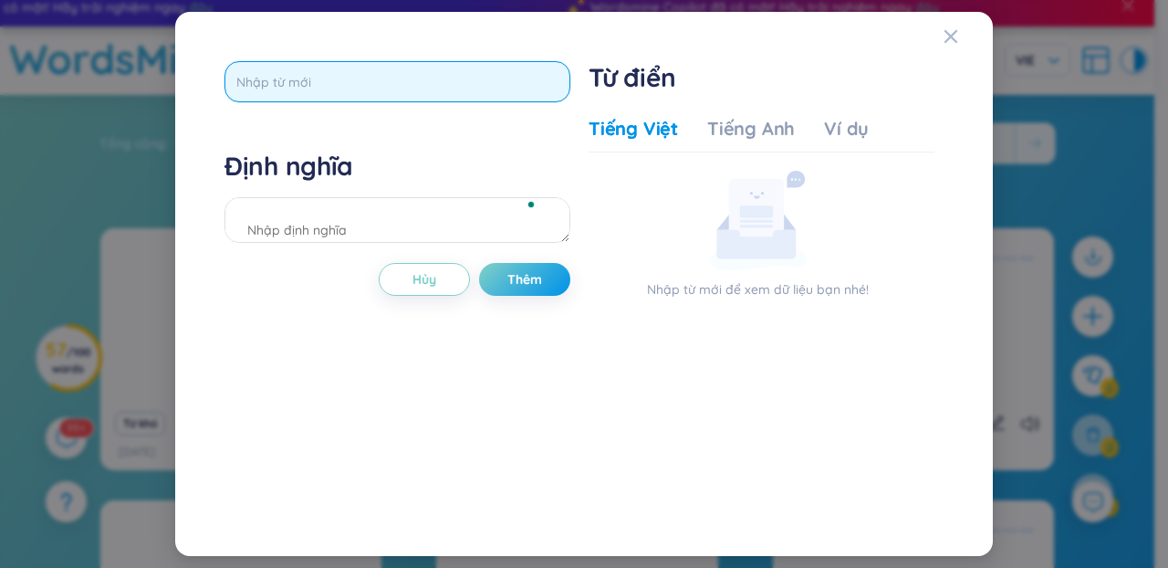
click at [436, 86] on input "text" at bounding box center [398, 81] width 346 height 41
paste input "licence"
type input "licence"
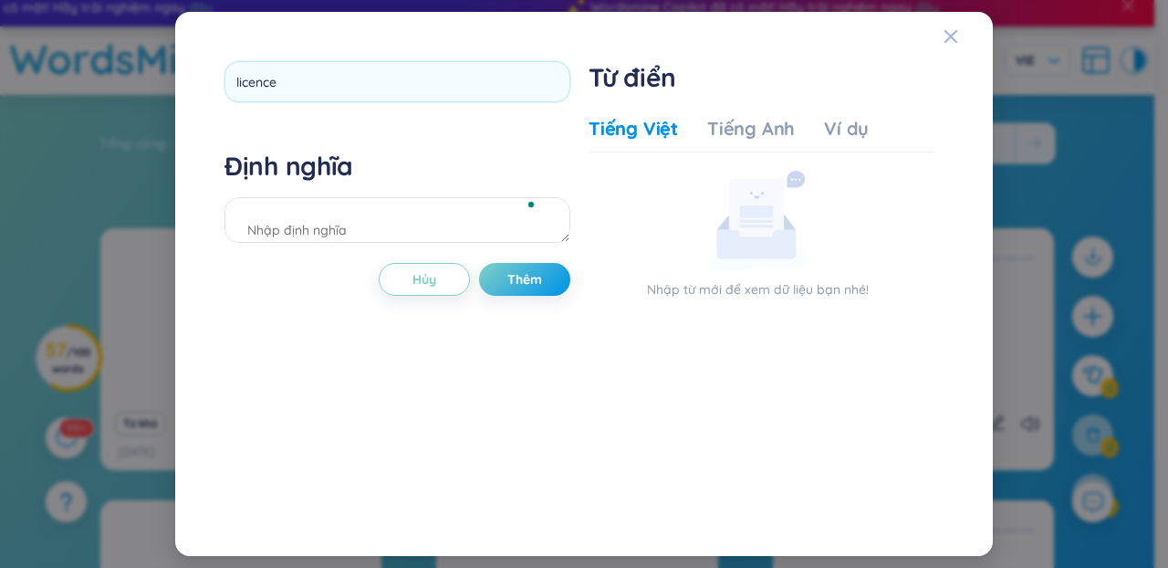
click at [415, 121] on div "licence Định nghĩa Hủy Thêm" at bounding box center [398, 283] width 346 height 445
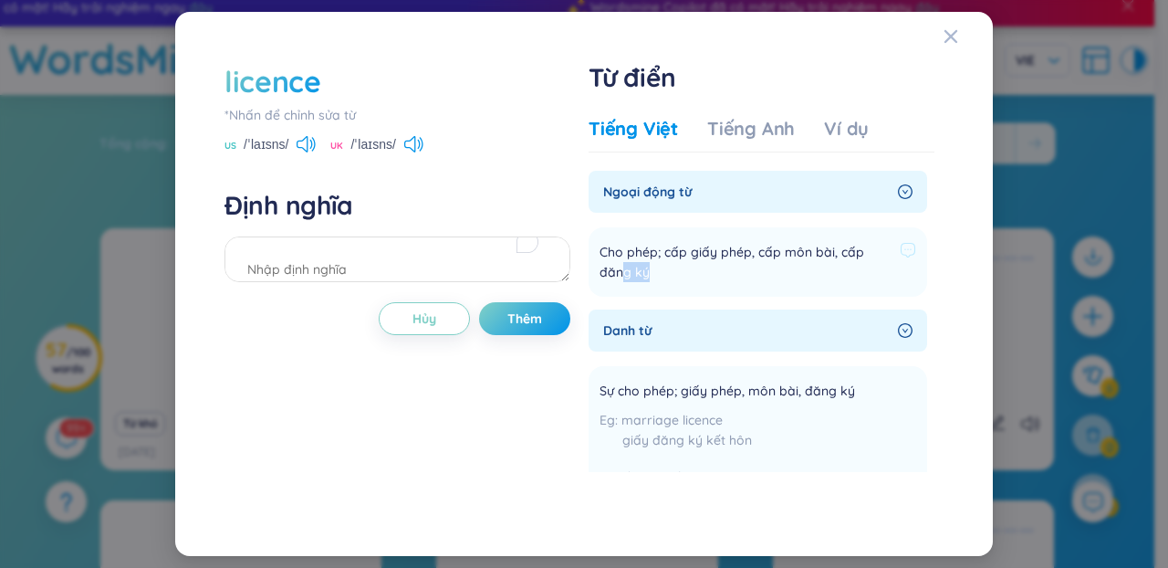
drag, startPoint x: 687, startPoint y: 278, endPoint x: 625, endPoint y: 280, distance: 62.1
click at [625, 280] on span "Cho phép; cấp giấy phép, cấp môn bài, cấp đăng ký" at bounding box center [746, 262] width 293 height 40
click at [625, 256] on span "Cho phép; cấp giấy phép, cấp môn bài, cấp đăng ký" at bounding box center [746, 262] width 293 height 40
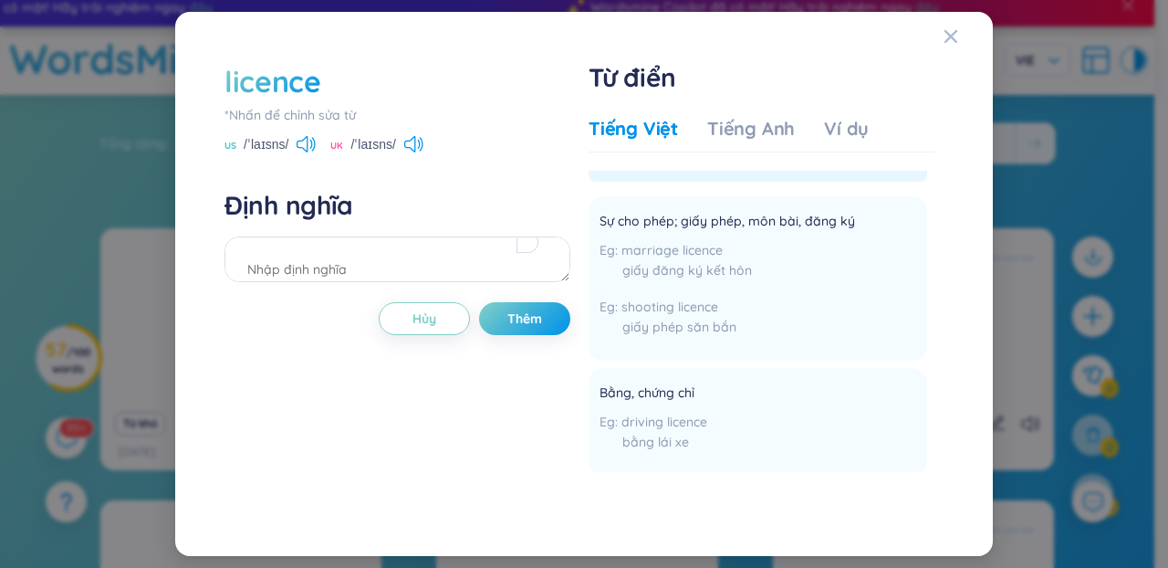
scroll to position [0, 0]
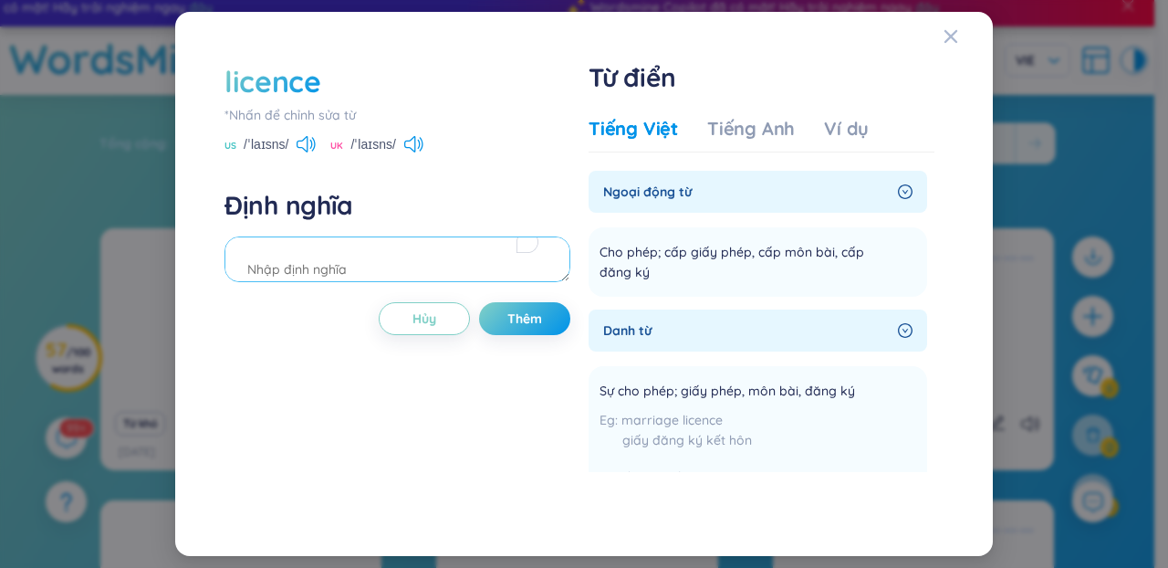
click at [404, 261] on textarea "To enrich screen reader interactions, please activate Accessibility in Grammarl…" at bounding box center [398, 259] width 346 height 46
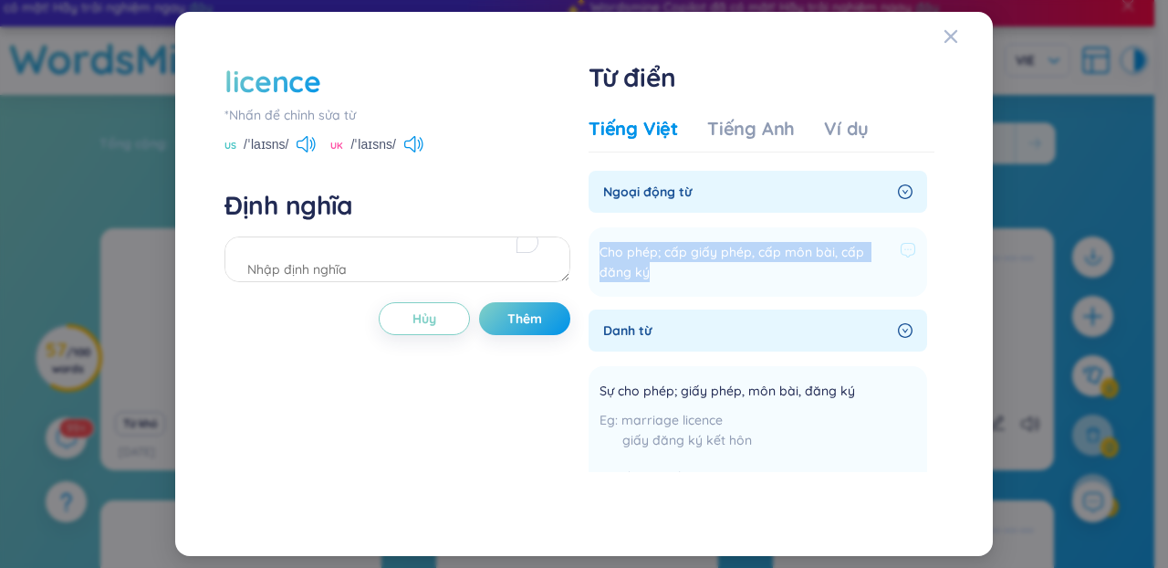
drag, startPoint x: 657, startPoint y: 273, endPoint x: 600, endPoint y: 255, distance: 60.3
click at [600, 255] on span "Cho phép; cấp giấy phép, cấp môn bài, cấp đăng ký" at bounding box center [746, 262] width 293 height 40
copy span "Cho phép; cấp giấy phép, cấp môn bài, cấp đăng ký"
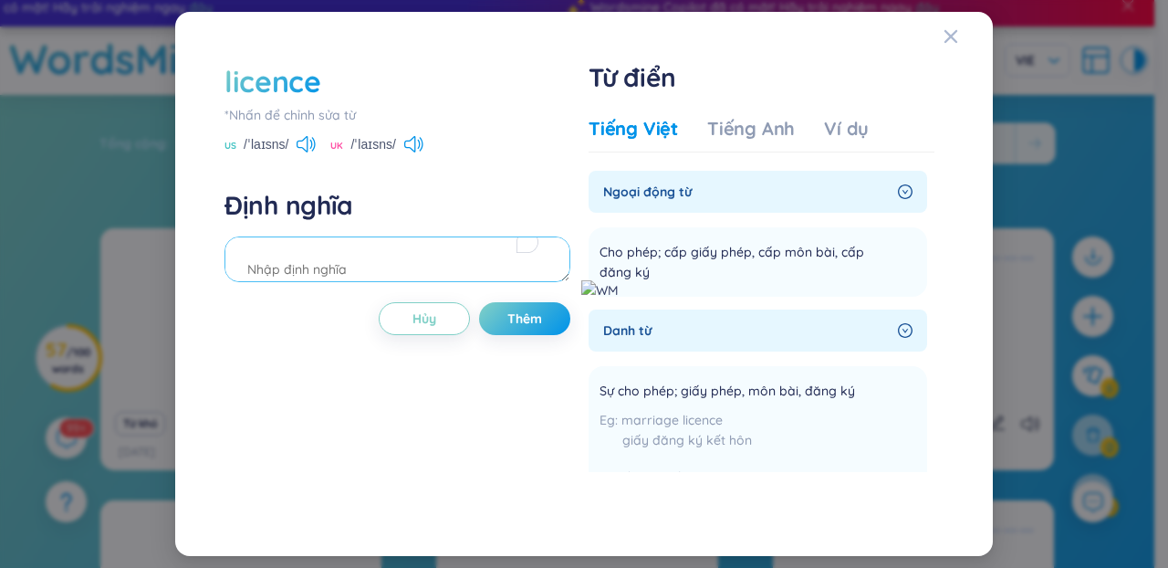
click at [326, 266] on textarea "To enrich screen reader interactions, please activate Accessibility in Grammarl…" at bounding box center [398, 259] width 346 height 46
paste textarea "Cho phép; cấp giấy phép, cấp môn bài, cấp đăng ký"
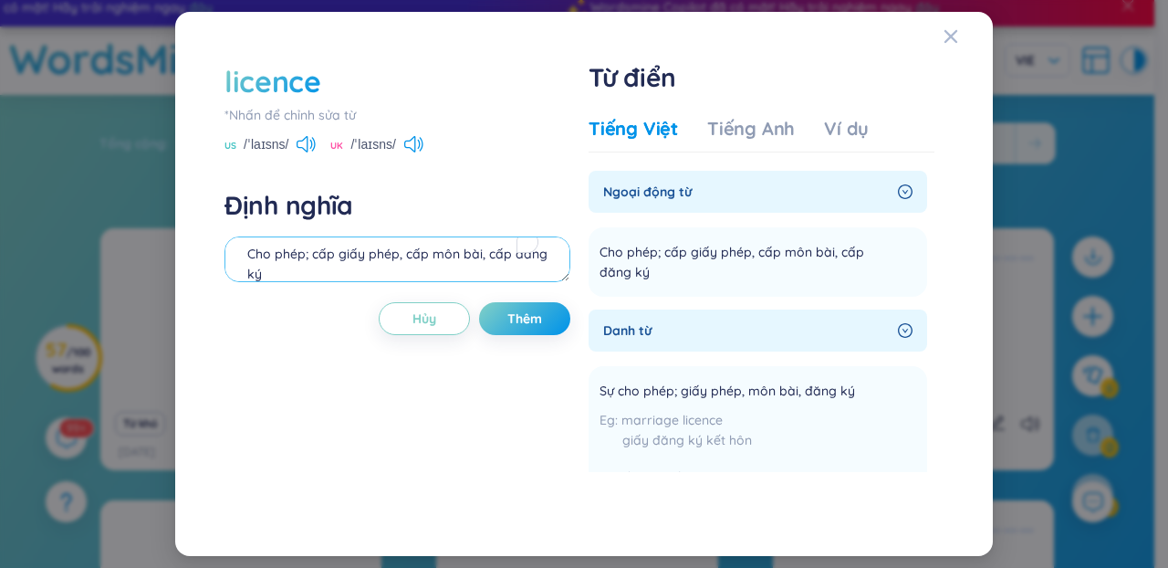
scroll to position [16, 0]
type textarea "Cho phép; cấp giấy phép, cấp môn bài, cấp đăng ký"
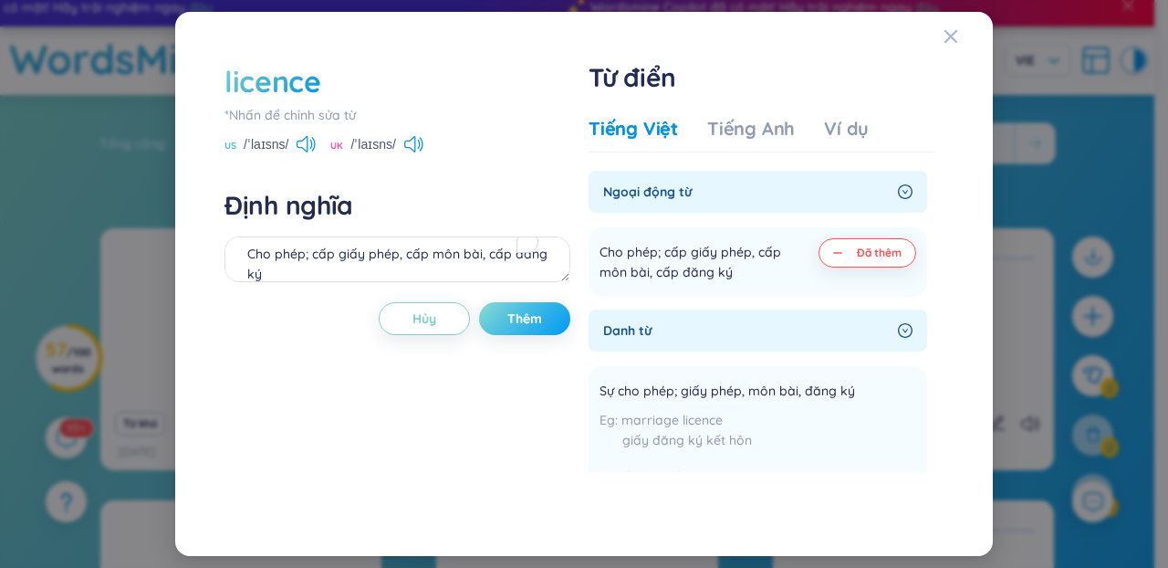
click at [513, 309] on button "Thêm" at bounding box center [524, 318] width 91 height 33
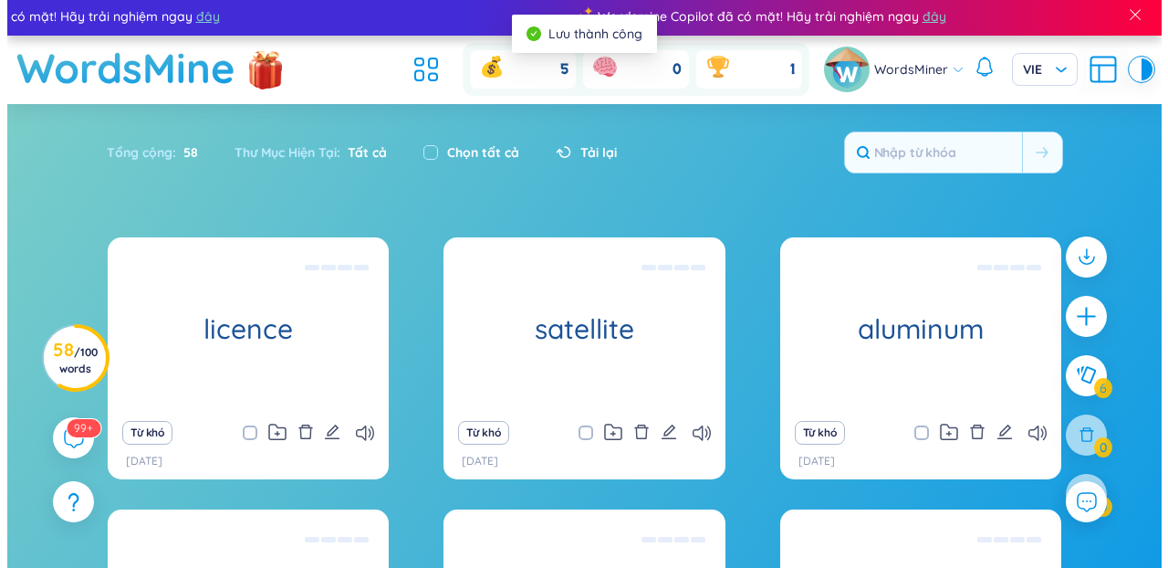
scroll to position [0, 0]
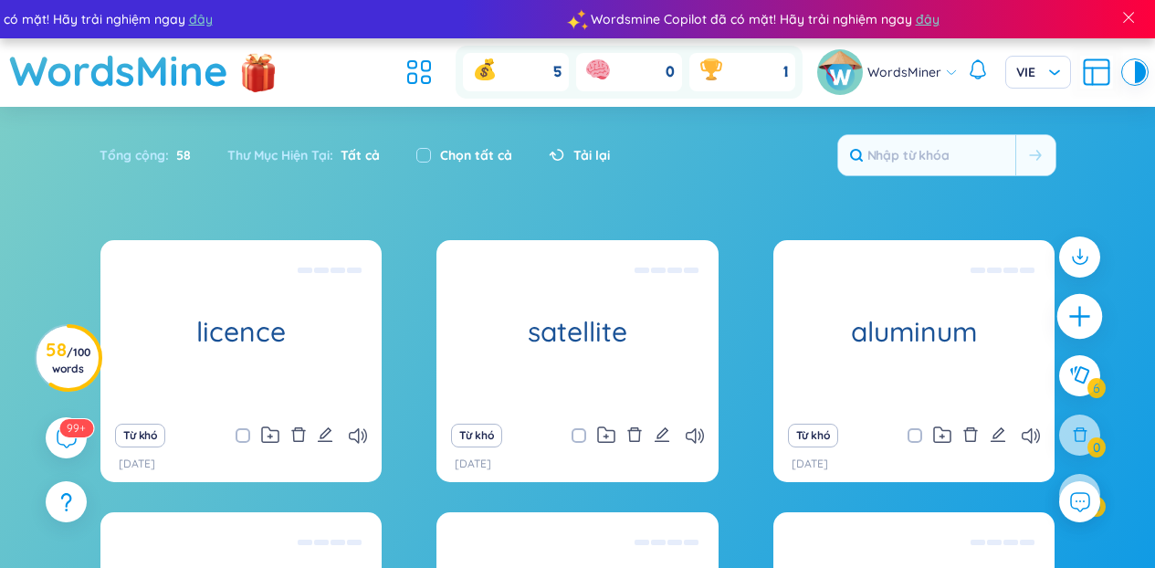
click at [1083, 320] on icon "plus" at bounding box center [1080, 317] width 26 height 26
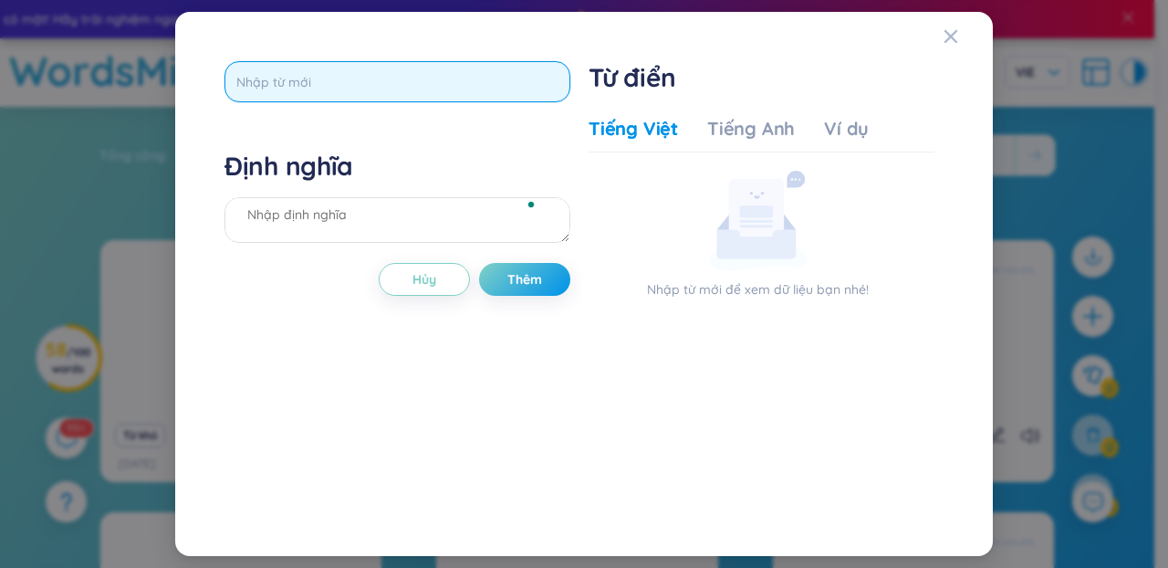
click at [419, 82] on input "text" at bounding box center [398, 81] width 346 height 41
paste input "frequently"
type input "frequently"
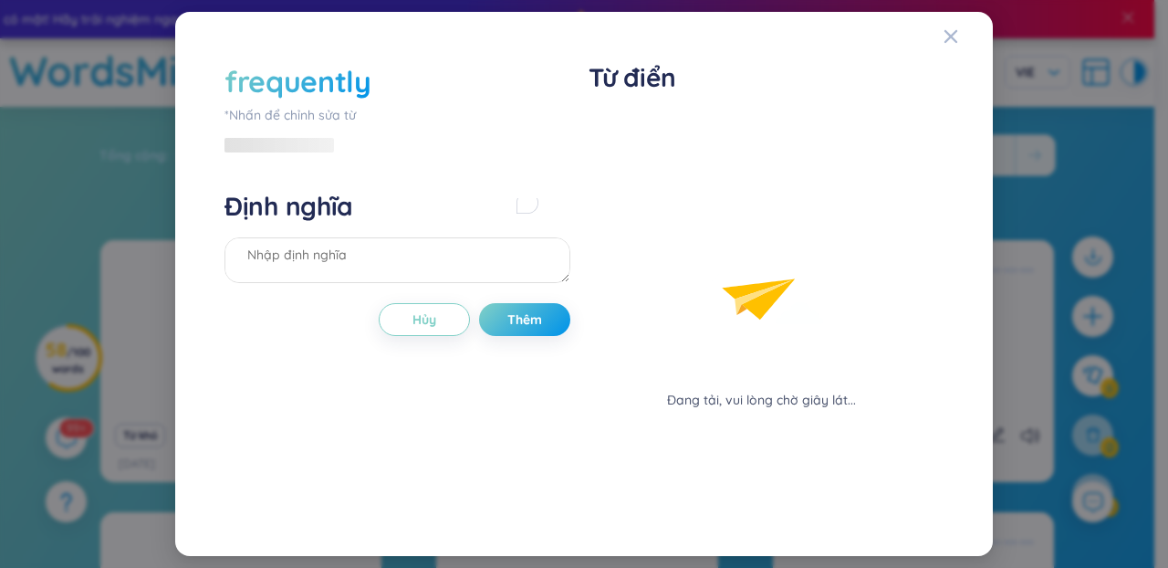
click at [525, 127] on div "frequently *Nhấn để chỉnh sửa từ Định nghĩa Hủy Thêm" at bounding box center [398, 283] width 346 height 445
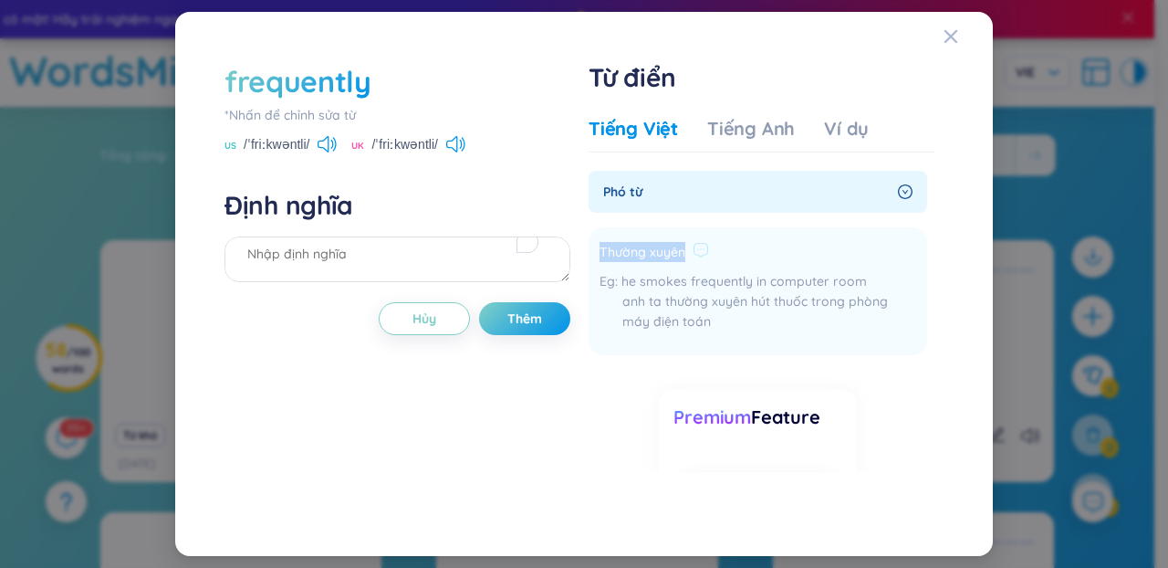
drag, startPoint x: 686, startPoint y: 253, endPoint x: 594, endPoint y: 249, distance: 92.3
click at [594, 249] on li "Thường xuyên he smokes frequently in computer room anh ta thường xuyên hút thuố…" at bounding box center [758, 291] width 339 height 128
copy span "Thường xuyên"
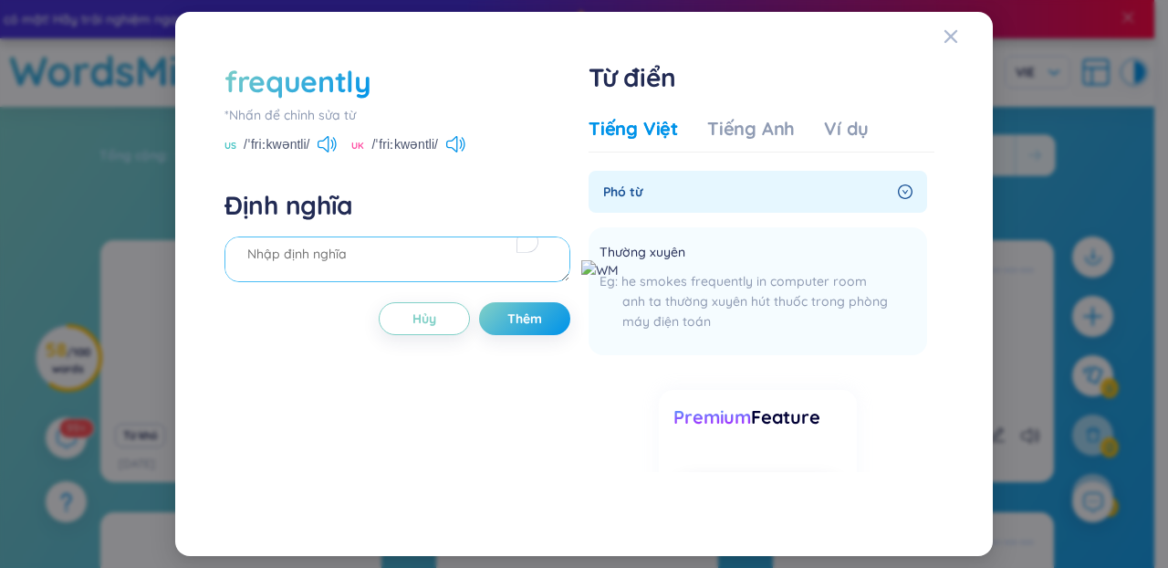
click at [467, 259] on textarea "To enrich screen reader interactions, please activate Accessibility in Grammarl…" at bounding box center [398, 259] width 346 height 46
paste textarea "Thường xuyên"
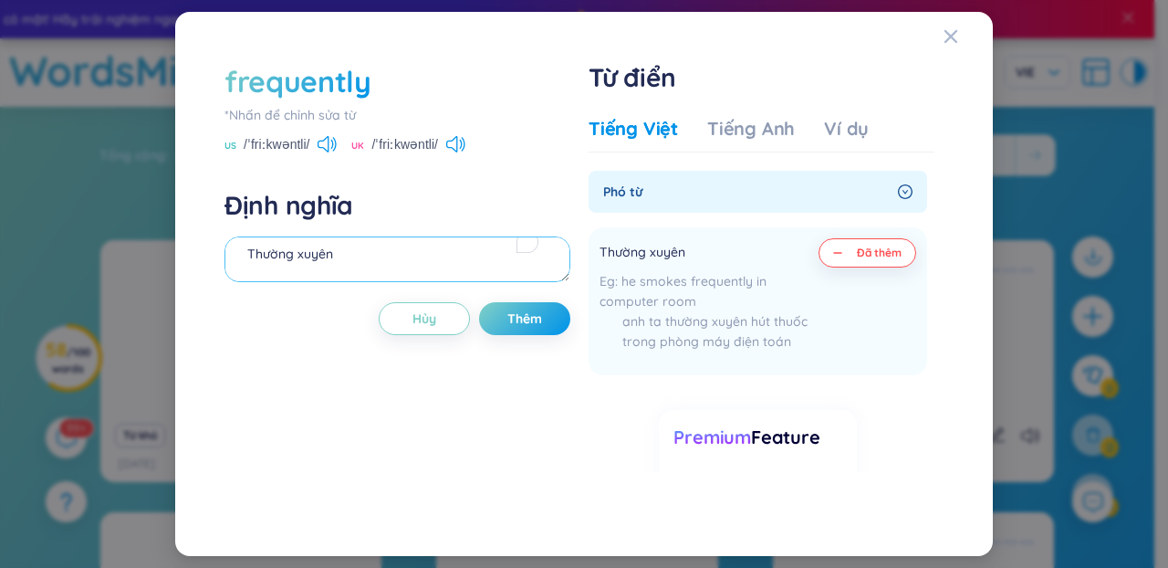
type textarea "Thường xuyên"
click at [555, 290] on div "frequently *Nhấn để chỉnh sửa từ US /ˈfriːkwəntli/ UK /ˈfriːkwəntli/ Định nghĩa…" at bounding box center [398, 283] width 346 height 445
click at [541, 319] on span "Thêm" at bounding box center [525, 318] width 35 height 18
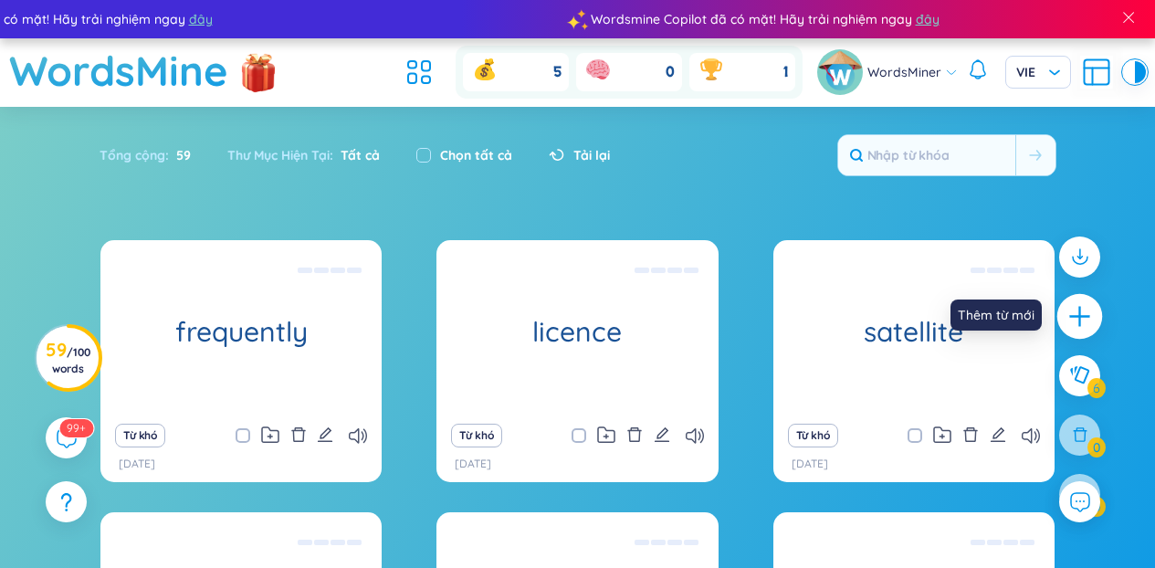
click at [1065, 312] on div at bounding box center [1080, 317] width 46 height 46
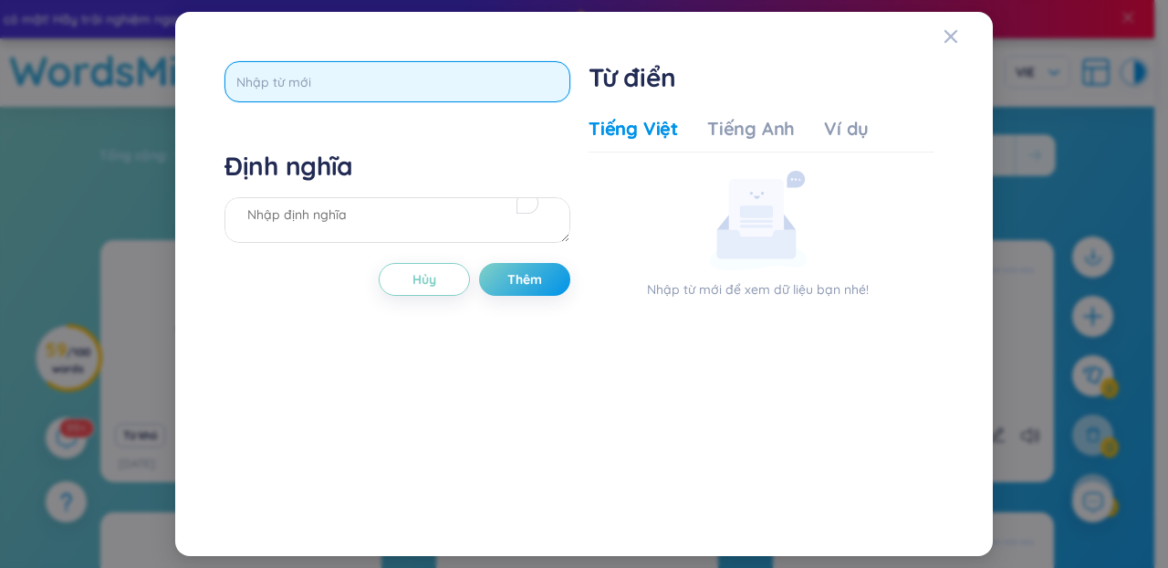
click at [264, 92] on input "text" at bounding box center [398, 81] width 346 height 41
paste input "government"
type input "government"
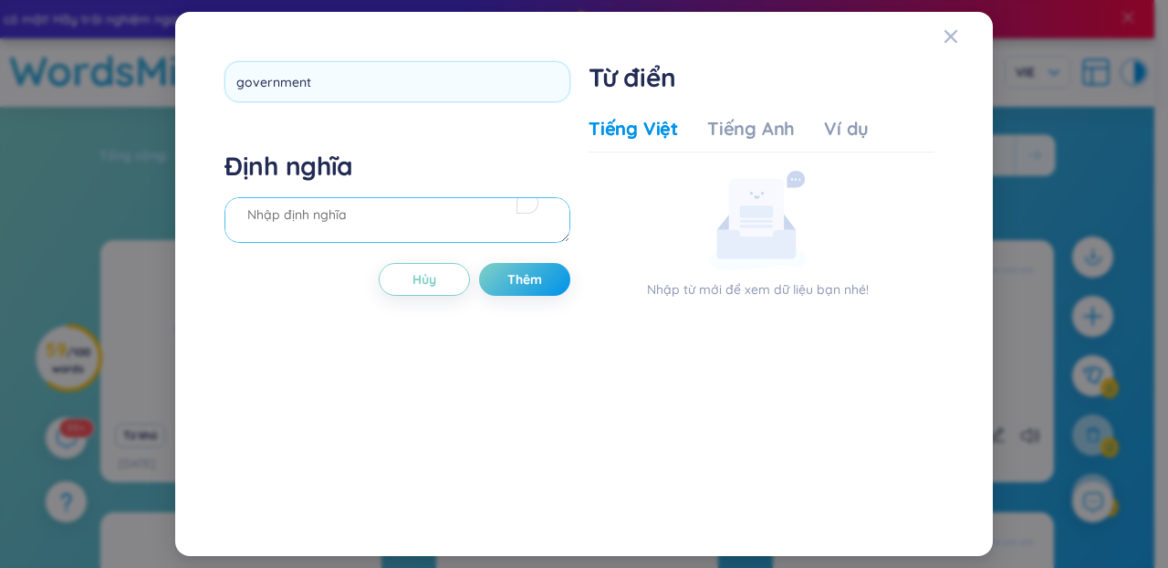
click at [301, 204] on div "Định nghĩa" at bounding box center [398, 199] width 346 height 99
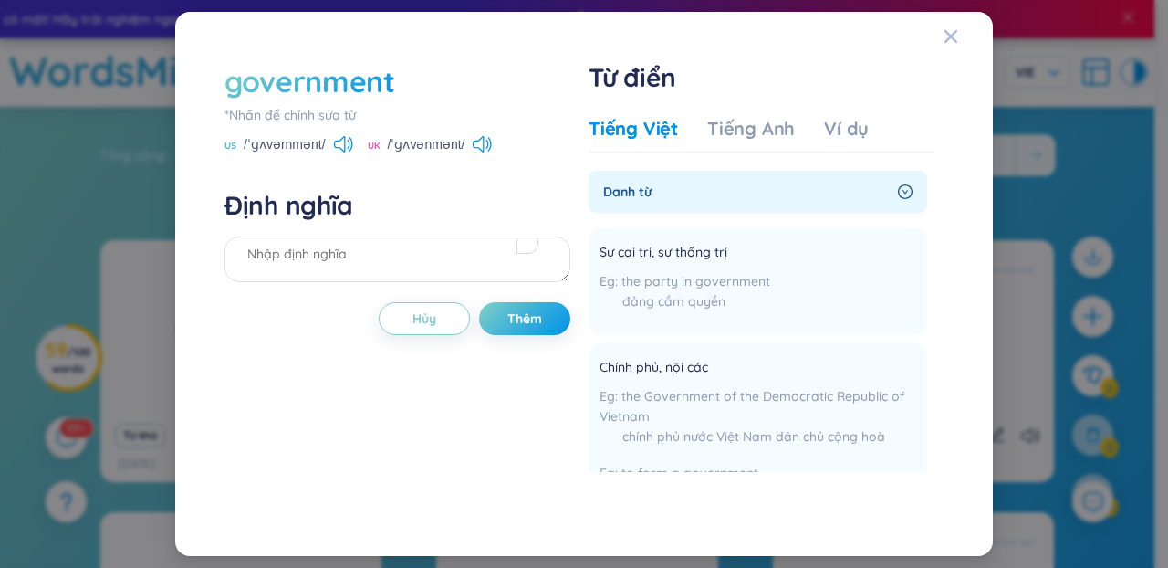
click at [713, 234] on li "Sự cai trị, sự thống trị the party in government đảng cầm quyền Thêm" at bounding box center [758, 281] width 339 height 108
click at [599, 257] on li "Sự cai trị, sự thống trị the party in government đảng cầm quyền Thêm" at bounding box center [758, 281] width 339 height 108
drag, startPoint x: 599, startPoint y: 257, endPoint x: 718, endPoint y: 257, distance: 119.6
click at [718, 257] on li "Sự cai trị, sự thống trị the party in government đảng cầm quyền Thêm" at bounding box center [758, 281] width 339 height 108
click at [584, 367] on div "government *Nhấn để chỉnh sửa từ US /ˈɡʌvərnmənt/ UK /ˈɡʌvənmənt/ Định nghĩa Hủ…" at bounding box center [584, 283] width 738 height 463
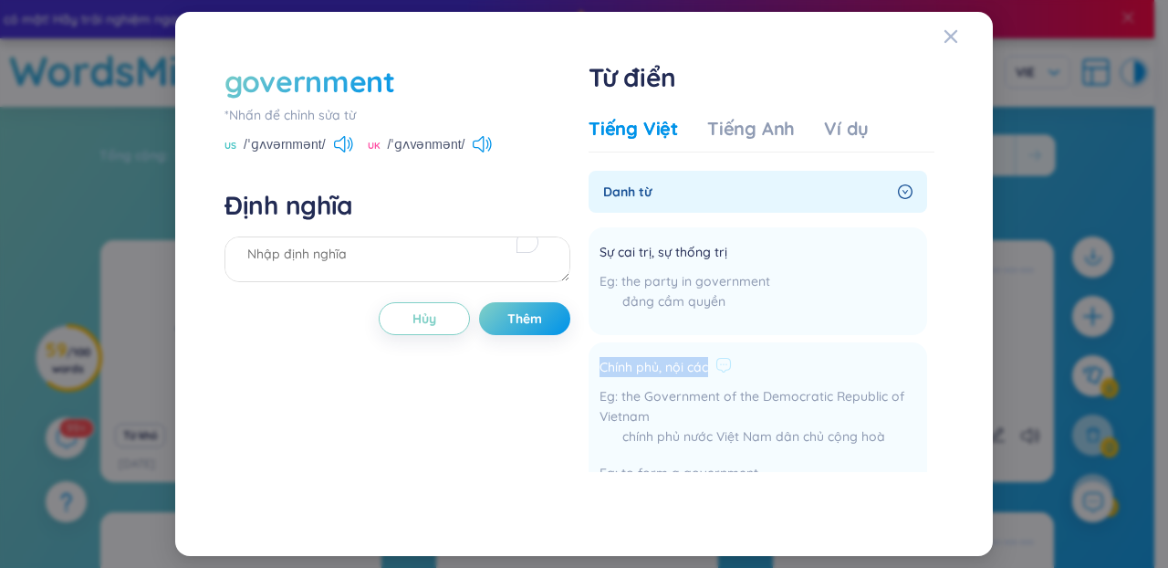
drag, startPoint x: 587, startPoint y: 371, endPoint x: 709, endPoint y: 364, distance: 122.5
click at [709, 364] on div "government *Nhấn để chỉnh sửa từ US /ˈɡʌvərnmənt/ UK /ˈɡʌvənmənt/ Định nghĩa Hủ…" at bounding box center [584, 283] width 738 height 463
copy span "Chính phủ, nội các"
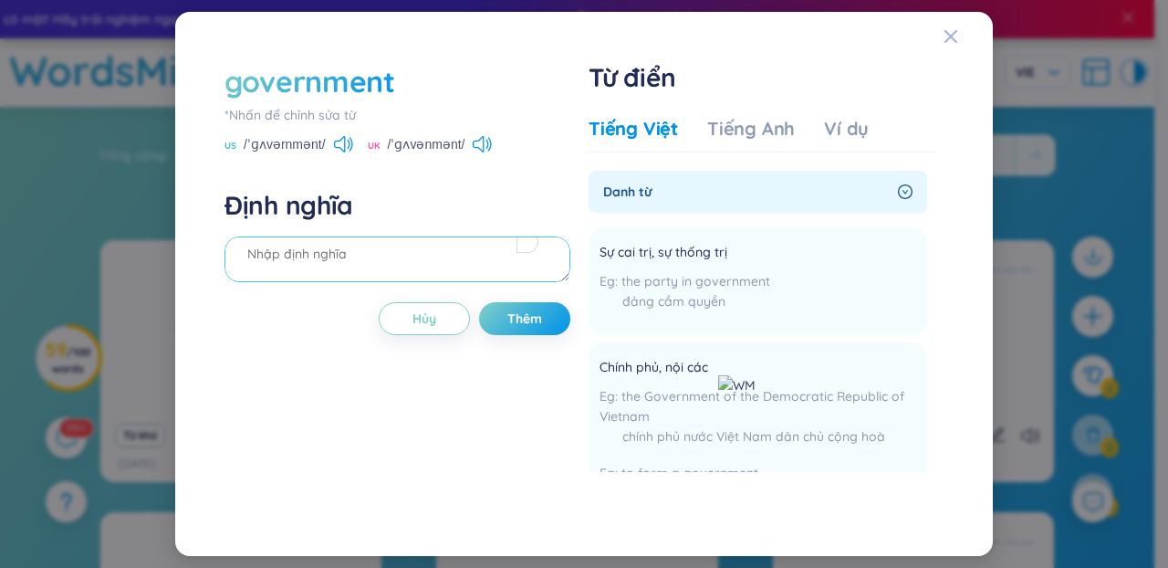
click at [358, 267] on textarea "To enrich screen reader interactions, please activate Accessibility in Grammarl…" at bounding box center [398, 259] width 346 height 46
paste textarea "Chính phủ, nội các"
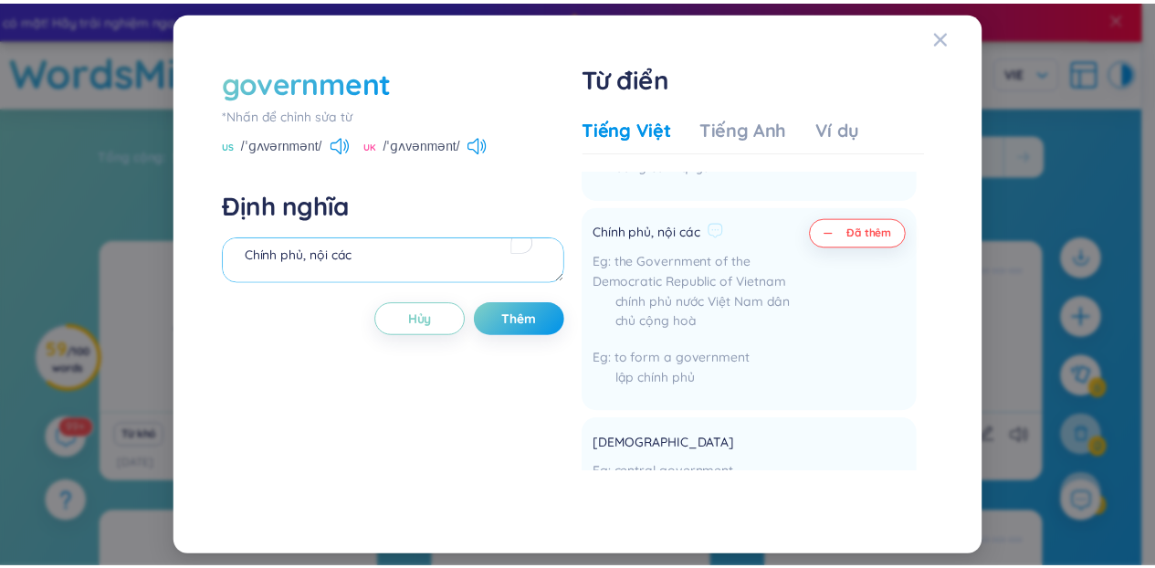
scroll to position [580, 0]
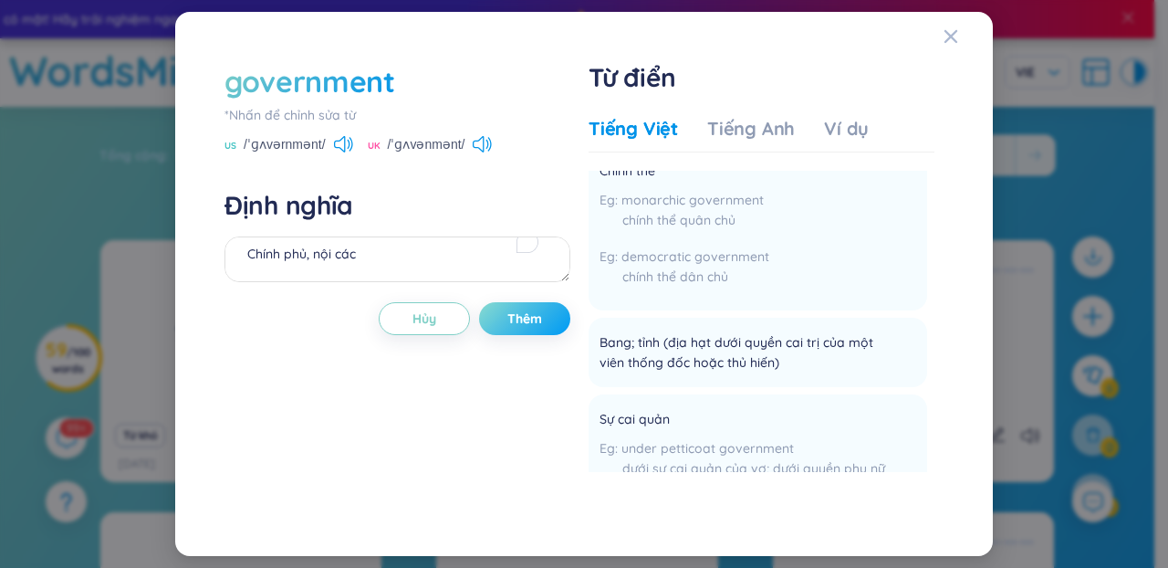
click at [531, 309] on span "Thêm" at bounding box center [525, 318] width 35 height 18
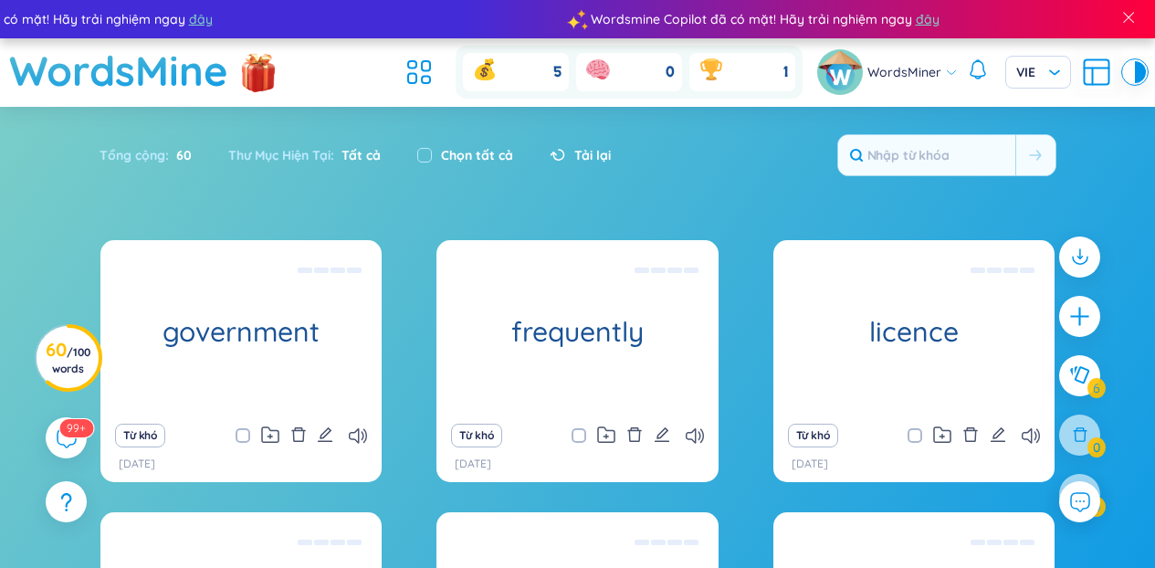
click at [96, 209] on section "Sắp xếp Chữ cái tăng dần Chữ cái giảm dần Thời gian xa nhất Thời gian gần nhất …" at bounding box center [577, 488] width 1155 height 763
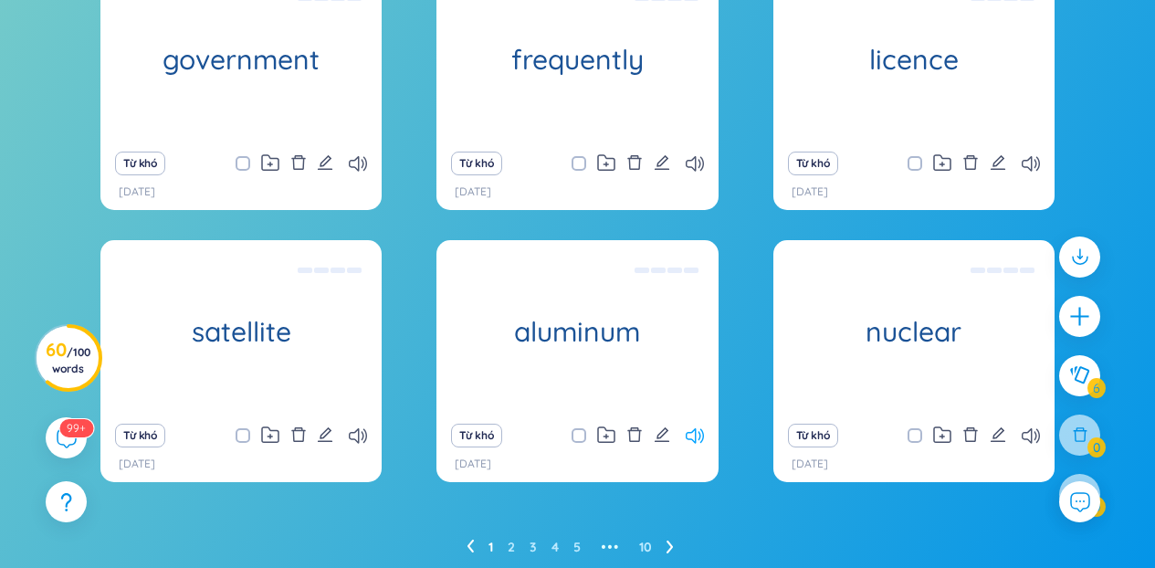
click at [686, 441] on icon at bounding box center [695, 436] width 18 height 16
click at [665, 436] on icon "edit" at bounding box center [662, 434] width 16 height 16
type textarea "Nhôm"
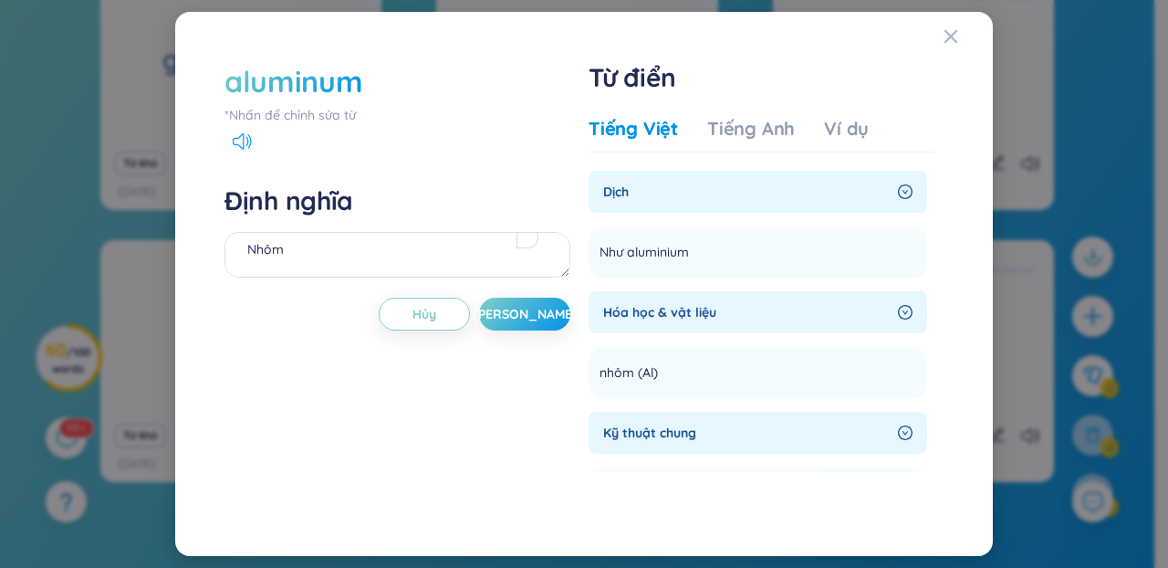
click at [244, 140] on icon at bounding box center [242, 141] width 19 height 16
click at [949, 26] on div "Close" at bounding box center [951, 36] width 15 height 49
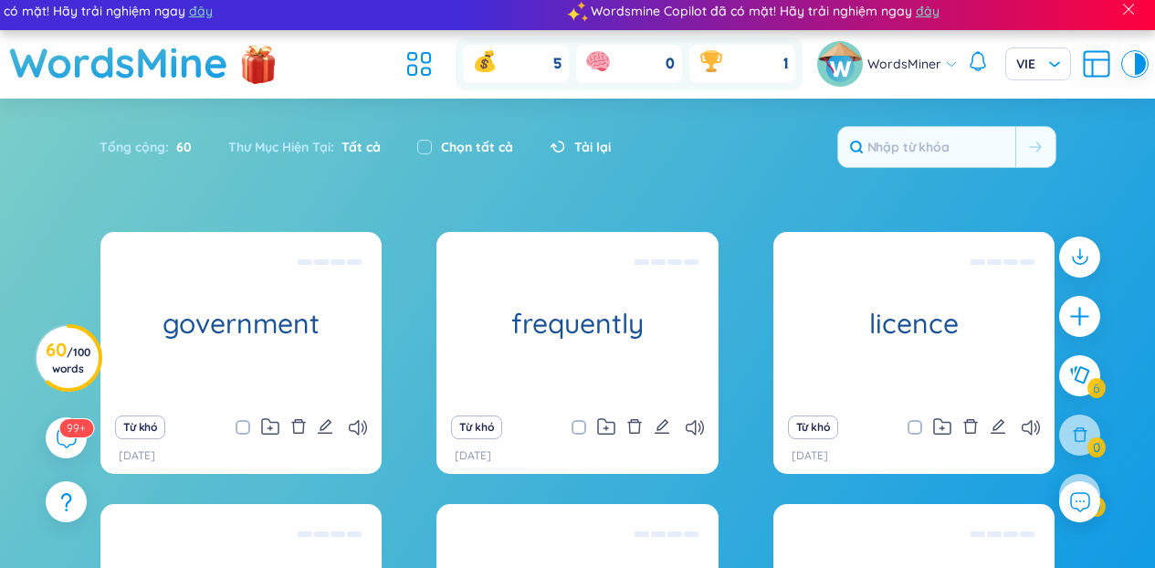
scroll to position [0, 0]
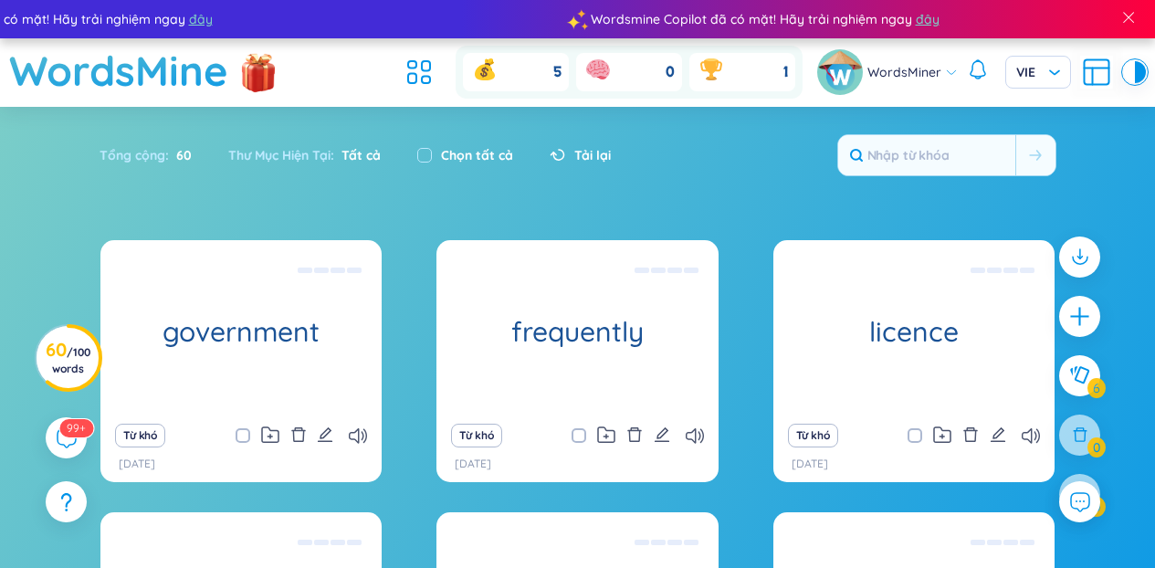
click at [151, 147] on div "Tổng cộng : 60" at bounding box center [155, 155] width 110 height 38
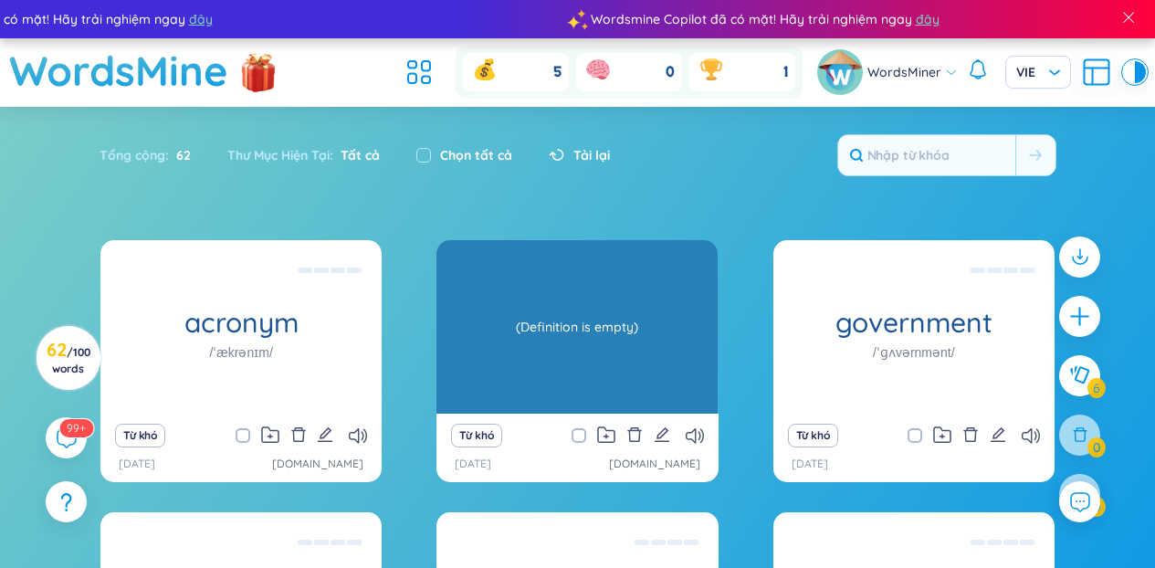
scroll to position [47, 0]
